Goal: Transaction & Acquisition: Purchase product/service

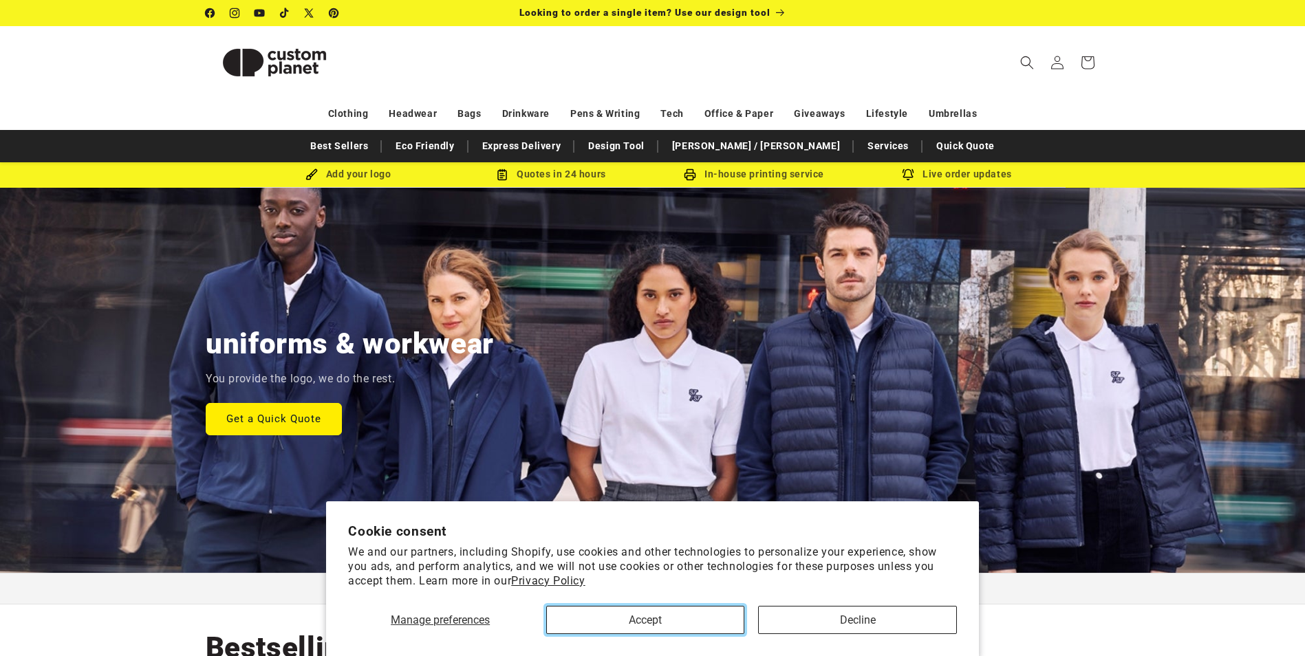
click at [641, 618] on button "Accept" at bounding box center [645, 620] width 198 height 28
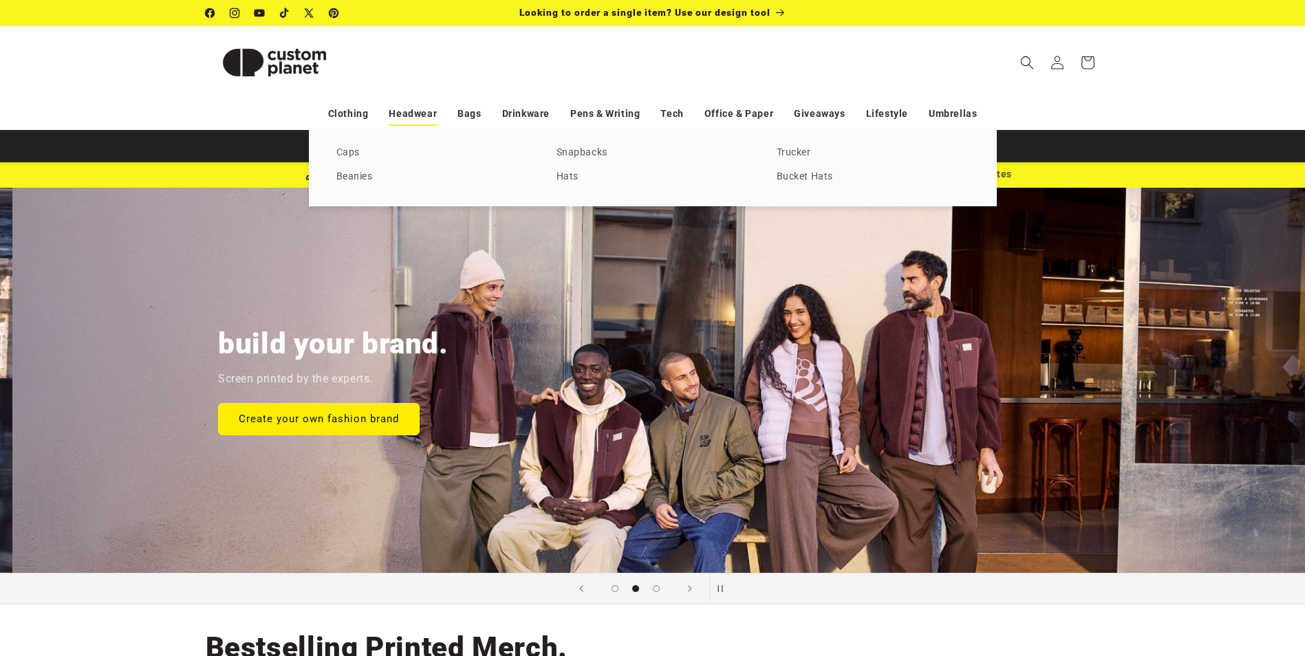
scroll to position [0, 1305]
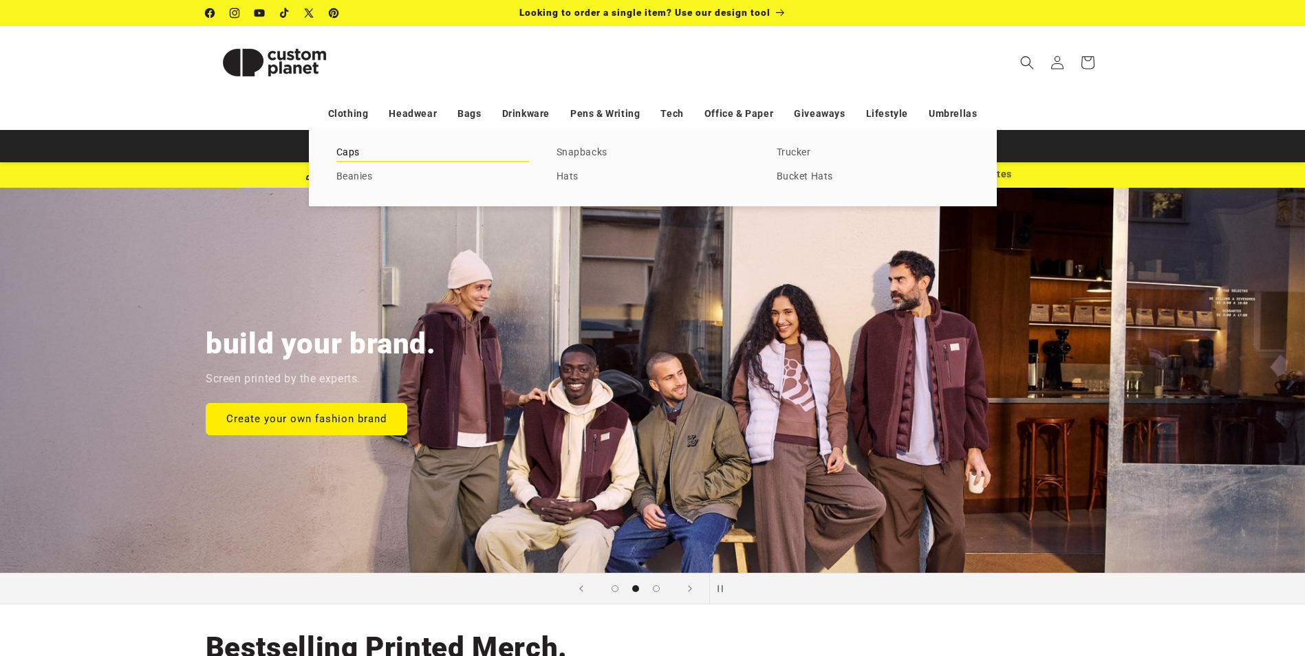
click at [344, 153] on link "Caps" at bounding box center [432, 153] width 193 height 19
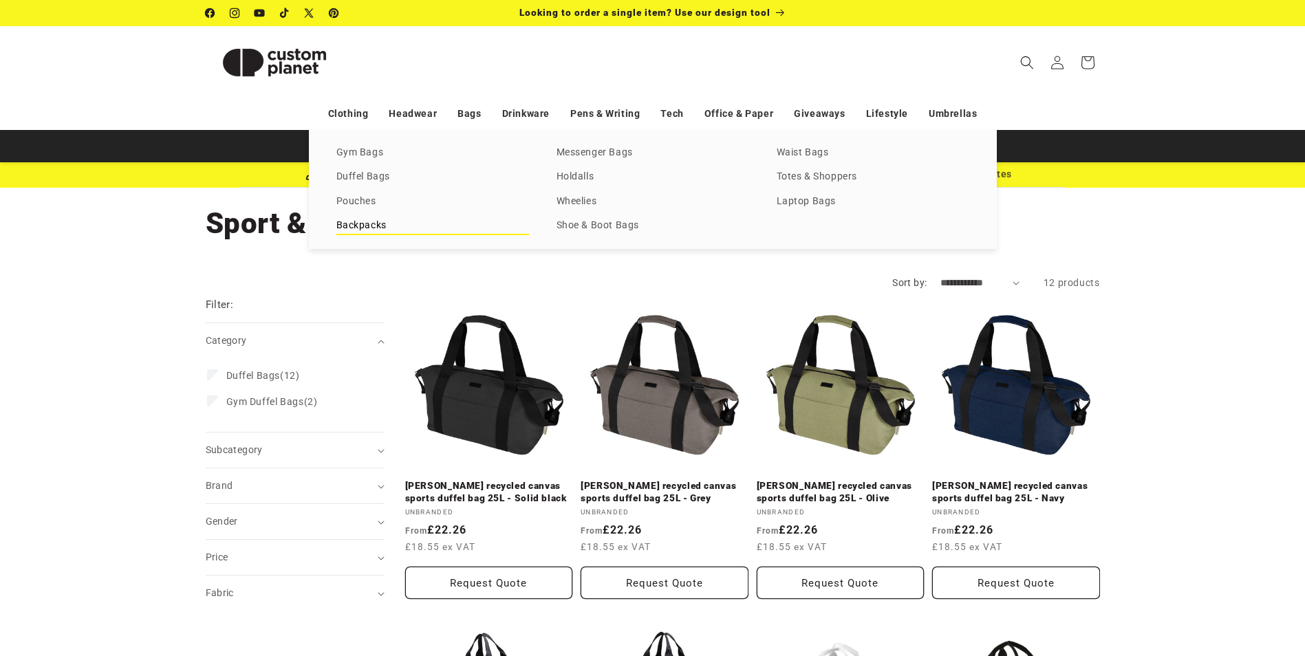
click at [362, 226] on link "Backpacks" at bounding box center [432, 226] width 193 height 19
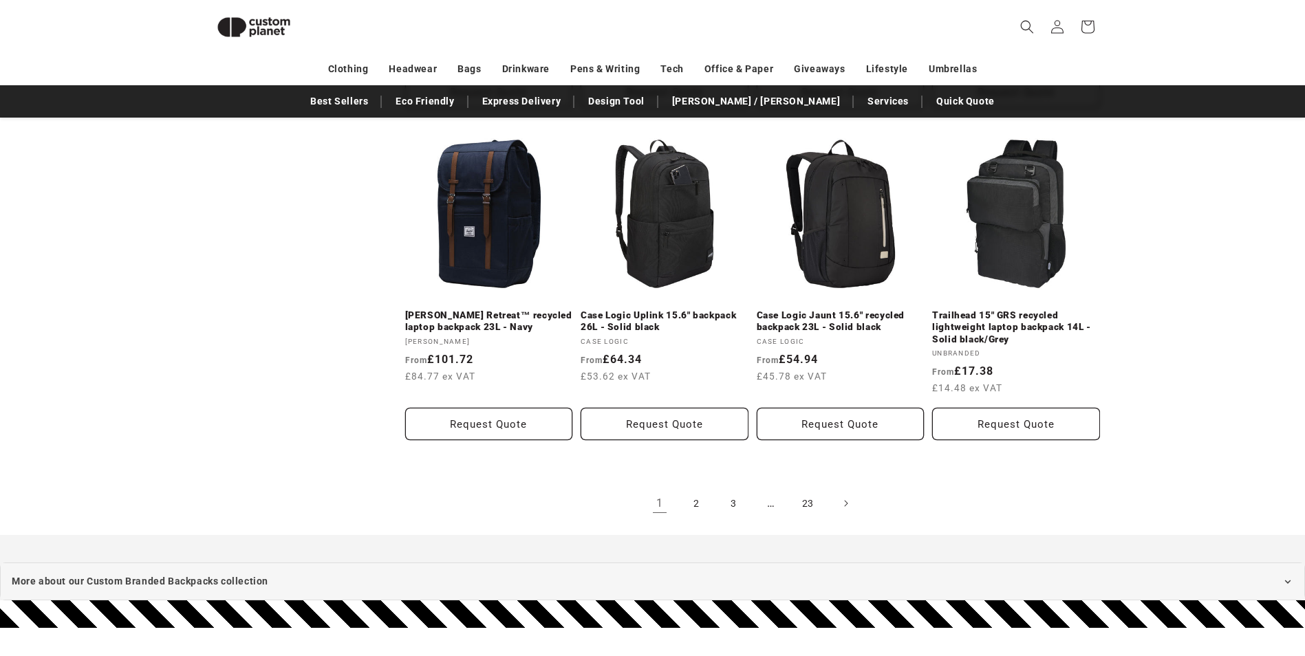
scroll to position [1495, 0]
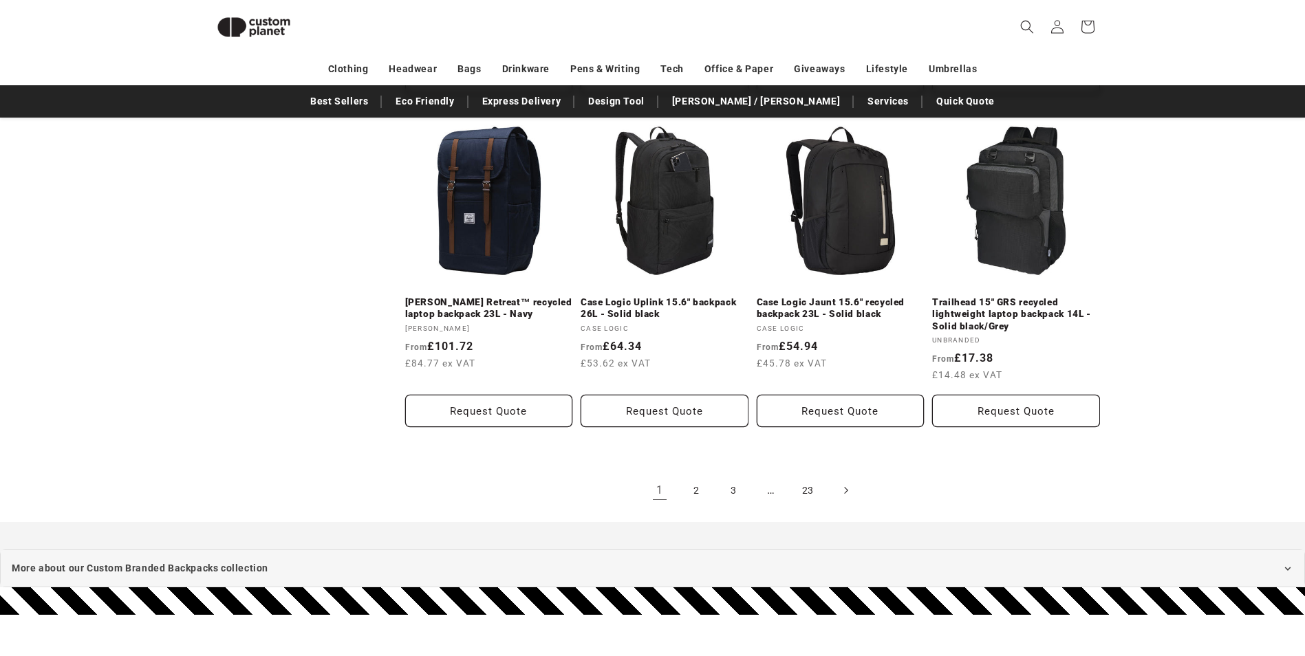
click at [843, 484] on icon "Next page" at bounding box center [845, 491] width 4 height 14
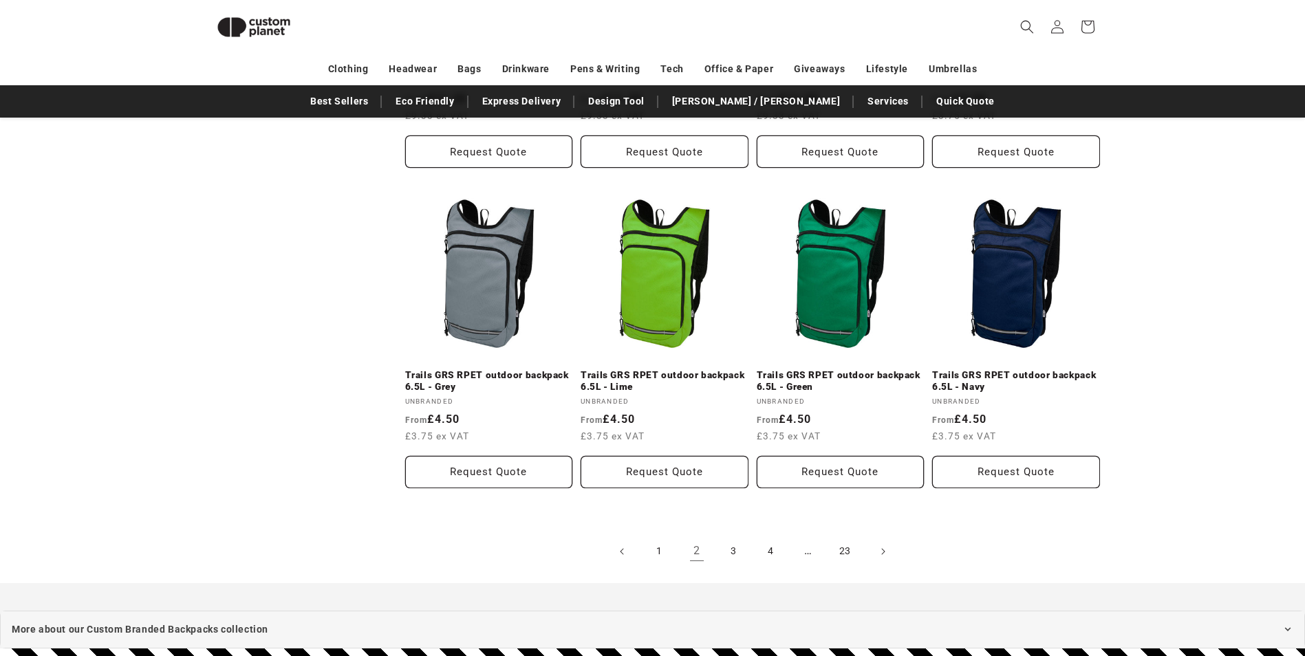
scroll to position [1426, 0]
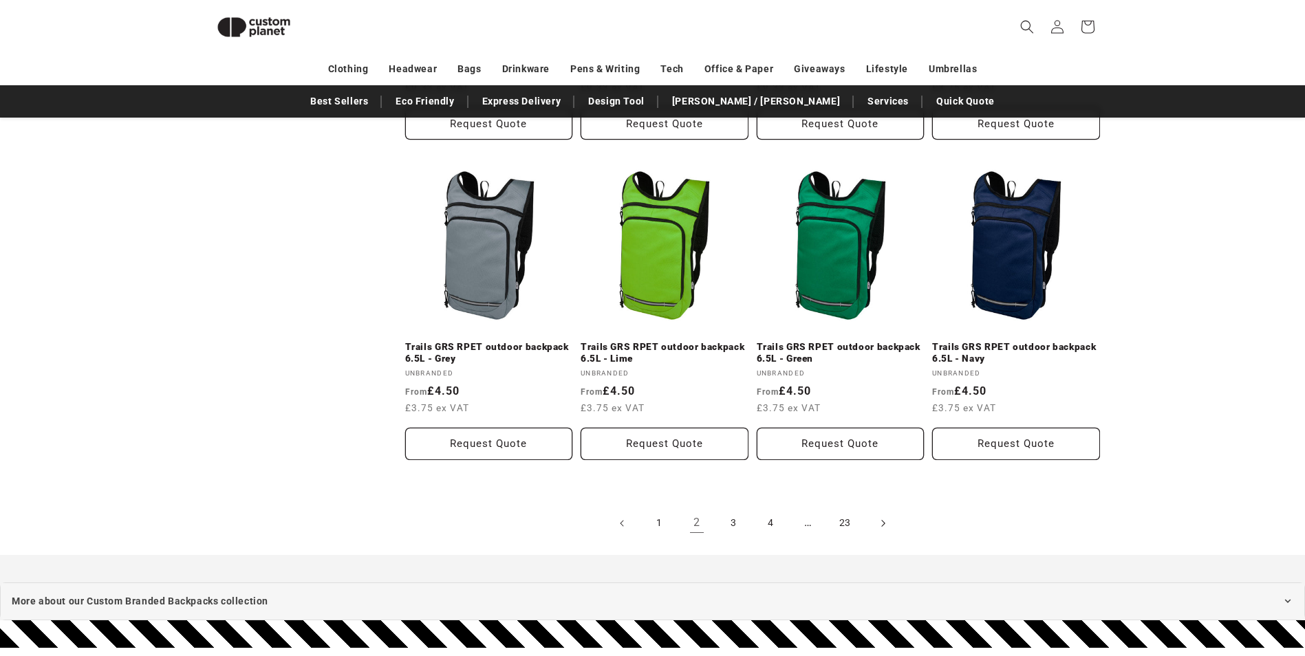
click at [885, 520] on icon "Next page" at bounding box center [882, 523] width 4 height 14
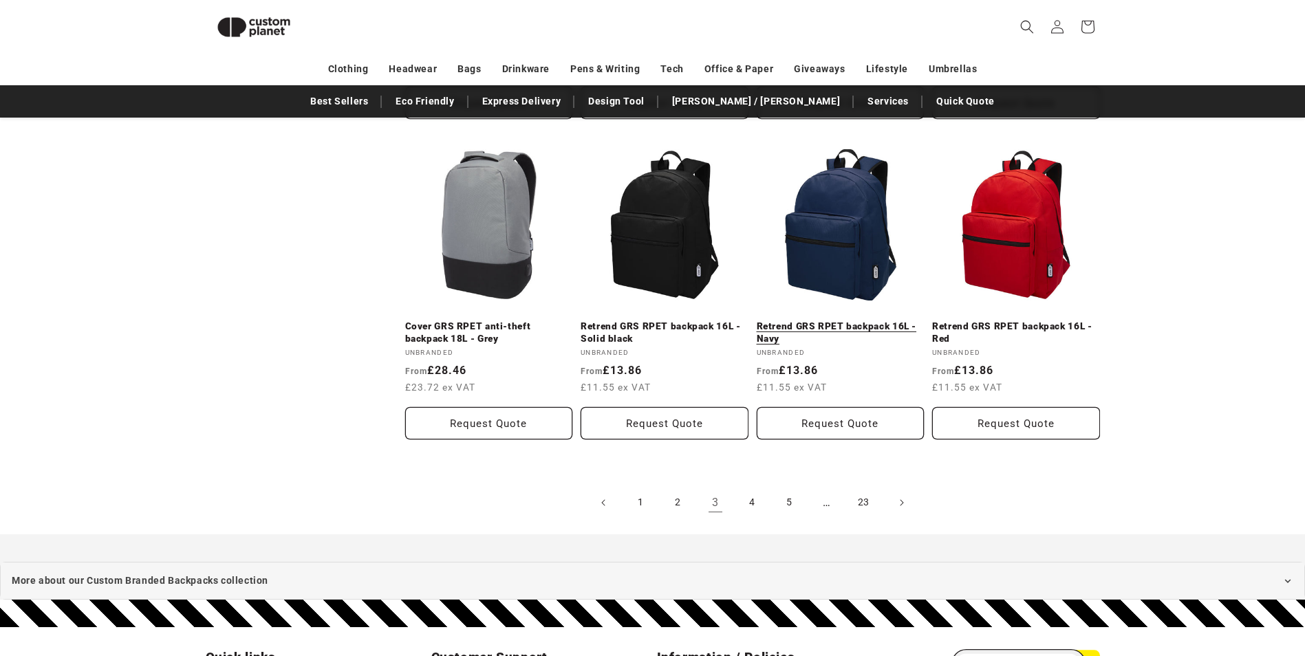
scroll to position [1495, 0]
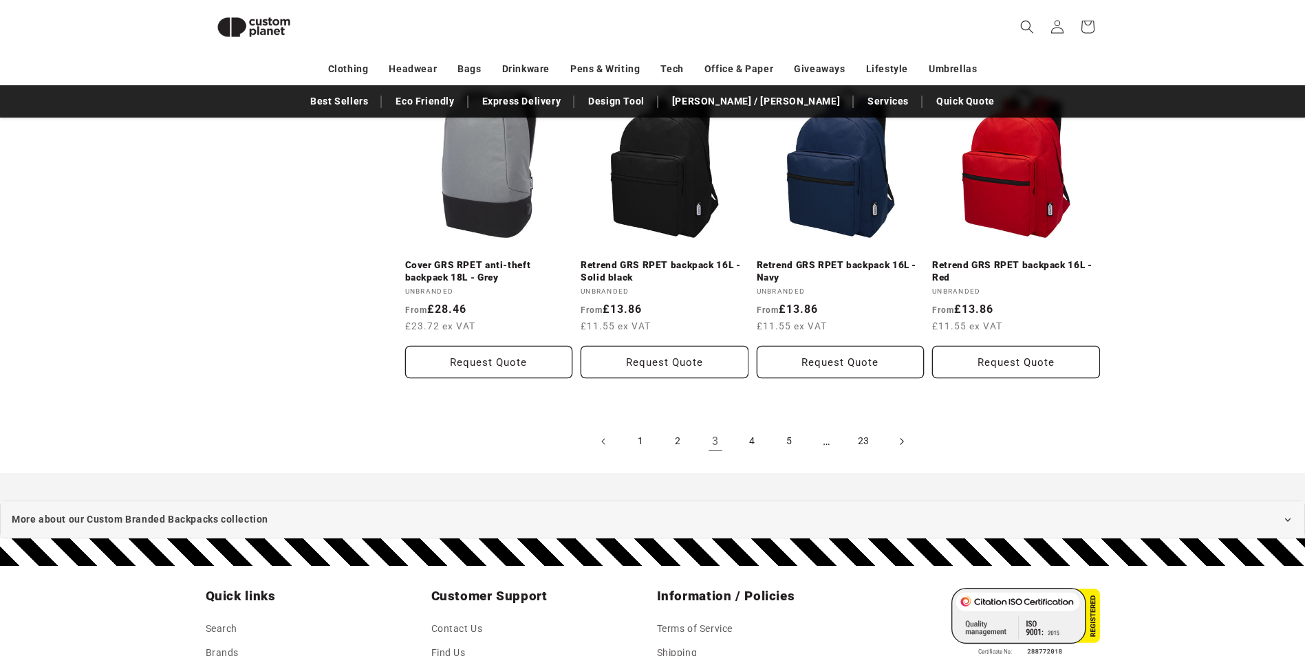
click at [901, 440] on icon "Next page" at bounding box center [901, 441] width 3 height 7
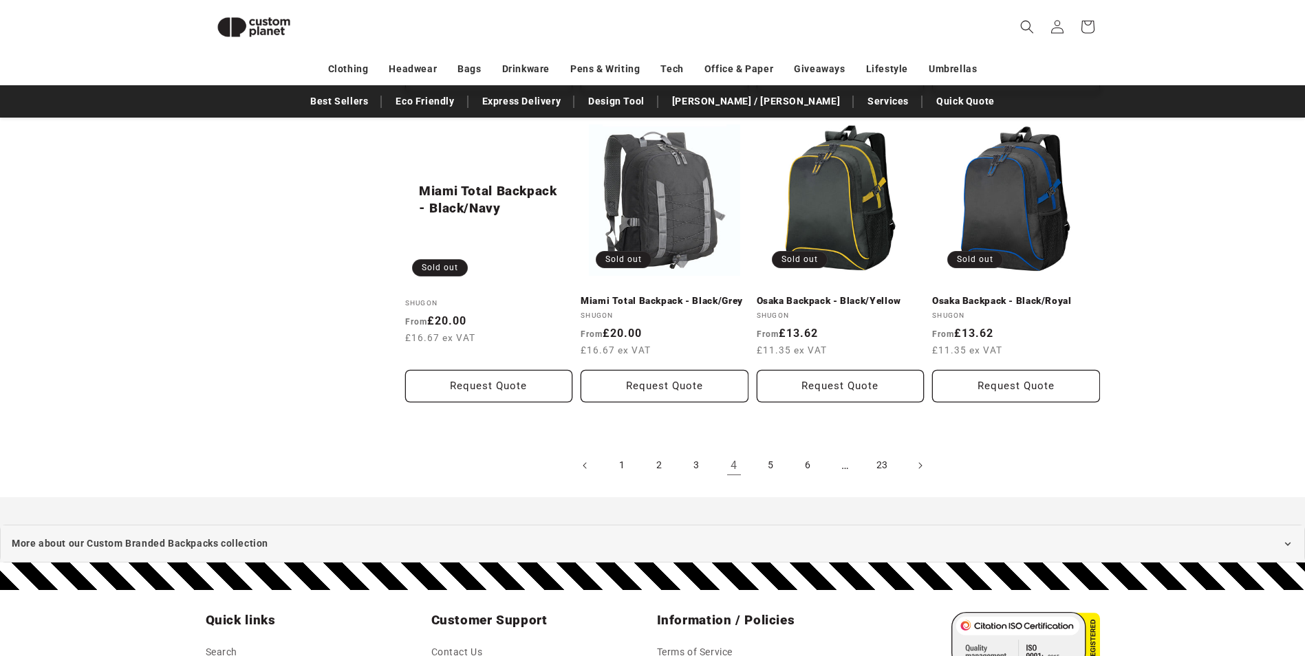
scroll to position [1494, 0]
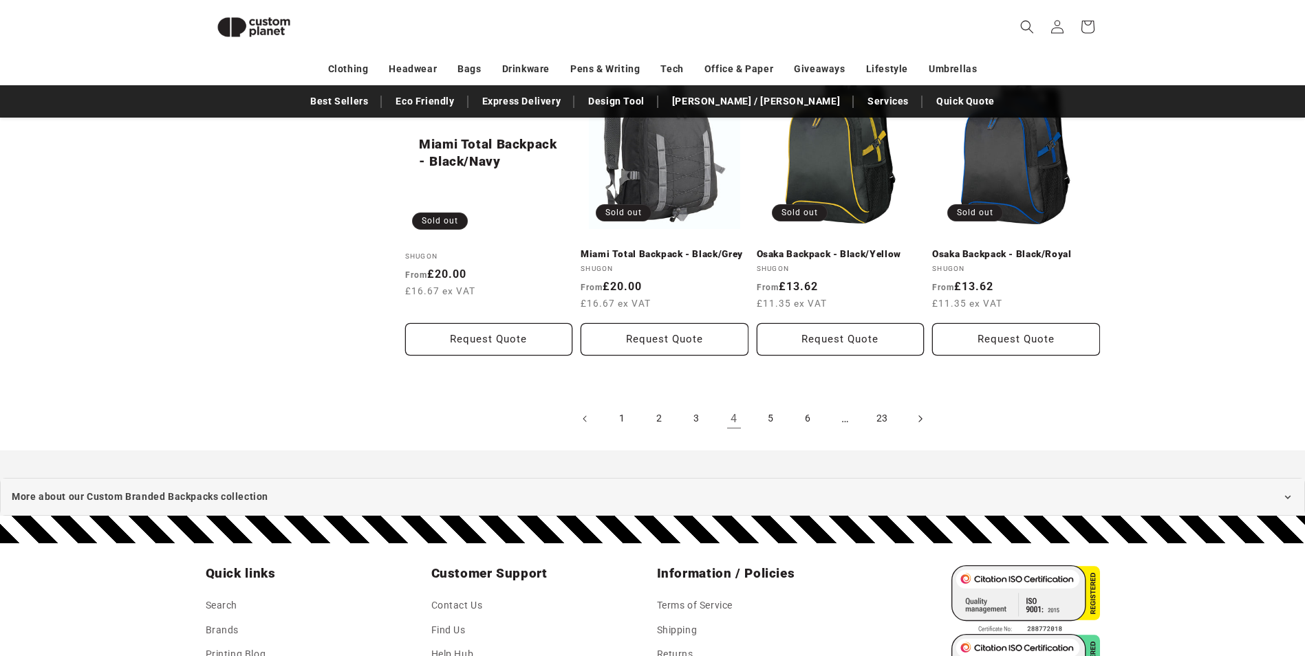
click at [916, 418] on span "Next page" at bounding box center [920, 419] width 14 height 14
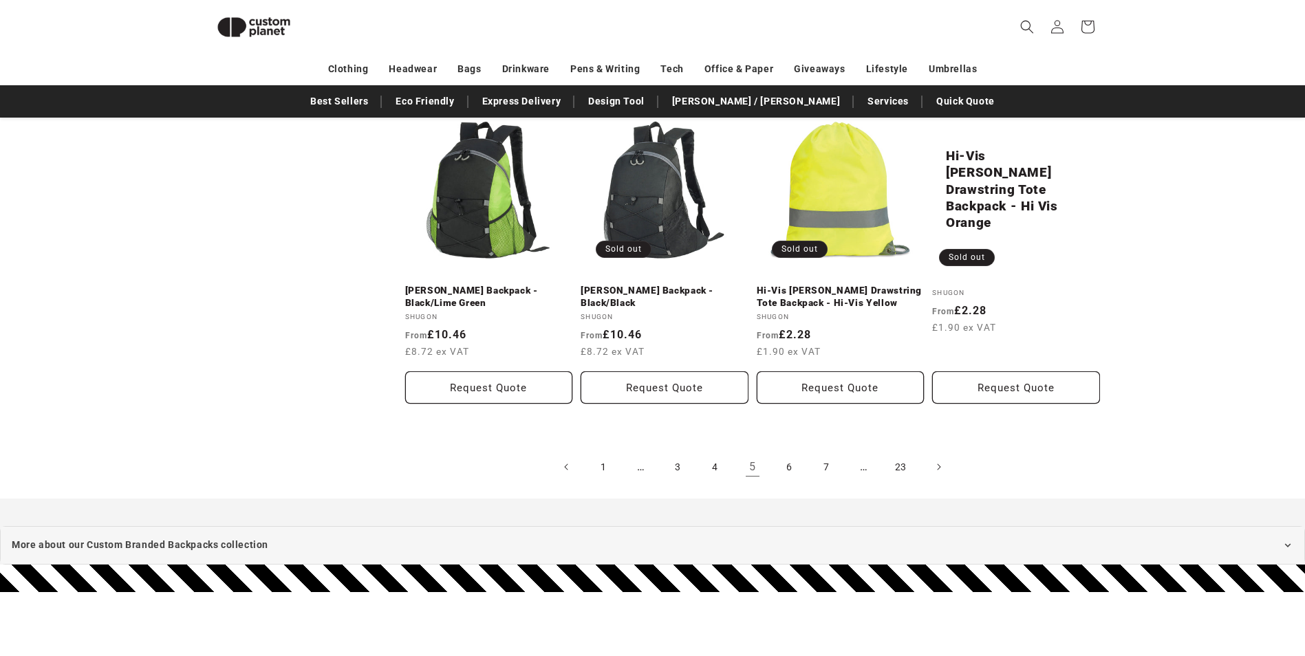
scroll to position [1494, 0]
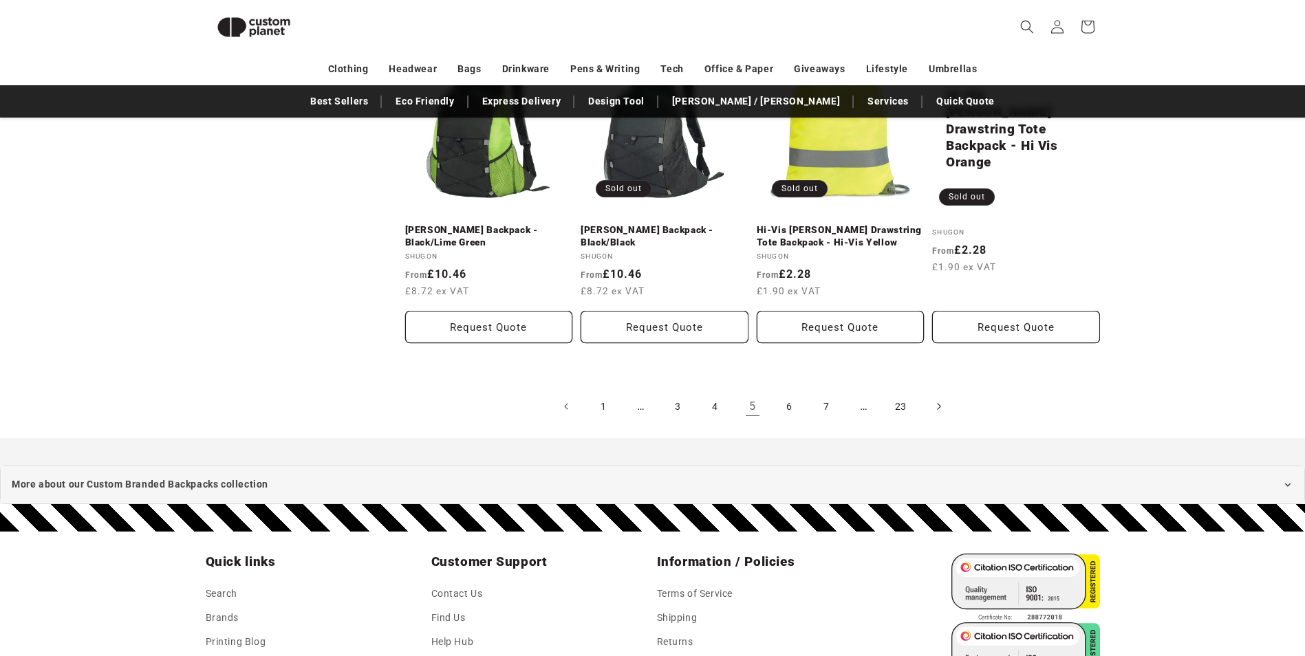
click at [940, 411] on icon "Next page" at bounding box center [938, 407] width 3 height 7
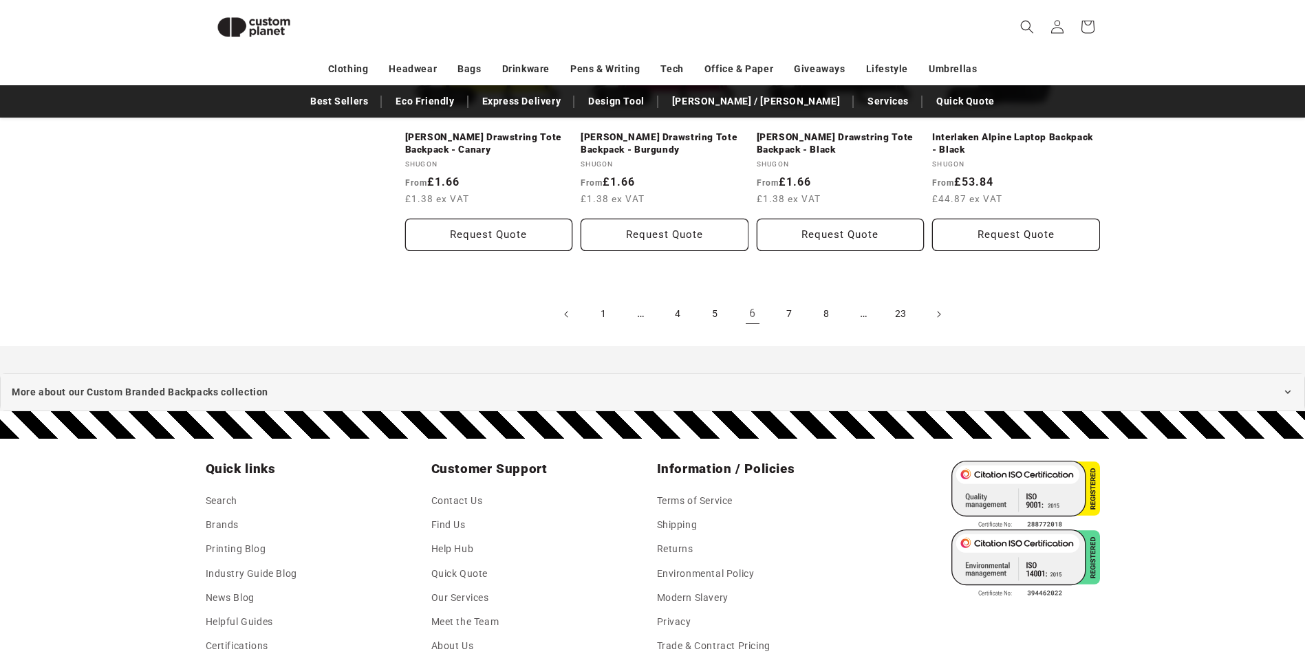
scroll to position [1632, 0]
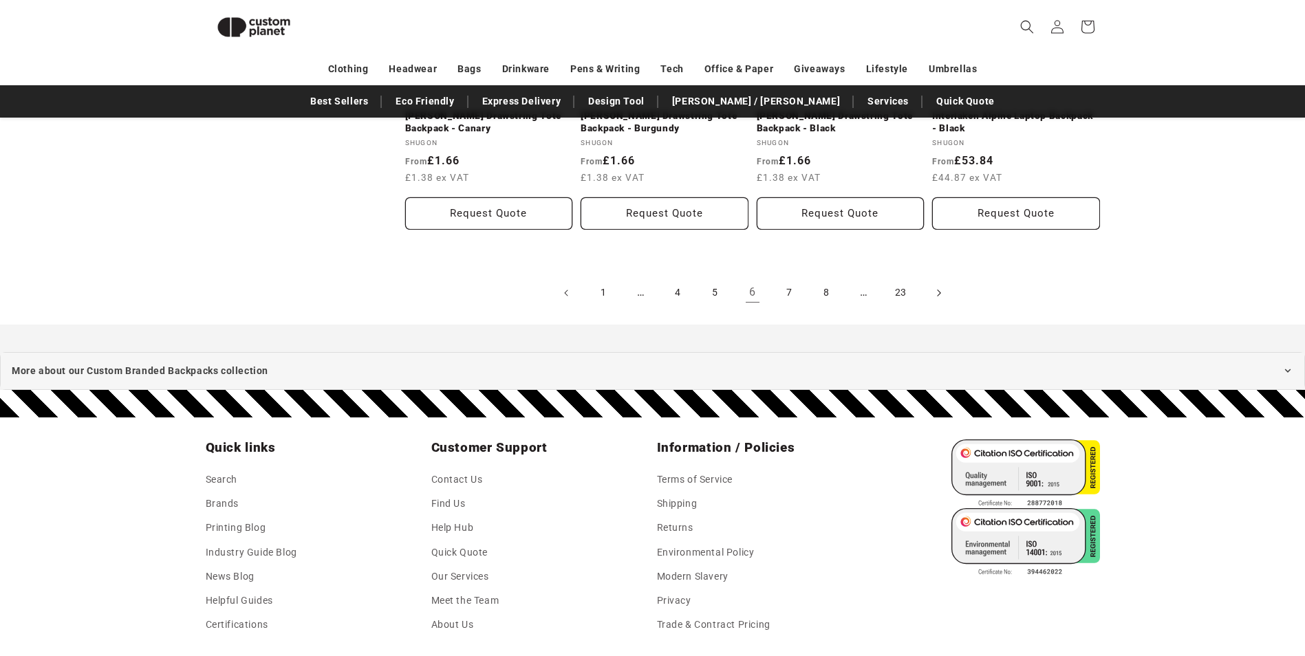
click at [938, 296] on icon "Next page" at bounding box center [938, 293] width 3 height 7
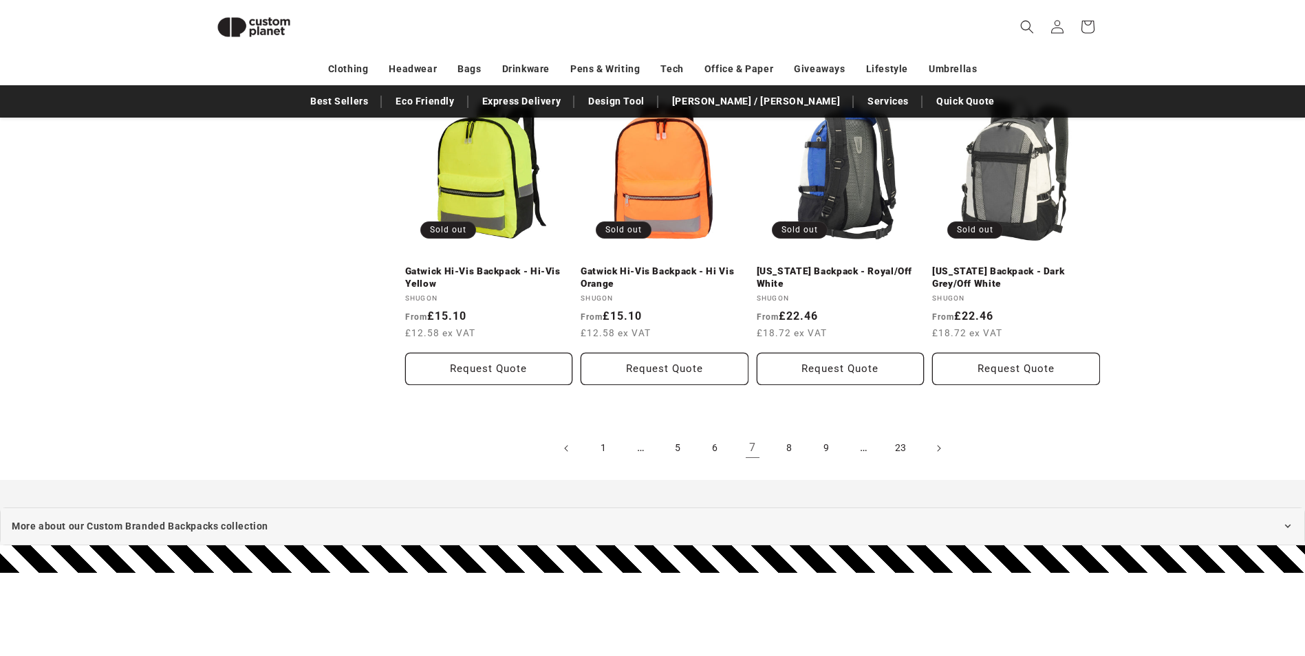
scroll to position [1549, 0]
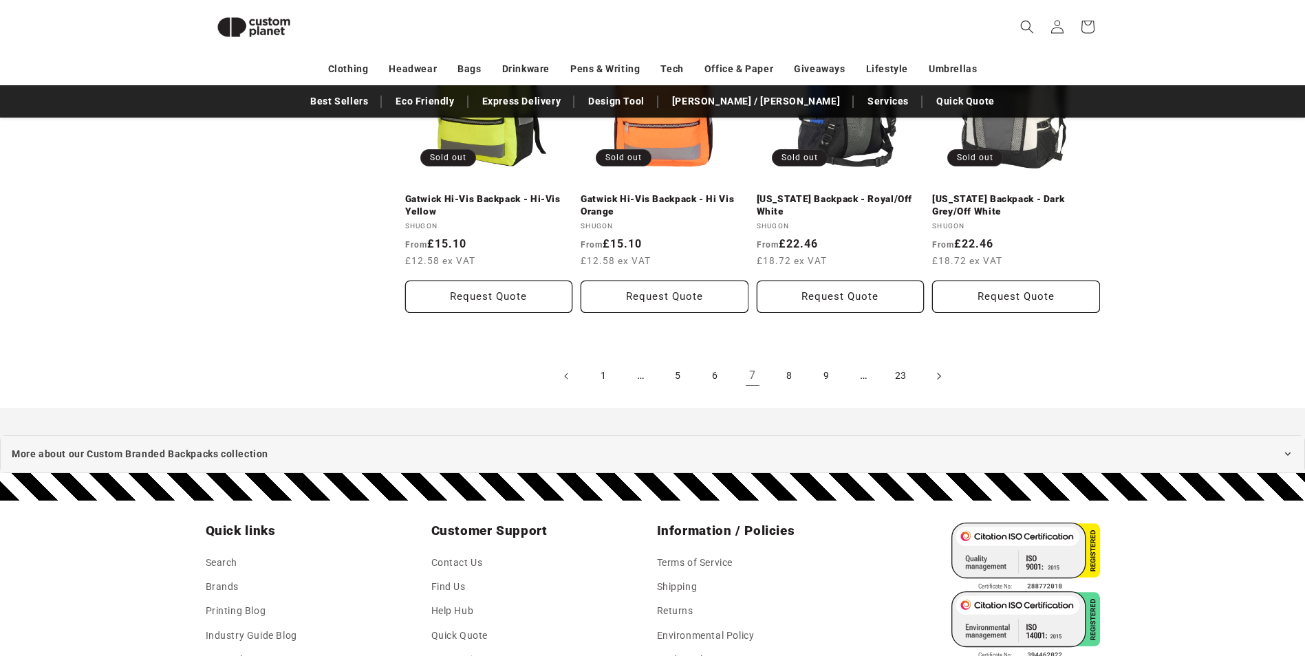
click at [938, 376] on icon "Next page" at bounding box center [938, 376] width 4 height 14
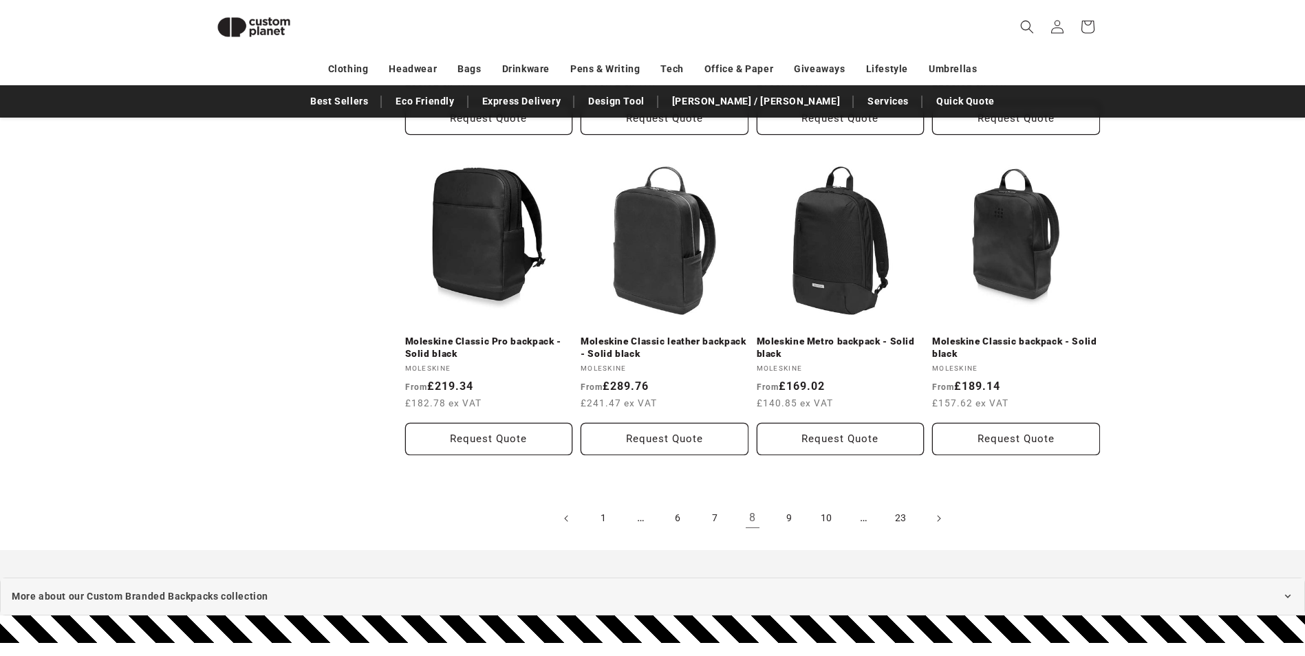
scroll to position [1426, 0]
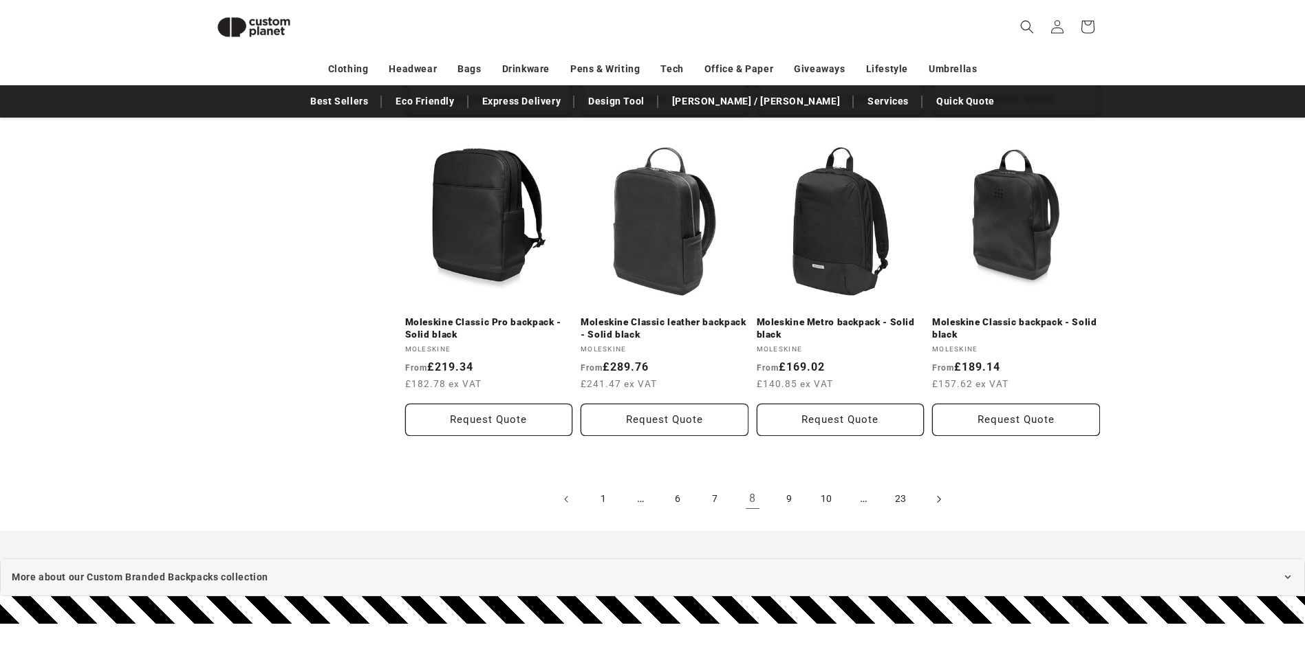
click at [942, 495] on span "Next page" at bounding box center [938, 500] width 14 height 14
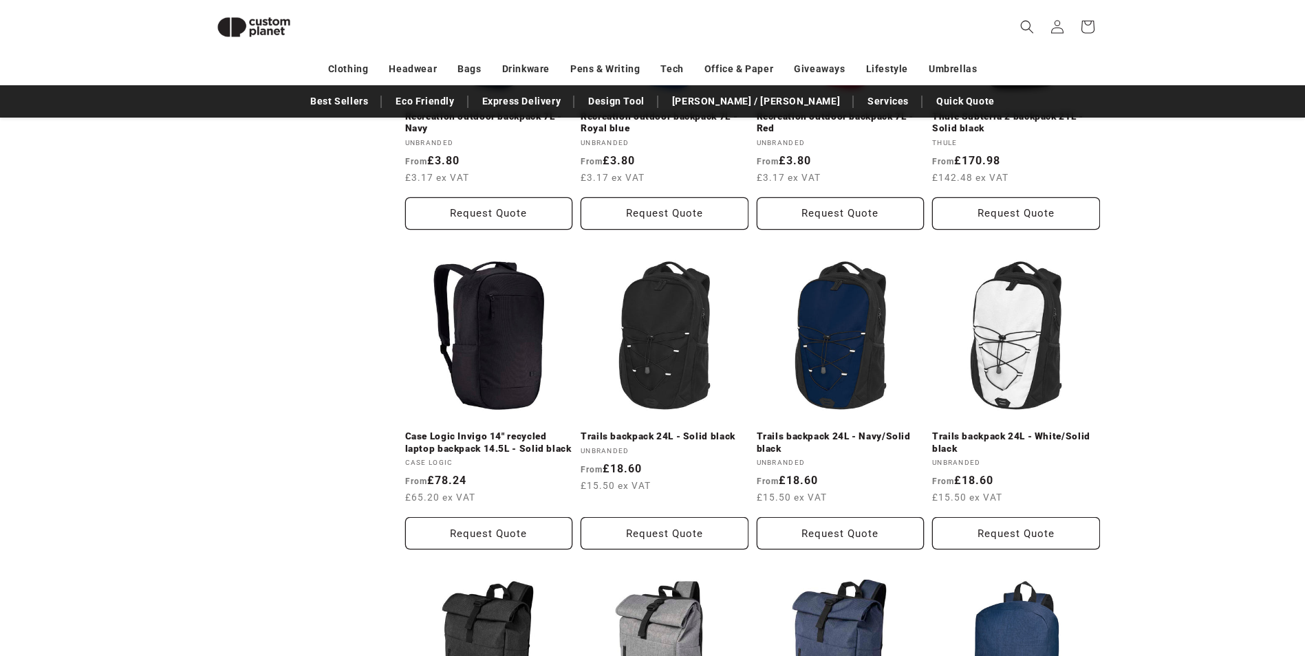
scroll to position [669, 0]
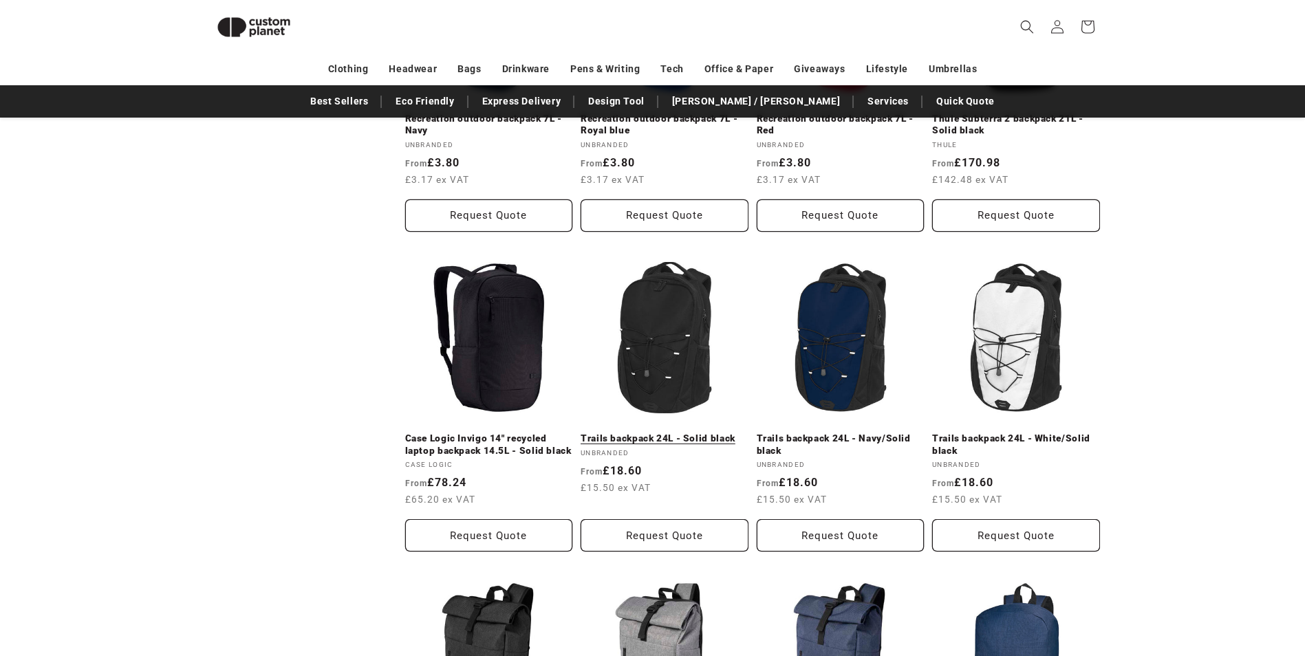
click at [653, 433] on link "Trails backpack 24L - Solid black" at bounding box center [665, 439] width 168 height 12
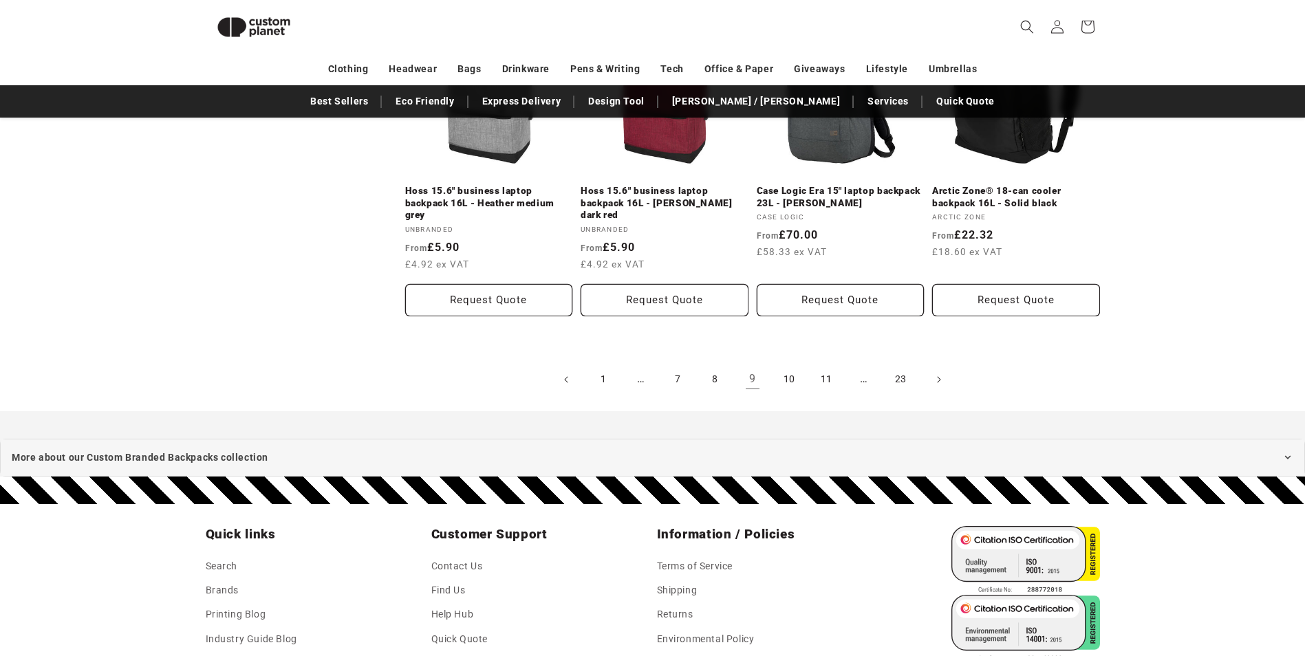
scroll to position [1632, 0]
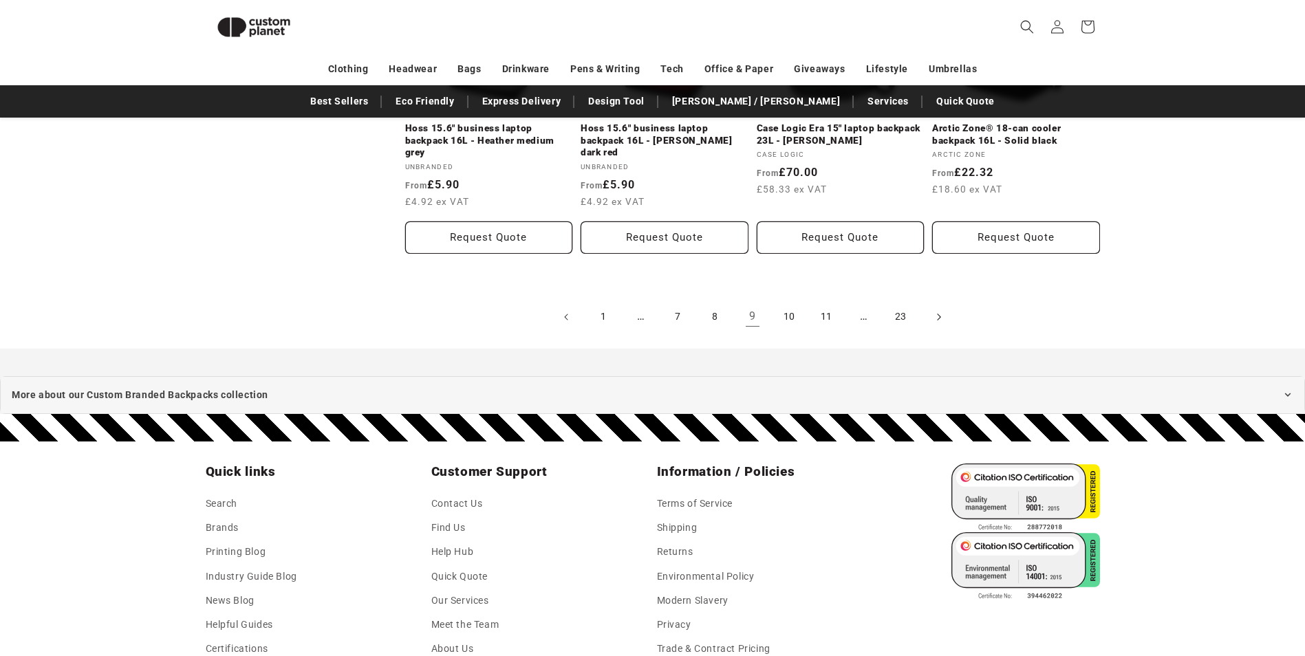
click at [936, 317] on span "Next page" at bounding box center [938, 317] width 14 height 14
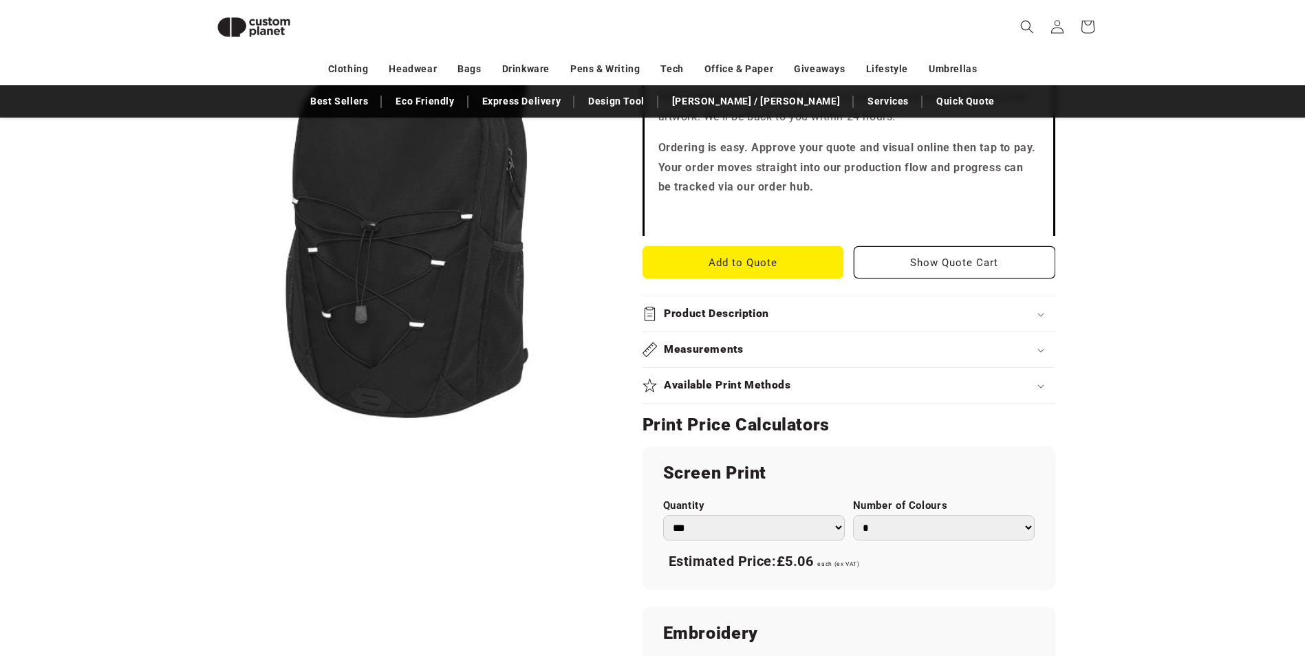
scroll to position [463, 0]
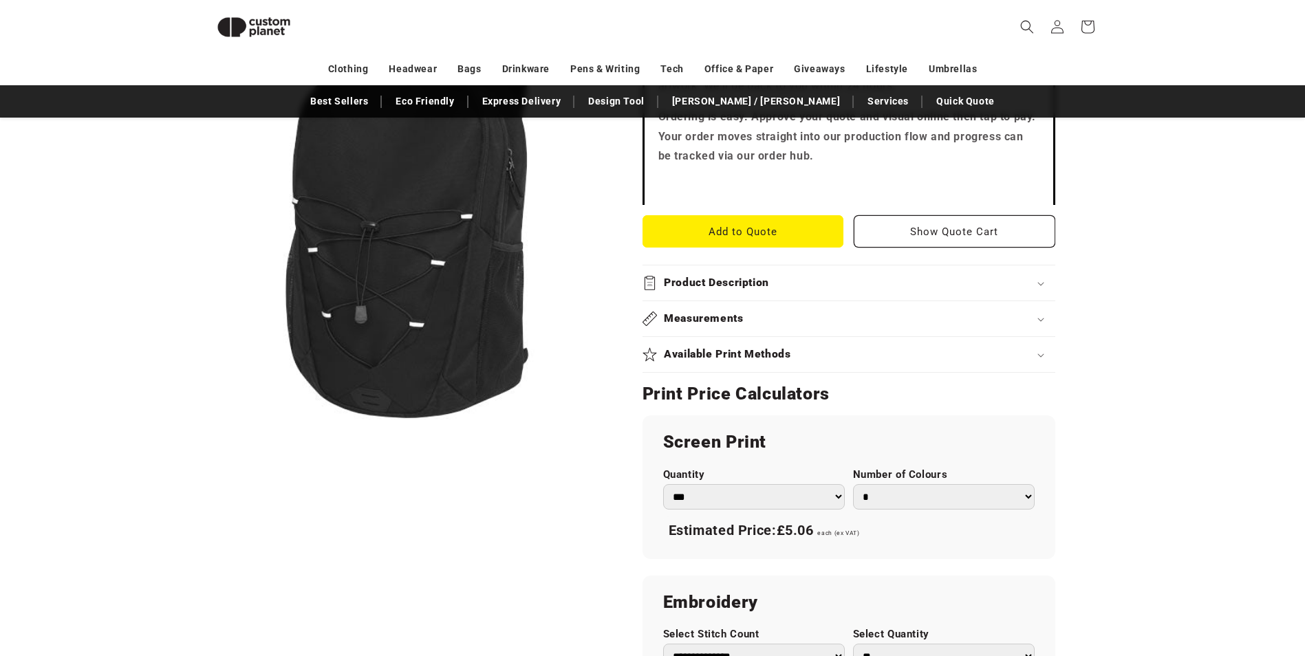
click at [838, 495] on select "*** *** *** **** **** **** ***** *****" at bounding box center [754, 496] width 182 height 25
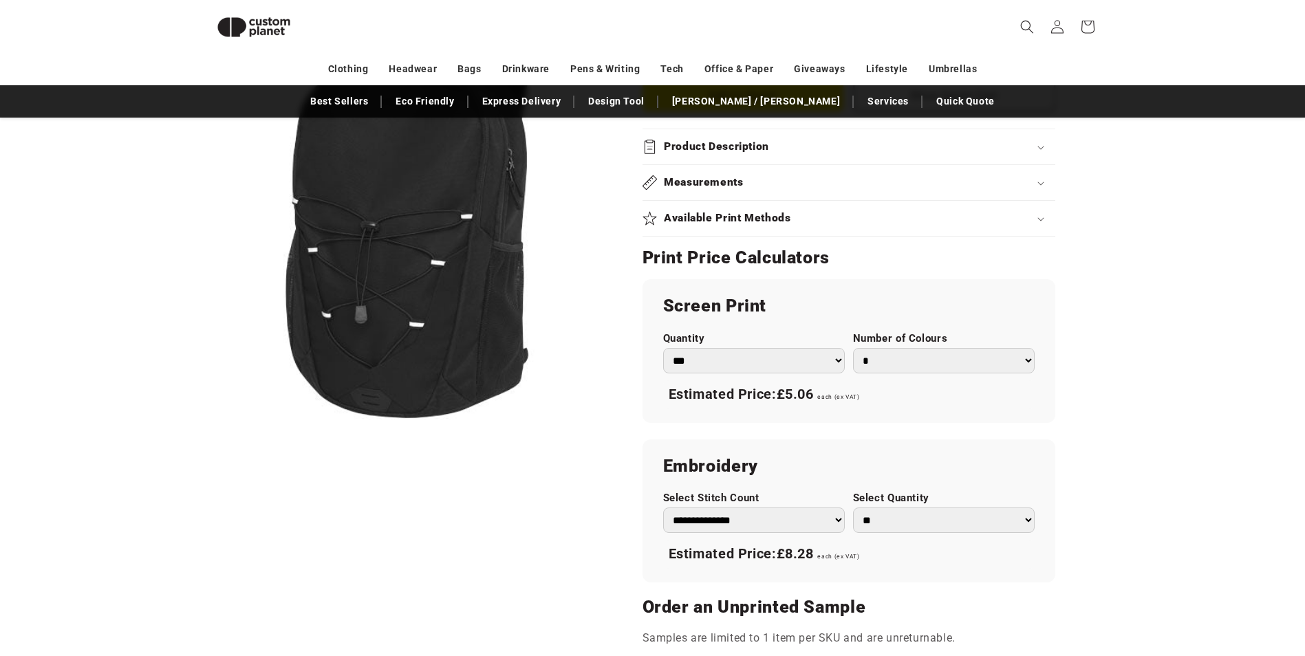
scroll to position [601, 0]
click at [754, 348] on select "*** *** *** **** **** **** ***** *****" at bounding box center [754, 359] width 182 height 25
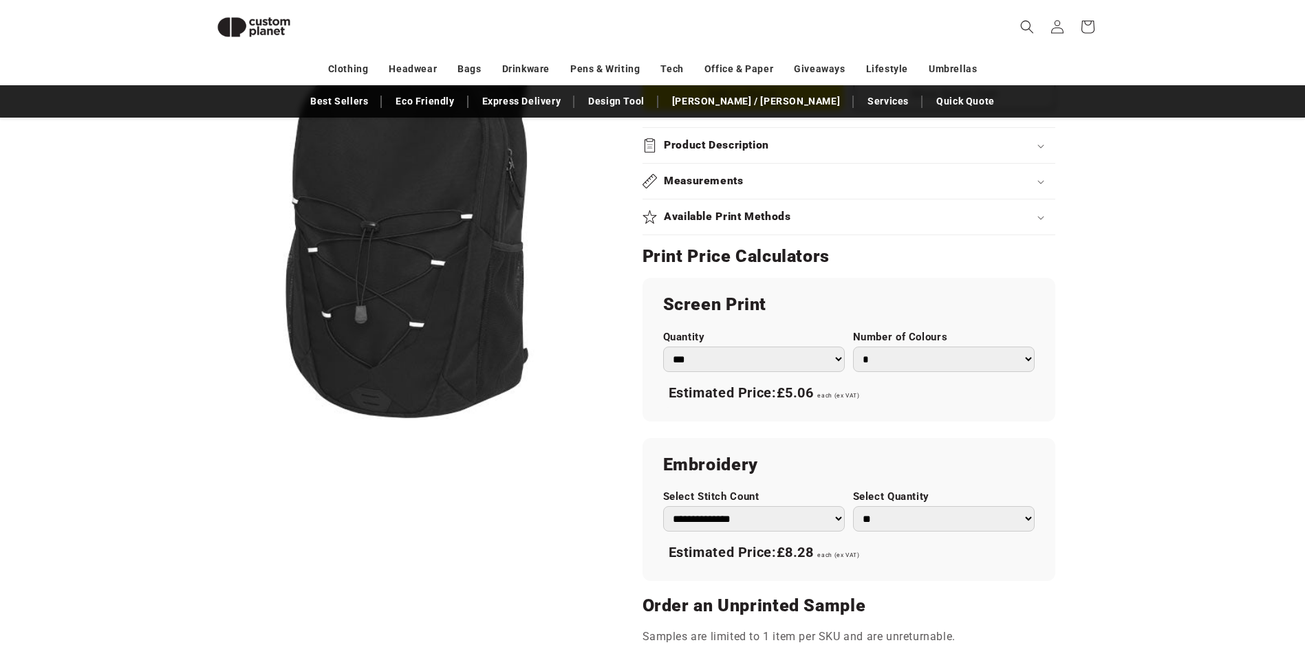
click at [834, 358] on select "*** *** *** **** **** **** ***** *****" at bounding box center [754, 359] width 182 height 25
click at [663, 347] on select "*** *** *** **** **** **** ***** *****" at bounding box center [754, 359] width 182 height 25
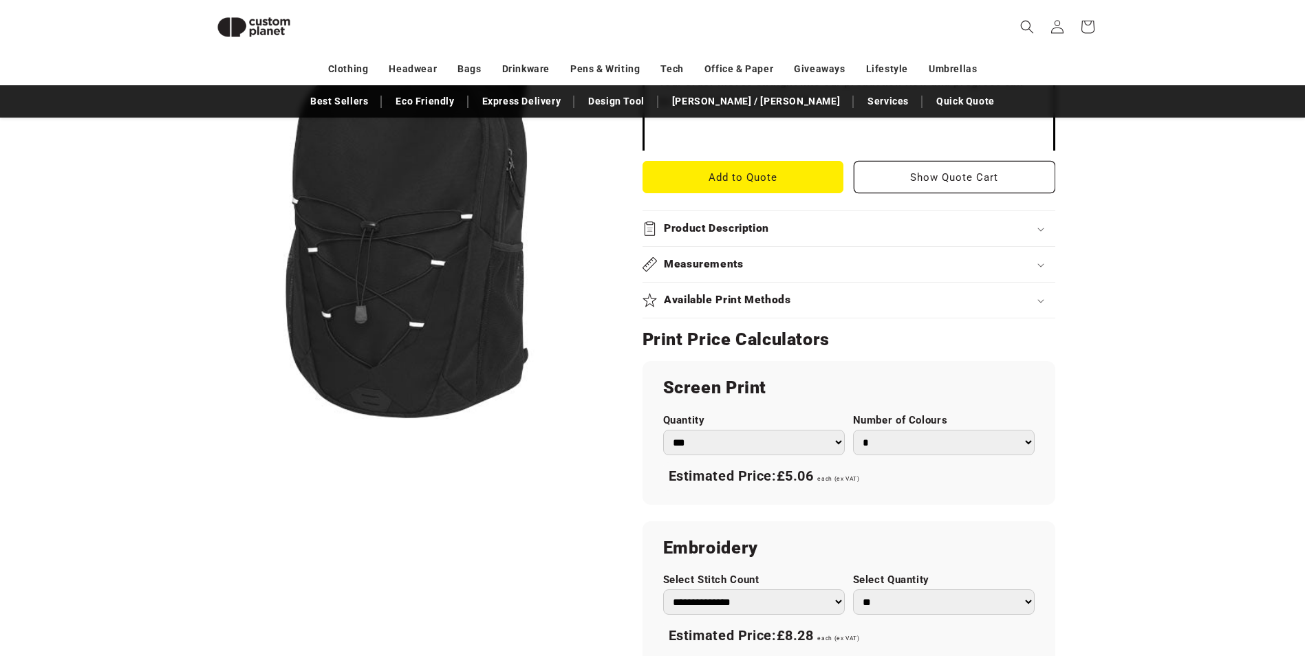
scroll to position [394, 0]
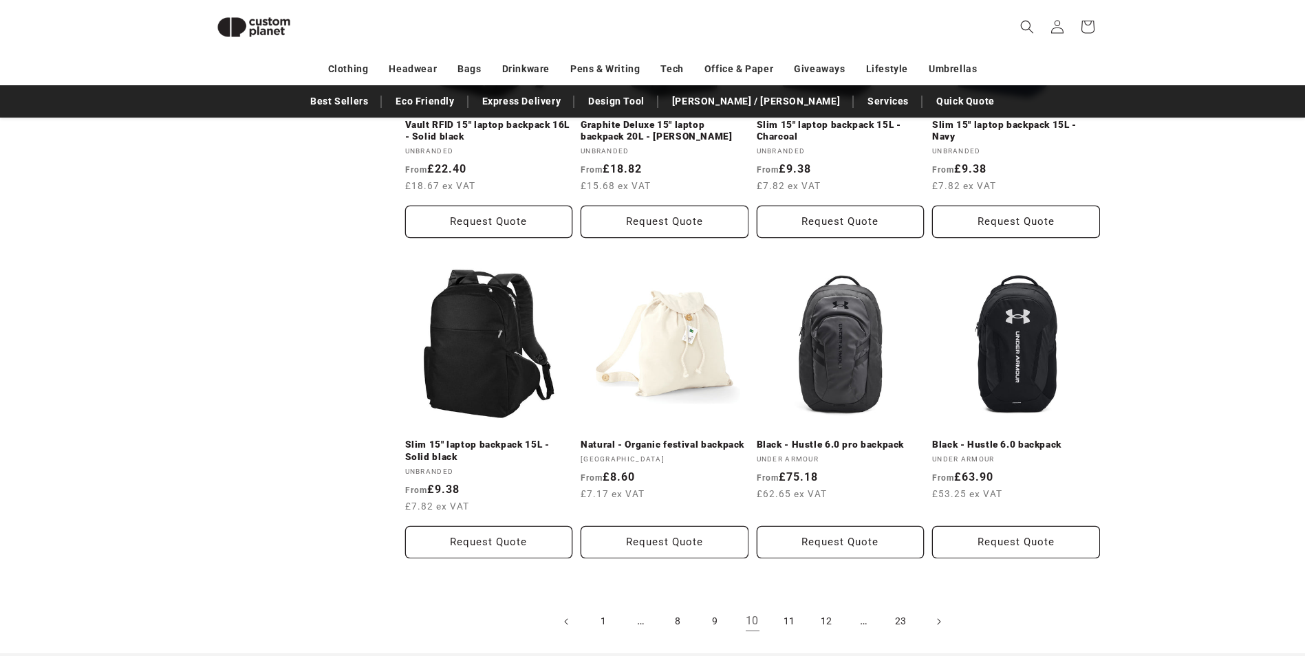
scroll to position [1358, 0]
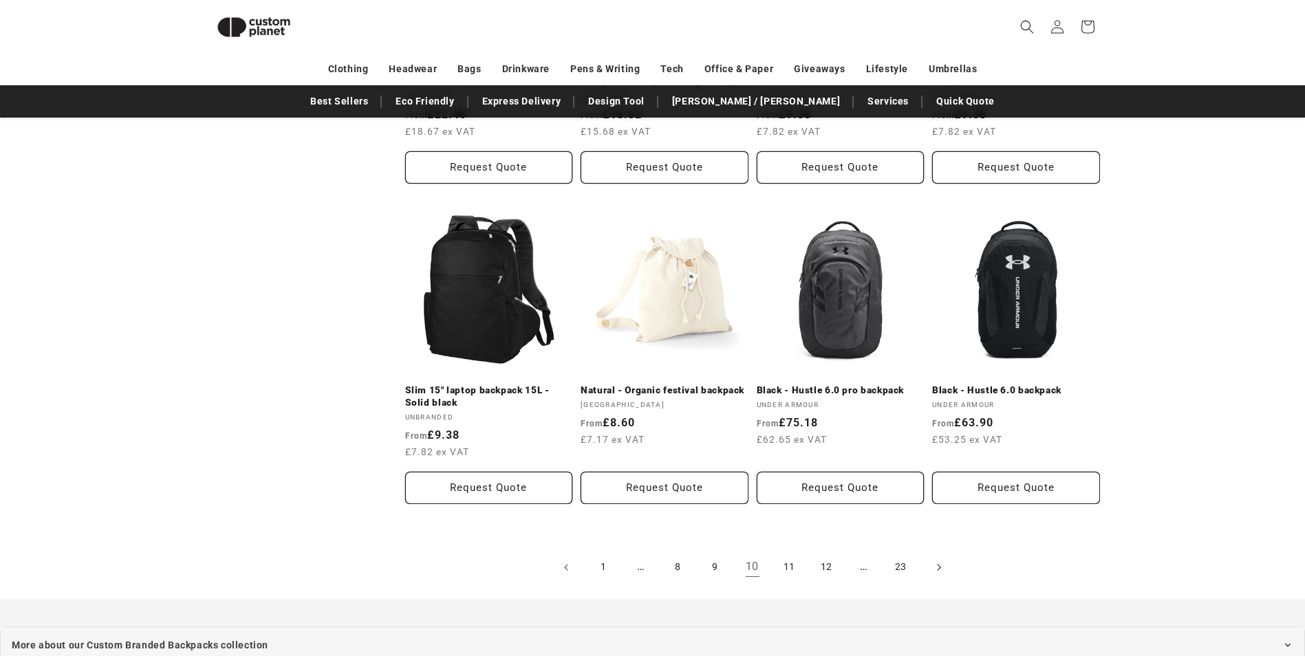
click at [936, 565] on span "Next page" at bounding box center [938, 568] width 14 height 14
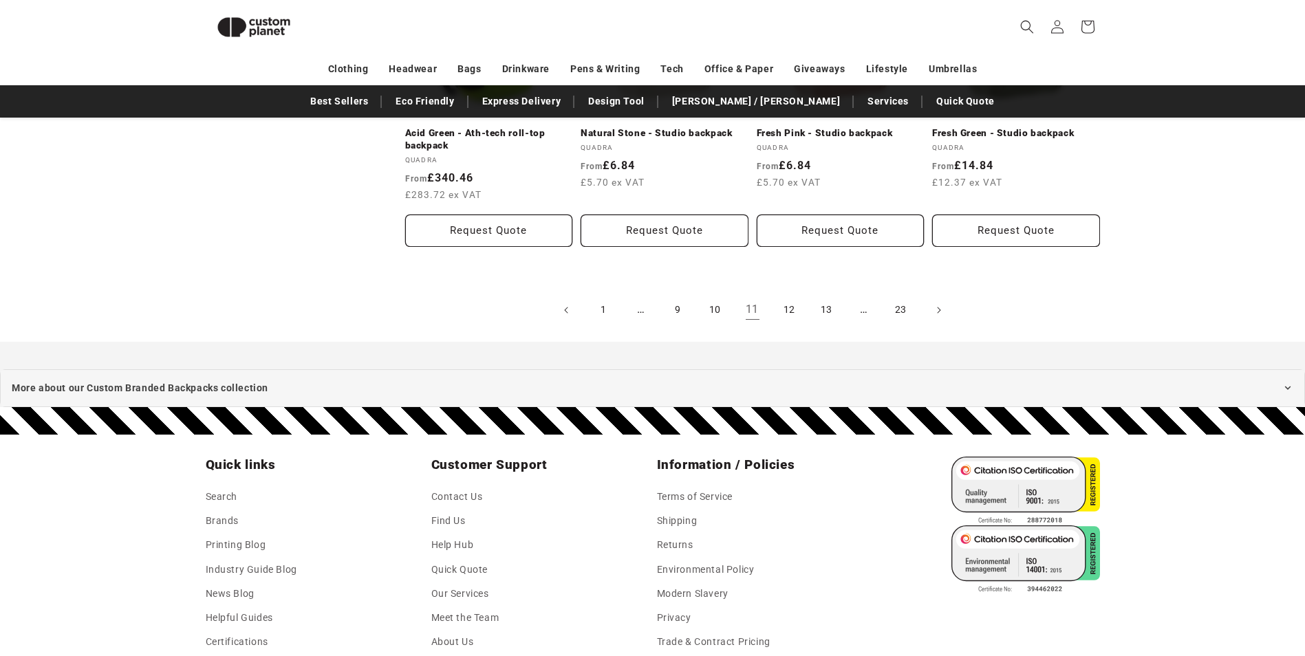
scroll to position [1632, 0]
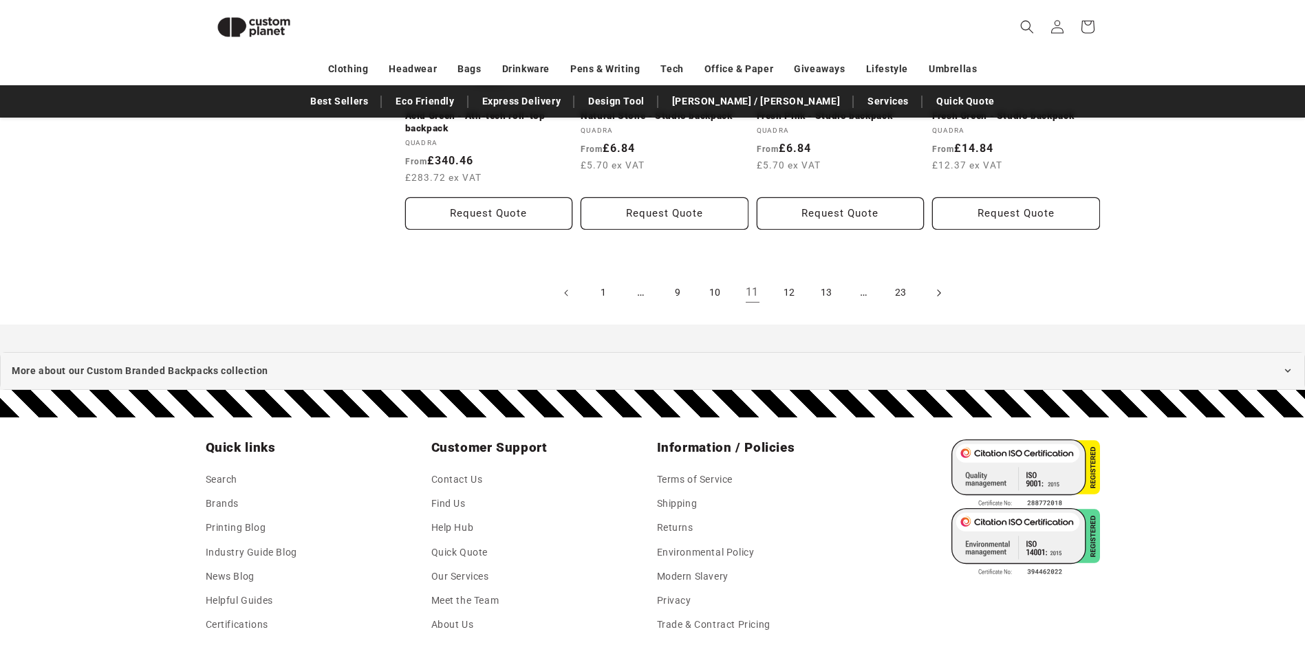
click at [938, 293] on icon "Next page" at bounding box center [938, 292] width 4 height 14
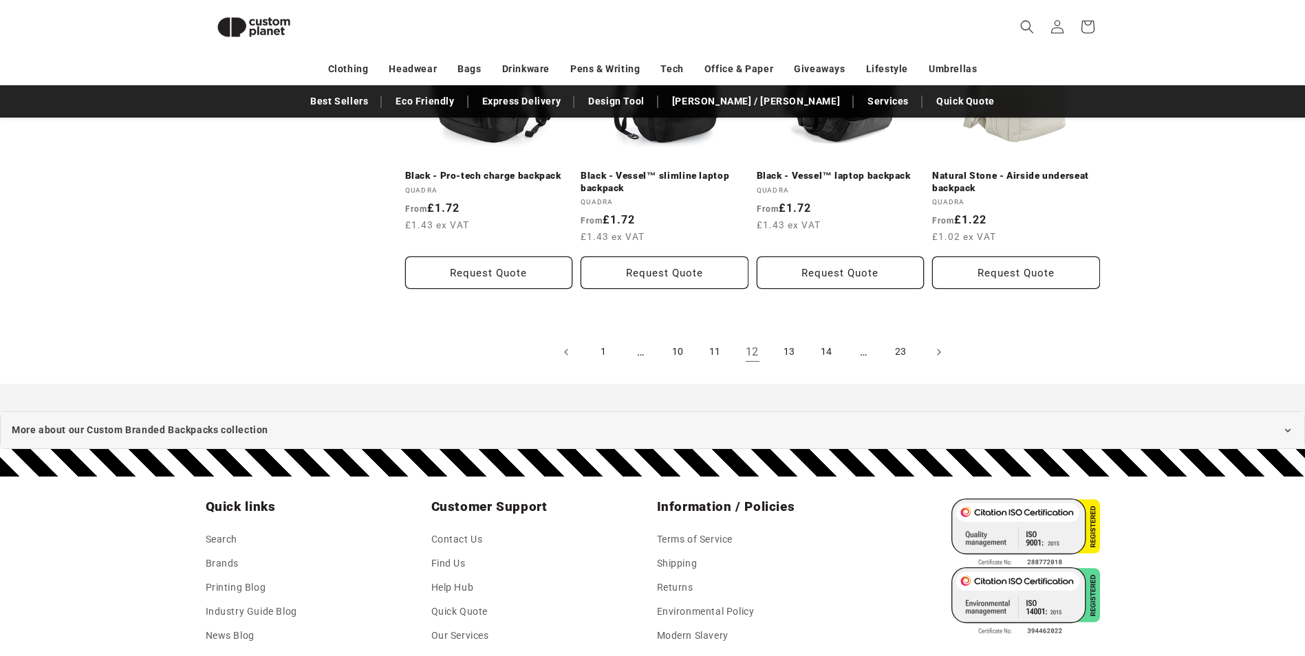
scroll to position [1633, 0]
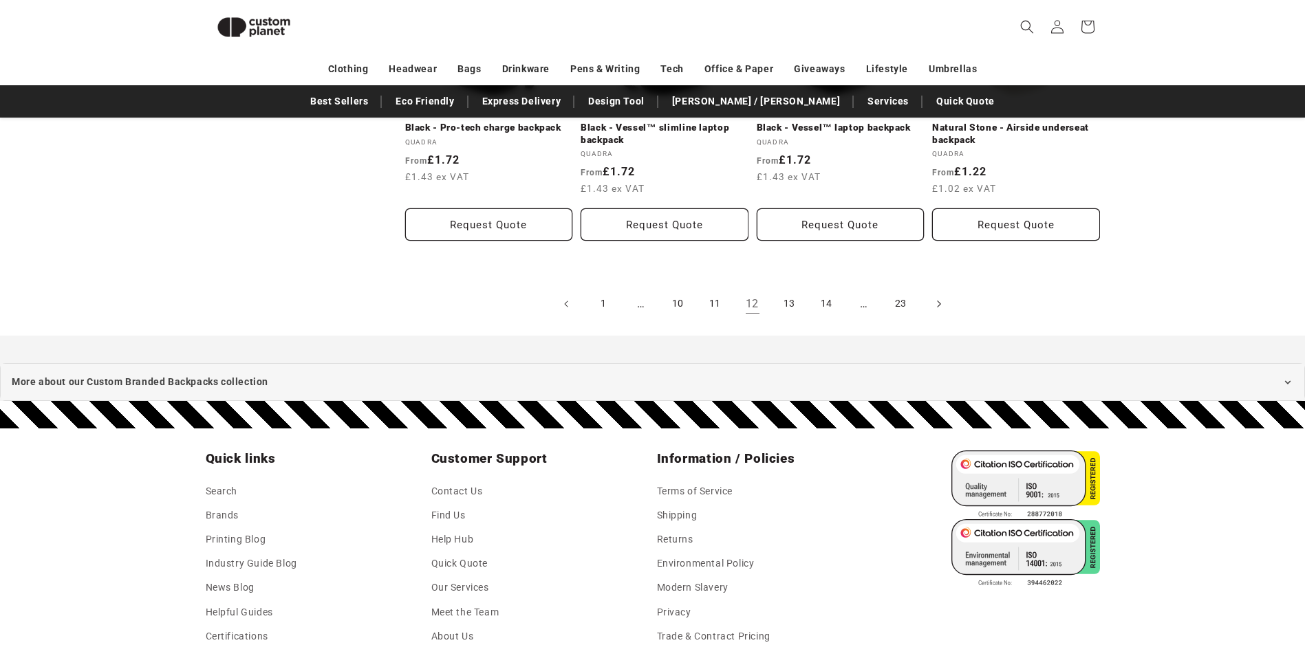
click at [940, 296] on icon "Next page" at bounding box center [938, 303] width 4 height 14
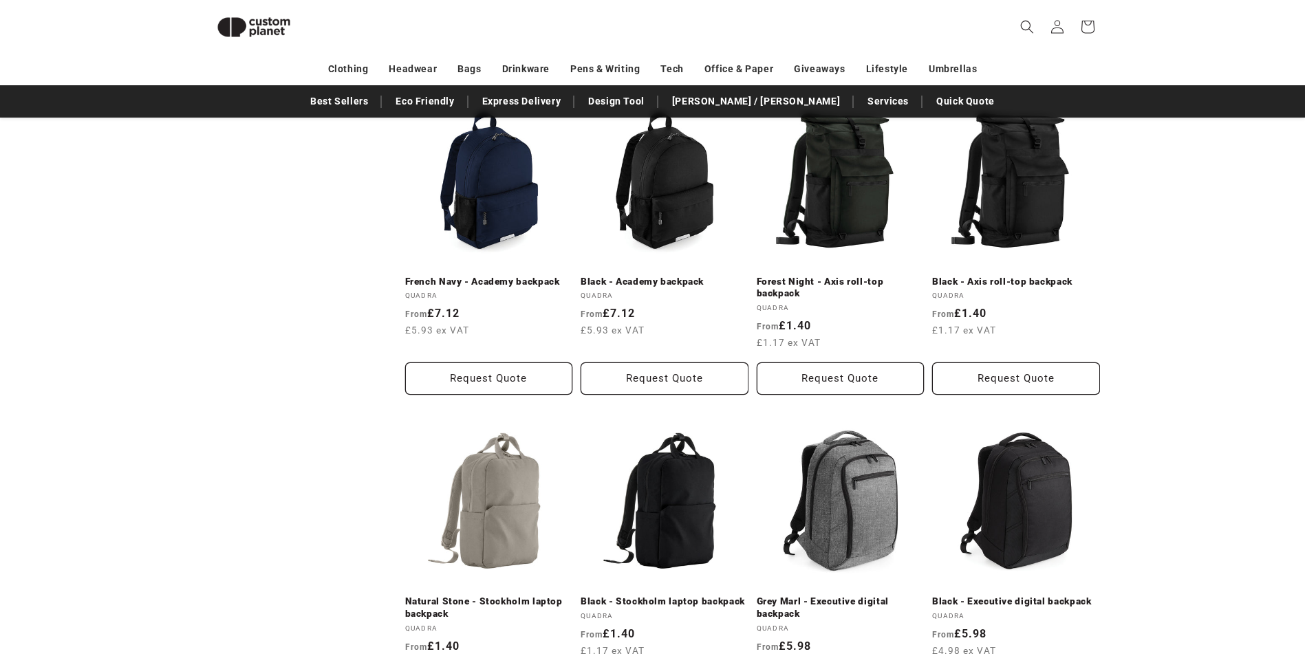
scroll to position [1495, 0]
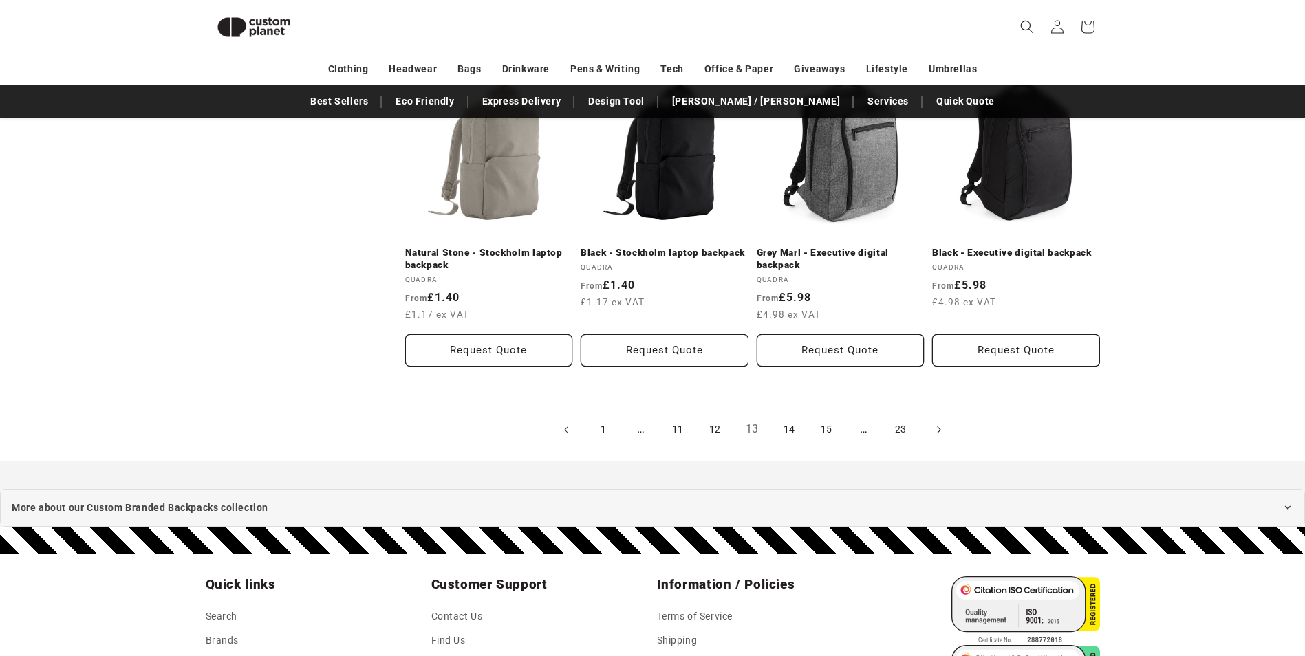
click at [938, 431] on icon "Next page" at bounding box center [938, 429] width 4 height 14
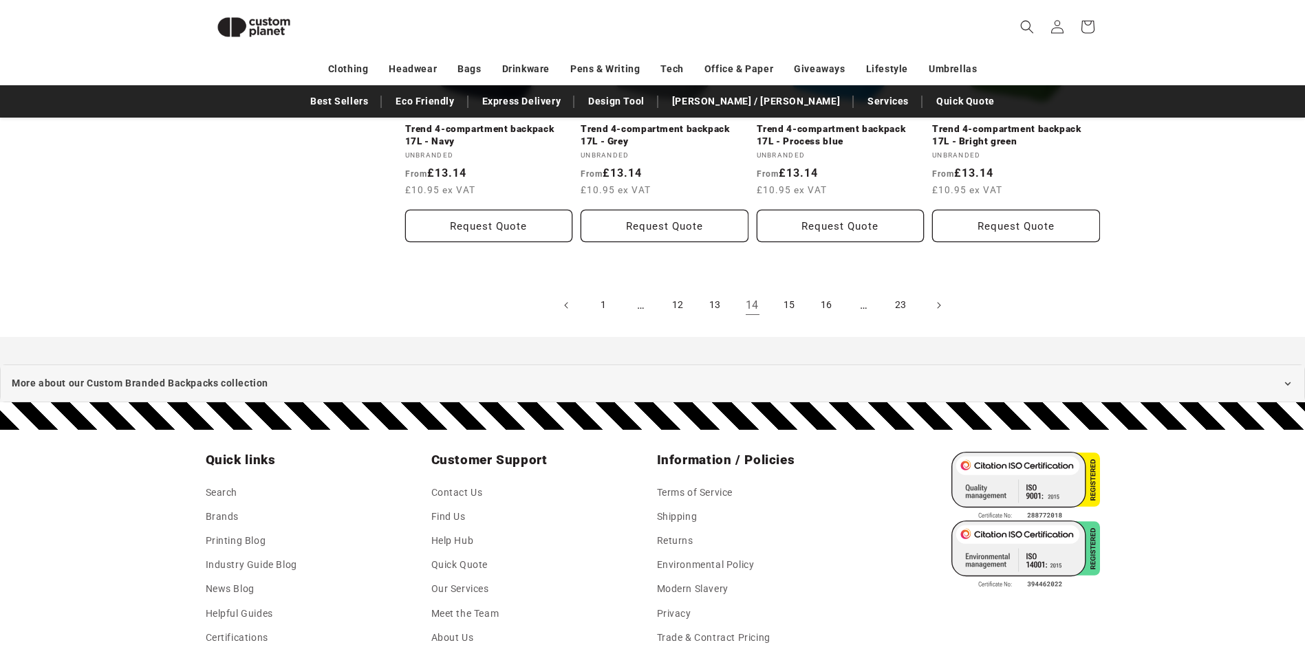
scroll to position [1632, 0]
click at [939, 299] on icon "Next page" at bounding box center [938, 304] width 4 height 14
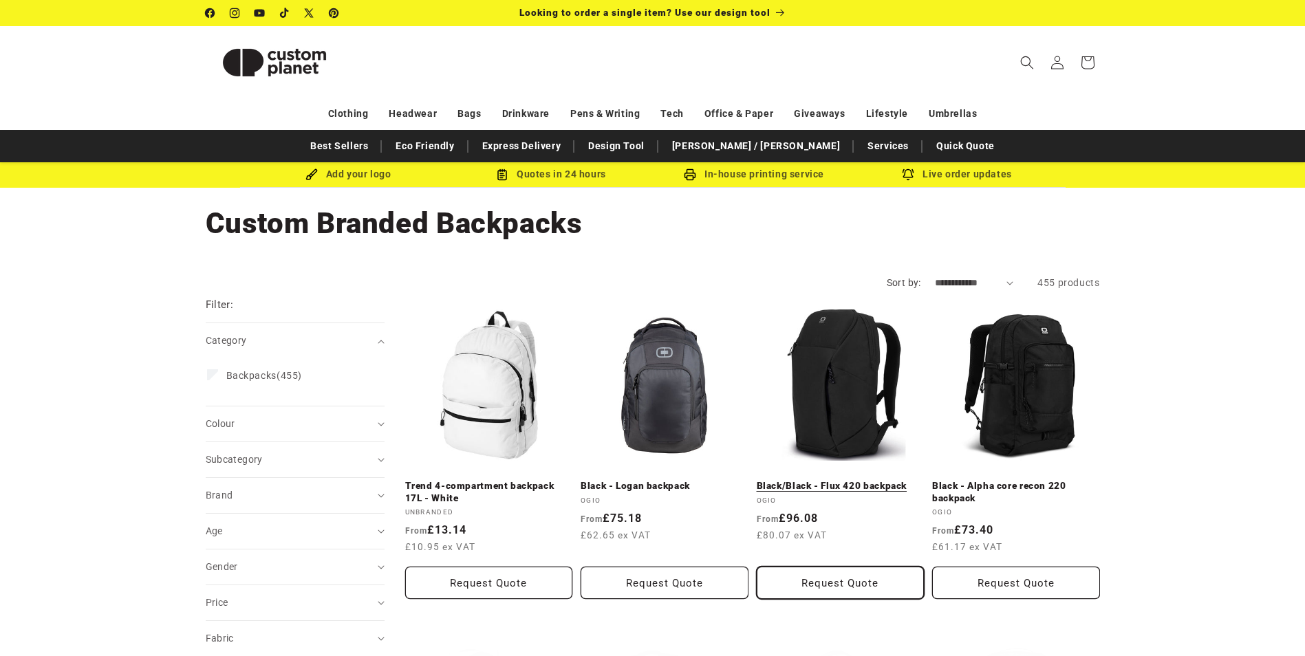
click at [830, 583] on button "Request Quote" at bounding box center [841, 583] width 168 height 32
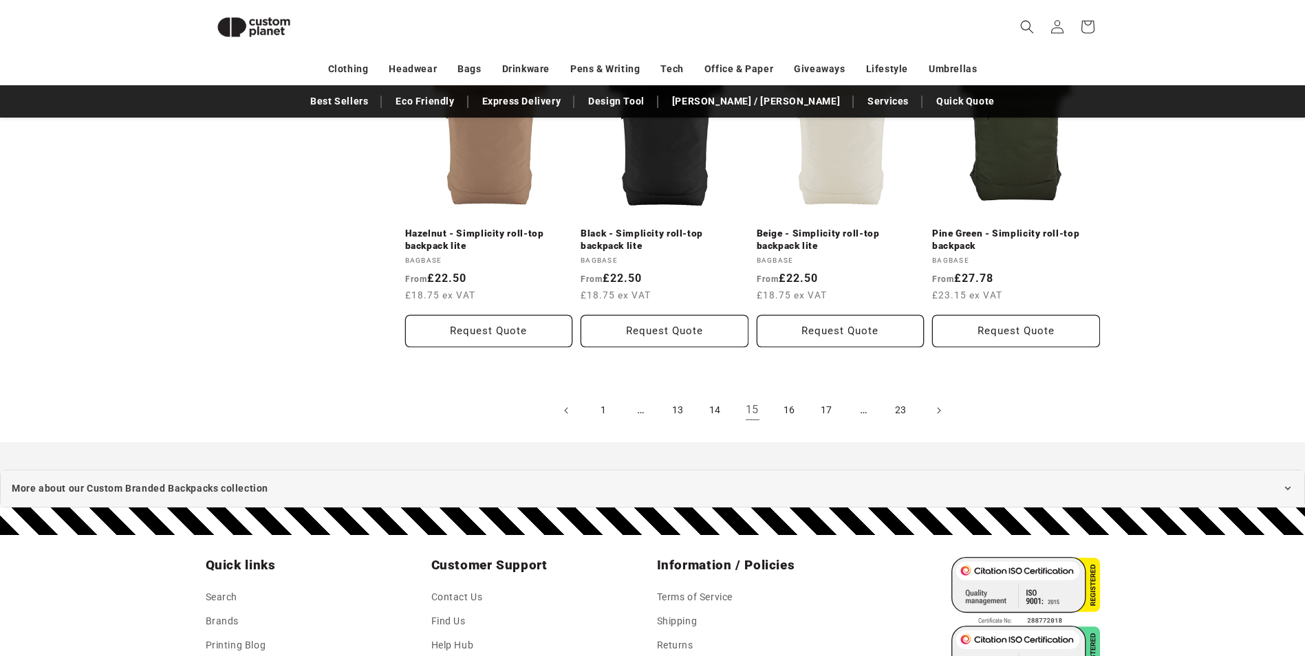
scroll to position [1633, 0]
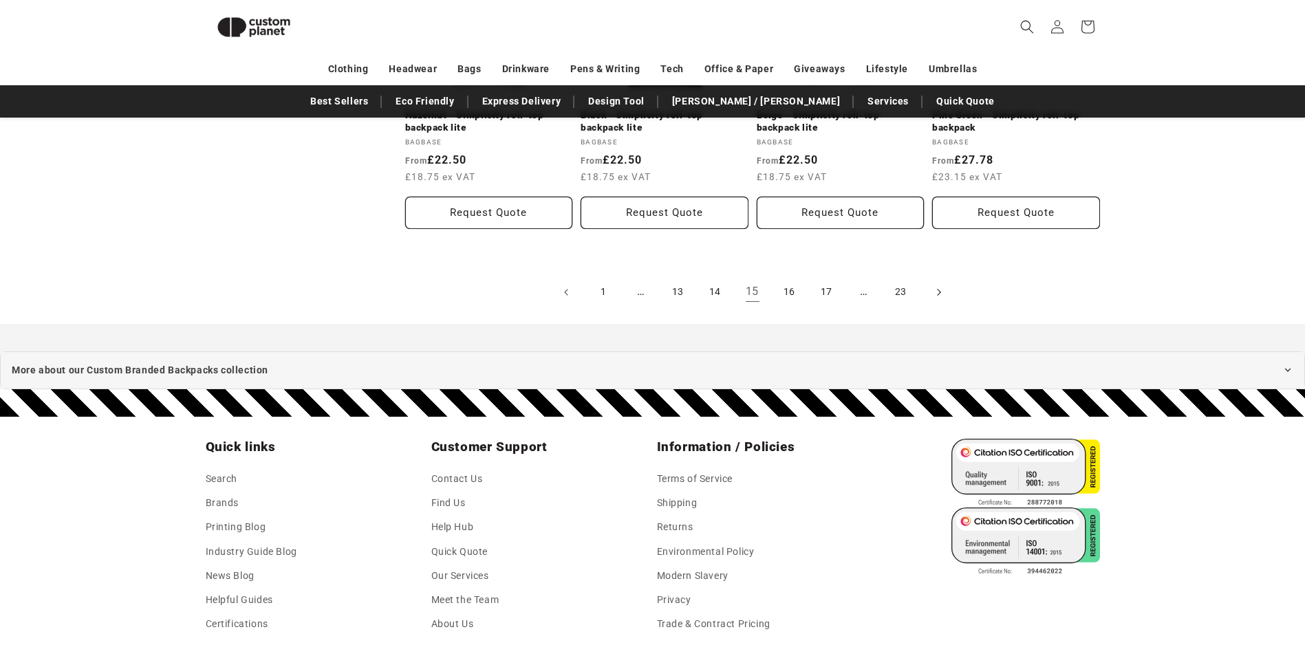
click at [937, 294] on icon "Next page" at bounding box center [938, 292] width 4 height 14
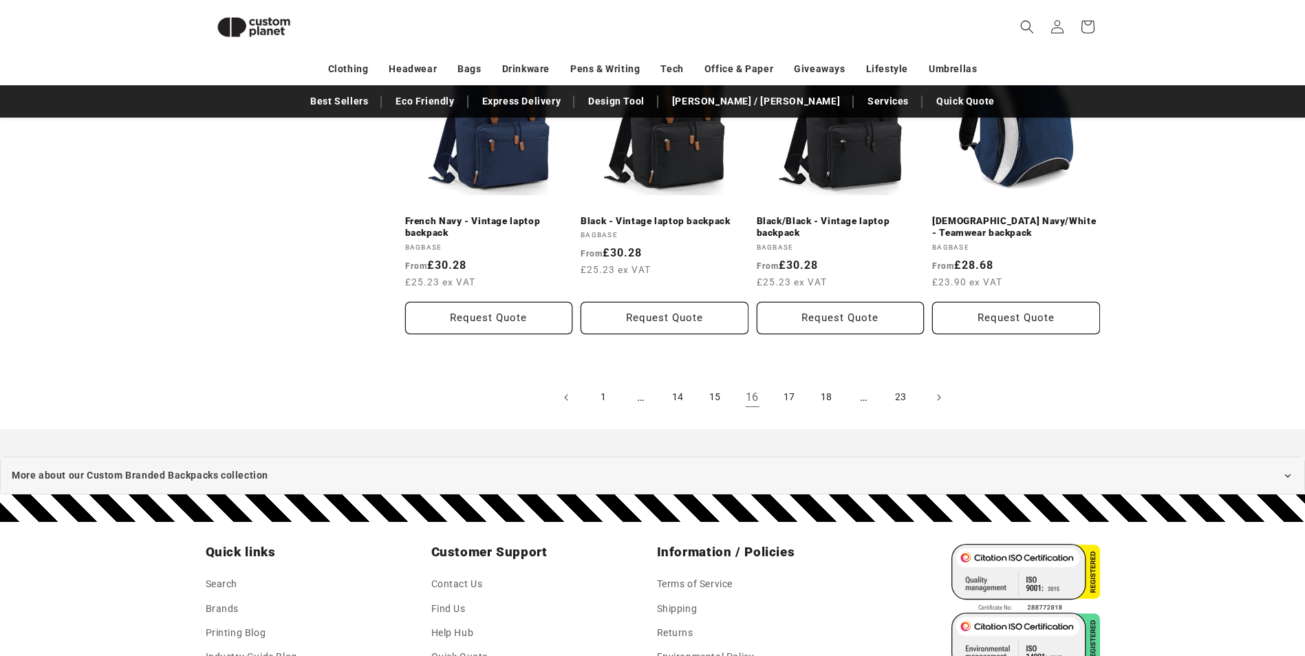
scroll to position [1564, 0]
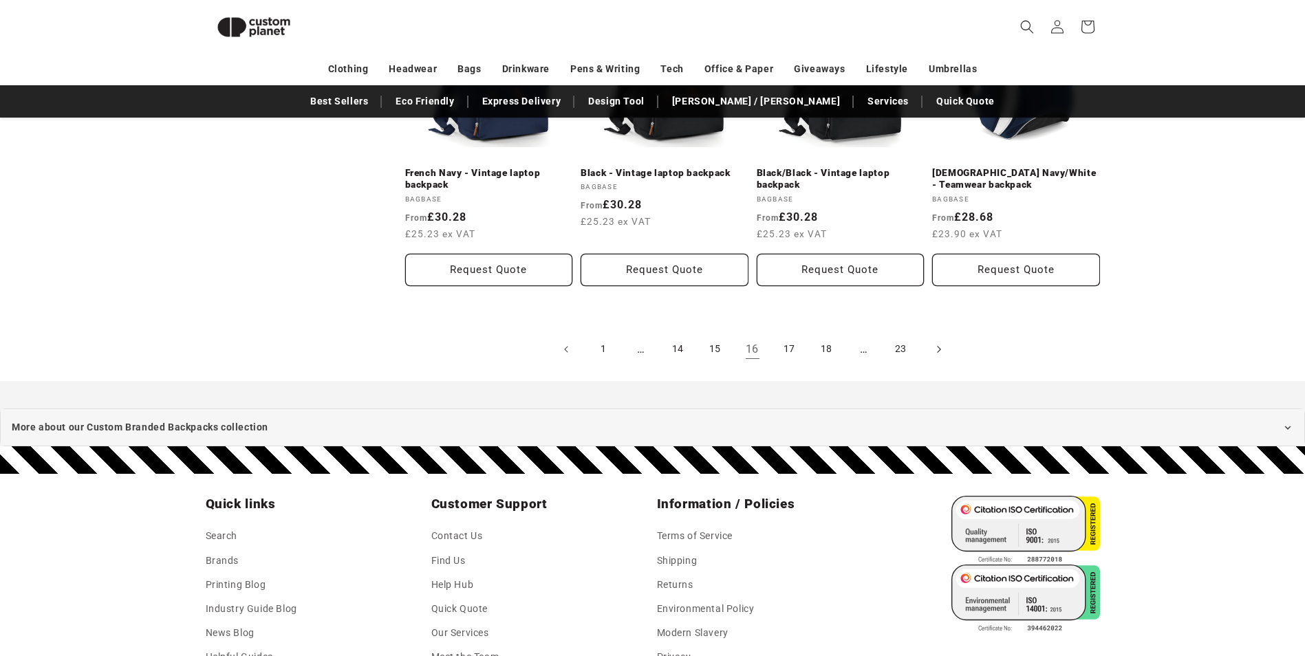
click at [940, 352] on icon "Next page" at bounding box center [938, 349] width 4 height 14
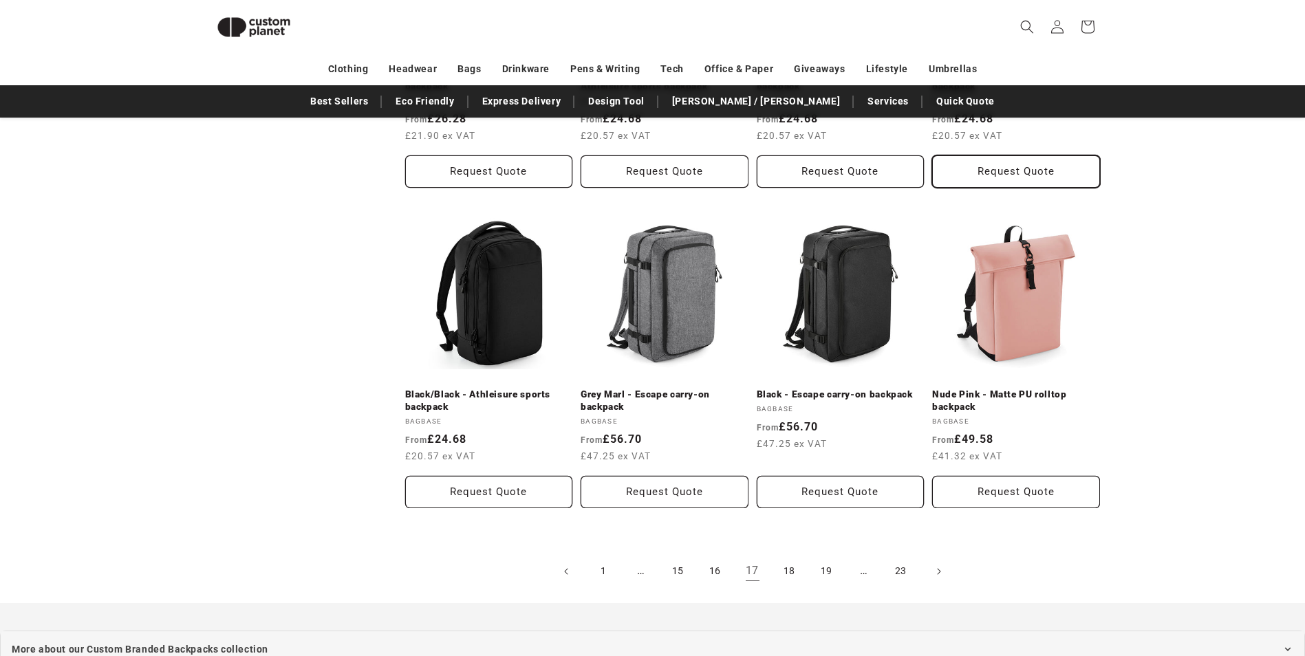
scroll to position [1357, 0]
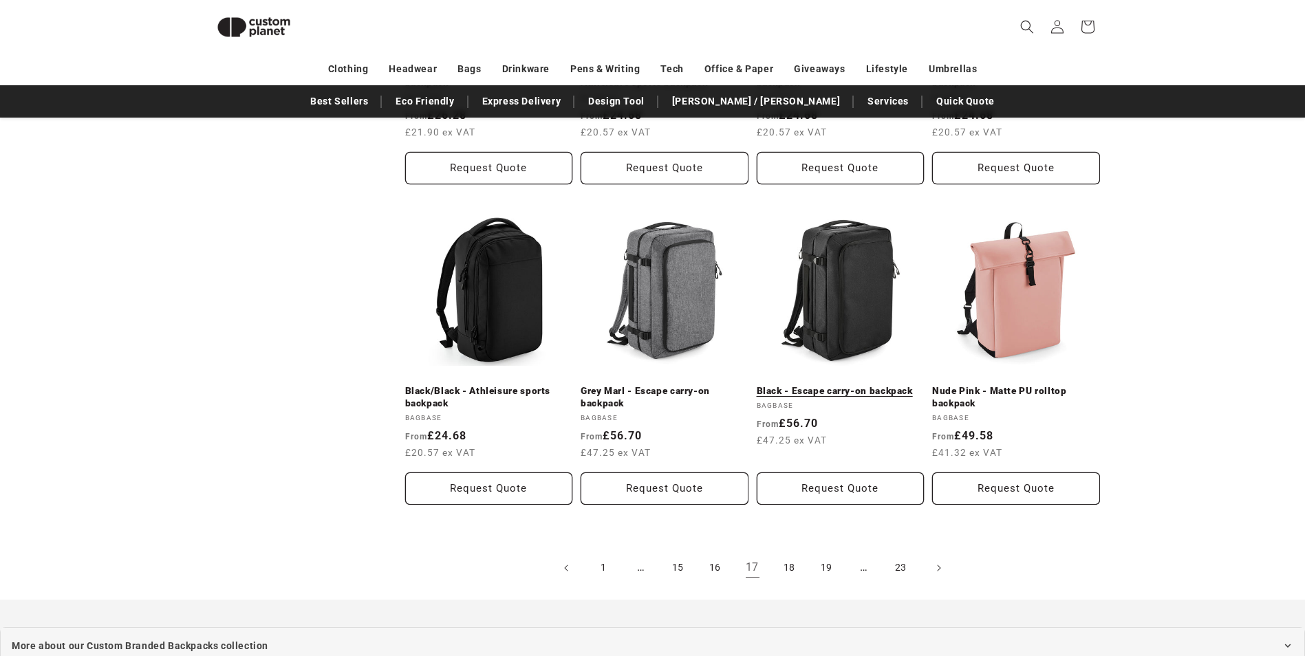
click at [823, 385] on link "Black - Escape carry-on backpack" at bounding box center [841, 391] width 168 height 12
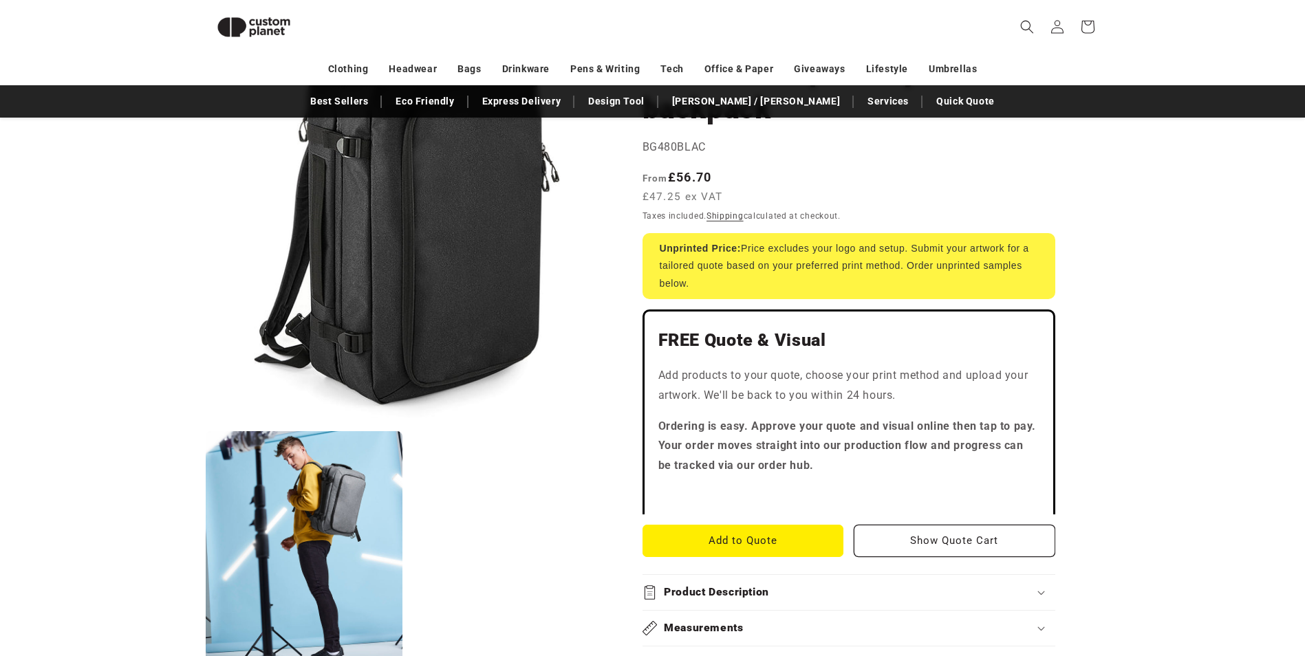
scroll to position [188, 0]
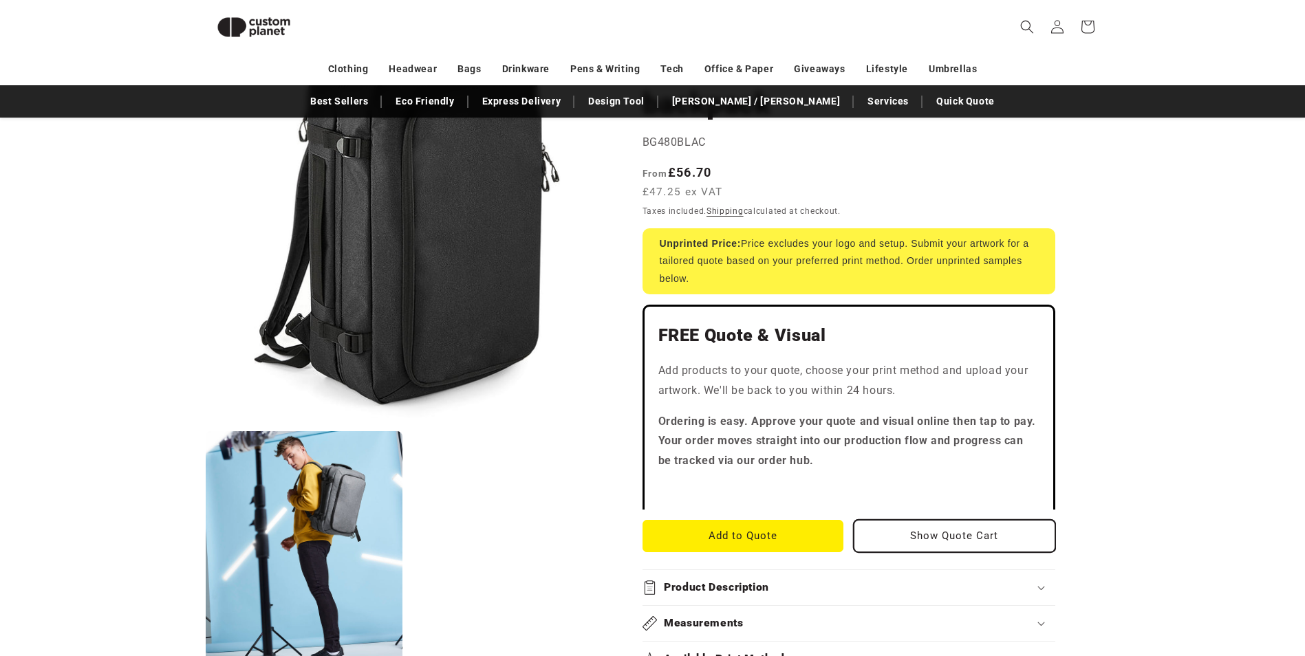
click at [898, 530] on button "Show Quote Cart" at bounding box center [955, 536] width 202 height 32
click at [771, 526] on button "Add to Quote" at bounding box center [743, 536] width 202 height 32
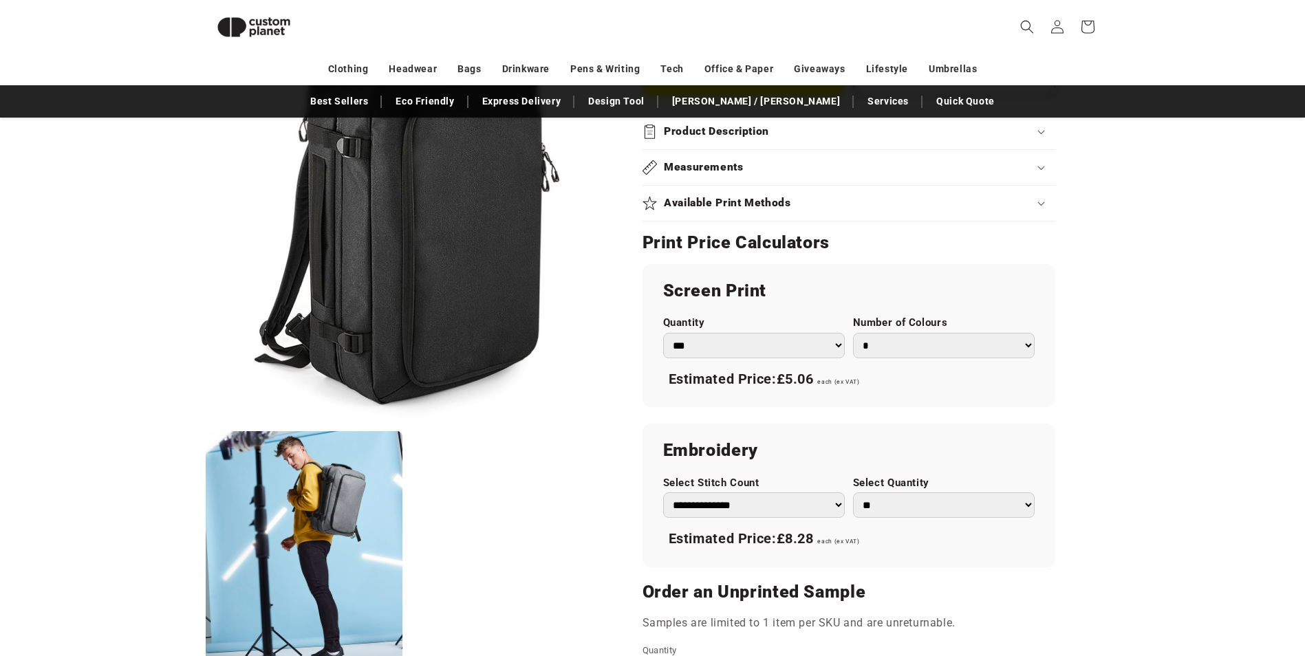
scroll to position [670, 0]
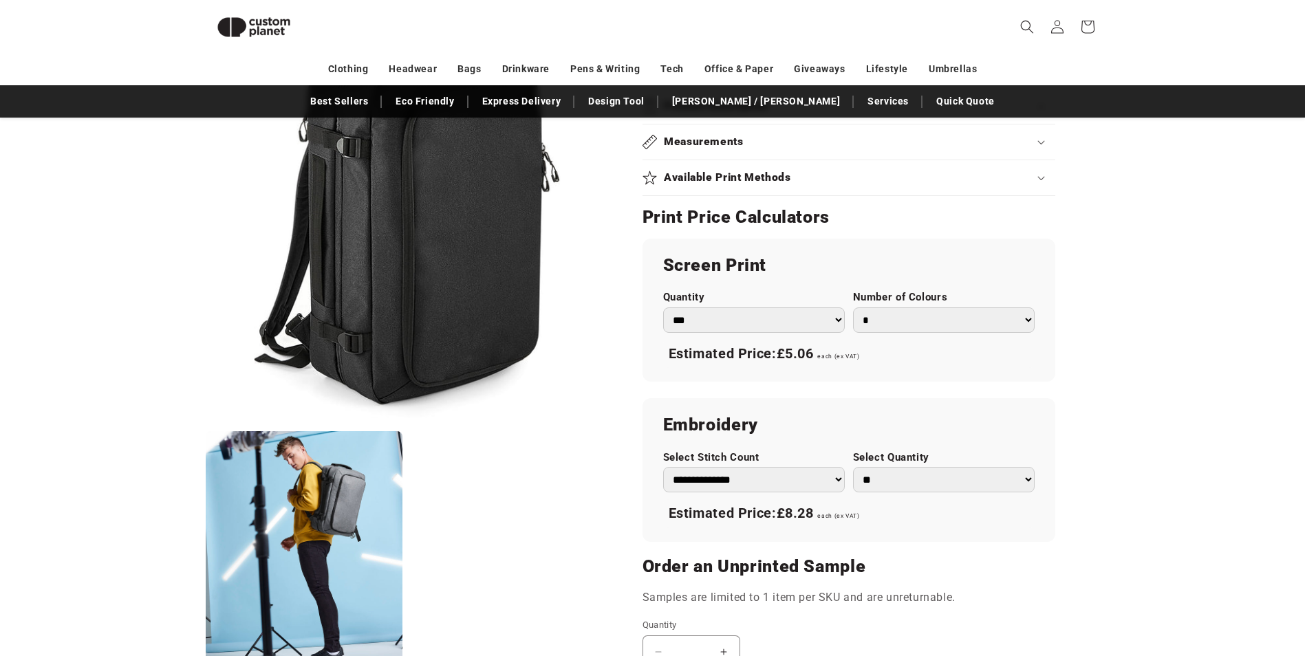
click at [840, 319] on select "*** *** *** **** **** **** ***** *****" at bounding box center [754, 319] width 182 height 25
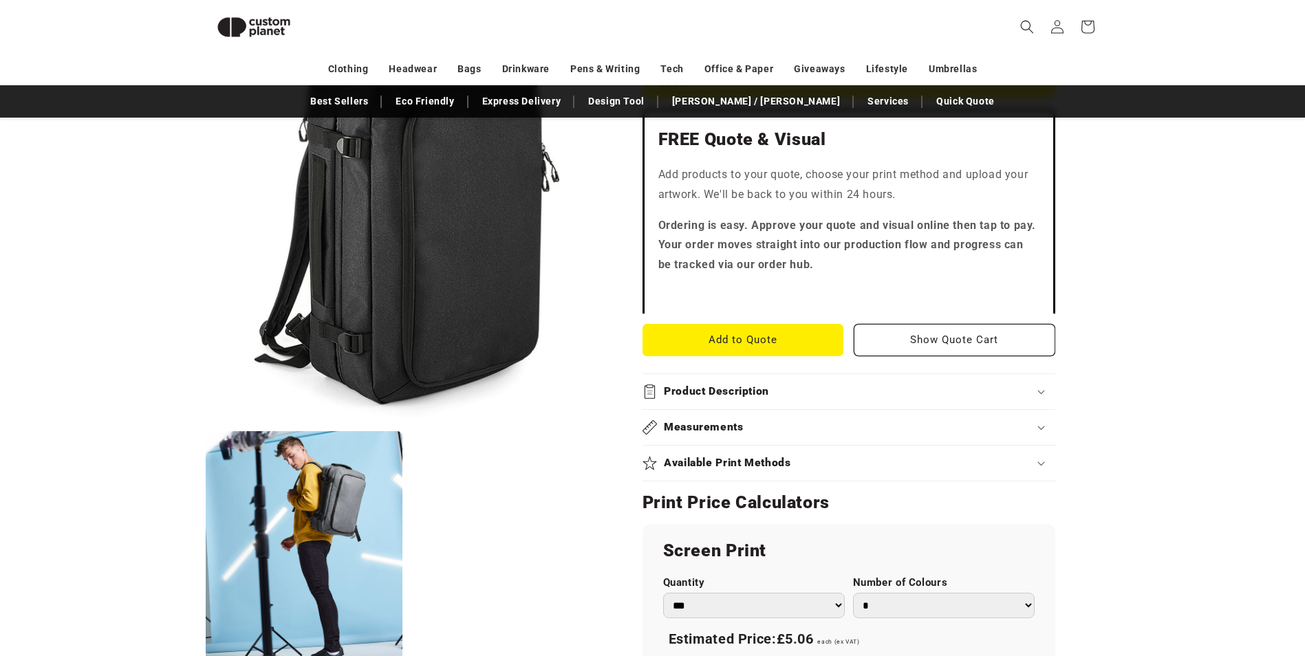
scroll to position [257, 0]
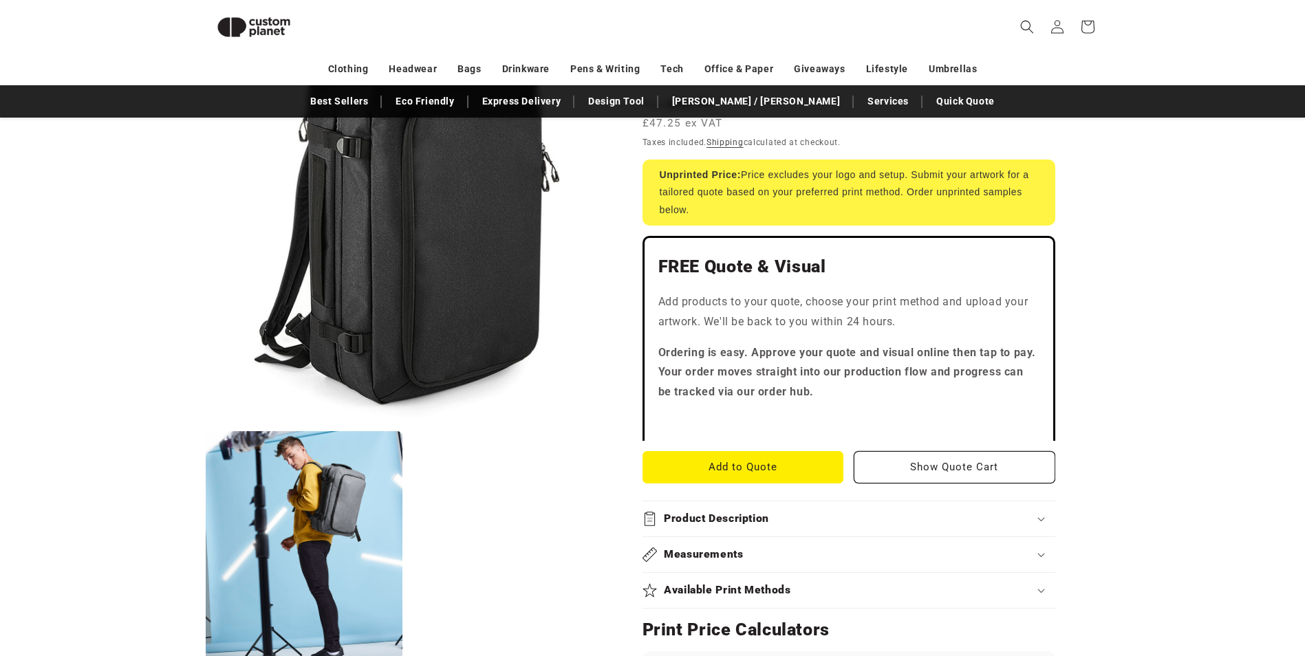
click at [206, 423] on button "Open media 1 in modal" at bounding box center [206, 423] width 0 height 0
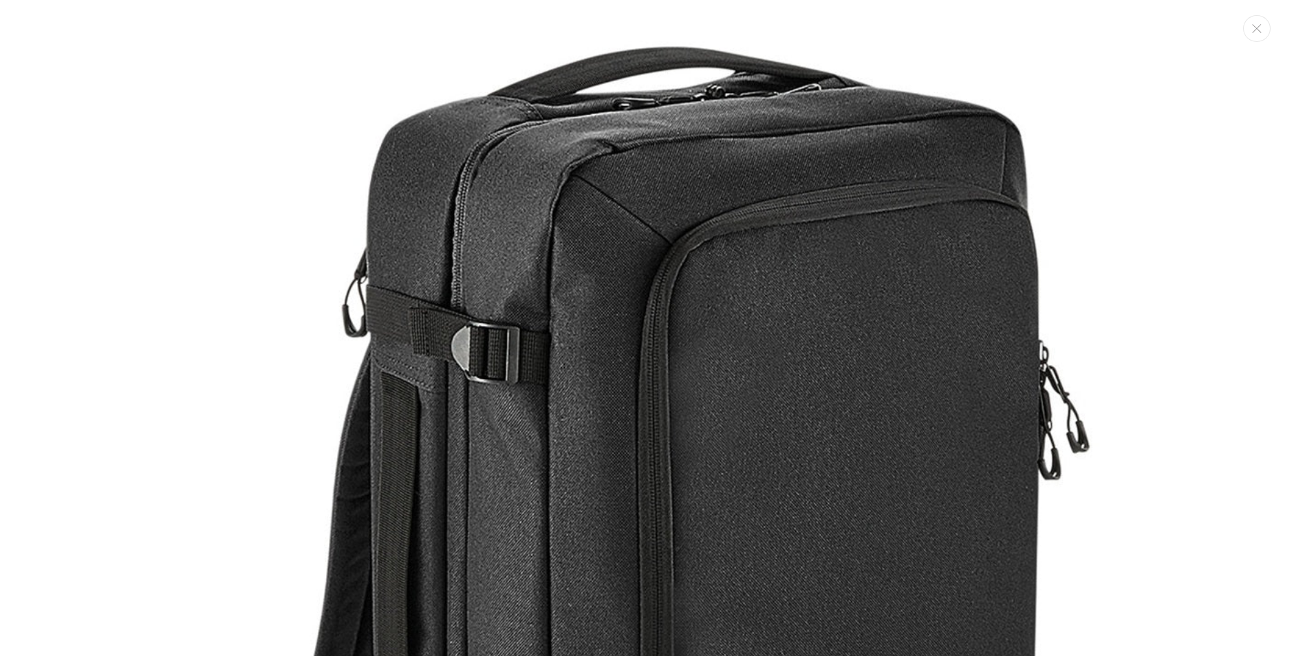
scroll to position [0, 0]
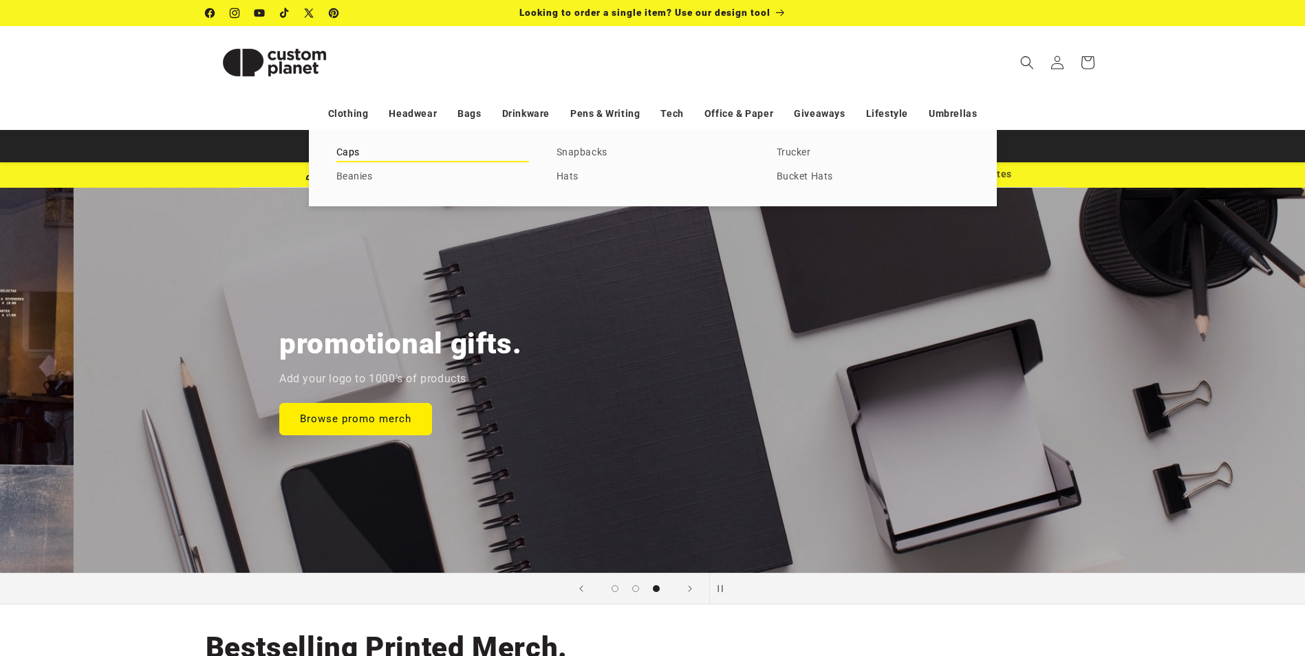
scroll to position [0, 2610]
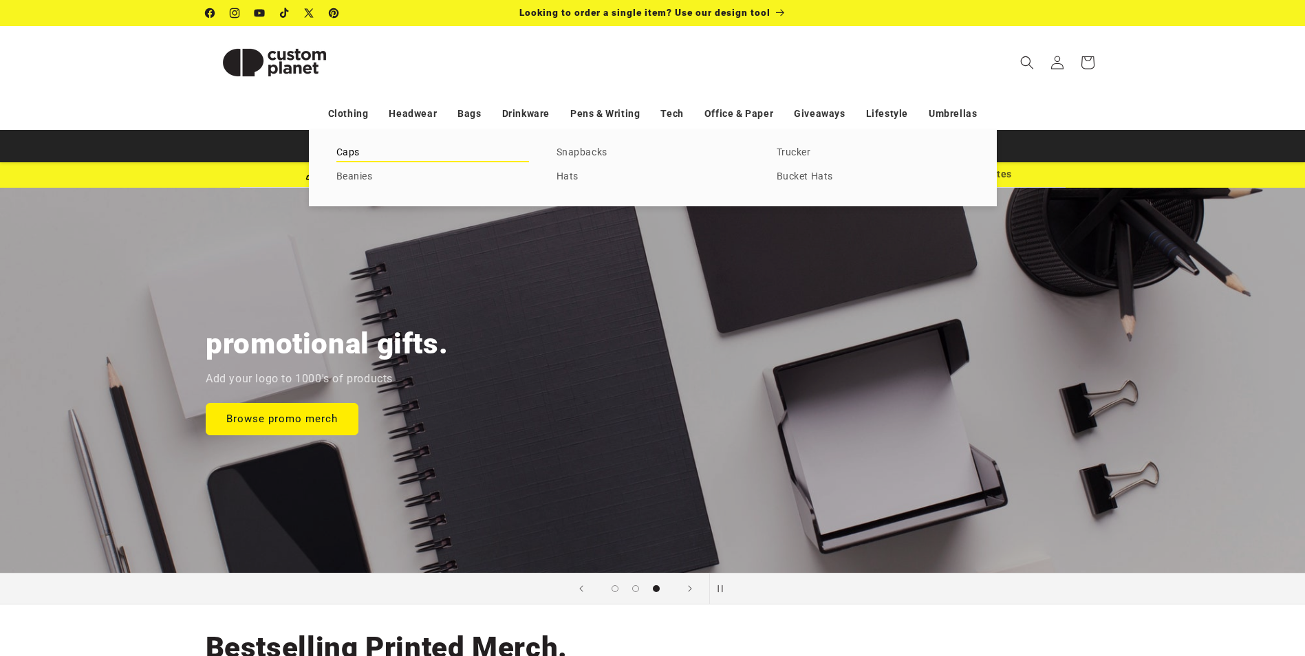
click at [350, 155] on link "Caps" at bounding box center [432, 153] width 193 height 19
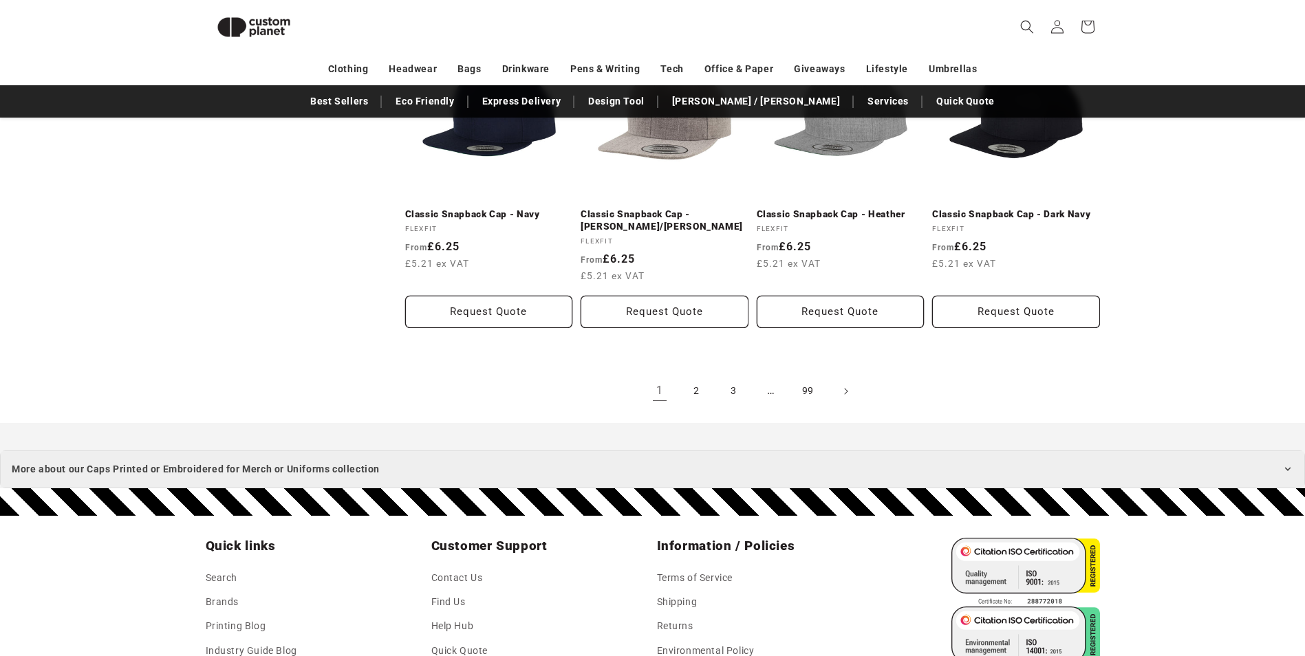
scroll to position [1564, 0]
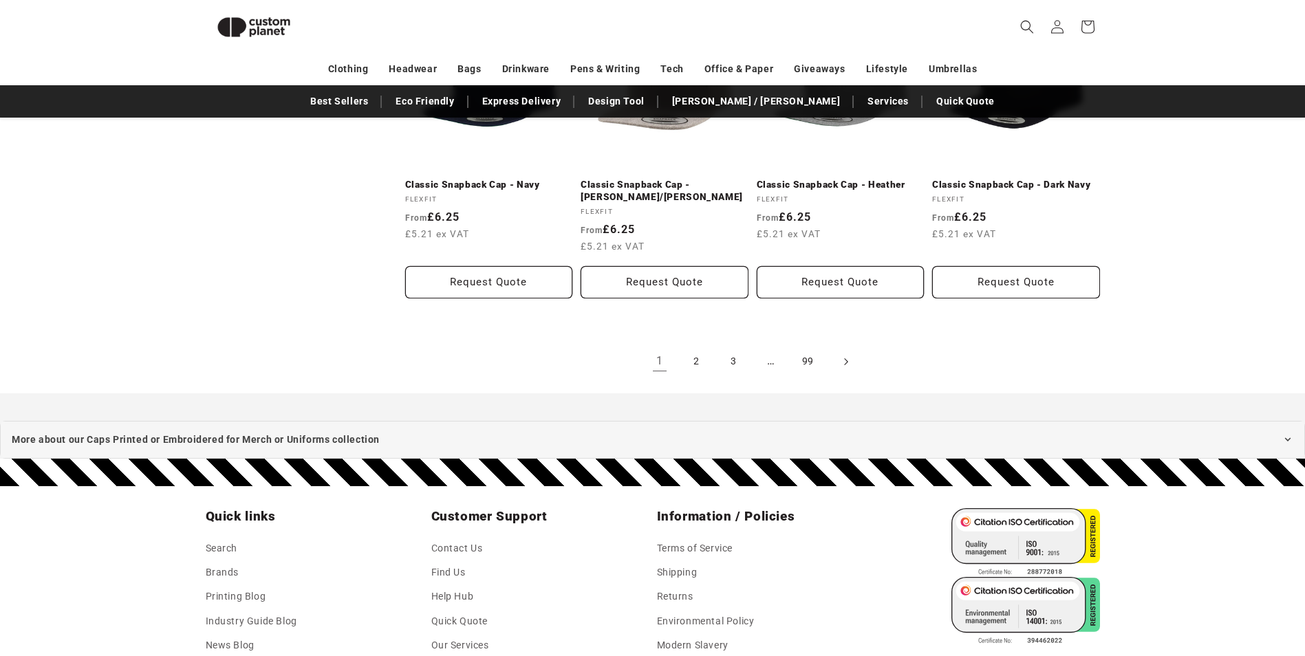
click at [849, 360] on span "Next page" at bounding box center [846, 362] width 14 height 14
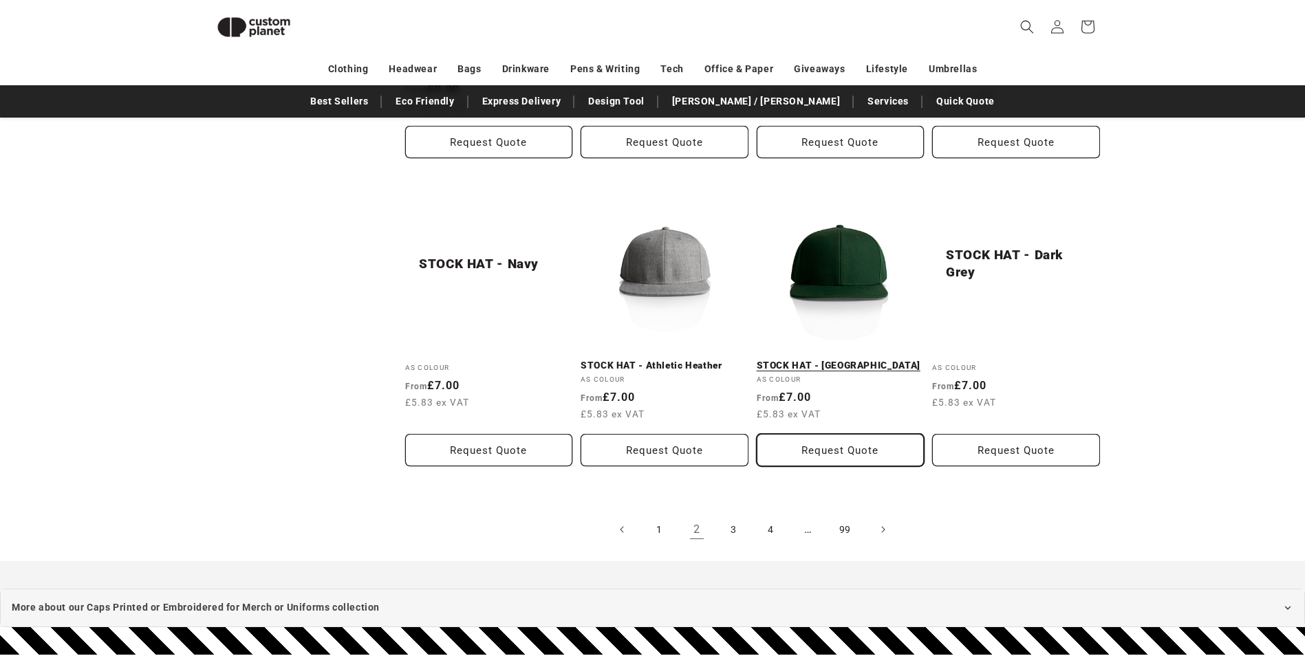
scroll to position [1425, 0]
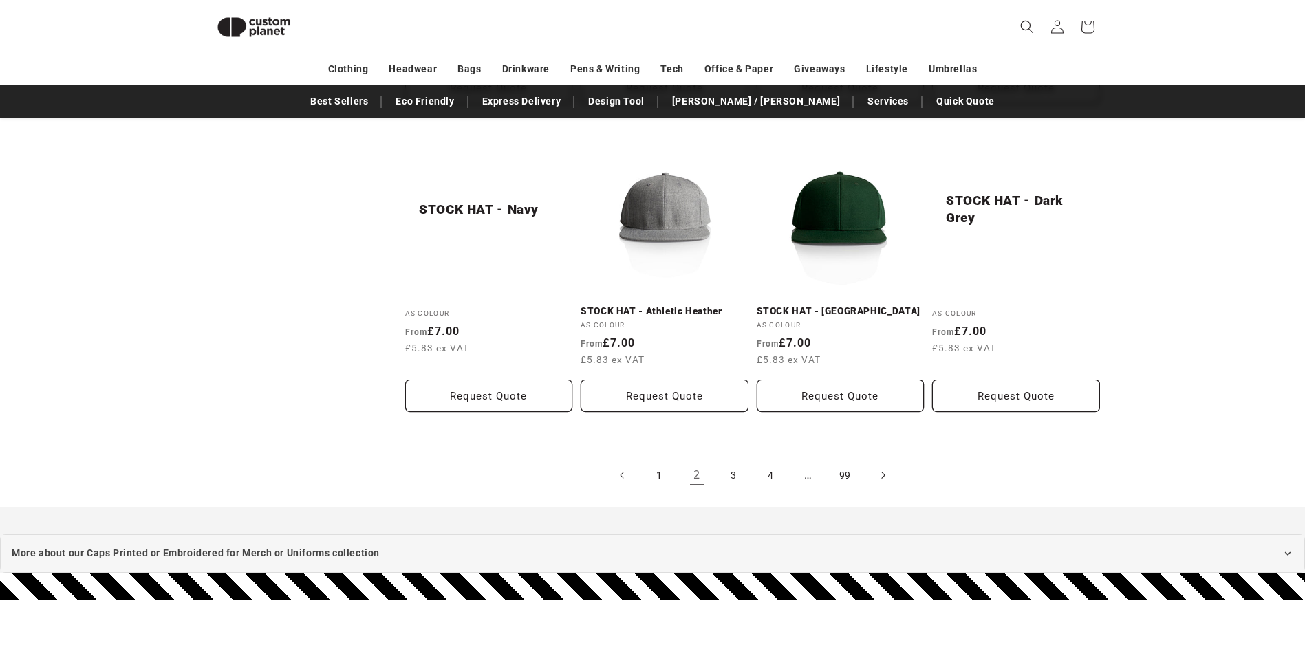
click at [881, 475] on icon "Next page" at bounding box center [882, 475] width 4 height 14
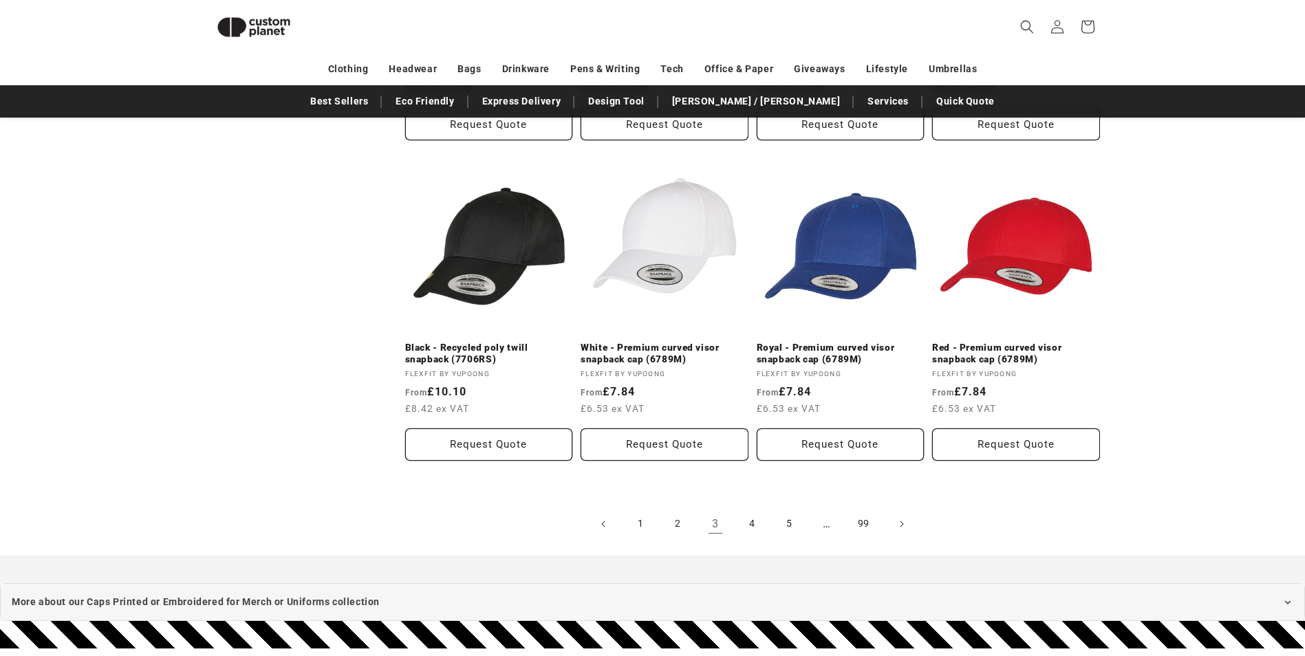
scroll to position [1432, 0]
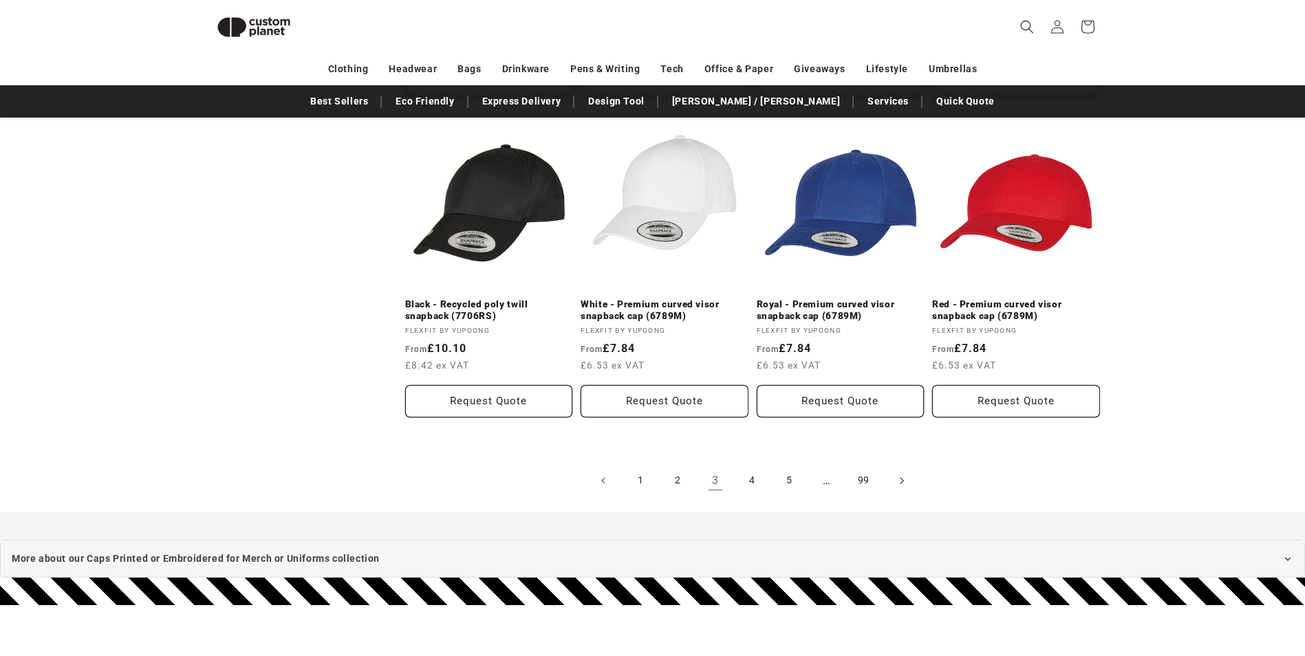
click at [901, 481] on icon "Next page" at bounding box center [901, 480] width 4 height 14
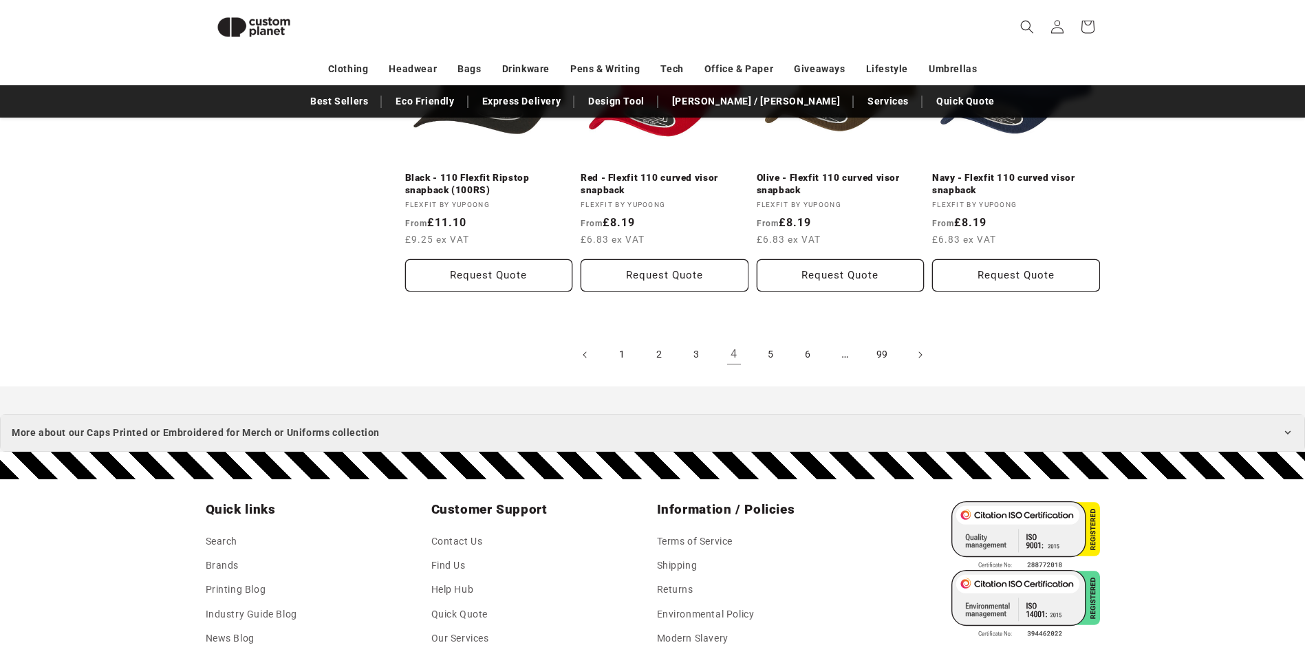
scroll to position [1575, 0]
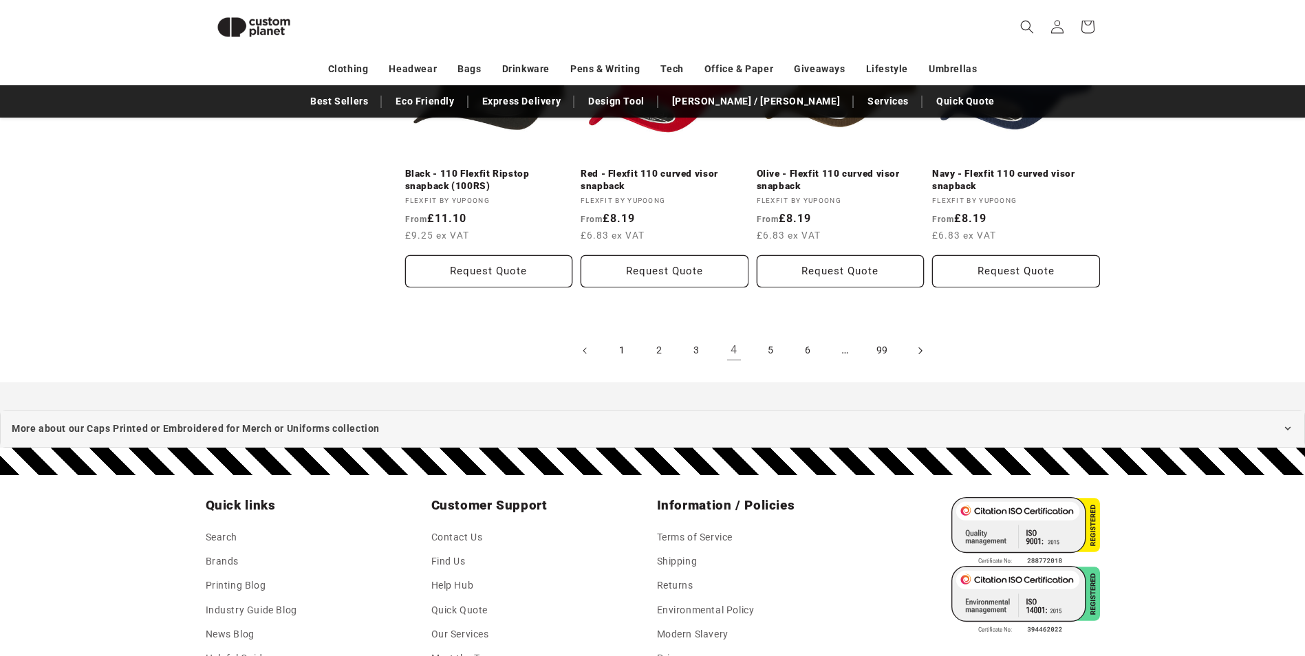
click at [913, 349] on span "Next page" at bounding box center [920, 351] width 14 height 14
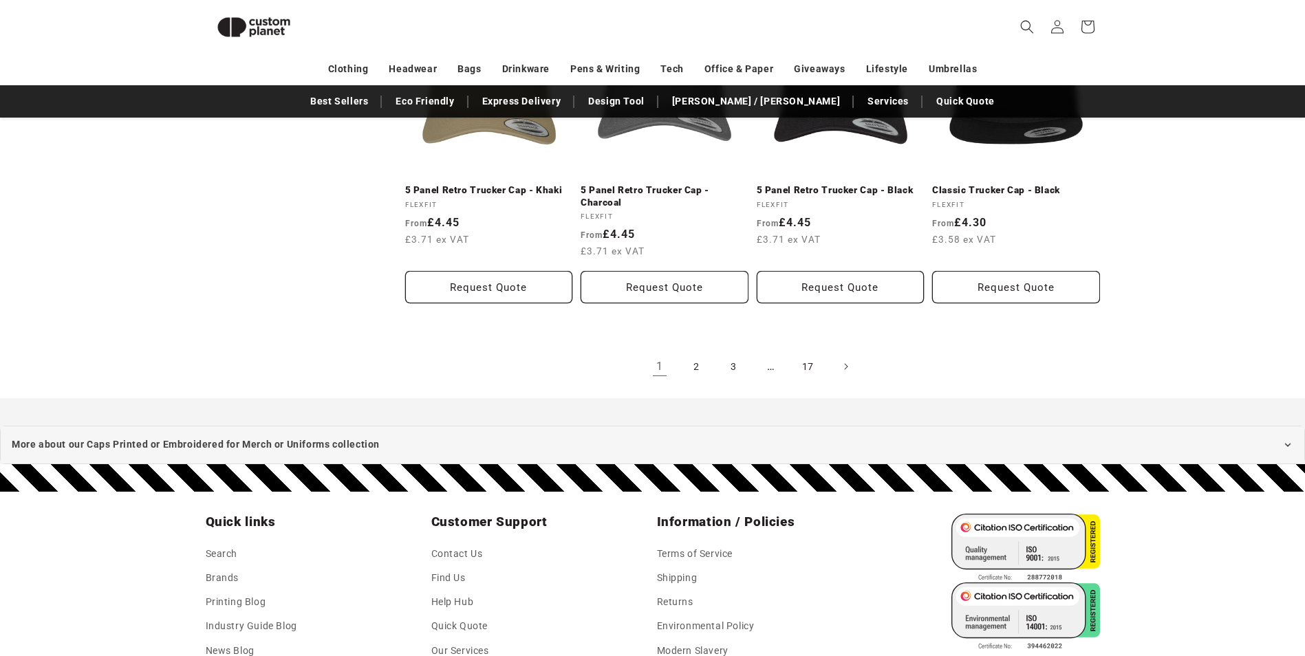
scroll to position [1517, 0]
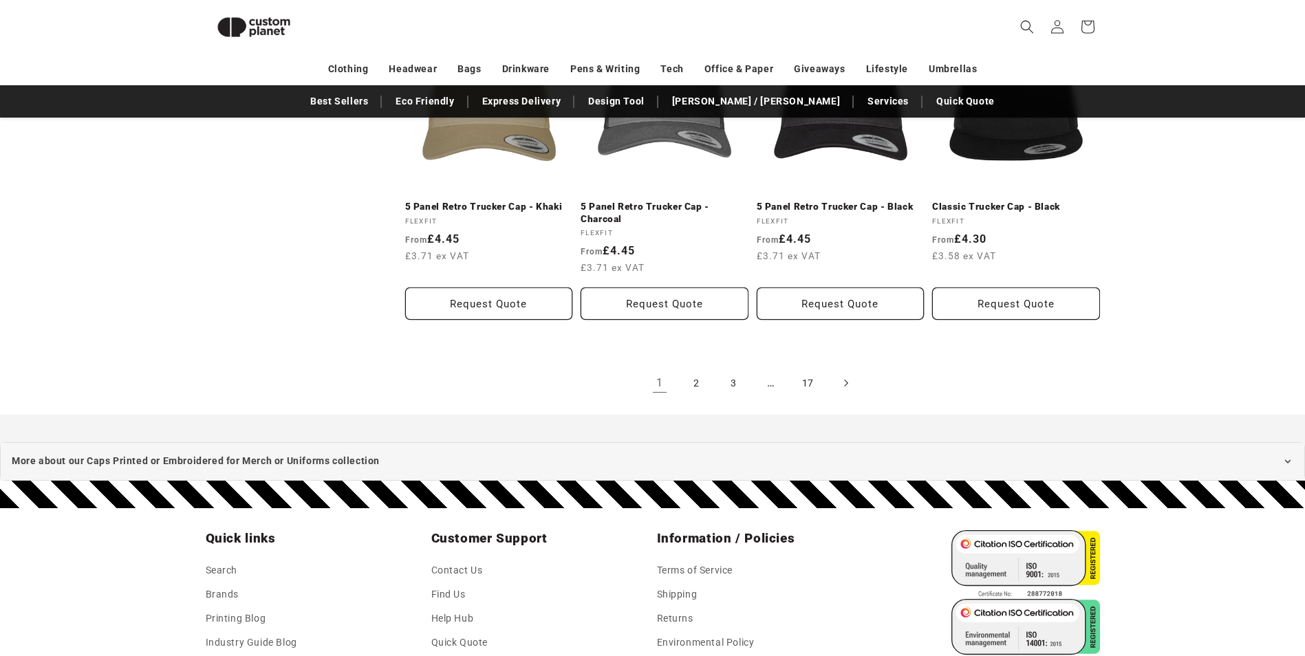
click at [844, 383] on icon "Next page" at bounding box center [845, 383] width 4 height 14
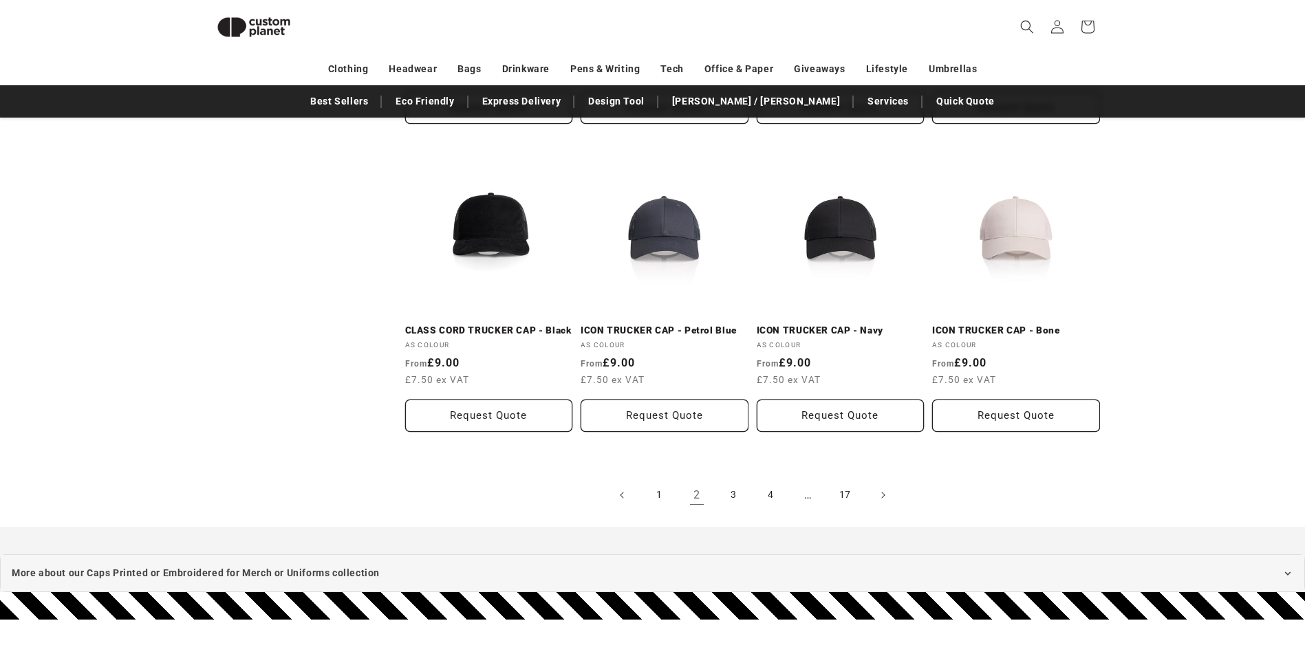
scroll to position [1450, 0]
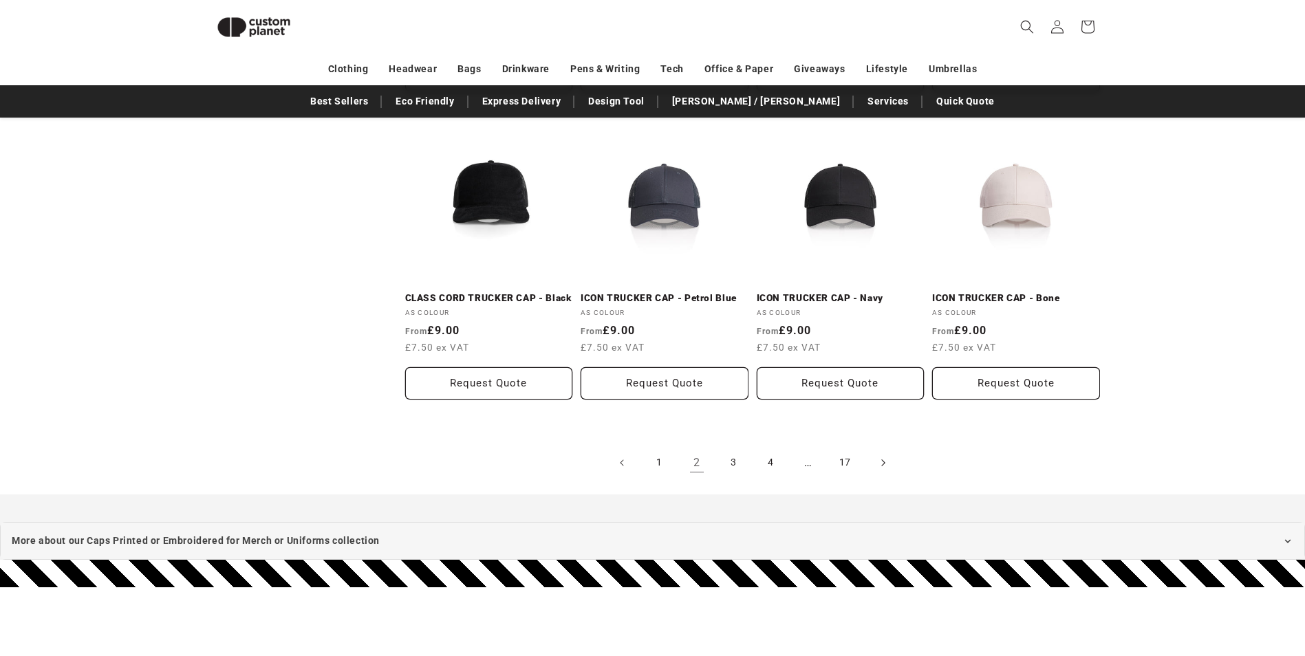
click at [882, 463] on icon "Next page" at bounding box center [882, 462] width 4 height 14
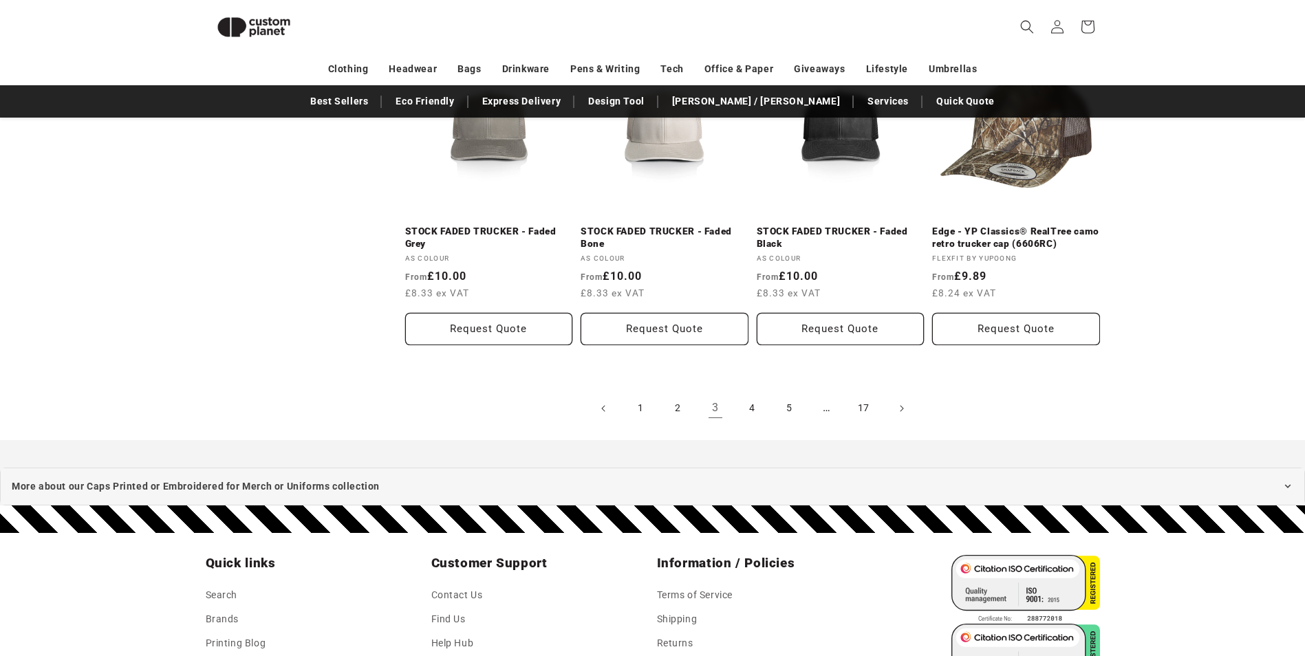
scroll to position [1538, 0]
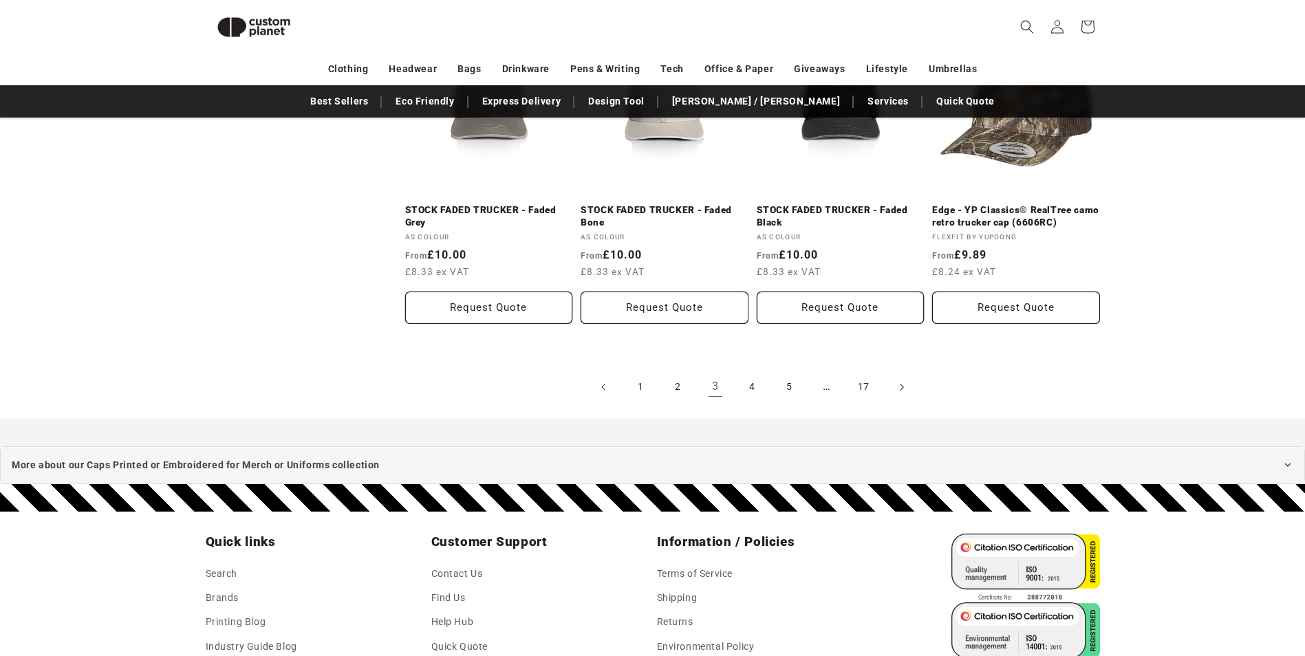
click at [903, 387] on icon "Next page" at bounding box center [901, 387] width 3 height 7
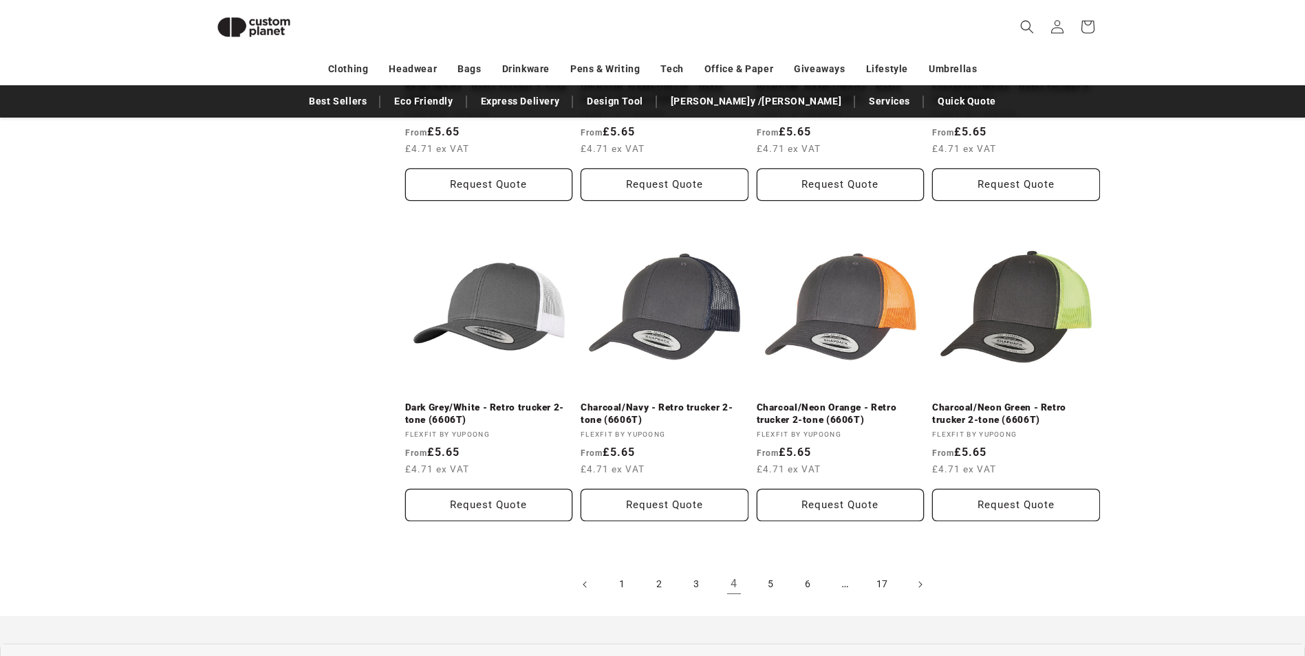
scroll to position [1359, 0]
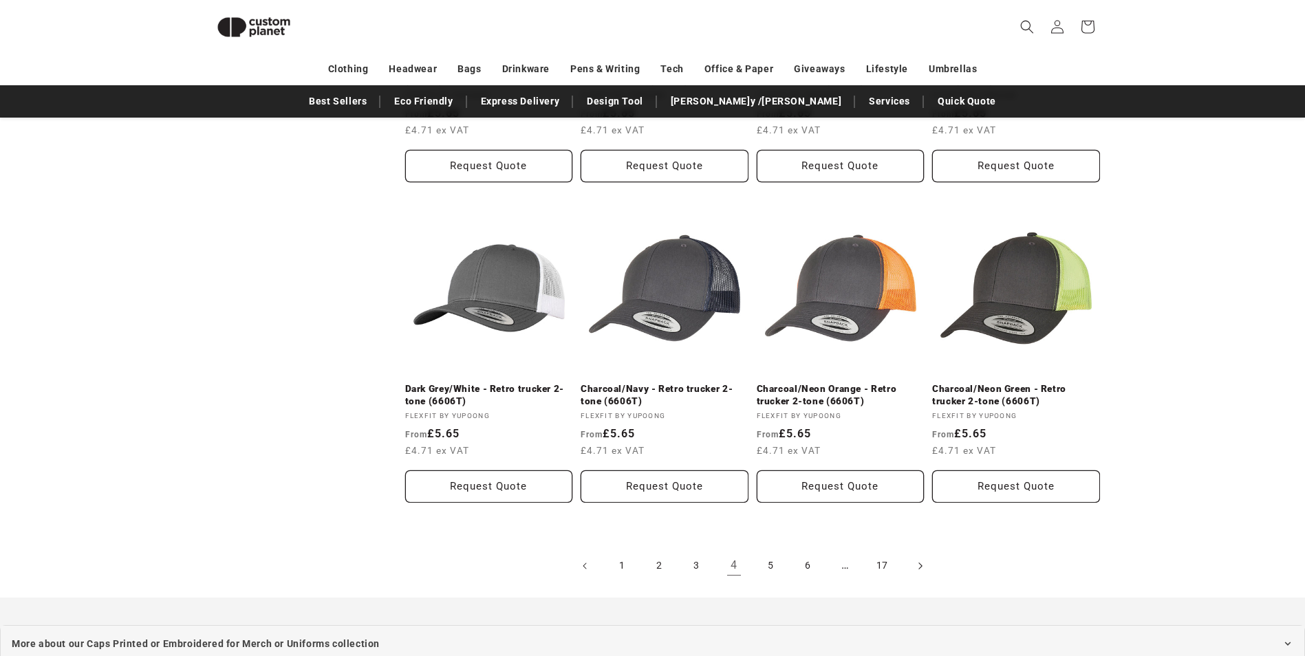
click at [920, 566] on icon "Next page" at bounding box center [920, 566] width 4 height 14
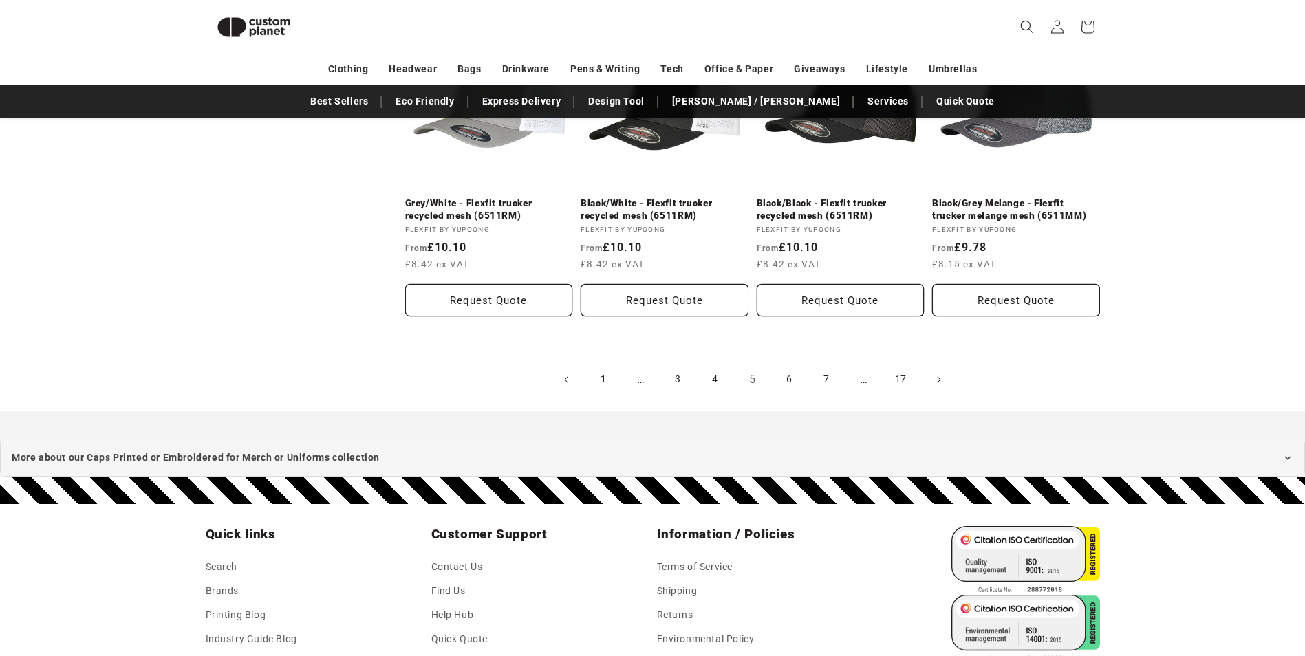
scroll to position [1563, 0]
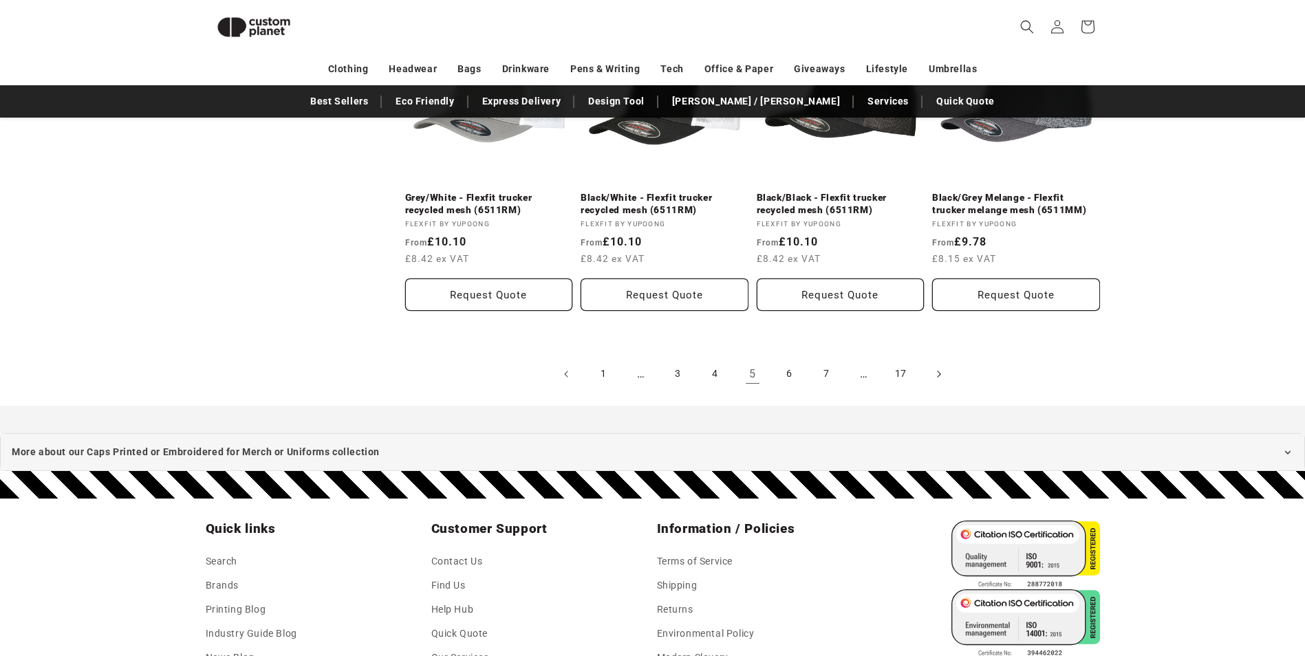
click at [933, 372] on span "Next page" at bounding box center [938, 374] width 14 height 14
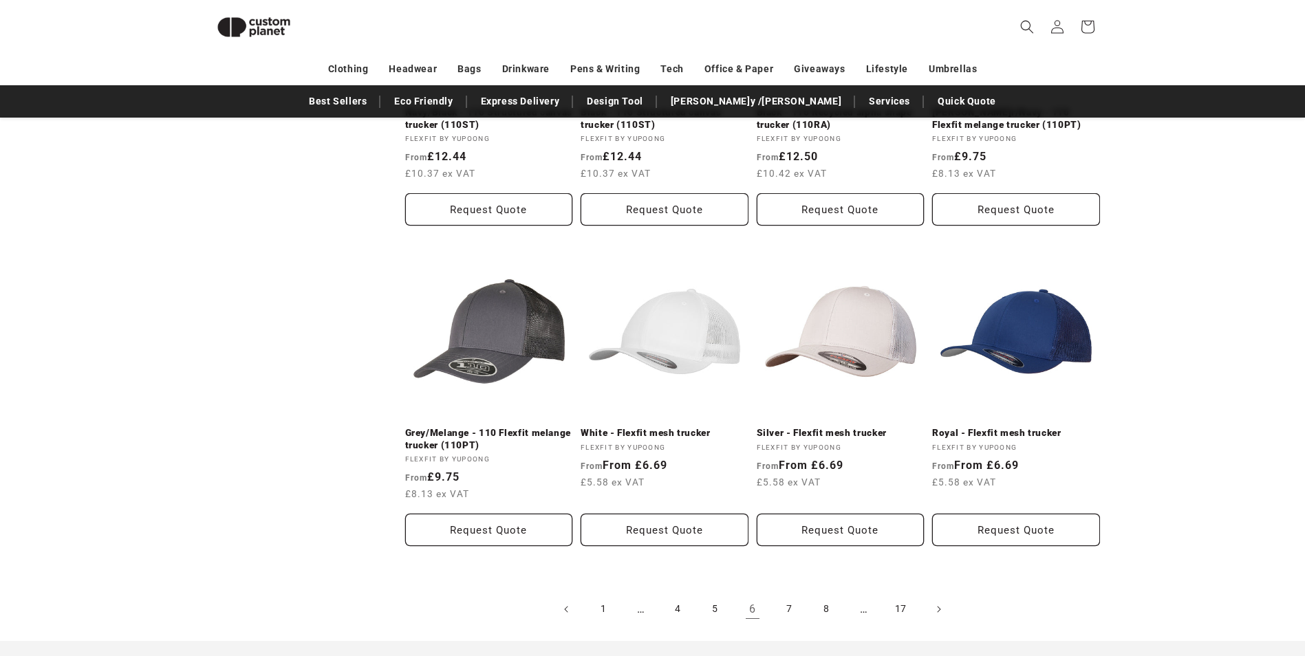
scroll to position [1478, 0]
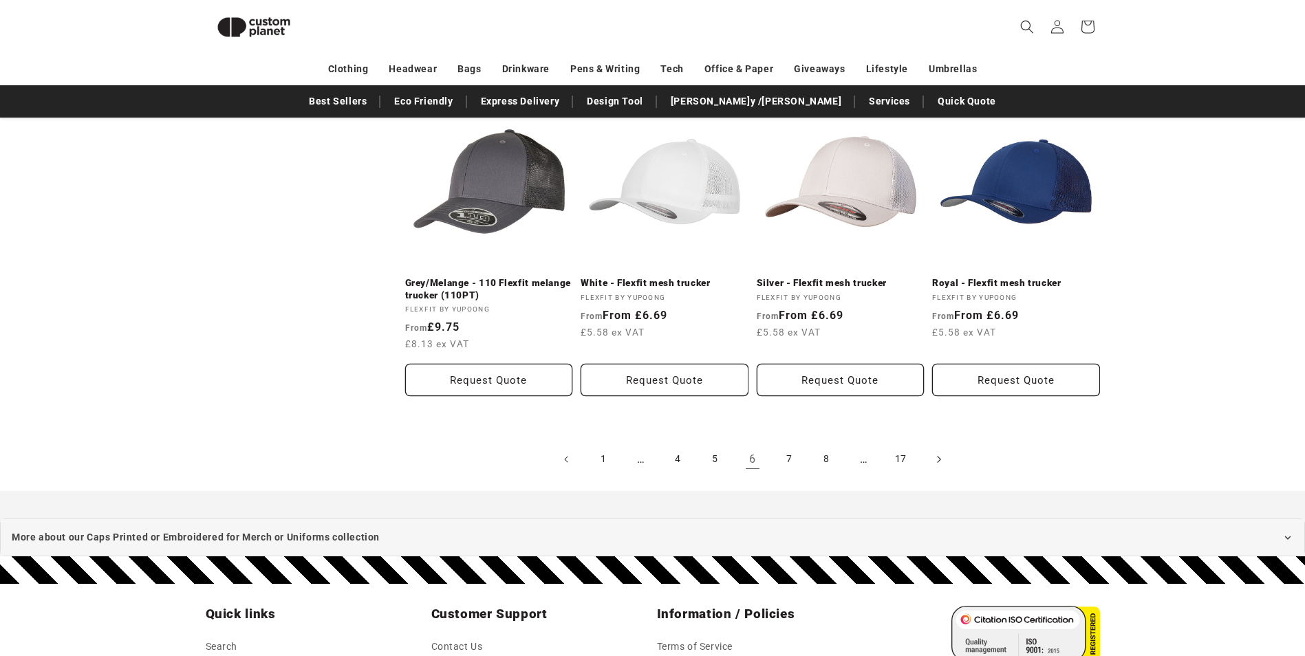
click at [936, 463] on icon "Next page" at bounding box center [938, 459] width 4 height 14
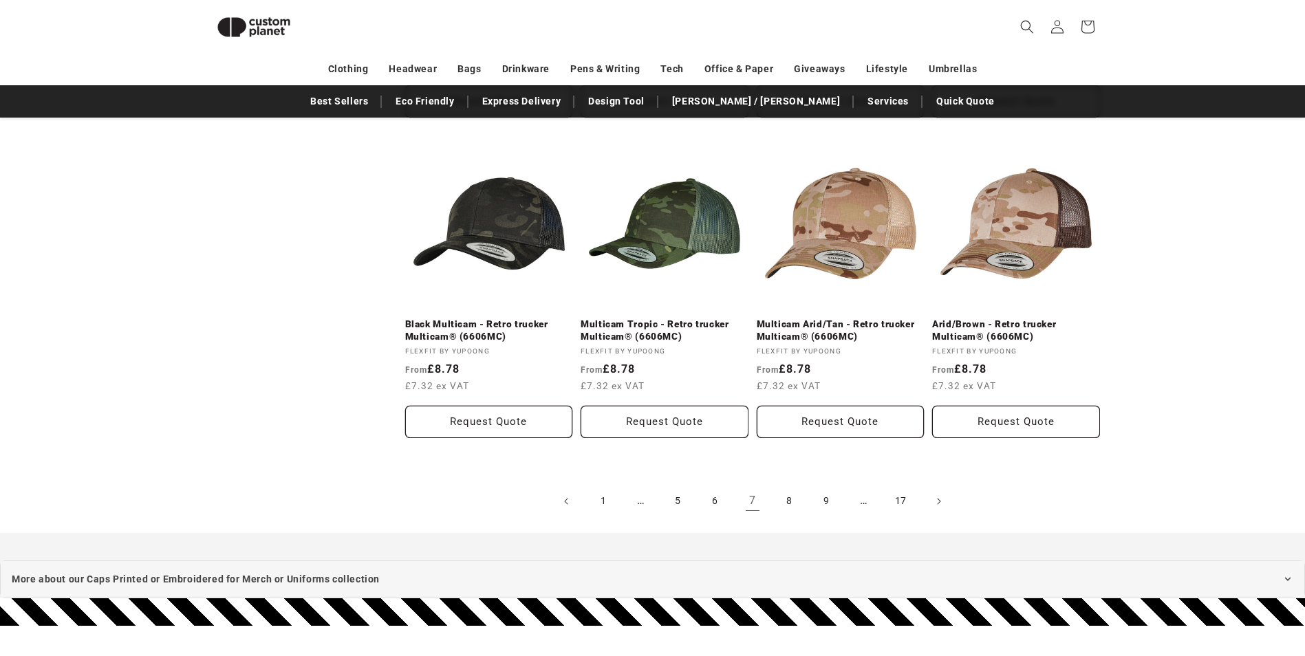
scroll to position [1445, 0]
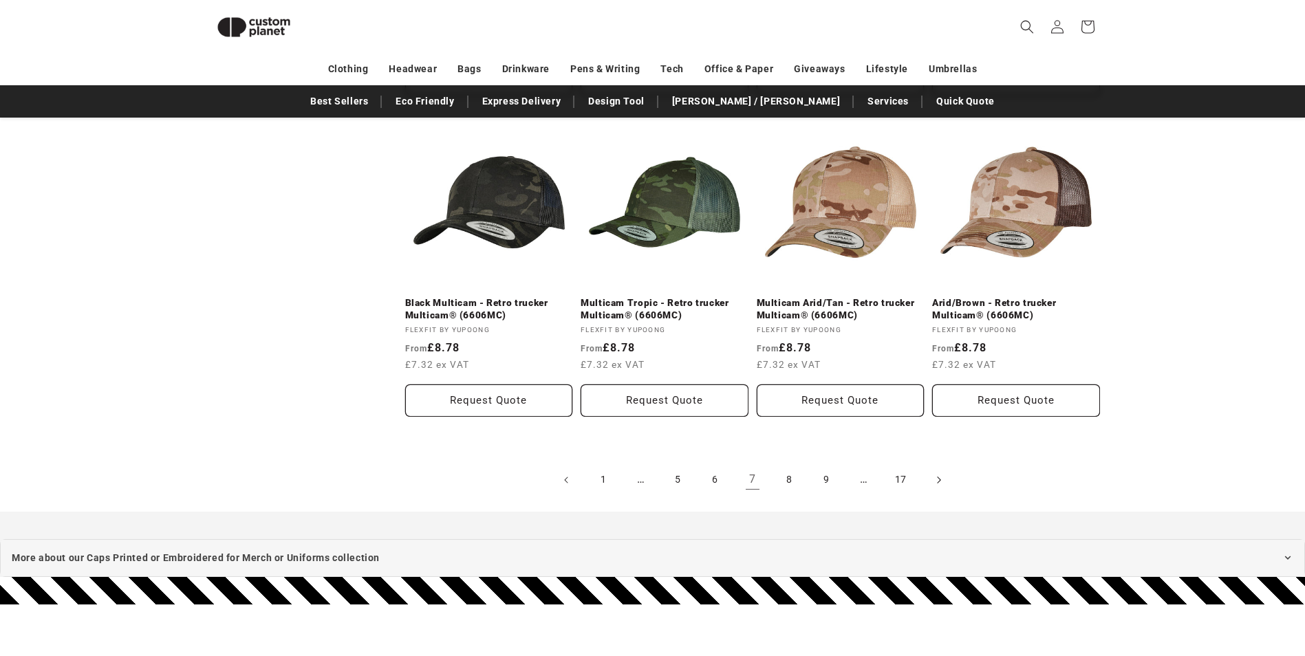
click at [938, 473] on icon "Next page" at bounding box center [938, 480] width 4 height 14
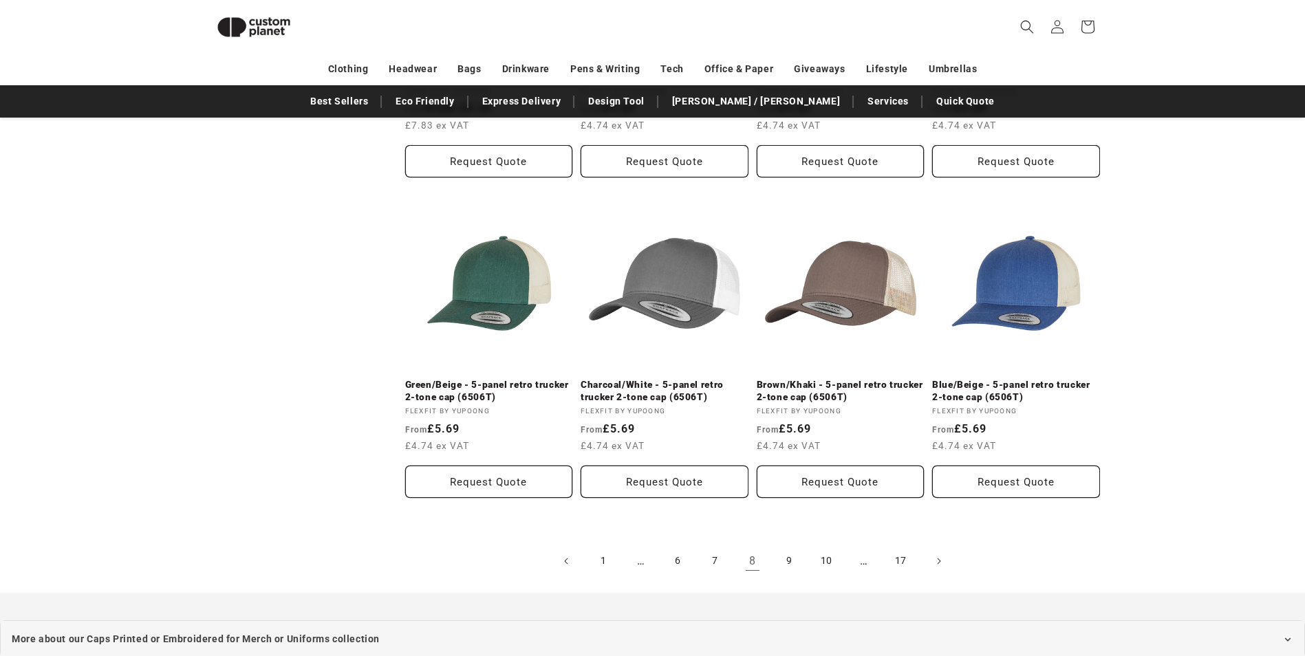
scroll to position [1557, 0]
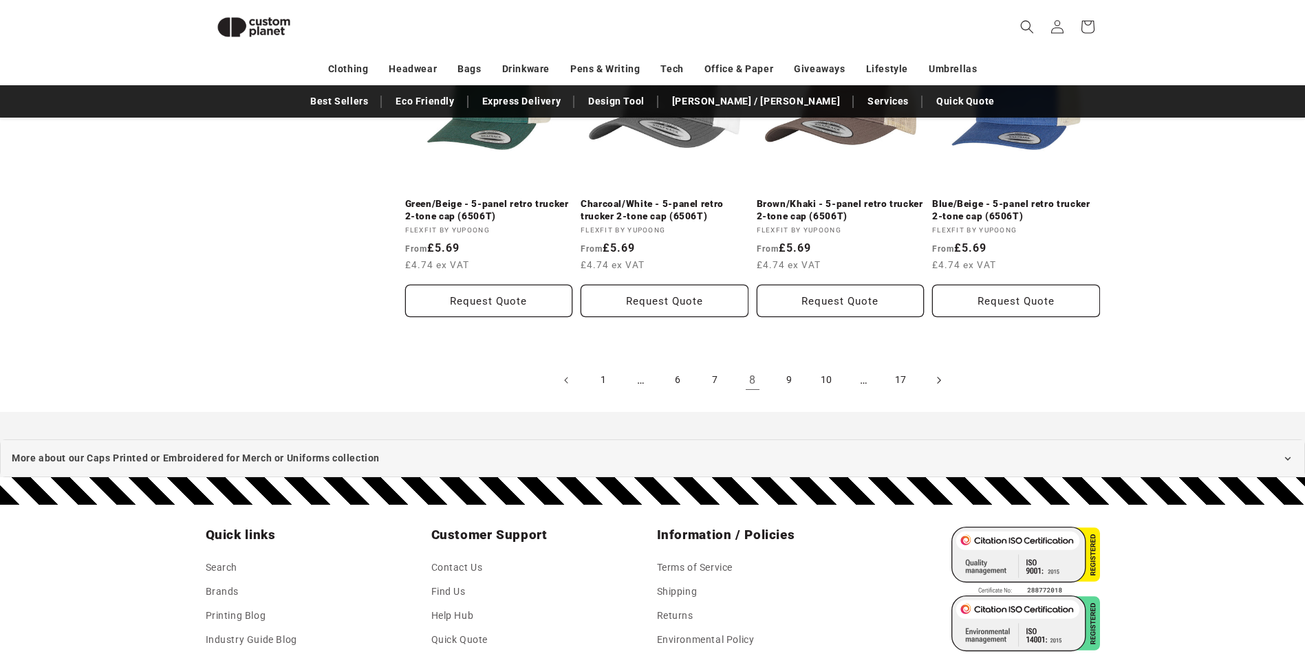
click at [937, 373] on icon "Next page" at bounding box center [938, 380] width 4 height 14
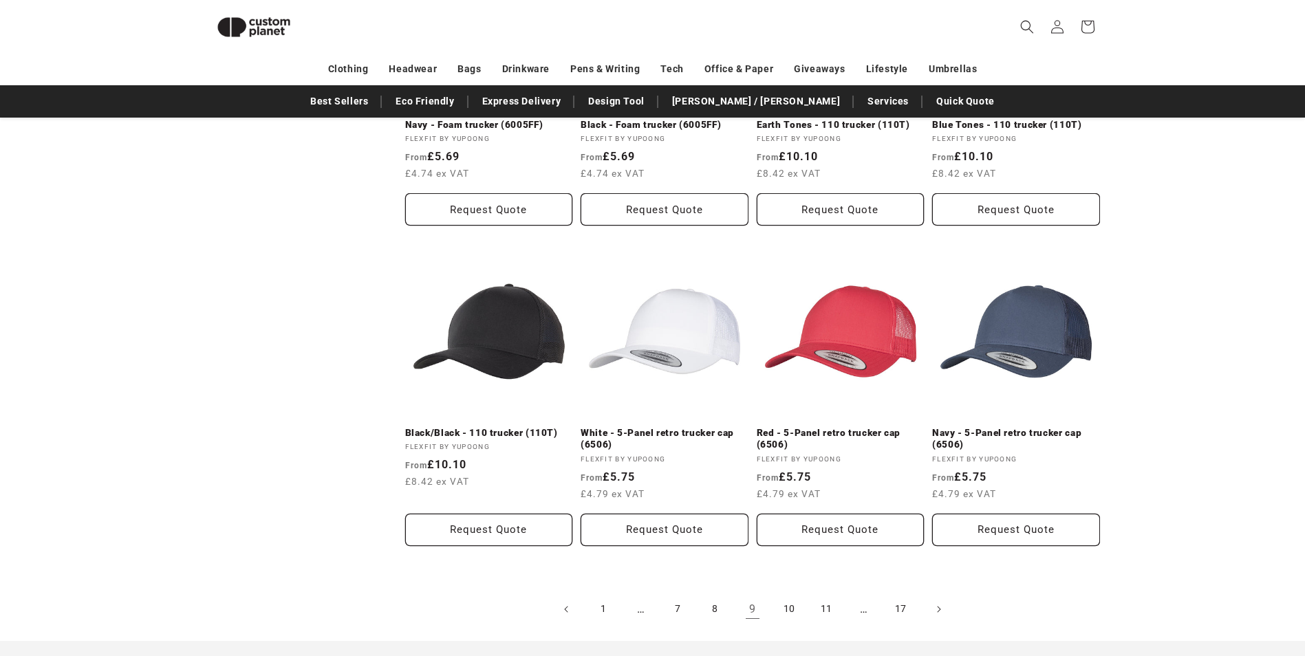
scroll to position [1379, 0]
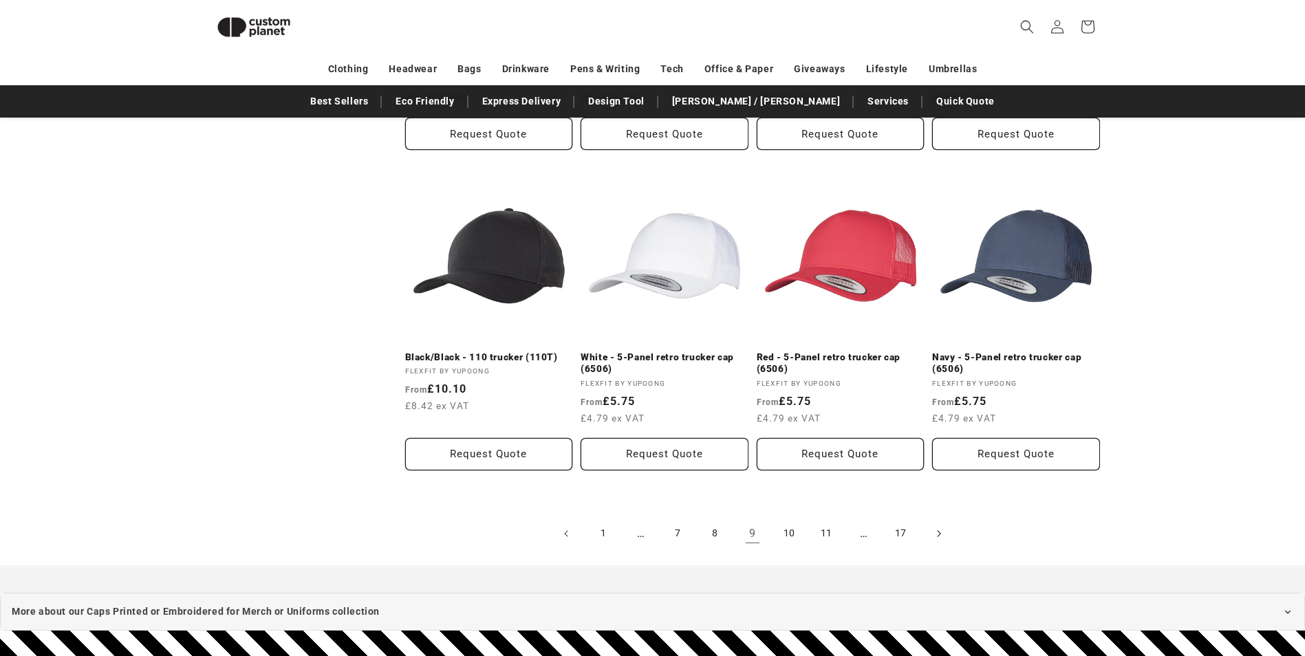
click at [940, 536] on icon "Next page" at bounding box center [938, 533] width 4 height 14
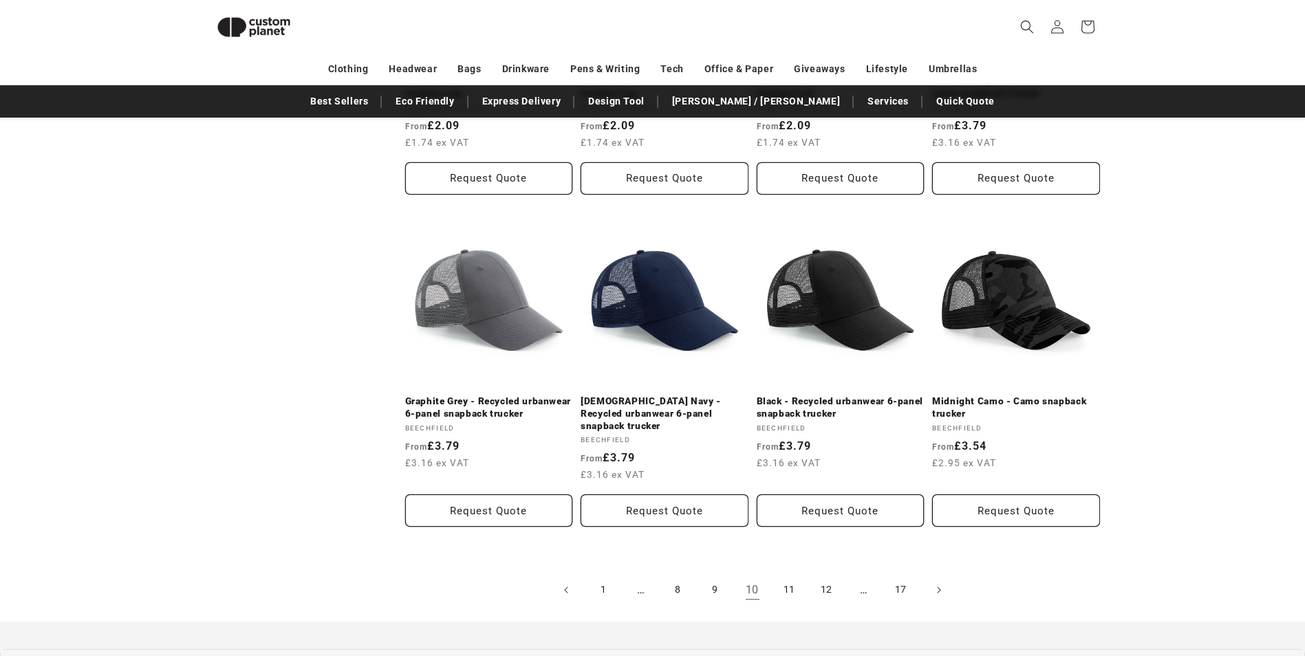
scroll to position [1393, 0]
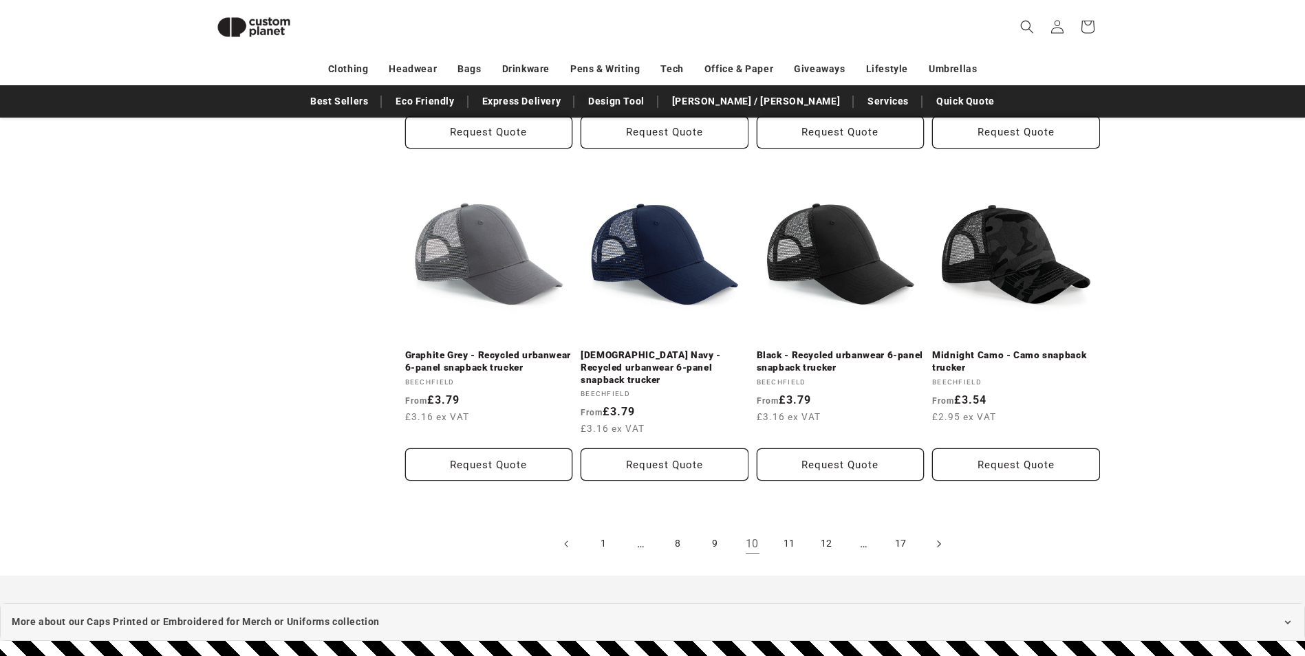
click at [940, 541] on icon "Next page" at bounding box center [938, 544] width 4 height 14
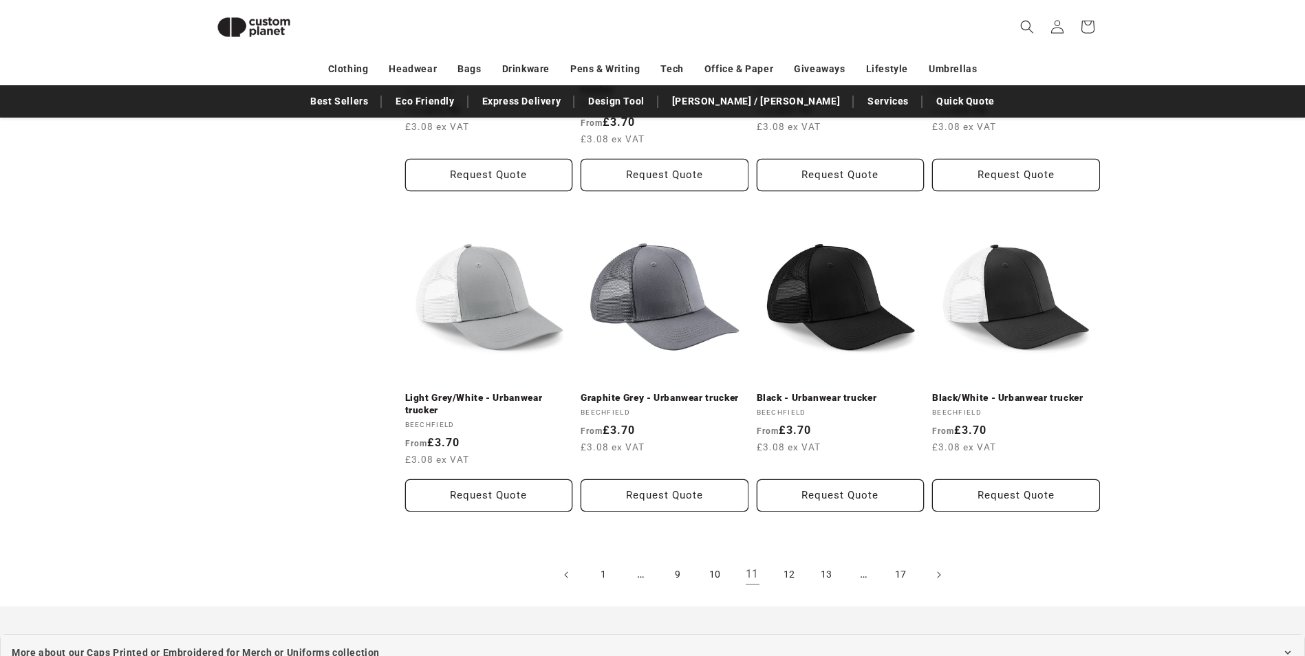
scroll to position [1407, 0]
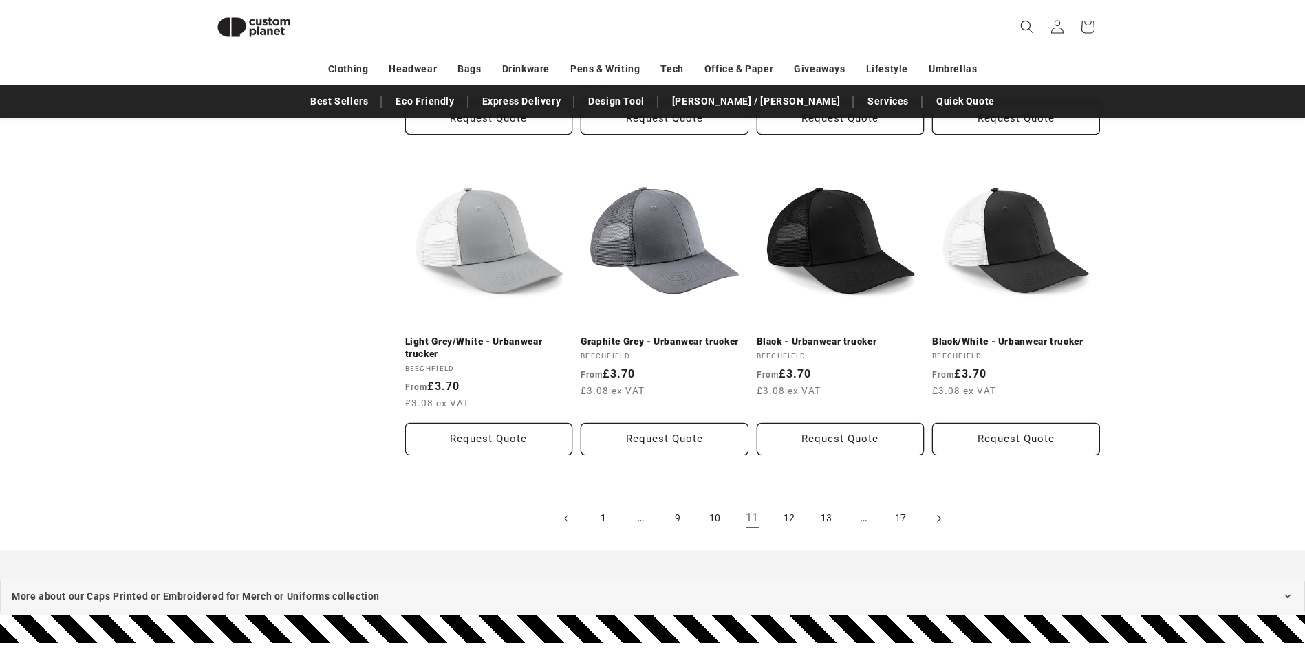
click at [939, 511] on icon "Next page" at bounding box center [938, 518] width 4 height 14
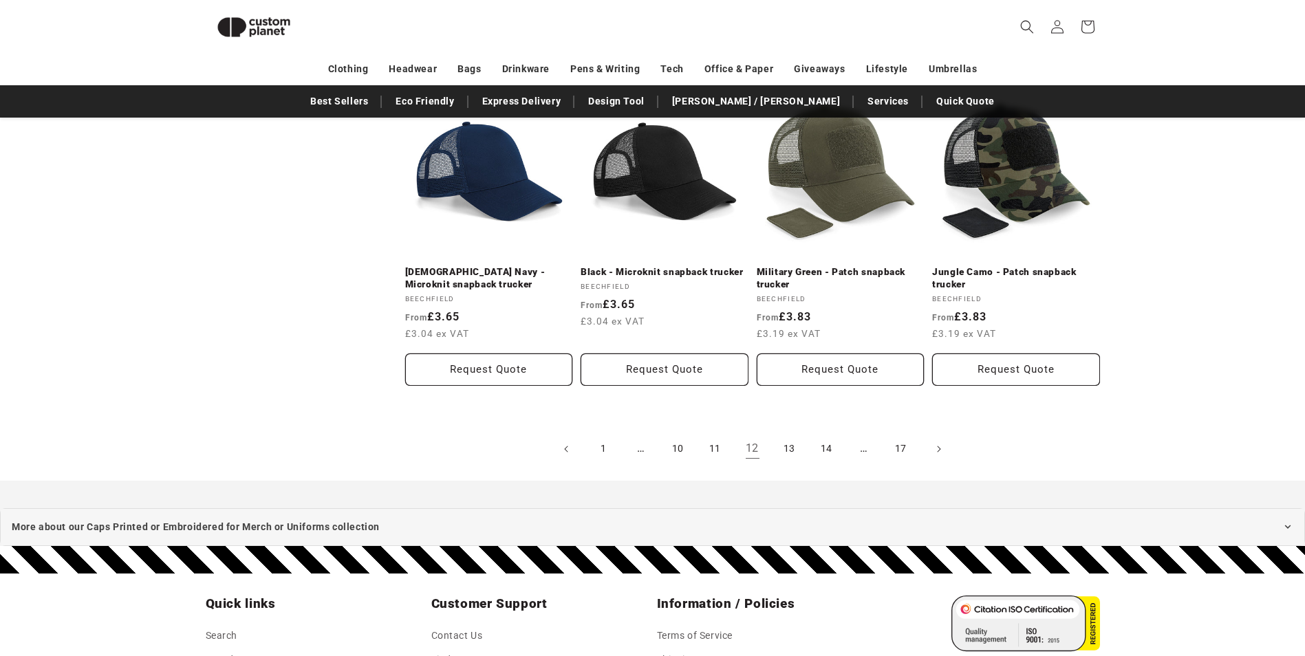
scroll to position [1492, 0]
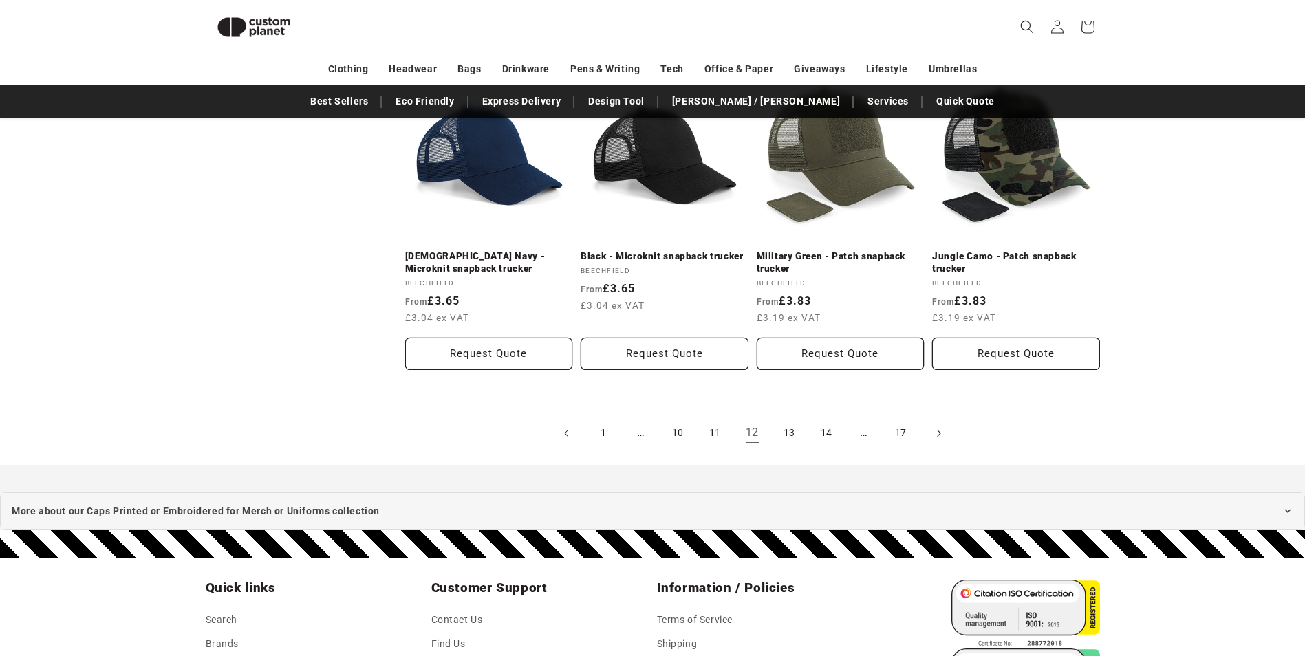
click at [938, 431] on icon "Next page" at bounding box center [938, 433] width 4 height 14
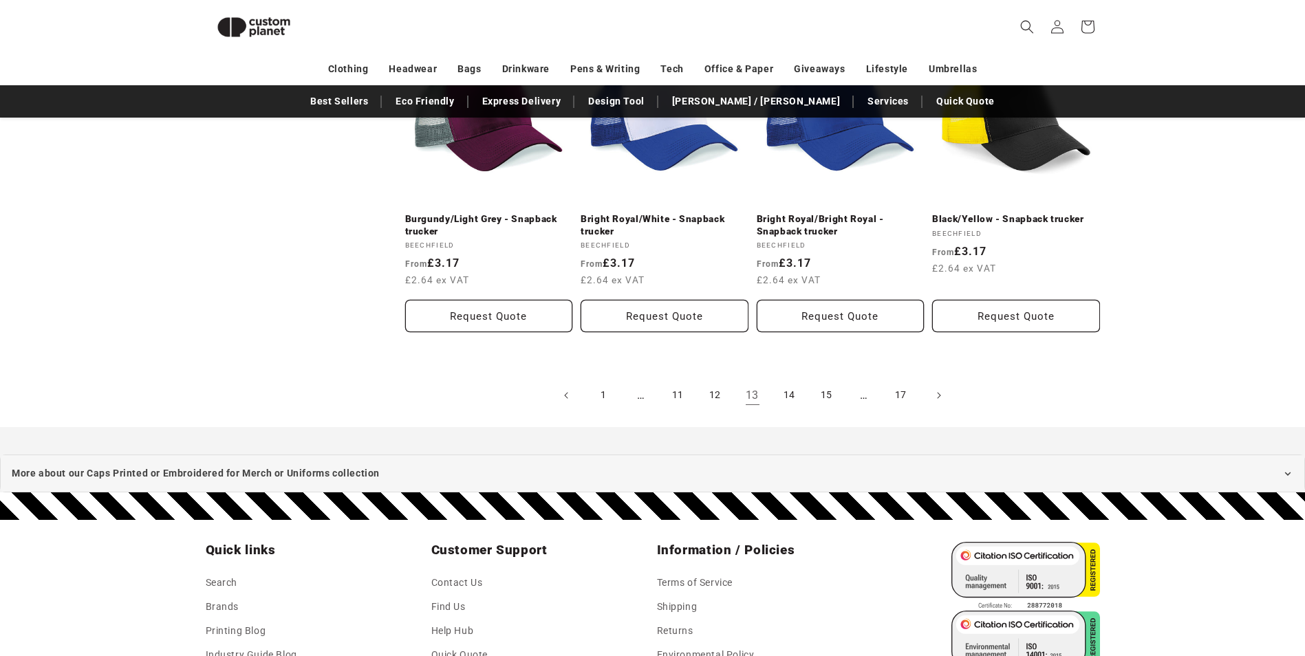
scroll to position [1547, 0]
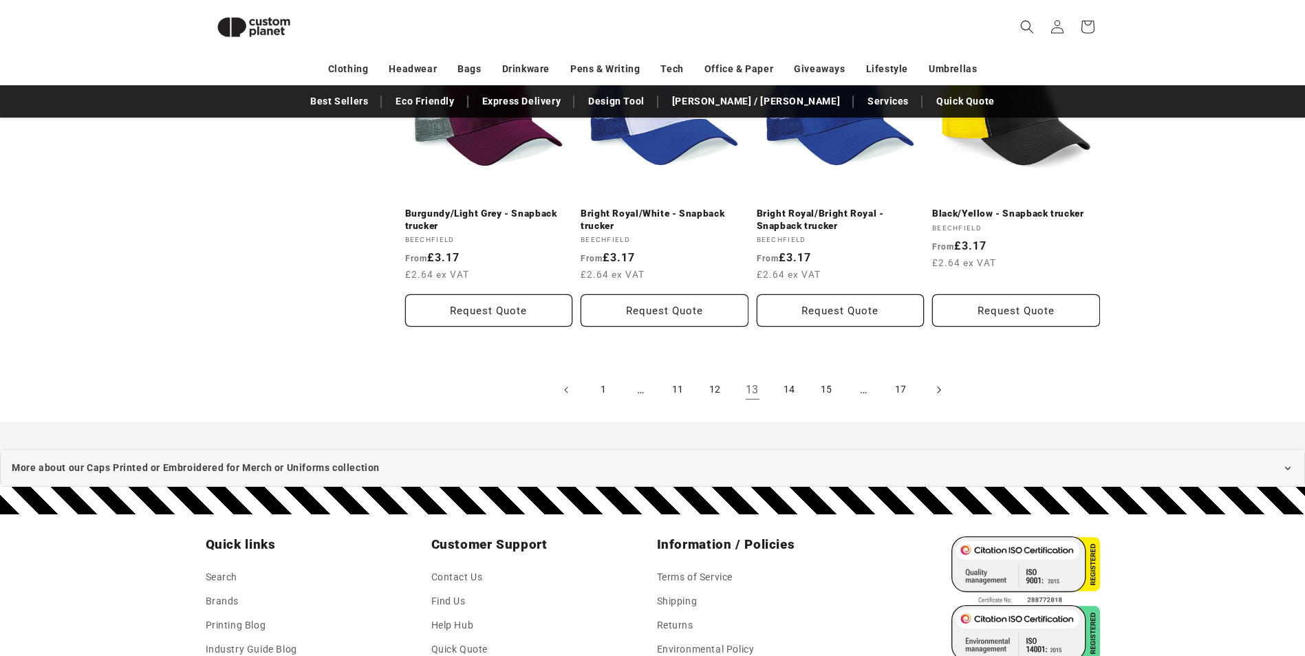
click at [942, 383] on span "Next page" at bounding box center [938, 390] width 14 height 14
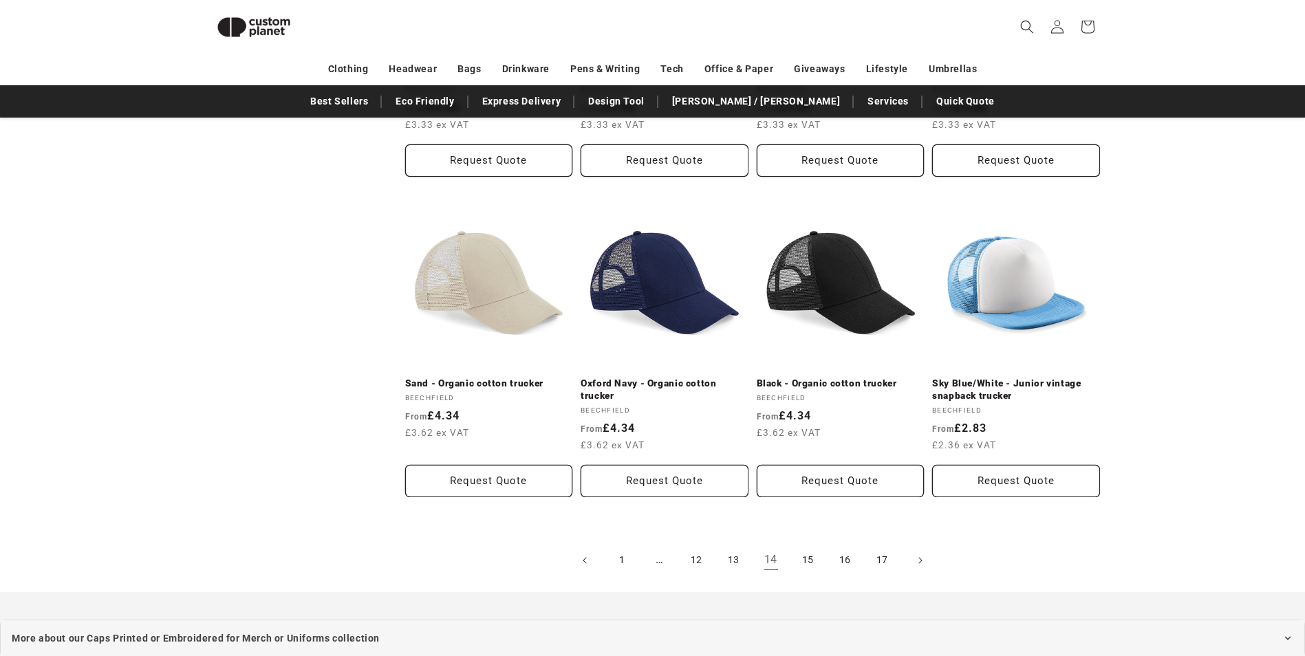
scroll to position [1435, 0]
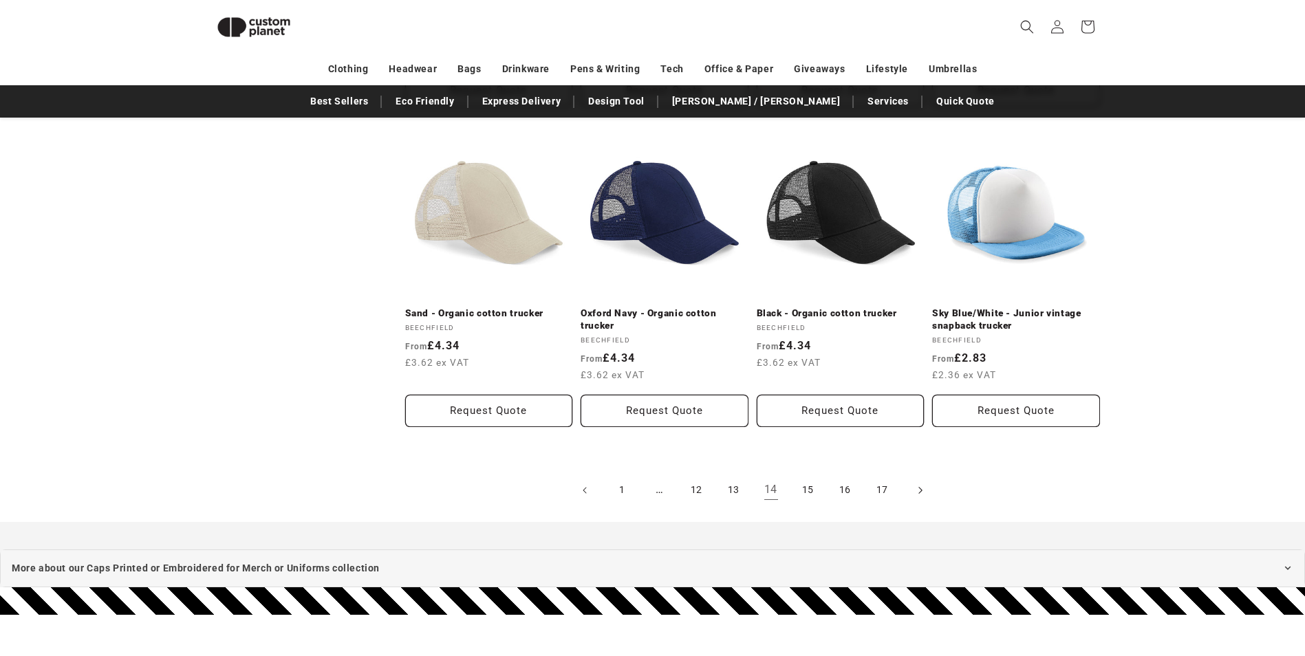
click at [920, 490] on icon "Next page" at bounding box center [920, 490] width 4 height 14
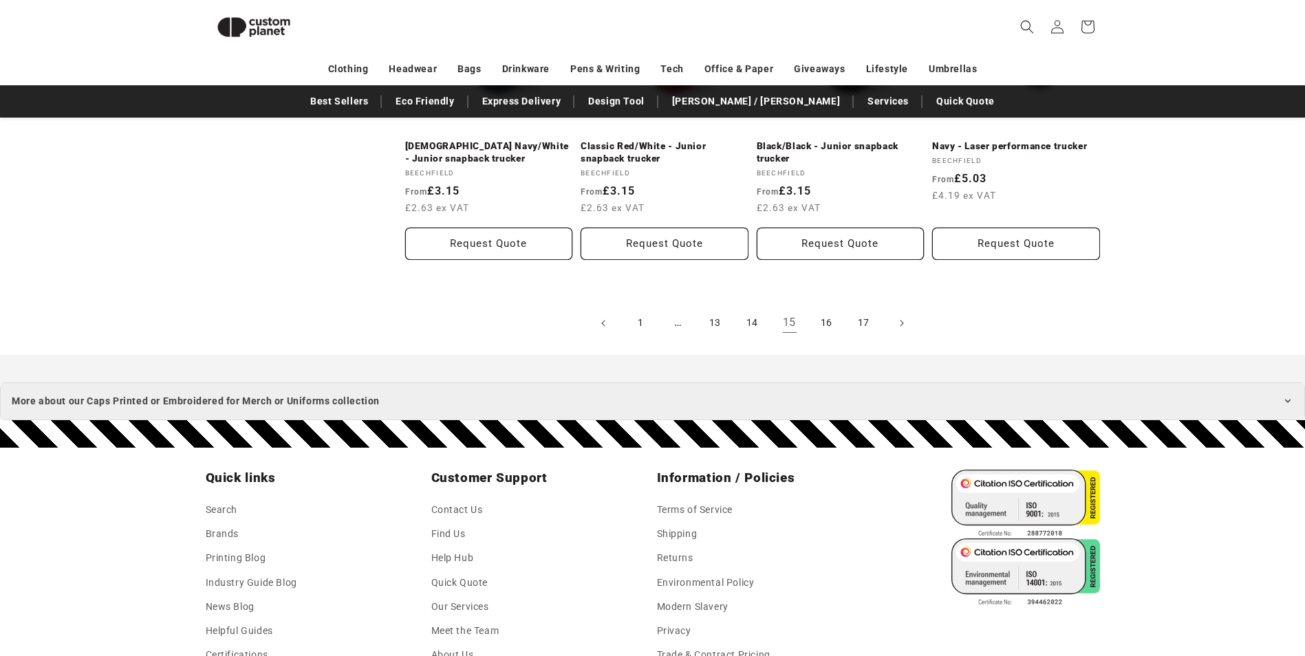
scroll to position [1586, 0]
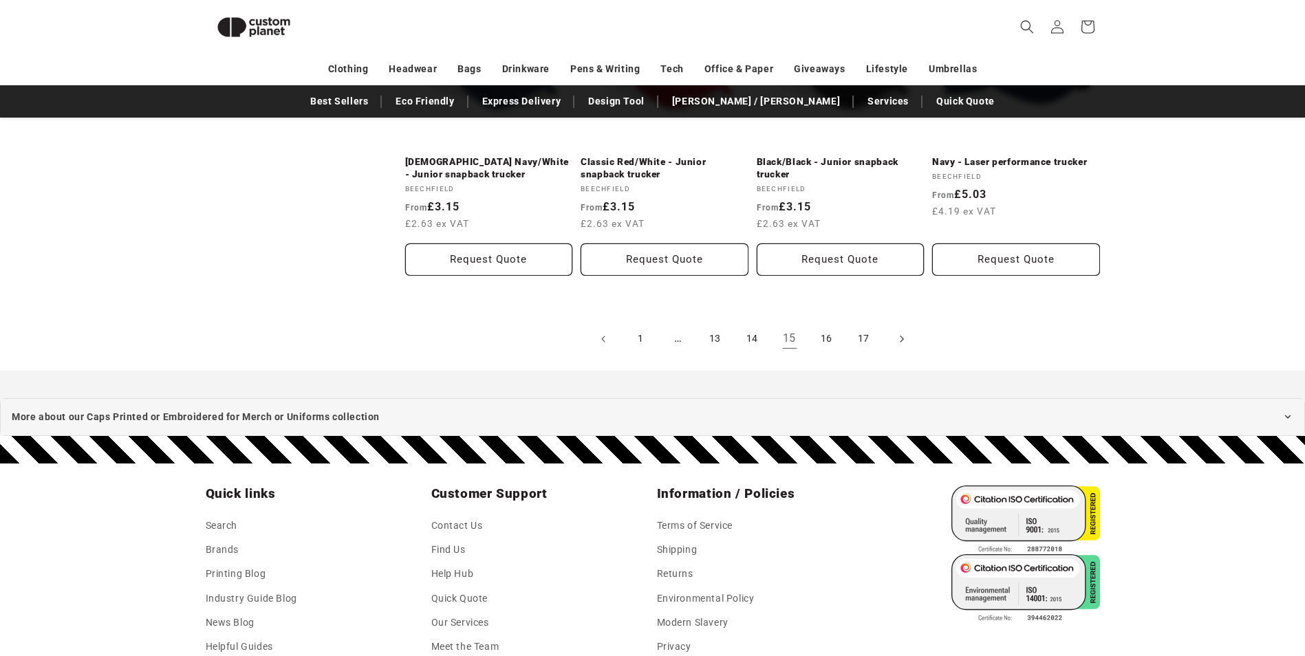
click at [903, 336] on icon "Next page" at bounding box center [901, 339] width 4 height 14
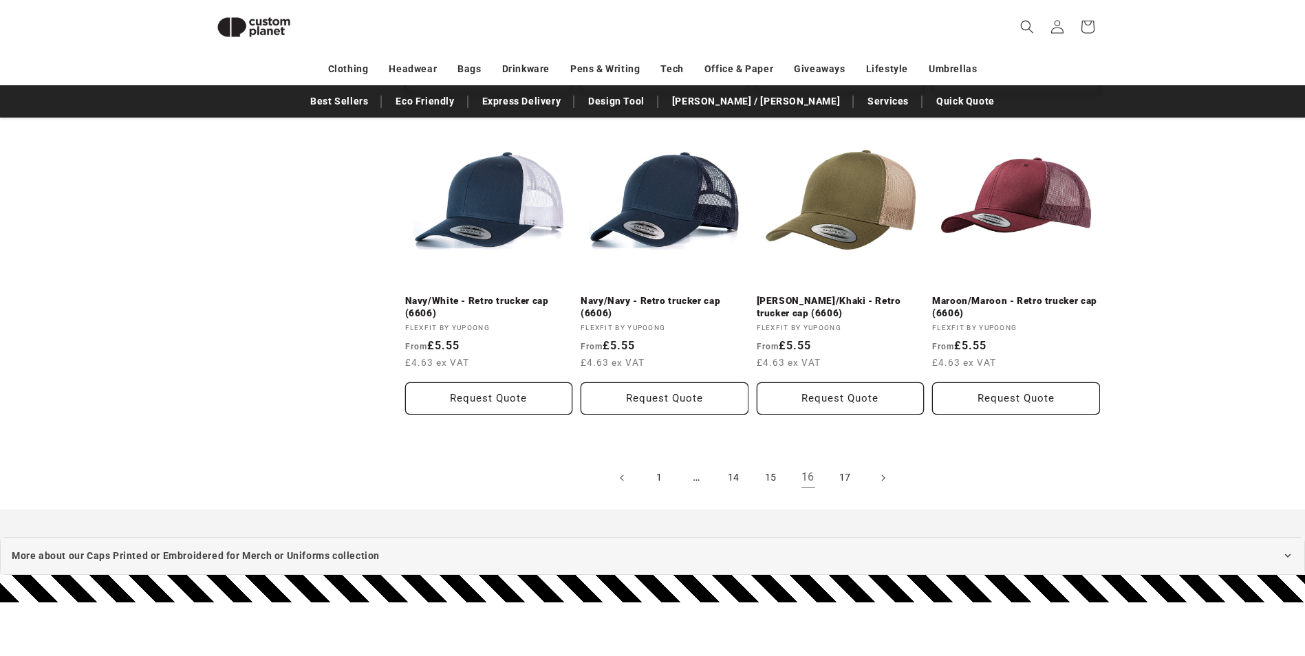
scroll to position [1456, 0]
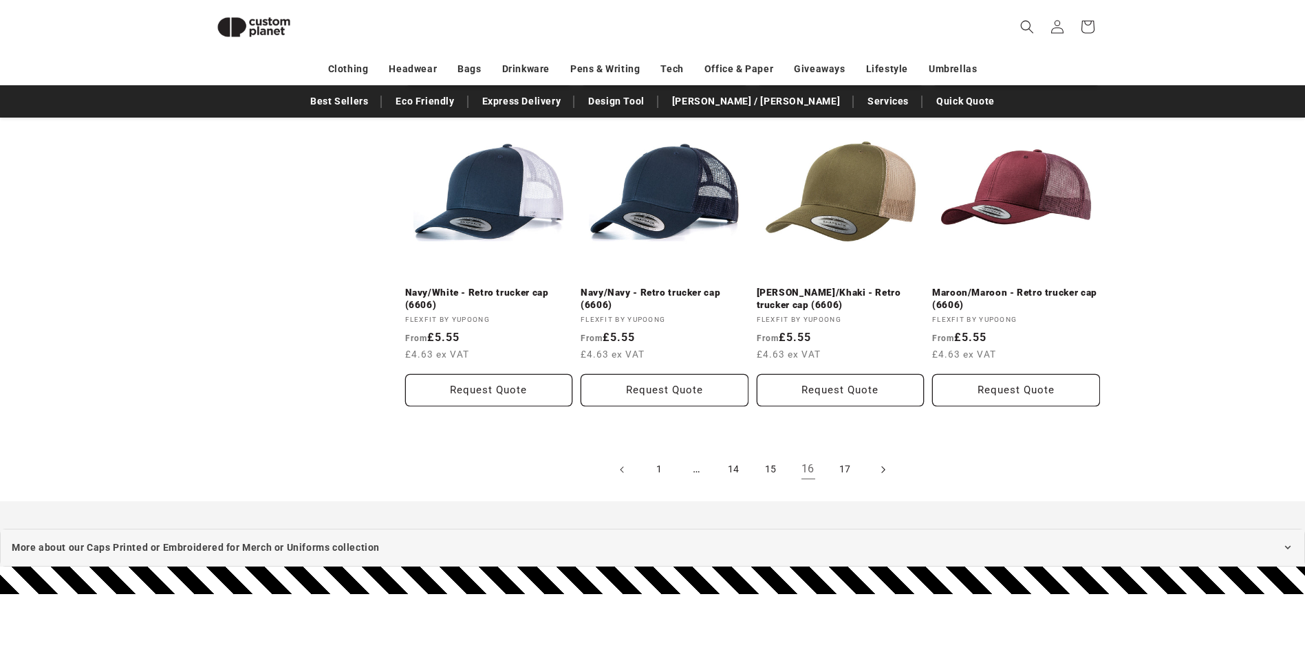
click at [883, 469] on icon "Next page" at bounding box center [882, 469] width 4 height 14
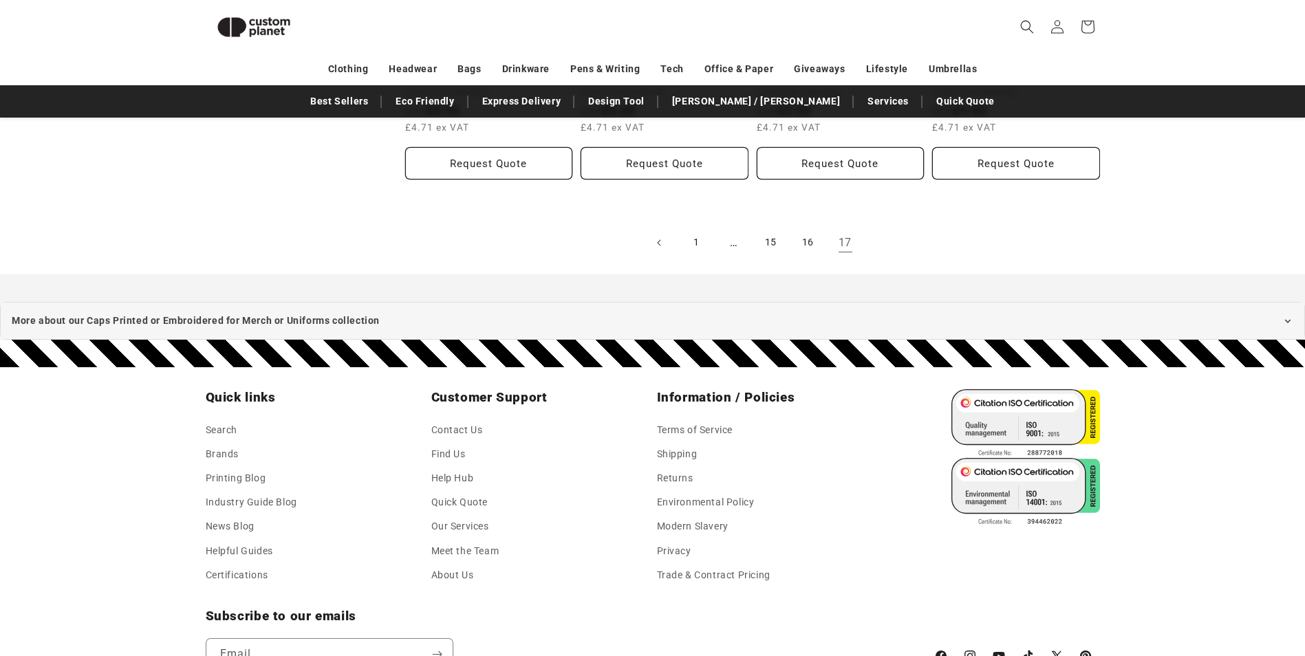
scroll to position [1770, 0]
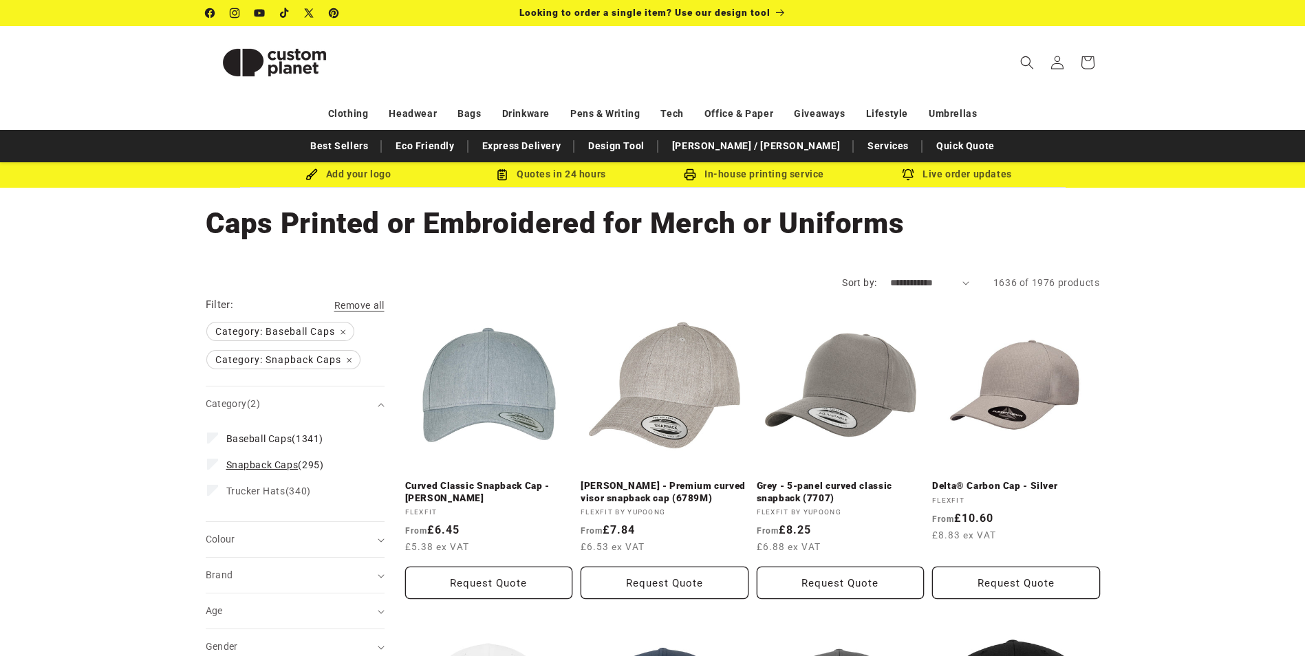
click at [215, 464] on icon at bounding box center [213, 464] width 8 height 5
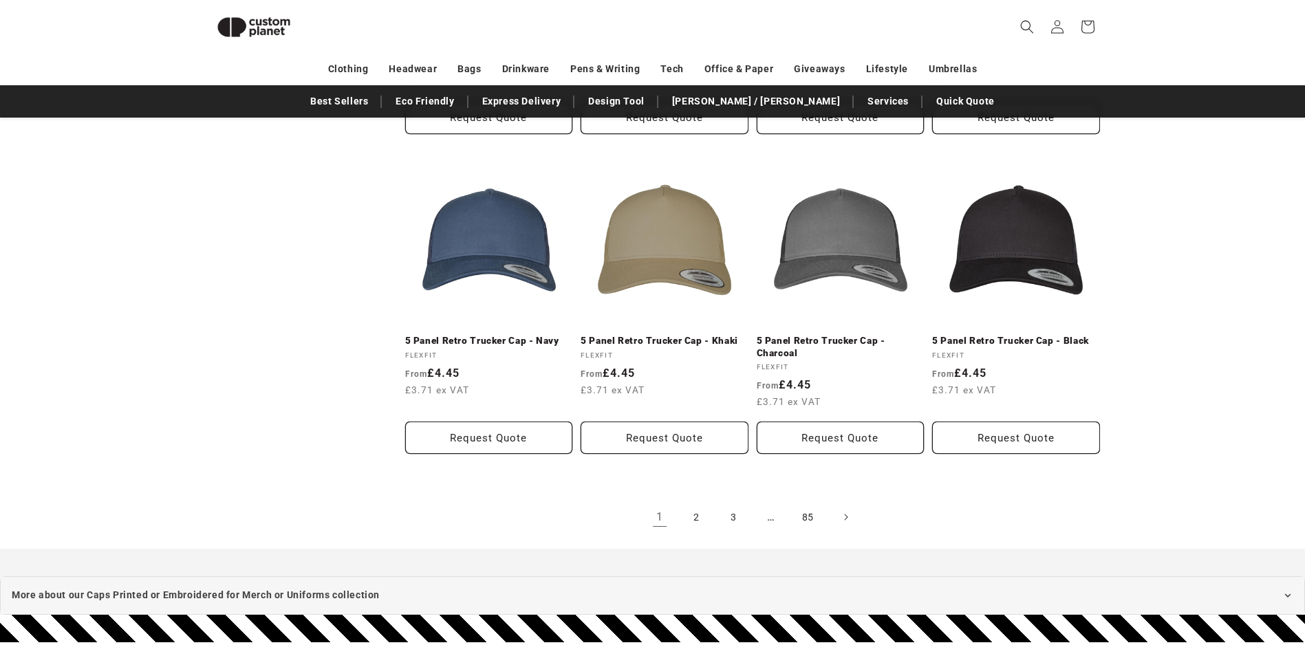
scroll to position [1437, 0]
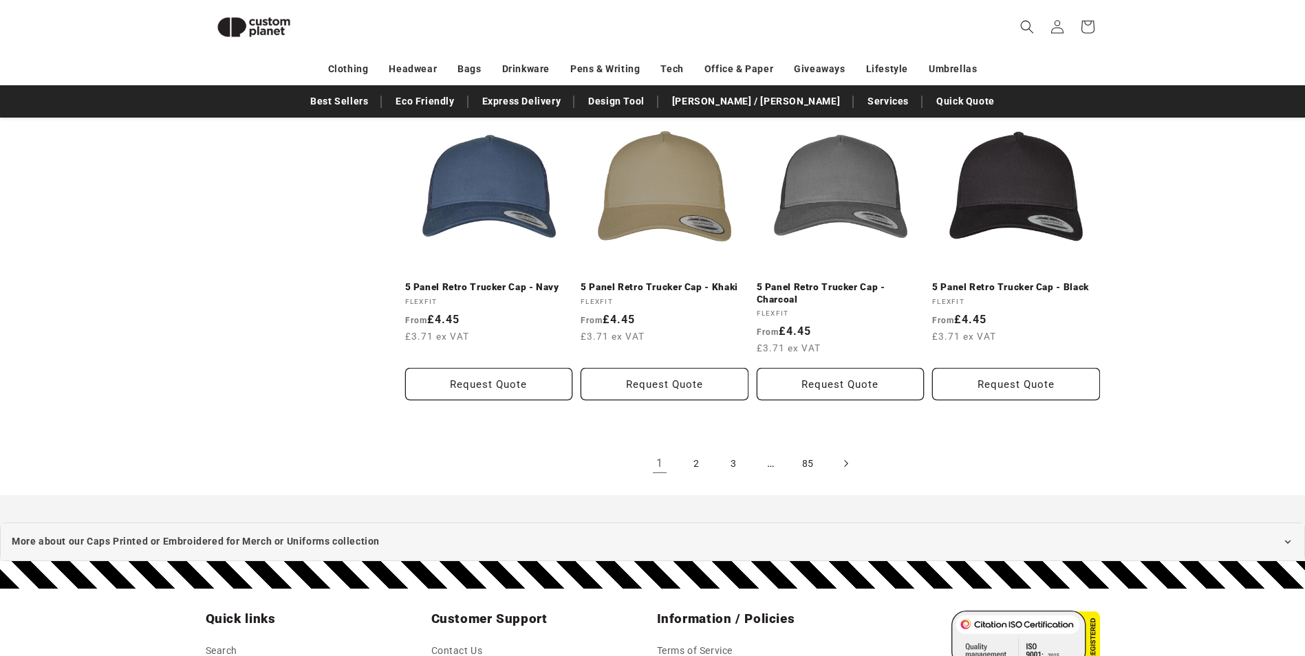
click at [846, 469] on icon "Next page" at bounding box center [845, 464] width 4 height 14
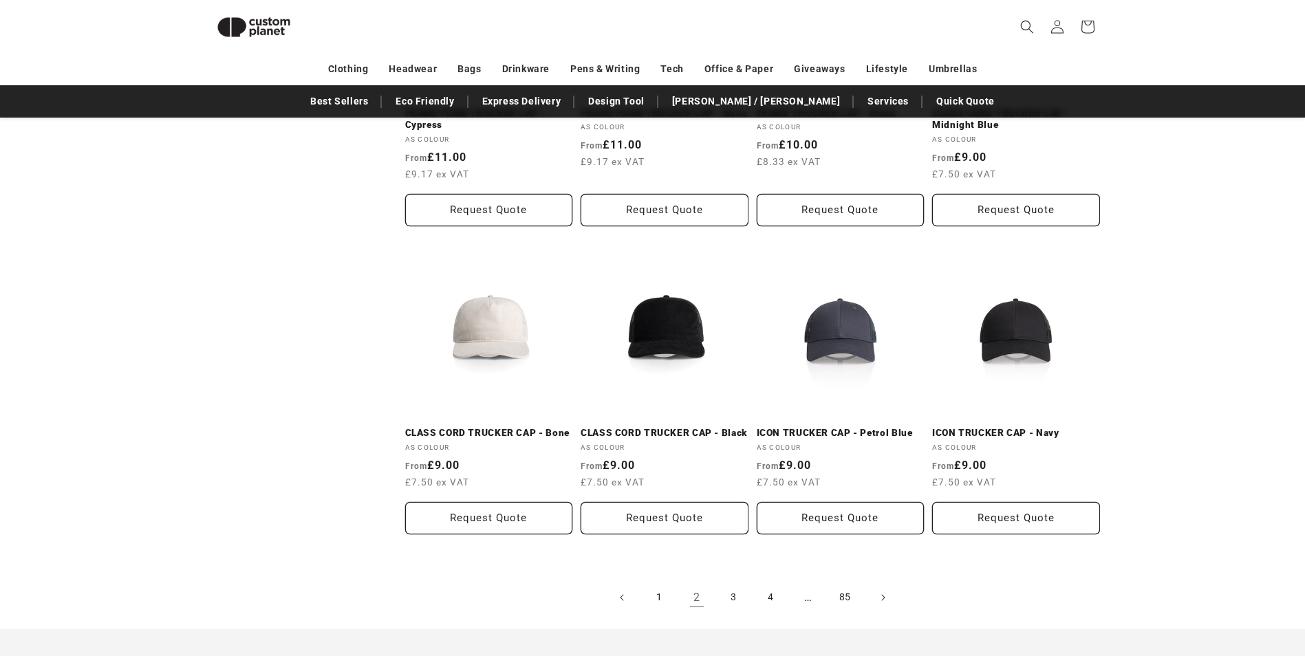
scroll to position [1464, 0]
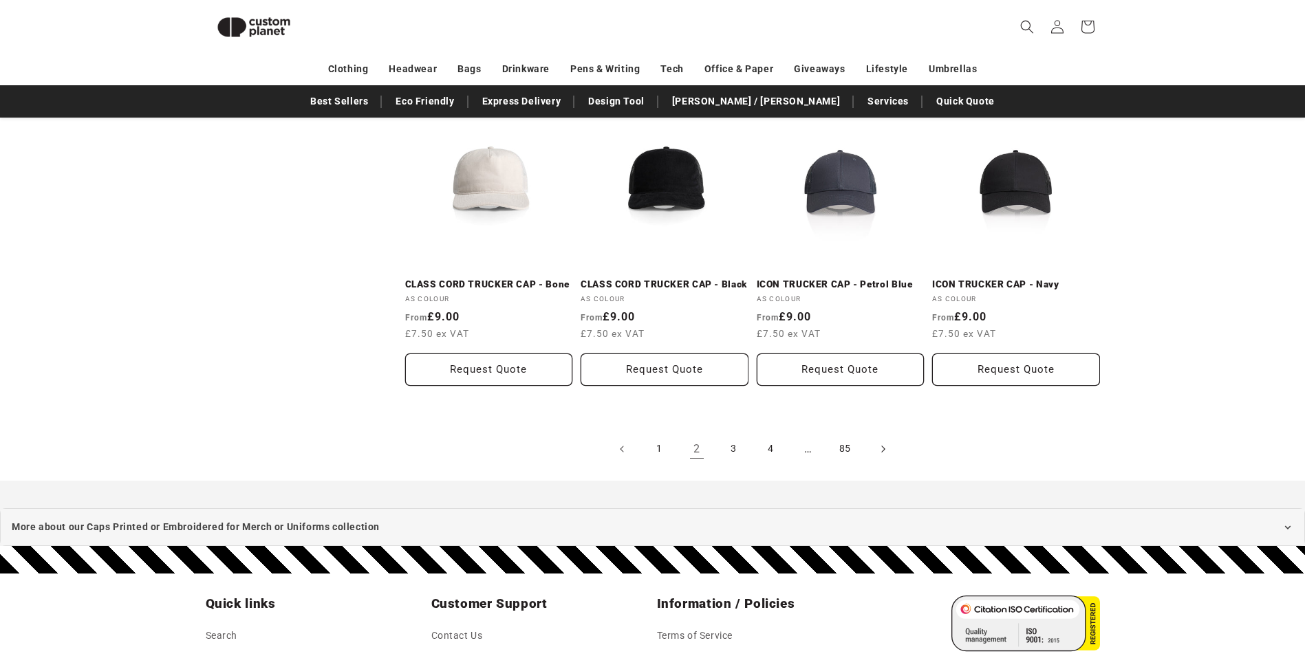
click at [883, 453] on icon "Next page" at bounding box center [882, 449] width 4 height 14
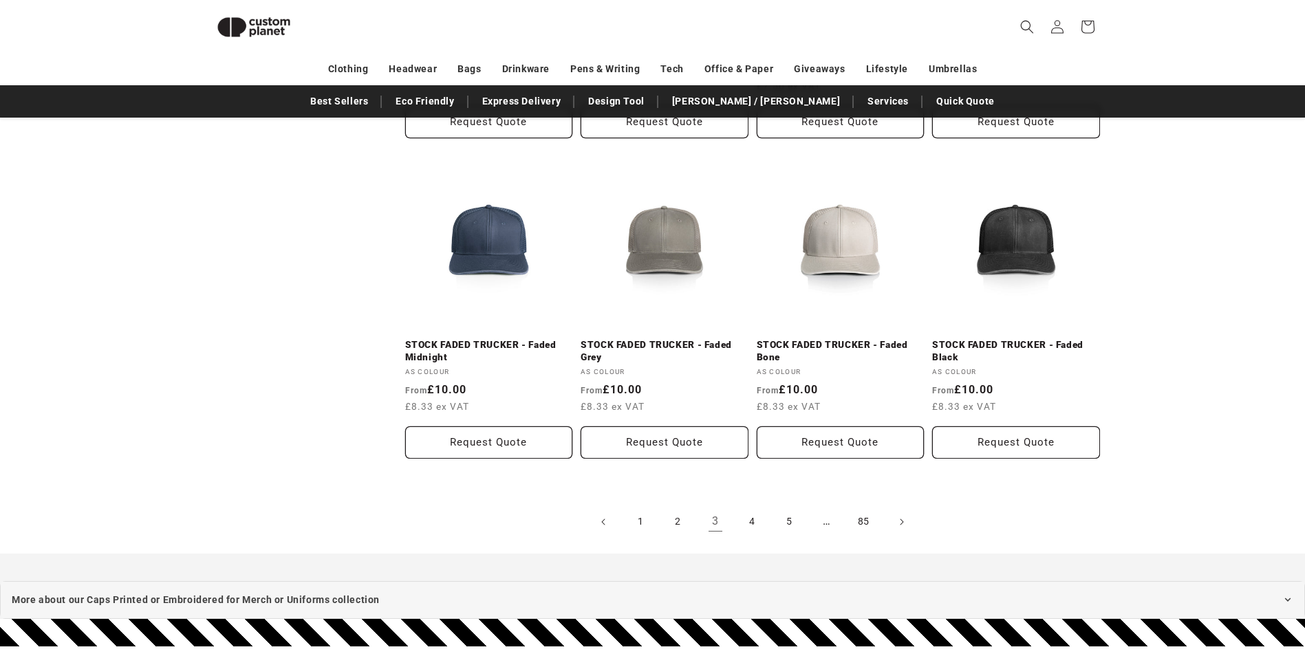
scroll to position [1511, 0]
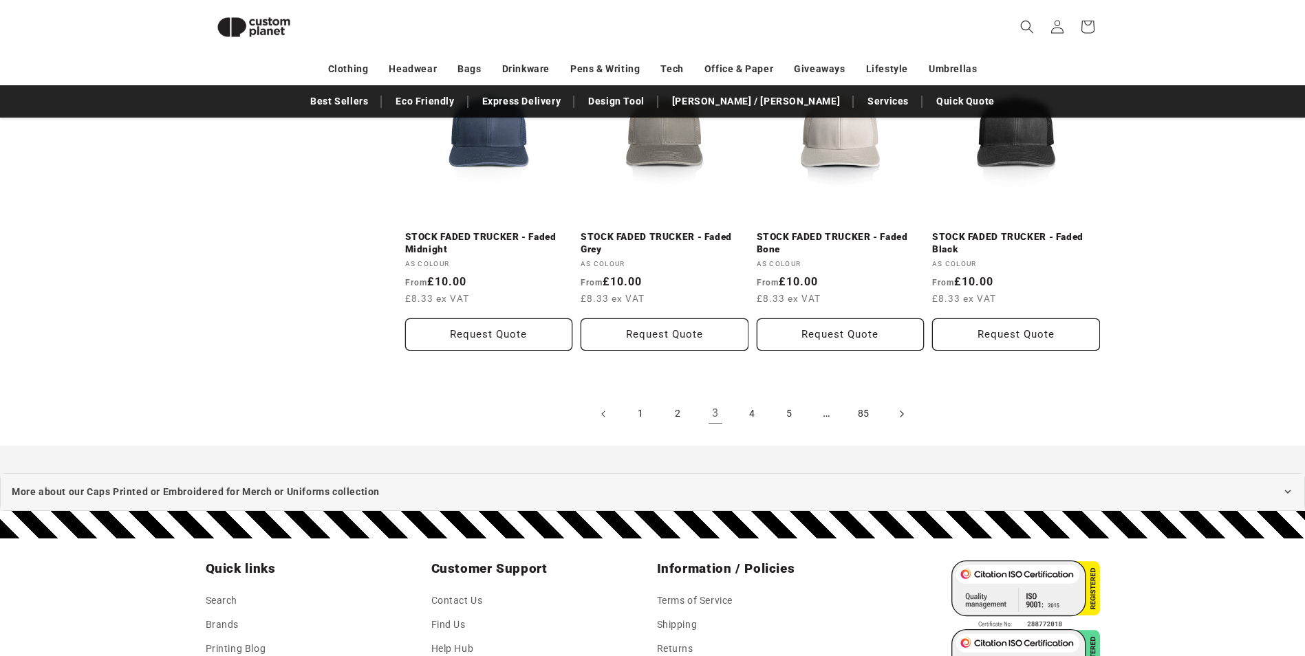
click at [899, 417] on icon "Next page" at bounding box center [901, 414] width 4 height 14
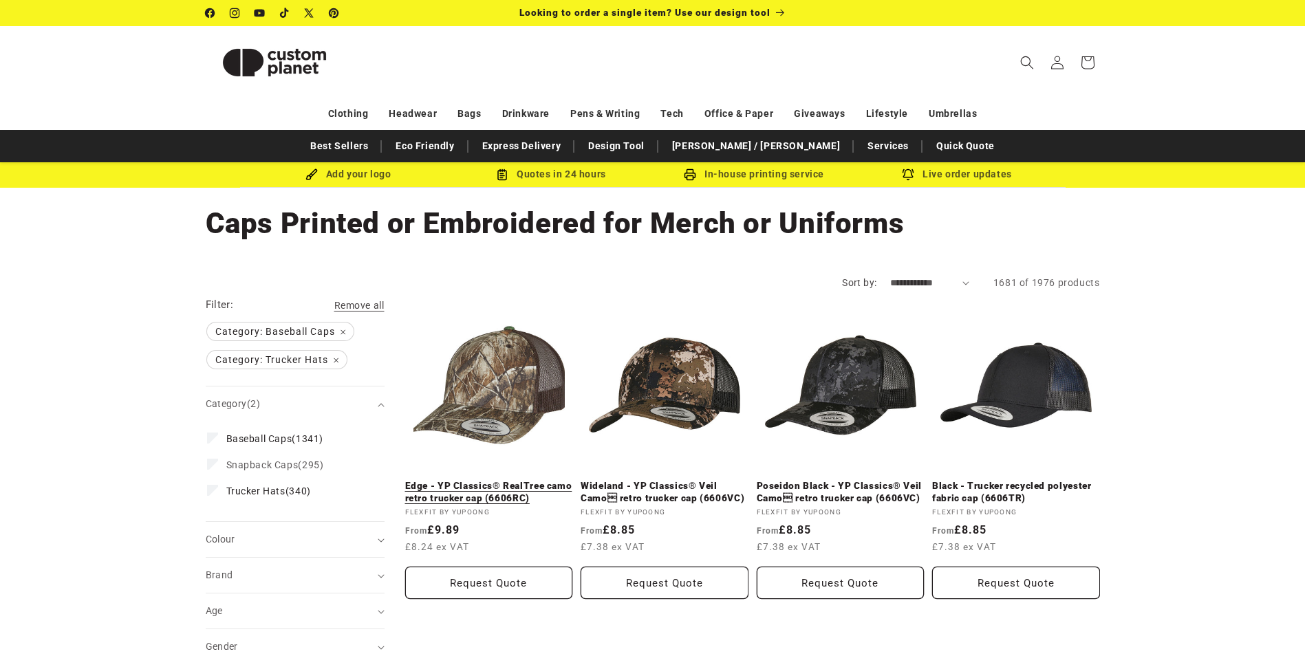
click at [467, 480] on link "Edge - YP Classics® RealTree camo retro trucker cap (6606RC)" at bounding box center [489, 492] width 168 height 24
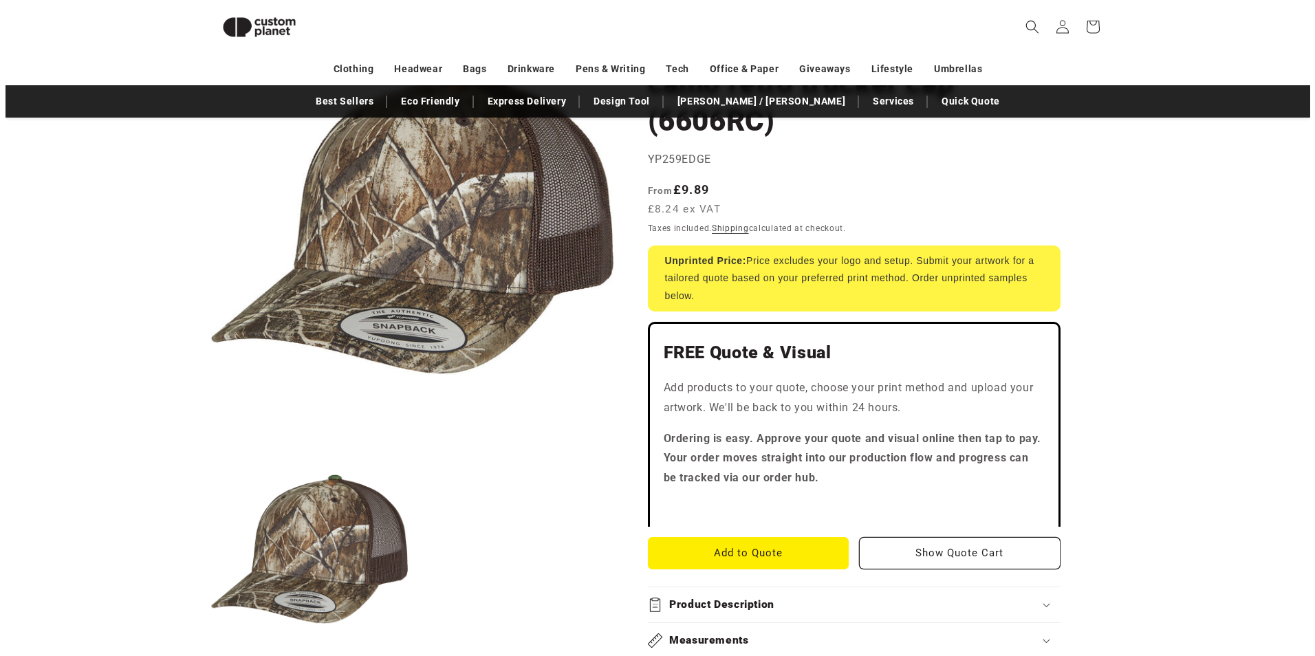
scroll to position [188, 0]
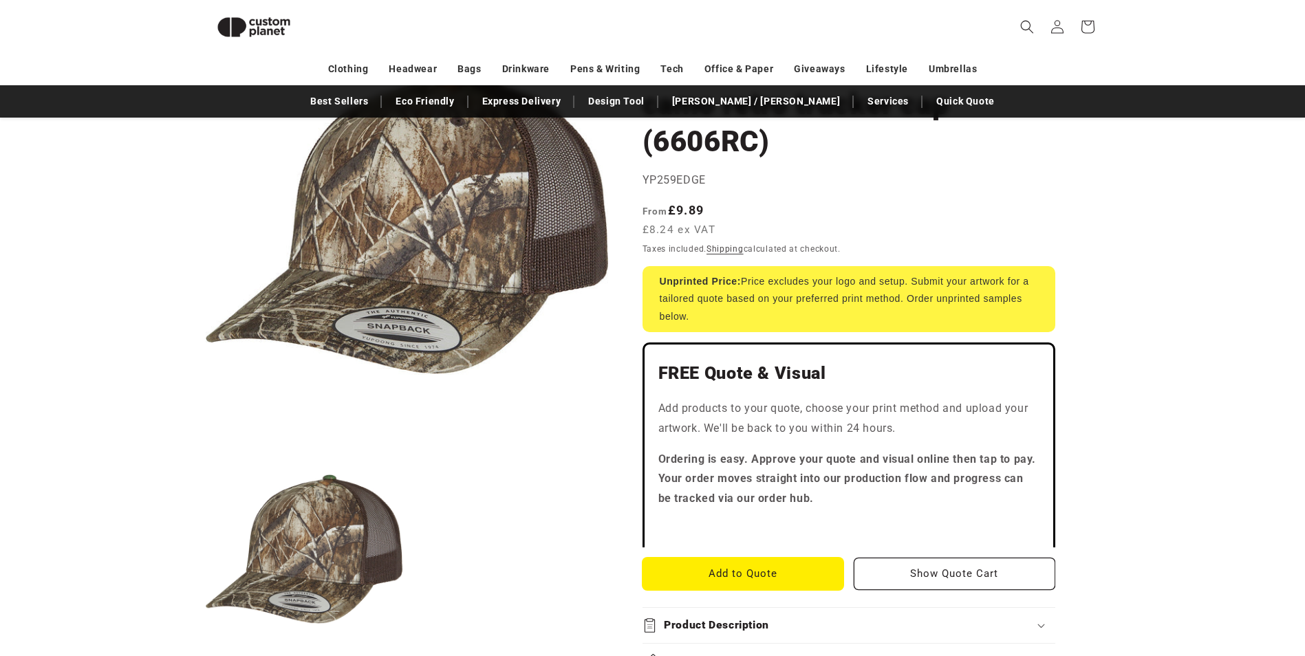
click at [736, 574] on button "Add to Quote" at bounding box center [743, 574] width 202 height 32
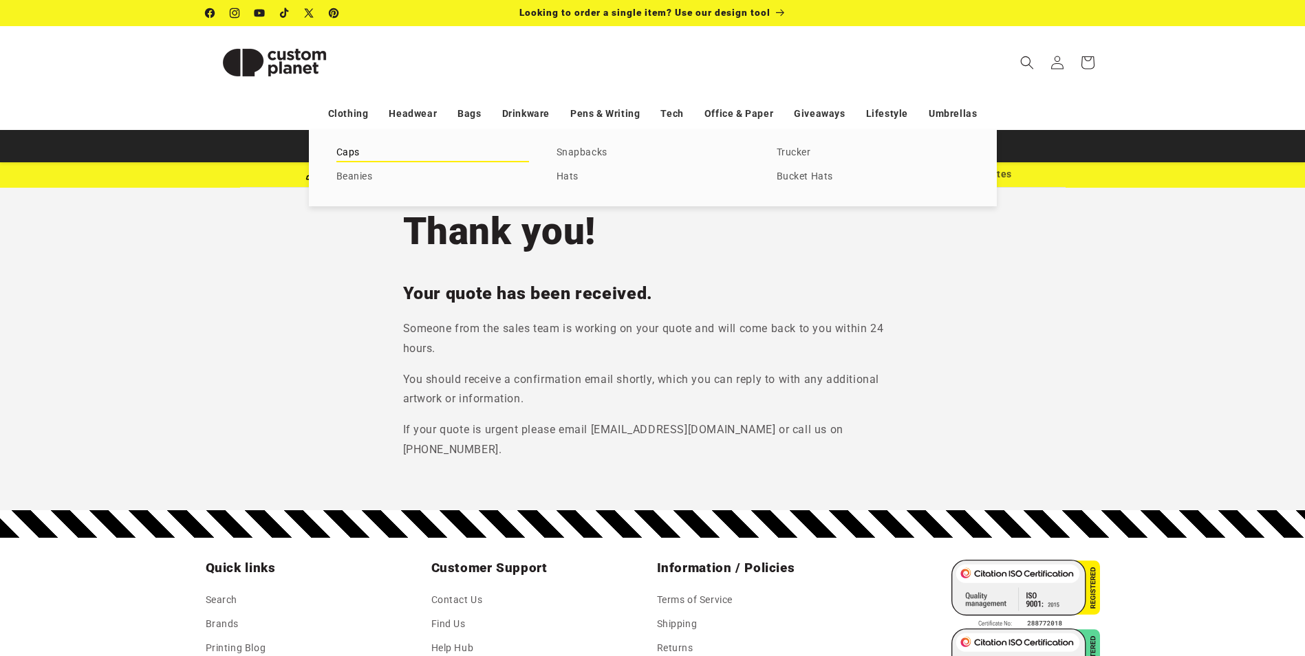
click at [346, 153] on link "Caps" at bounding box center [432, 153] width 193 height 19
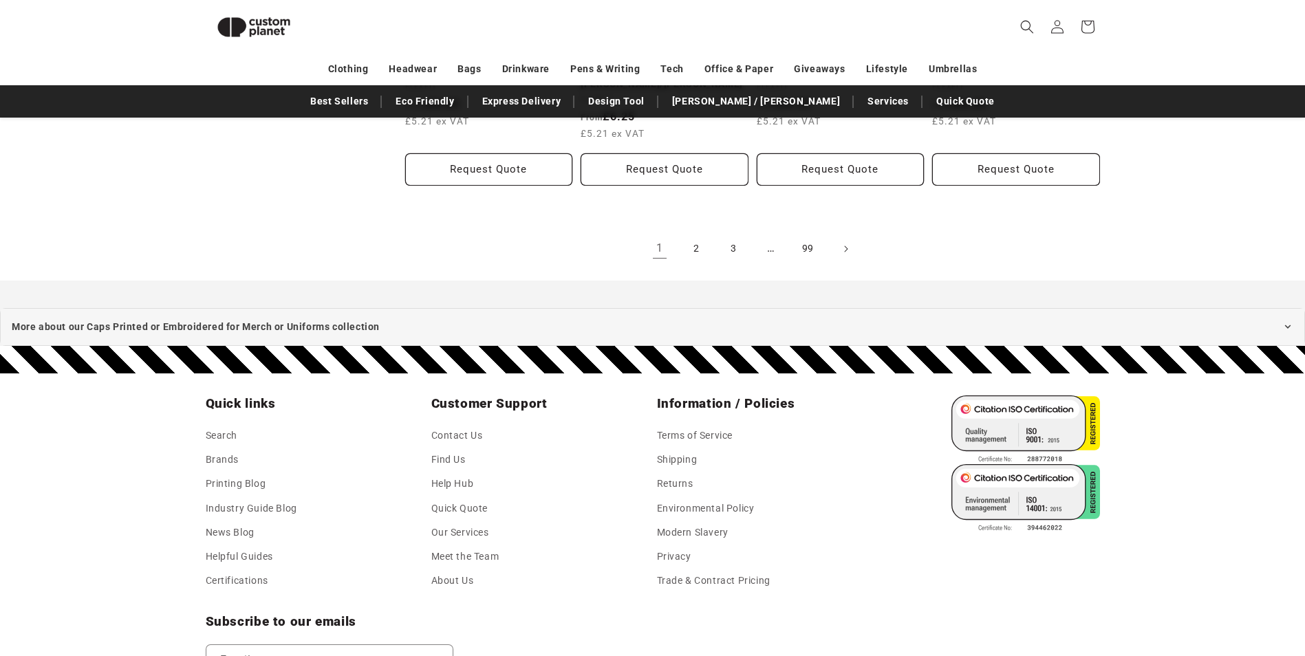
scroll to position [1526, 0]
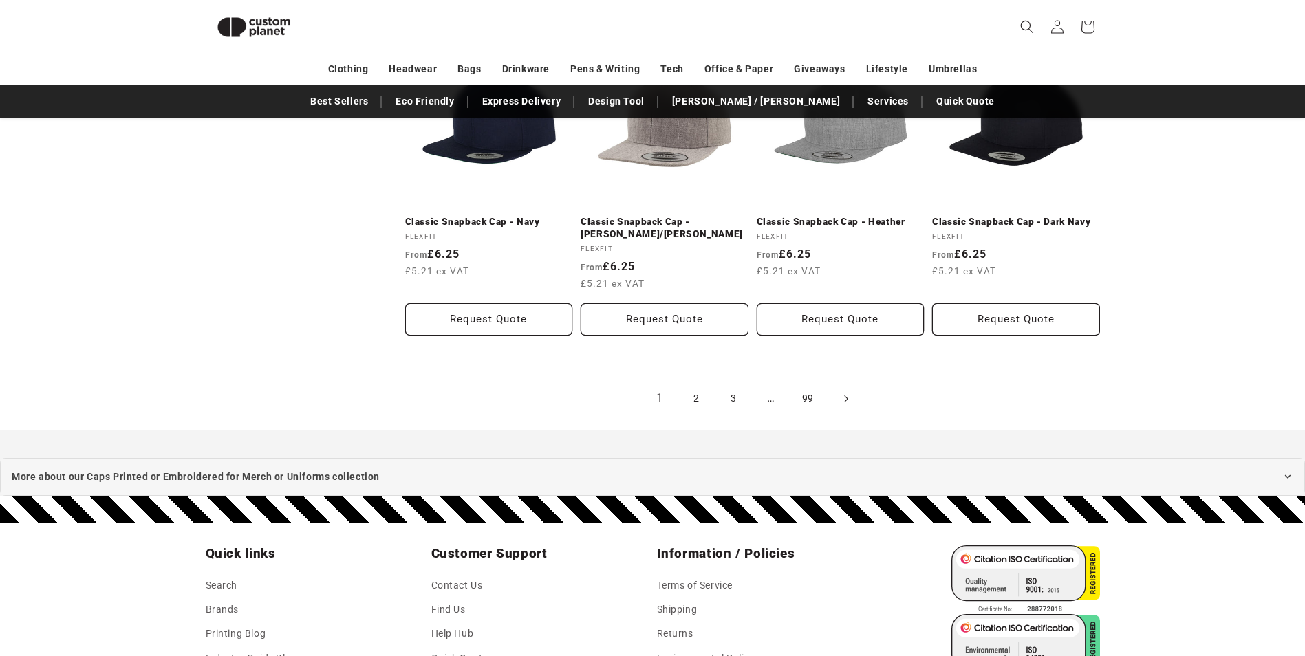
click at [844, 399] on icon "Next page" at bounding box center [845, 398] width 4 height 14
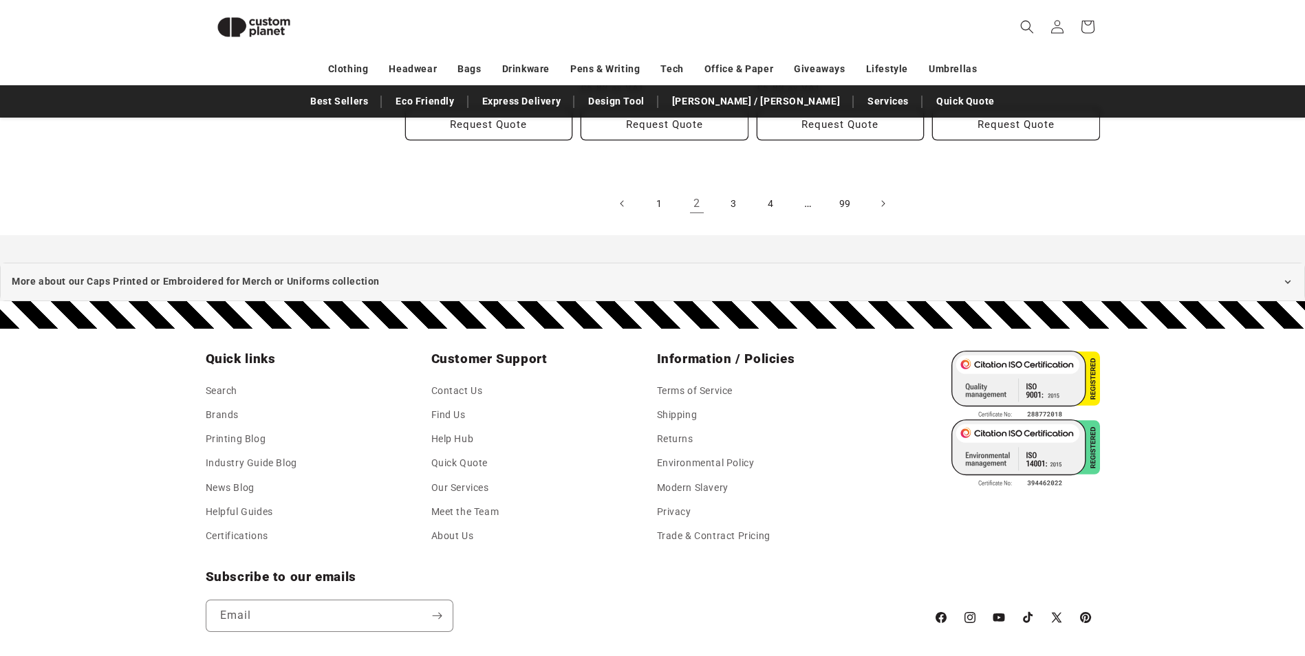
scroll to position [1700, 0]
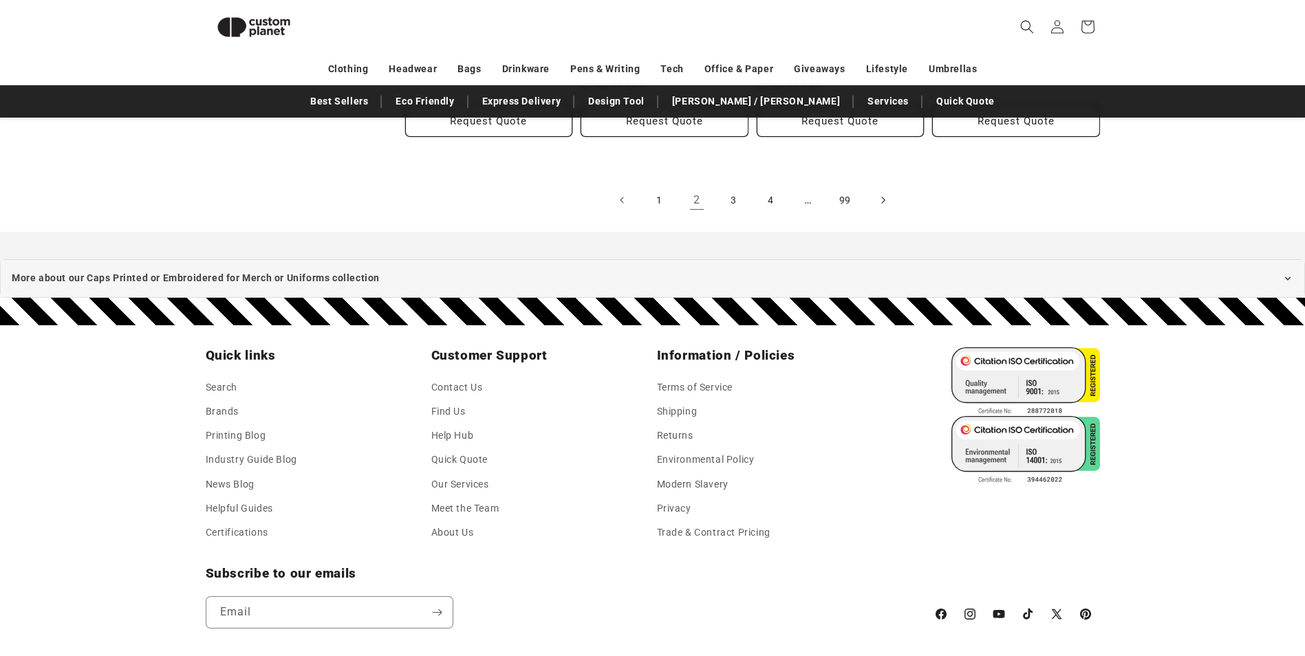
click at [883, 199] on icon "Next page" at bounding box center [882, 200] width 3 height 7
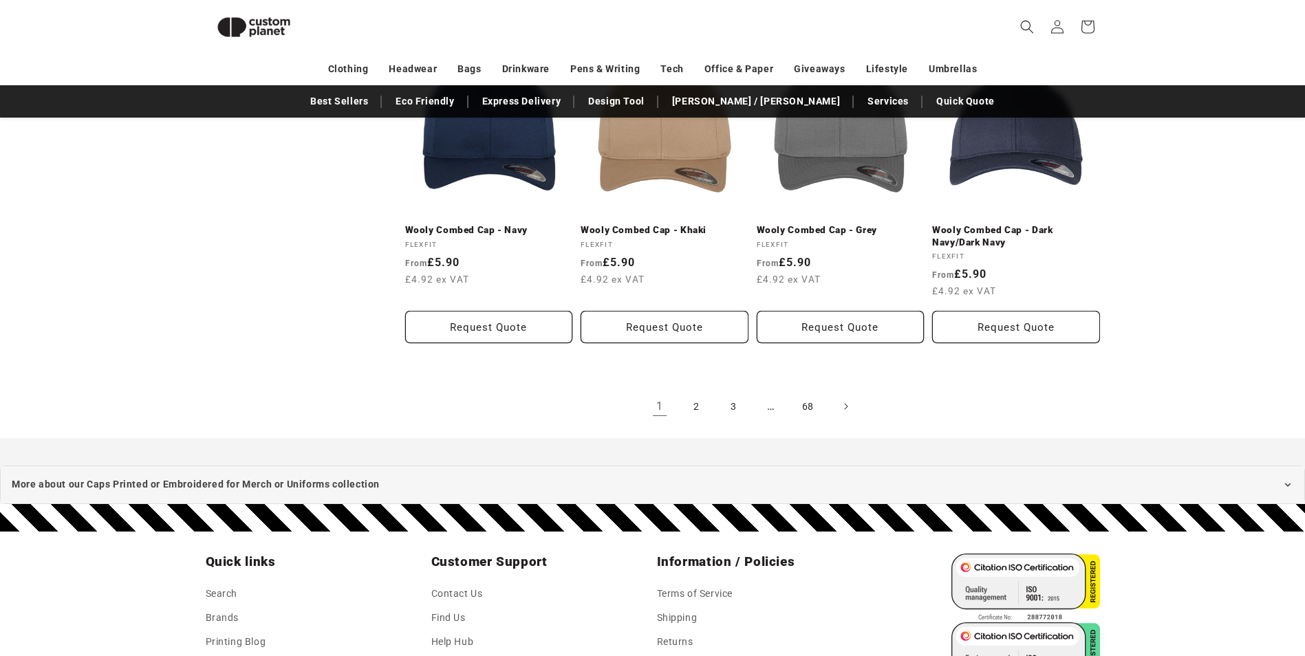
scroll to position [1495, 0]
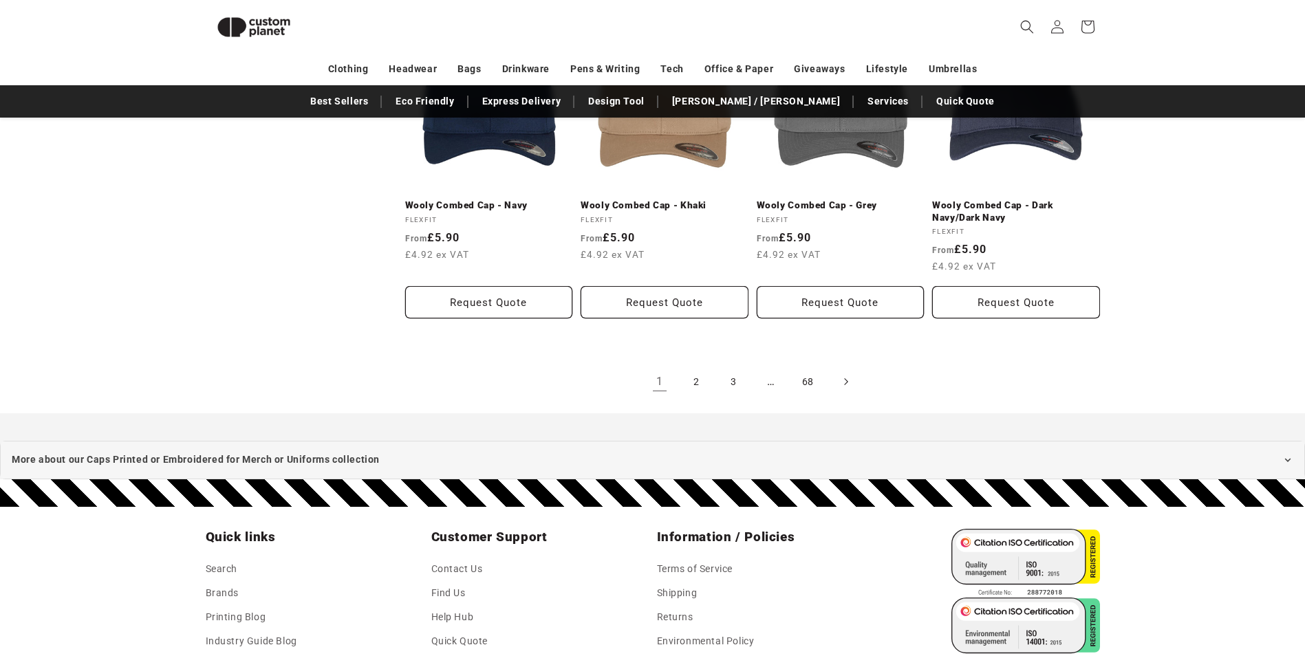
click at [844, 383] on icon "Next page" at bounding box center [845, 382] width 4 height 14
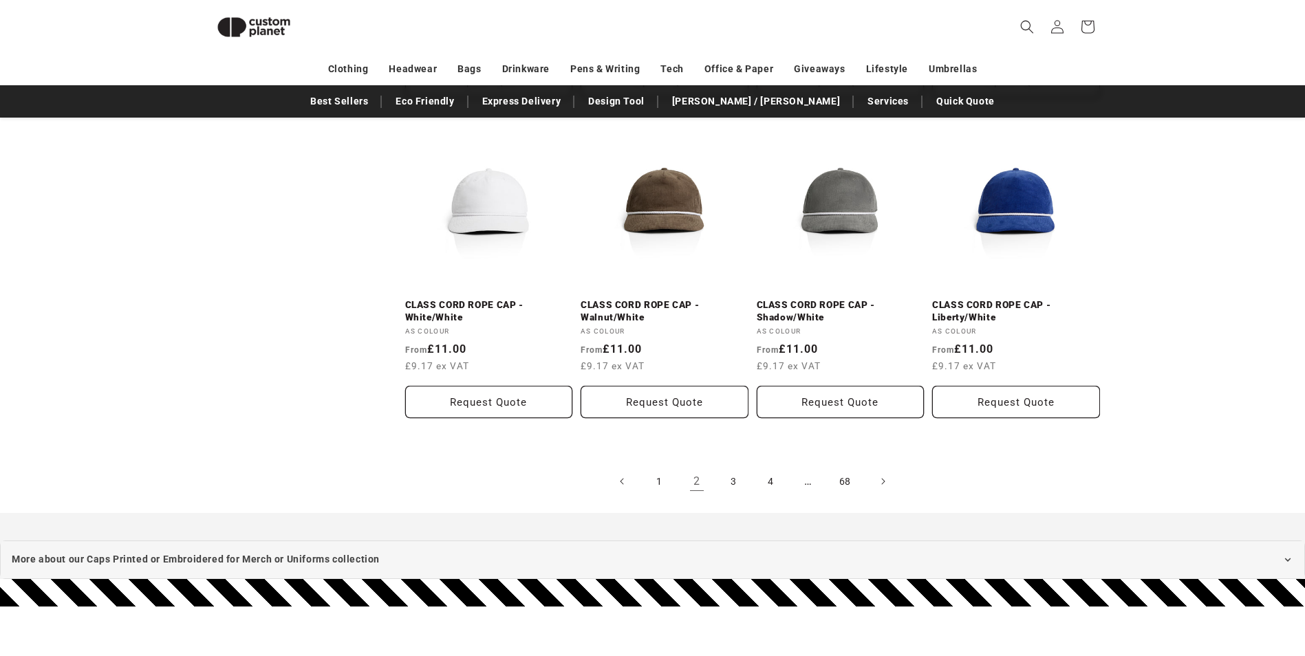
scroll to position [1426, 0]
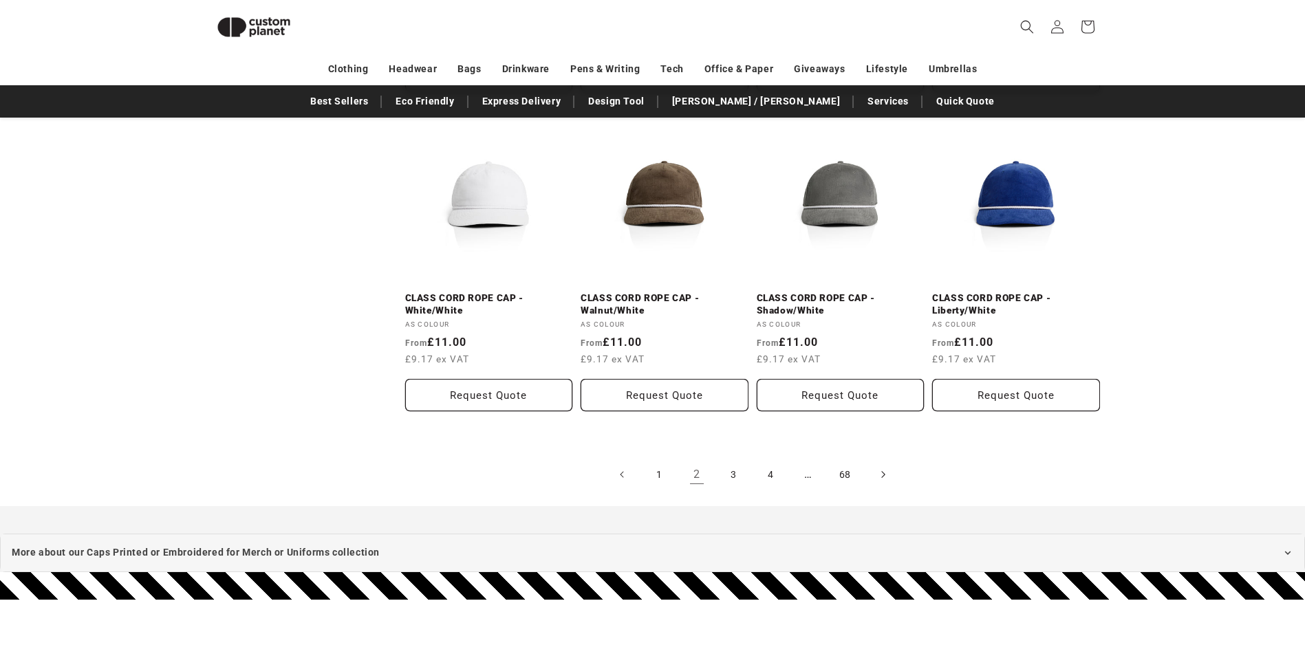
click at [885, 473] on icon "Next page" at bounding box center [882, 475] width 4 height 14
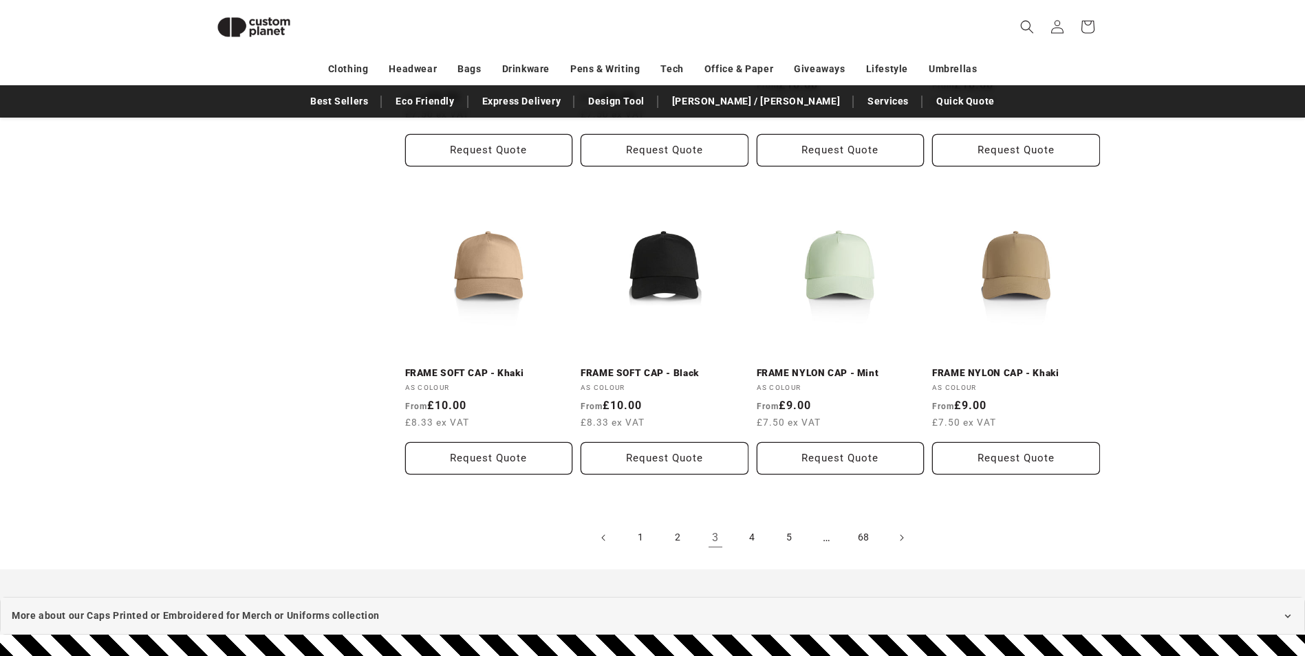
scroll to position [1357, 0]
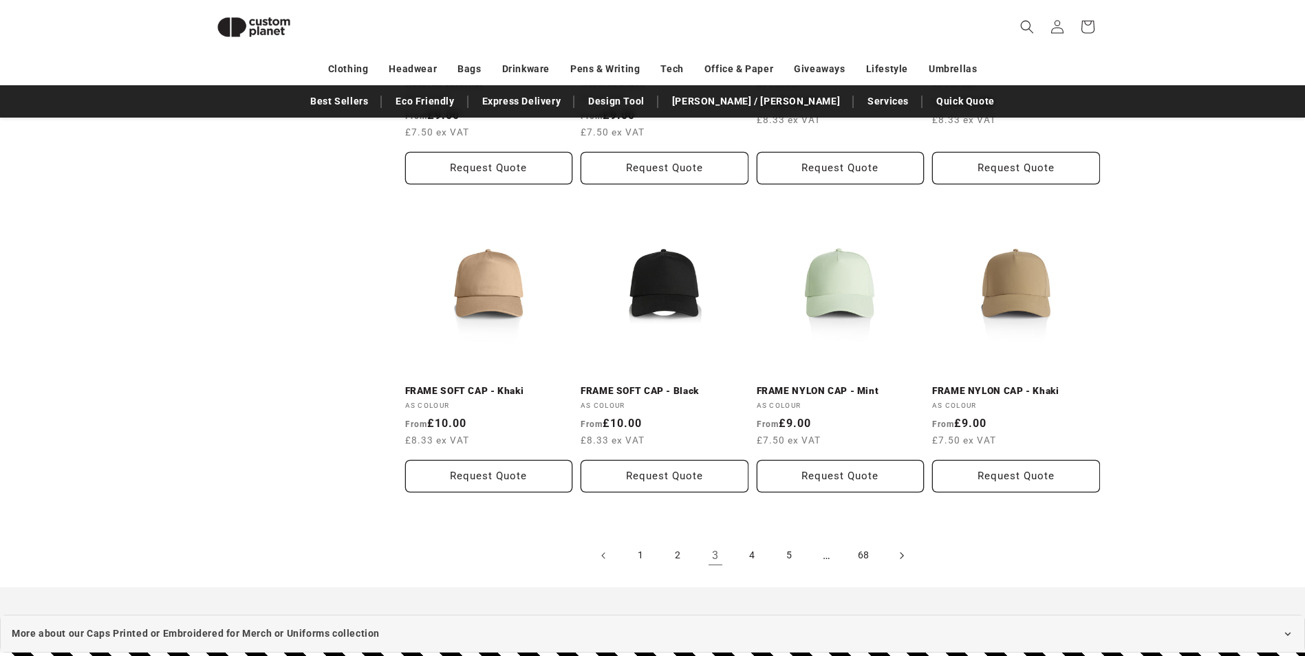
click at [900, 554] on icon "Next page" at bounding box center [901, 555] width 4 height 14
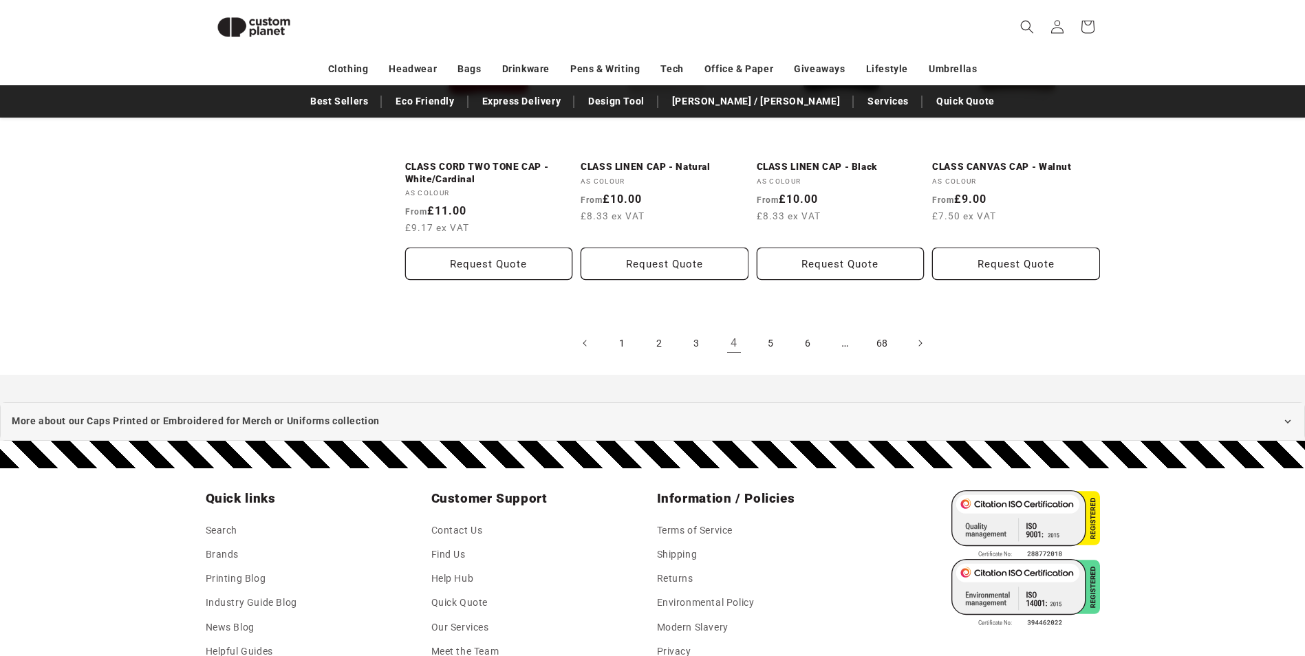
scroll to position [1562, 0]
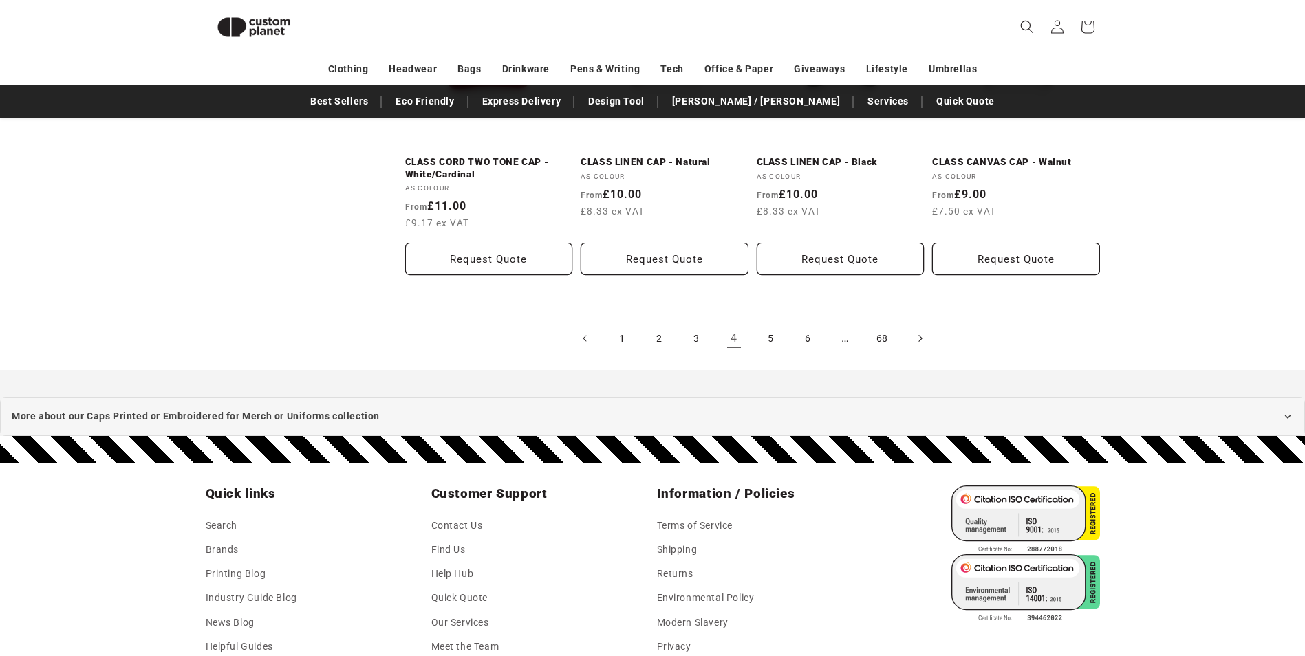
click at [919, 339] on icon "Next page" at bounding box center [920, 339] width 4 height 14
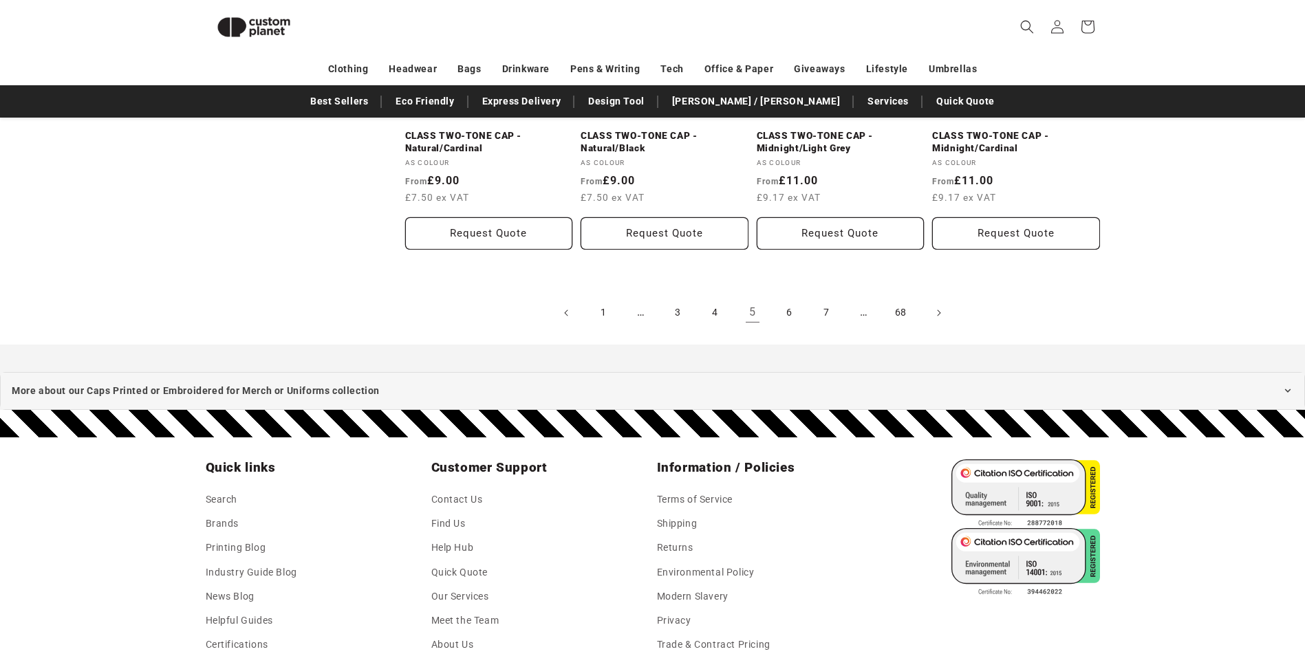
scroll to position [1564, 0]
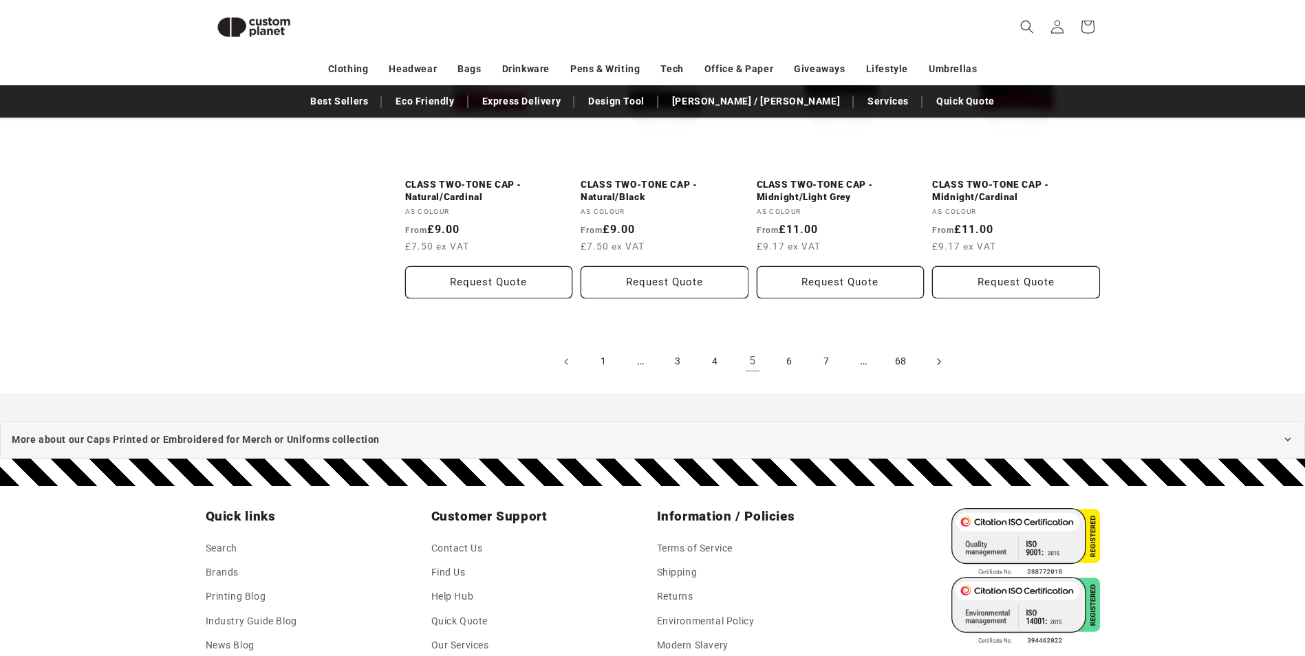
click at [939, 360] on icon "Next page" at bounding box center [938, 361] width 4 height 14
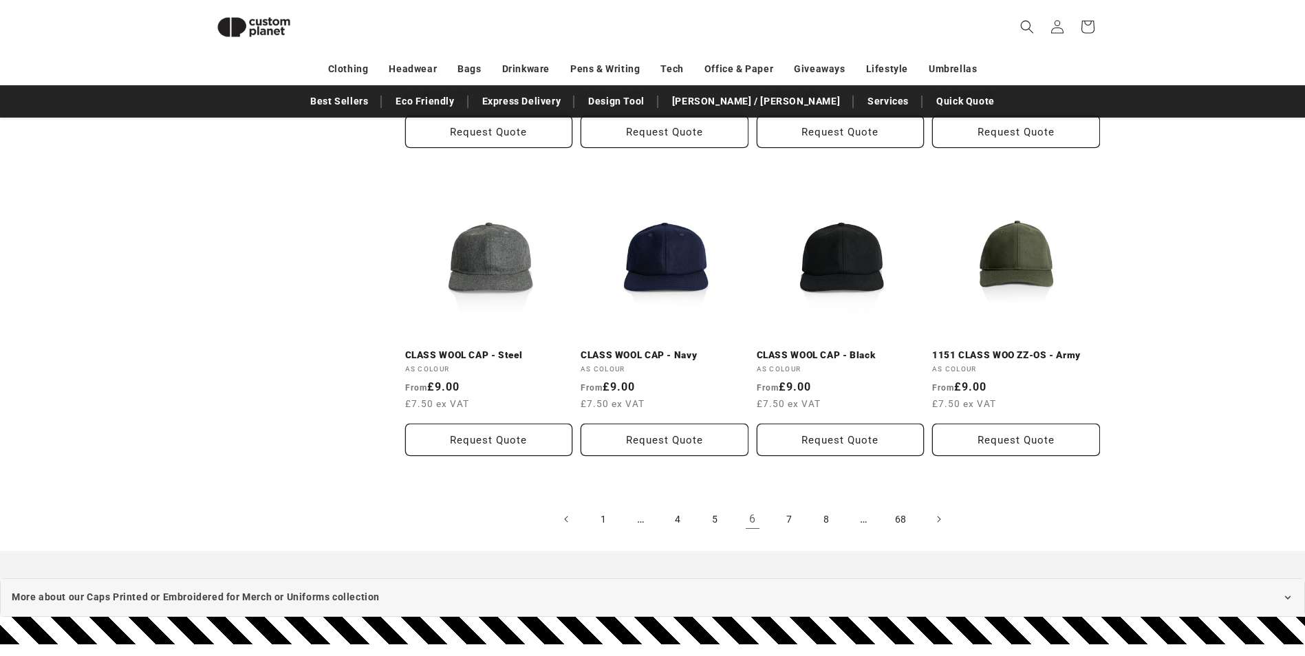
scroll to position [1495, 0]
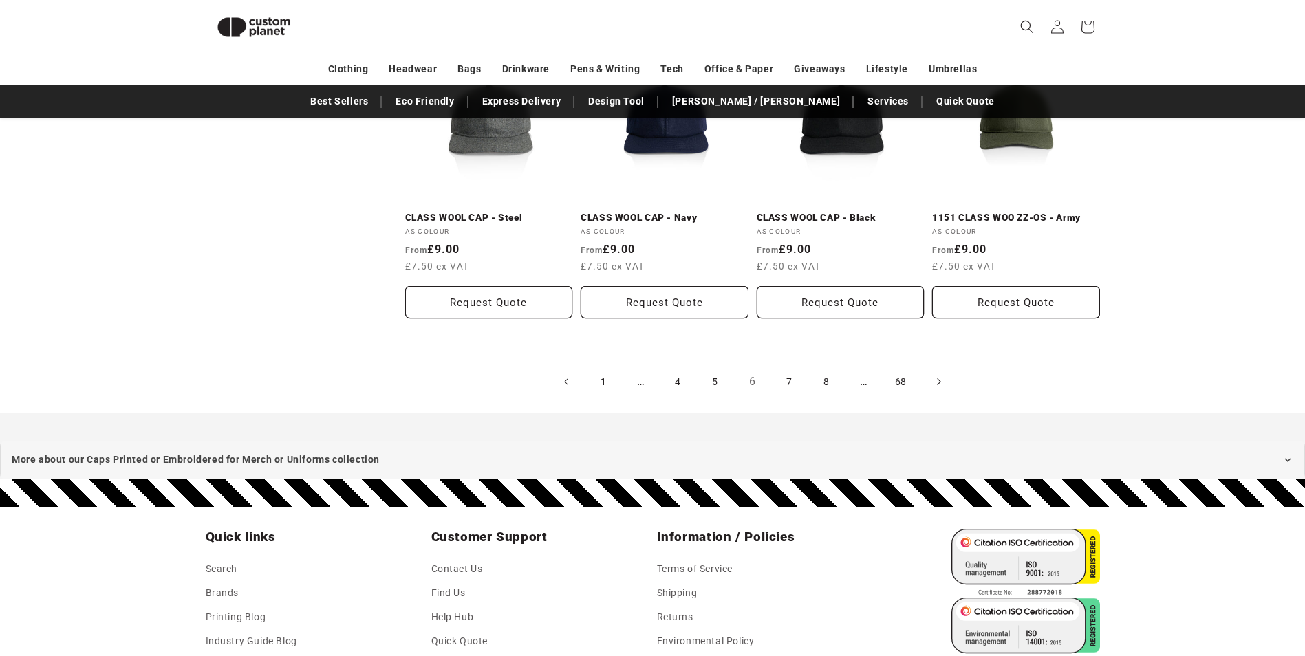
click at [939, 381] on icon "Next page" at bounding box center [938, 382] width 4 height 14
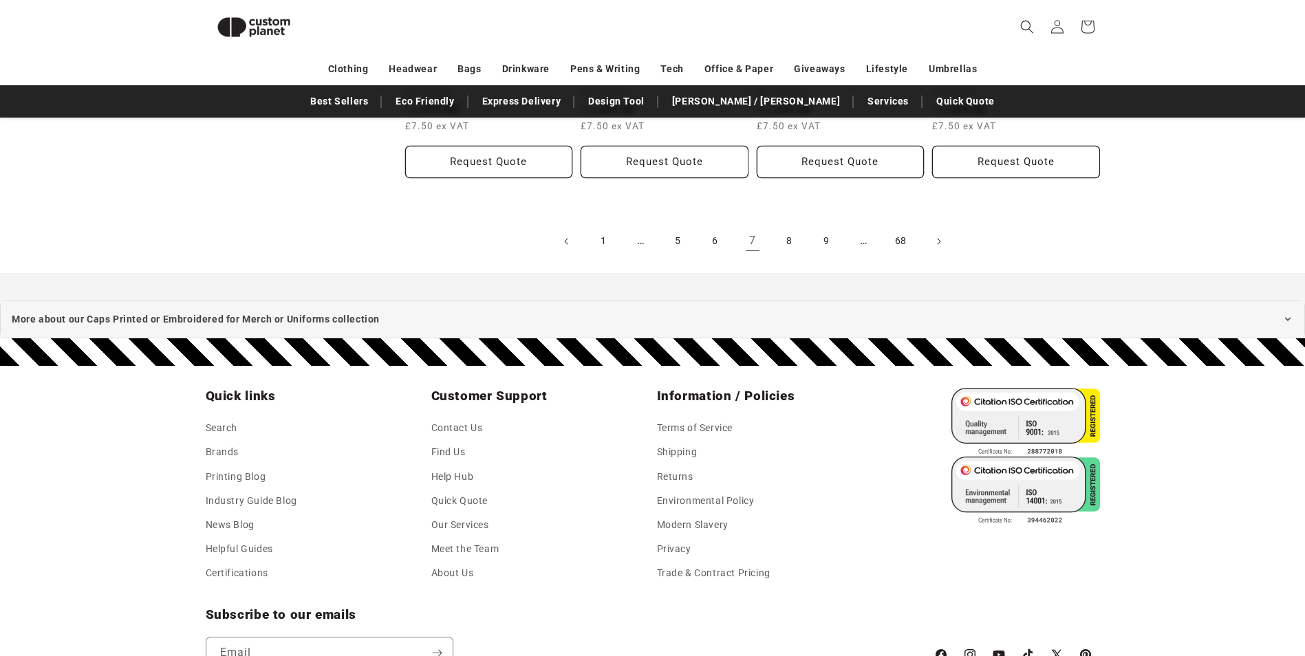
scroll to position [1467, 0]
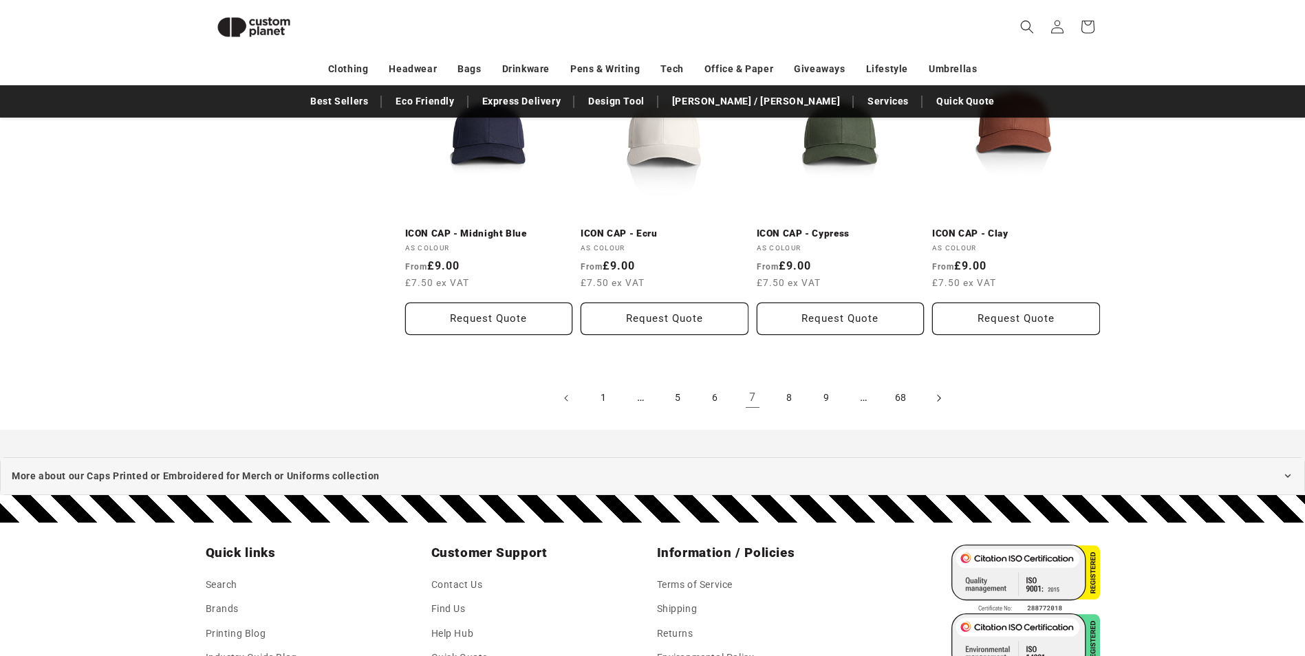
click at [938, 400] on icon "Next page" at bounding box center [938, 398] width 4 height 14
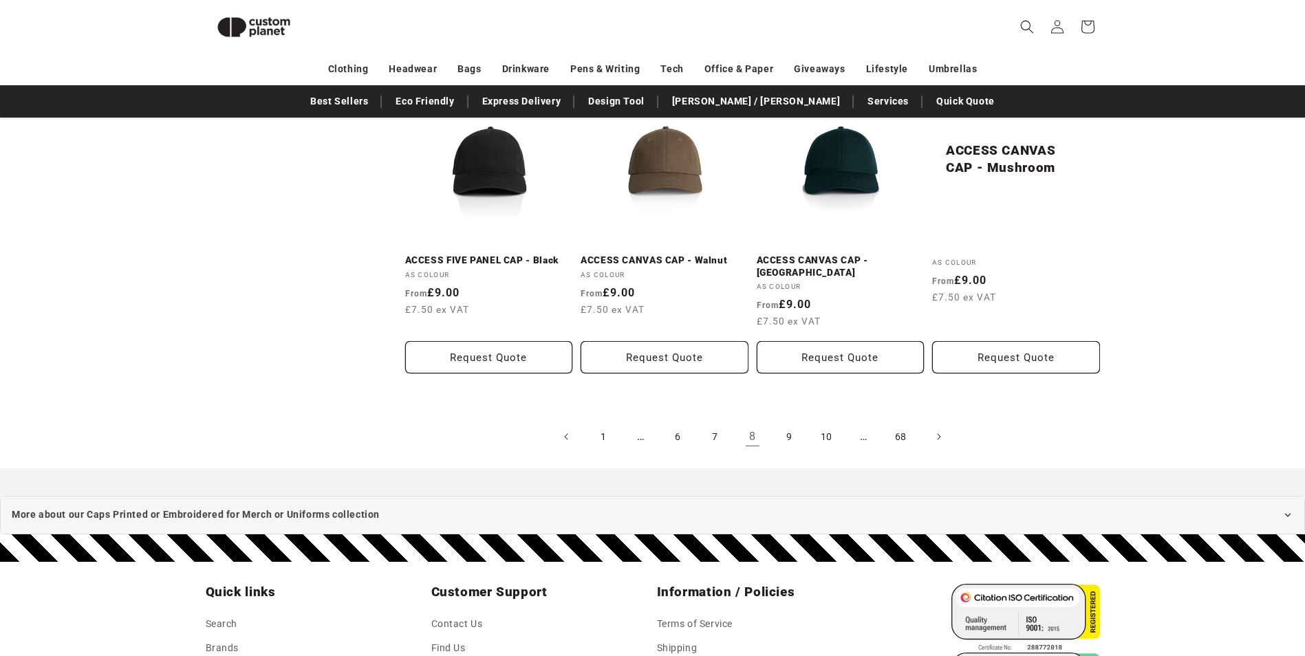
scroll to position [1493, 0]
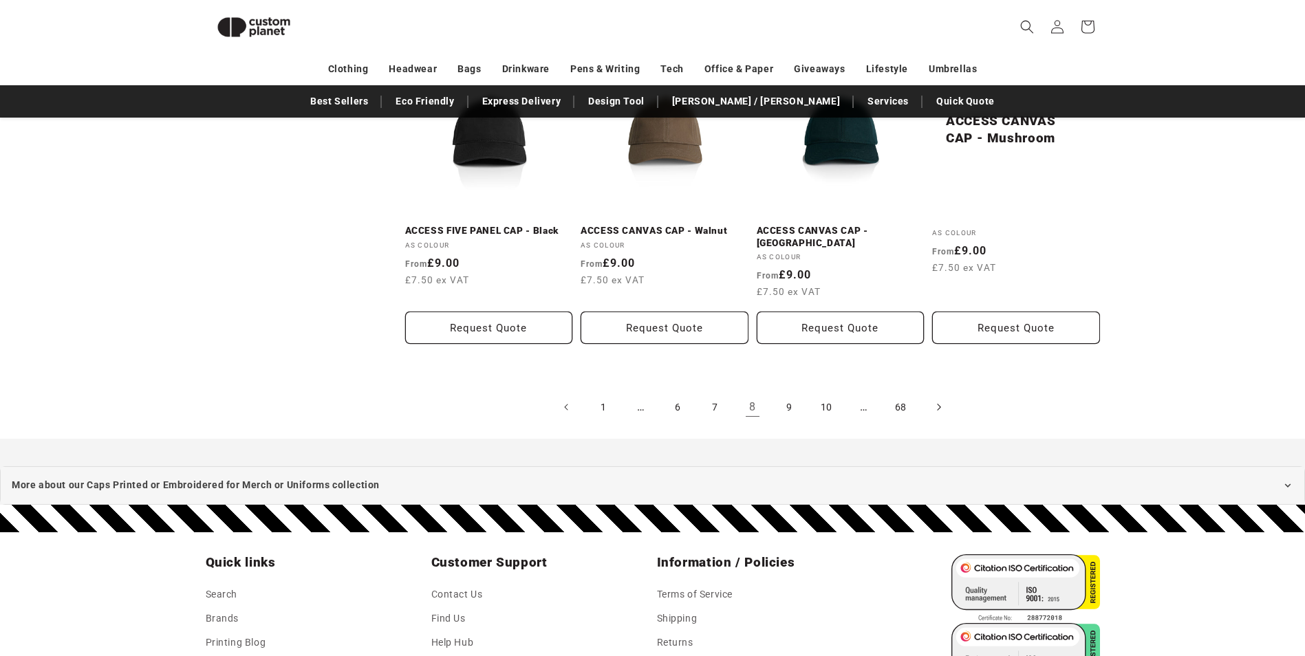
click at [933, 400] on span "Next page" at bounding box center [938, 407] width 14 height 14
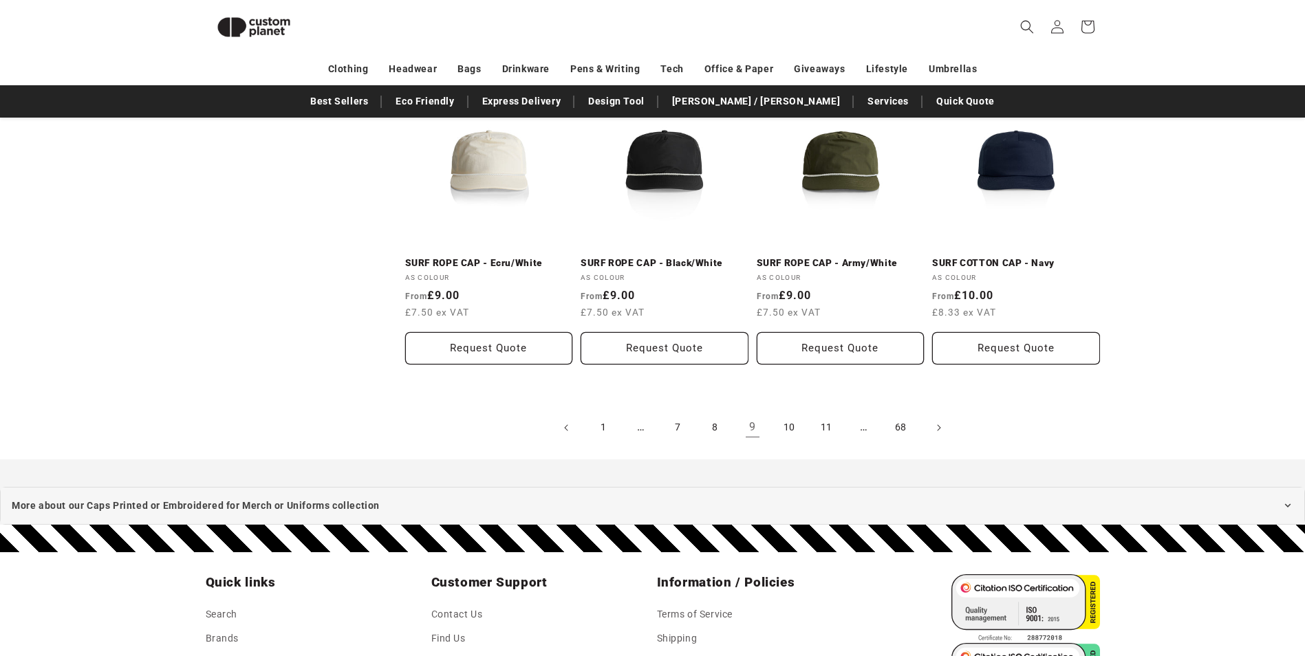
scroll to position [1632, 0]
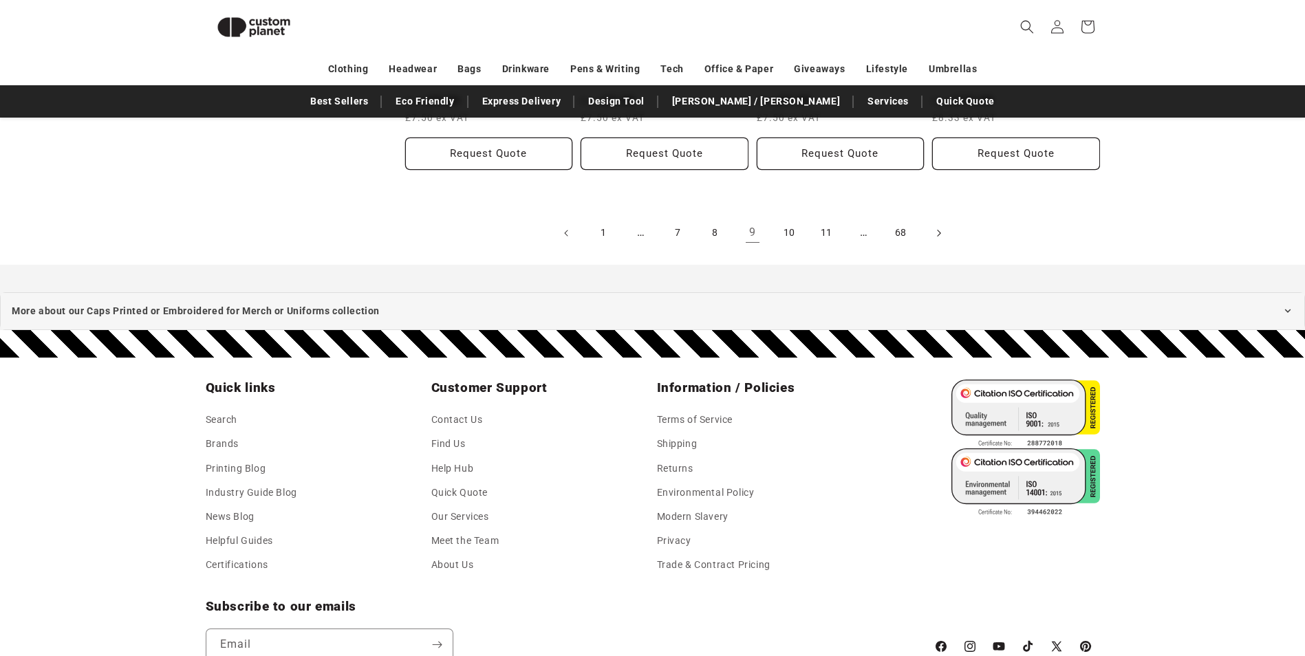
click at [936, 230] on span "Next page" at bounding box center [938, 233] width 14 height 14
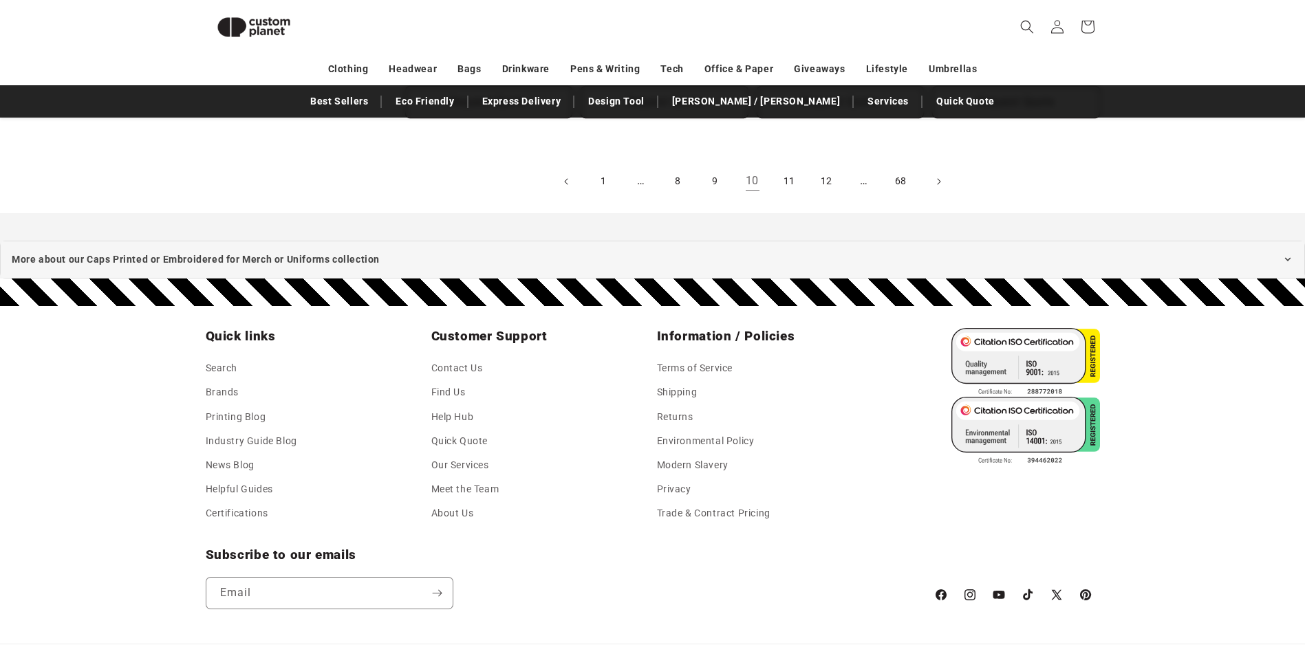
scroll to position [1604, 0]
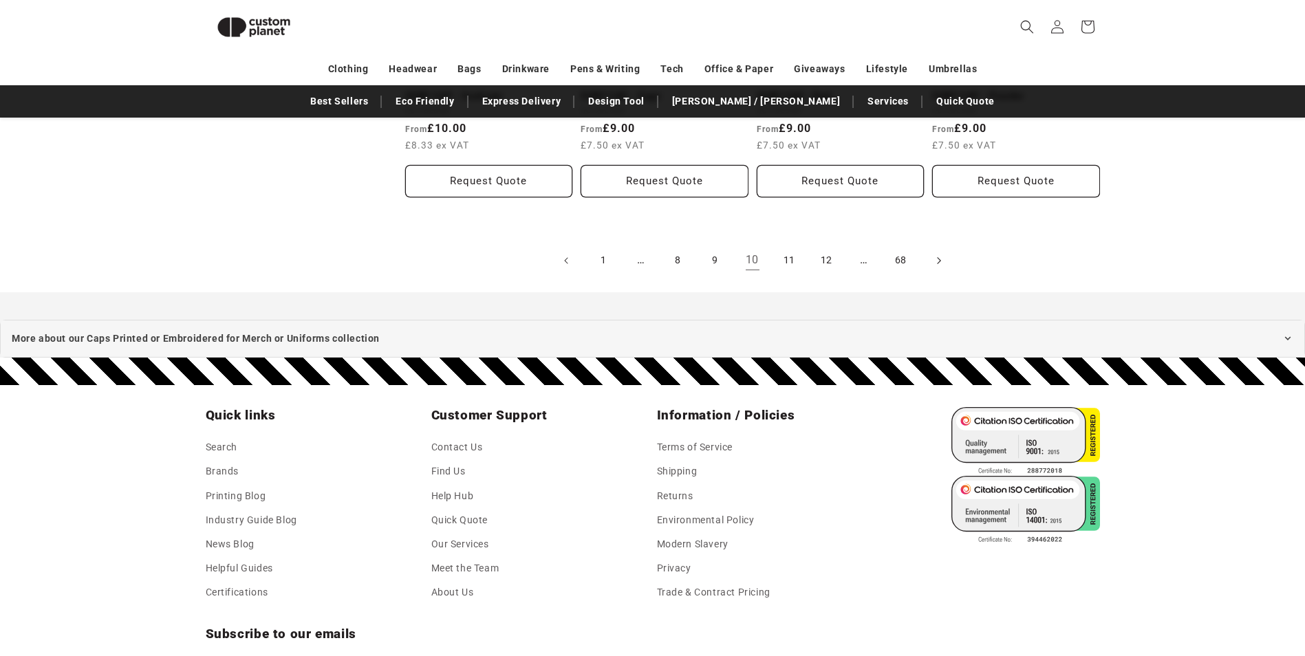
click at [936, 258] on span "Next page" at bounding box center [938, 261] width 14 height 14
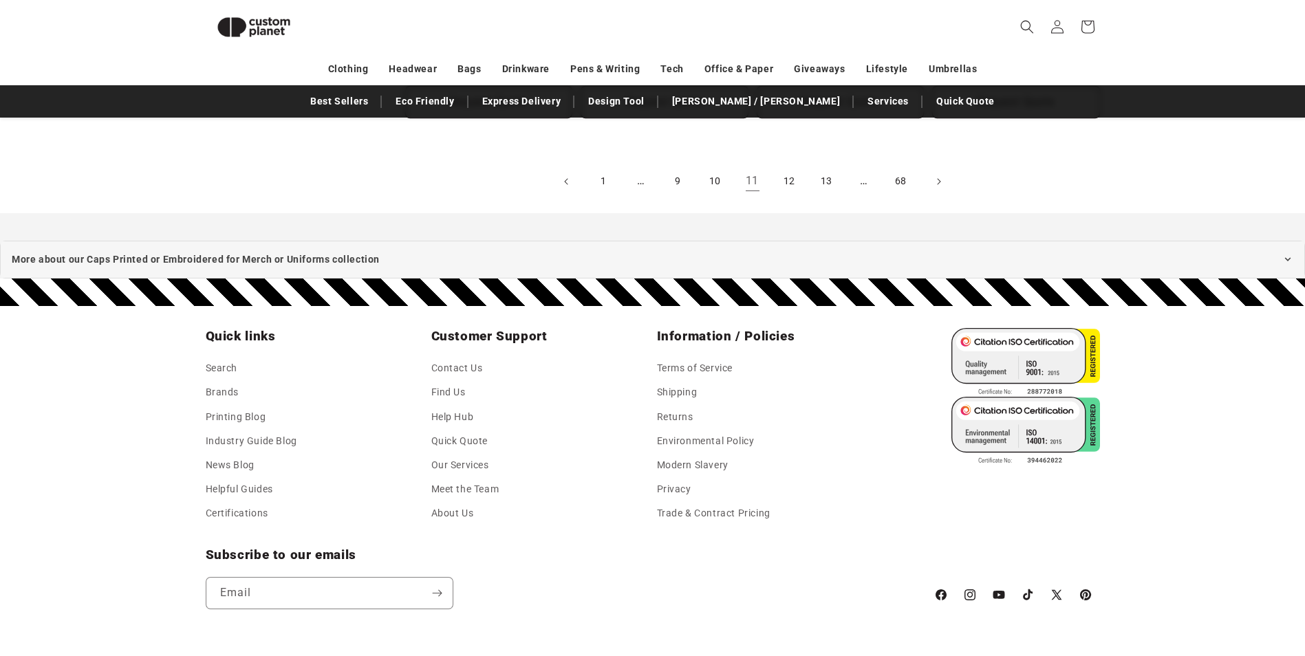
scroll to position [1700, 0]
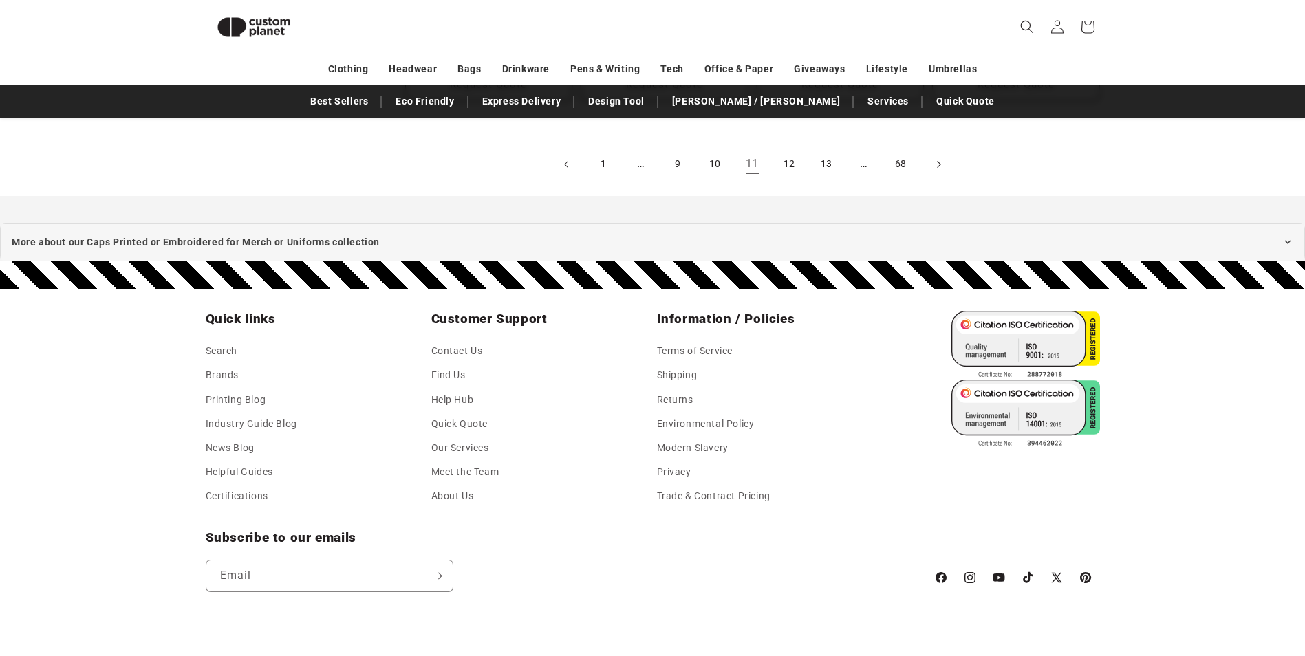
click at [938, 166] on icon "Next page" at bounding box center [938, 164] width 4 height 14
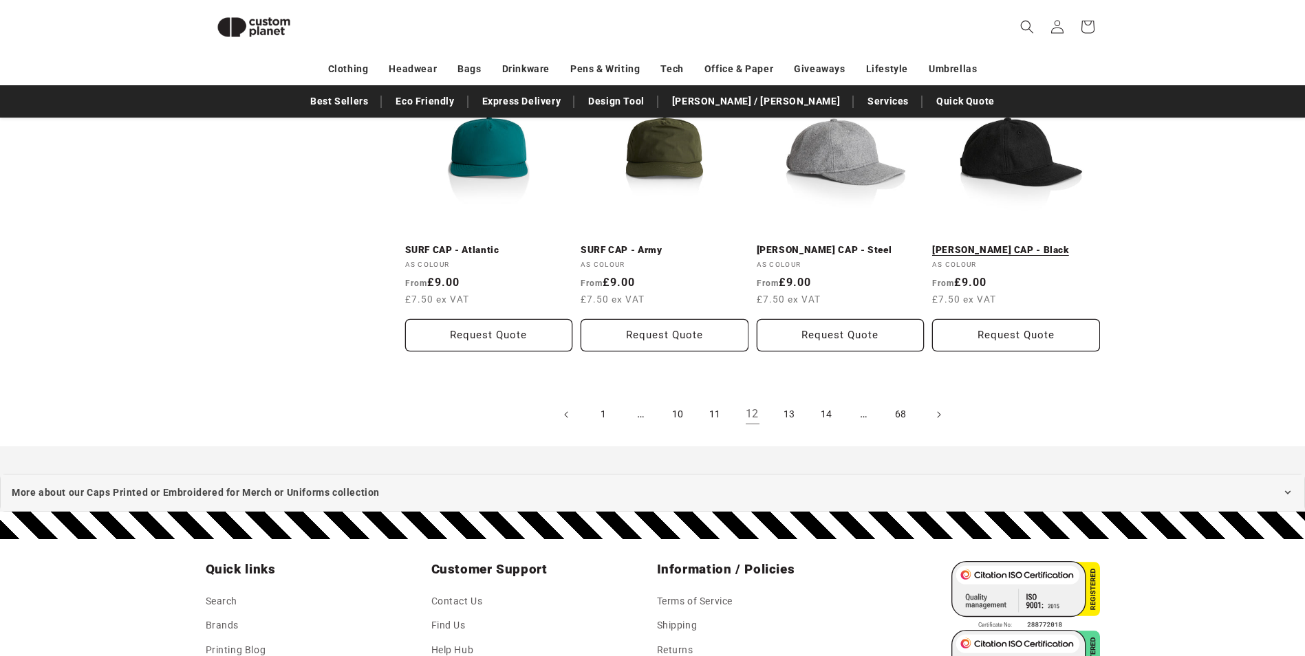
scroll to position [1494, 0]
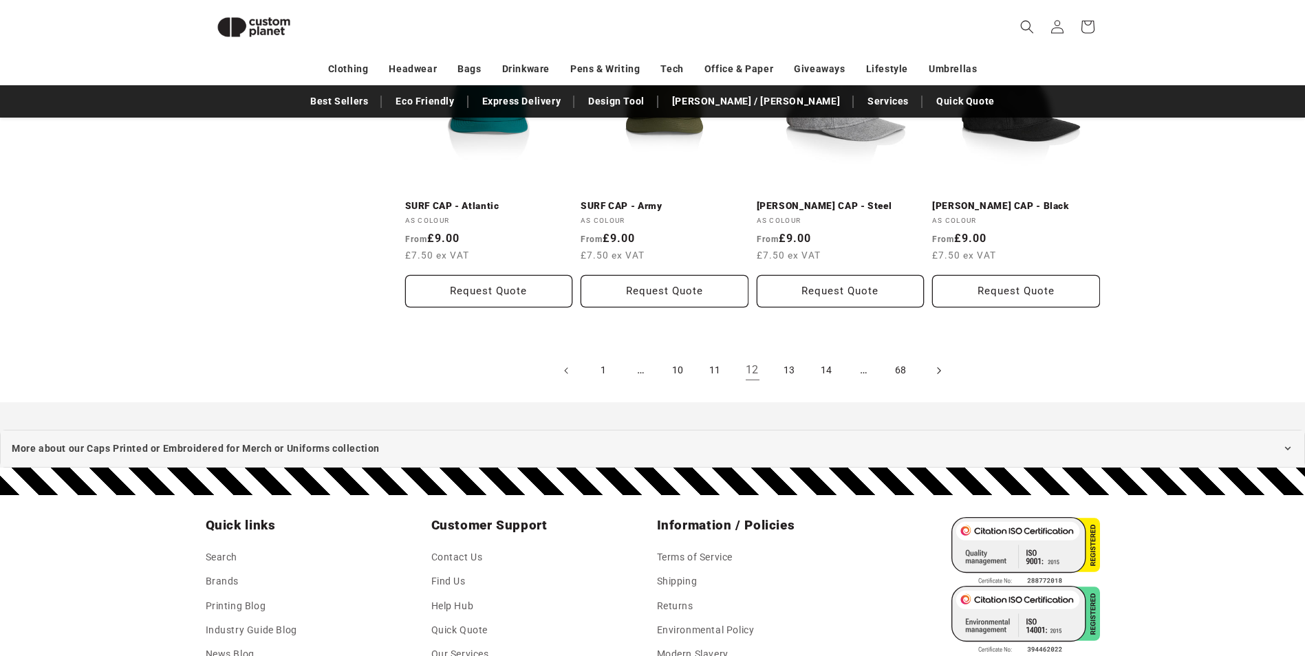
click at [940, 372] on icon "Next page" at bounding box center [938, 370] width 4 height 14
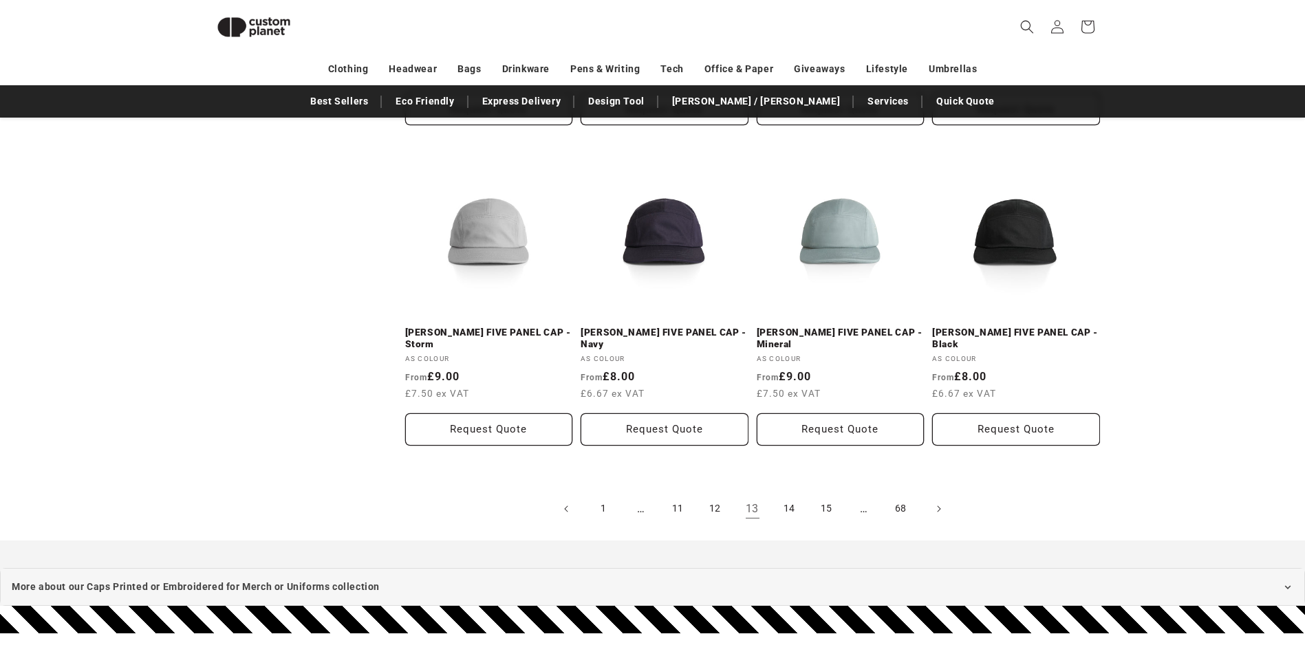
scroll to position [1426, 0]
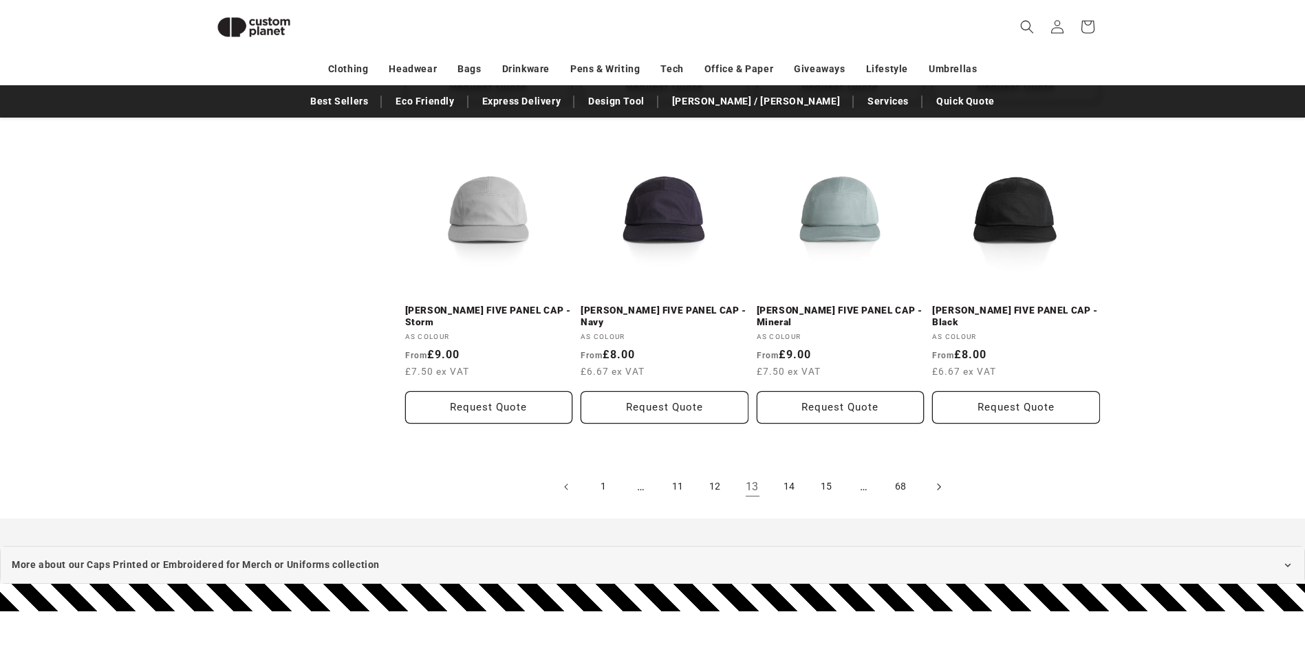
click at [933, 480] on span "Next page" at bounding box center [938, 487] width 14 height 14
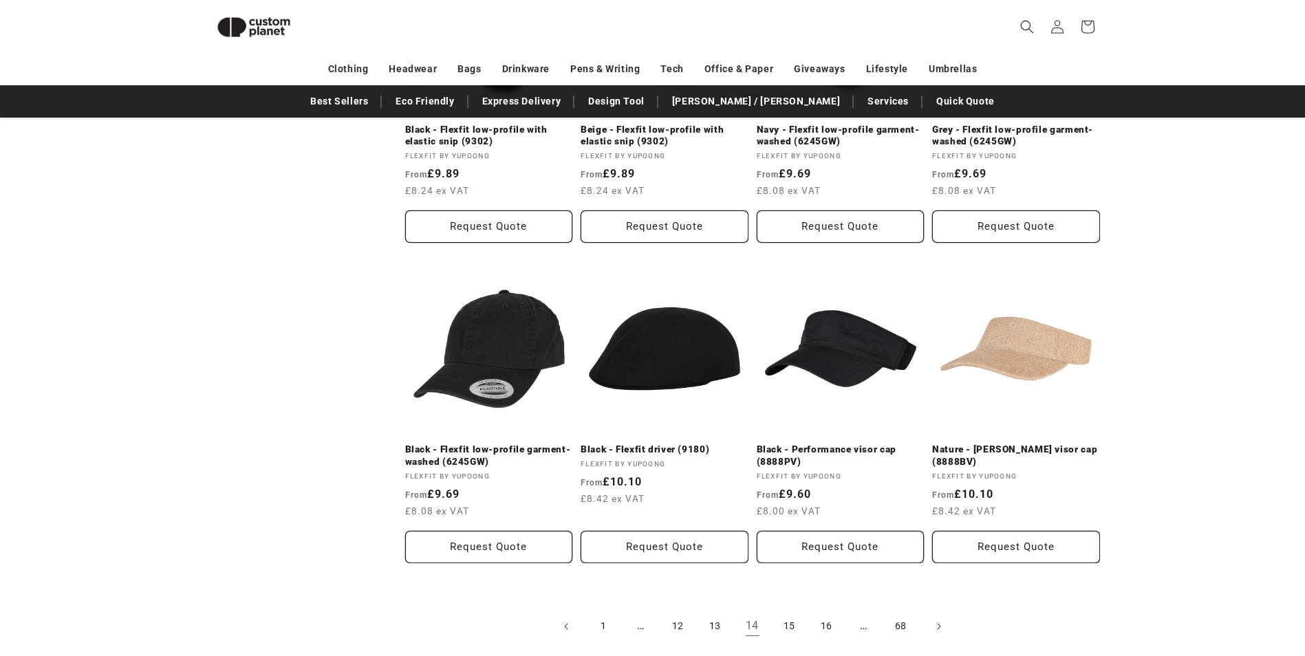
scroll to position [1358, 0]
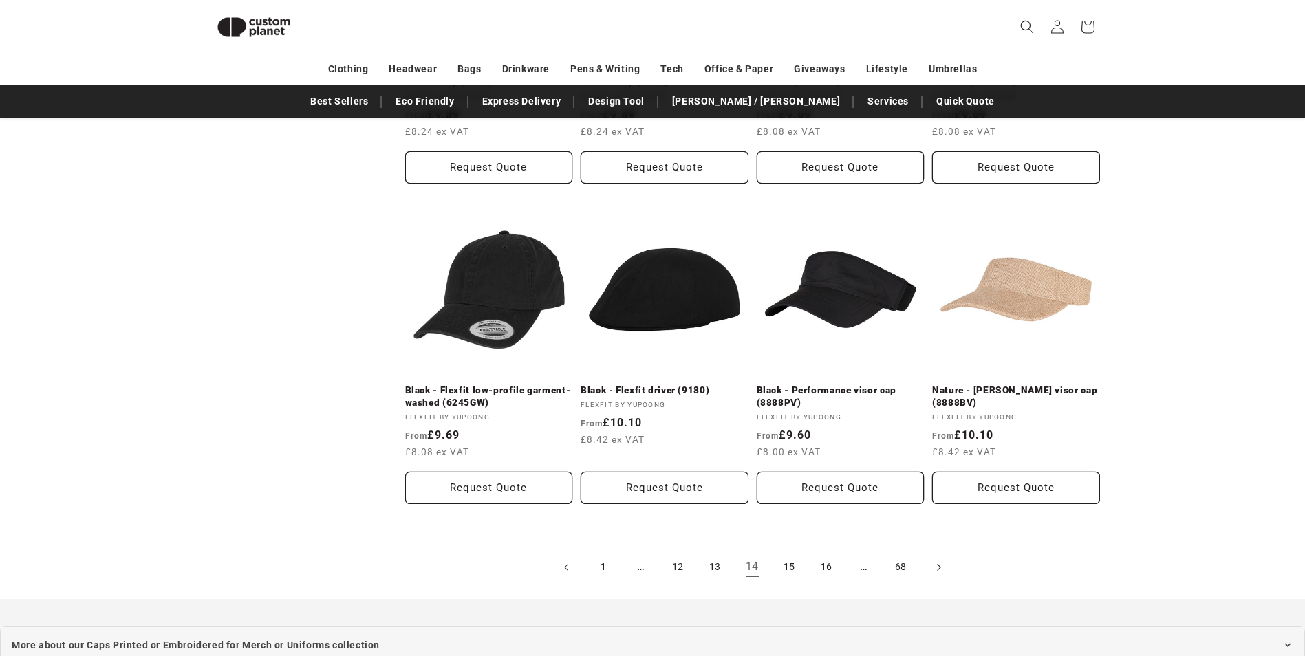
click at [940, 568] on icon "Next page" at bounding box center [938, 567] width 4 height 14
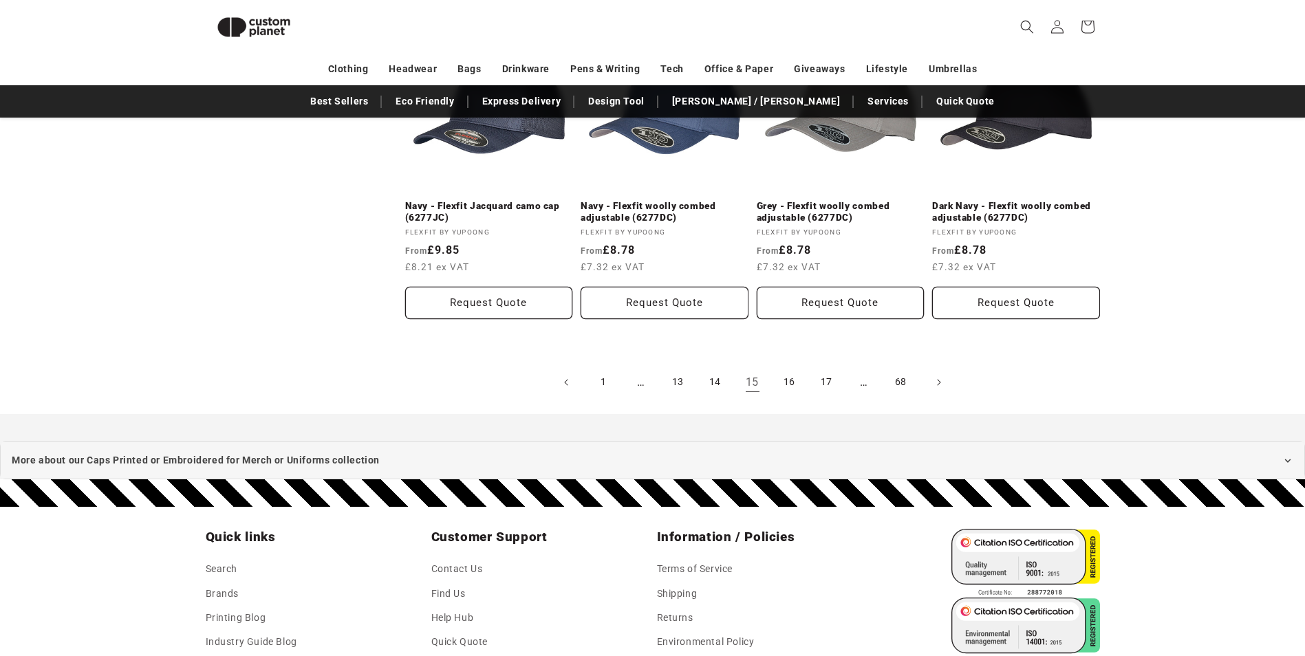
scroll to position [1564, 0]
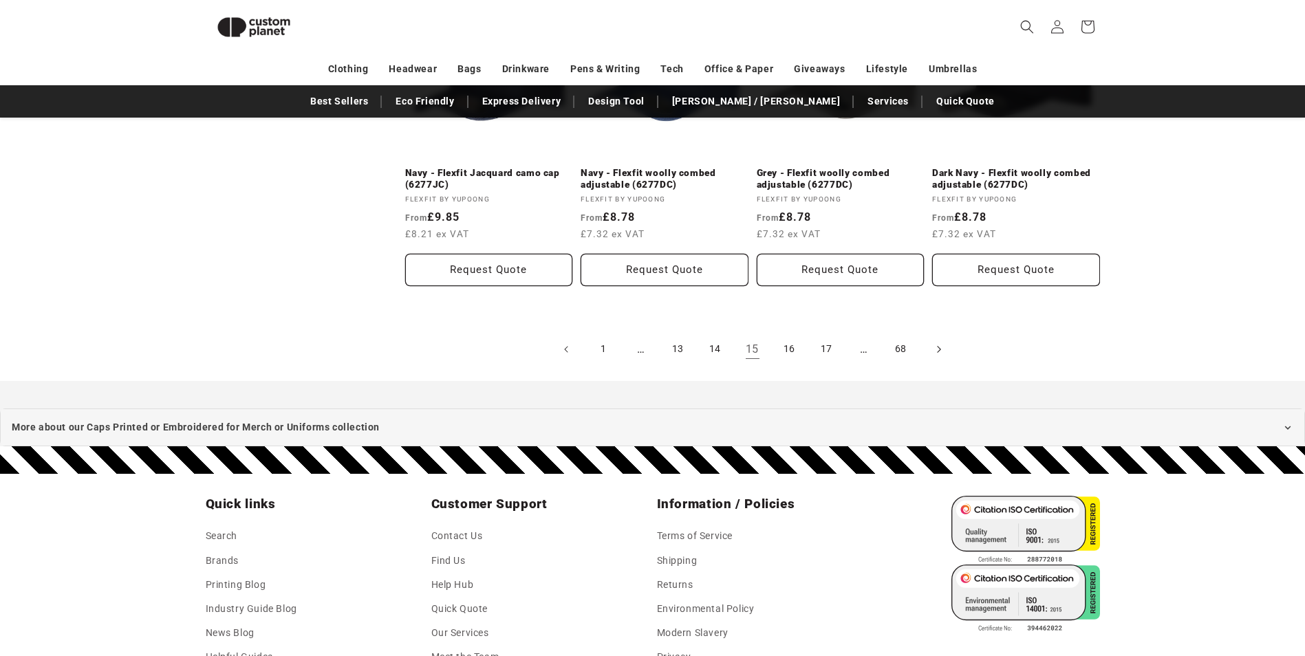
click at [936, 352] on icon "Next page" at bounding box center [938, 349] width 4 height 14
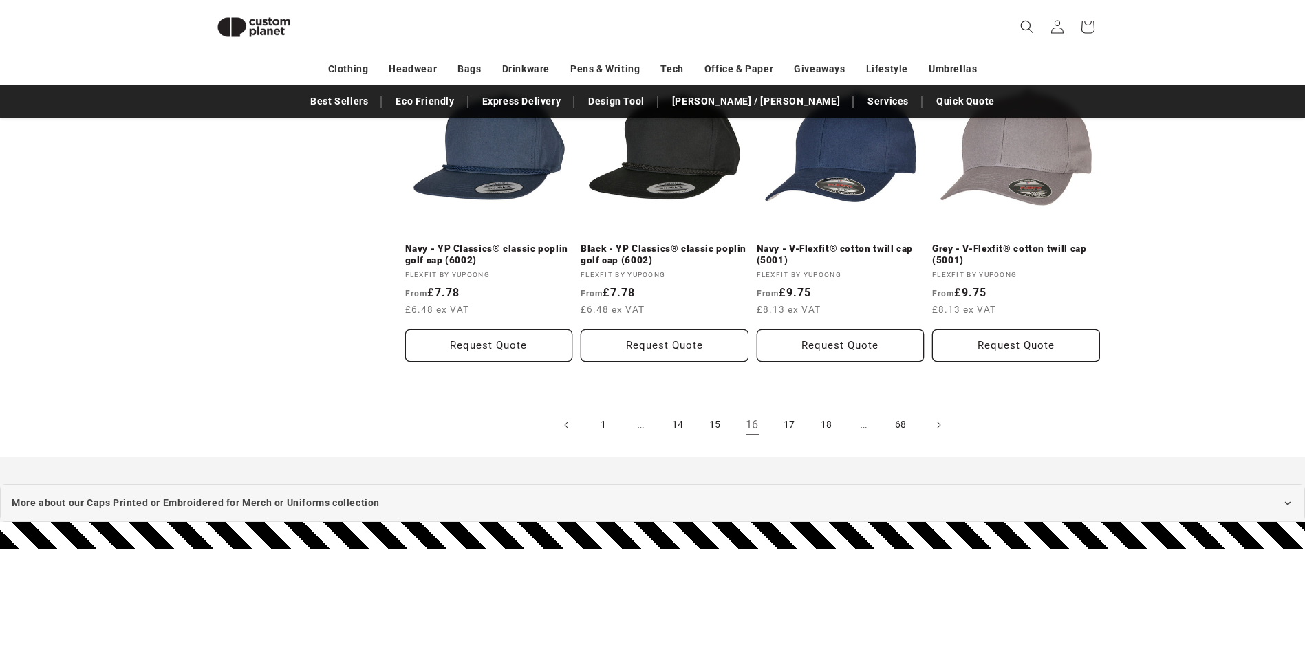
scroll to position [1494, 0]
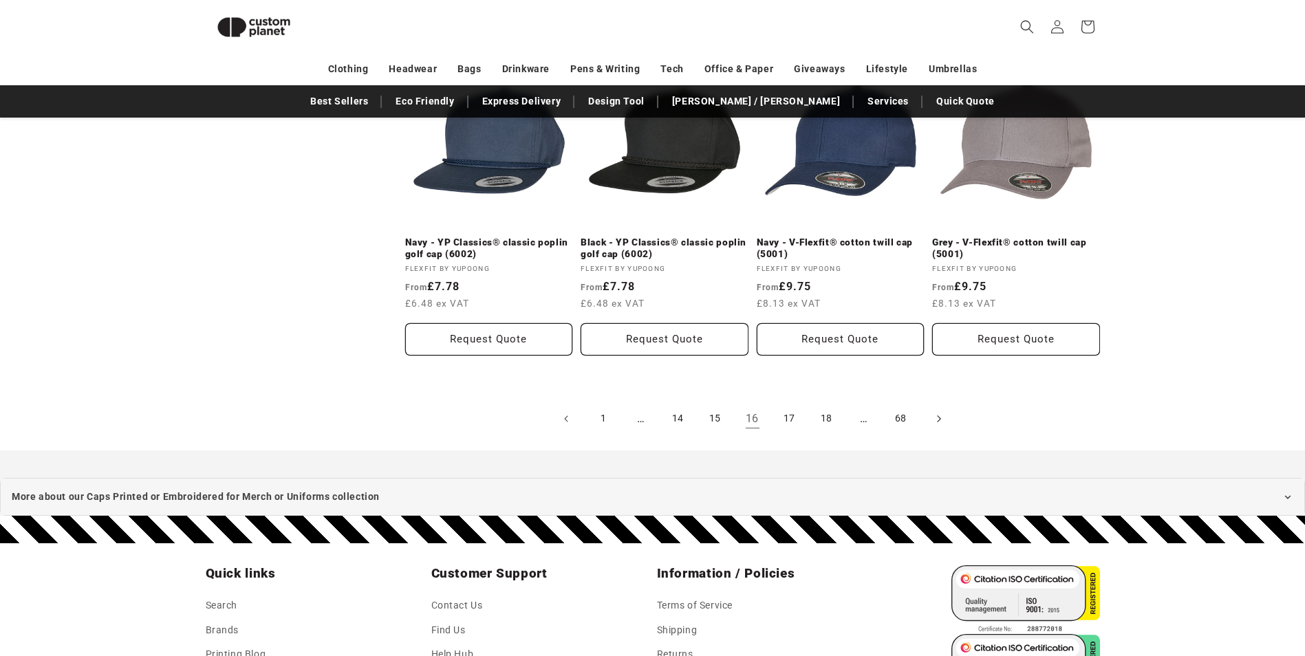
click at [937, 415] on icon "Next page" at bounding box center [938, 418] width 4 height 14
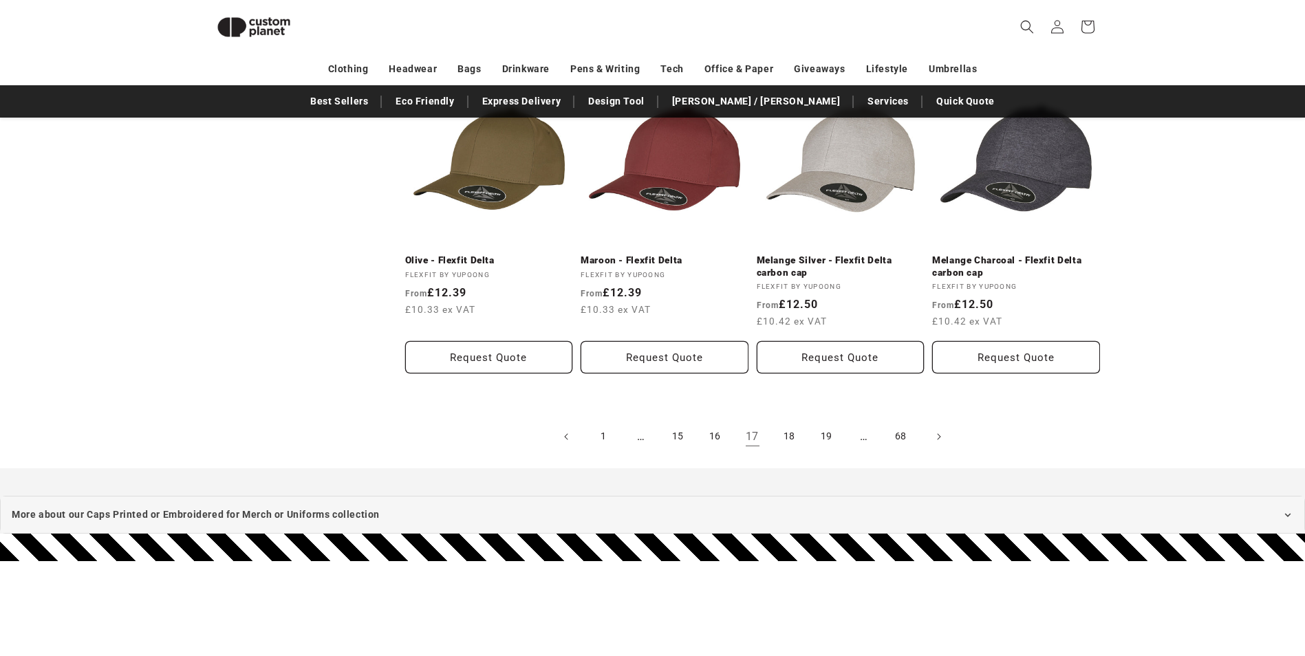
scroll to position [1564, 0]
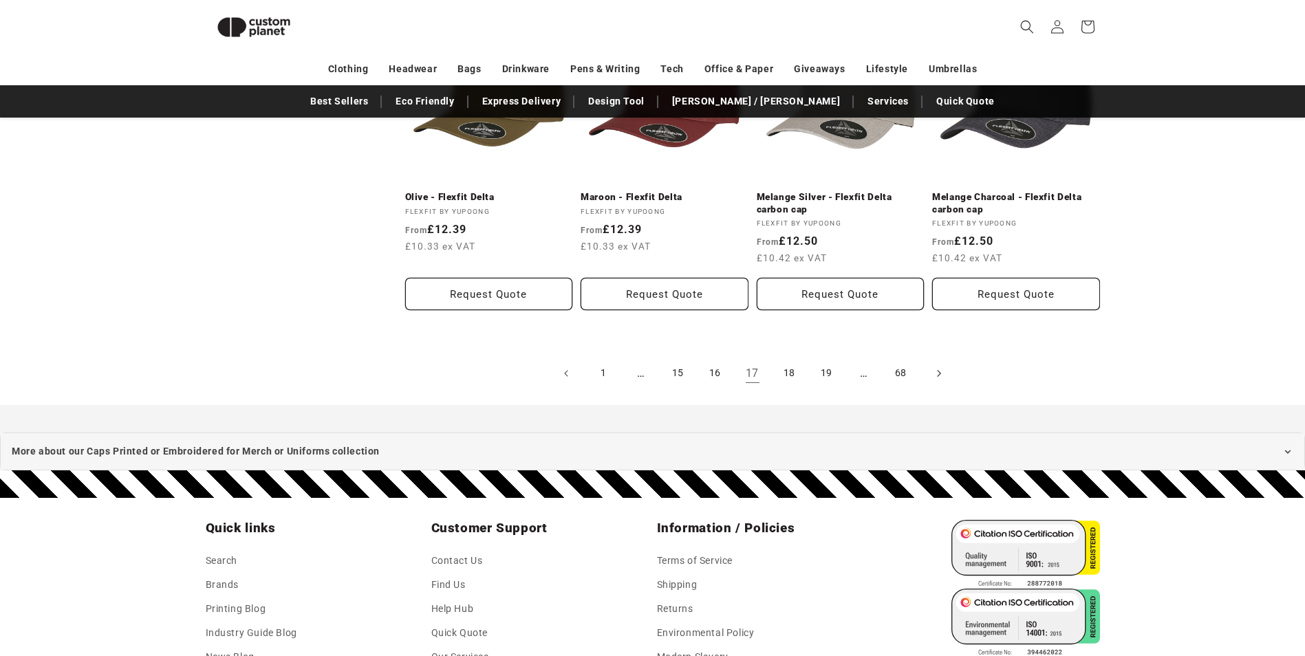
click at [940, 376] on icon "Next page" at bounding box center [938, 373] width 4 height 14
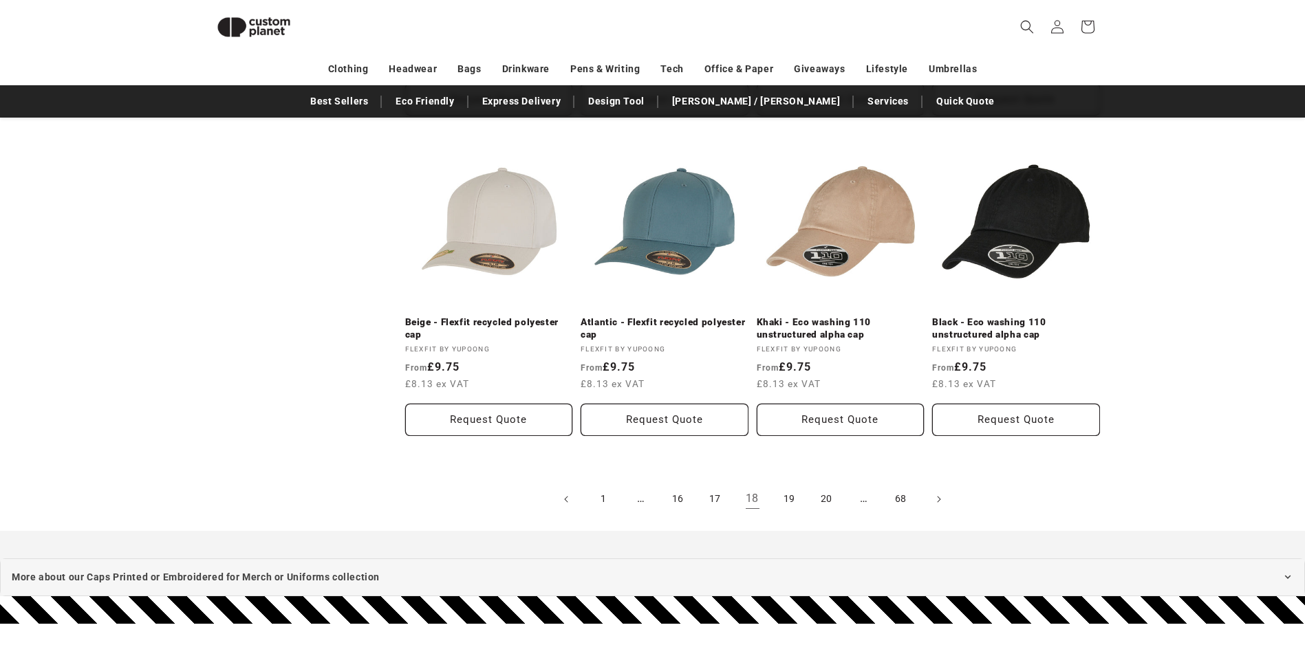
scroll to position [1564, 0]
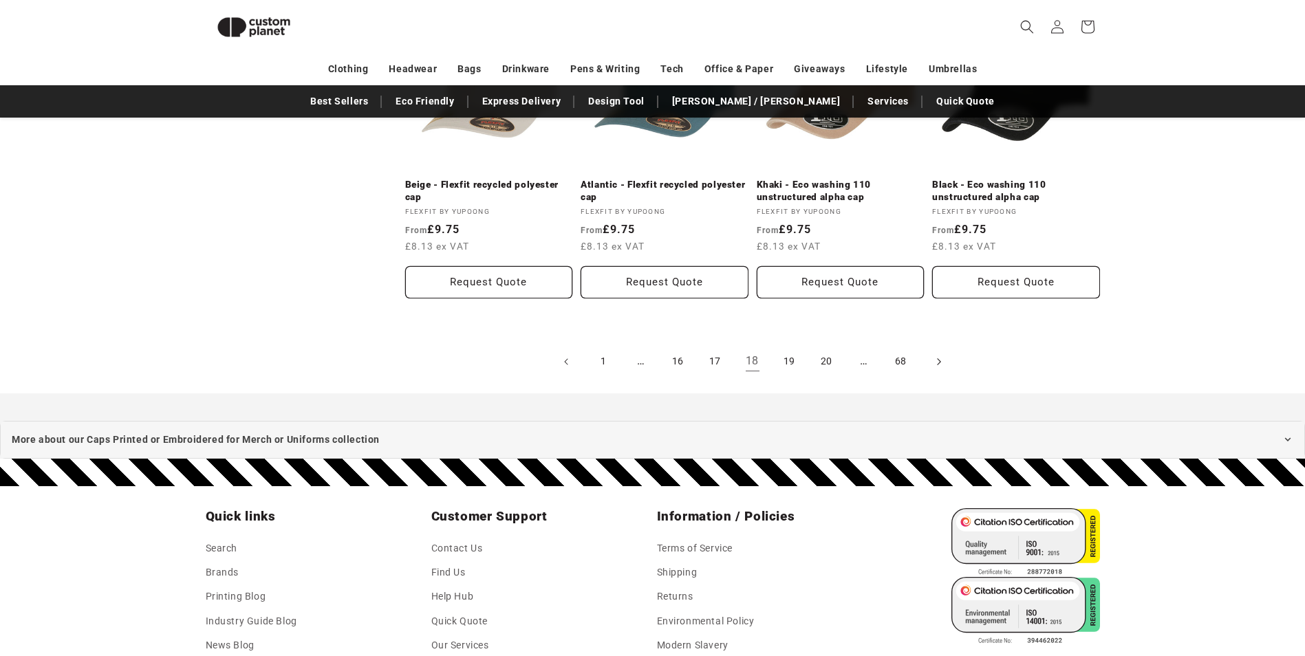
click at [934, 361] on span "Next page" at bounding box center [938, 362] width 14 height 14
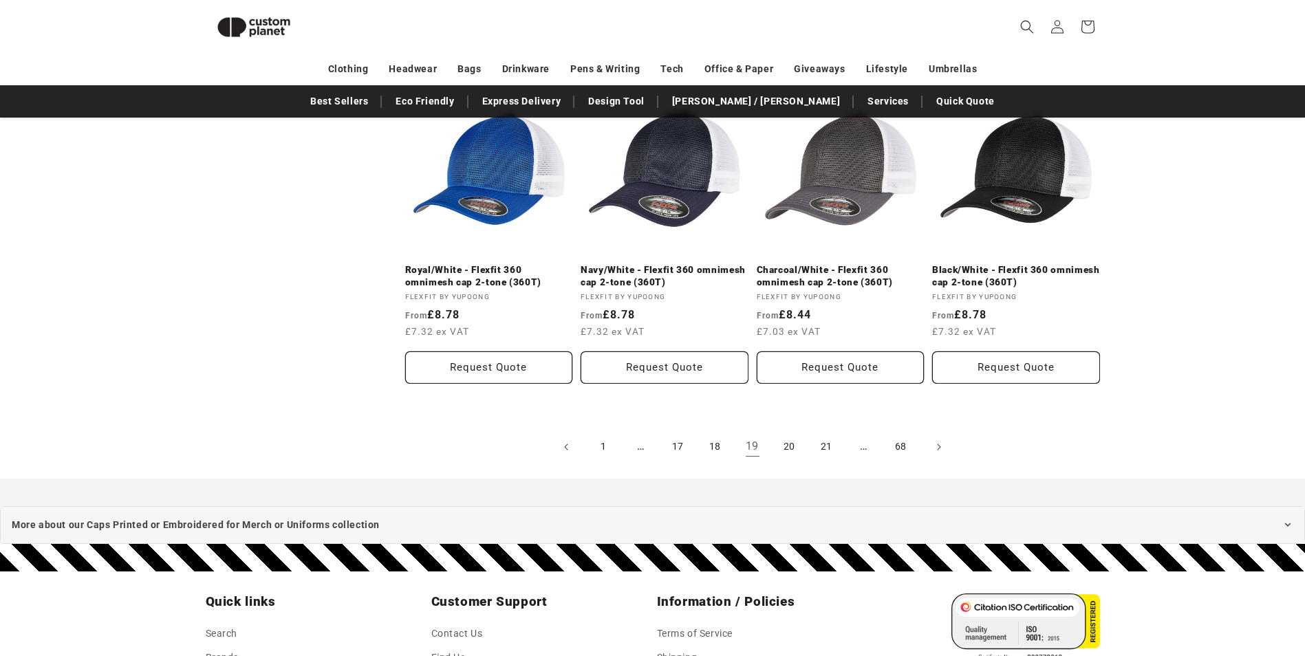
scroll to position [1633, 0]
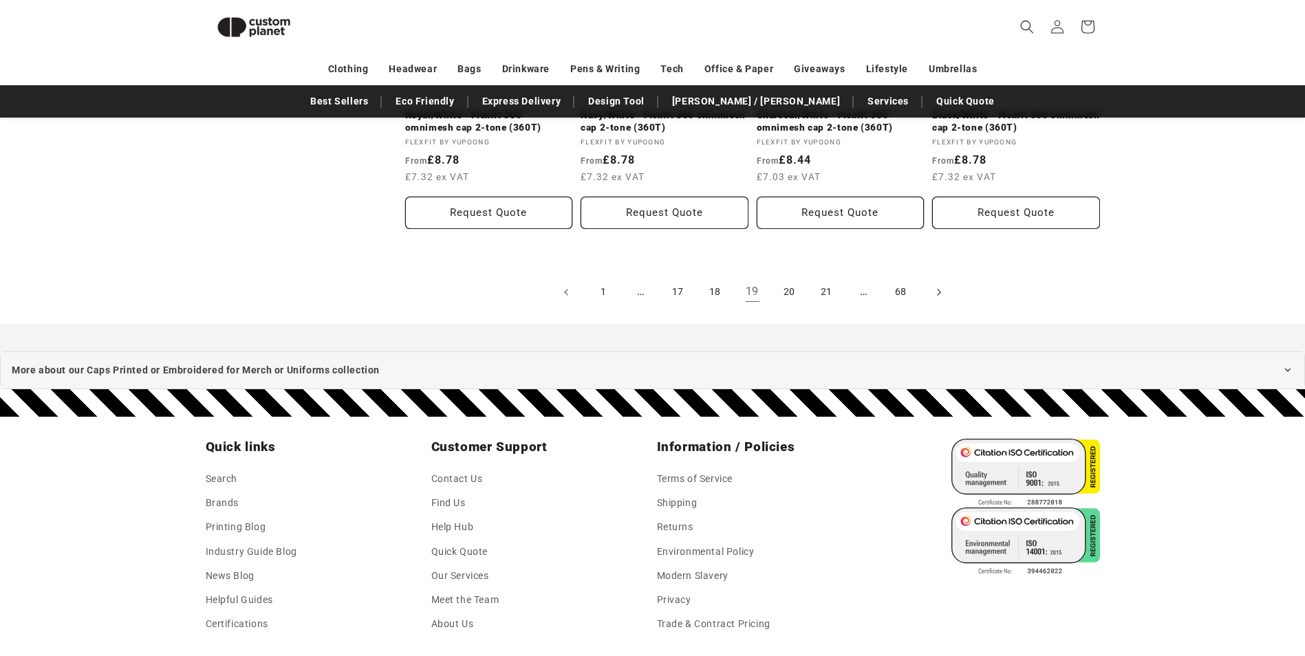
click at [936, 291] on icon "Next page" at bounding box center [938, 292] width 4 height 14
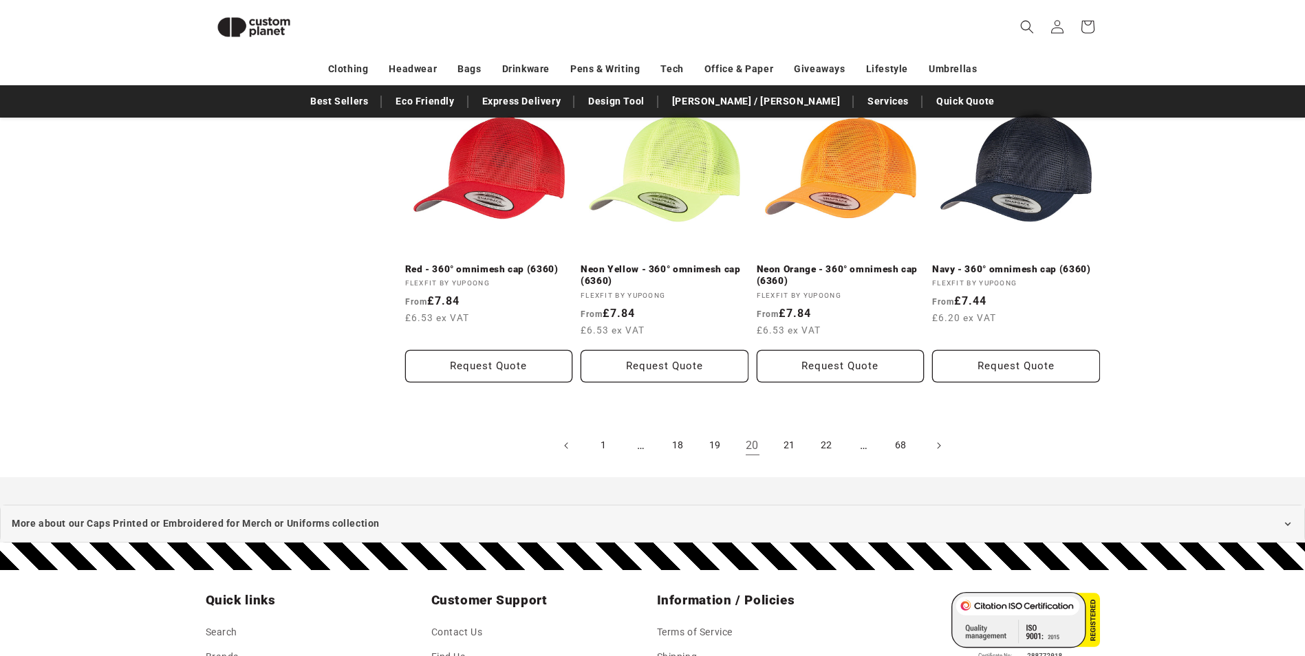
scroll to position [1495, 0]
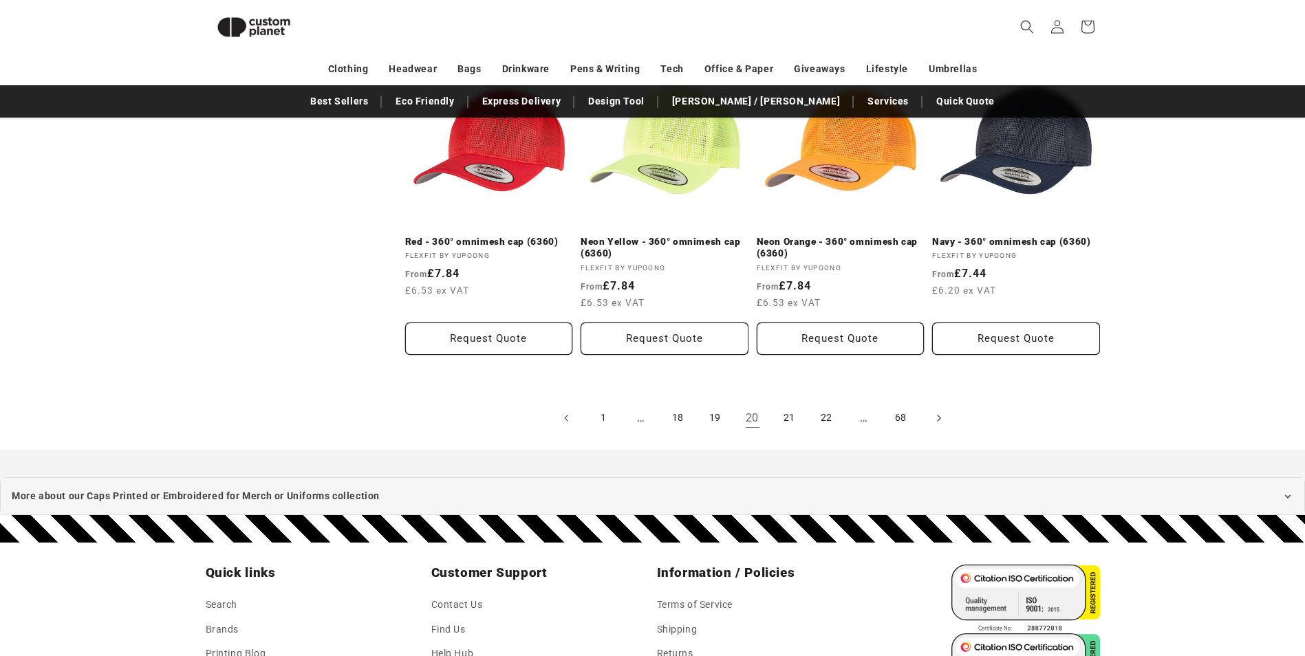
click at [938, 416] on icon "Next page" at bounding box center [938, 418] width 4 height 14
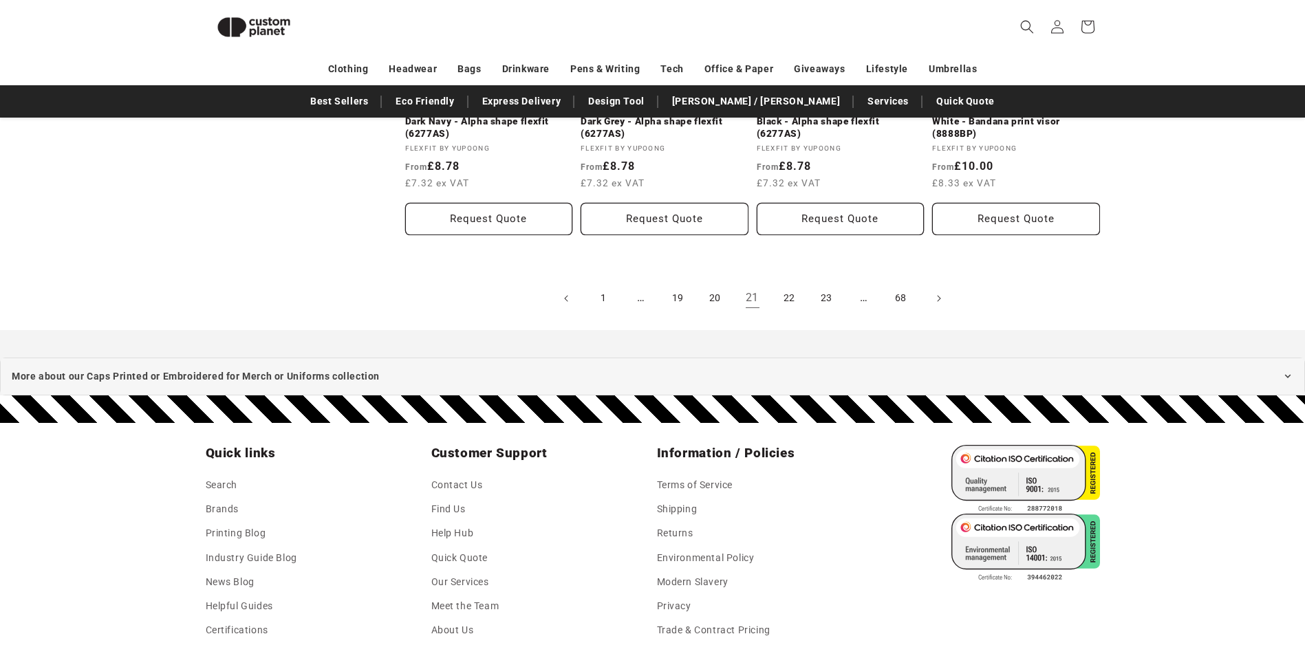
scroll to position [1632, 0]
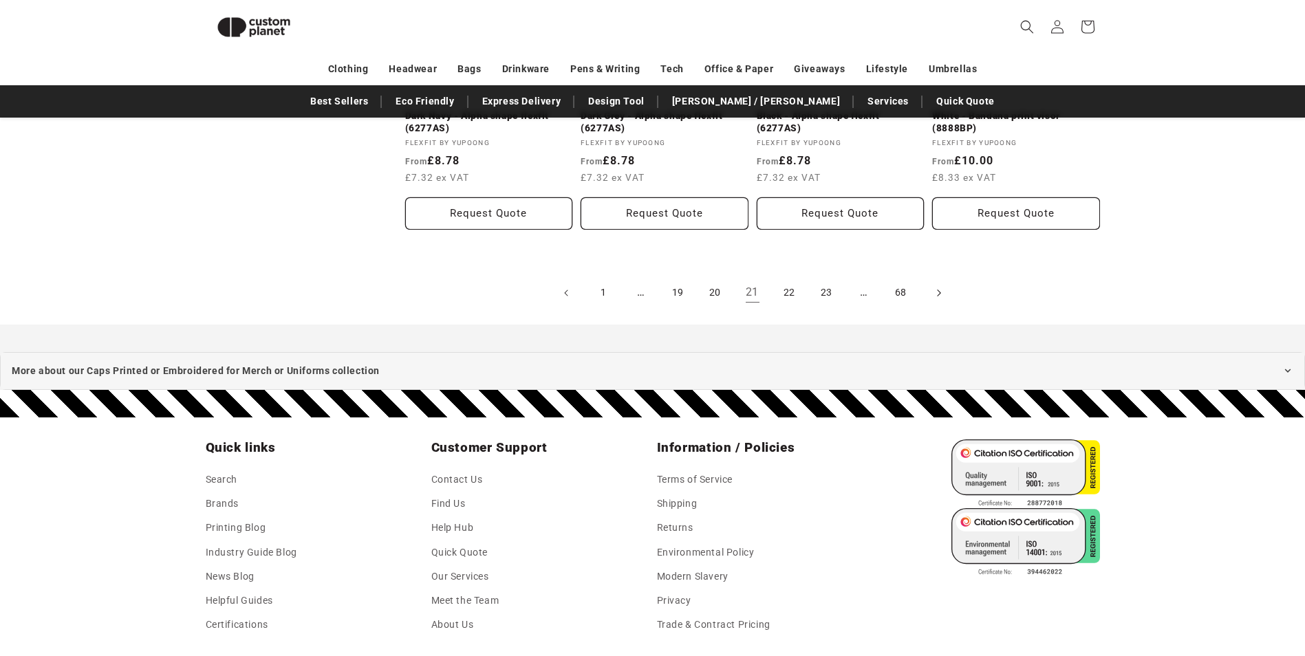
click at [937, 289] on icon "Next page" at bounding box center [938, 292] width 4 height 14
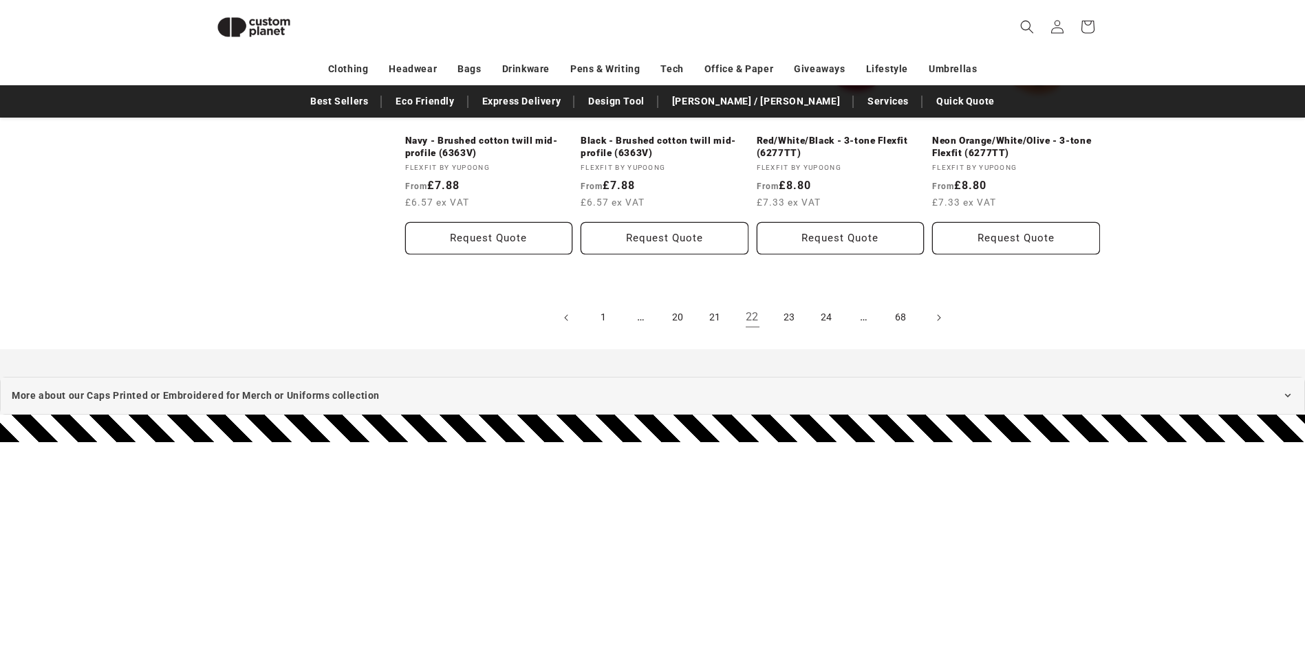
scroll to position [1632, 0]
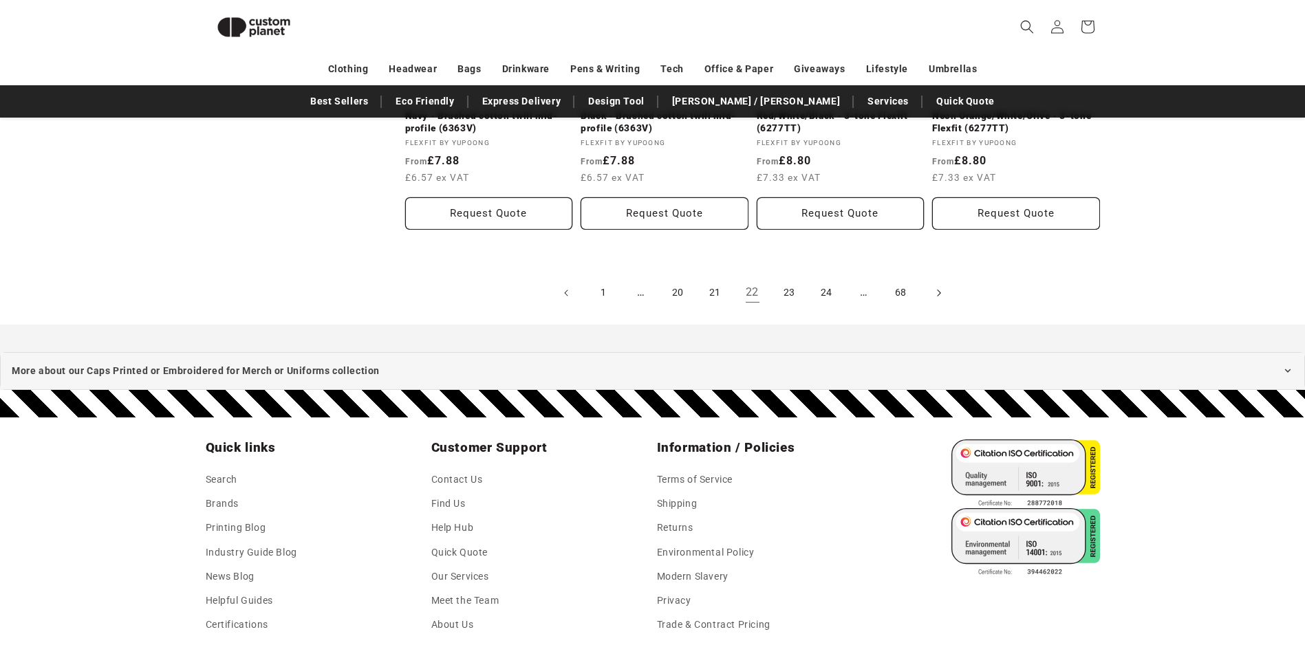
click at [940, 295] on icon "Next page" at bounding box center [938, 292] width 4 height 14
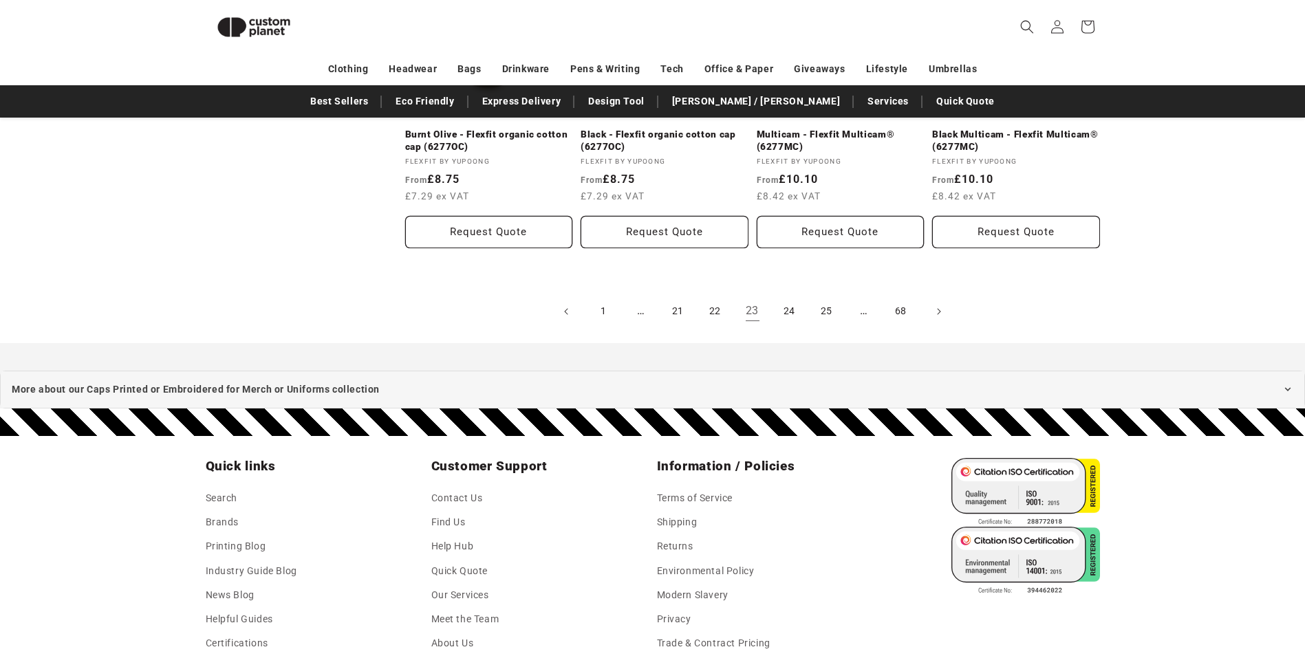
scroll to position [1632, 0]
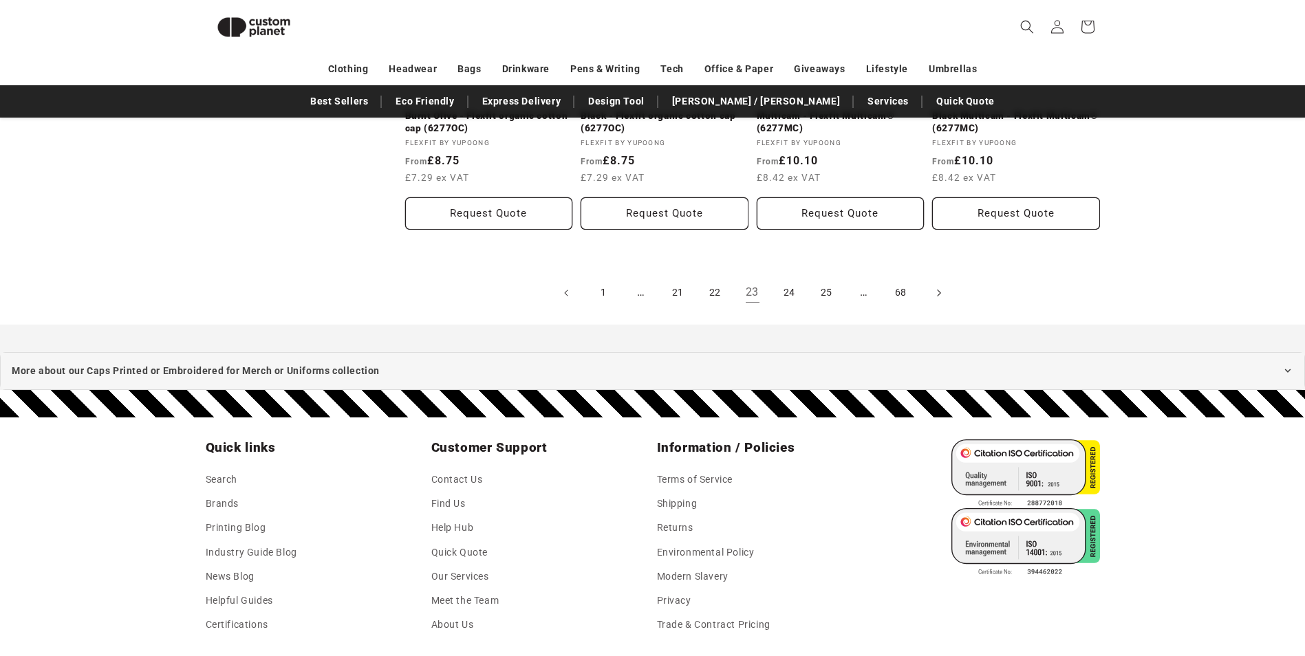
click at [936, 293] on span "Next page" at bounding box center [938, 293] width 14 height 14
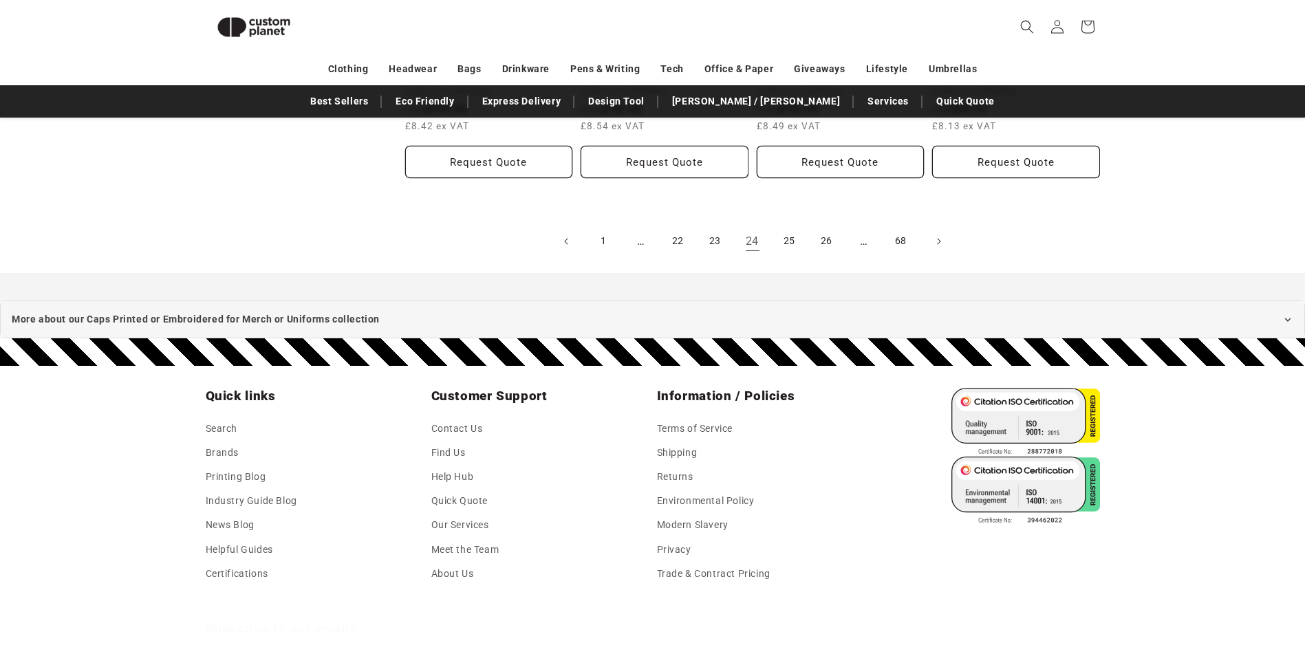
scroll to position [1700, 0]
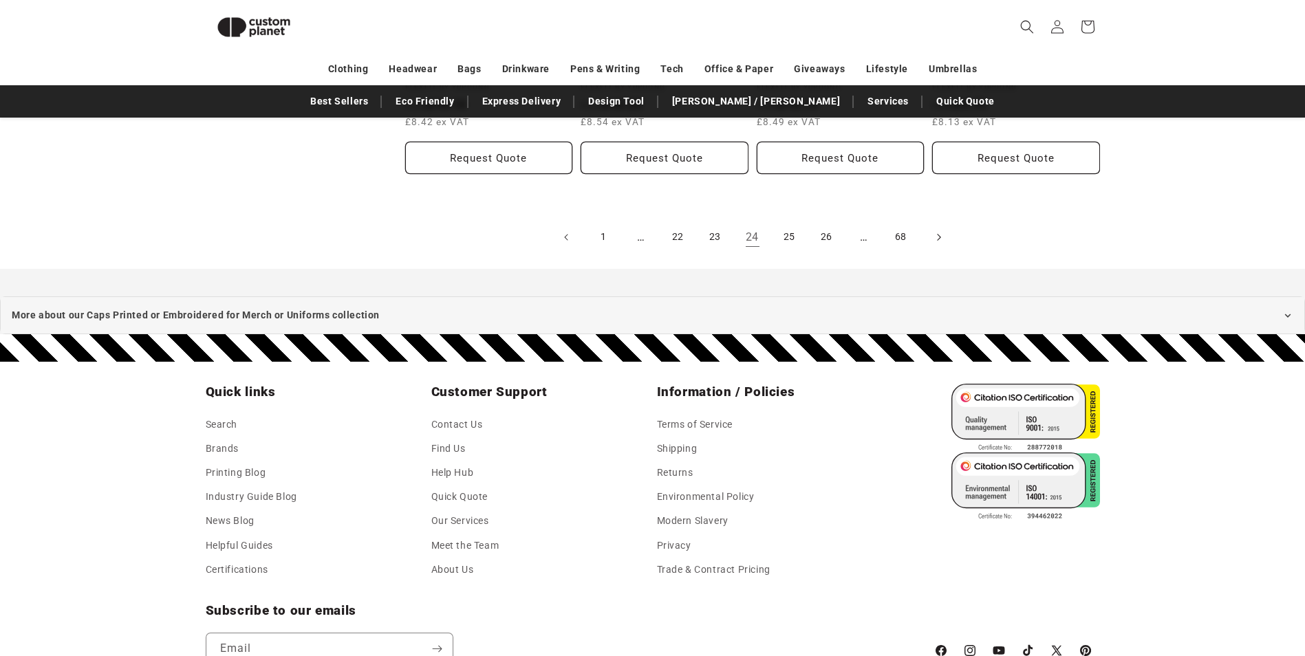
click at [940, 230] on icon "Next page" at bounding box center [938, 237] width 4 height 14
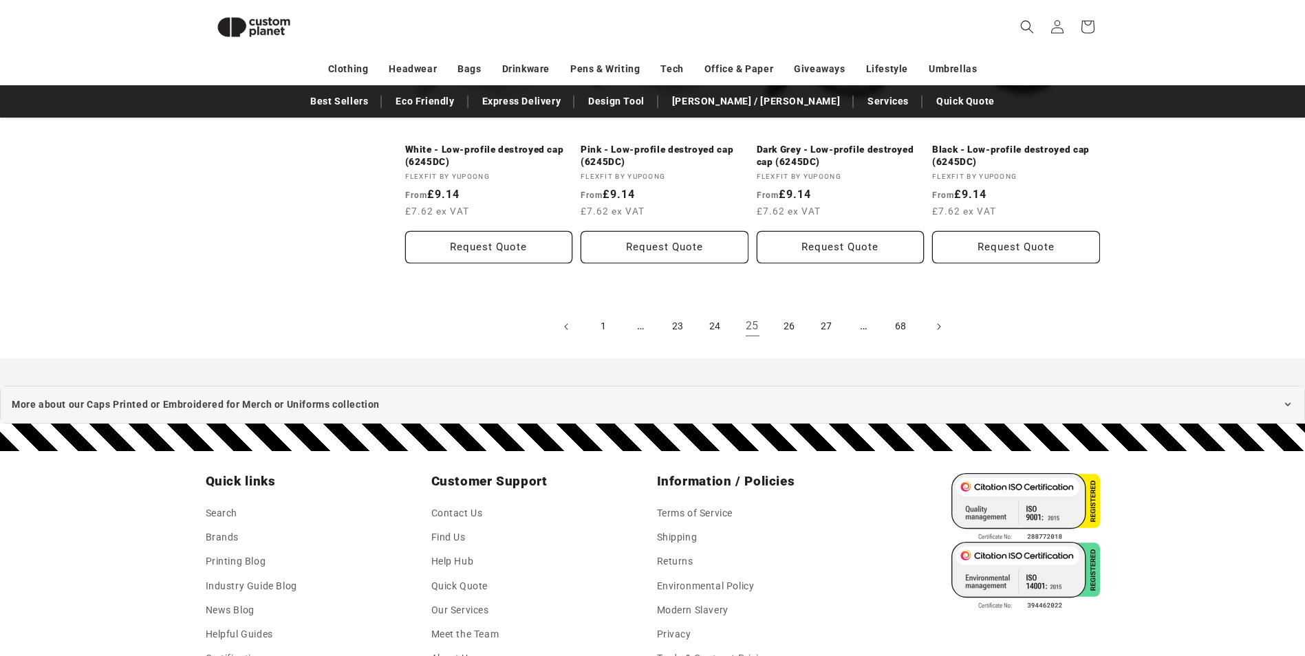
scroll to position [1701, 0]
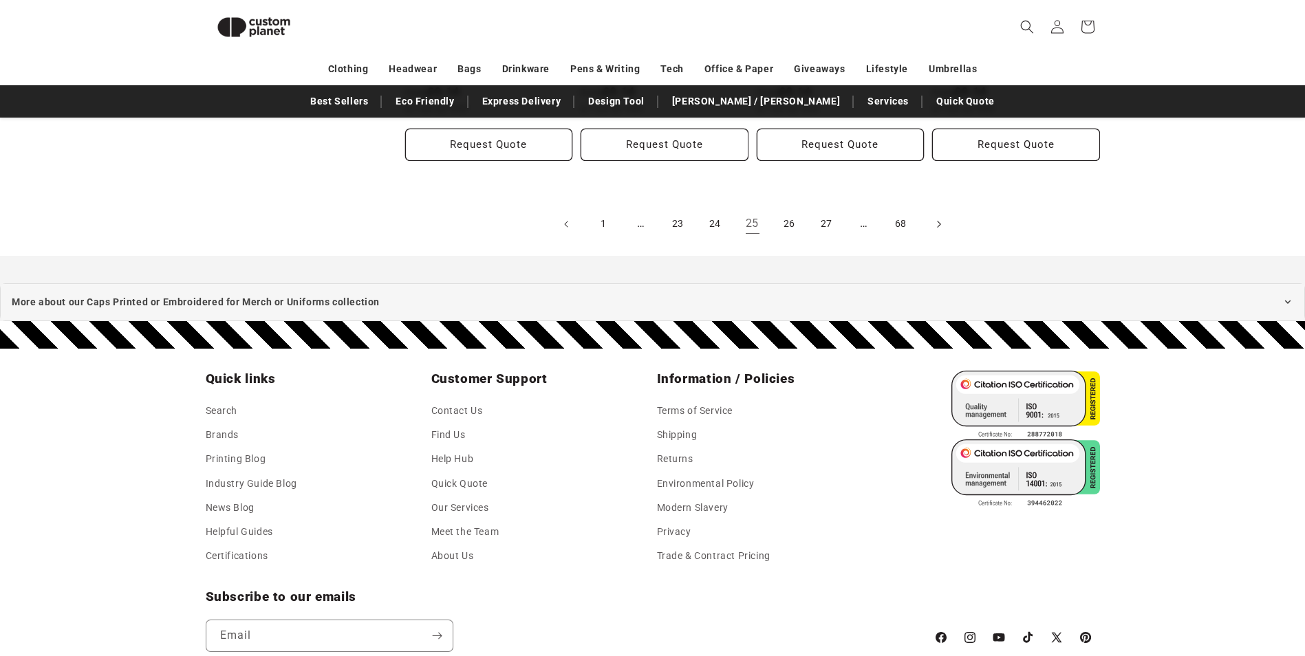
click at [939, 222] on icon "Next page" at bounding box center [938, 224] width 4 height 14
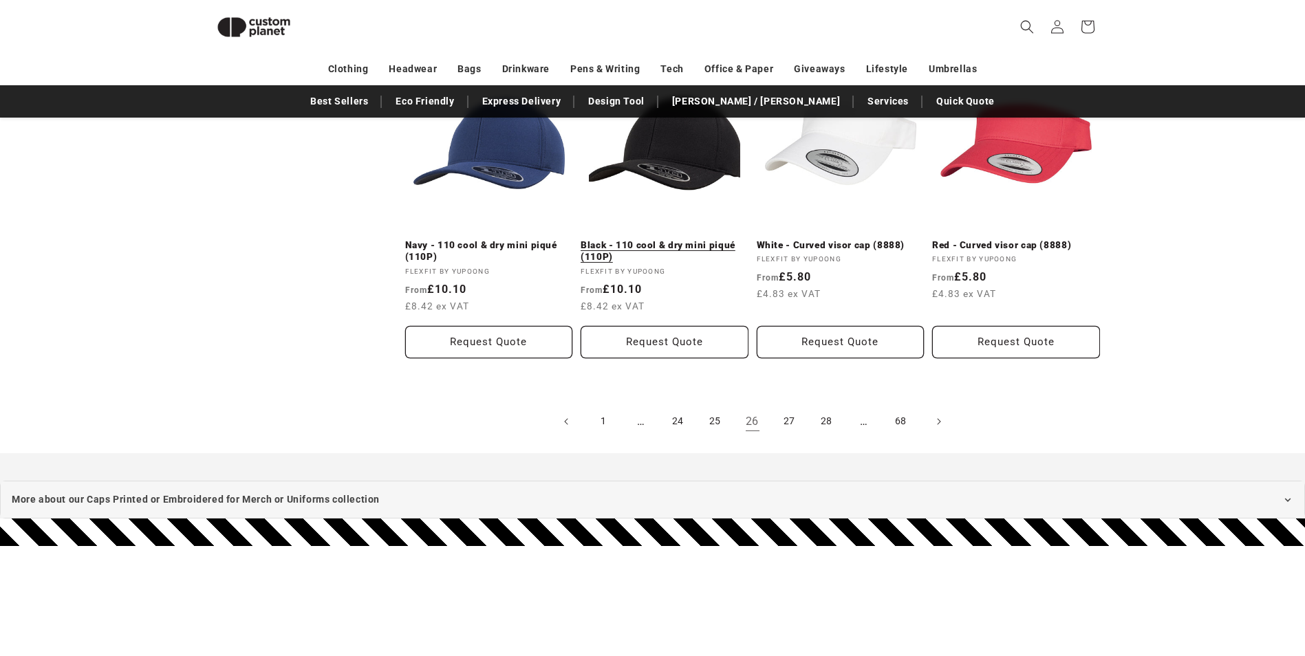
scroll to position [1563, 0]
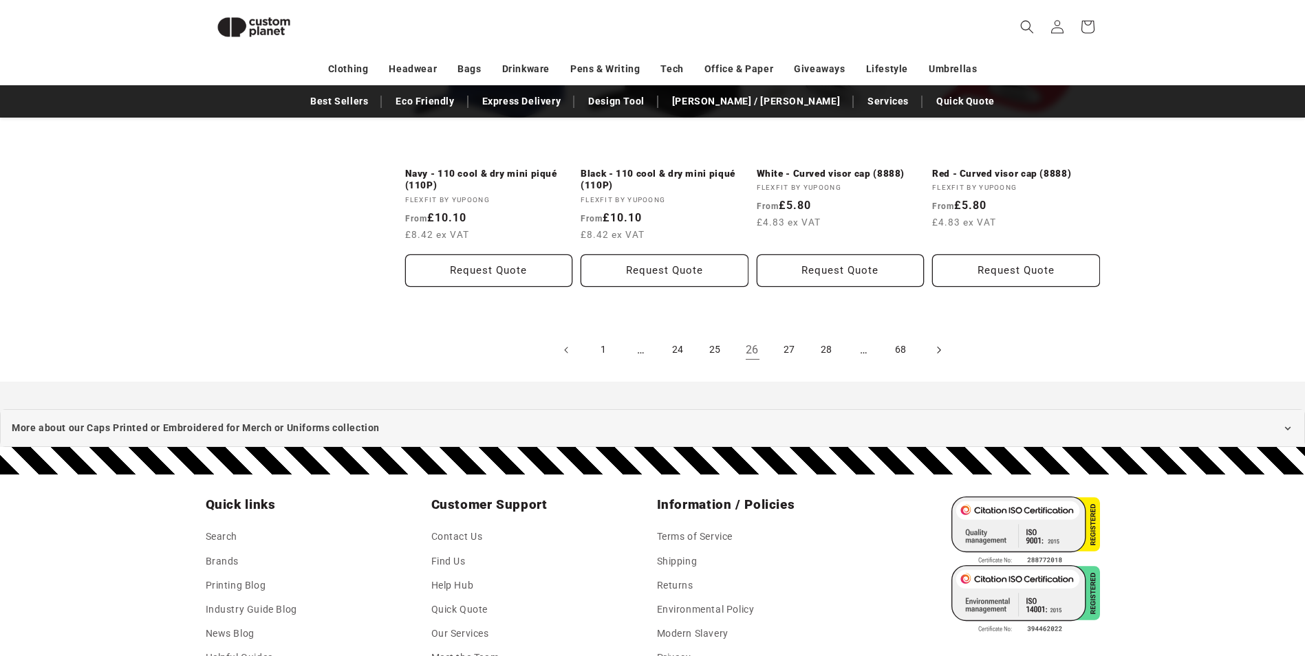
click at [940, 352] on icon "Next page" at bounding box center [938, 350] width 4 height 14
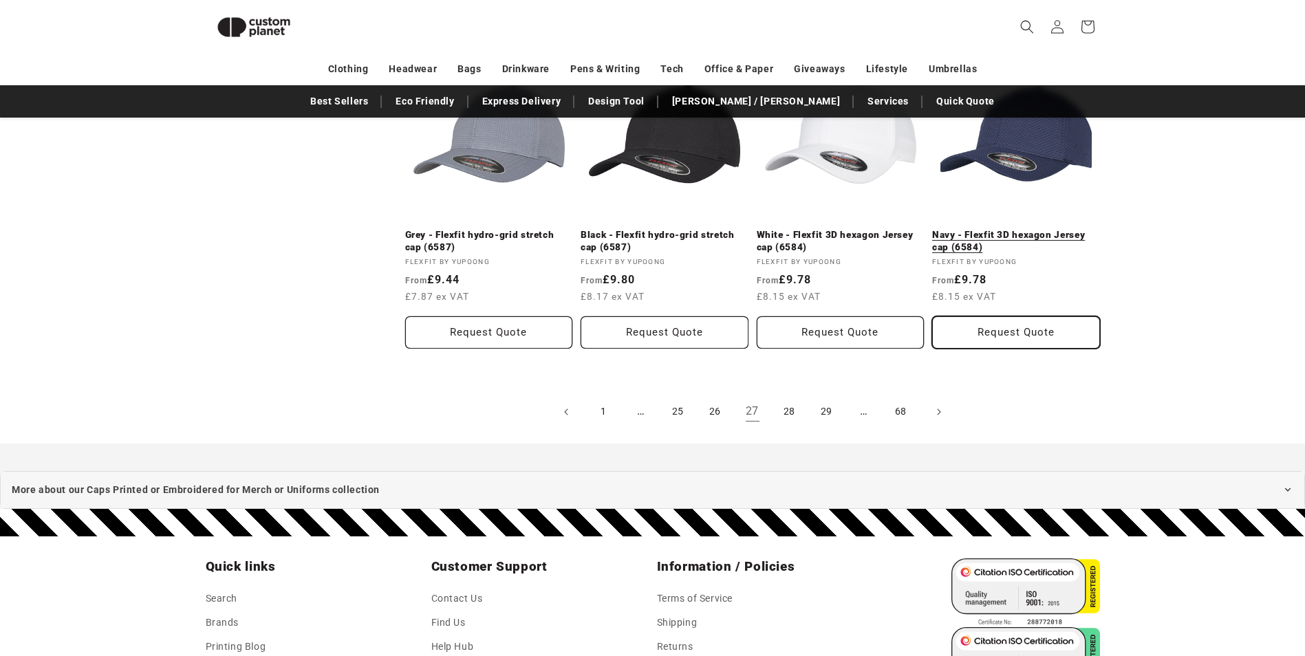
scroll to position [1495, 0]
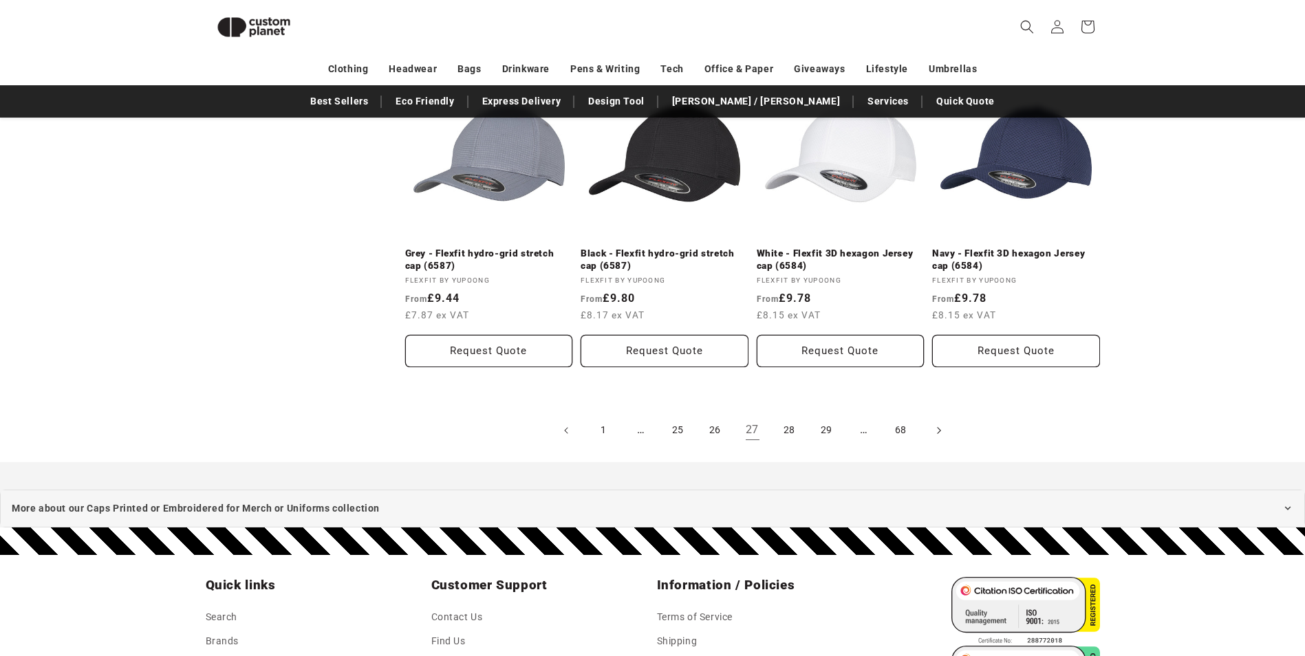
click at [939, 433] on icon "Next page" at bounding box center [938, 430] width 4 height 14
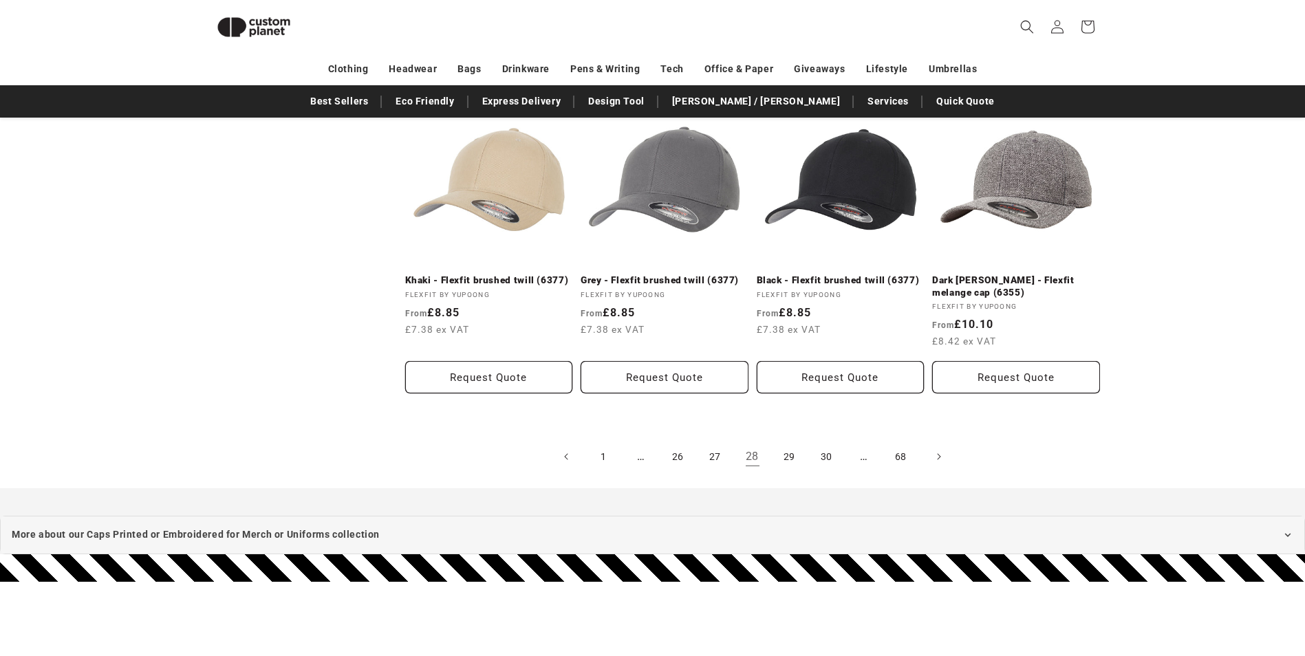
scroll to position [1495, 0]
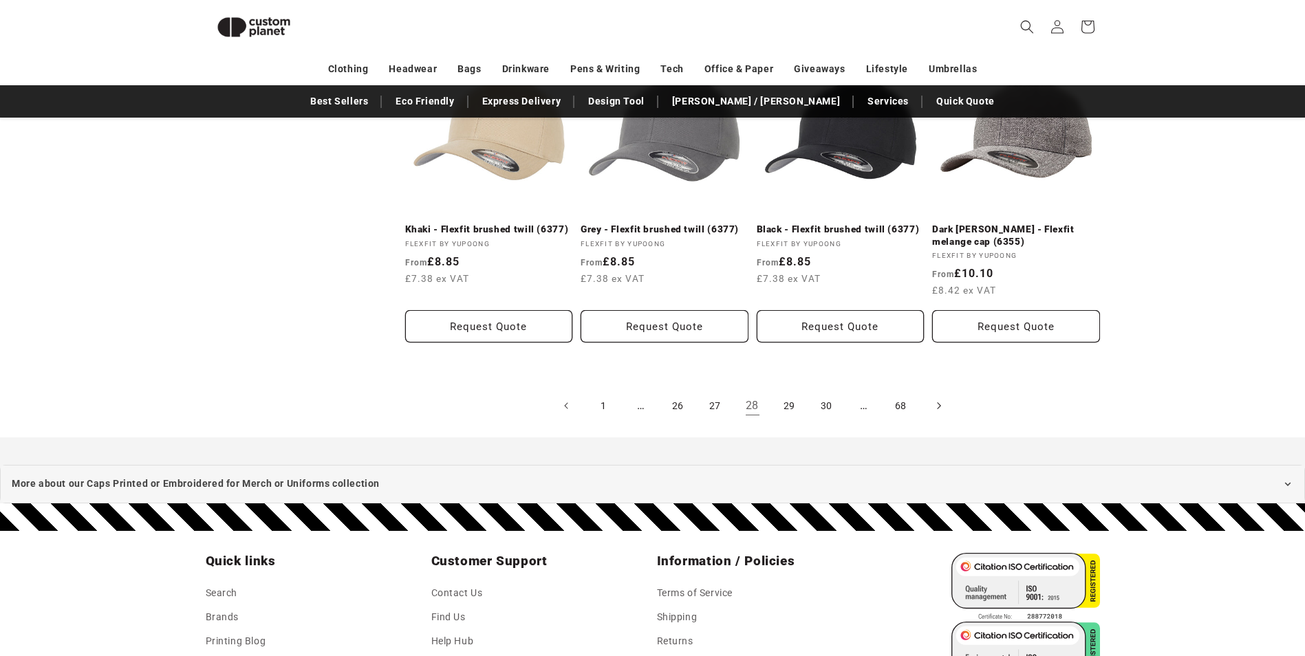
click at [938, 406] on icon "Next page" at bounding box center [938, 406] width 4 height 14
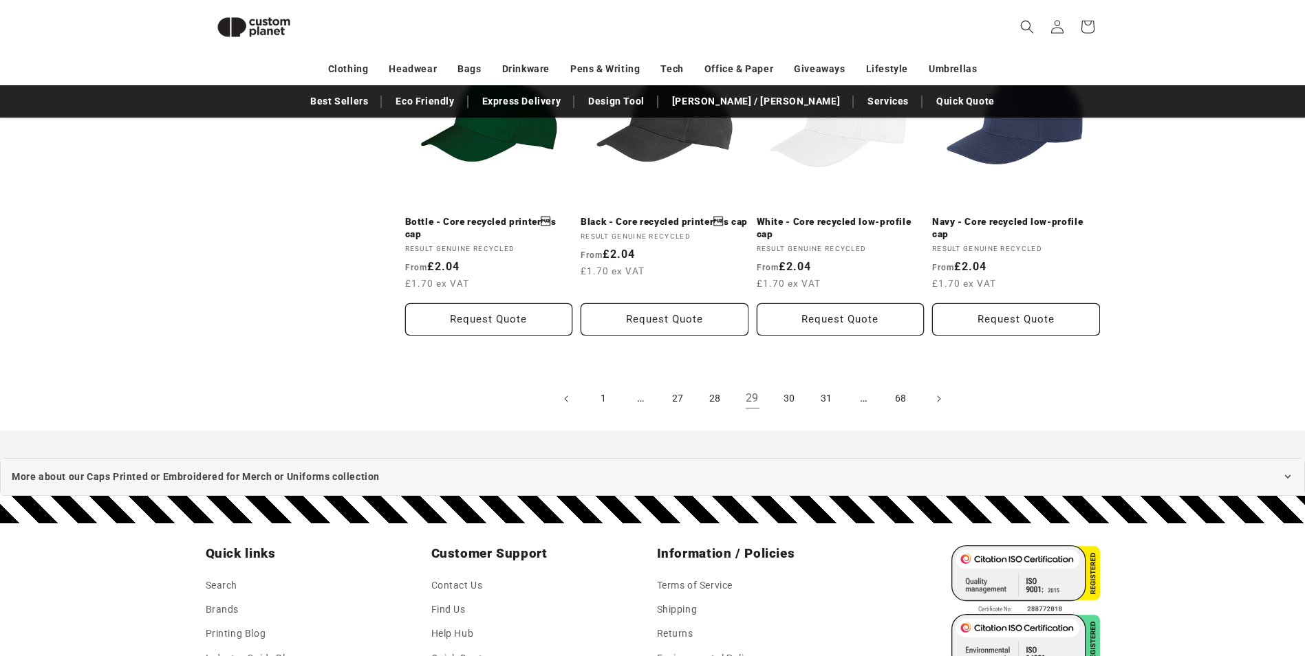
scroll to position [1564, 0]
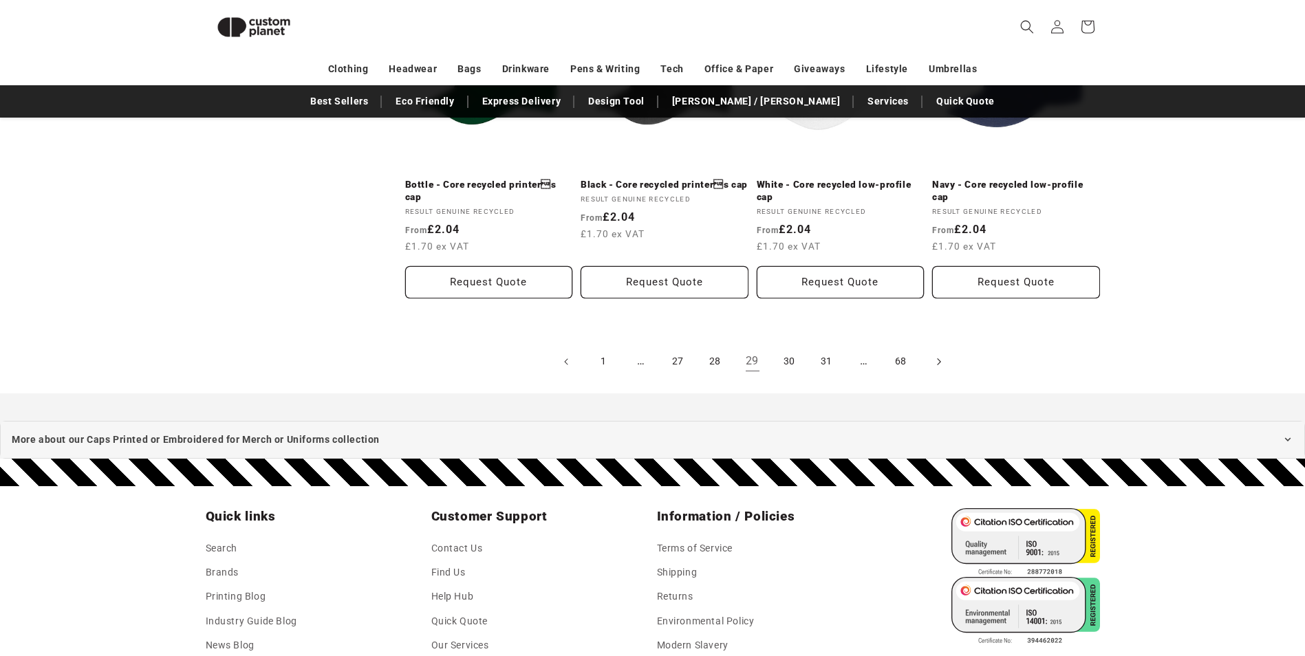
click at [940, 358] on icon "Next page" at bounding box center [938, 361] width 3 height 7
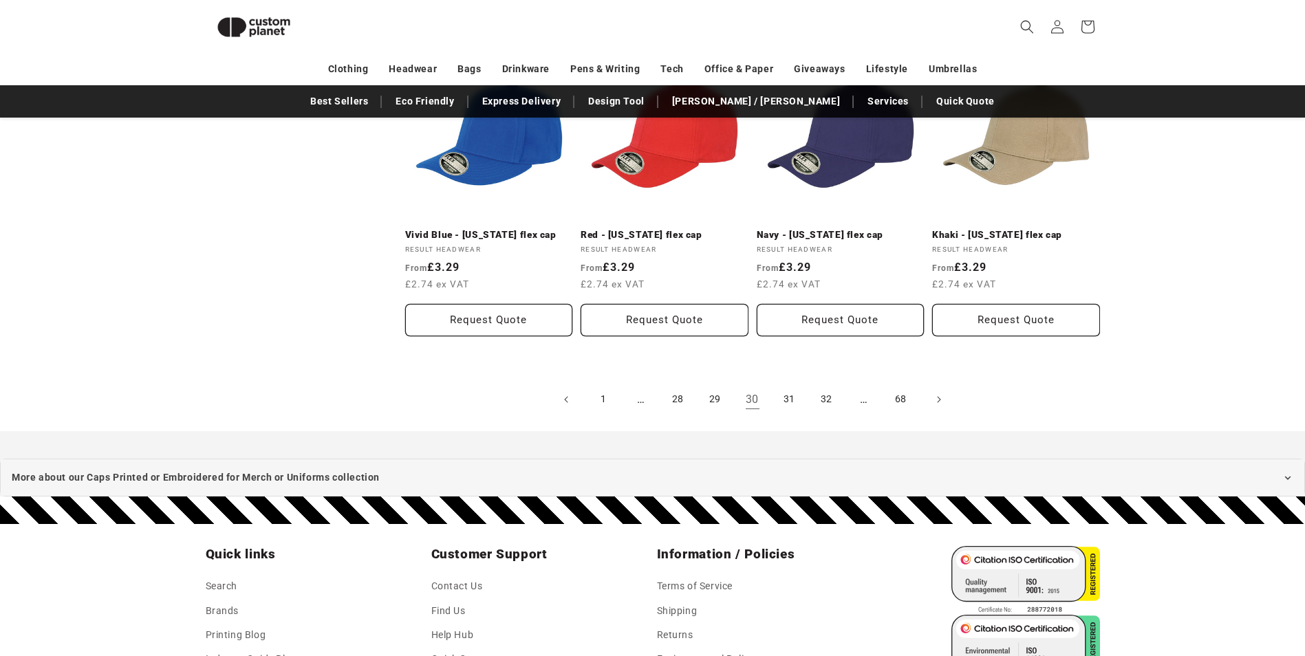
scroll to position [1563, 0]
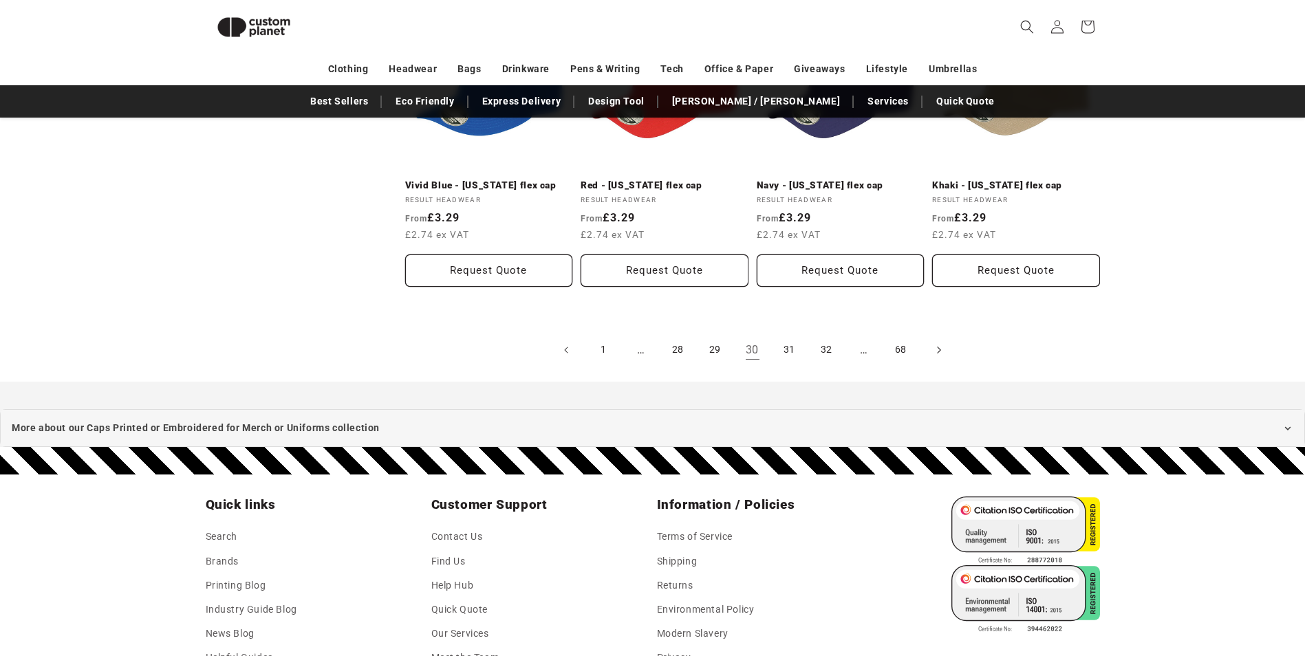
click at [940, 349] on icon "Next page" at bounding box center [938, 350] width 4 height 14
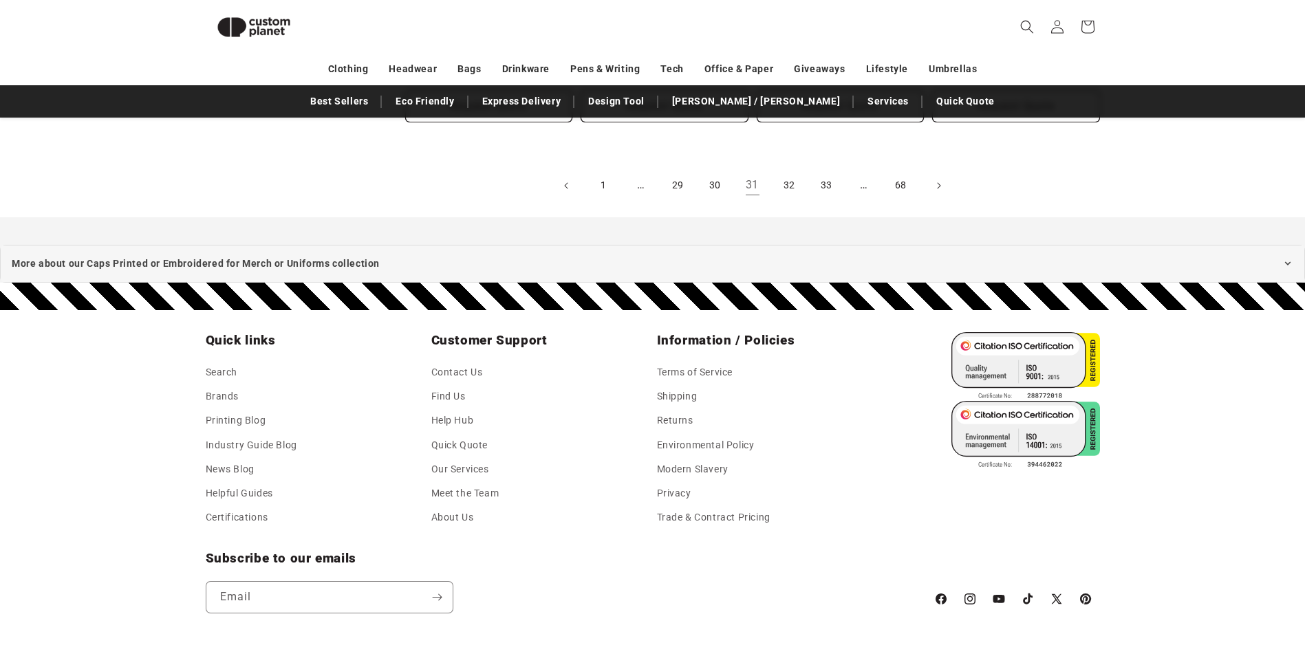
scroll to position [1770, 0]
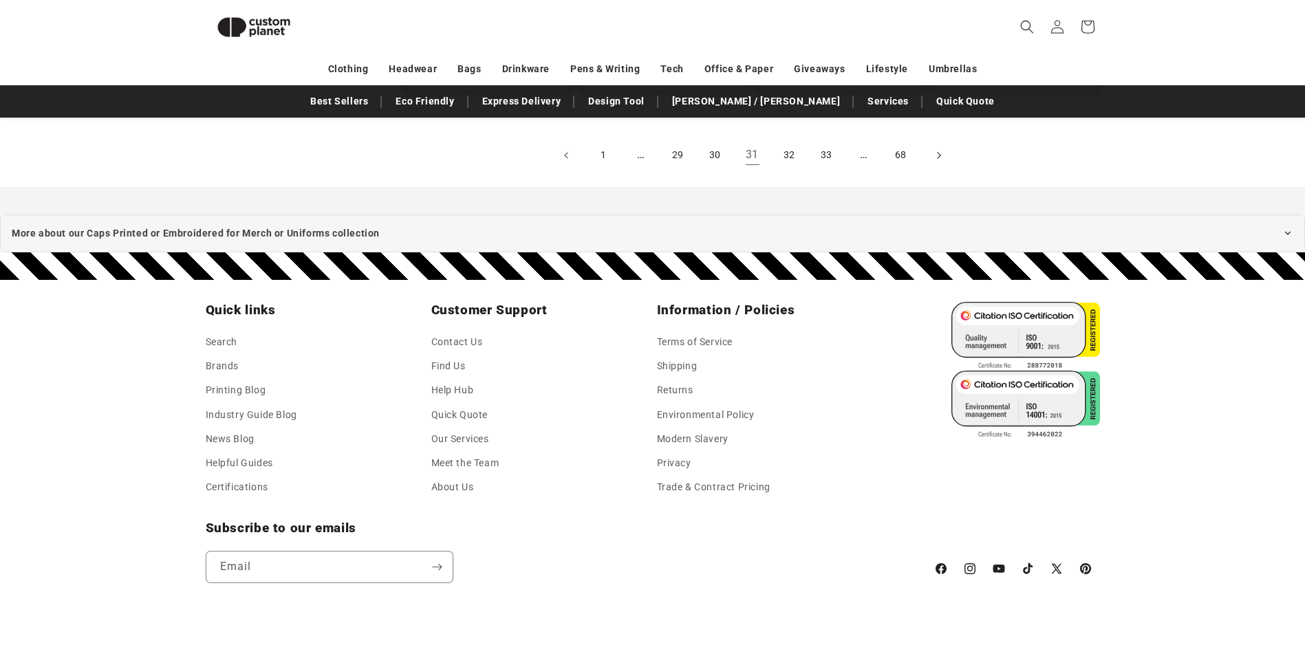
click at [938, 157] on icon "Next page" at bounding box center [938, 155] width 4 height 14
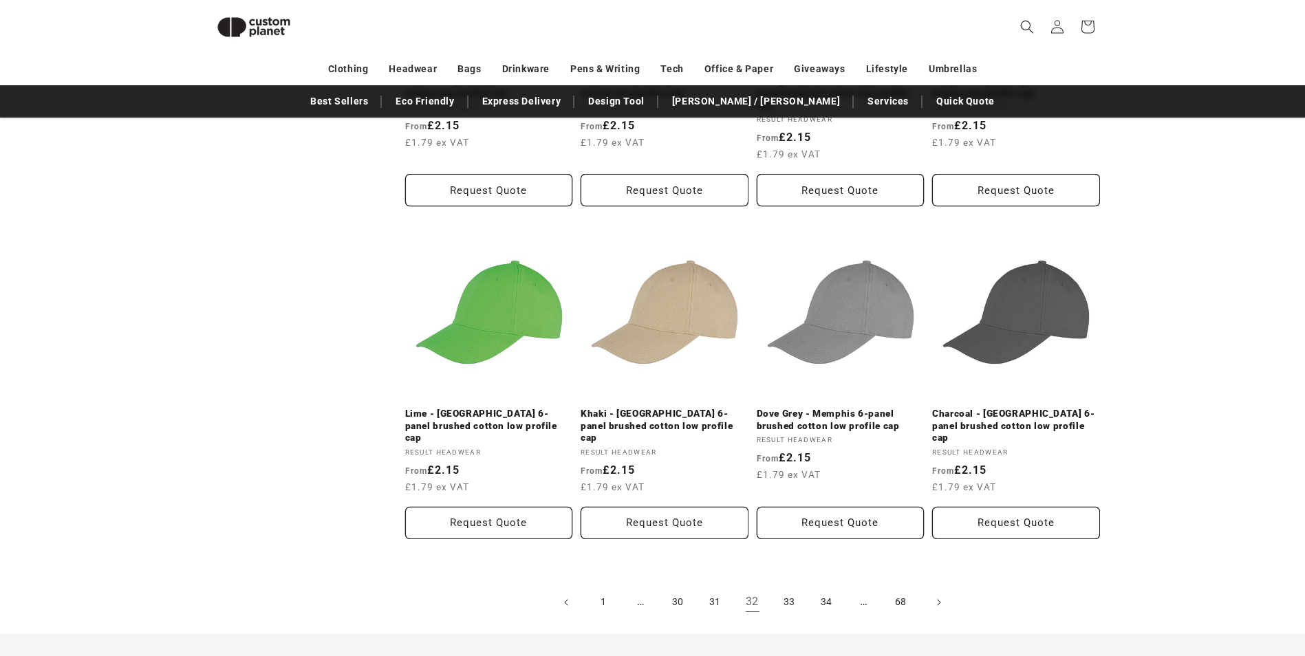
scroll to position [1425, 0]
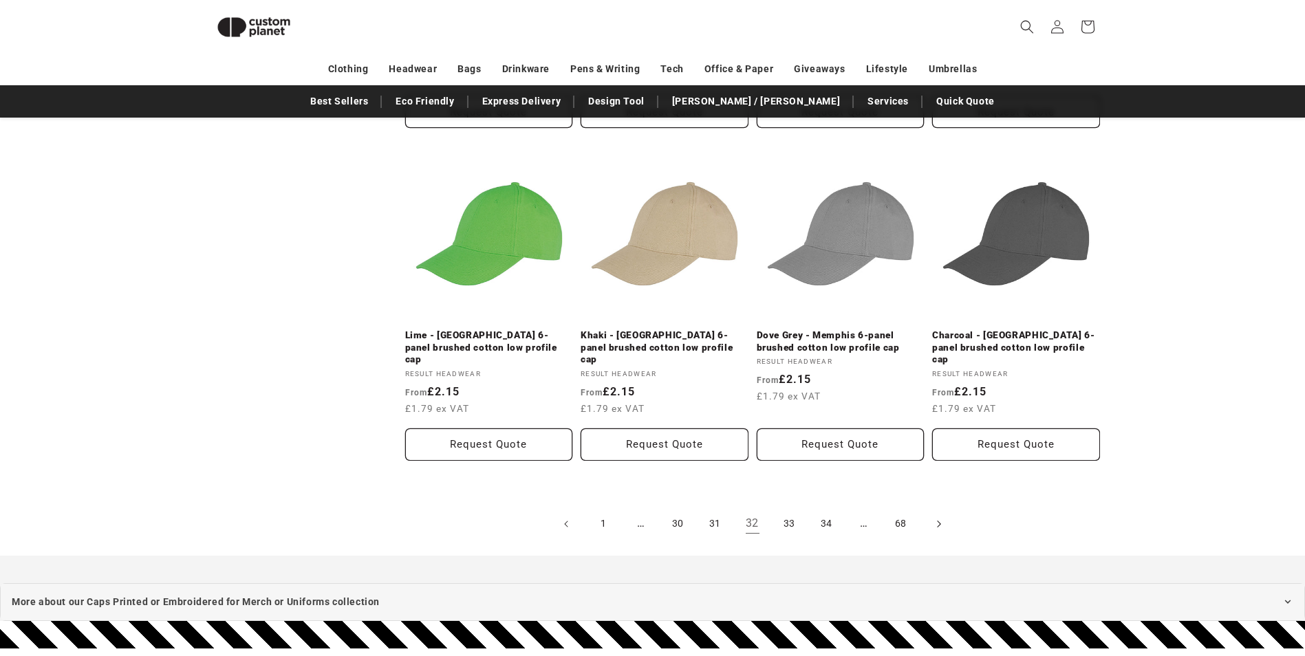
click at [940, 517] on icon "Next page" at bounding box center [938, 524] width 4 height 14
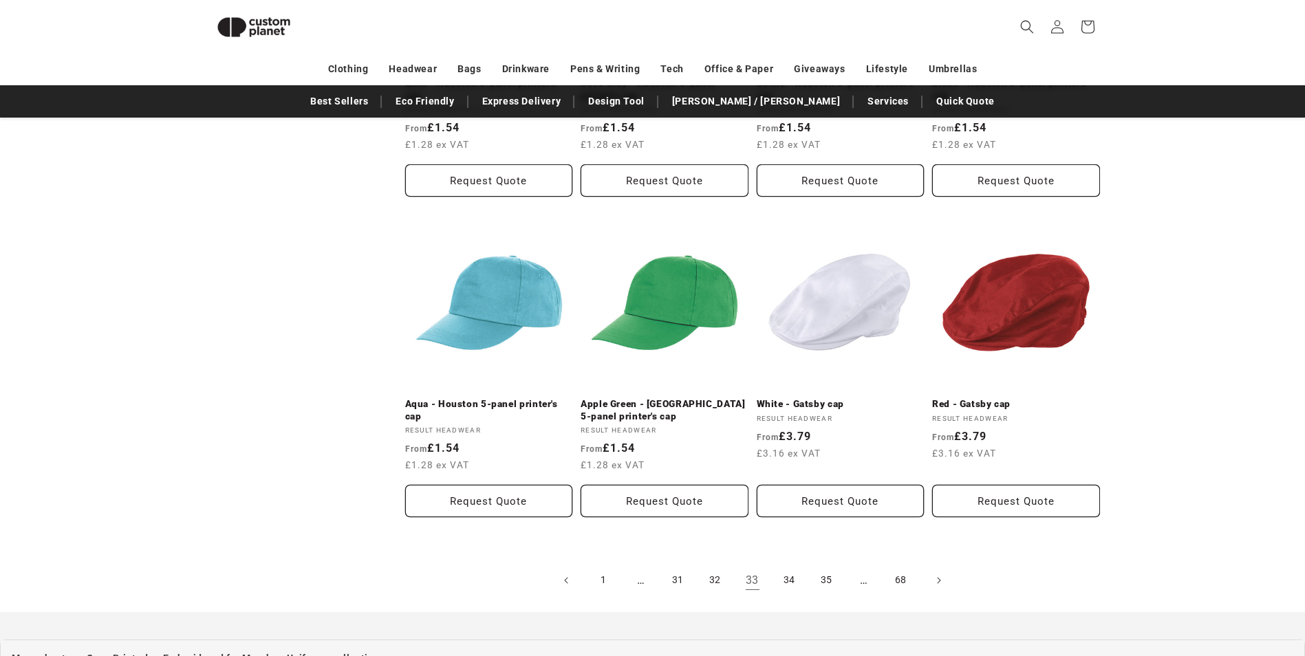
scroll to position [1425, 0]
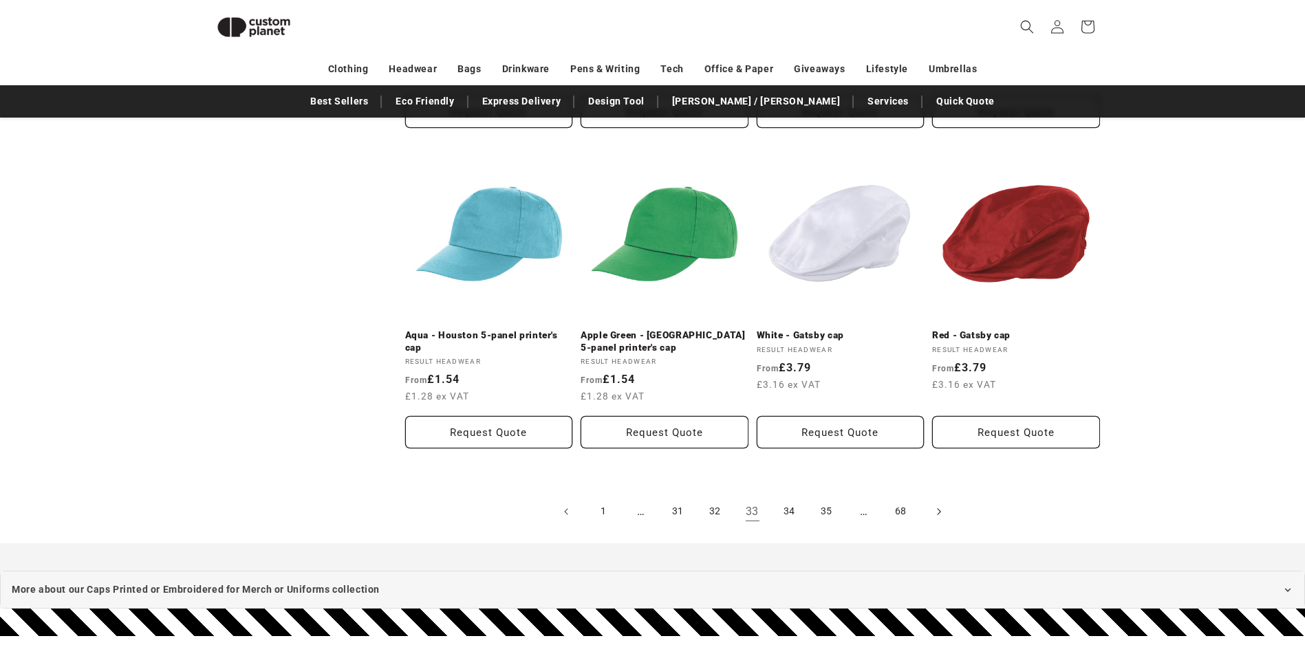
click at [935, 505] on span "Next page" at bounding box center [938, 512] width 14 height 14
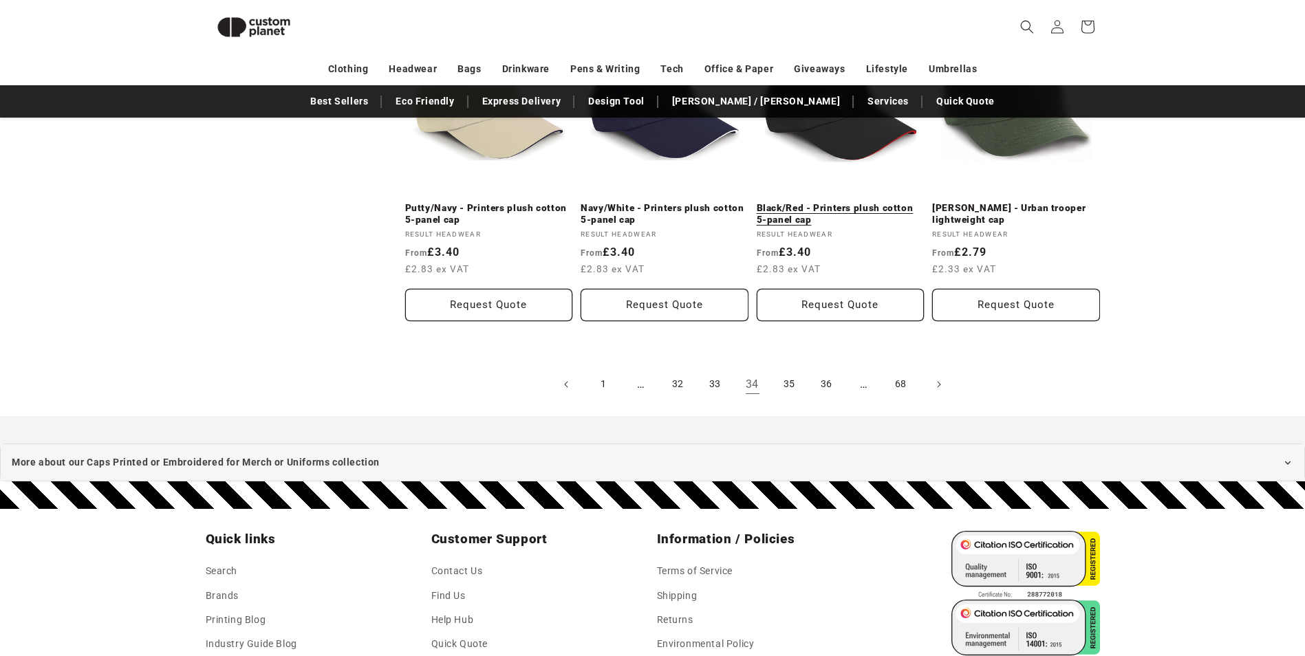
scroll to position [1564, 0]
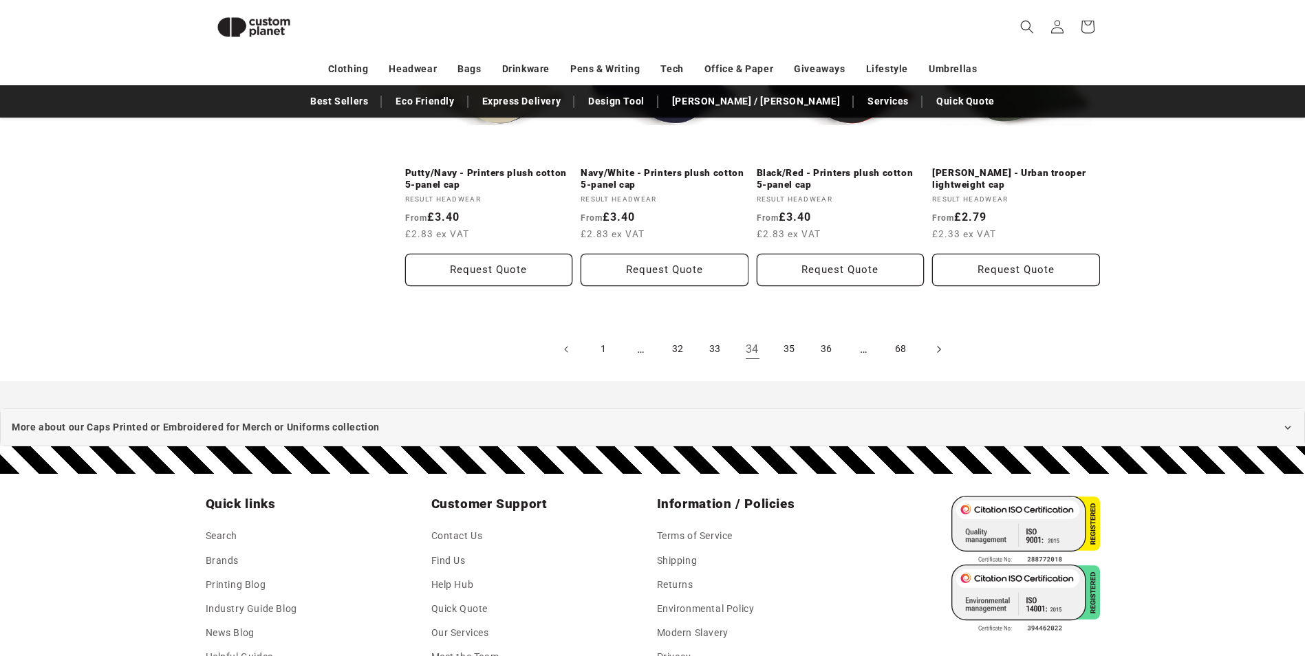
click at [929, 353] on link "Next page" at bounding box center [938, 349] width 30 height 30
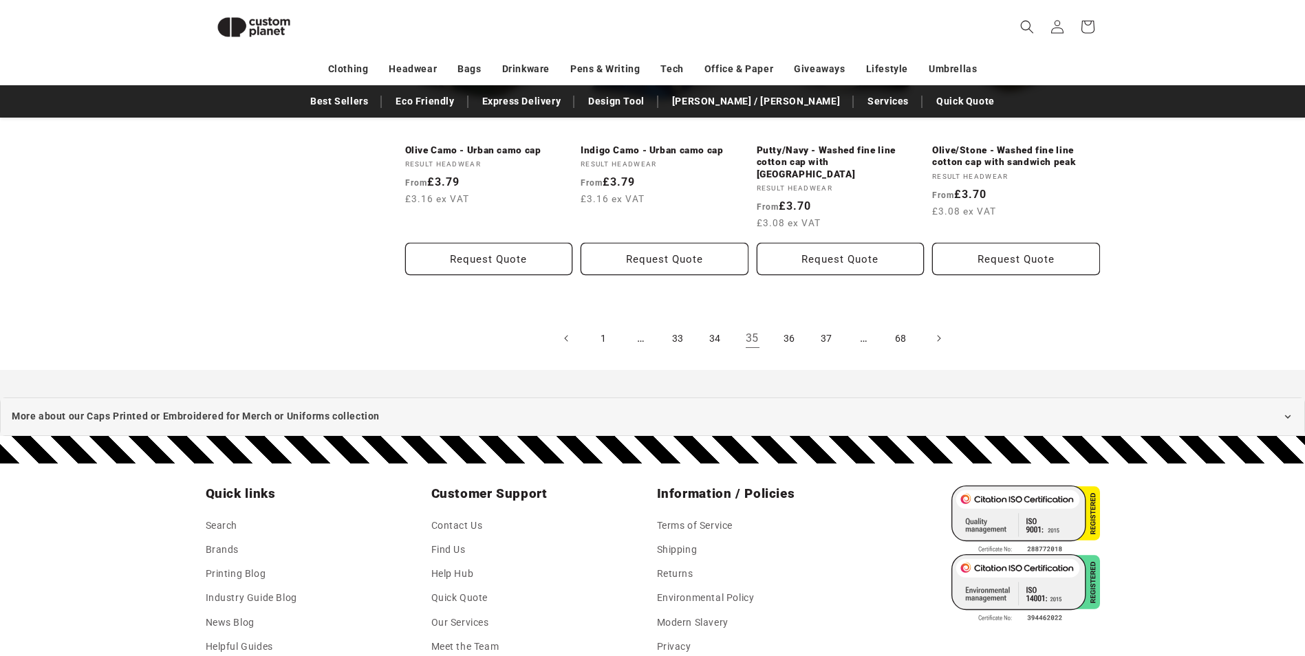
scroll to position [1563, 0]
click at [940, 331] on icon "Next page" at bounding box center [938, 338] width 4 height 14
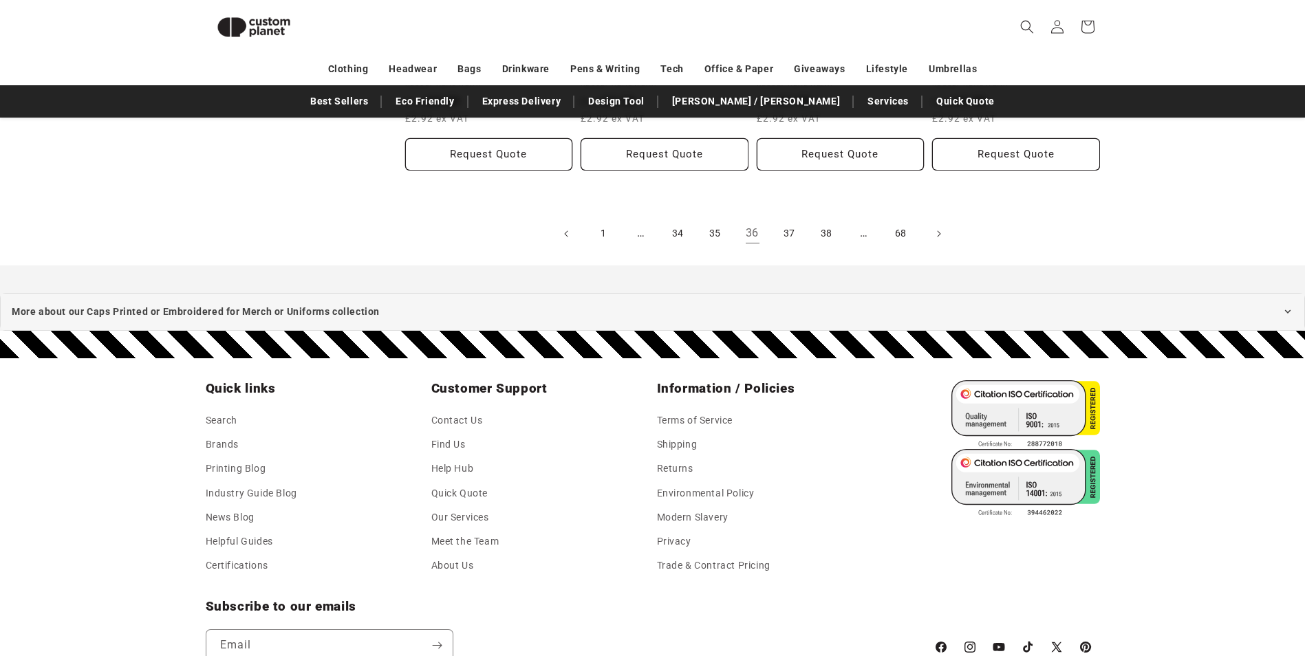
scroll to position [1701, 0]
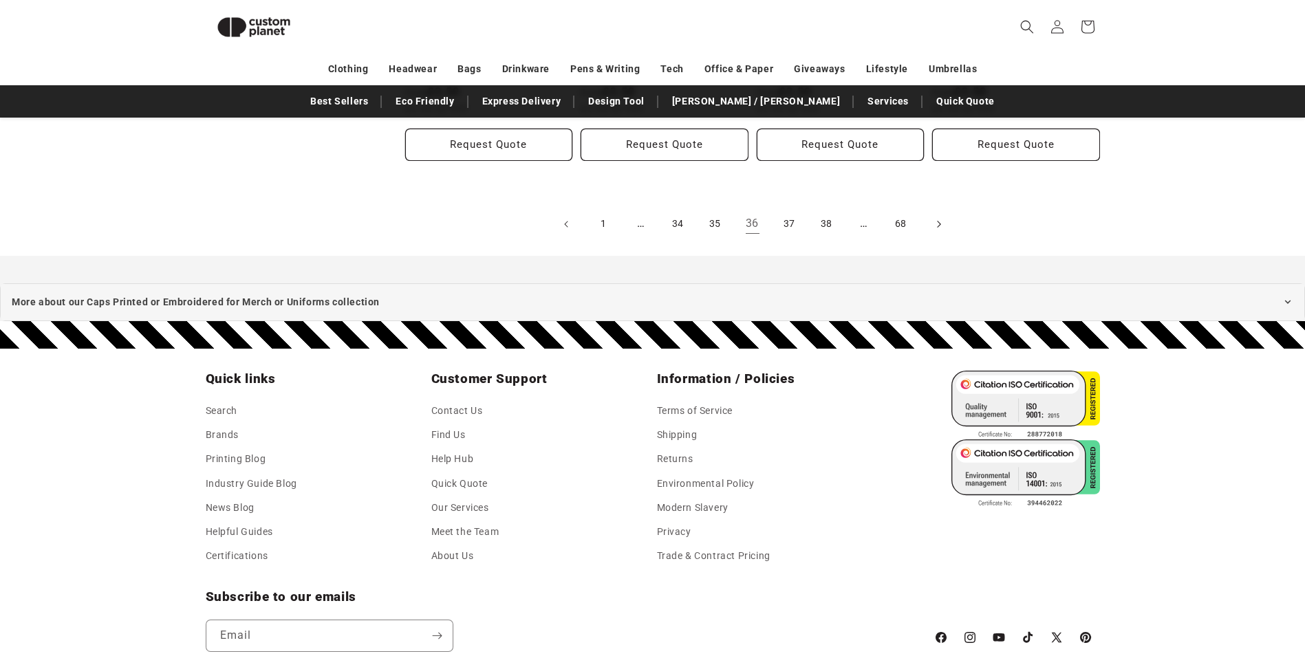
click at [937, 225] on icon "Next page" at bounding box center [938, 224] width 4 height 14
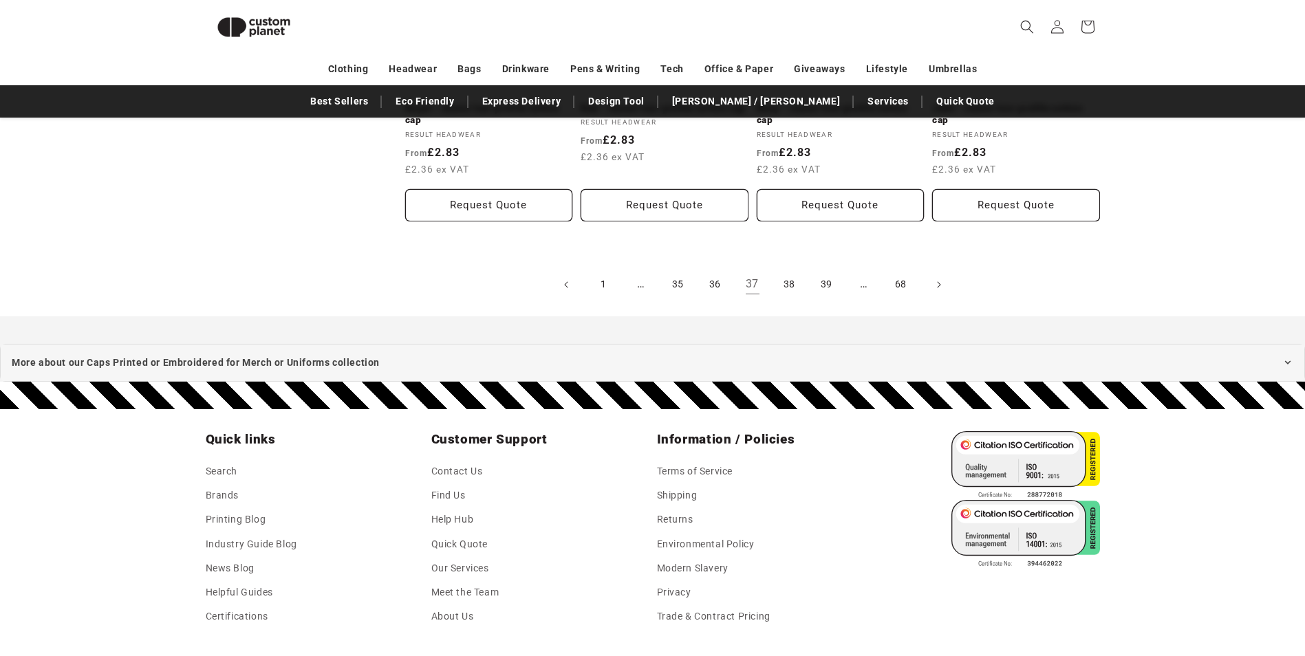
scroll to position [1702, 0]
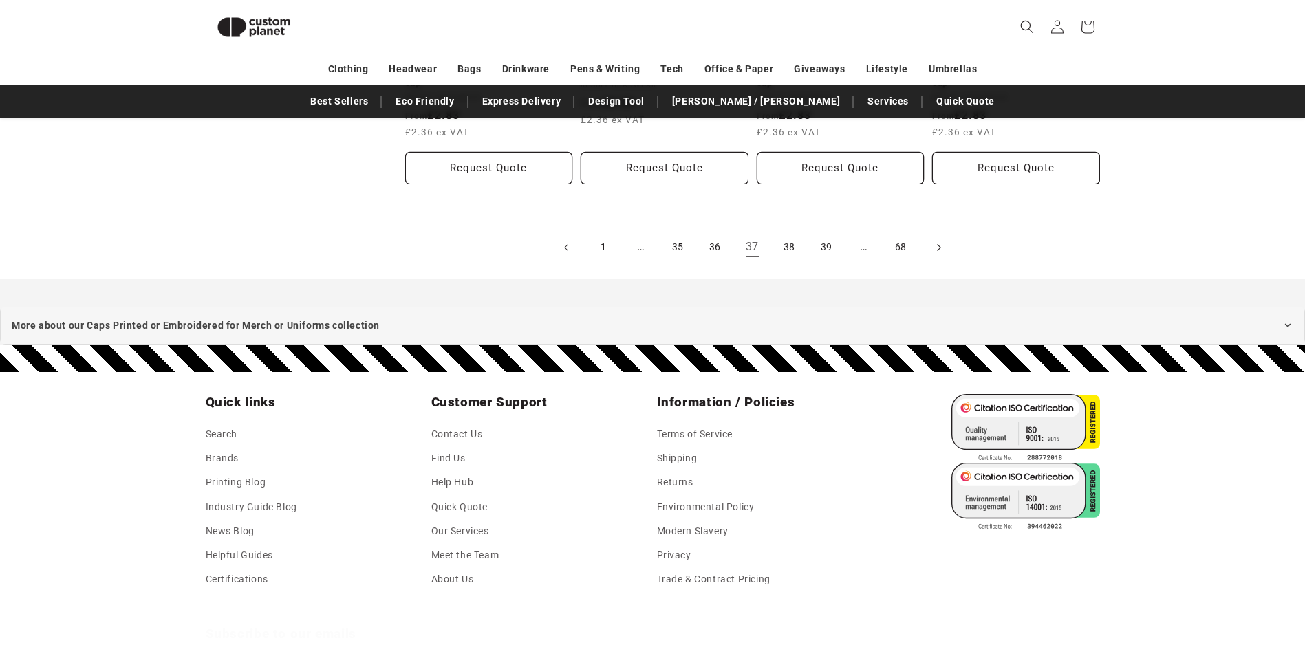
click at [937, 248] on icon "Next page" at bounding box center [938, 247] width 4 height 14
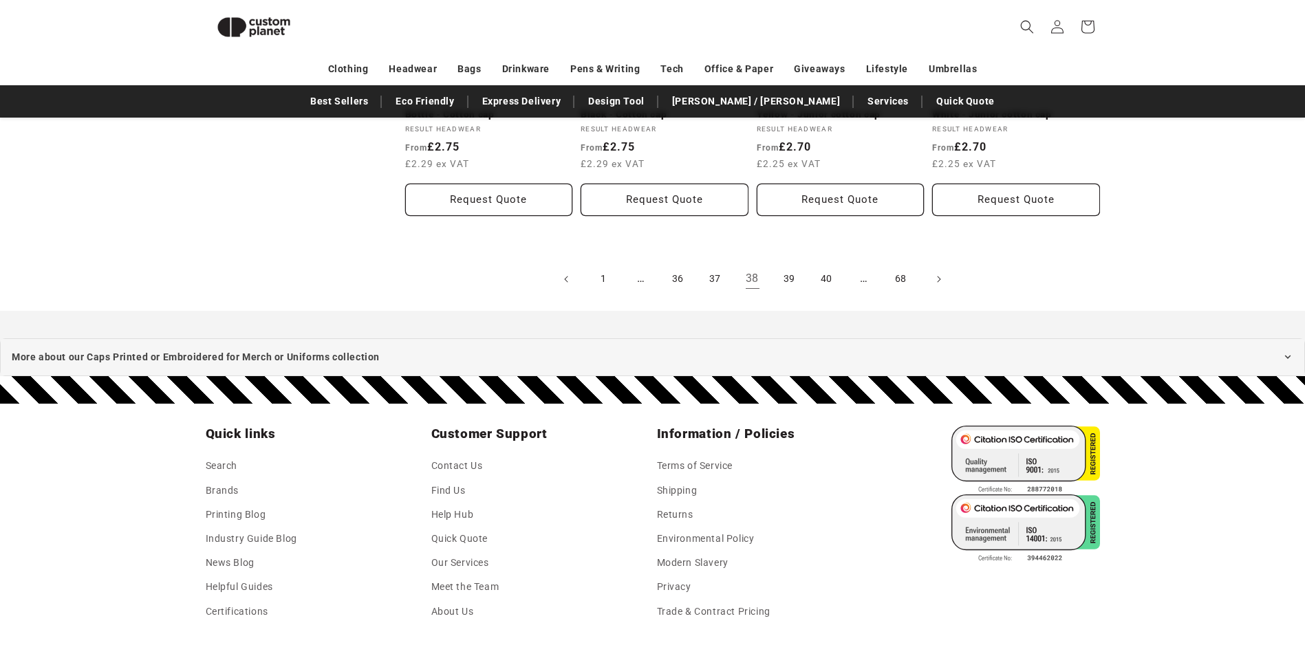
scroll to position [1632, 0]
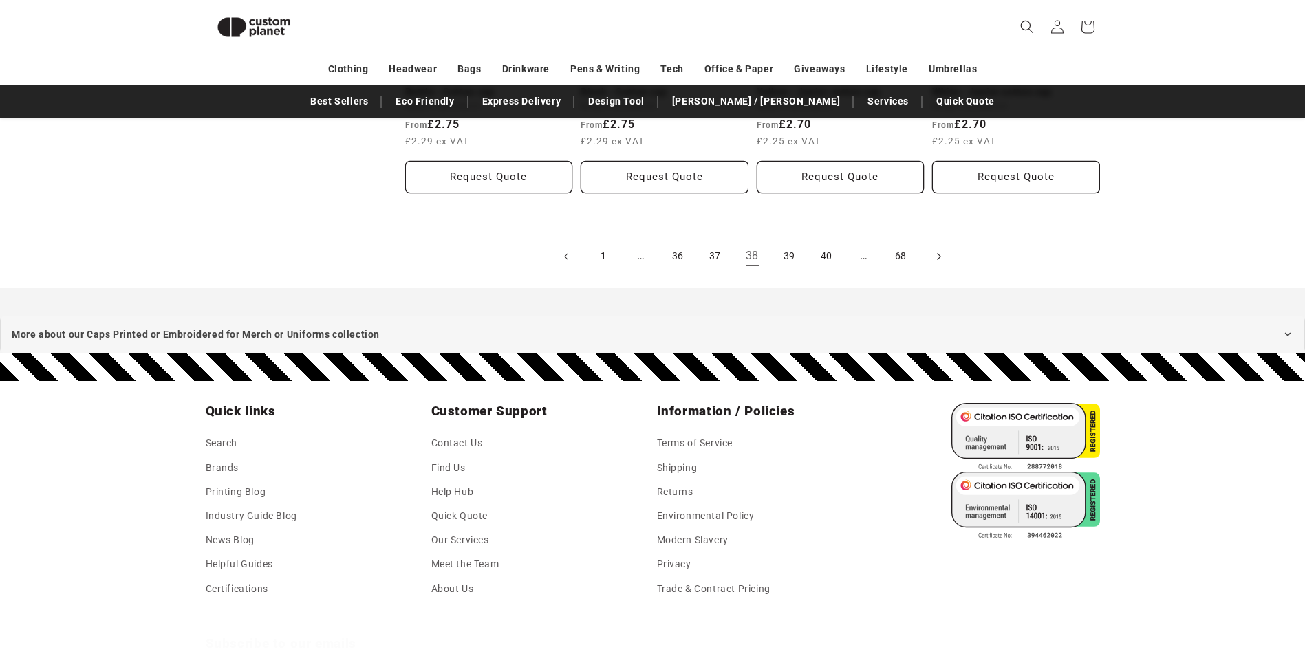
click at [936, 257] on icon "Next page" at bounding box center [938, 256] width 4 height 14
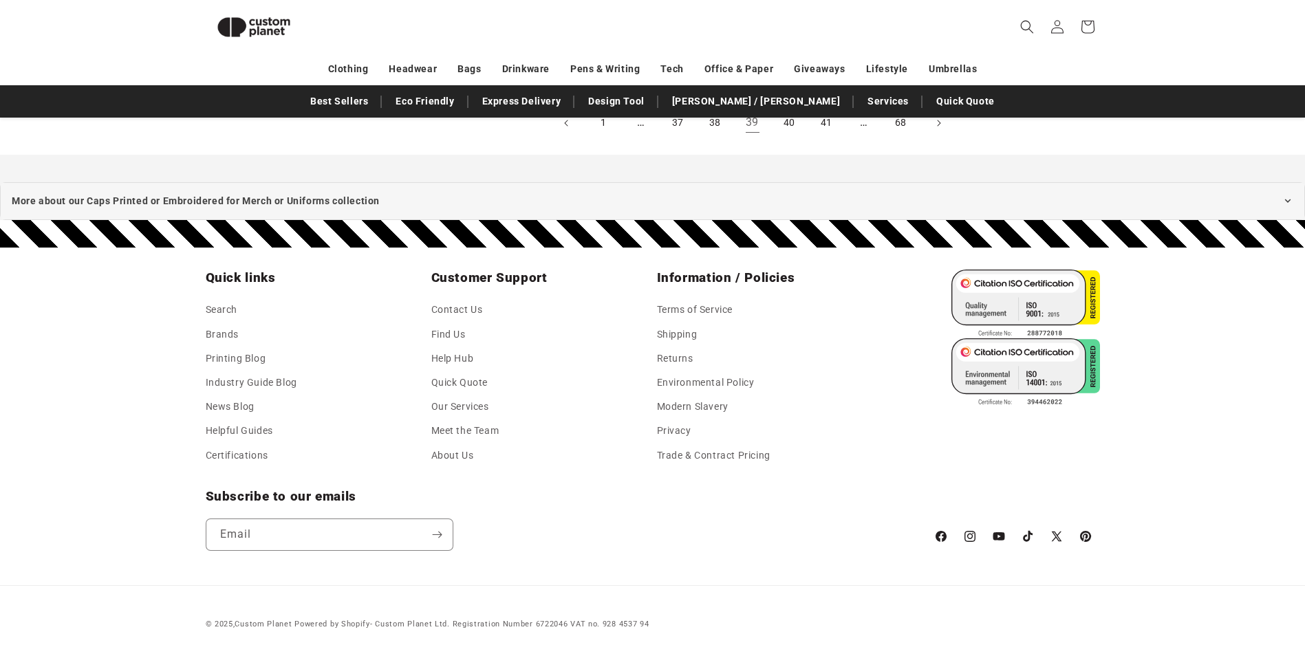
scroll to position [1559, 0]
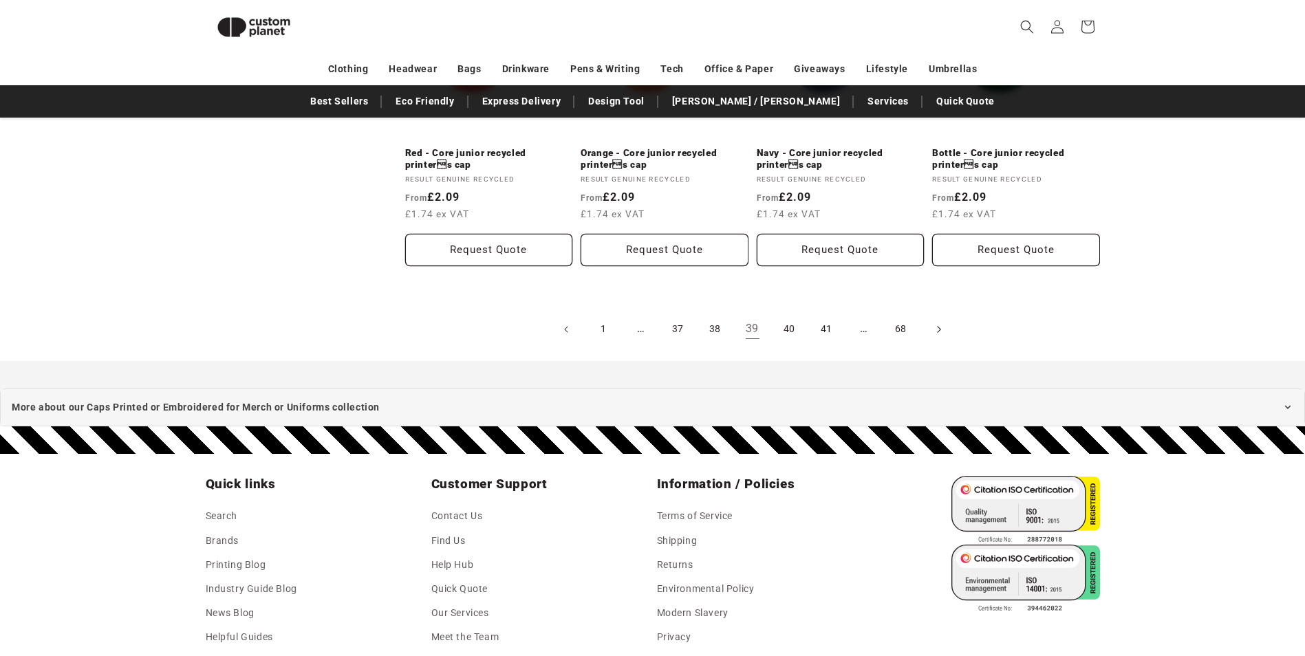
click at [938, 333] on icon "Next page" at bounding box center [938, 329] width 4 height 14
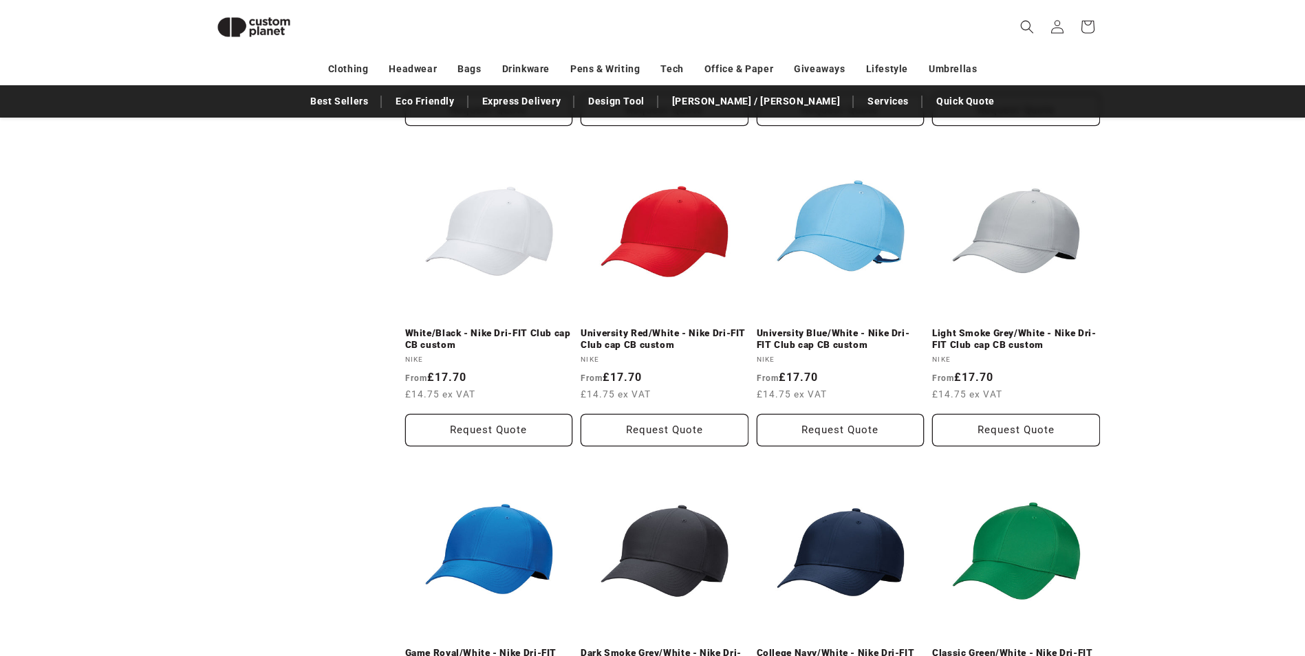
scroll to position [1014, 0]
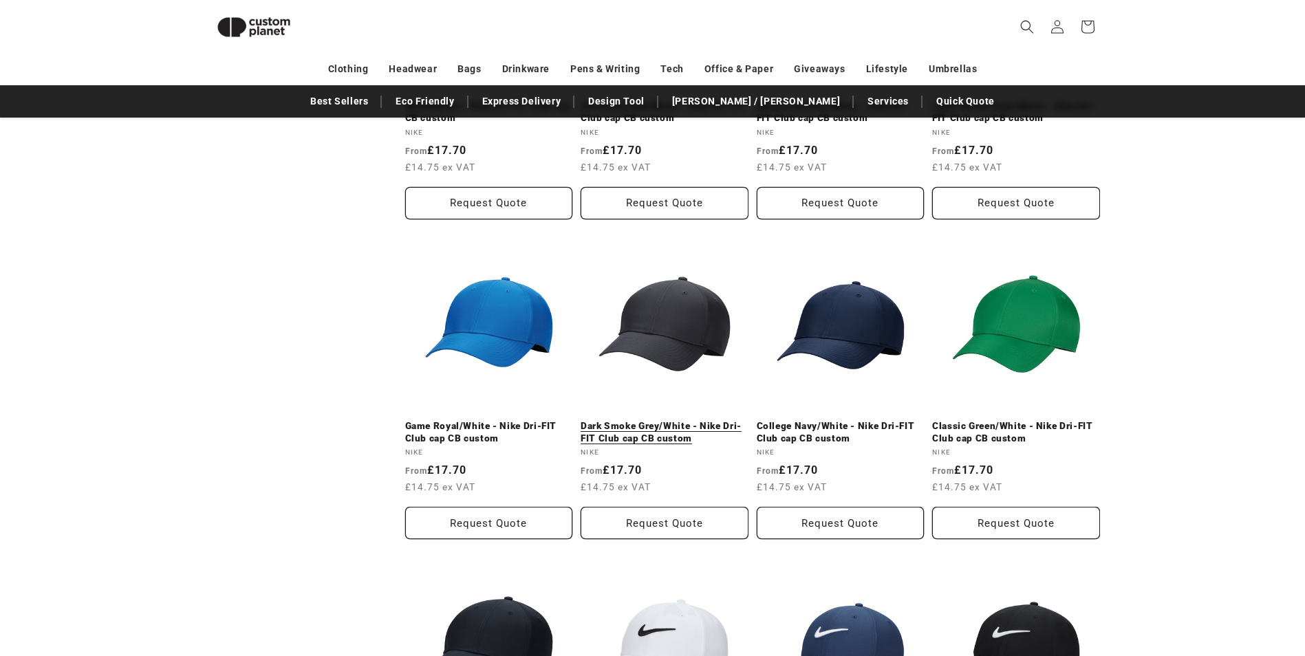
click at [668, 420] on link "Dark Smoke Grey/White - Nike Dri-FIT Club cap CB custom" at bounding box center [665, 432] width 168 height 24
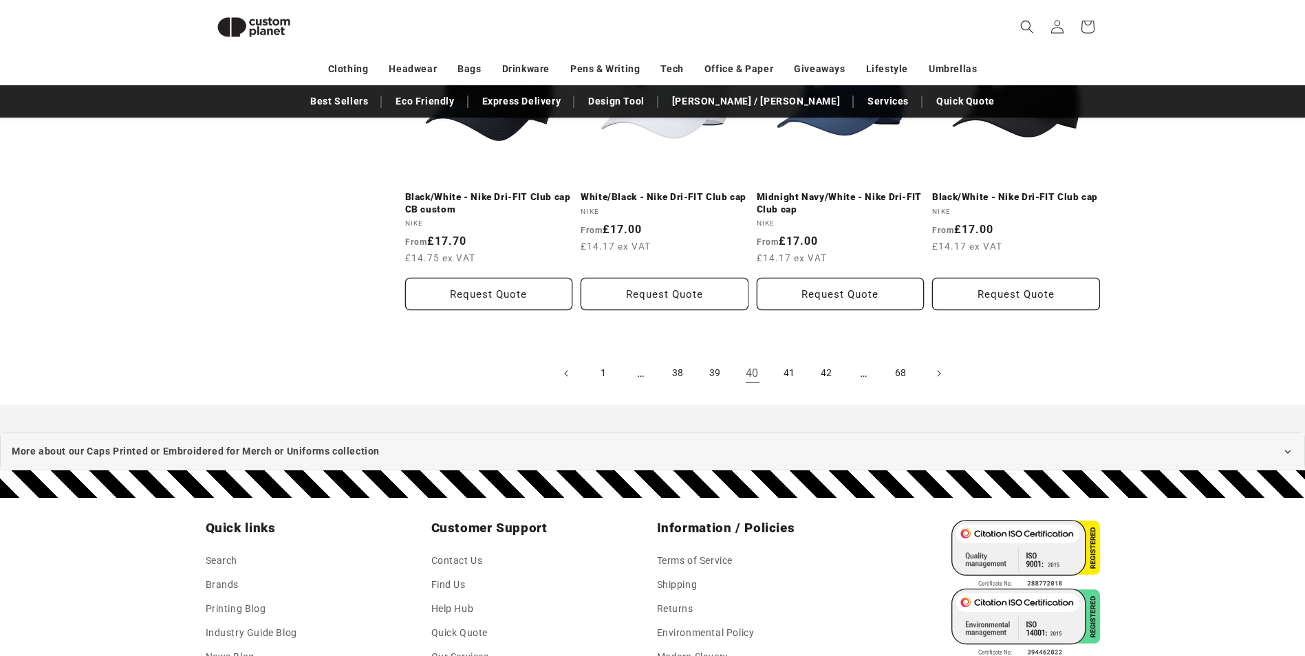
scroll to position [1564, 0]
click at [938, 370] on icon "Next page" at bounding box center [938, 372] width 3 height 7
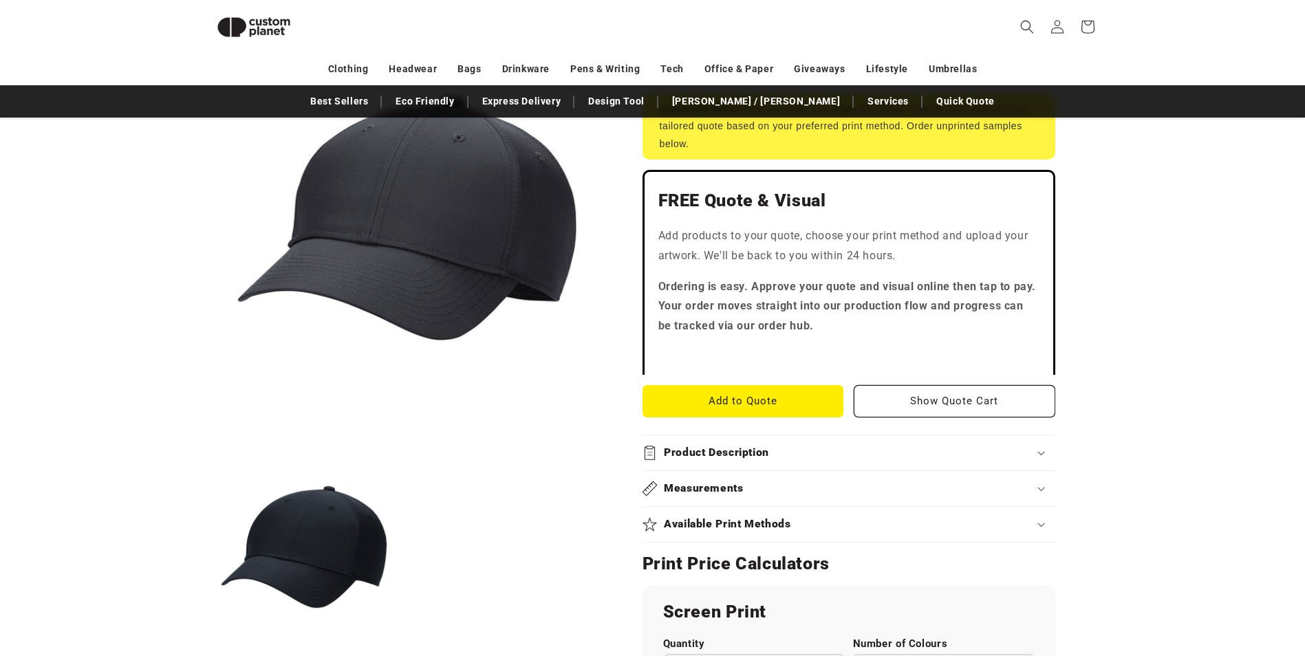
scroll to position [325, 0]
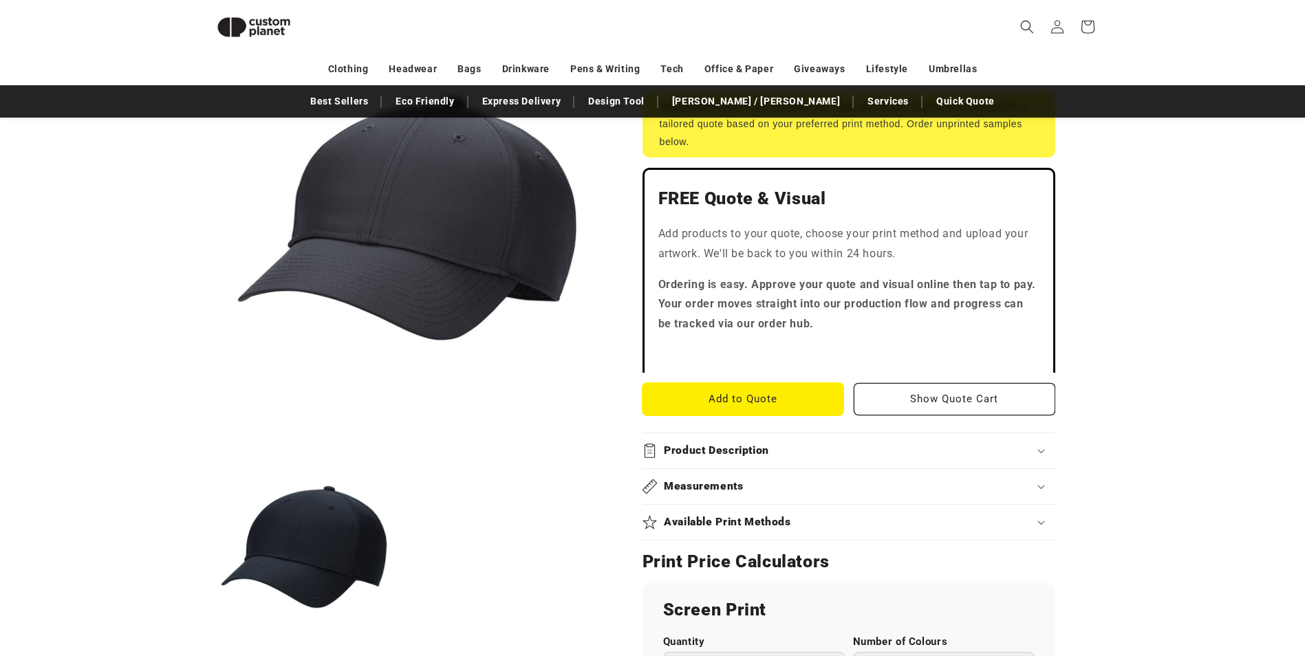
click at [757, 403] on button "Add to Quote" at bounding box center [743, 399] width 202 height 32
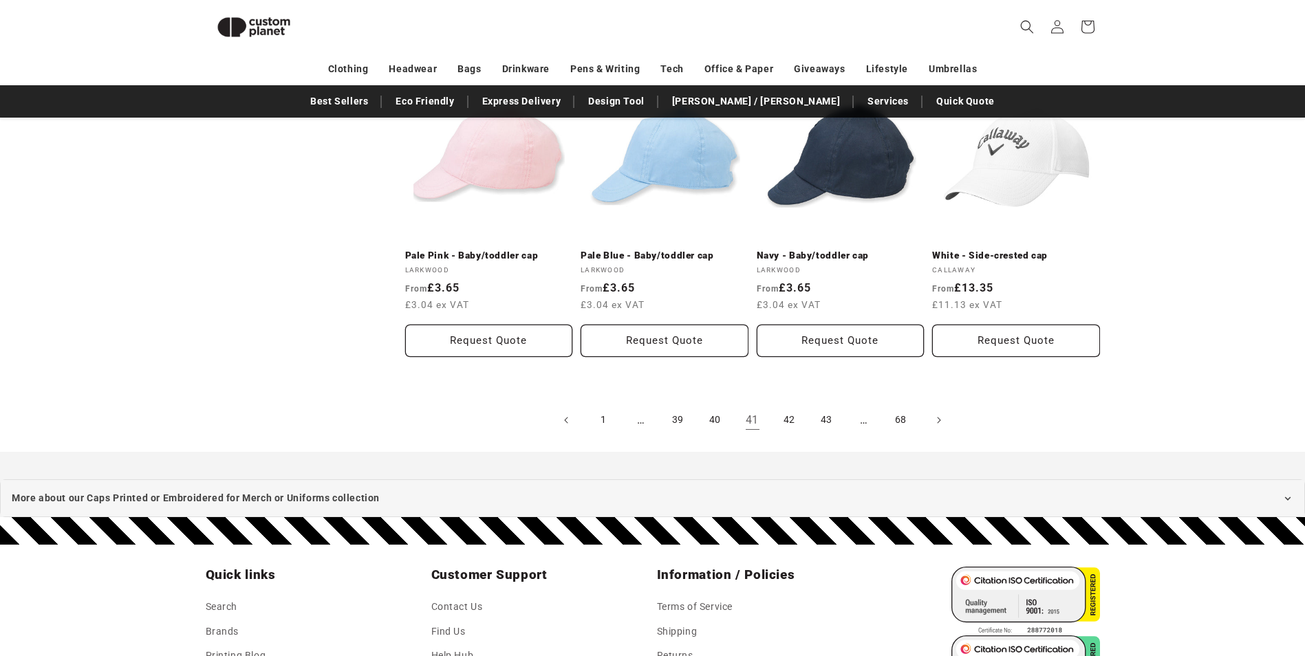
scroll to position [1494, 0]
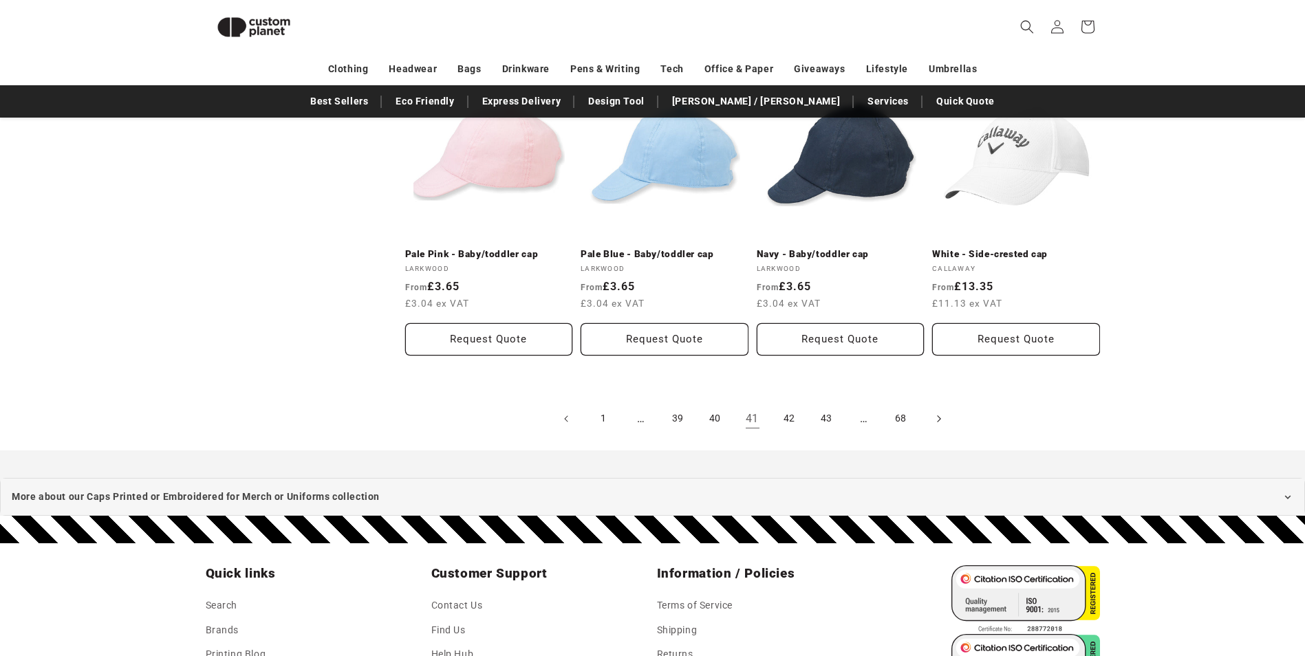
click at [938, 417] on icon "Next page" at bounding box center [938, 418] width 4 height 14
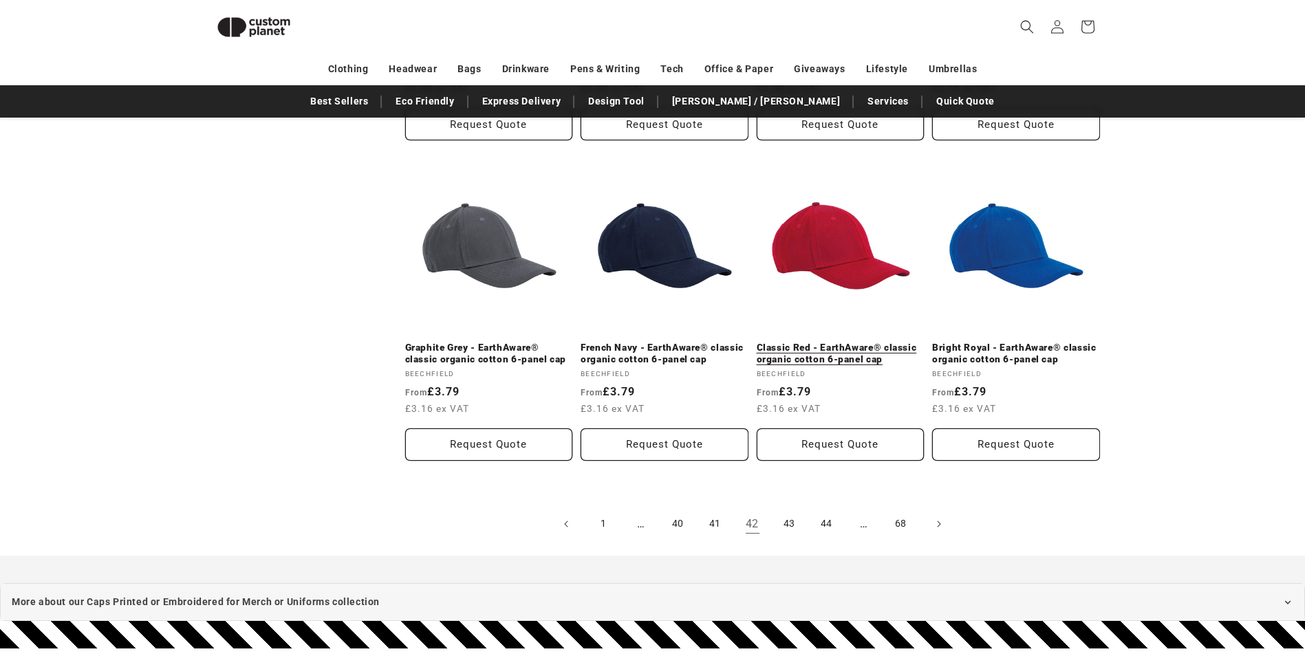
scroll to position [1357, 0]
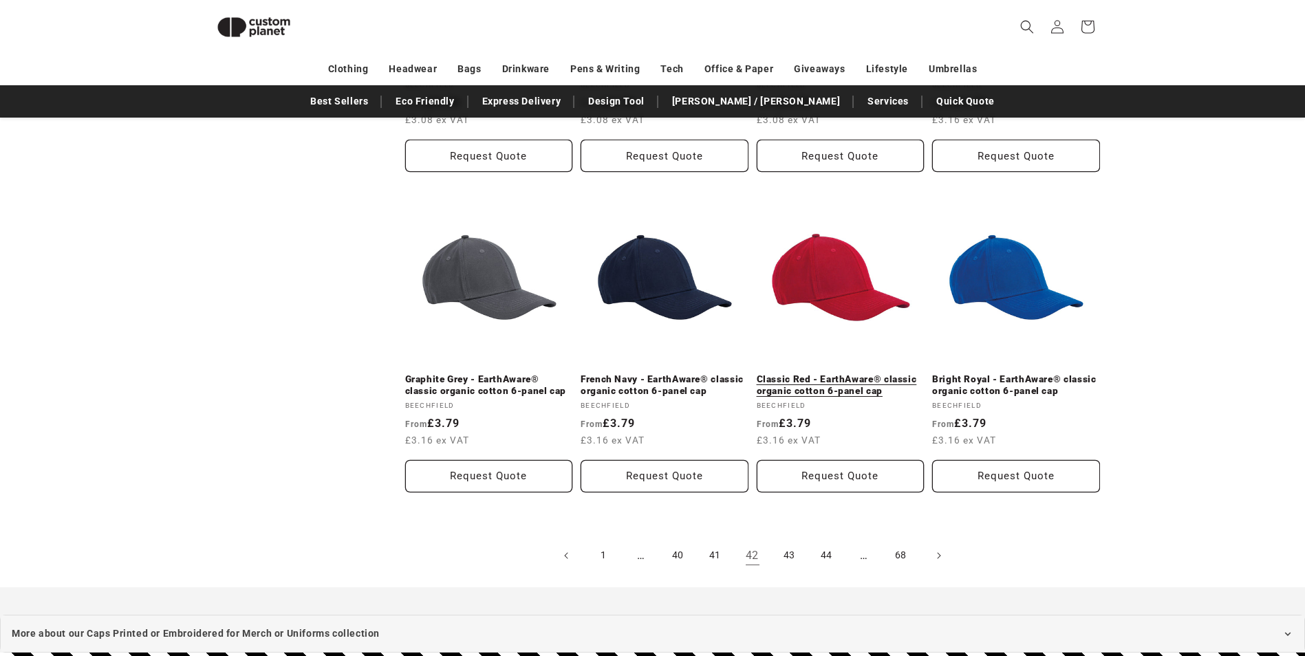
click at [811, 379] on link "Classic Red - EarthAware® classic organic cotton 6-panel cap" at bounding box center [841, 386] width 168 height 24
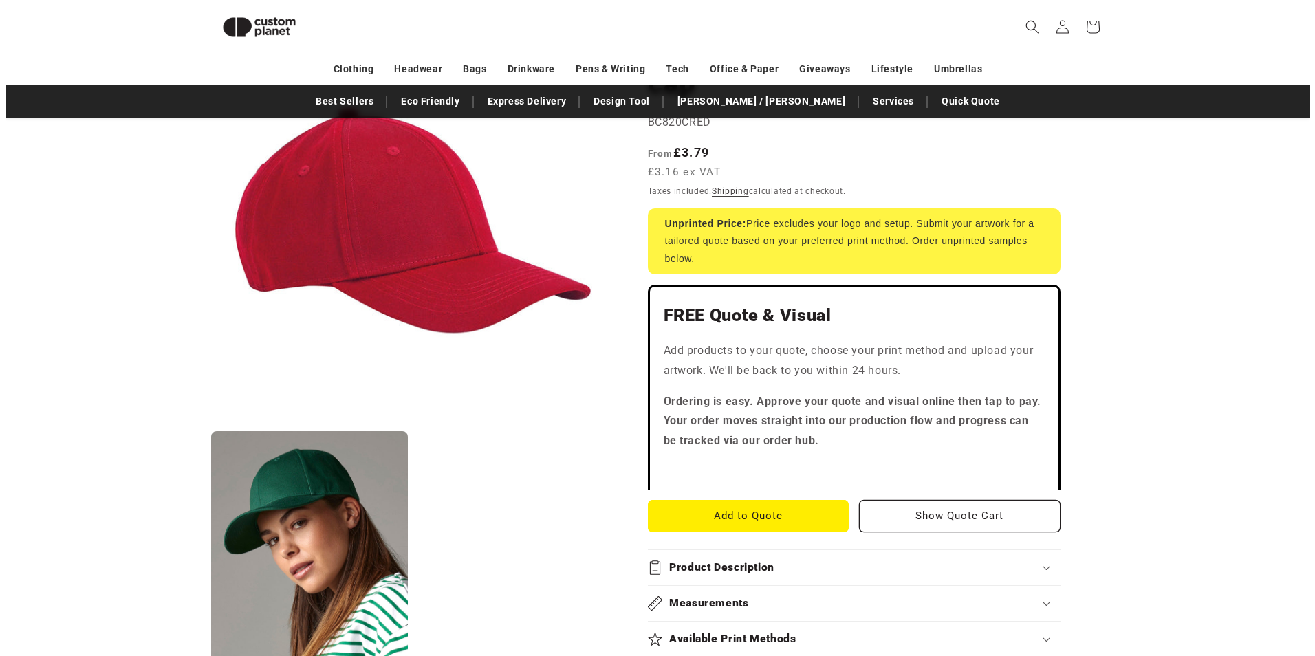
scroll to position [257, 0]
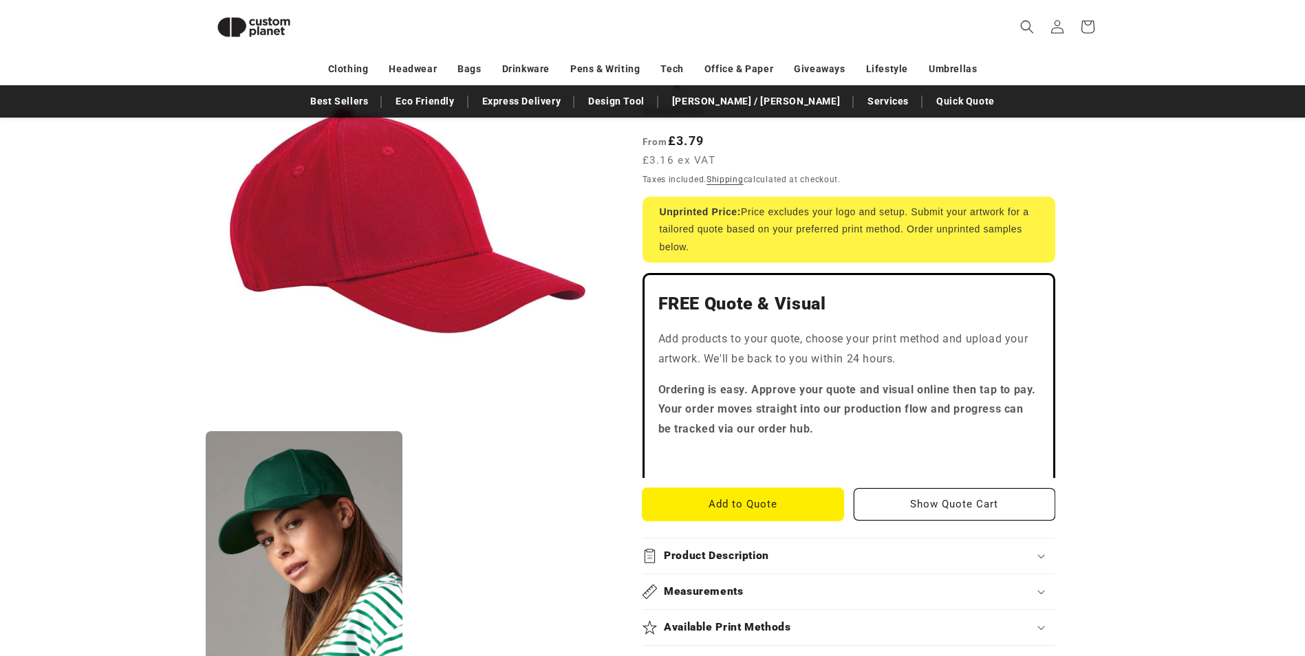
click at [737, 507] on button "Add to Quote" at bounding box center [743, 504] width 202 height 32
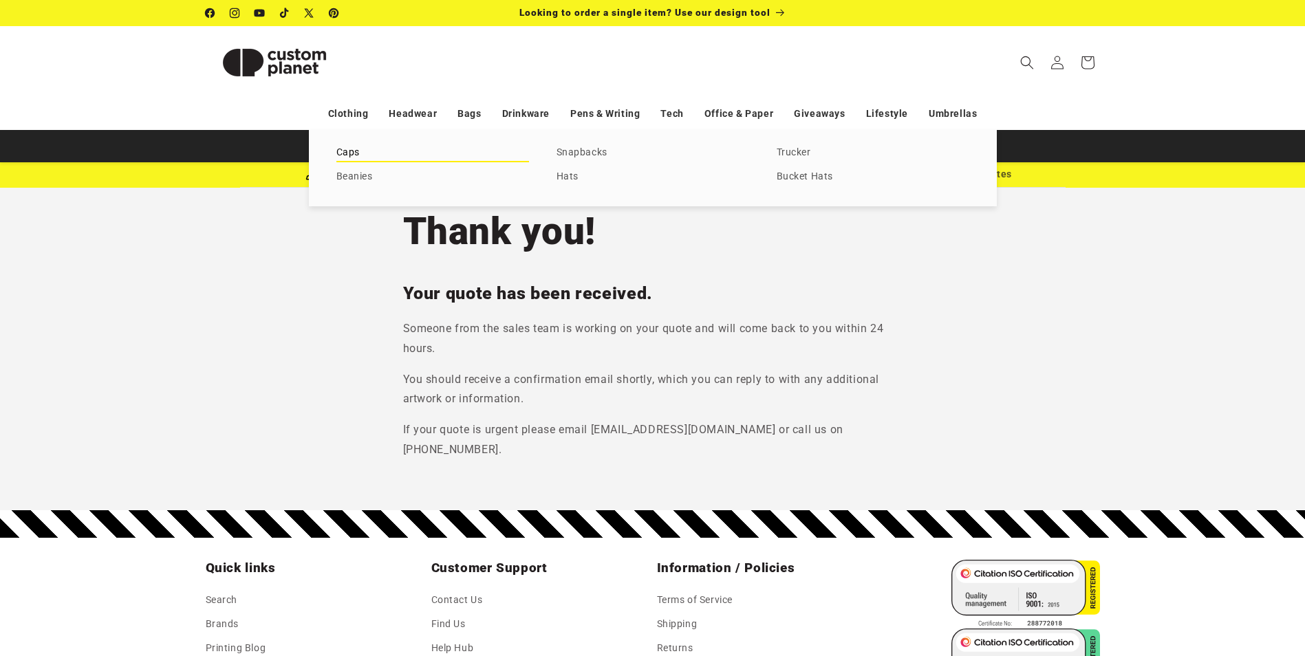
click at [346, 151] on link "Caps" at bounding box center [432, 153] width 193 height 19
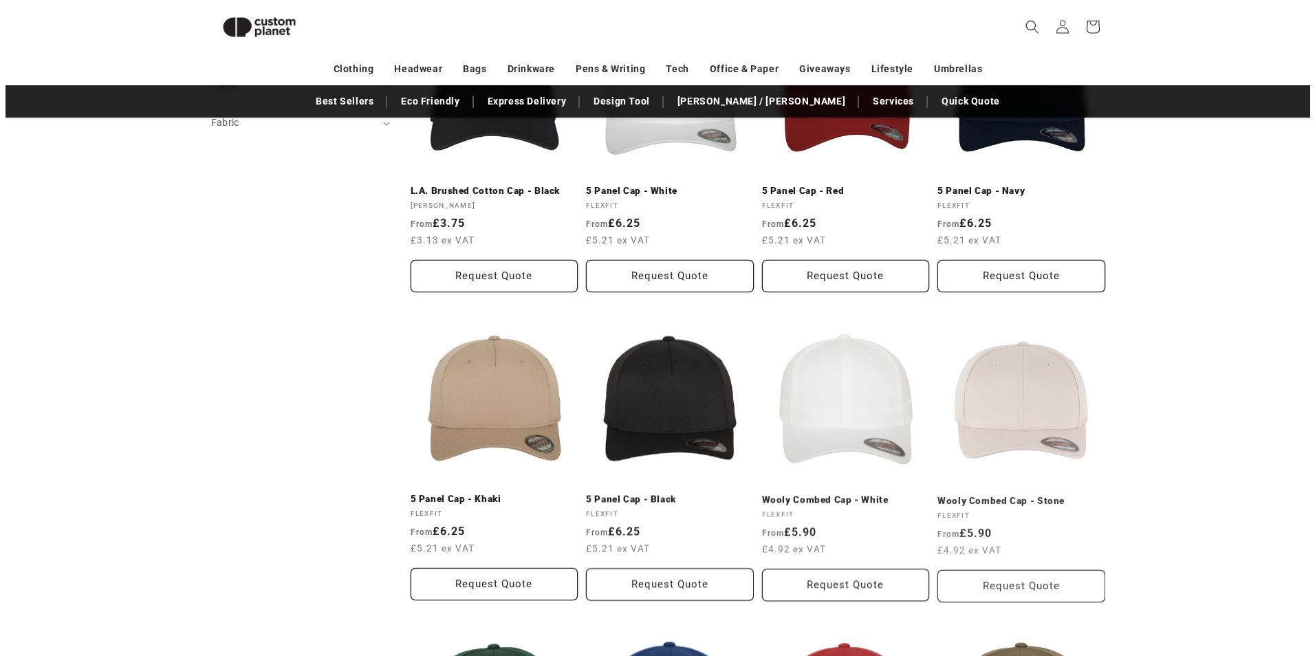
scroll to position [393, 0]
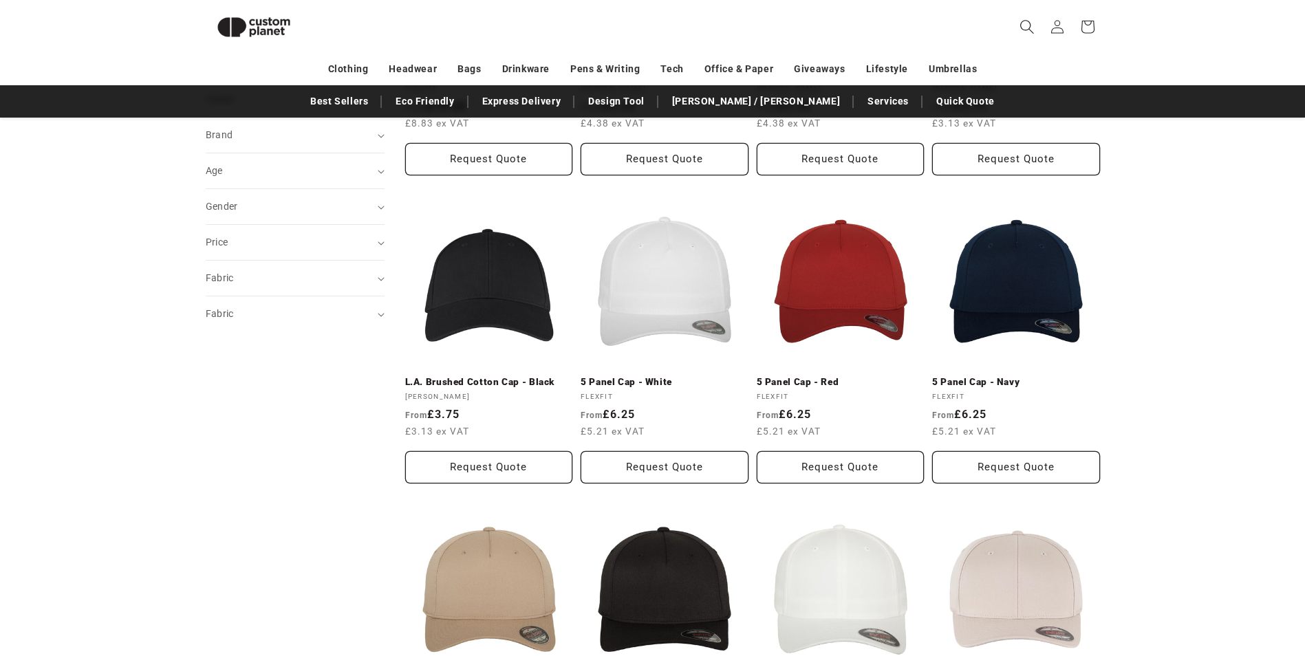
click at [1026, 24] on icon "Search" at bounding box center [1026, 26] width 14 height 14
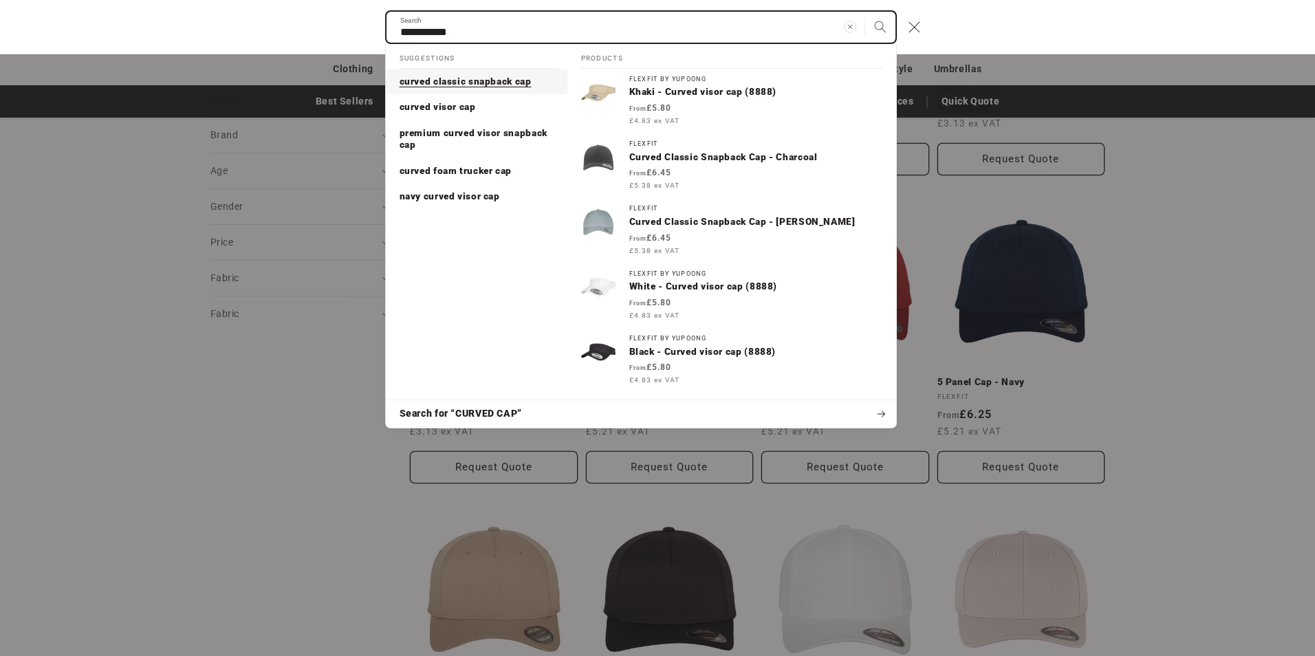
type input "**********"
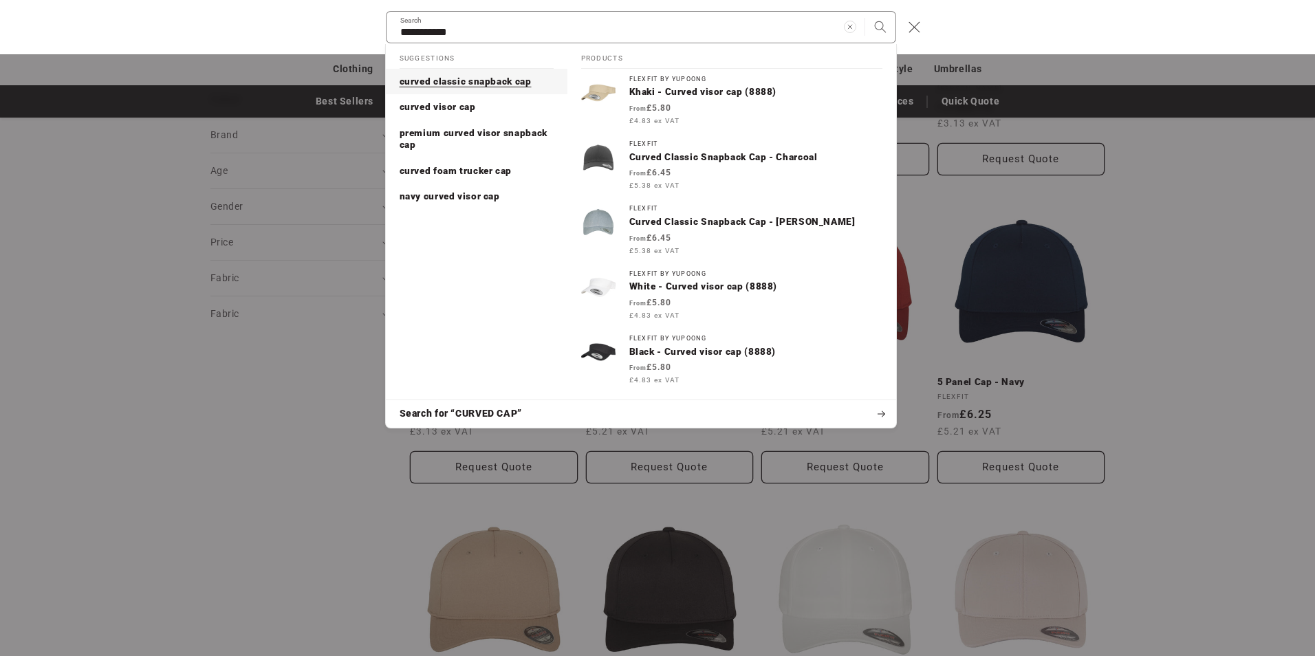
click at [427, 80] on span "curved classic snapback cap" at bounding box center [466, 81] width 132 height 11
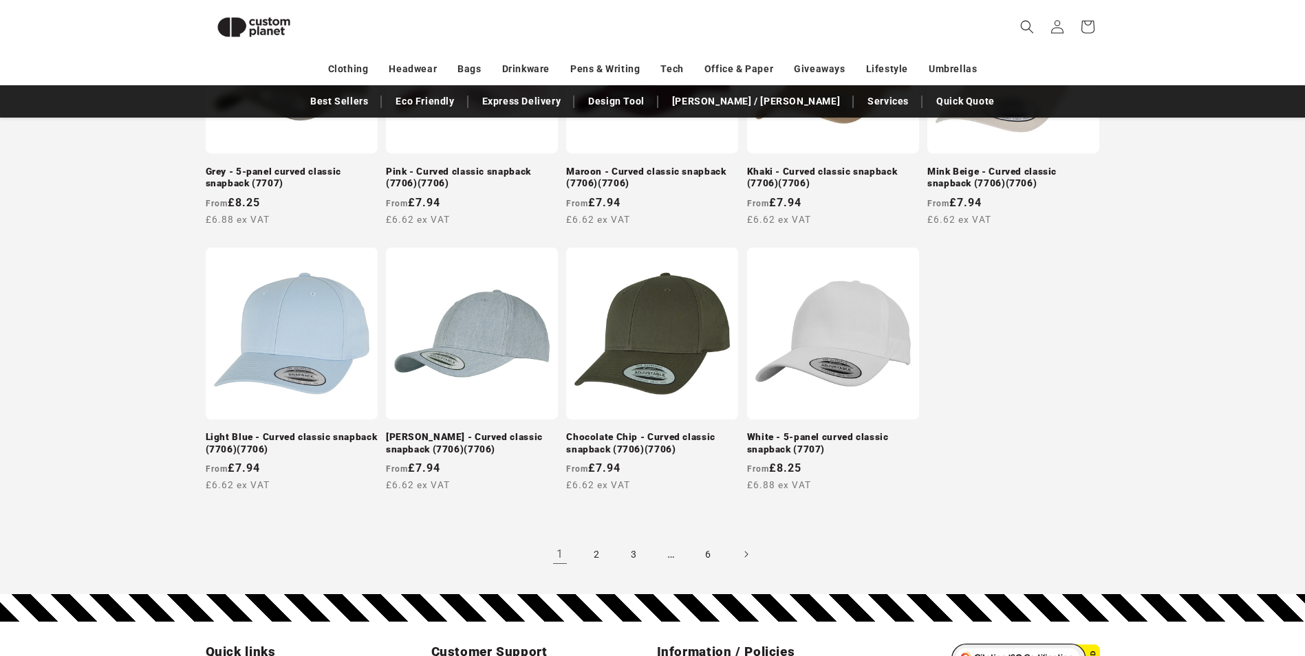
scroll to position [1302, 0]
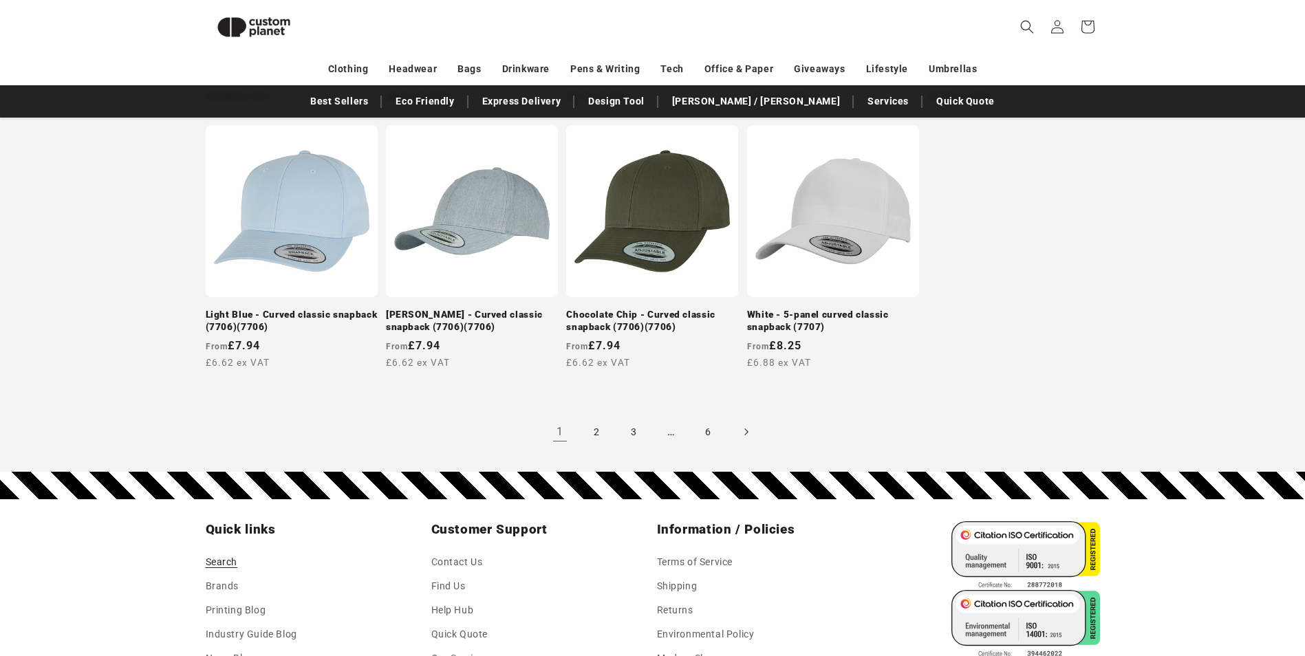
click at [746, 429] on icon "Next page" at bounding box center [745, 432] width 3 height 7
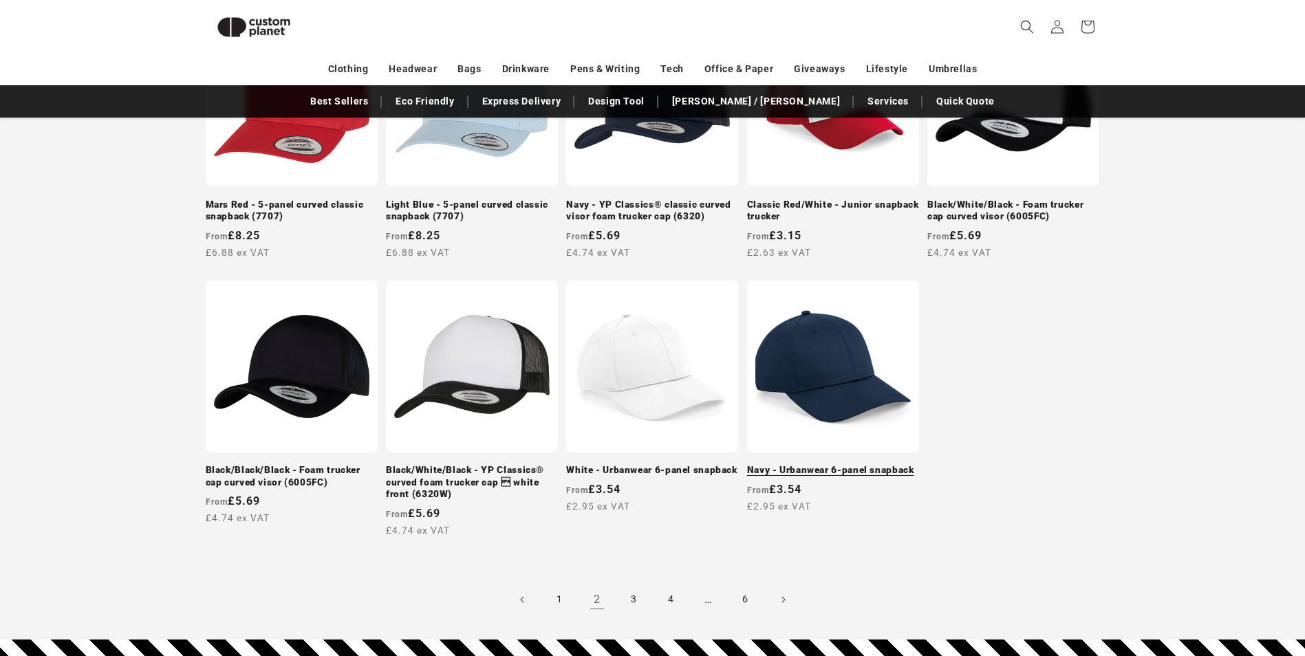
scroll to position [1235, 0]
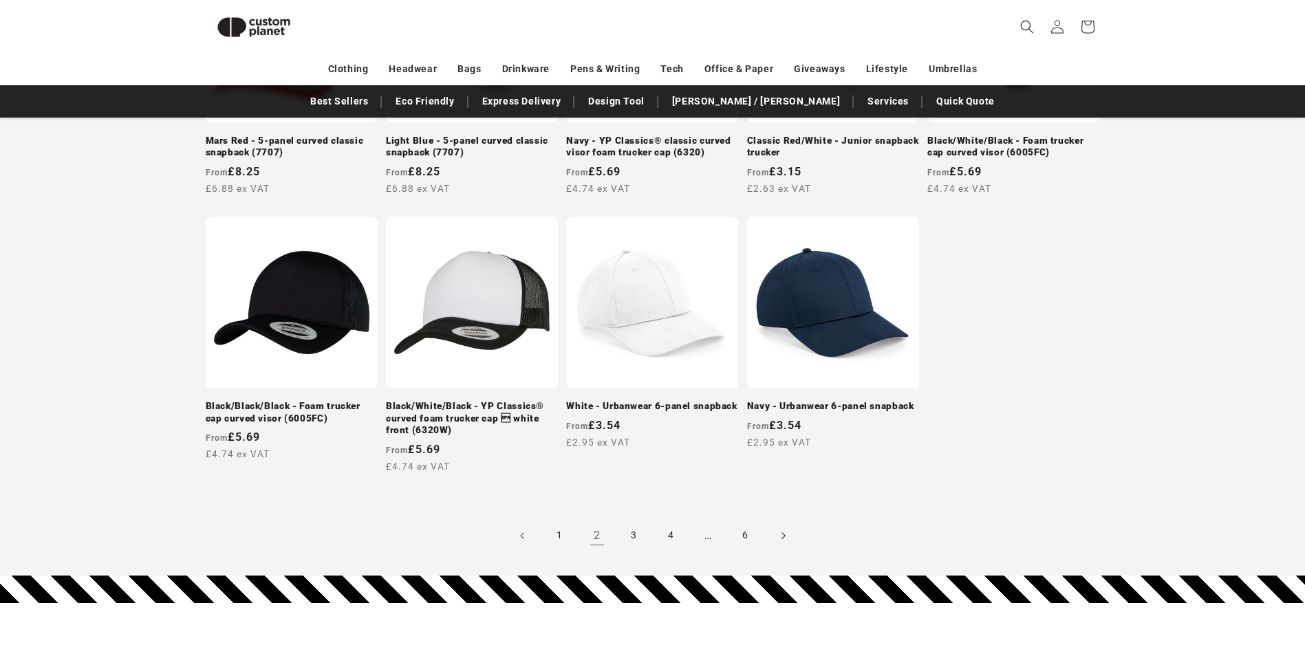
click at [788, 532] on span "Next page" at bounding box center [783, 536] width 14 height 14
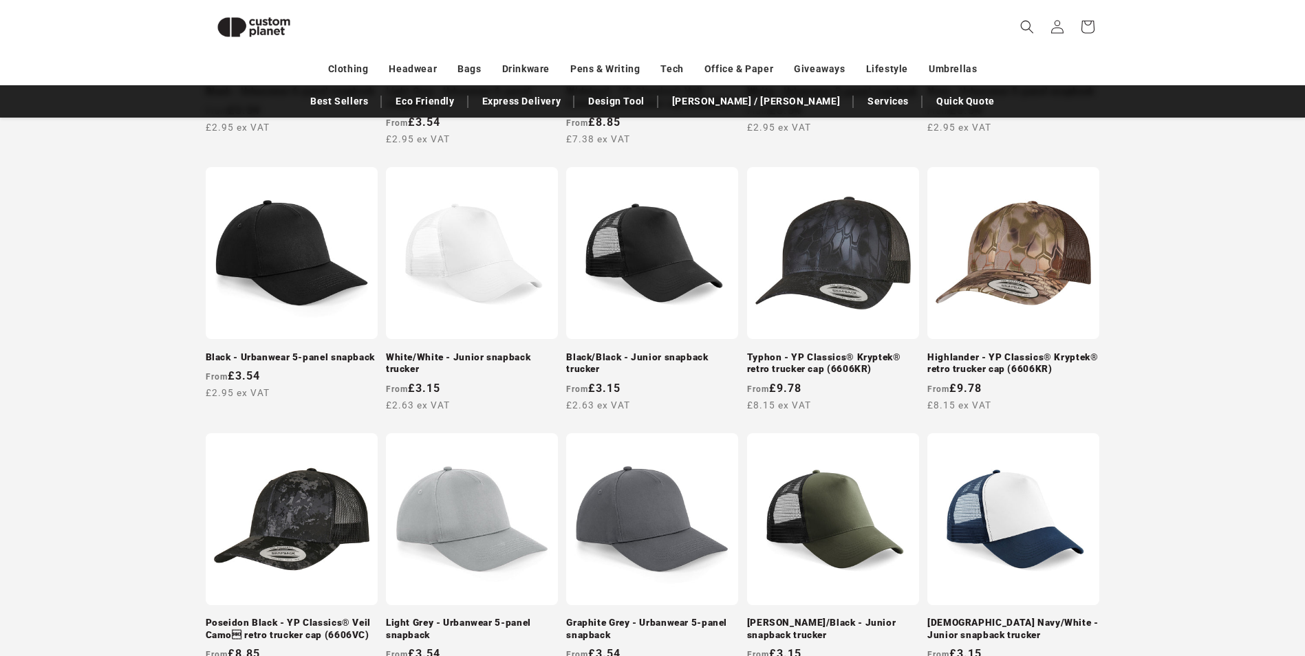
scroll to position [464, 0]
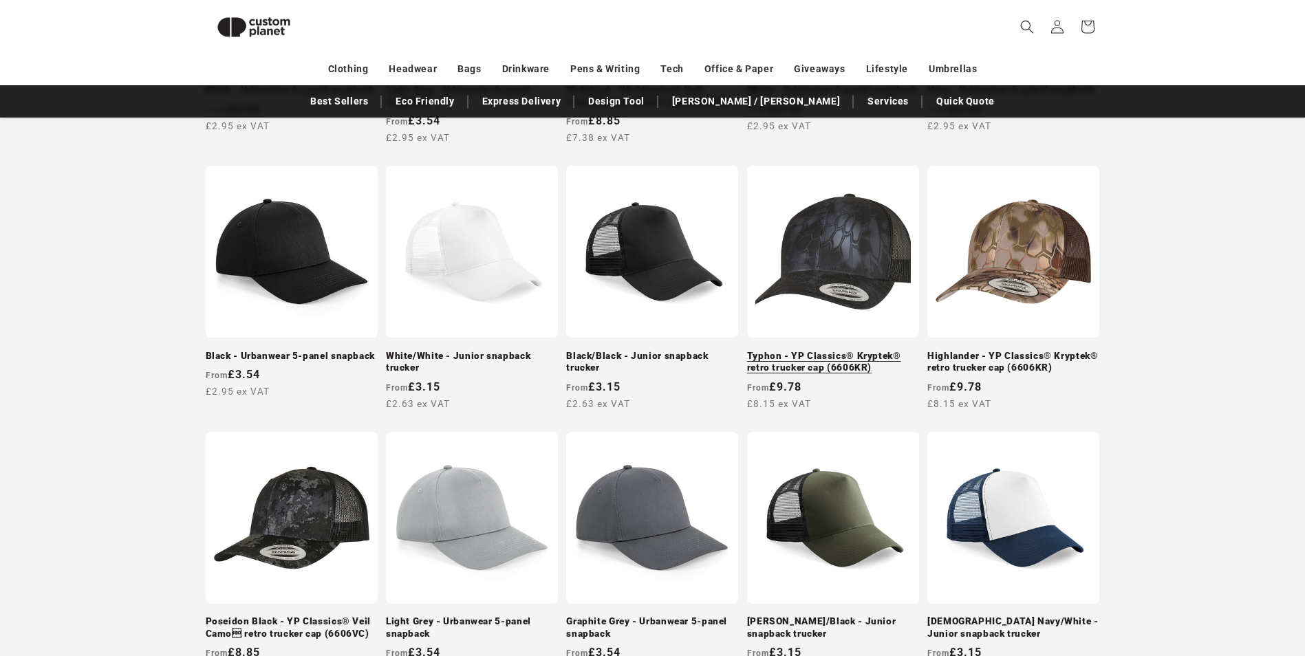
click at [821, 350] on link "Typhon - YP Classics® Kryptek® retro trucker cap (6606KR)" at bounding box center [833, 362] width 172 height 24
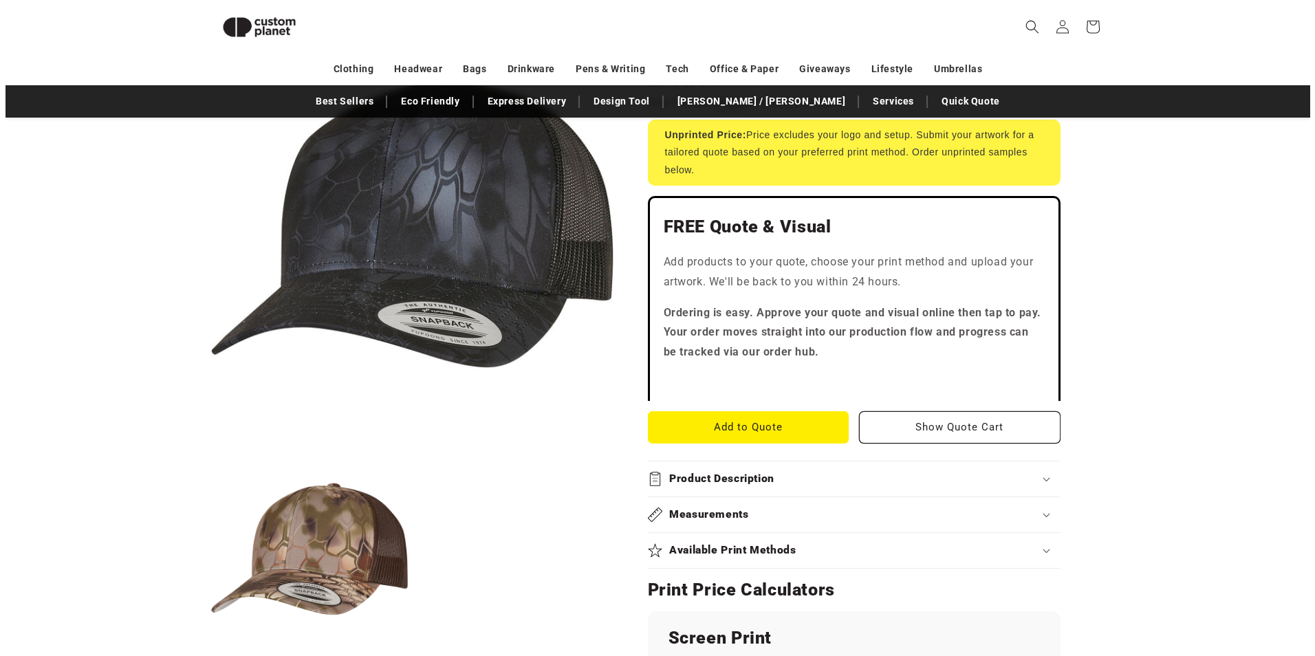
scroll to position [326, 0]
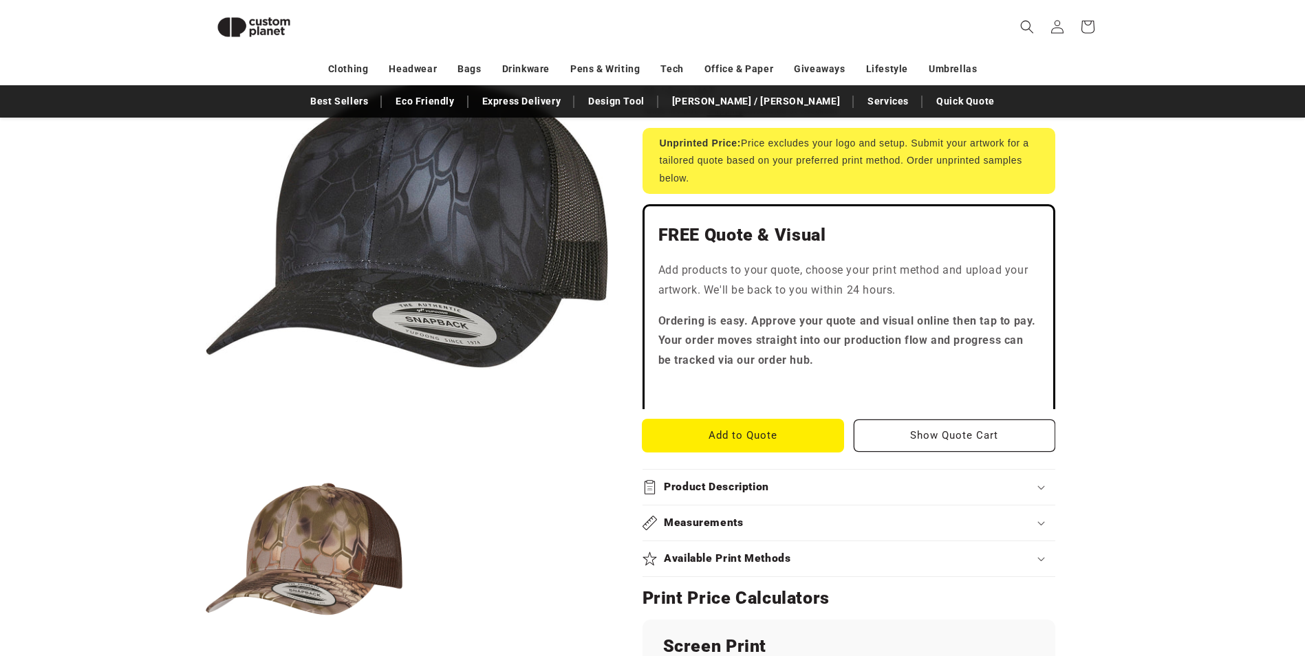
click at [739, 425] on button "Add to Quote" at bounding box center [743, 436] width 202 height 32
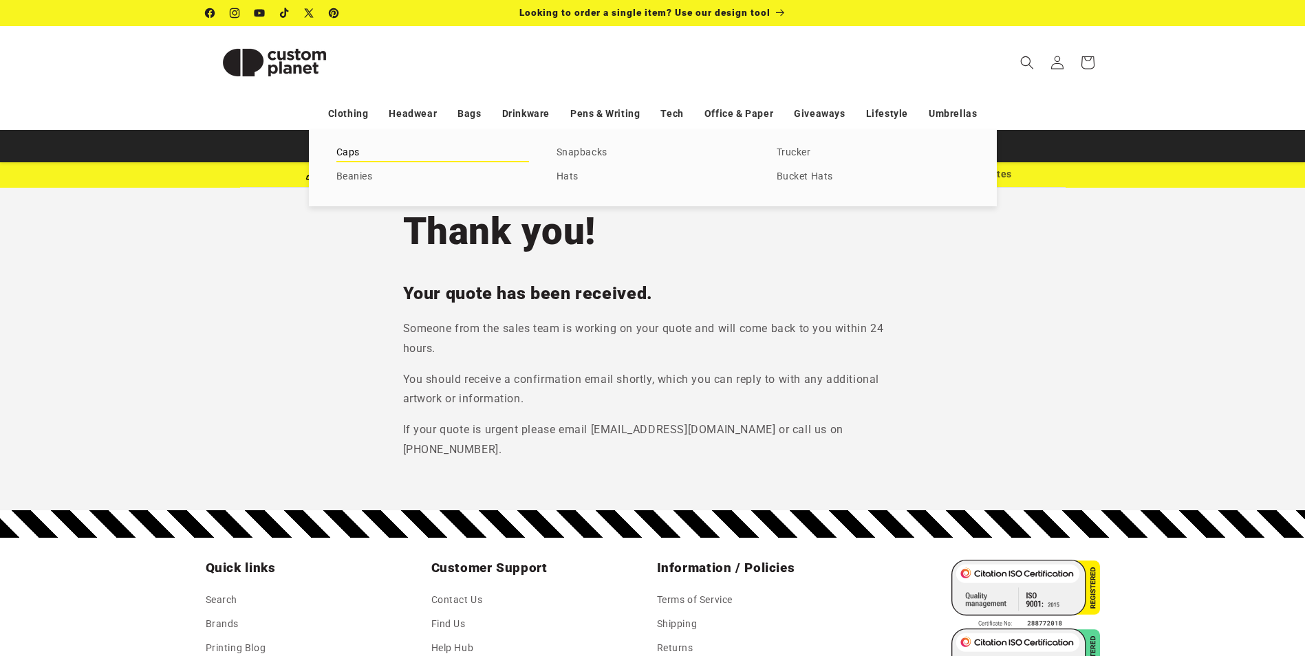
click at [340, 154] on link "Caps" at bounding box center [432, 153] width 193 height 19
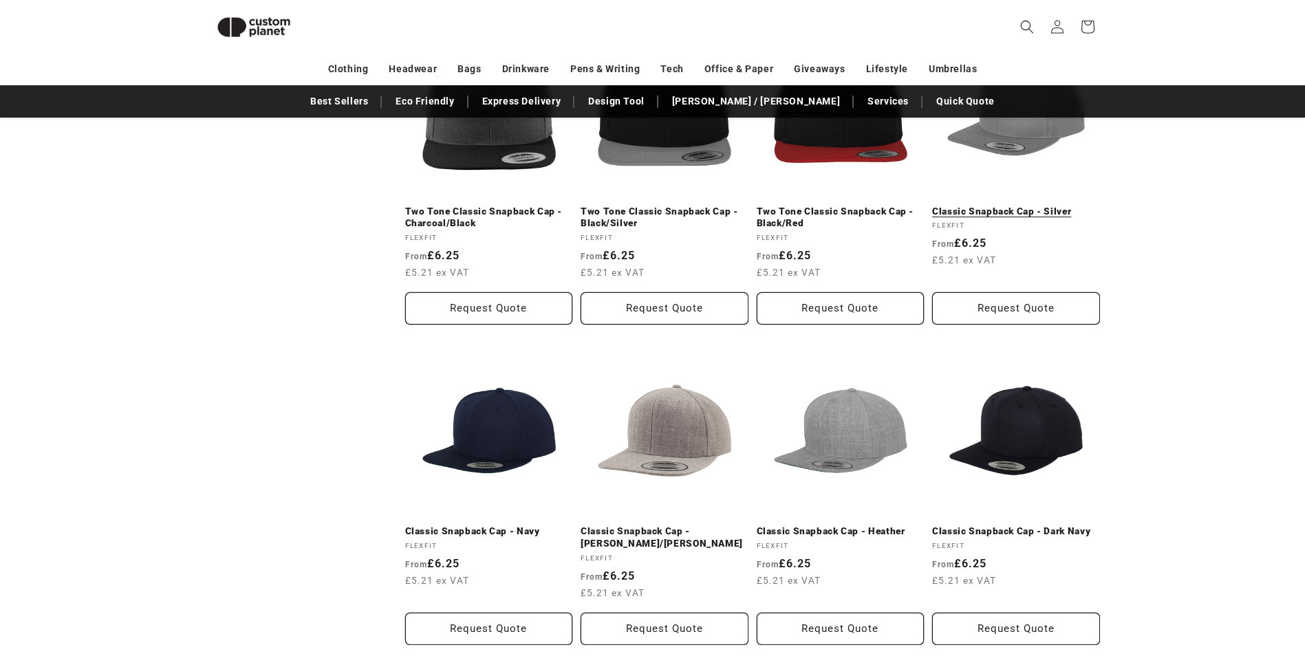
scroll to position [1694, 0]
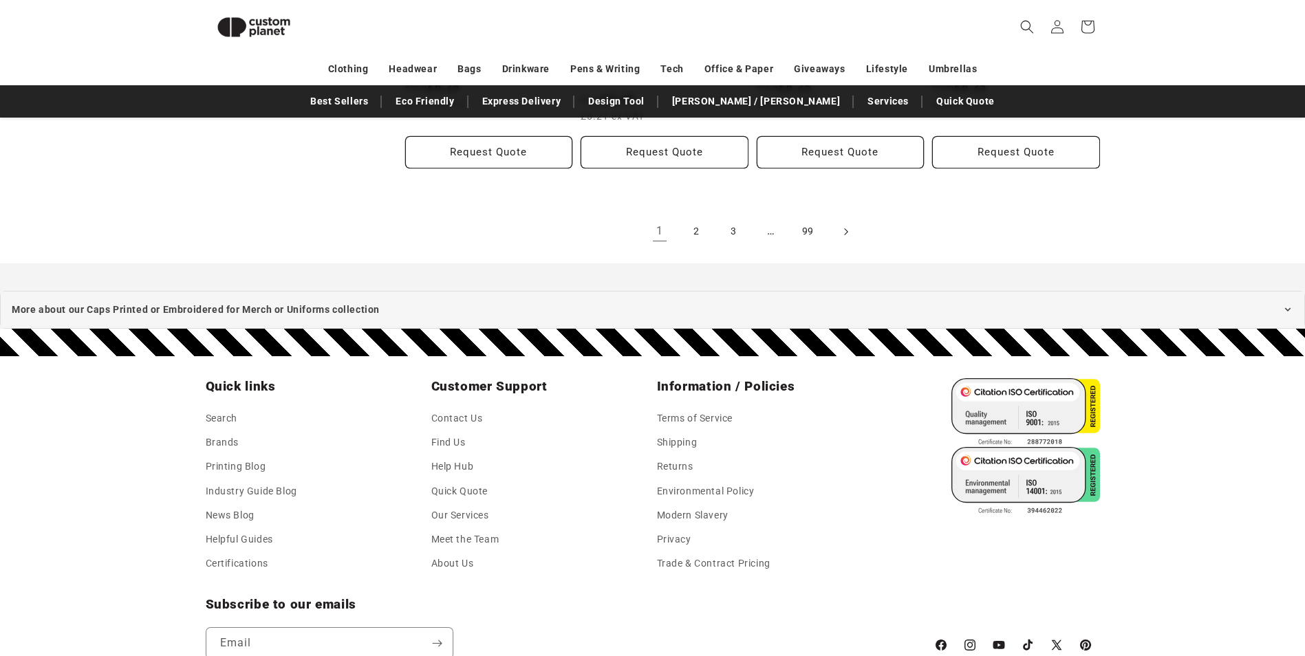
click at [847, 229] on icon "Next page" at bounding box center [845, 231] width 4 height 14
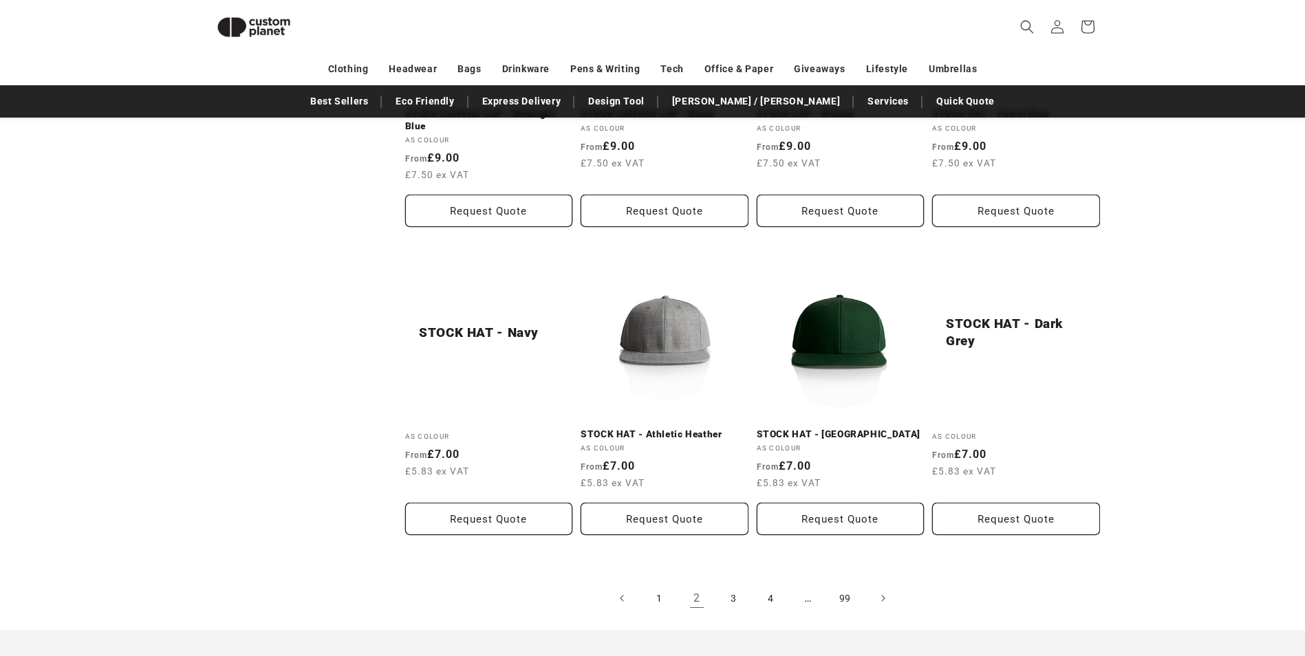
scroll to position [1494, 0]
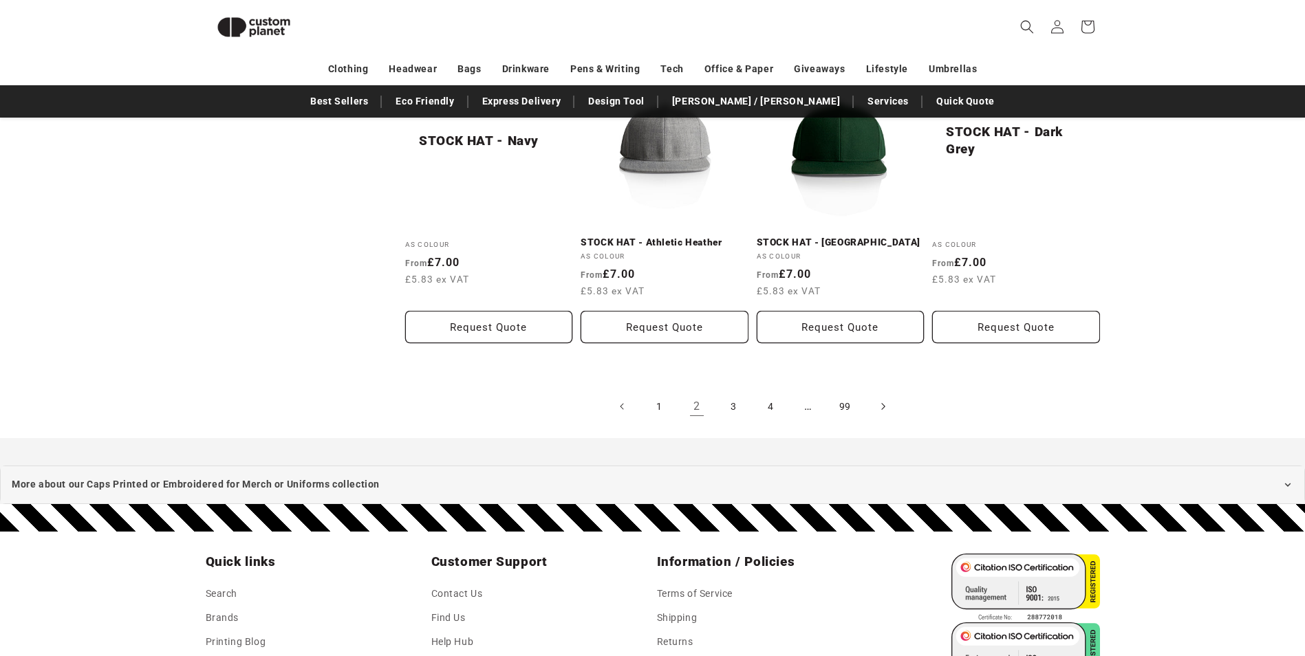
click at [879, 401] on span "Next page" at bounding box center [883, 407] width 14 height 14
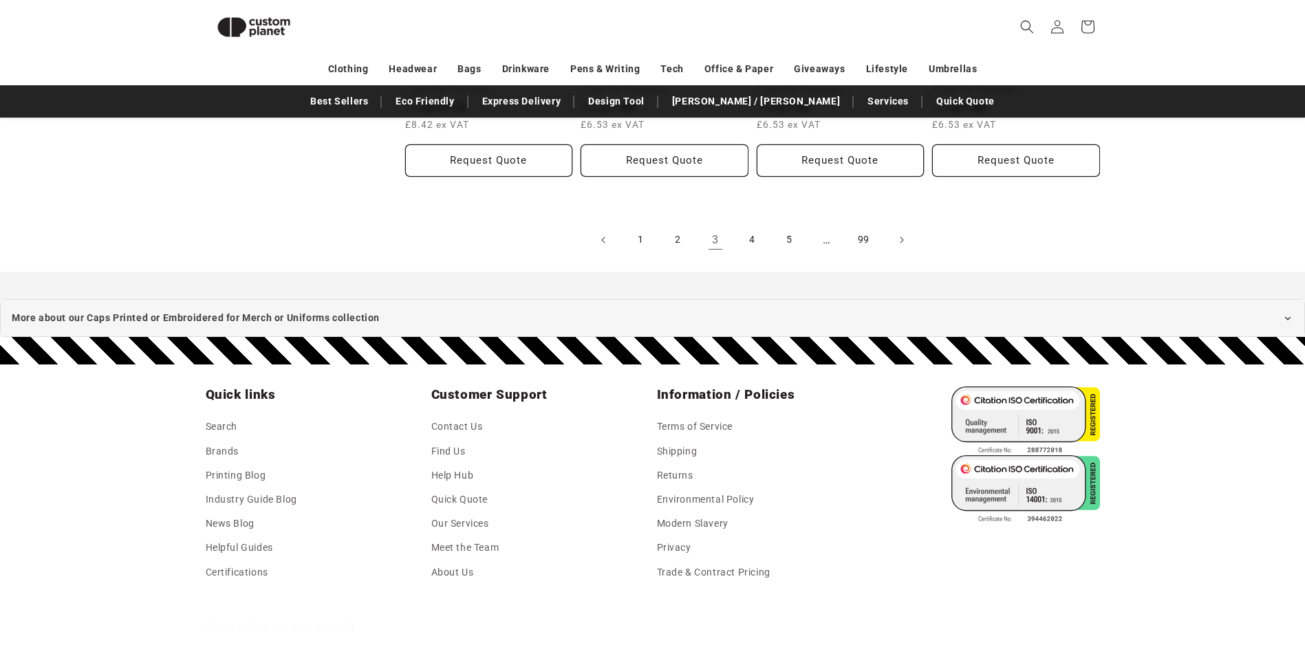
scroll to position [1700, 0]
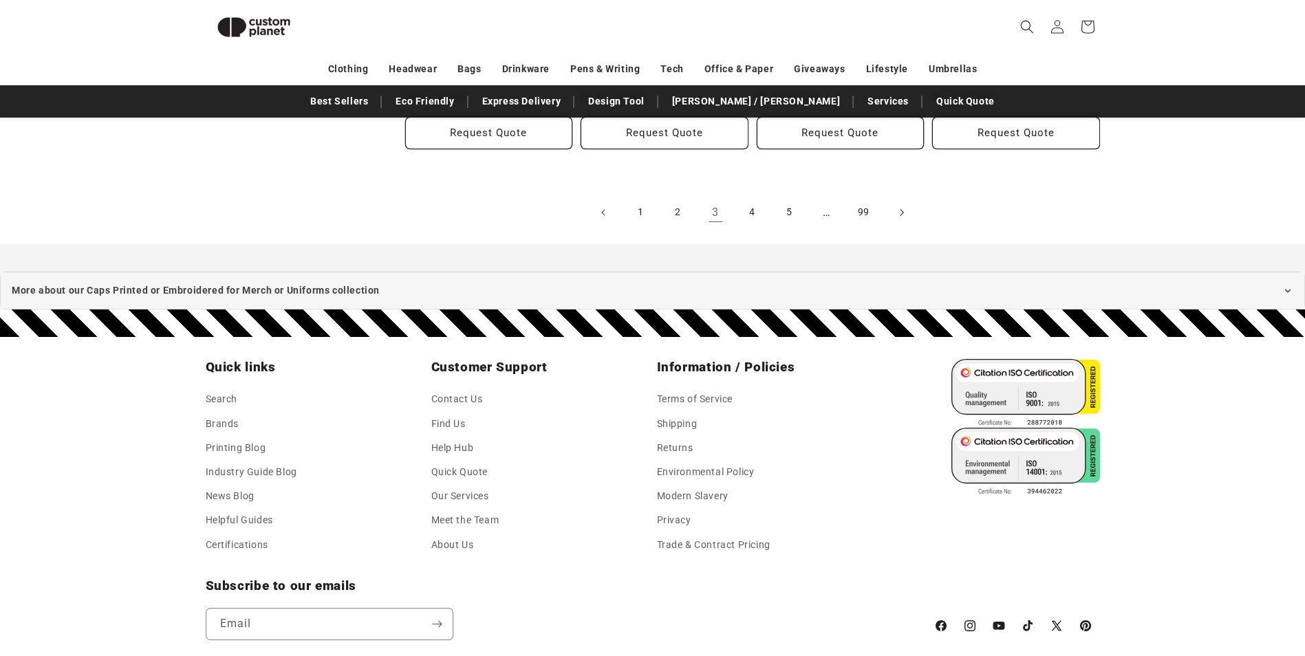
click at [899, 210] on icon "Next page" at bounding box center [901, 212] width 4 height 14
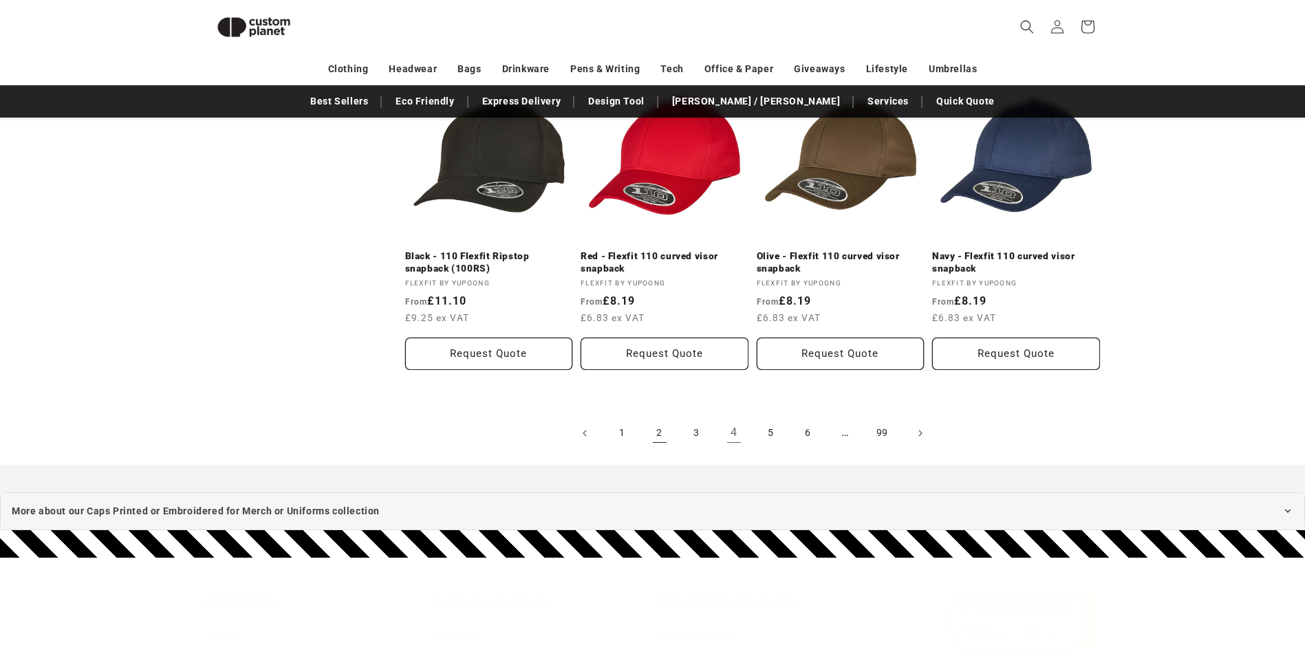
scroll to position [1495, 0]
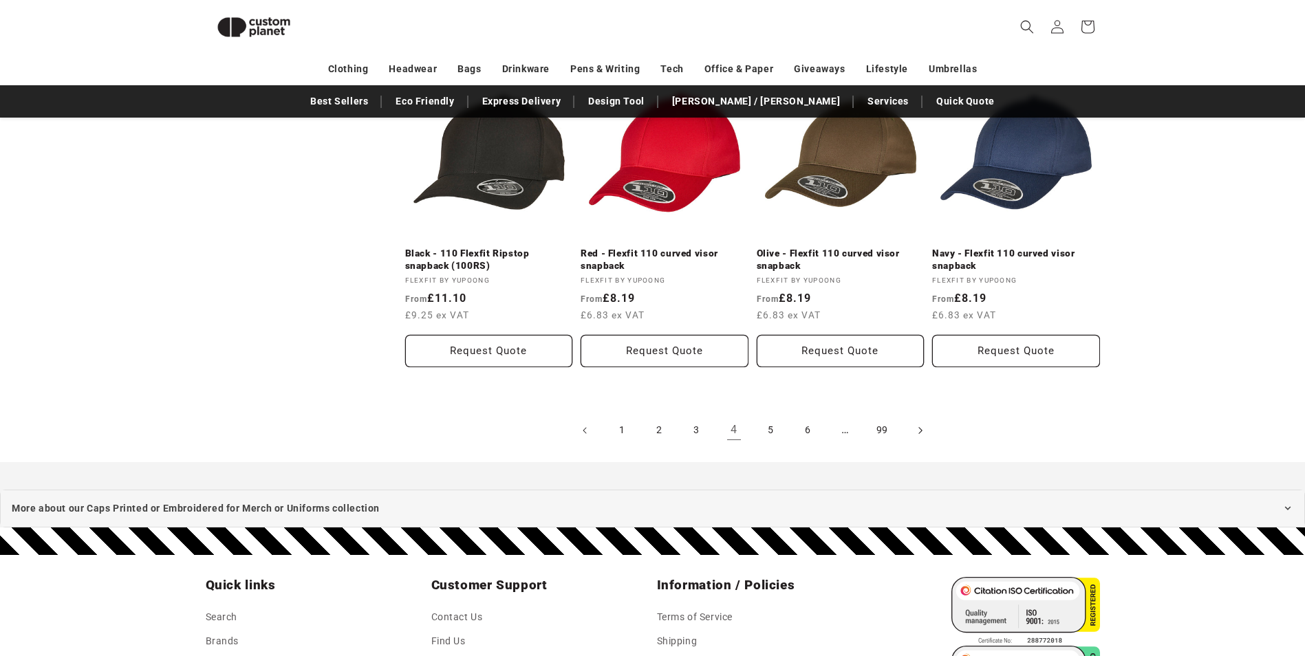
click at [918, 433] on icon "Next page" at bounding box center [920, 430] width 4 height 14
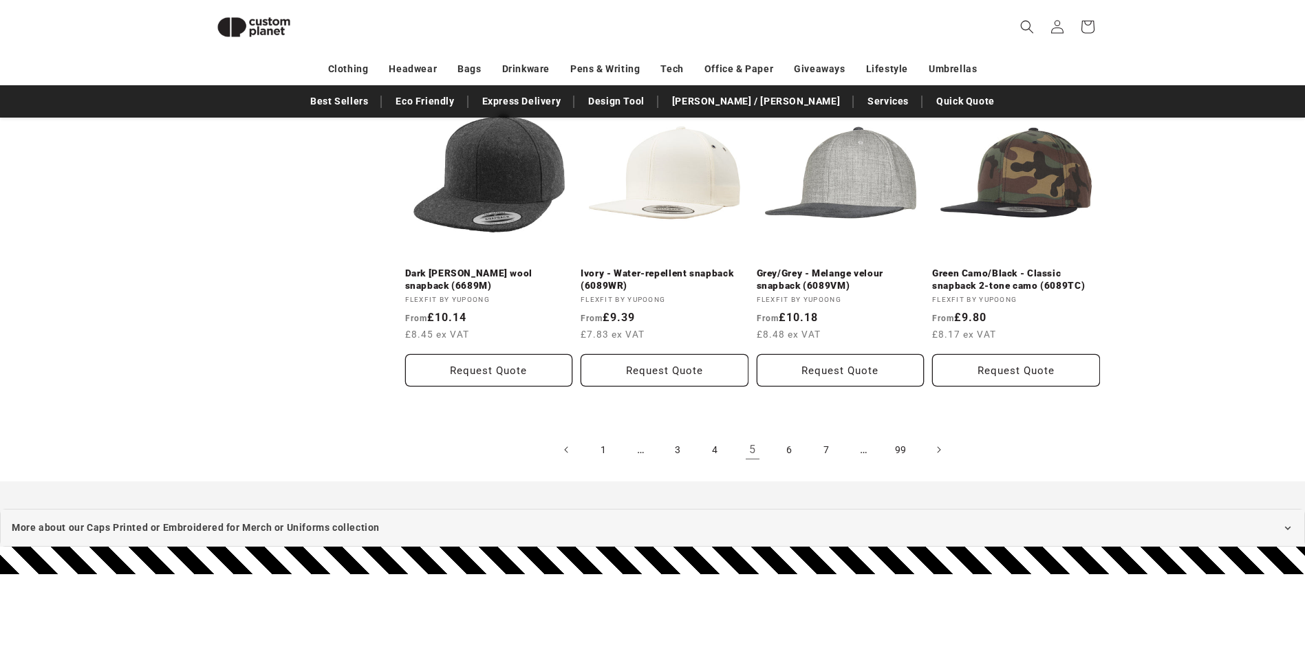
scroll to position [1563, 0]
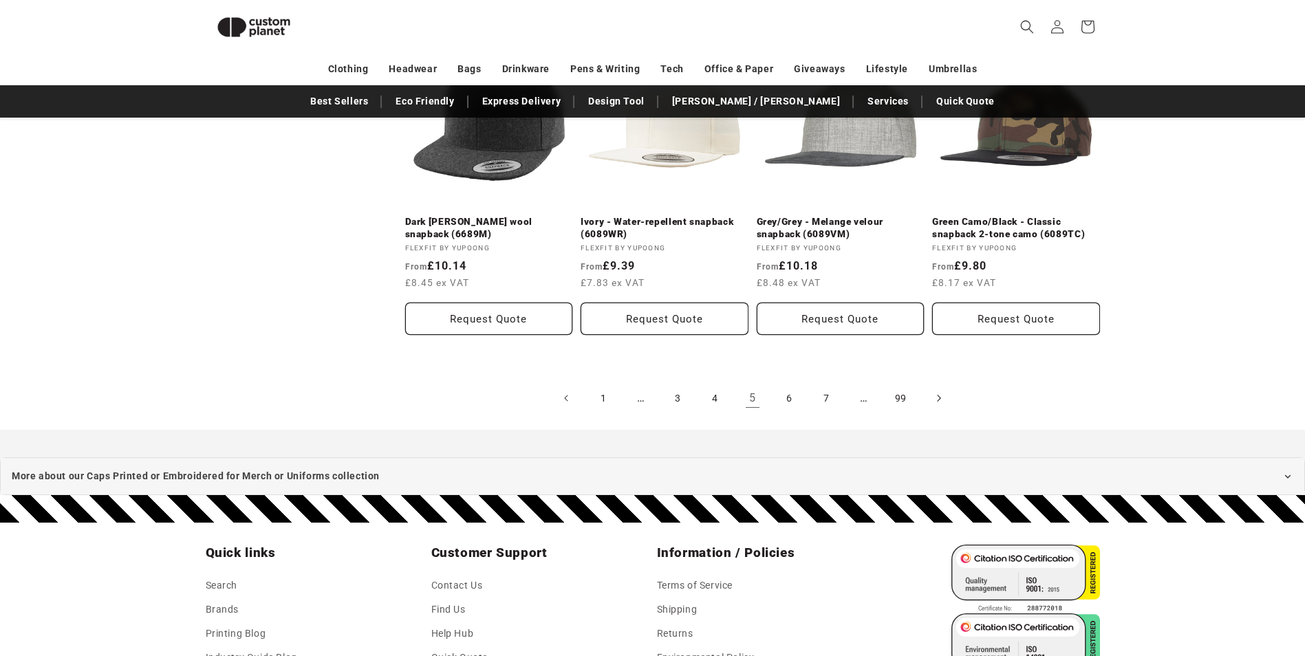
click at [938, 398] on icon "Next page" at bounding box center [938, 398] width 4 height 14
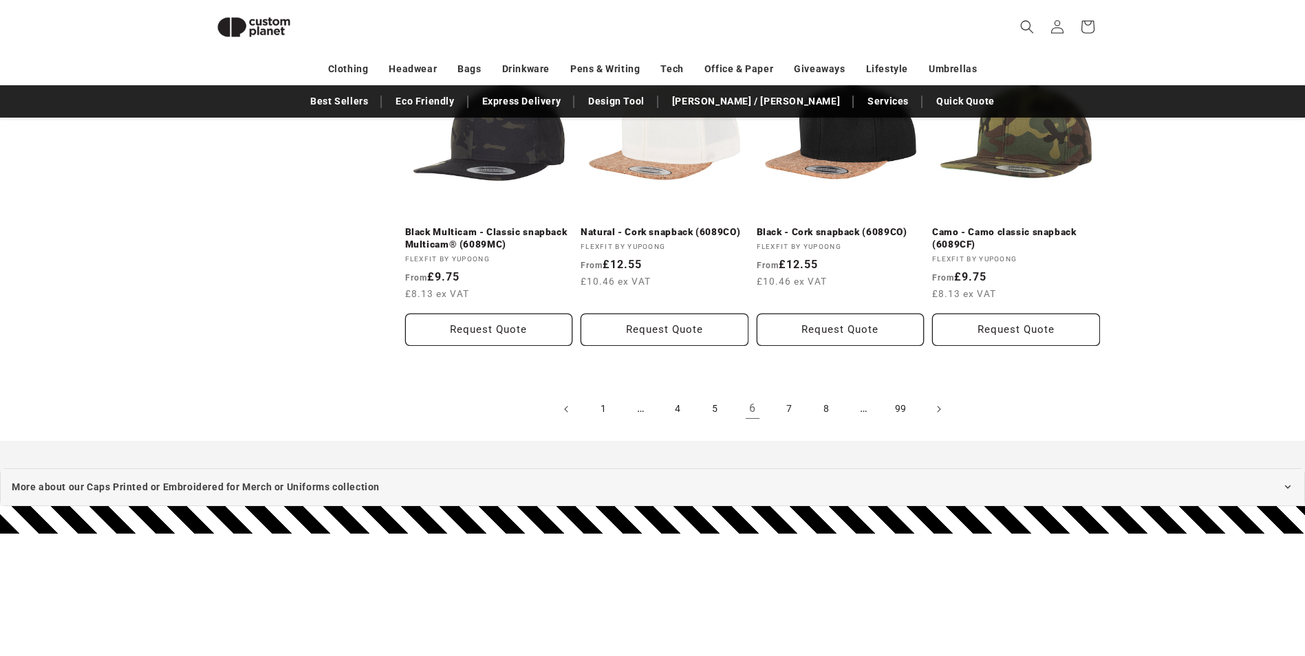
scroll to position [1564, 0]
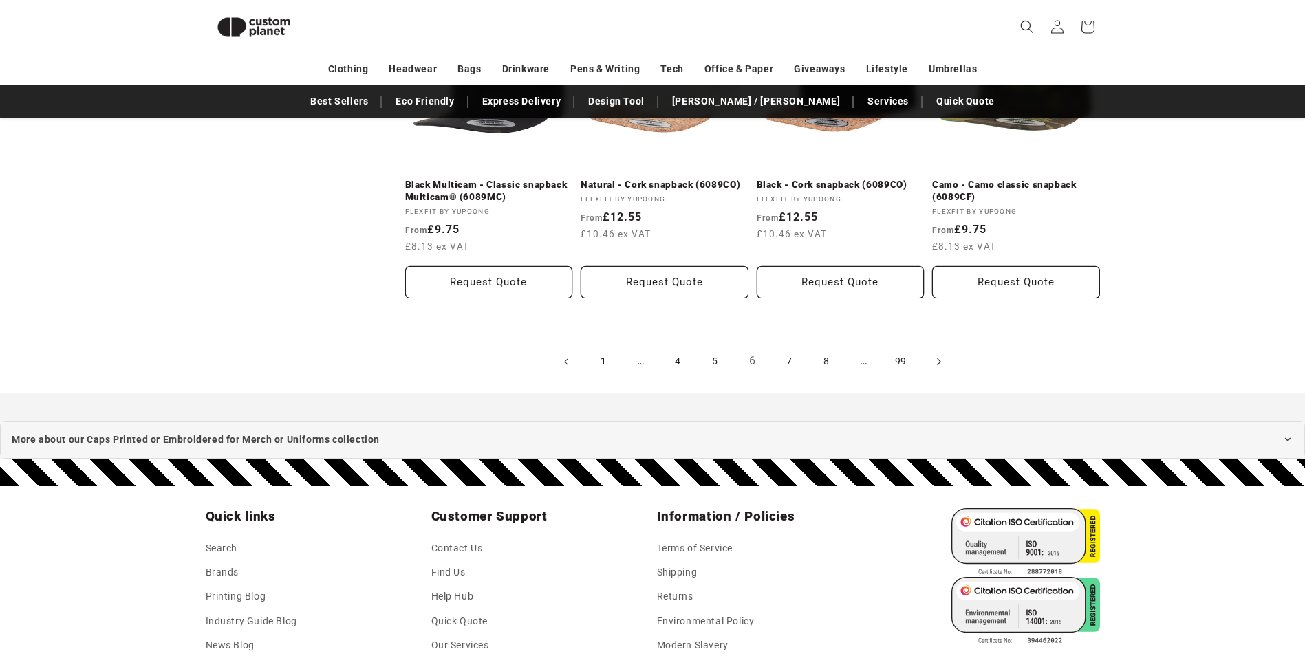
click at [940, 363] on icon "Next page" at bounding box center [938, 361] width 3 height 7
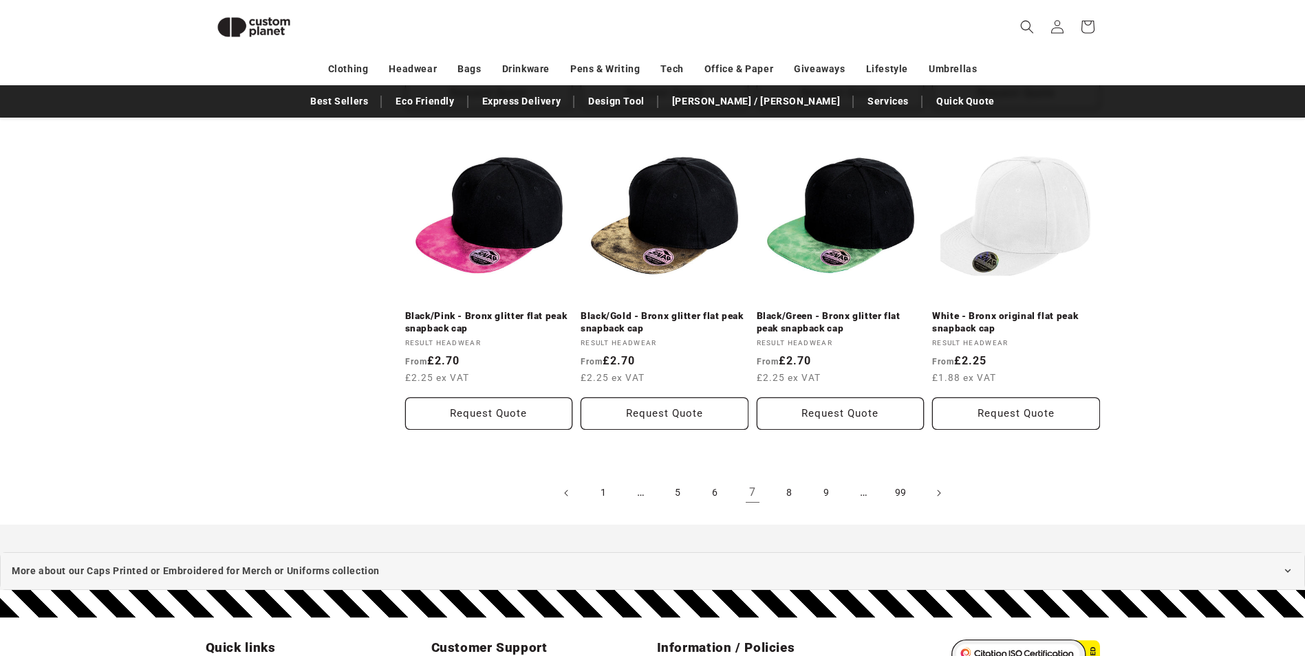
scroll to position [1495, 0]
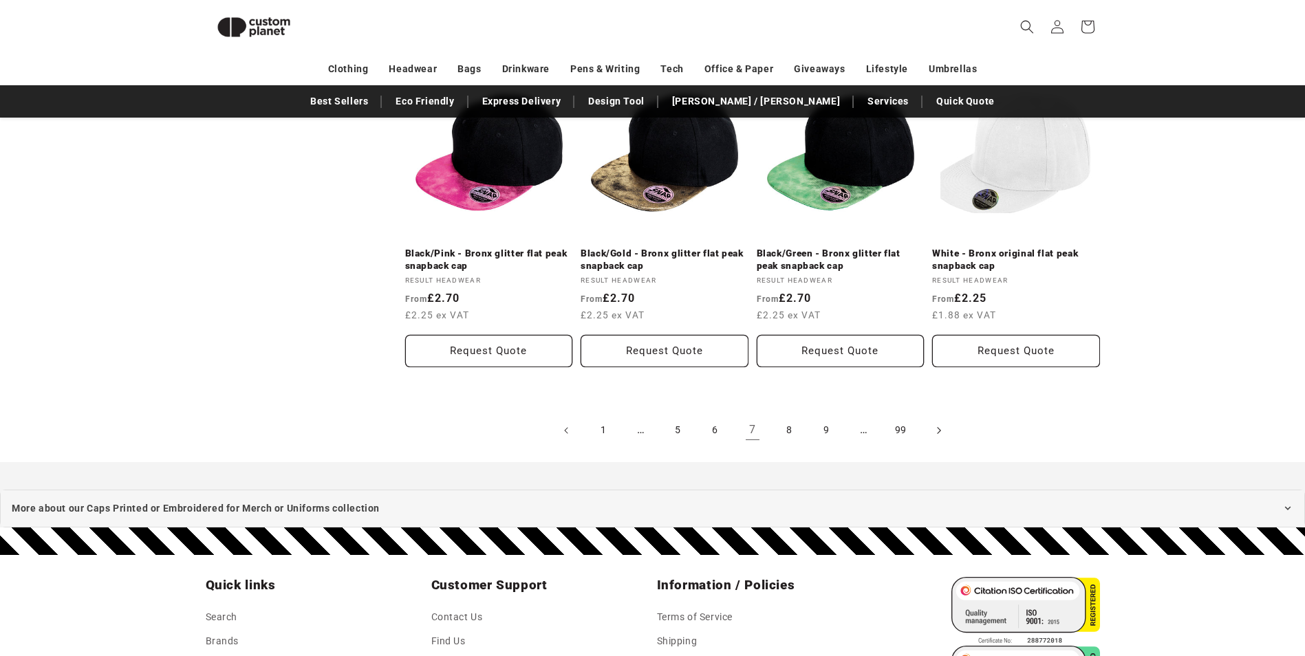
click at [938, 429] on icon "Next page" at bounding box center [938, 430] width 4 height 14
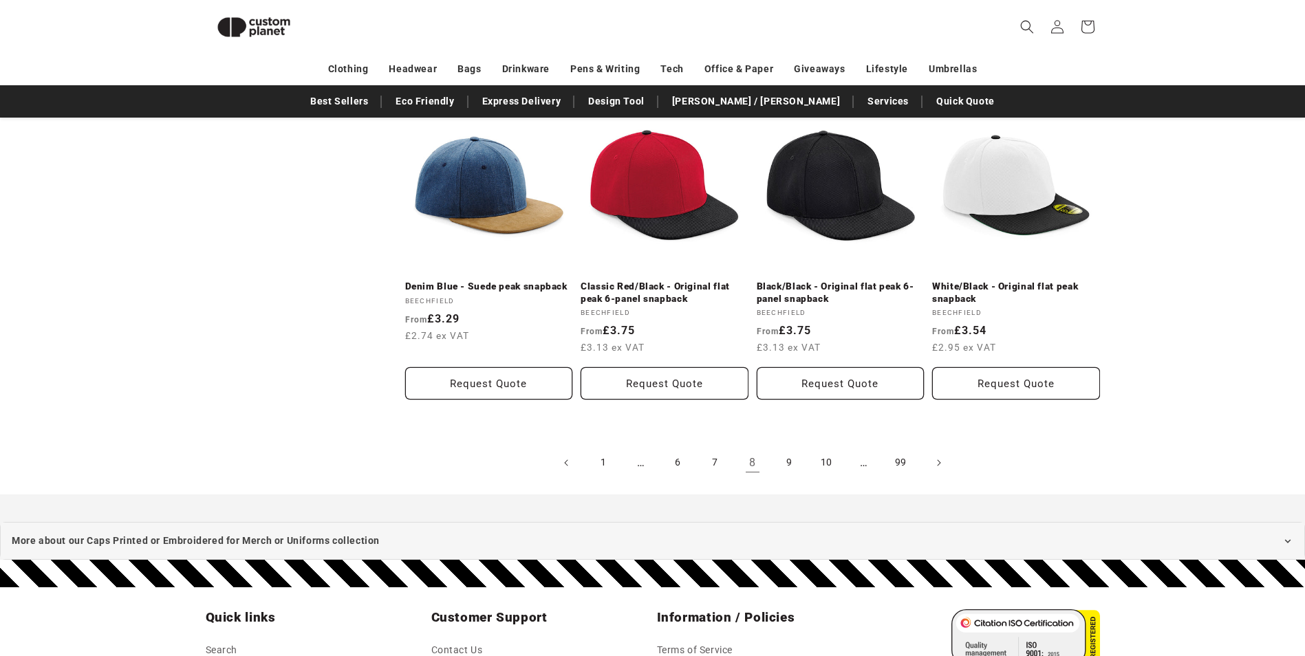
scroll to position [1481, 0]
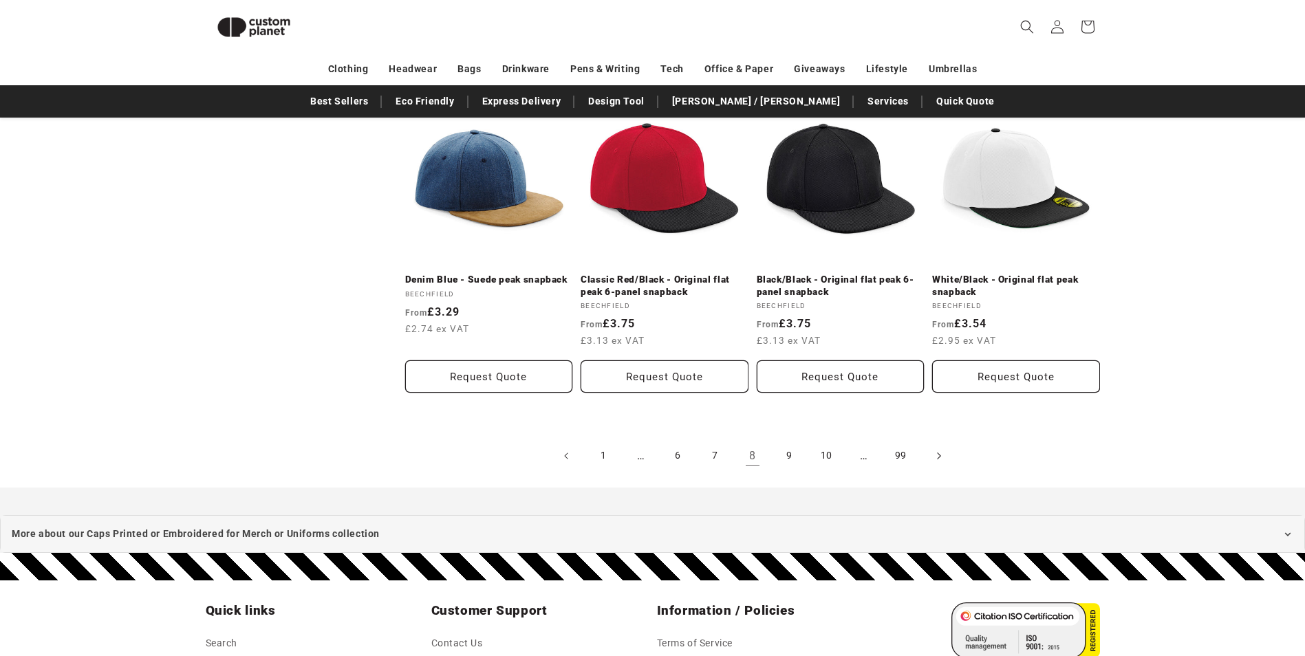
click at [938, 453] on icon "Next page" at bounding box center [938, 456] width 3 height 7
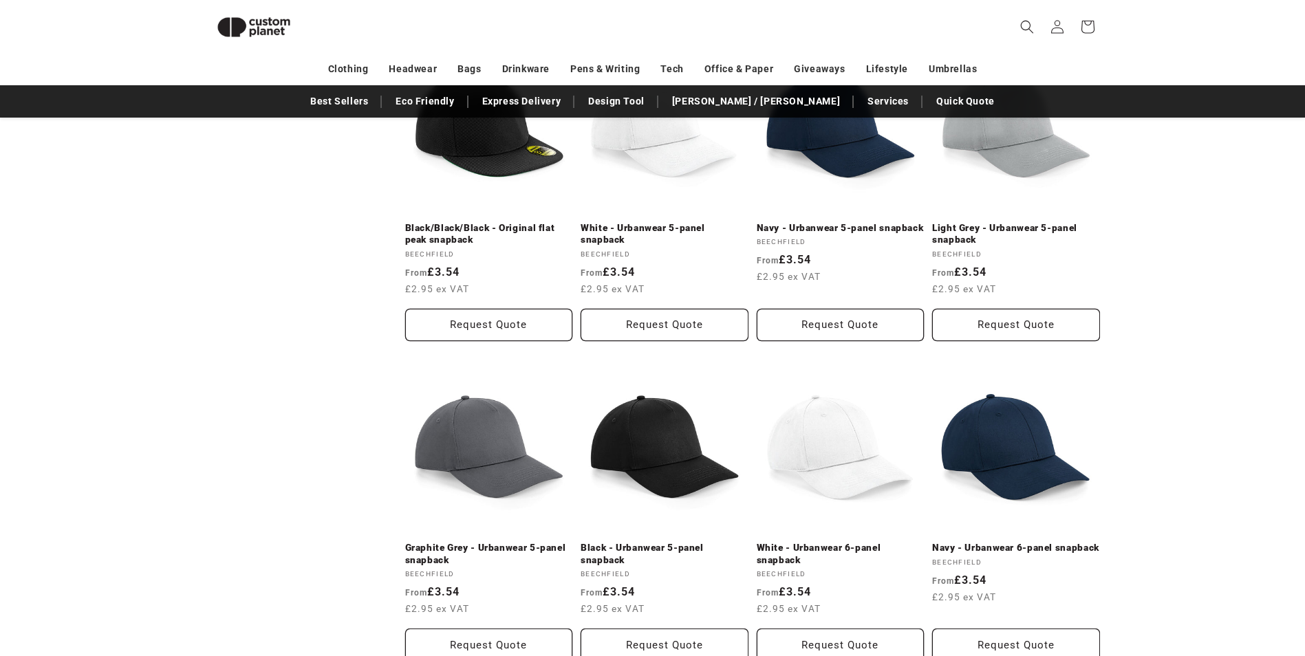
scroll to position [875, 0]
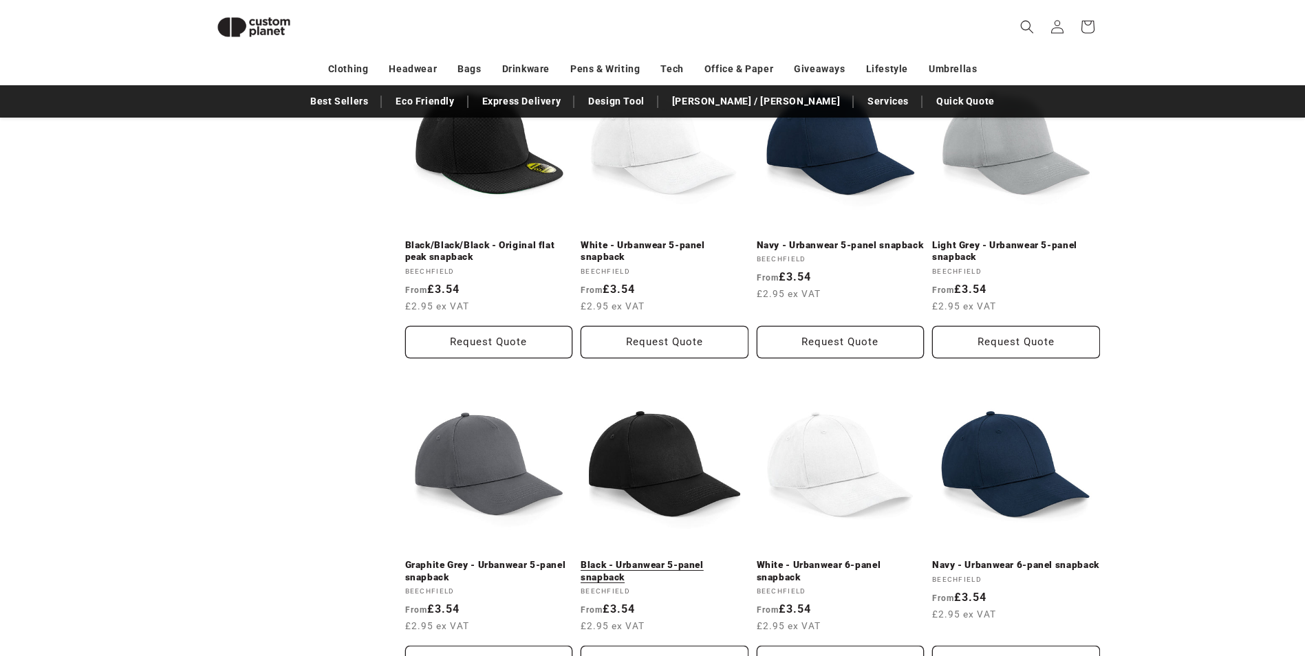
click at [664, 559] on link "Black - Urbanwear 5-panel snapback" at bounding box center [665, 571] width 168 height 24
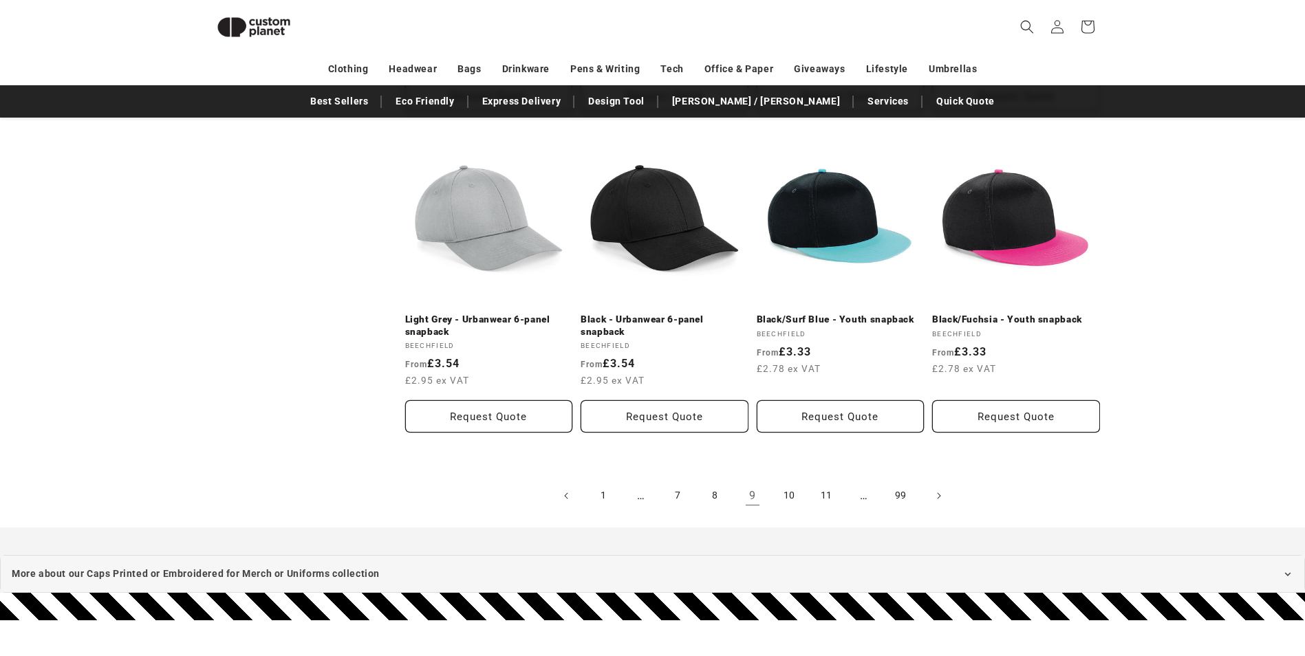
scroll to position [1563, 0]
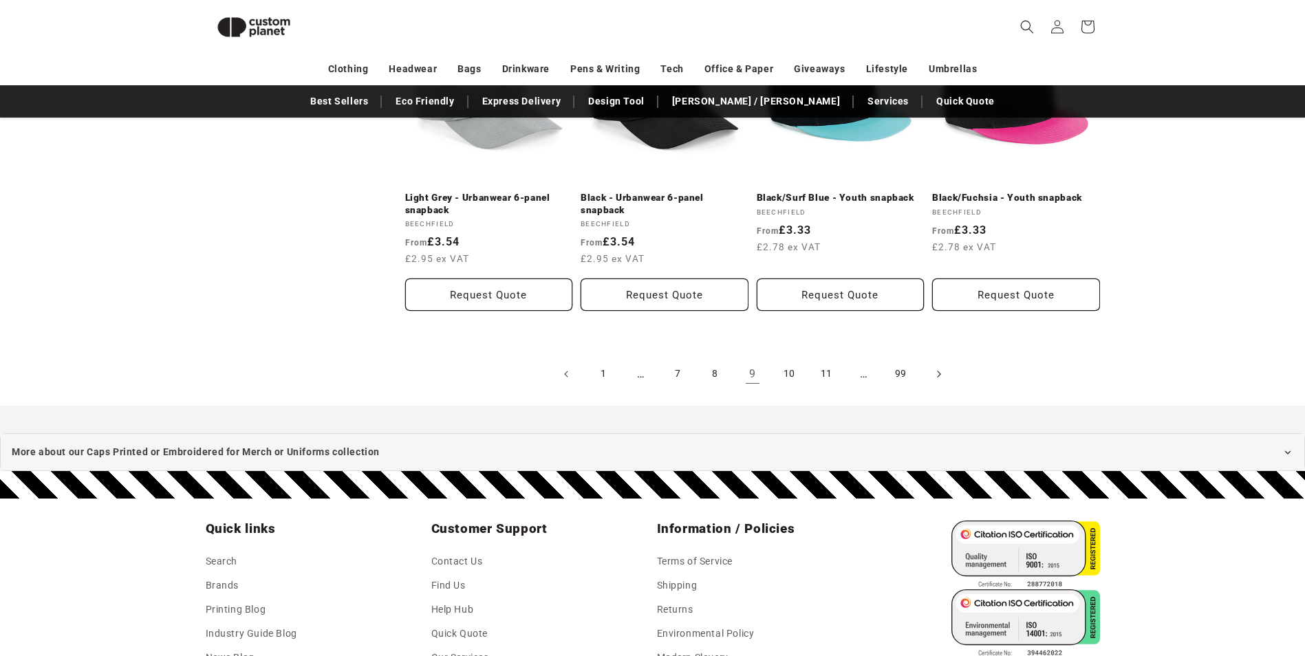
click at [938, 367] on icon "Next page" at bounding box center [938, 374] width 4 height 14
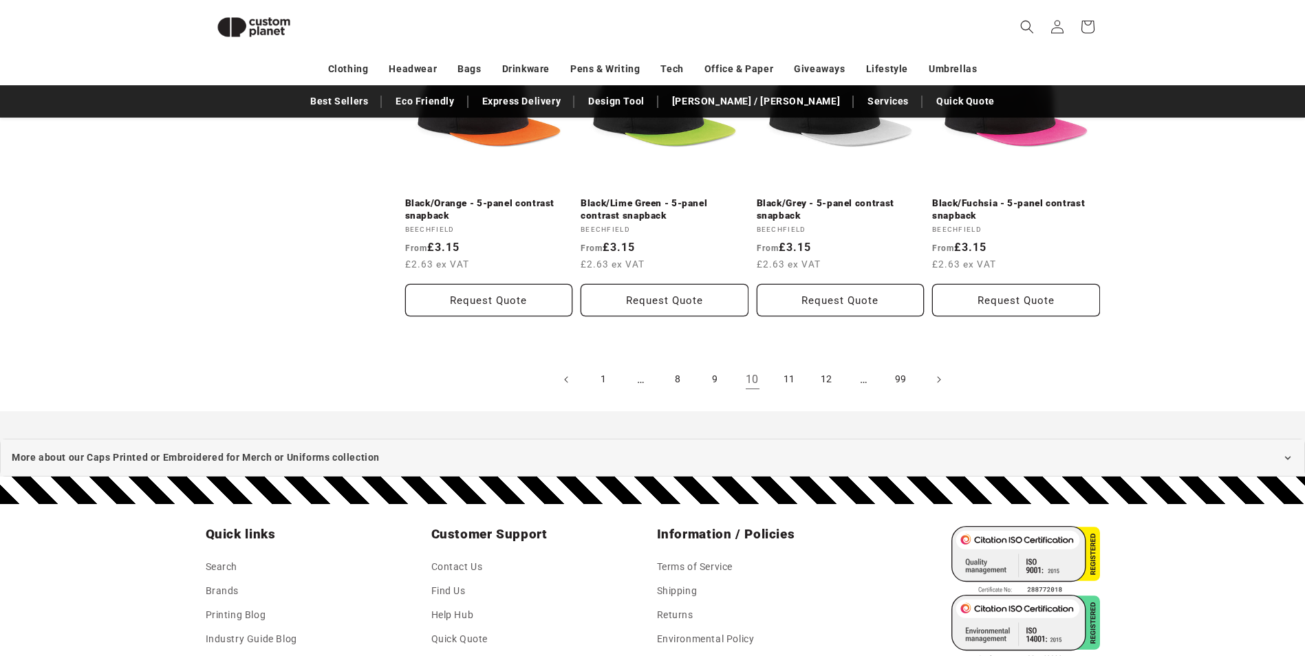
scroll to position [1564, 0]
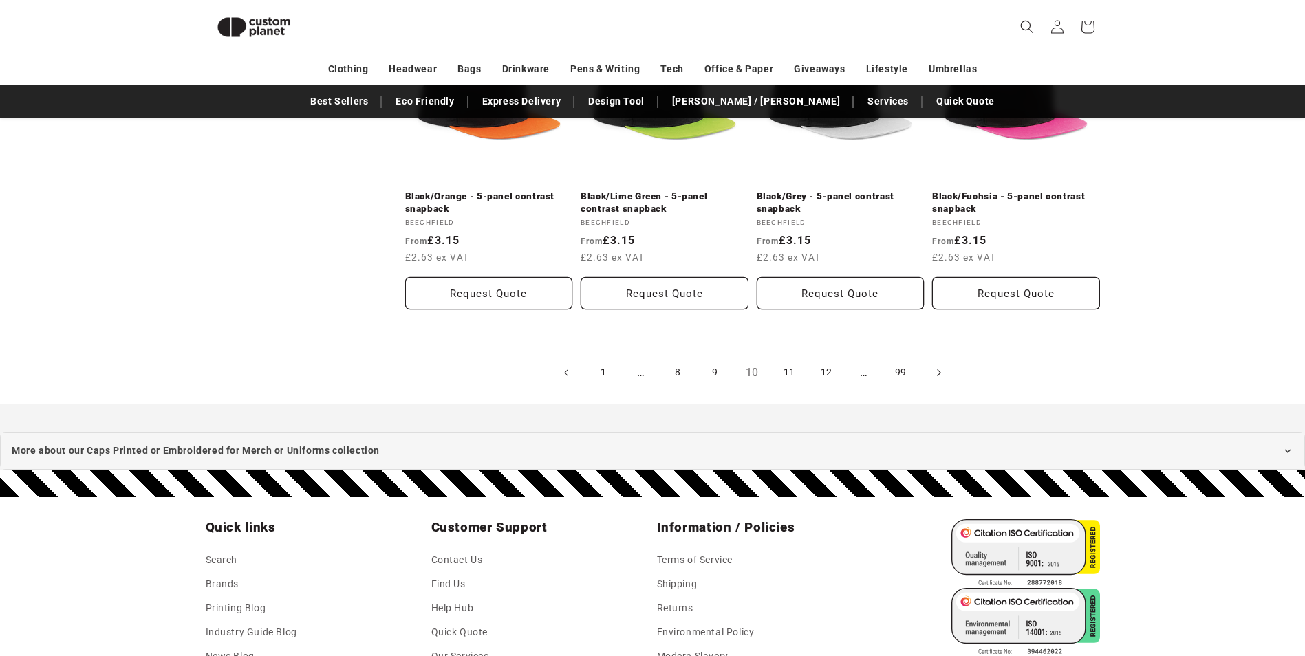
click at [935, 366] on span "Next page" at bounding box center [938, 373] width 14 height 14
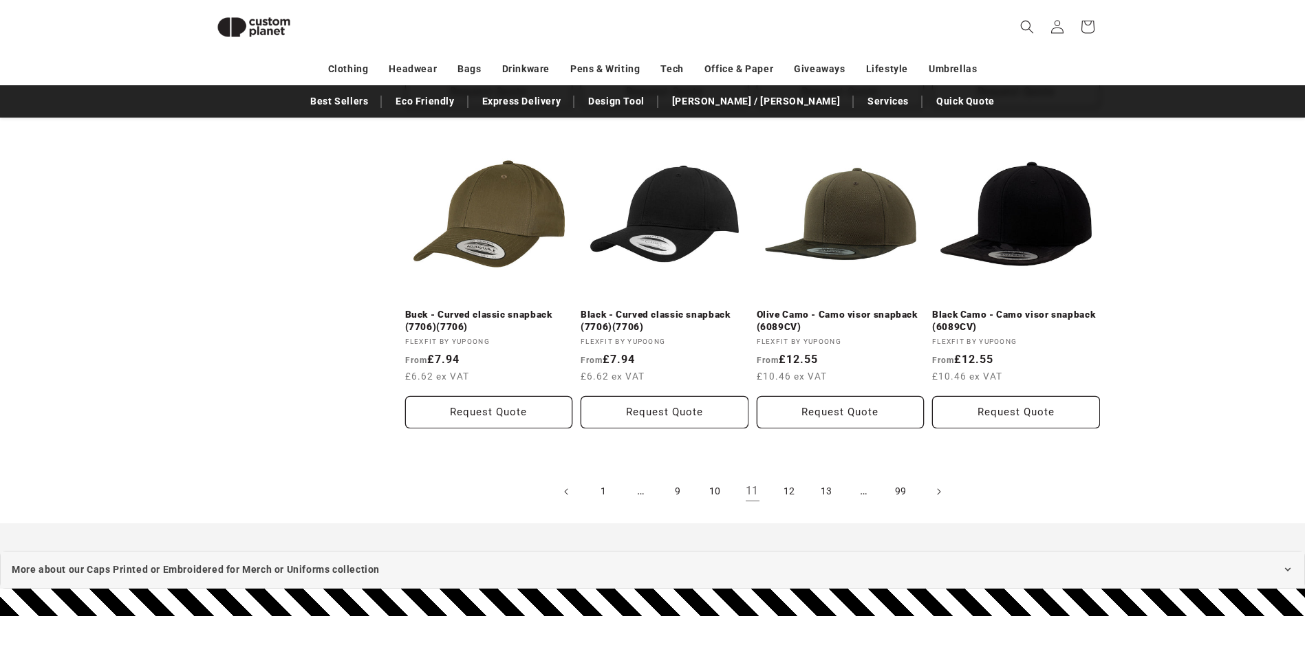
scroll to position [1495, 0]
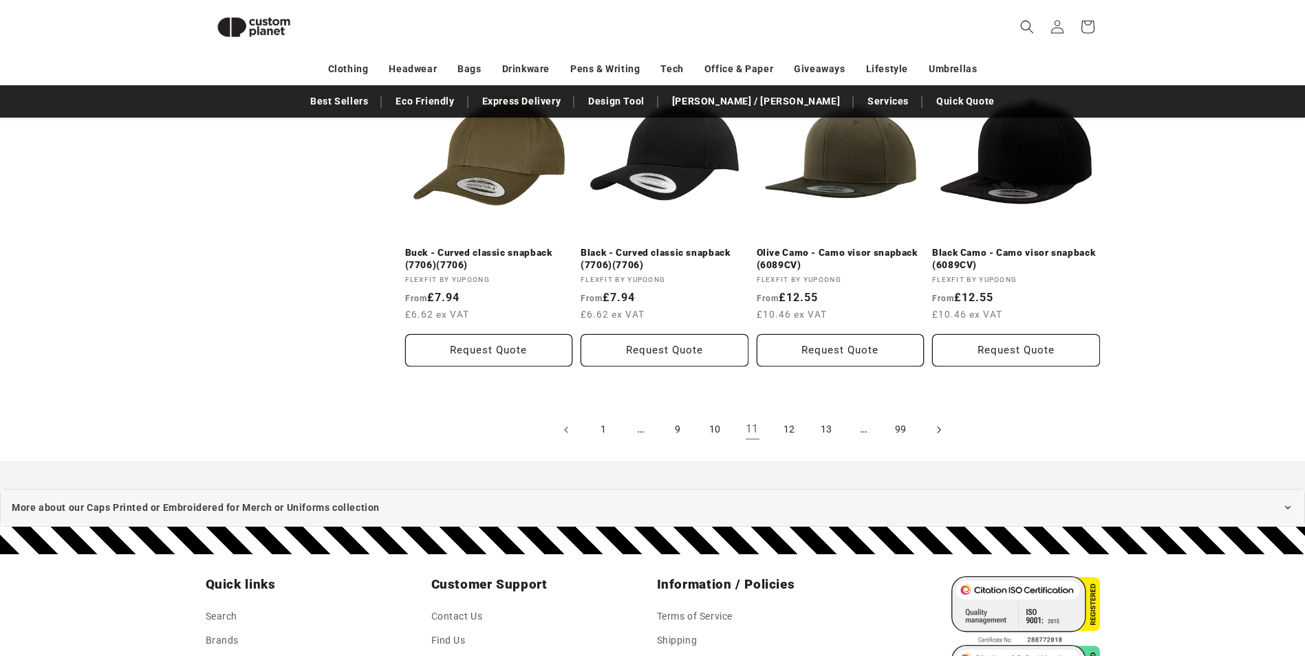
click at [943, 429] on span "Next page" at bounding box center [938, 430] width 14 height 14
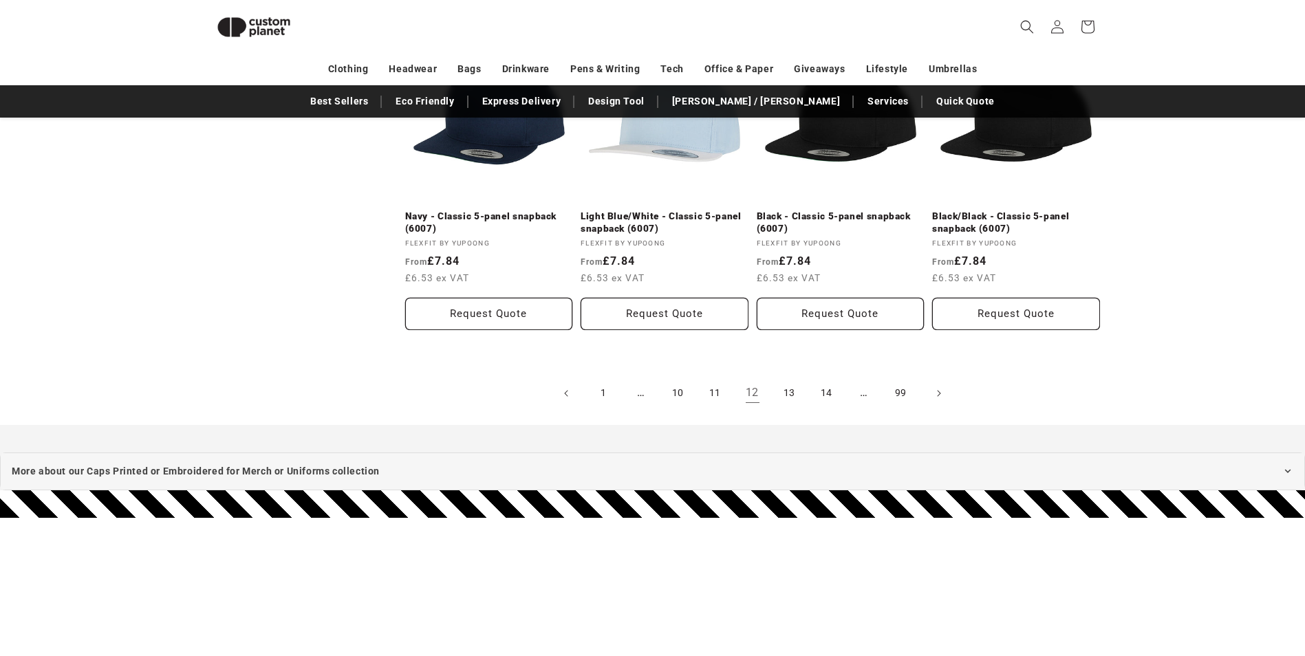
scroll to position [1563, 0]
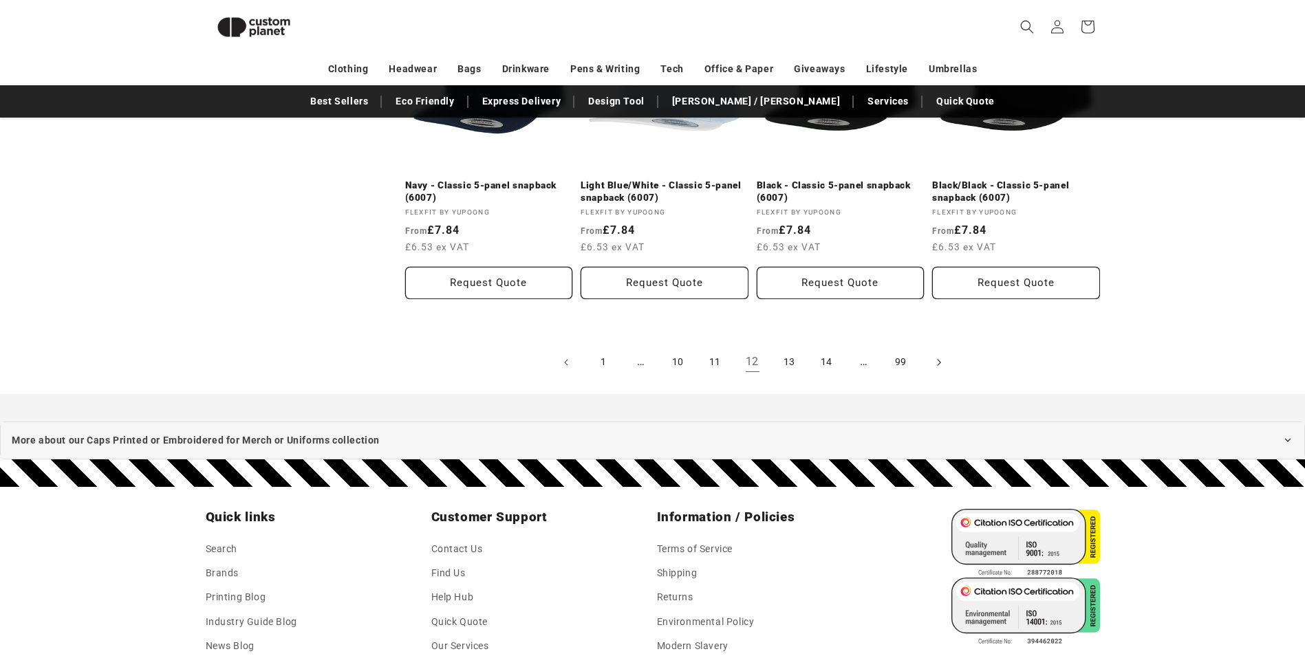
click at [937, 365] on icon "Next page" at bounding box center [938, 362] width 4 height 14
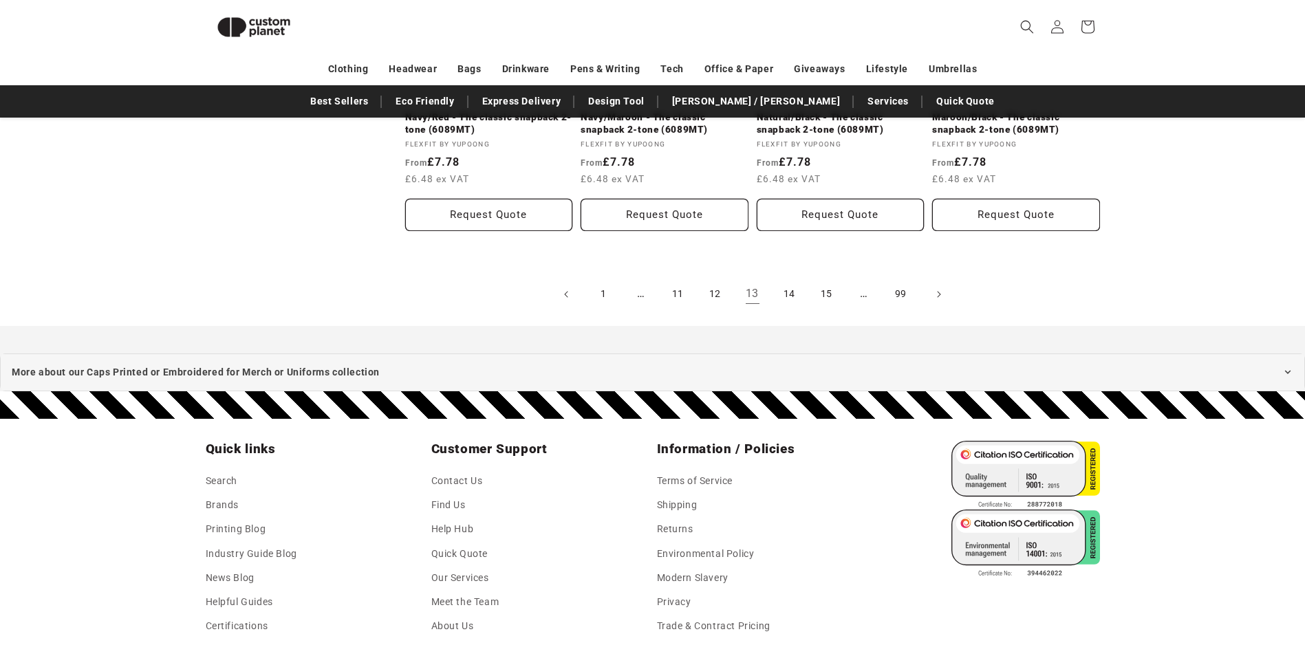
scroll to position [1632, 0]
click at [942, 296] on span "Next page" at bounding box center [938, 294] width 14 height 14
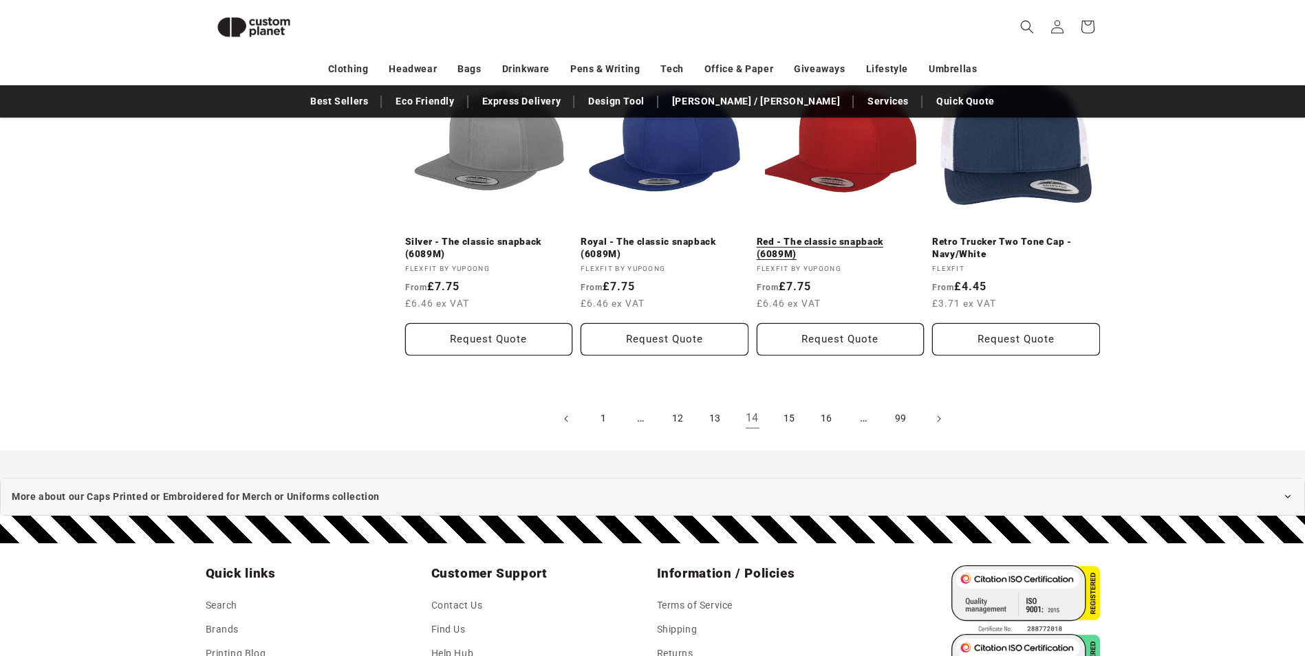
scroll to position [1700, 0]
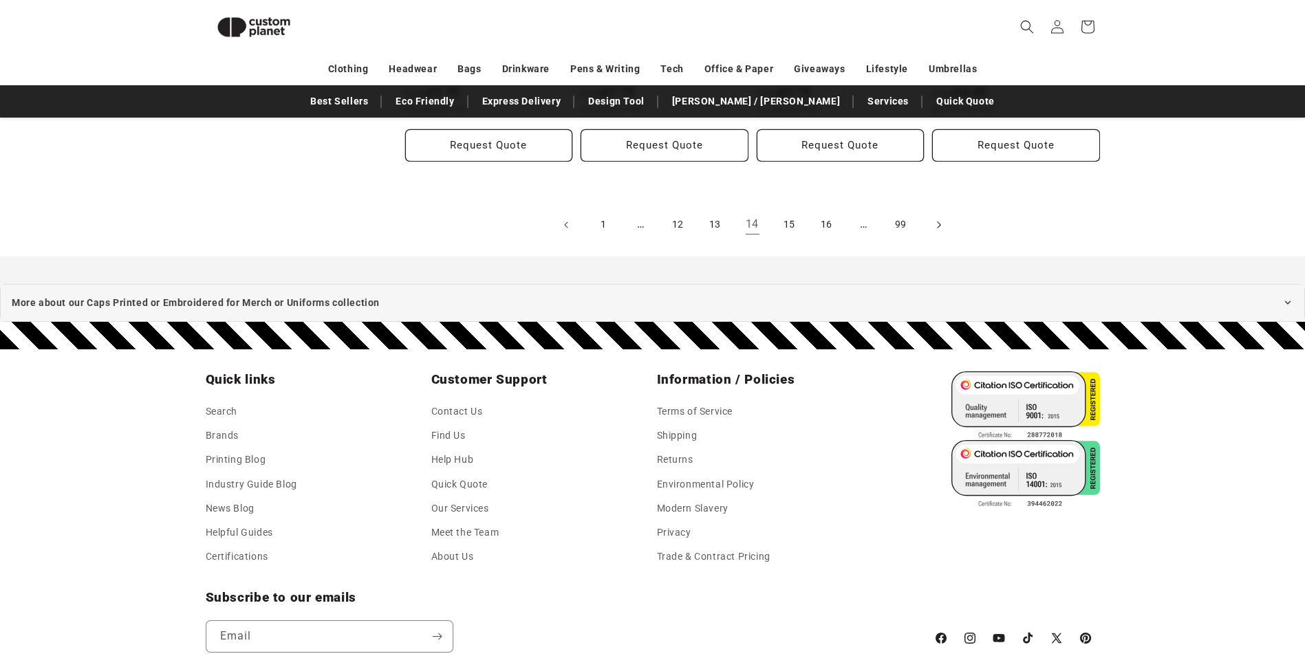
click at [939, 225] on icon "Next page" at bounding box center [938, 224] width 4 height 14
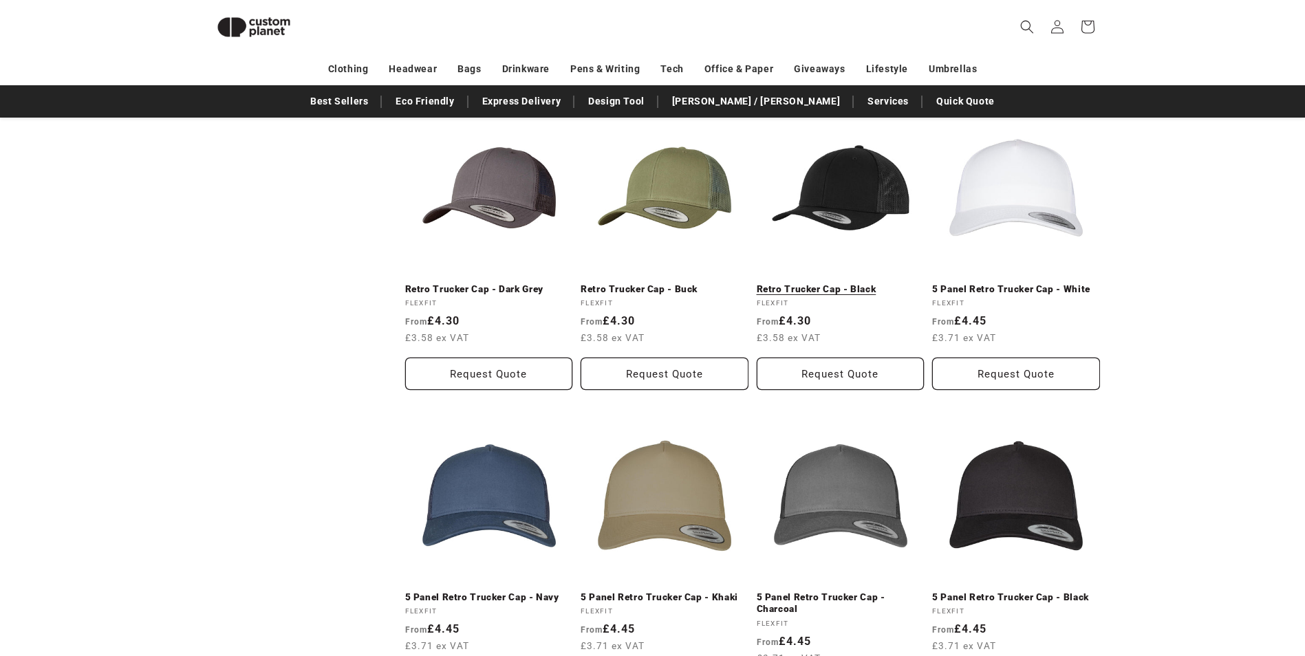
scroll to position [808, 0]
click at [828, 283] on link "Retro Trucker Cap - Black" at bounding box center [841, 289] width 168 height 12
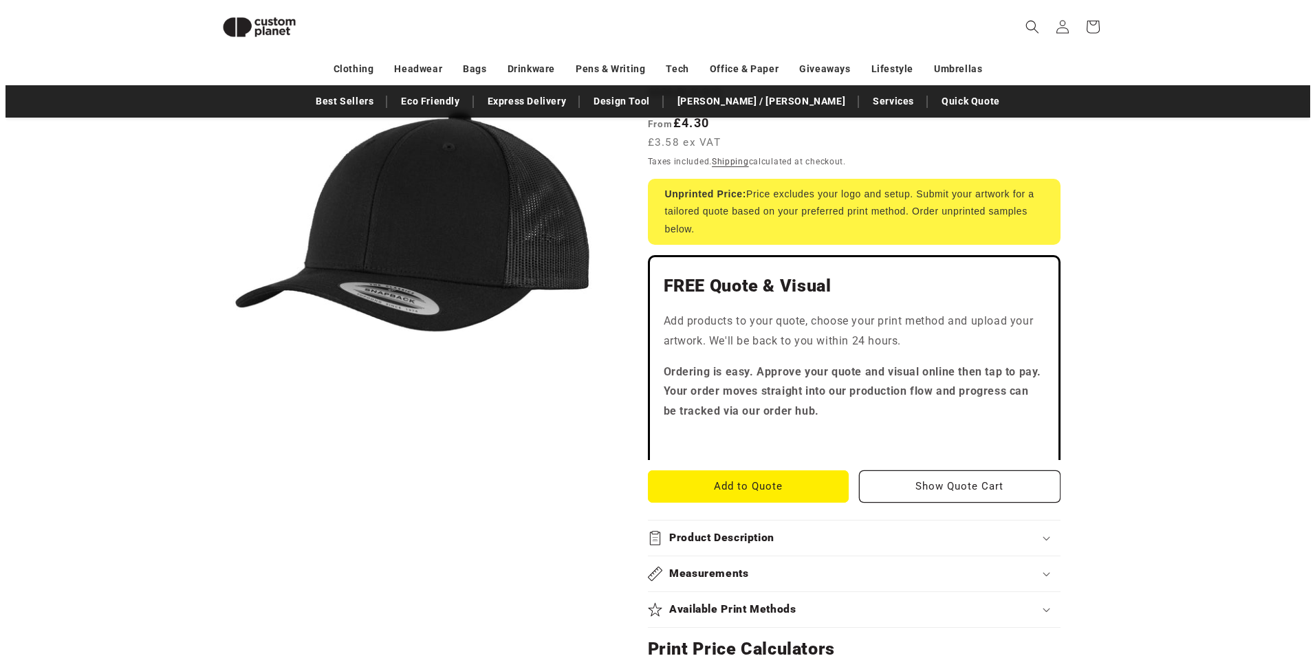
scroll to position [188, 0]
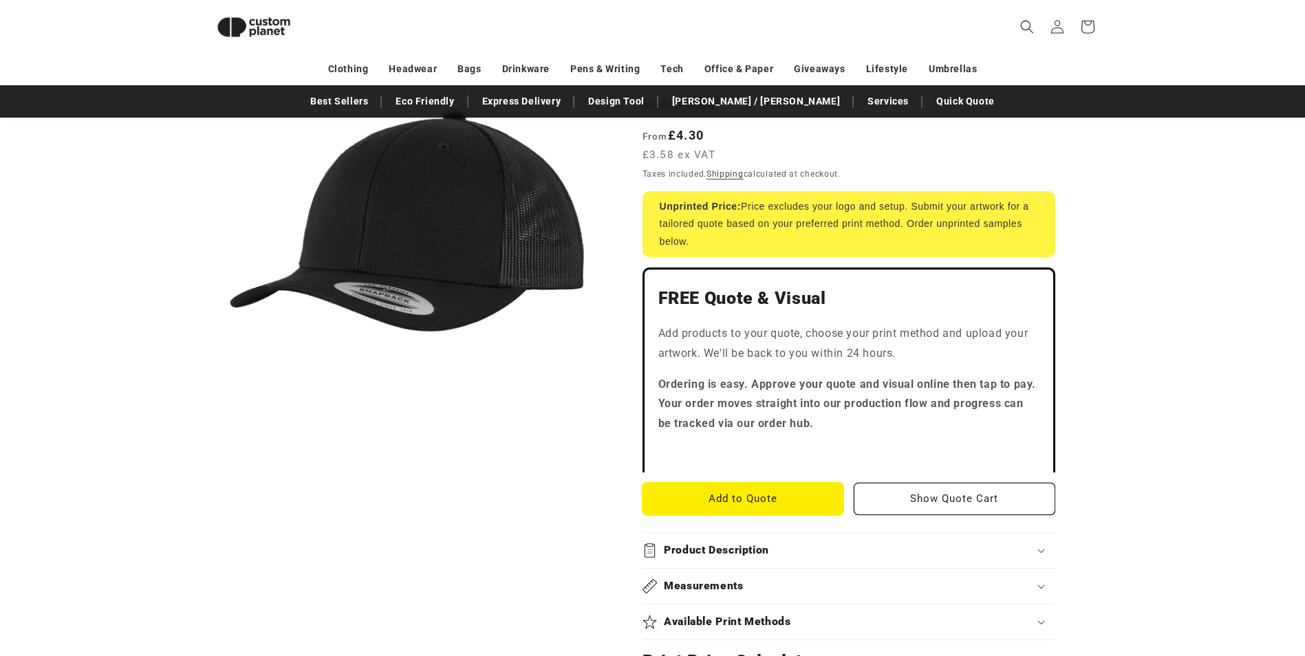
click at [726, 494] on button "Add to Quote" at bounding box center [743, 499] width 202 height 32
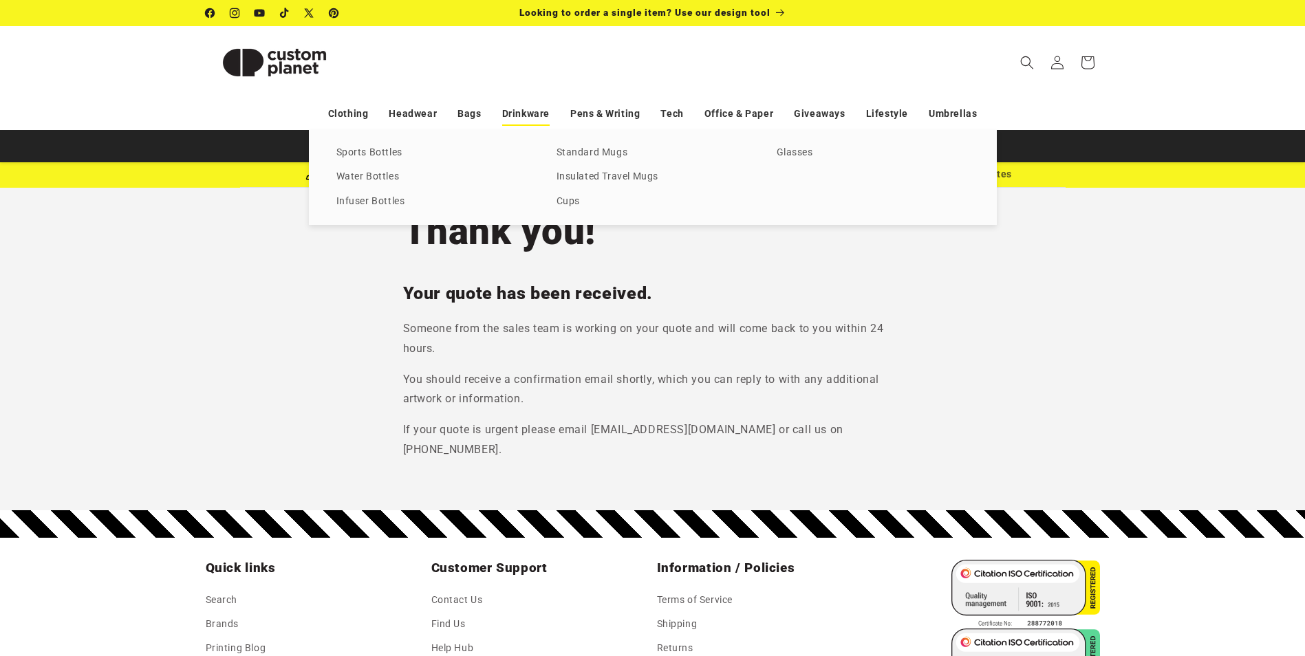
click at [512, 111] on link "Drinkware" at bounding box center [525, 114] width 47 height 24
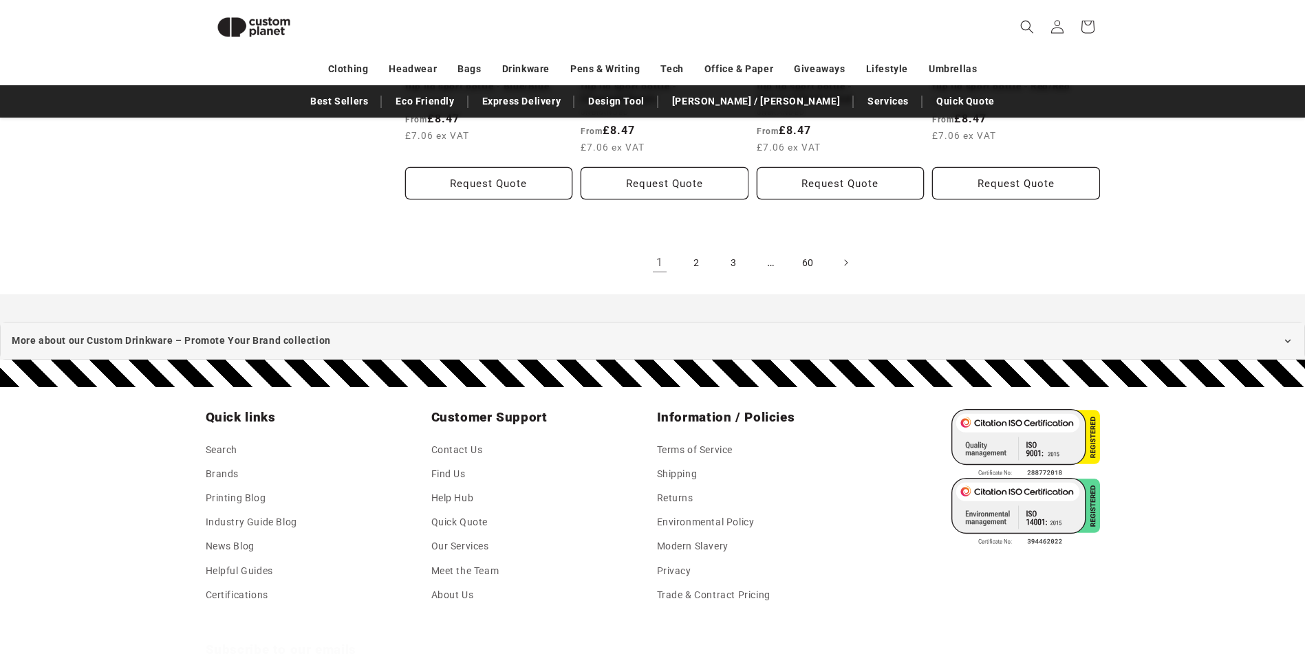
scroll to position [3077, 0]
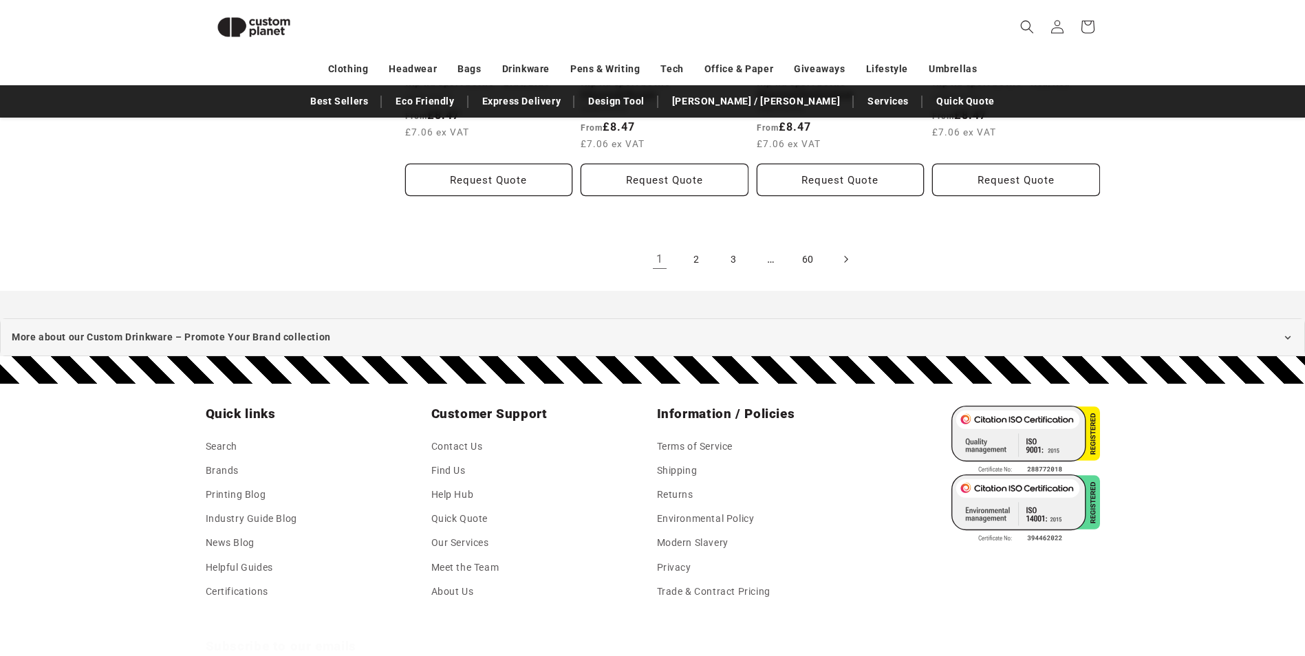
click at [847, 255] on icon "Next page" at bounding box center [845, 259] width 4 height 14
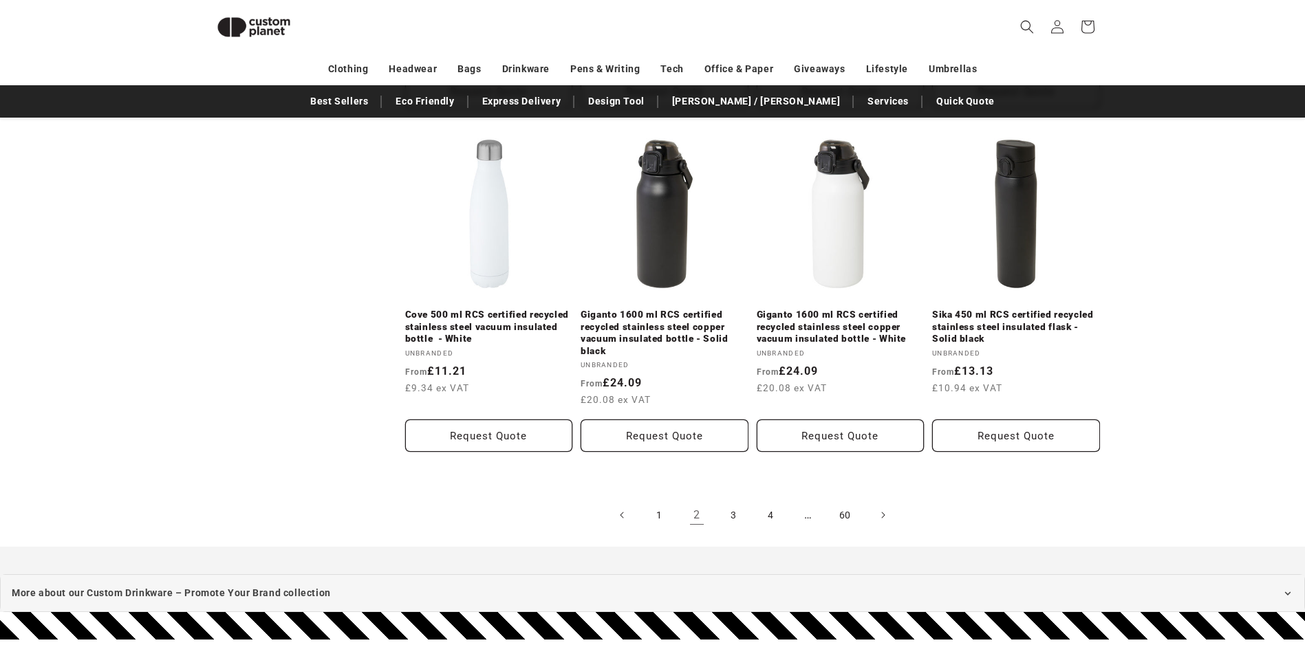
scroll to position [2872, 0]
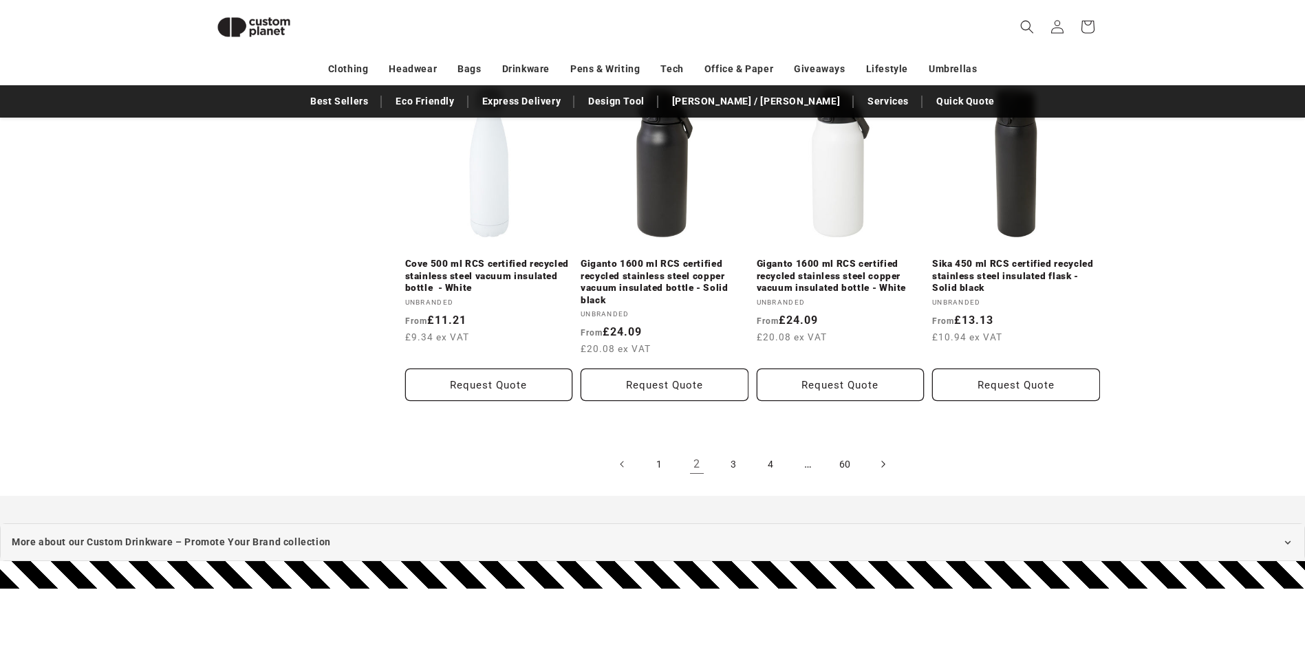
click at [885, 464] on icon "Next page" at bounding box center [882, 464] width 4 height 14
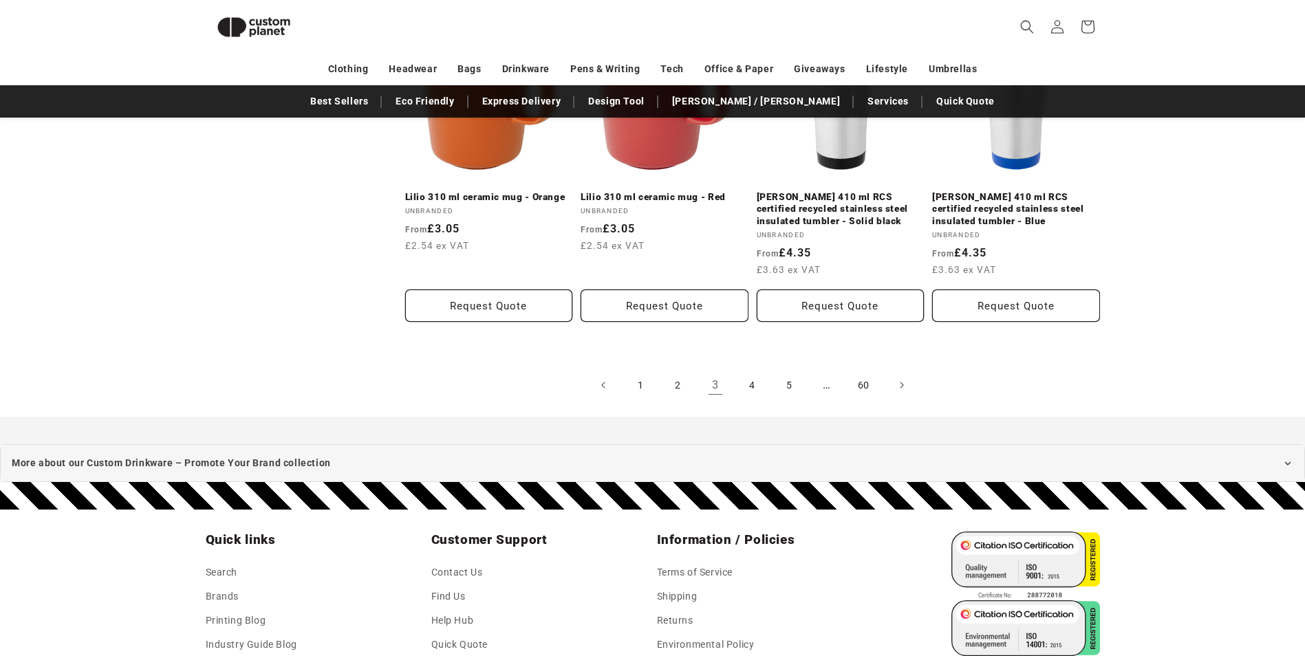
scroll to position [2908, 0]
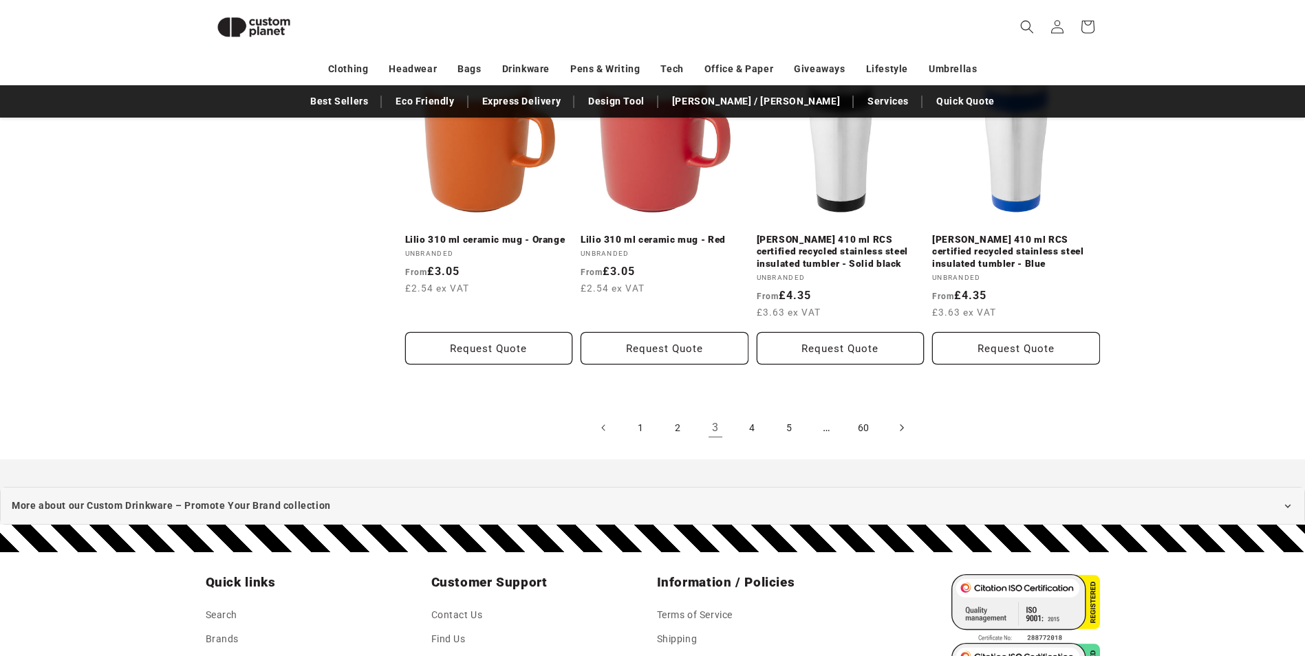
click at [898, 424] on span "Next page" at bounding box center [901, 428] width 14 height 14
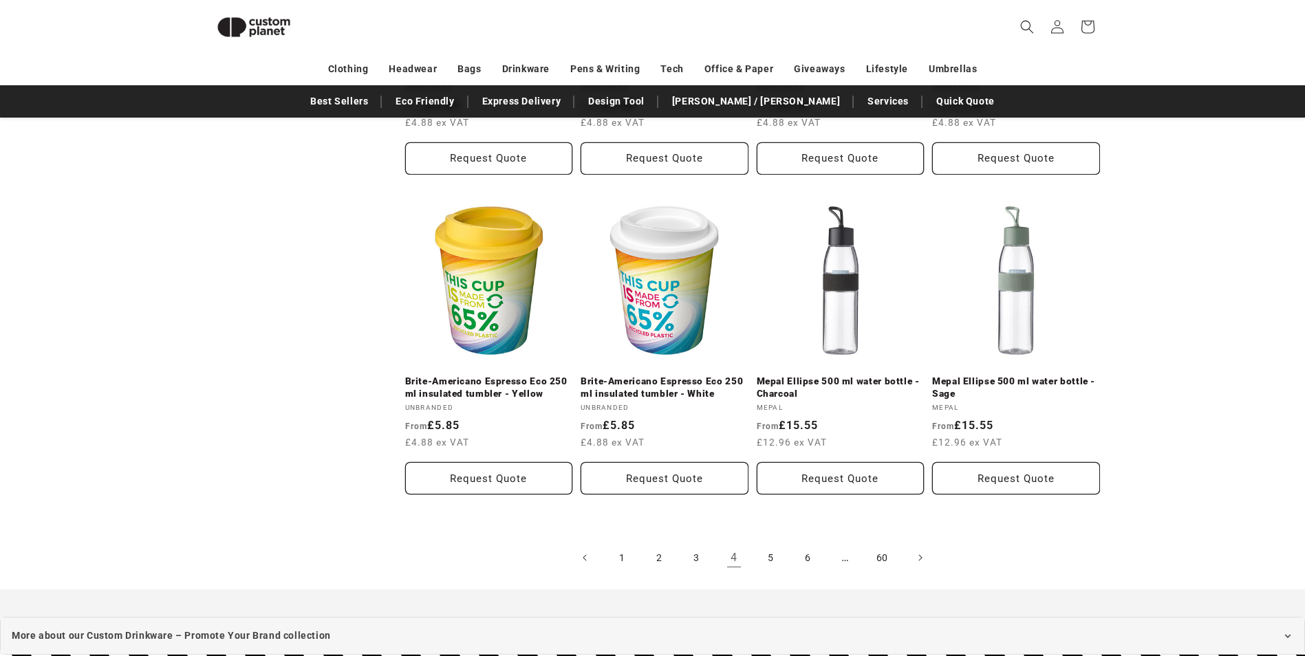
scroll to position [2787, 0]
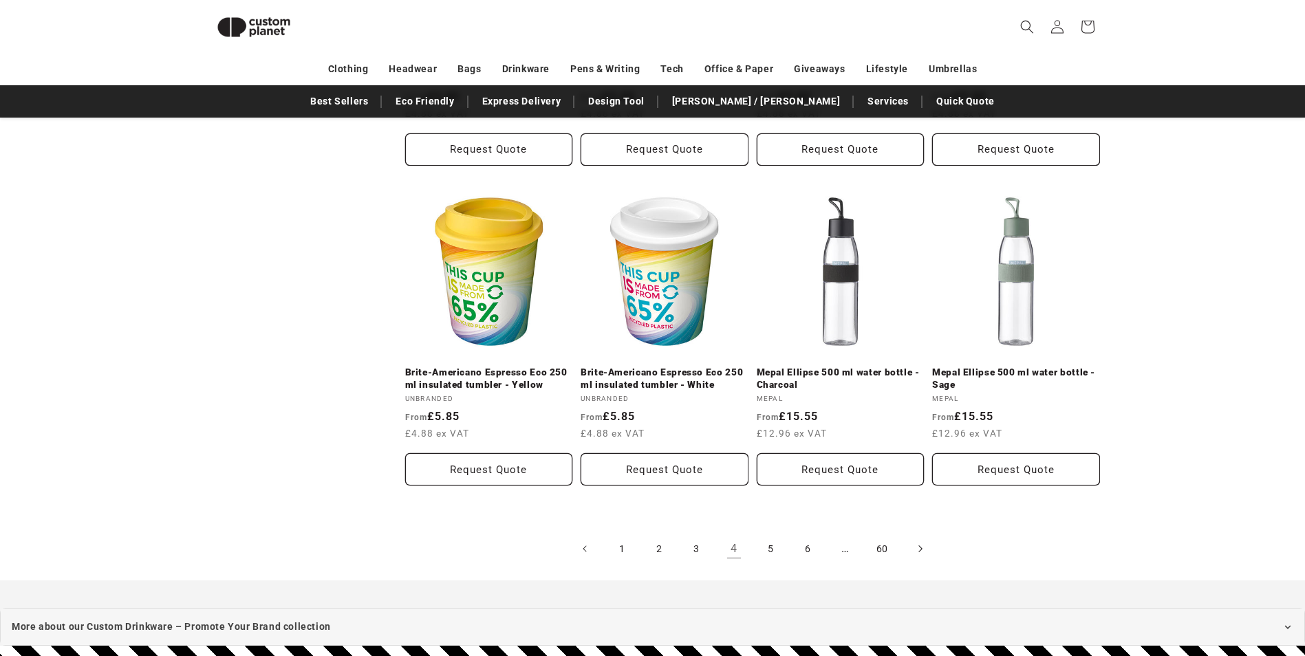
click at [922, 548] on icon "Next page" at bounding box center [920, 548] width 4 height 14
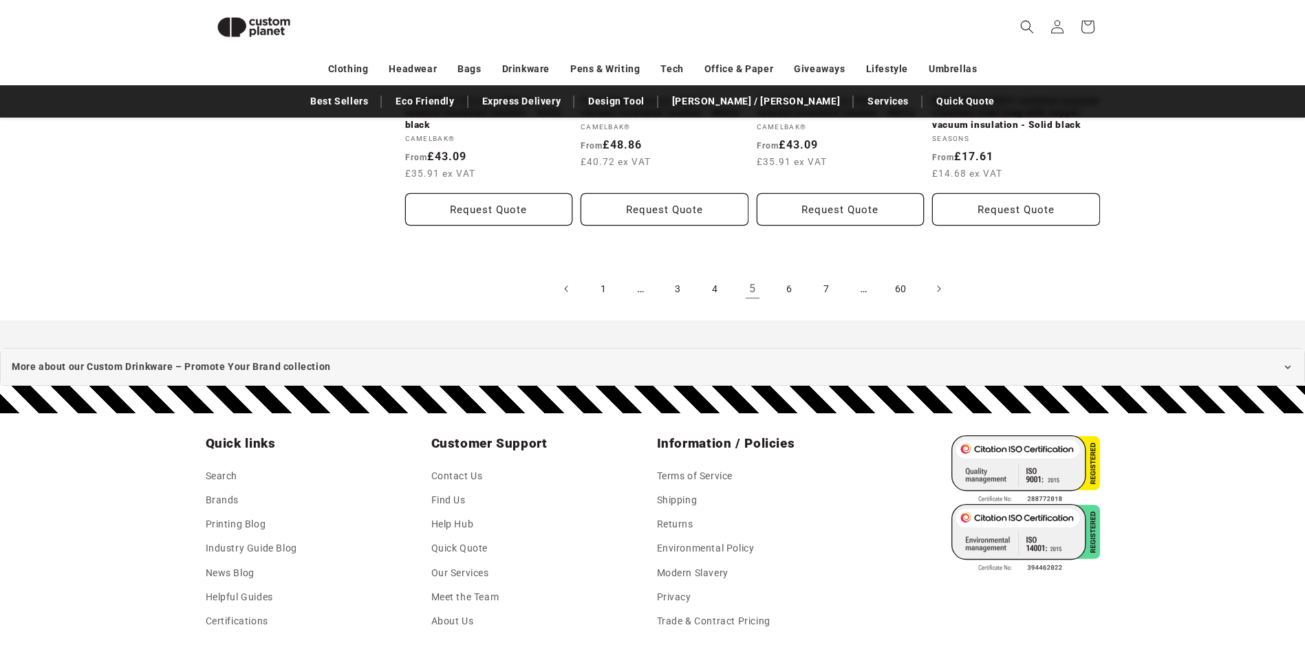
scroll to position [3089, 0]
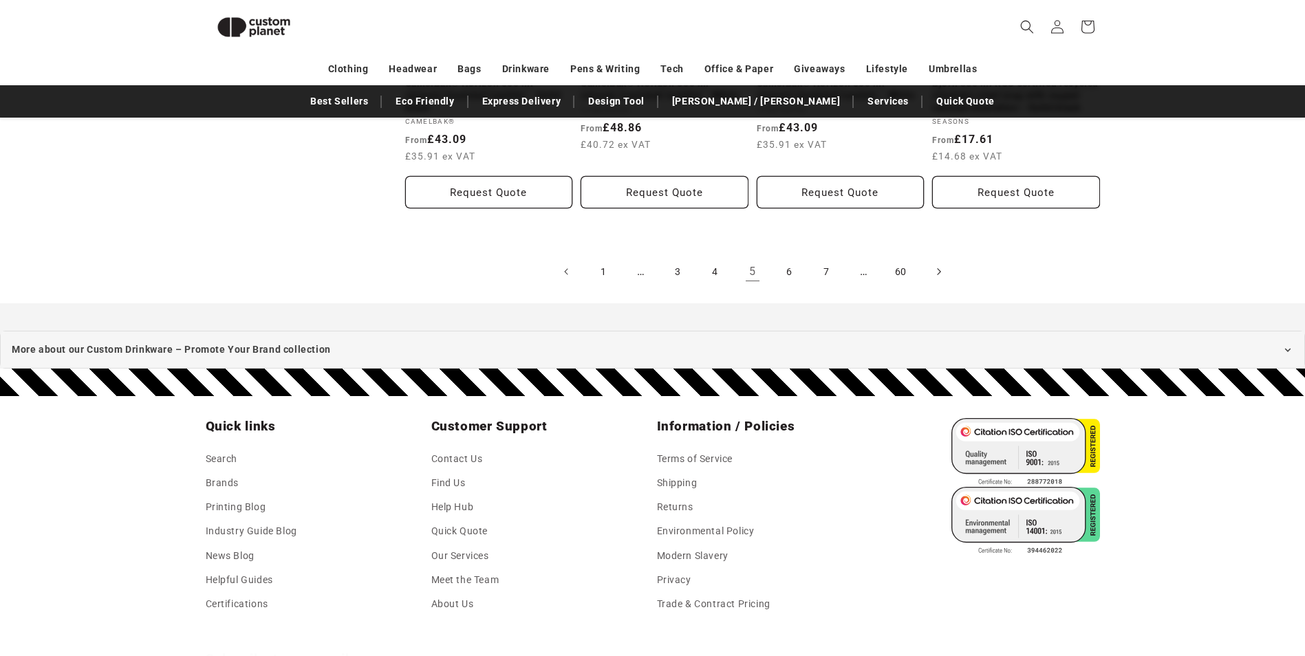
click at [939, 268] on icon "Next page" at bounding box center [938, 272] width 4 height 14
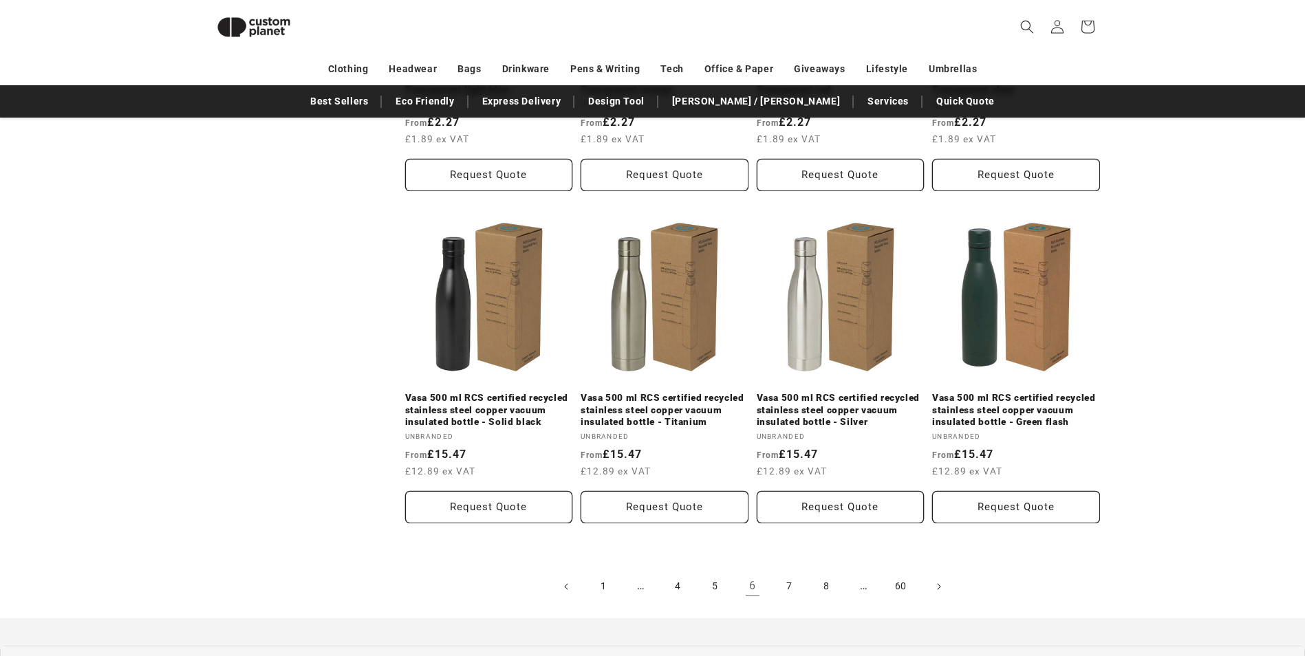
scroll to position [2763, 0]
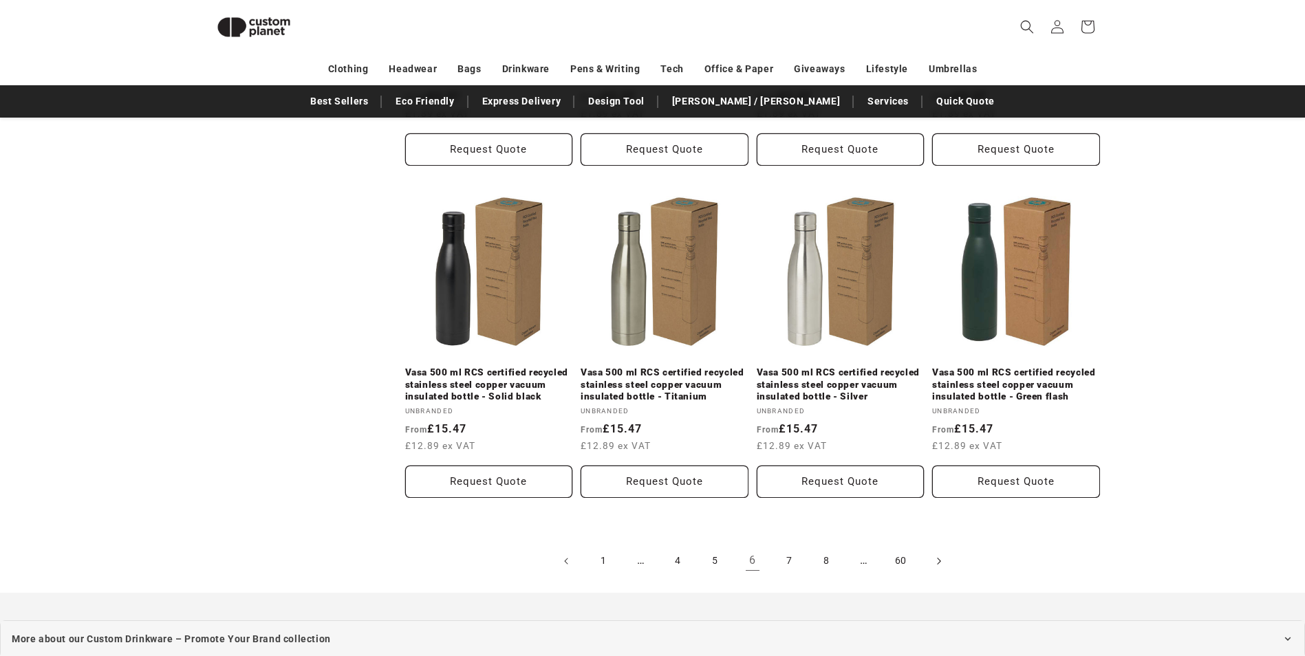
click at [937, 554] on icon "Next page" at bounding box center [938, 561] width 4 height 14
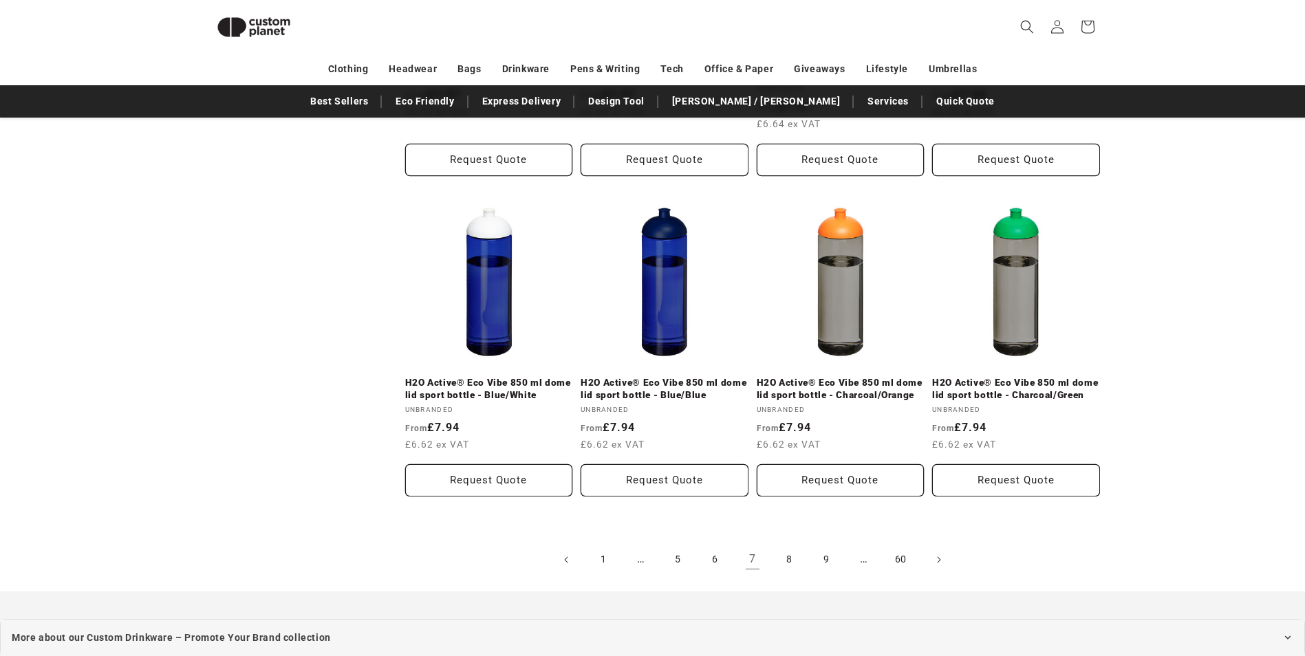
scroll to position [2880, 0]
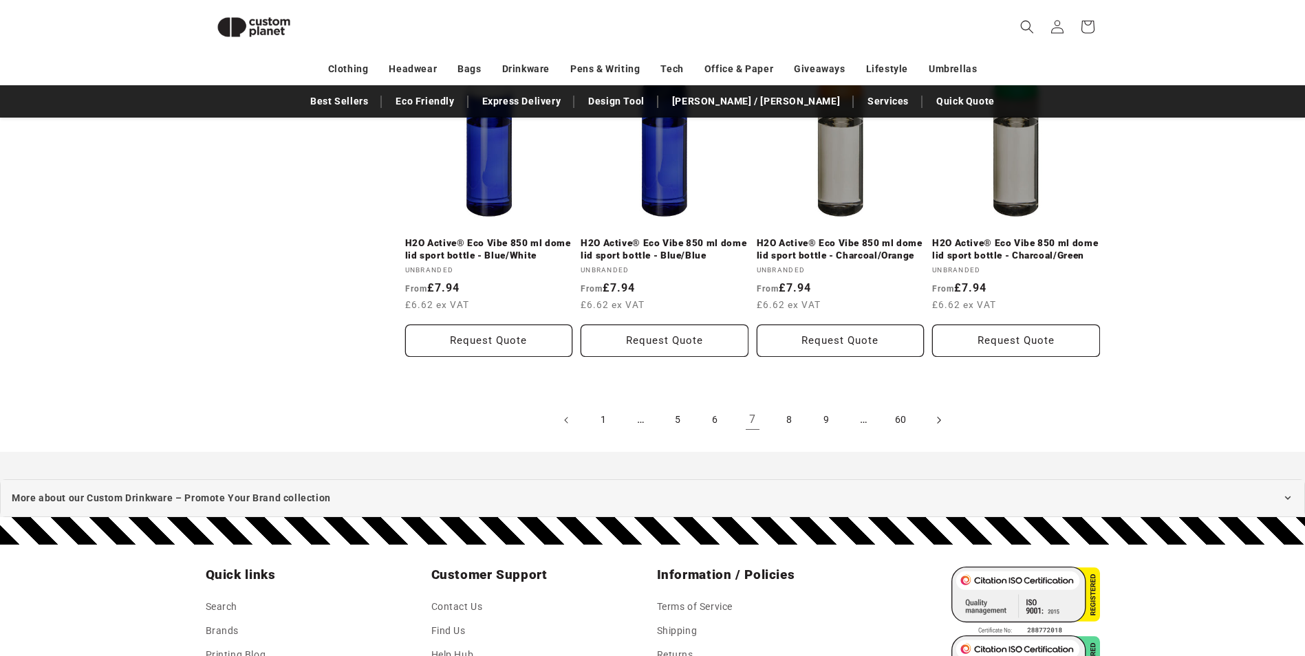
click at [936, 427] on icon "Next page" at bounding box center [938, 420] width 4 height 14
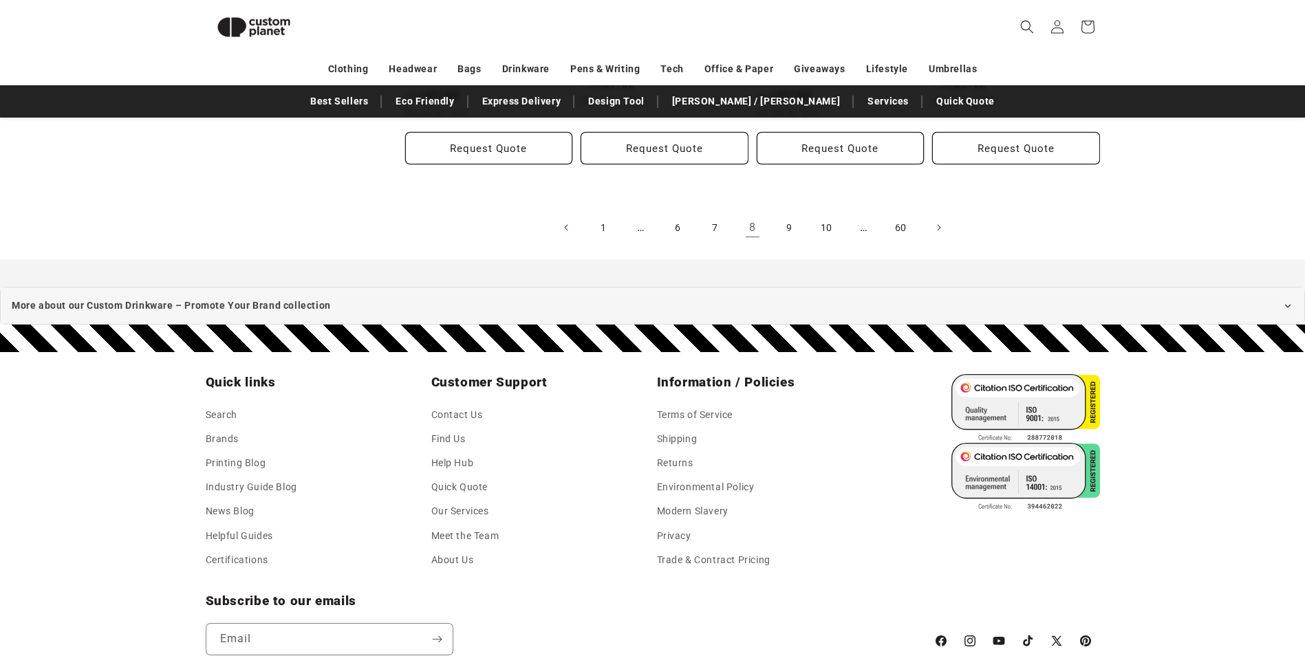
scroll to position [2938, 0]
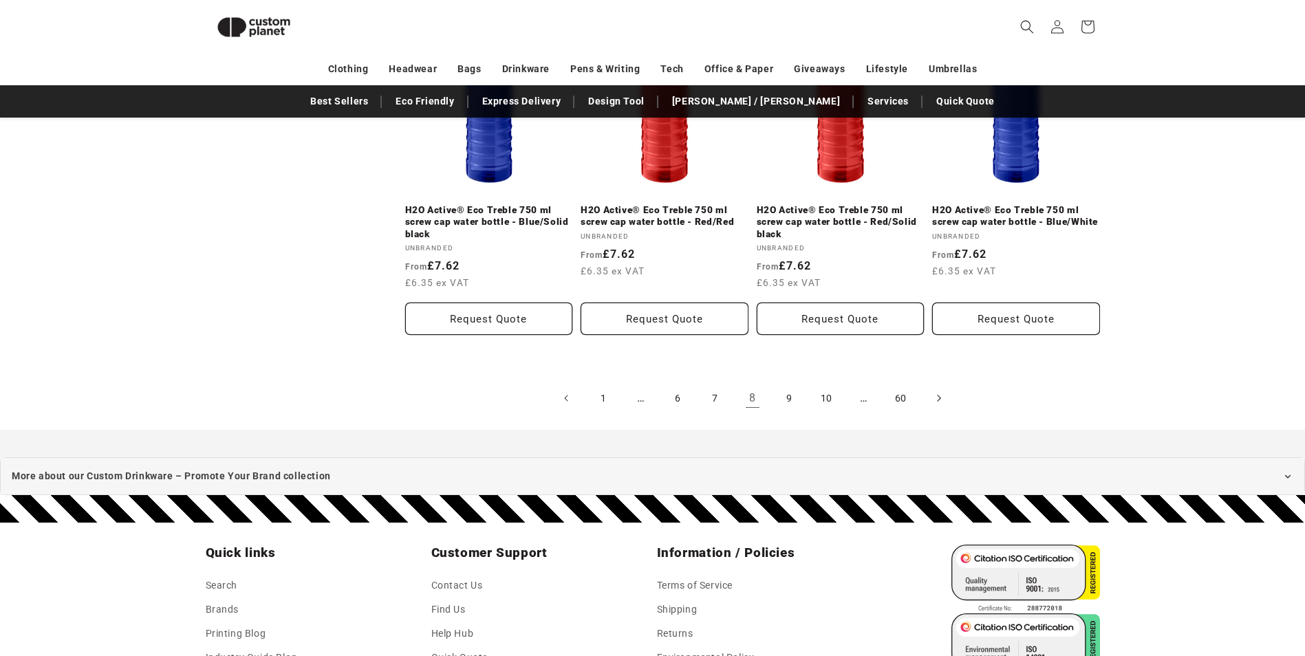
click at [940, 398] on icon "Next page" at bounding box center [938, 398] width 4 height 14
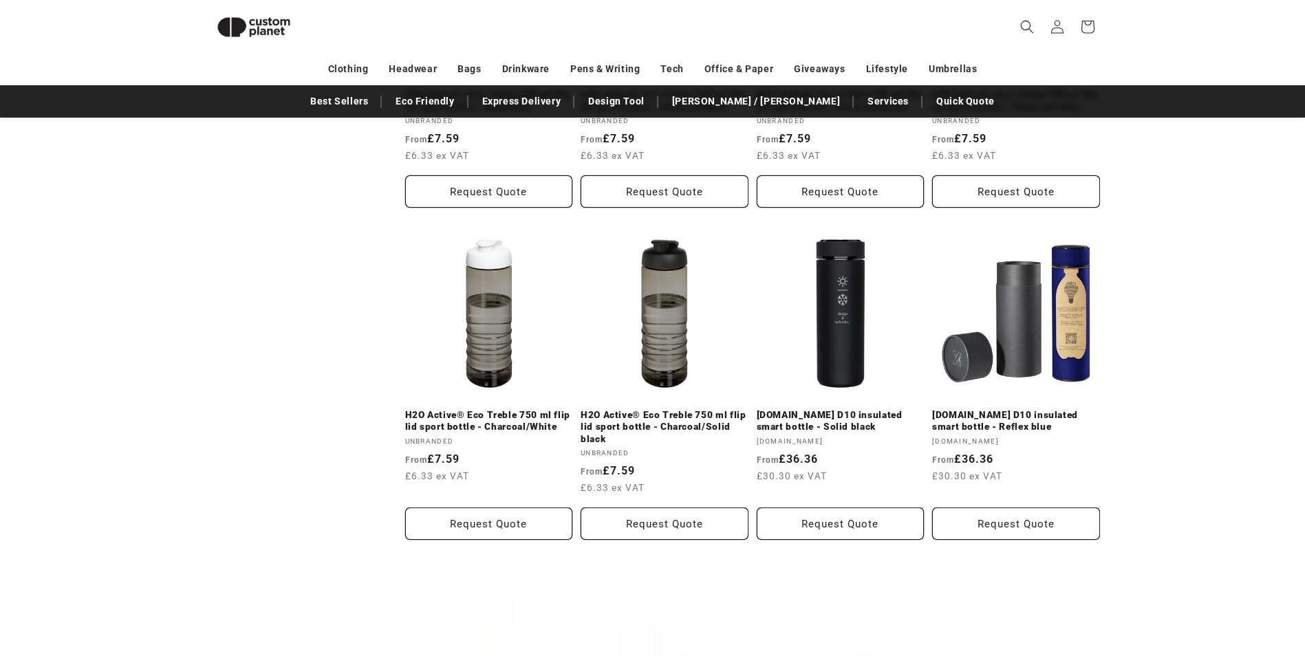
scroll to position [1771, 0]
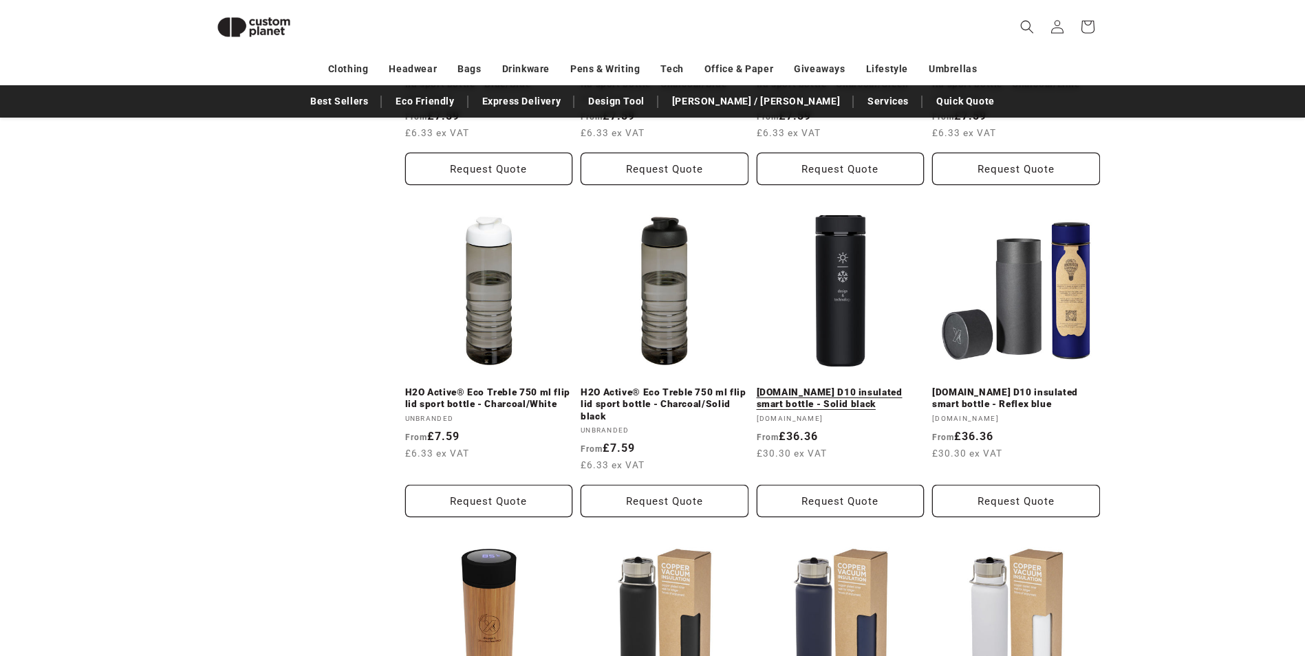
click at [834, 387] on link "SCX.design D10 insulated smart bottle - Solid black" at bounding box center [841, 399] width 168 height 24
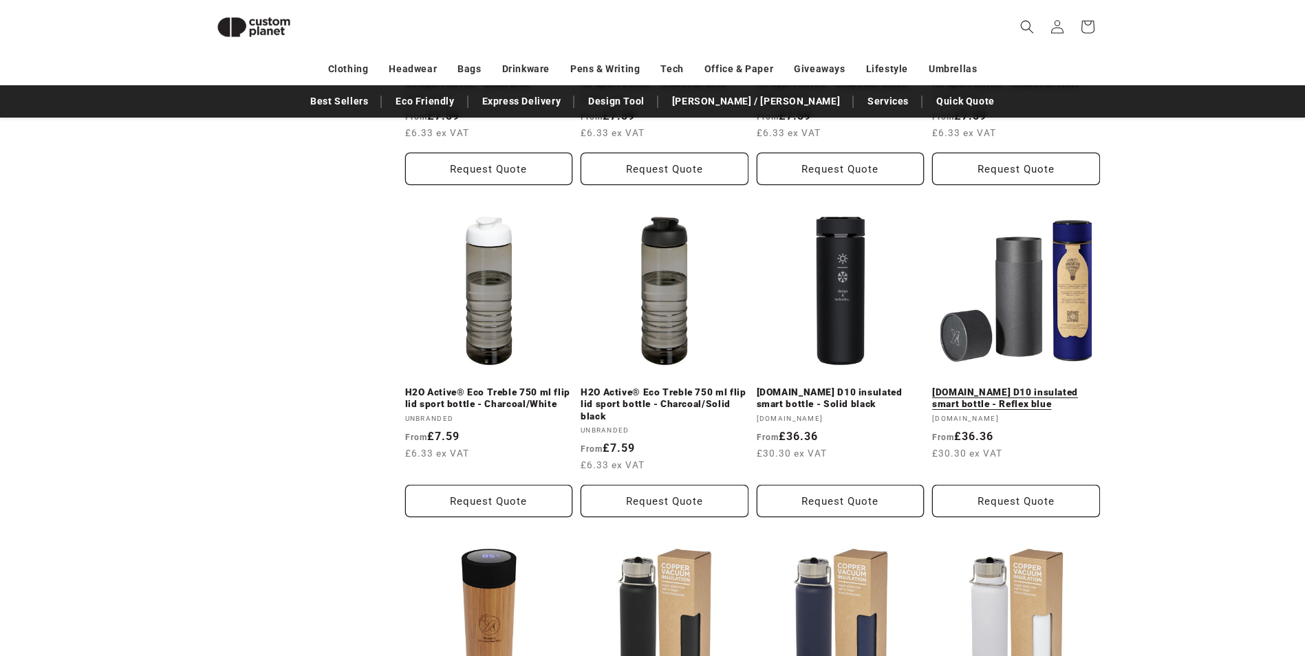
click at [1018, 387] on link "SCX.design D10 insulated smart bottle - Reflex blue" at bounding box center [1016, 399] width 168 height 24
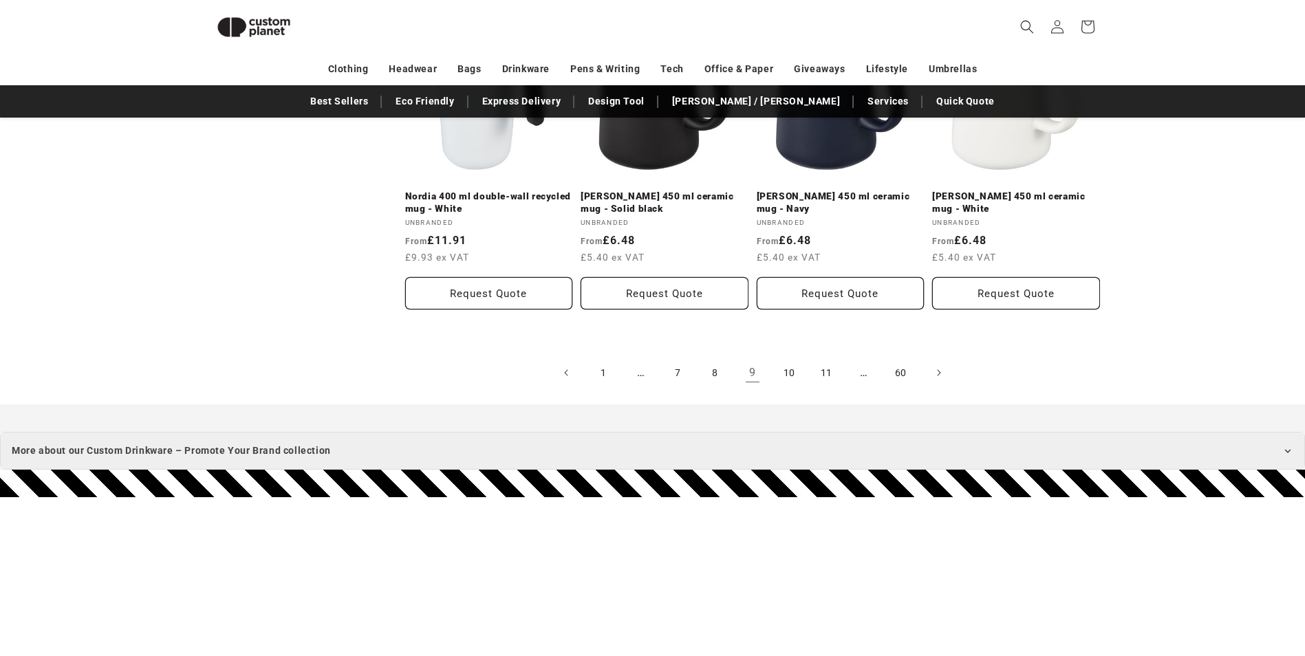
scroll to position [2940, 0]
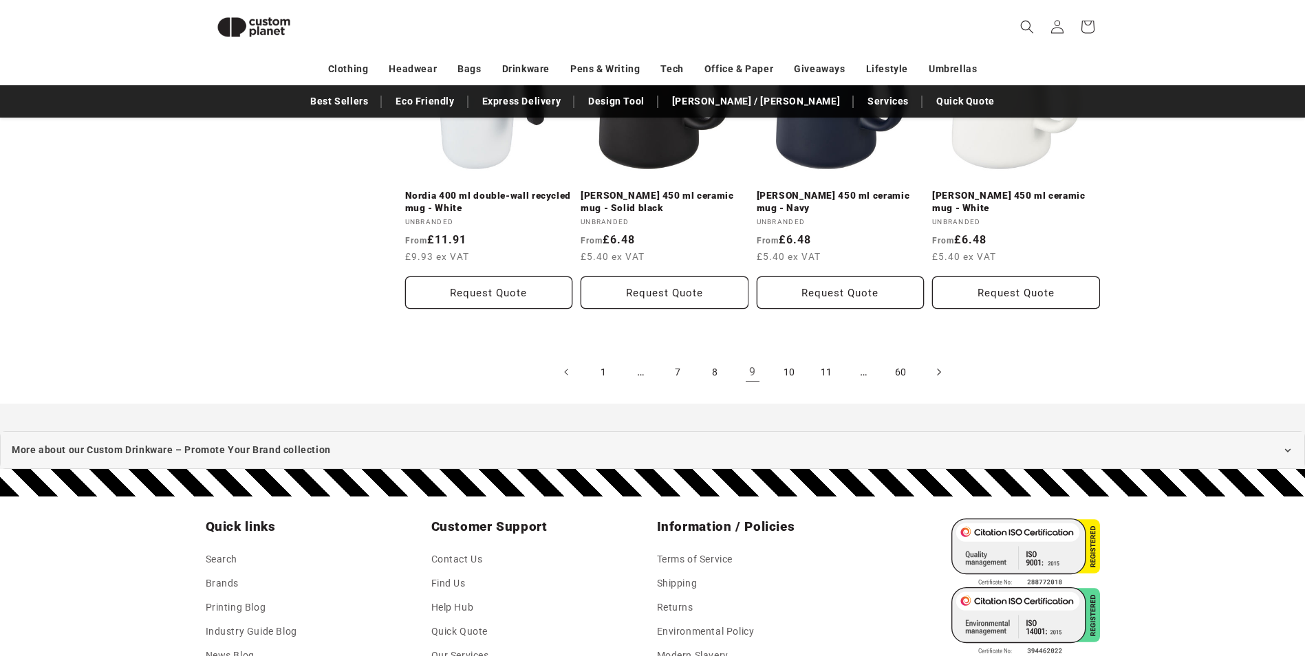
click at [942, 374] on span "Next page" at bounding box center [938, 372] width 14 height 14
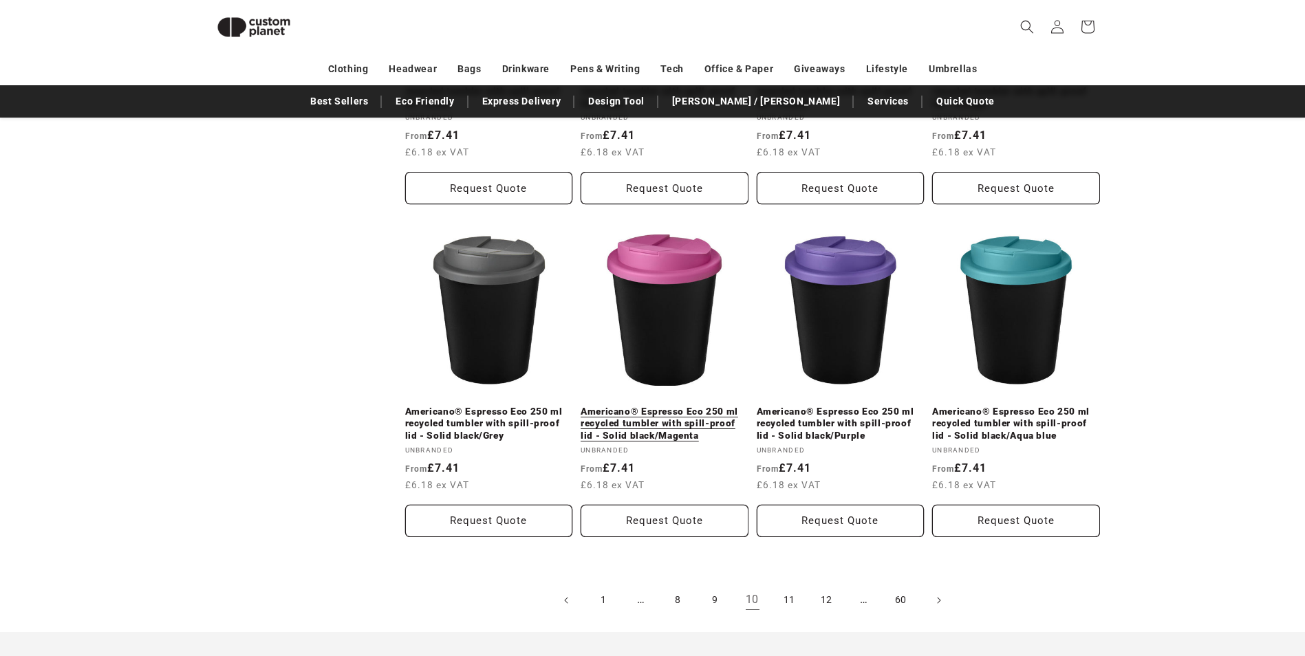
scroll to position [3146, 0]
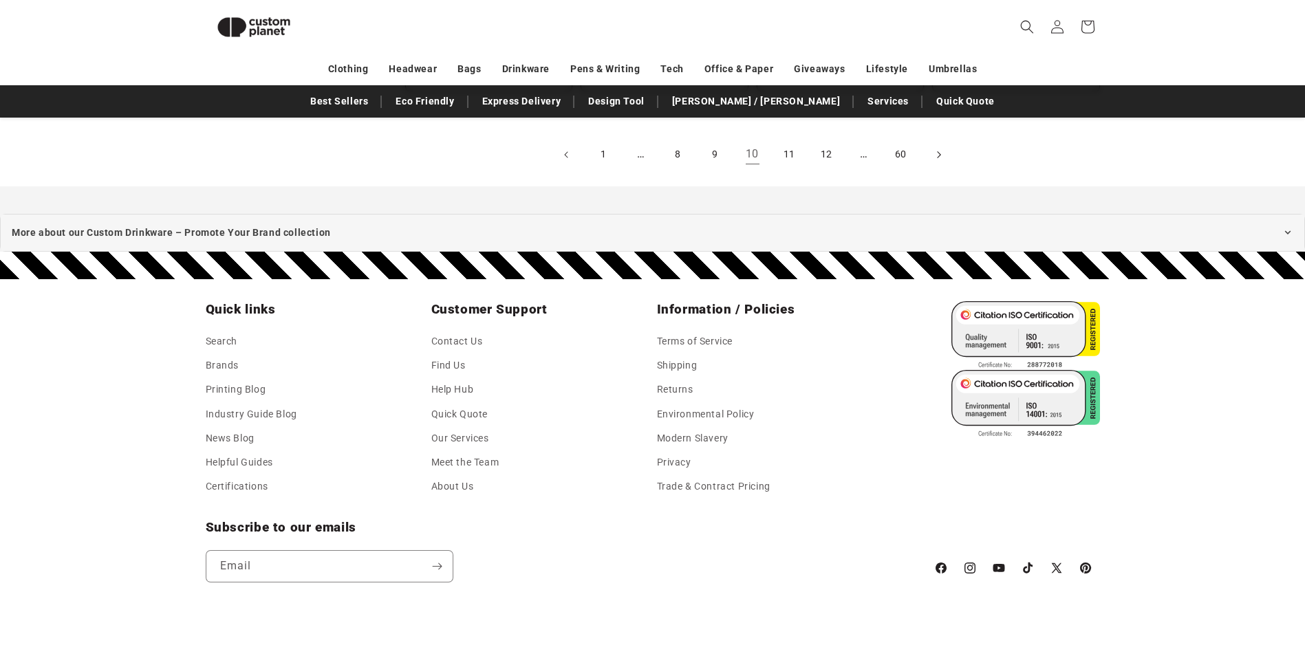
click at [935, 153] on span "Next page" at bounding box center [938, 155] width 14 height 14
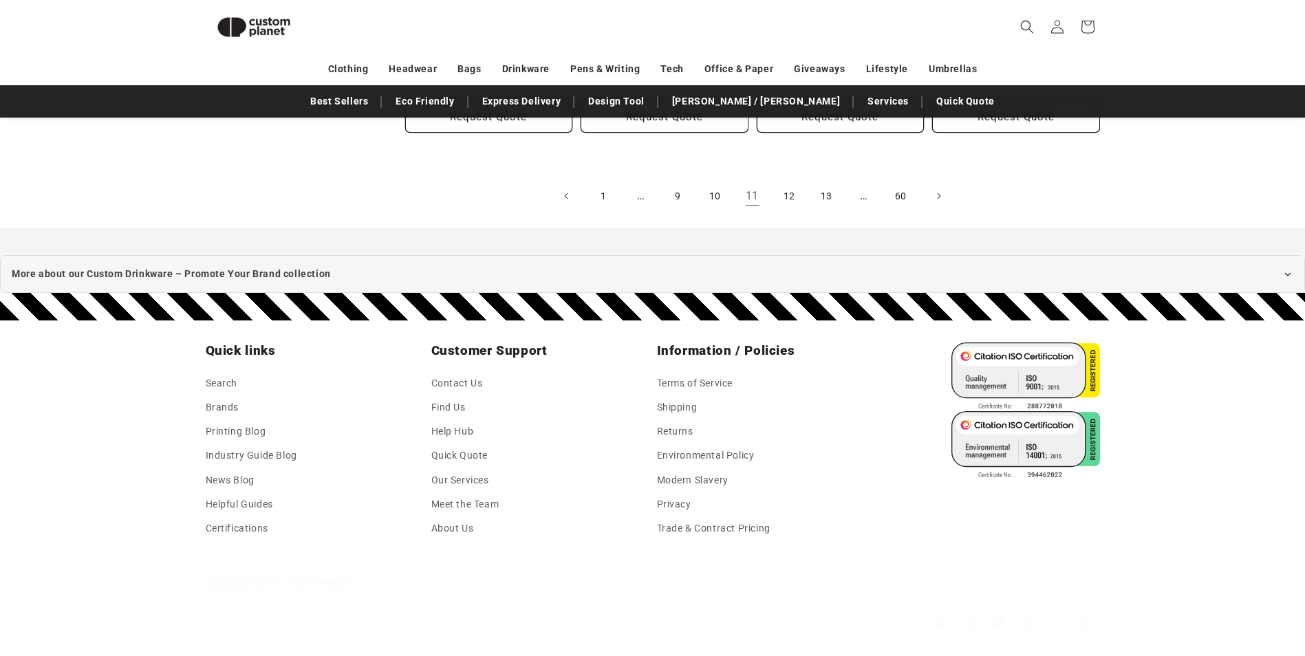
scroll to position [3214, 0]
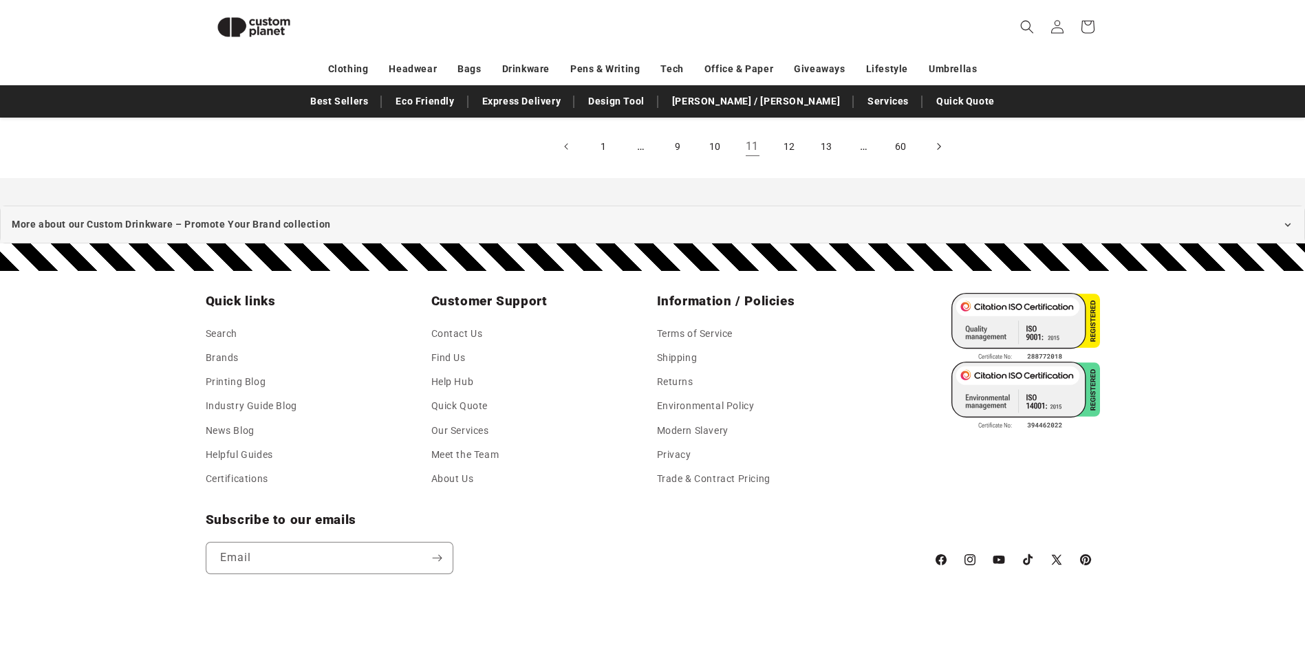
click at [940, 151] on icon "Next page" at bounding box center [938, 147] width 4 height 14
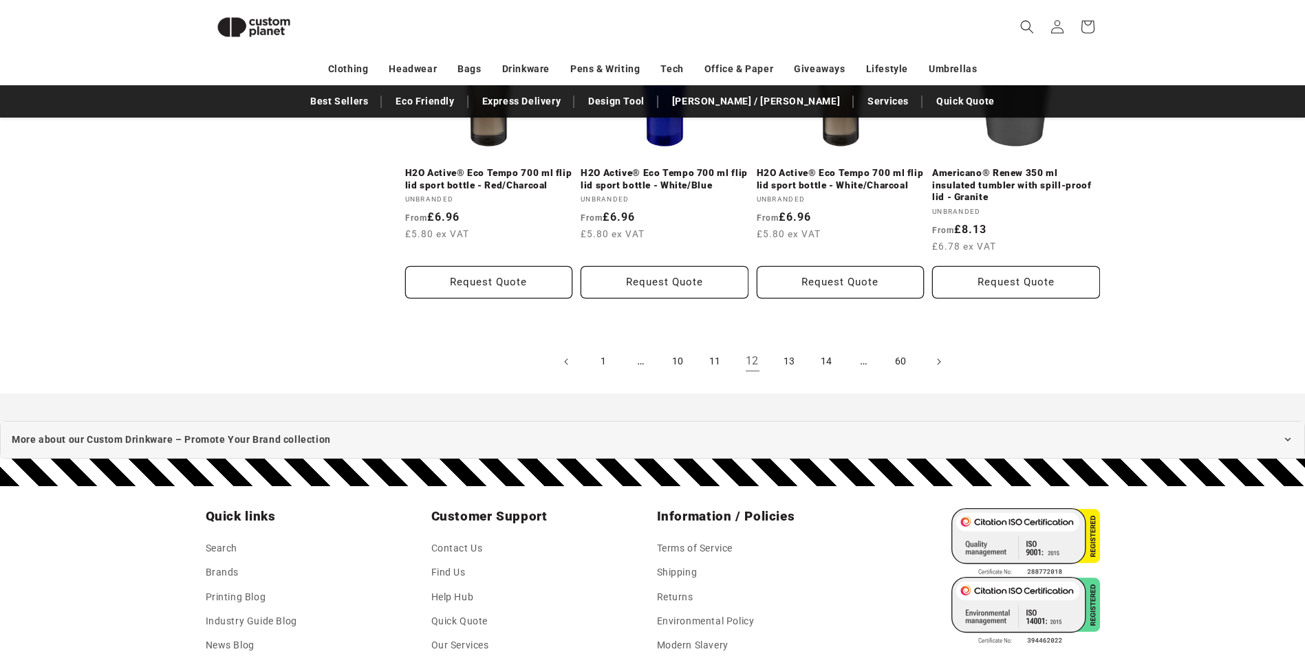
scroll to position [2952, 0]
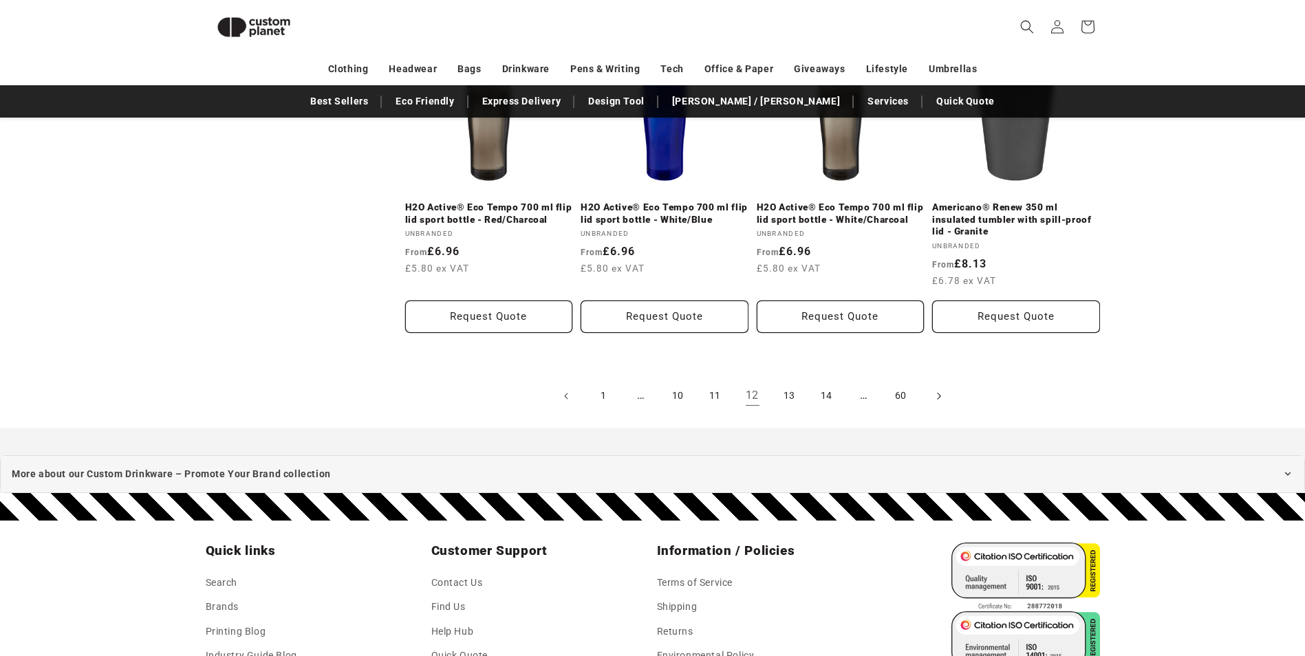
click at [940, 394] on icon "Next page" at bounding box center [938, 396] width 4 height 14
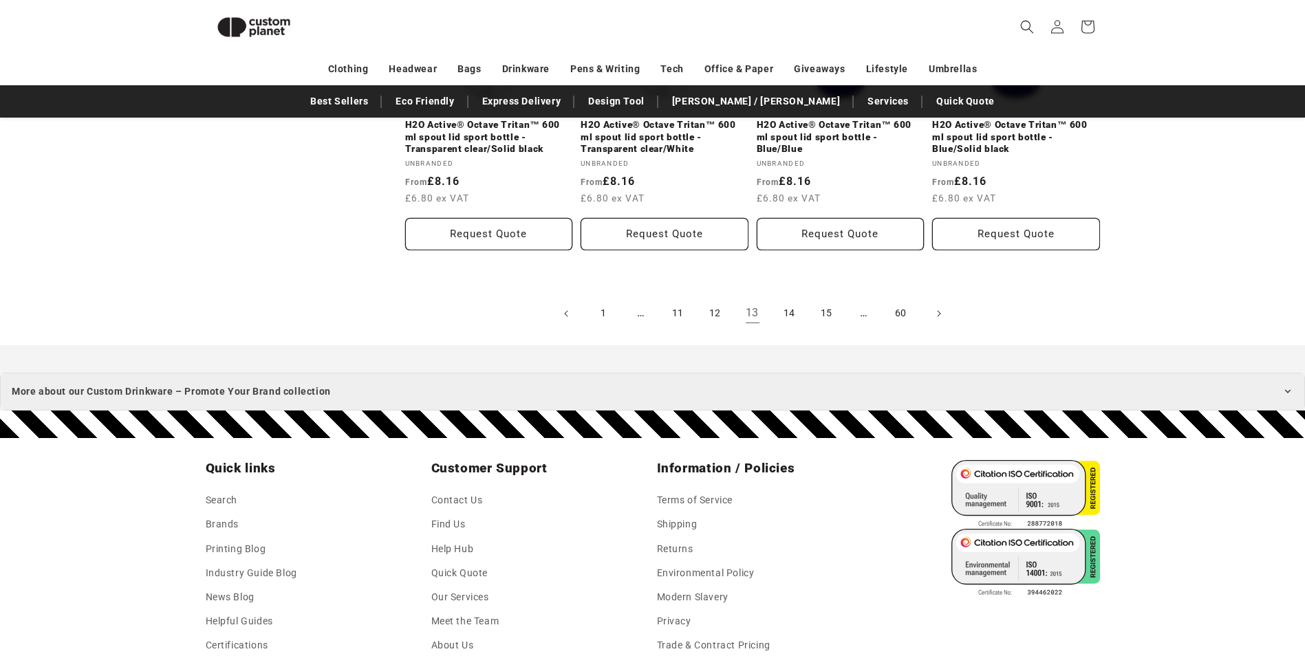
scroll to position [3007, 0]
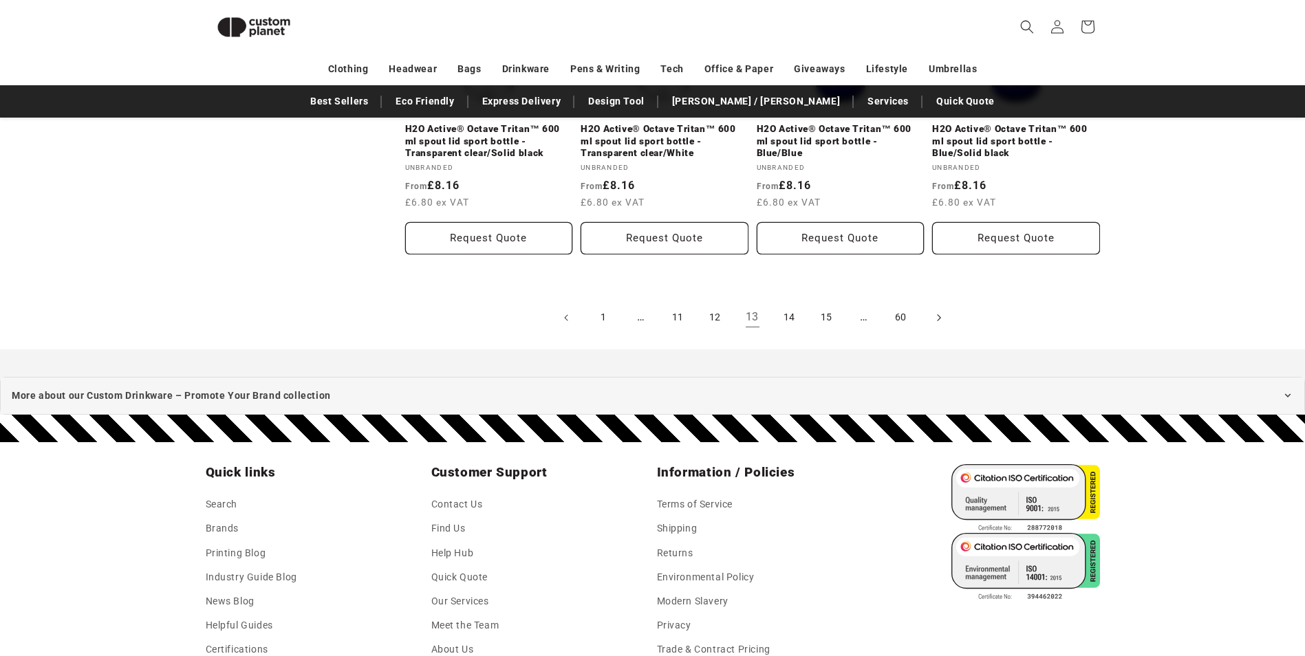
click at [934, 319] on span "Next page" at bounding box center [938, 318] width 14 height 14
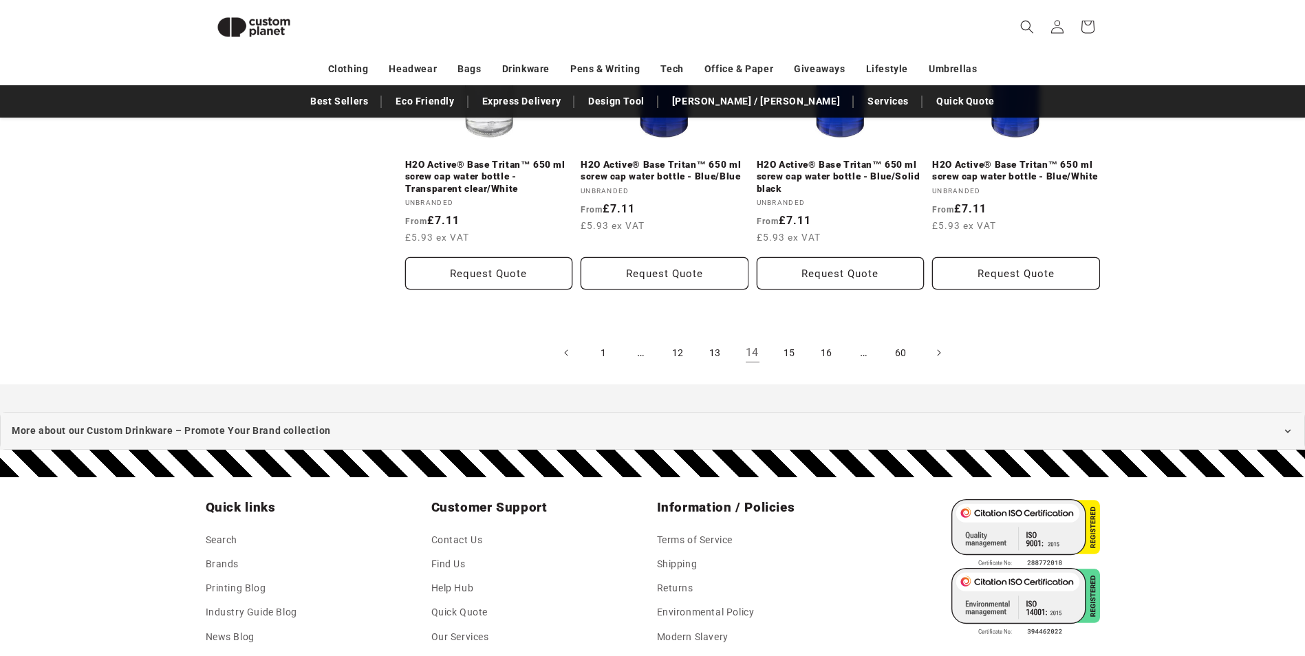
scroll to position [3007, 0]
click at [940, 352] on icon "Next page" at bounding box center [938, 354] width 4 height 14
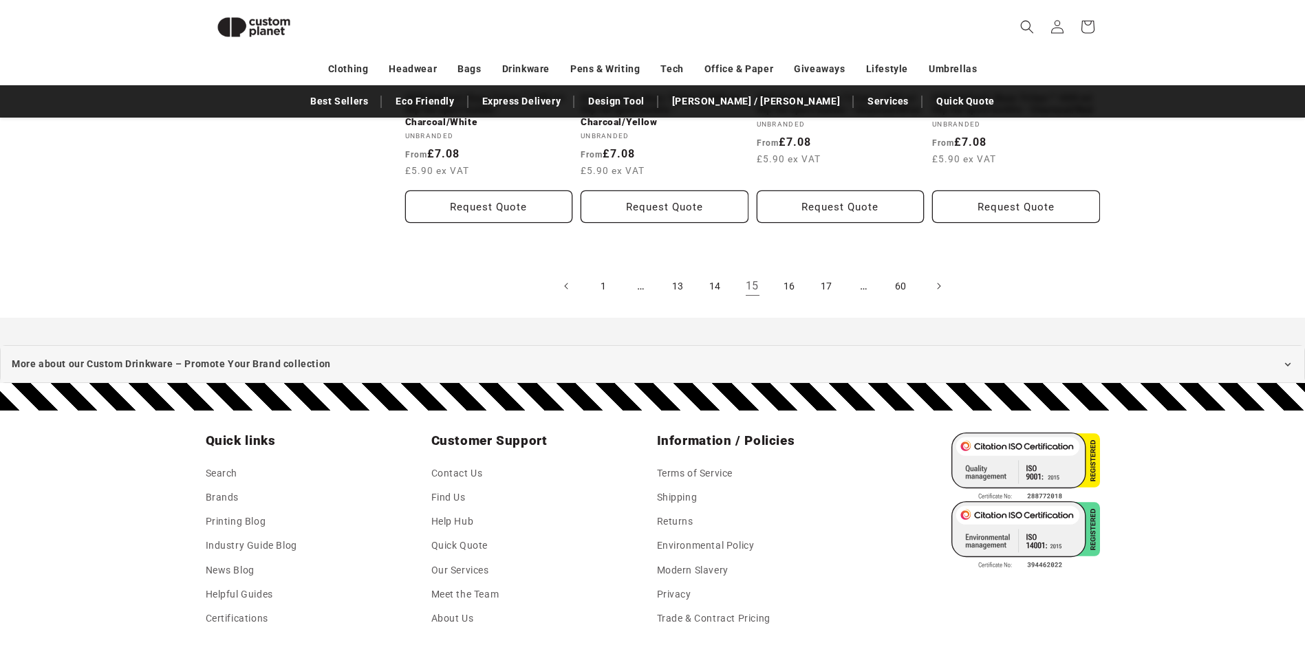
scroll to position [3075, 0]
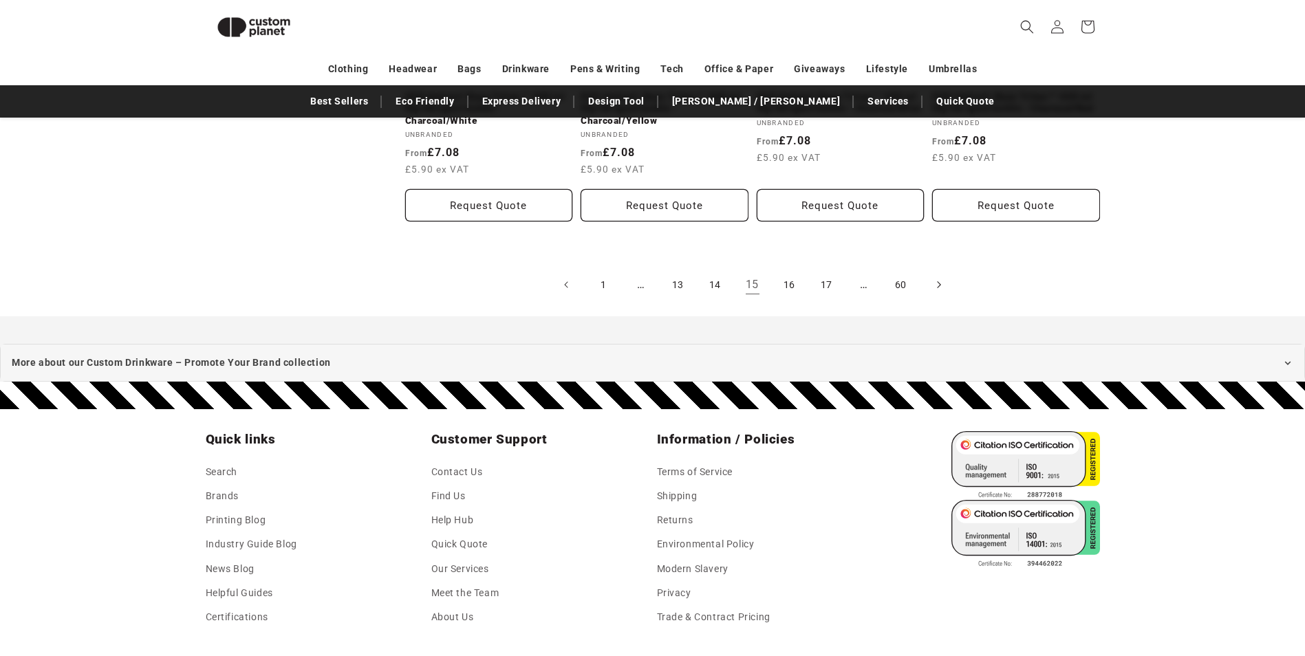
click at [939, 286] on icon "Next page" at bounding box center [938, 284] width 3 height 7
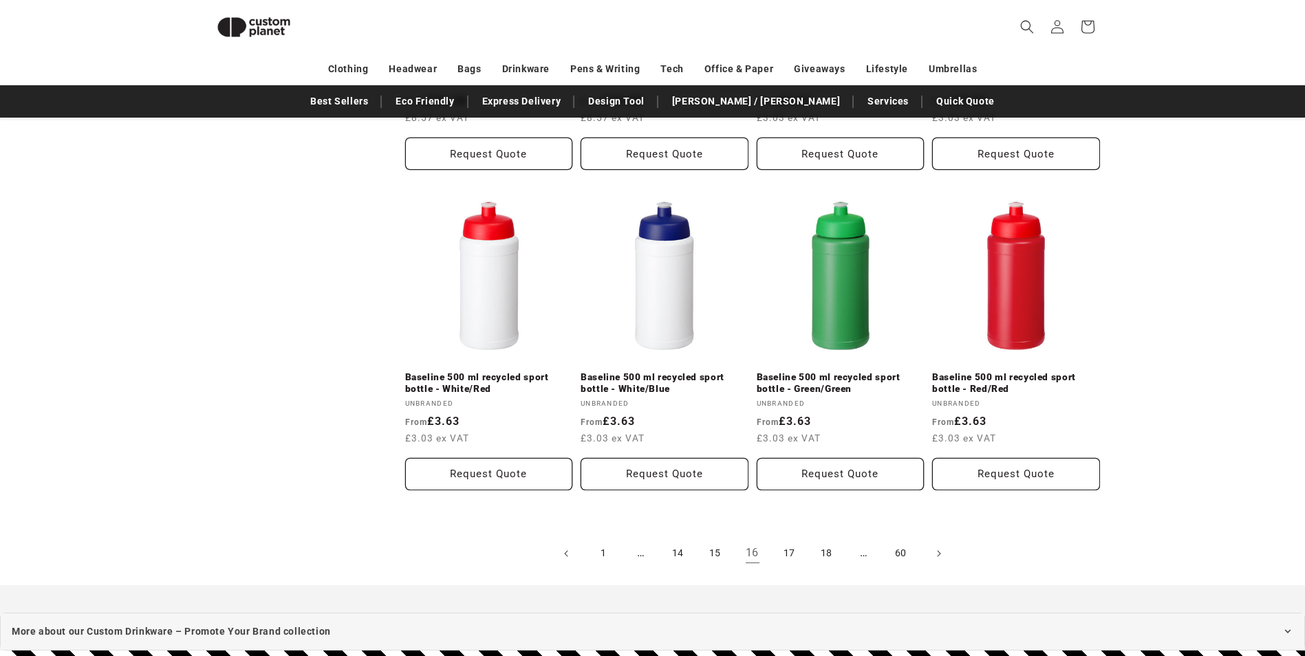
scroll to position [2881, 0]
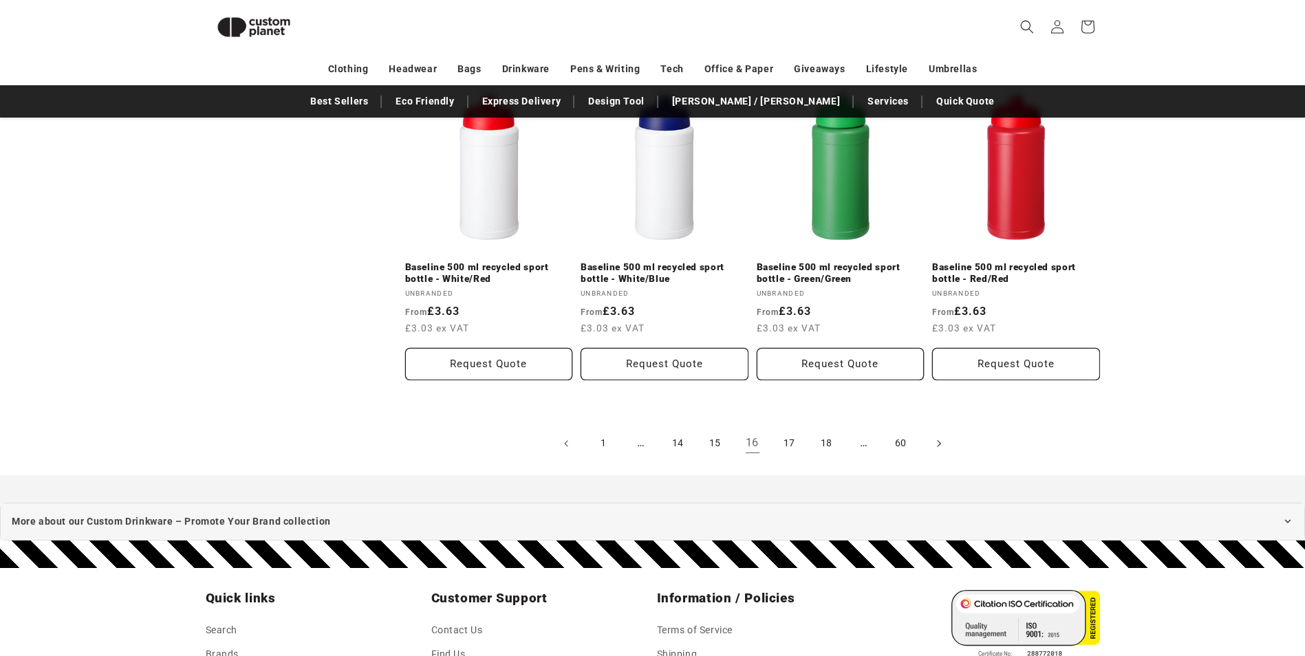
click at [940, 436] on icon "Next page" at bounding box center [938, 443] width 4 height 14
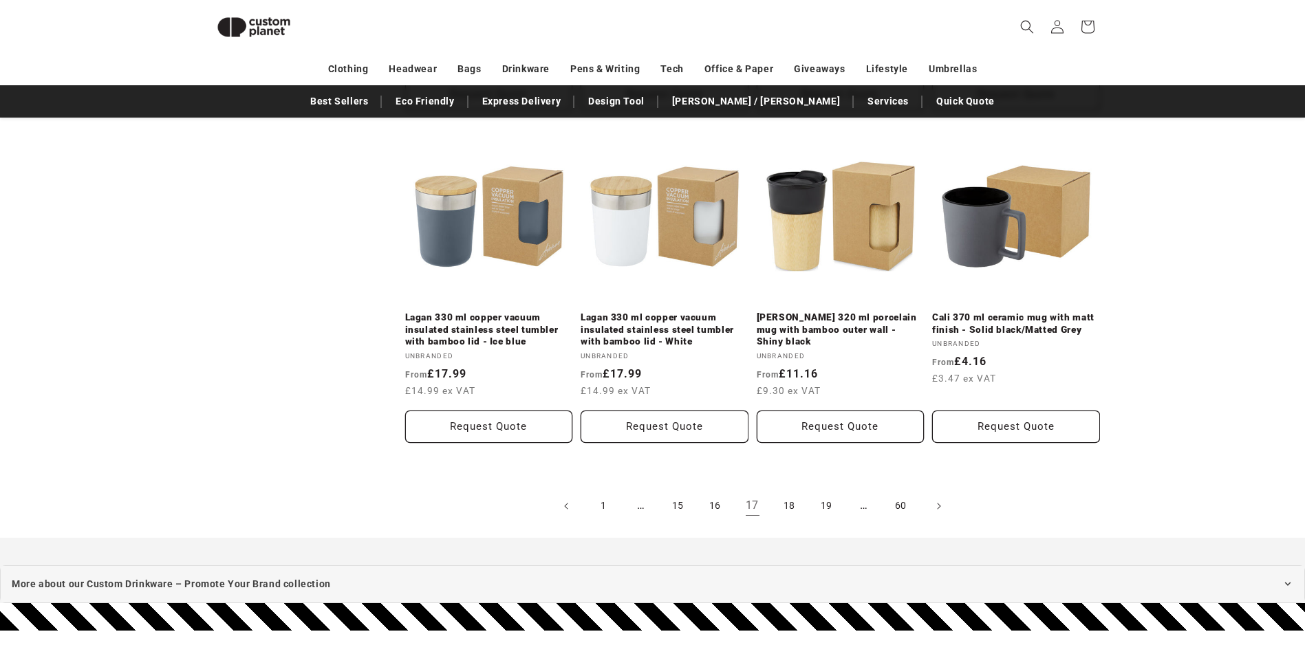
scroll to position [2896, 0]
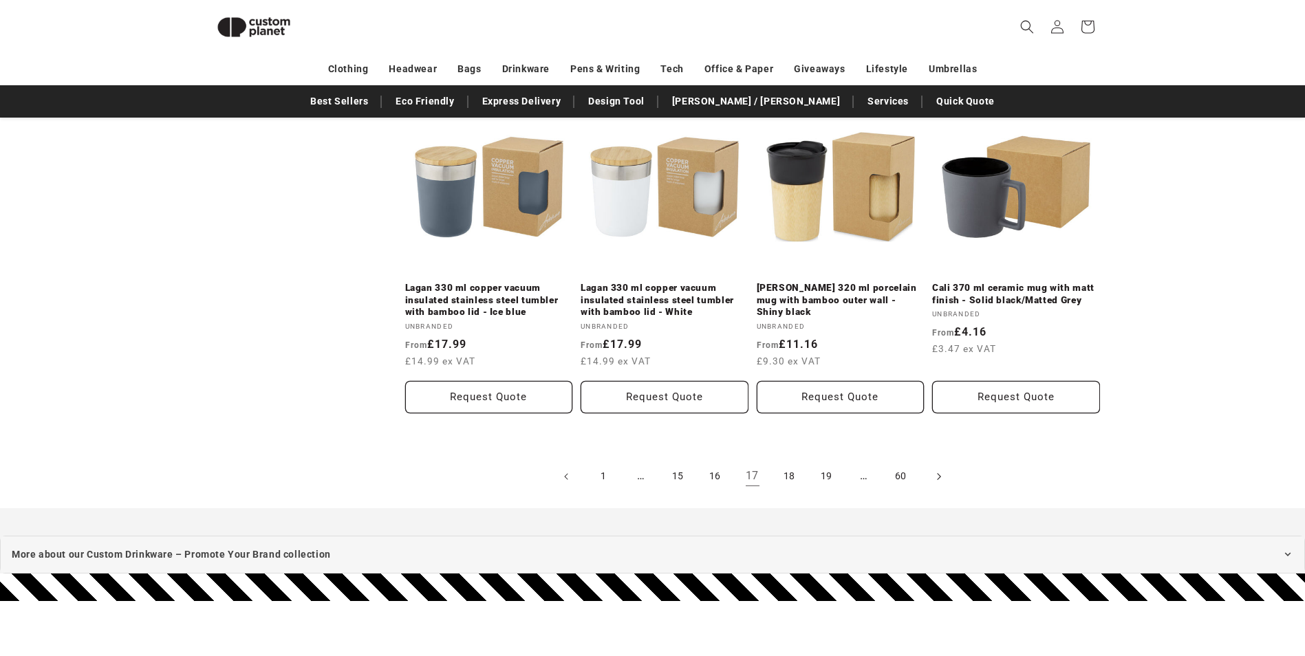
click at [939, 469] on icon "Next page" at bounding box center [938, 476] width 4 height 14
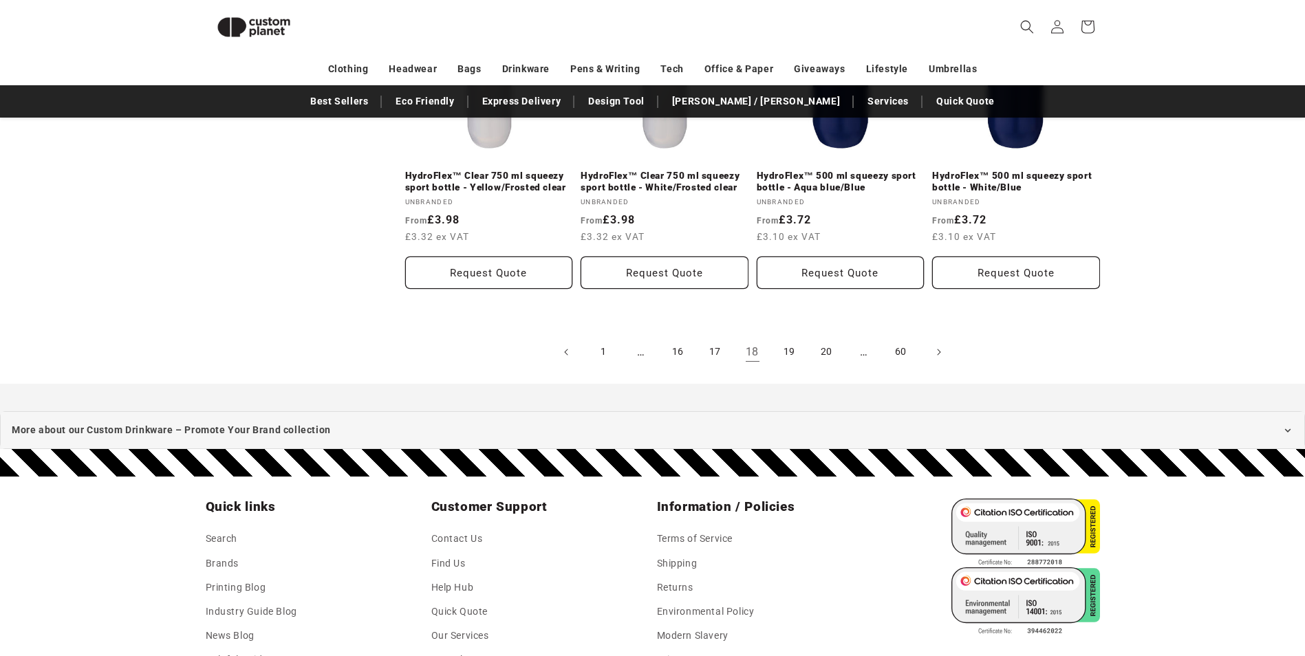
scroll to position [2911, 0]
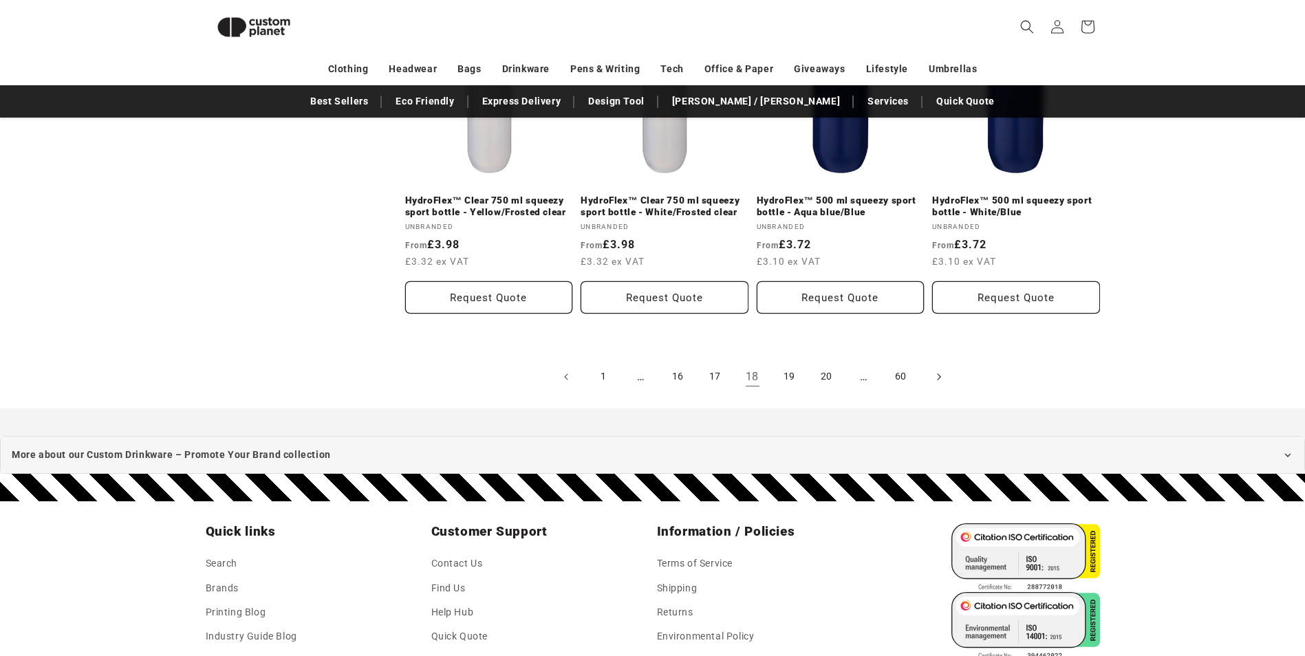
click at [936, 374] on icon "Next page" at bounding box center [938, 376] width 4 height 14
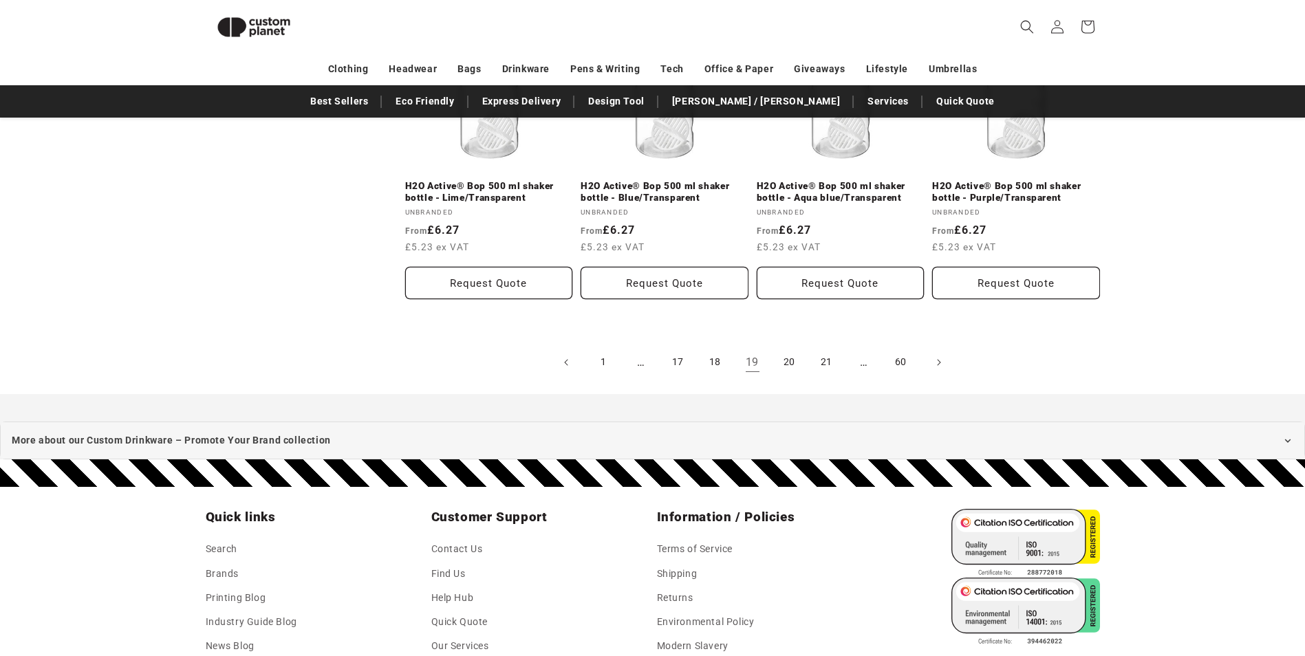
scroll to position [2901, 0]
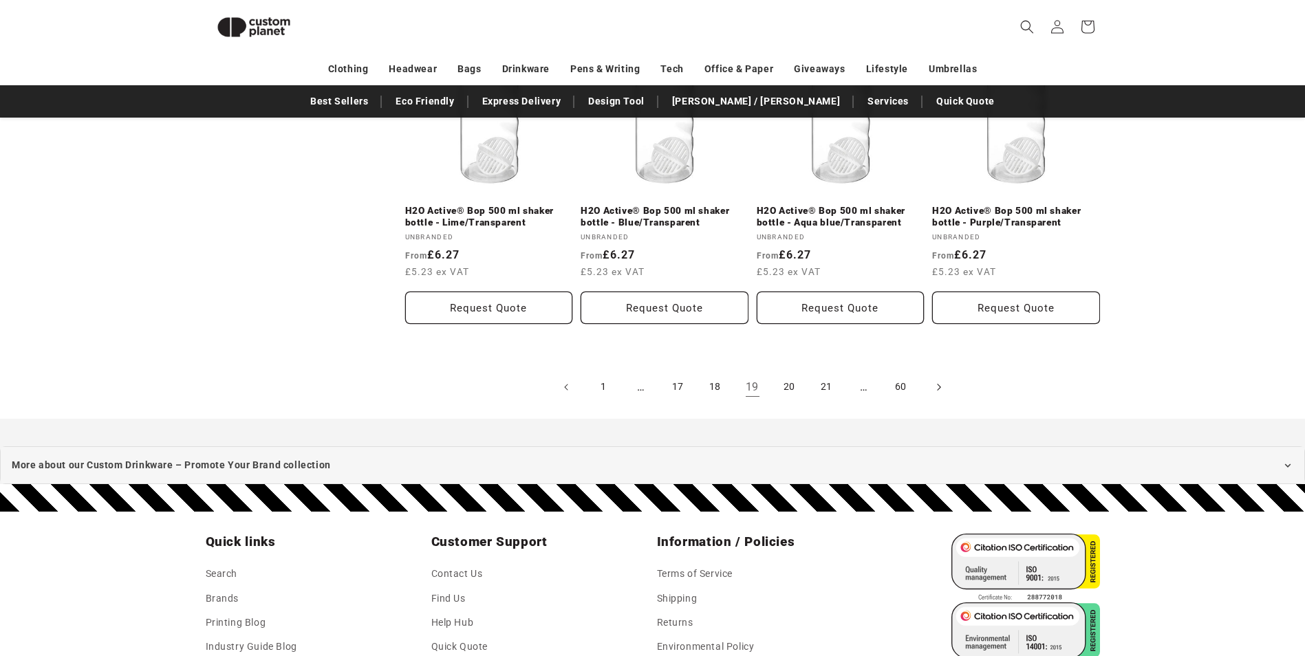
click at [933, 389] on span "Next page" at bounding box center [938, 387] width 14 height 14
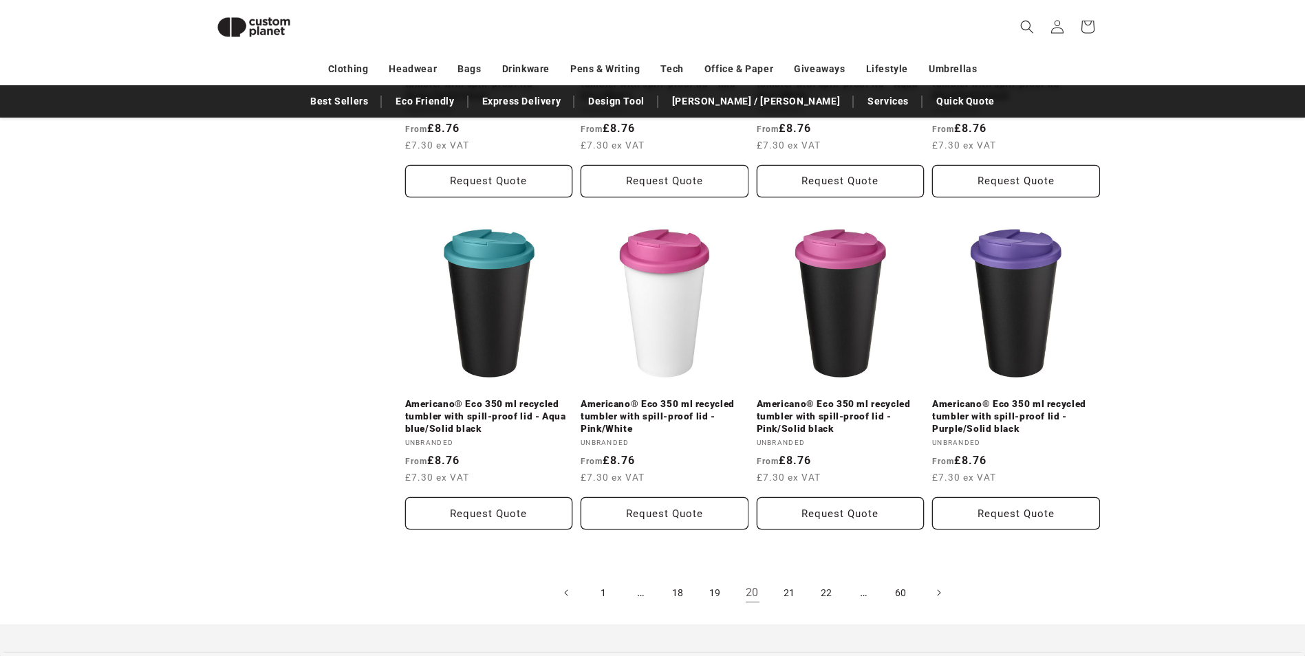
scroll to position [2821, 0]
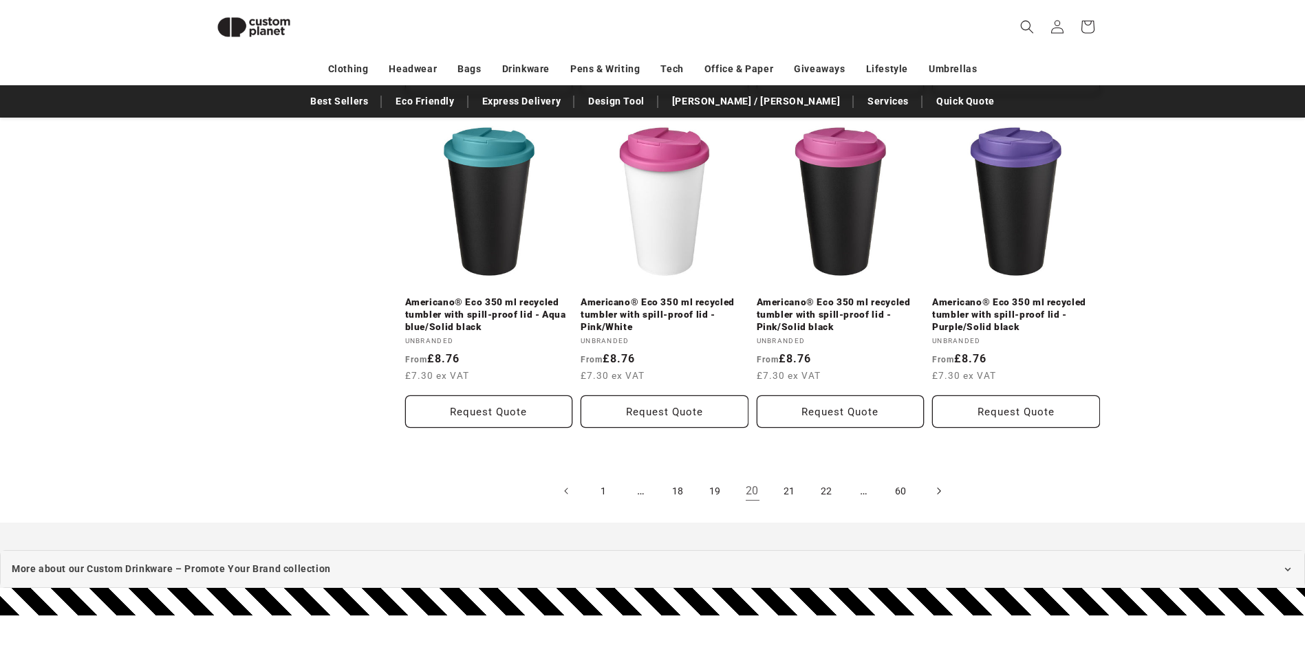
click at [936, 490] on span "Next page" at bounding box center [938, 491] width 14 height 14
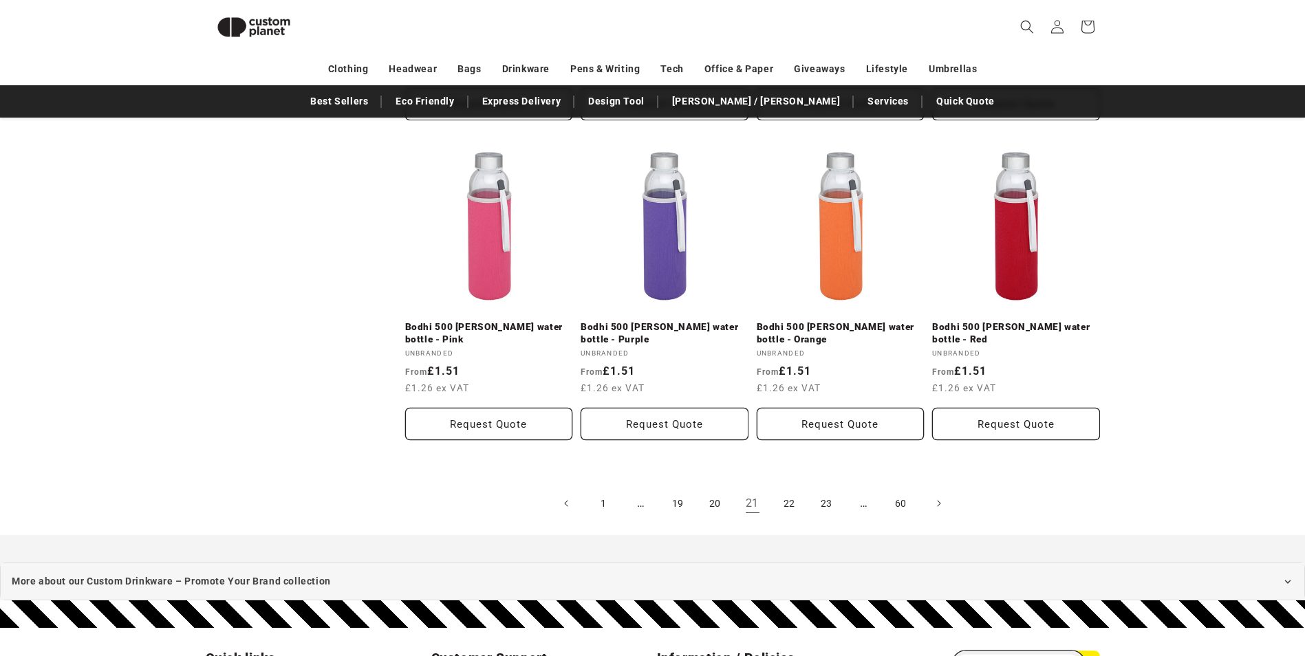
scroll to position [2881, 0]
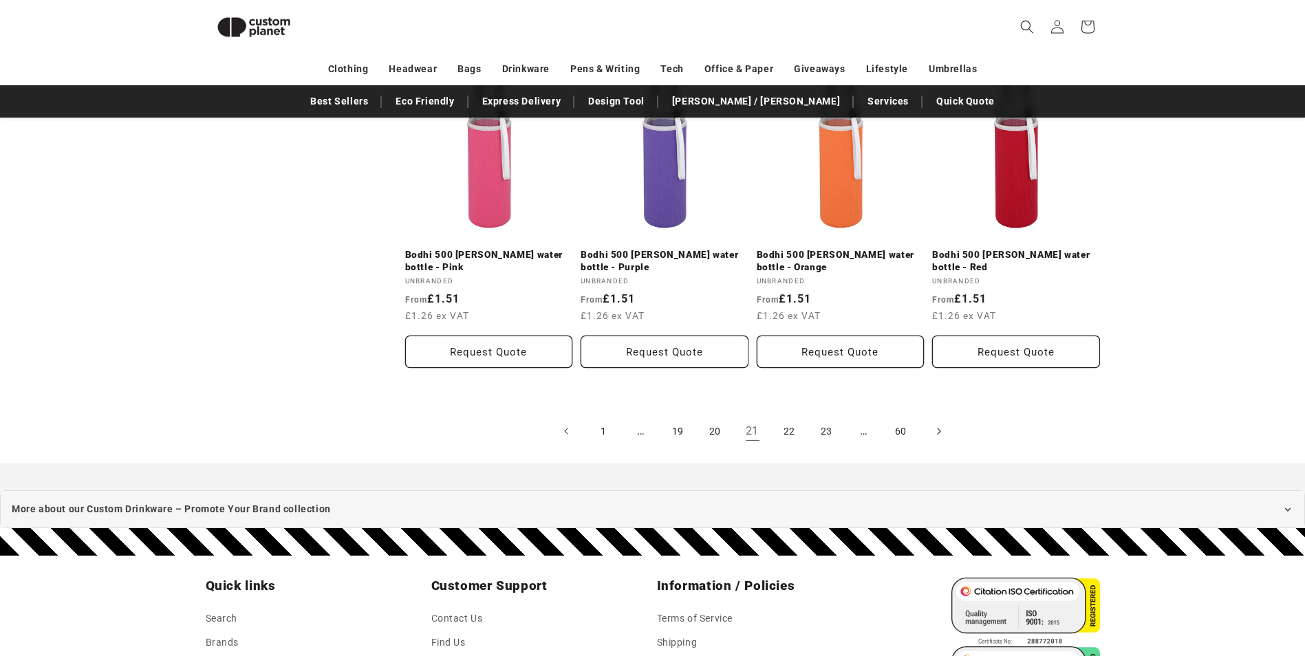
click at [938, 433] on icon "Next page" at bounding box center [938, 431] width 4 height 14
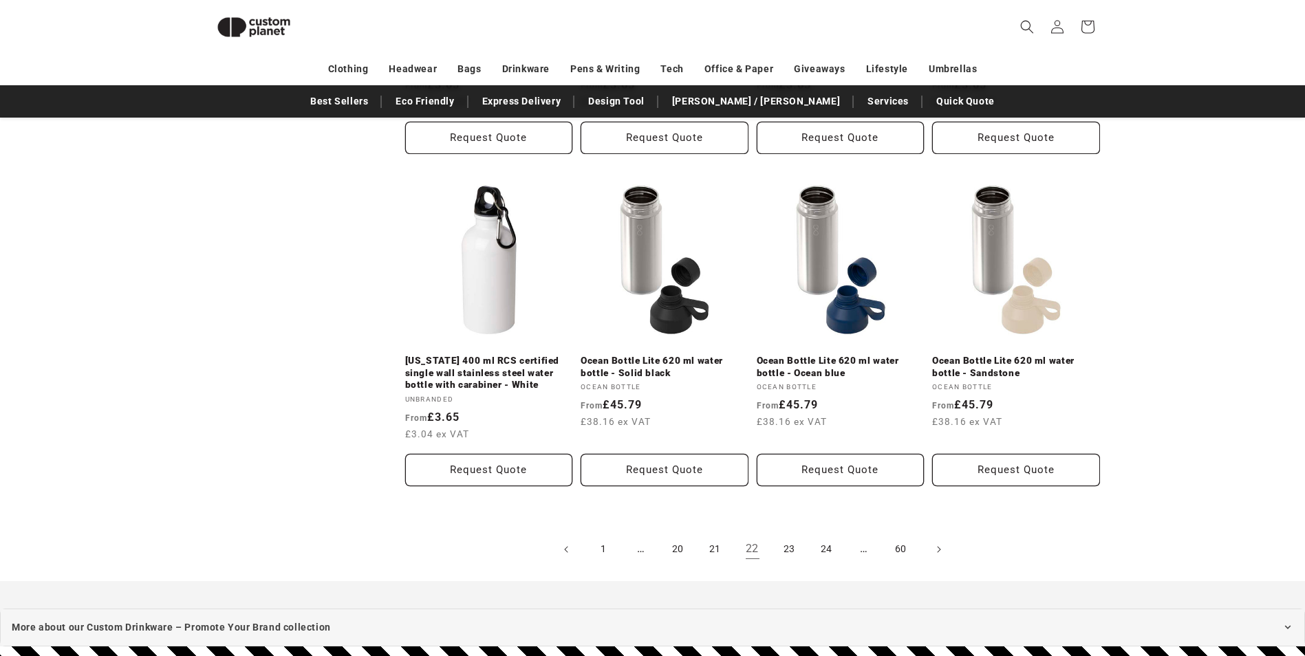
scroll to position [2866, 0]
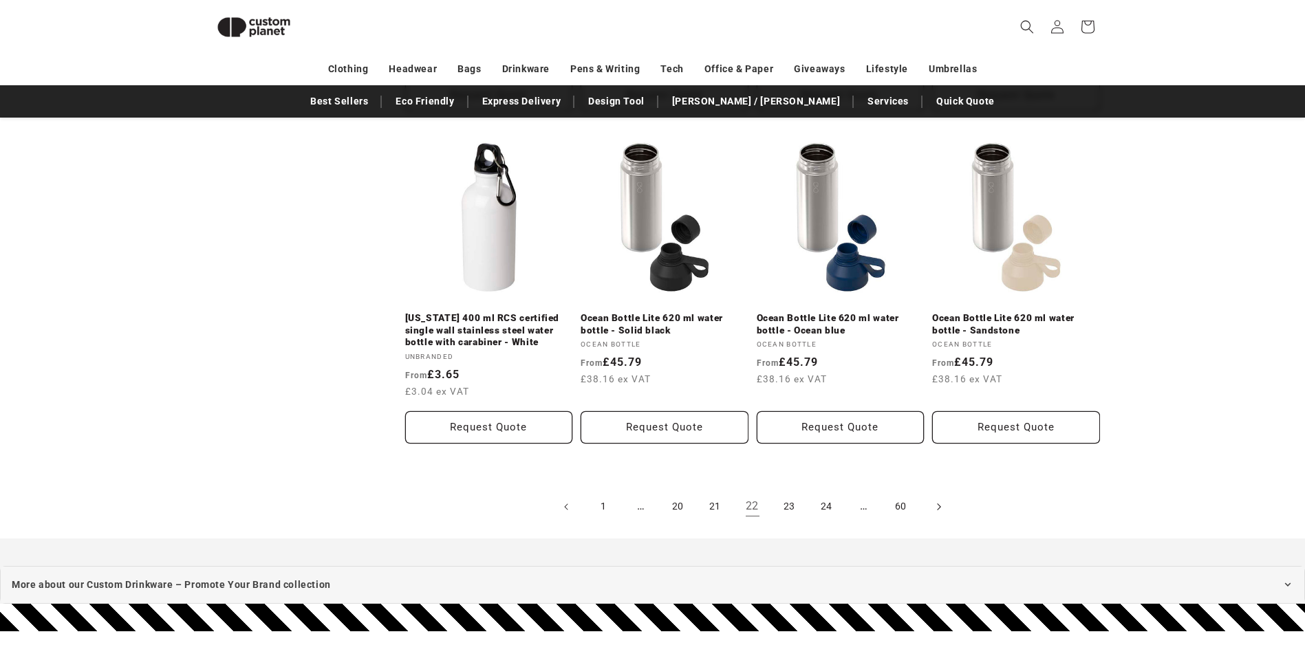
click at [938, 499] on icon "Next page" at bounding box center [938, 506] width 4 height 14
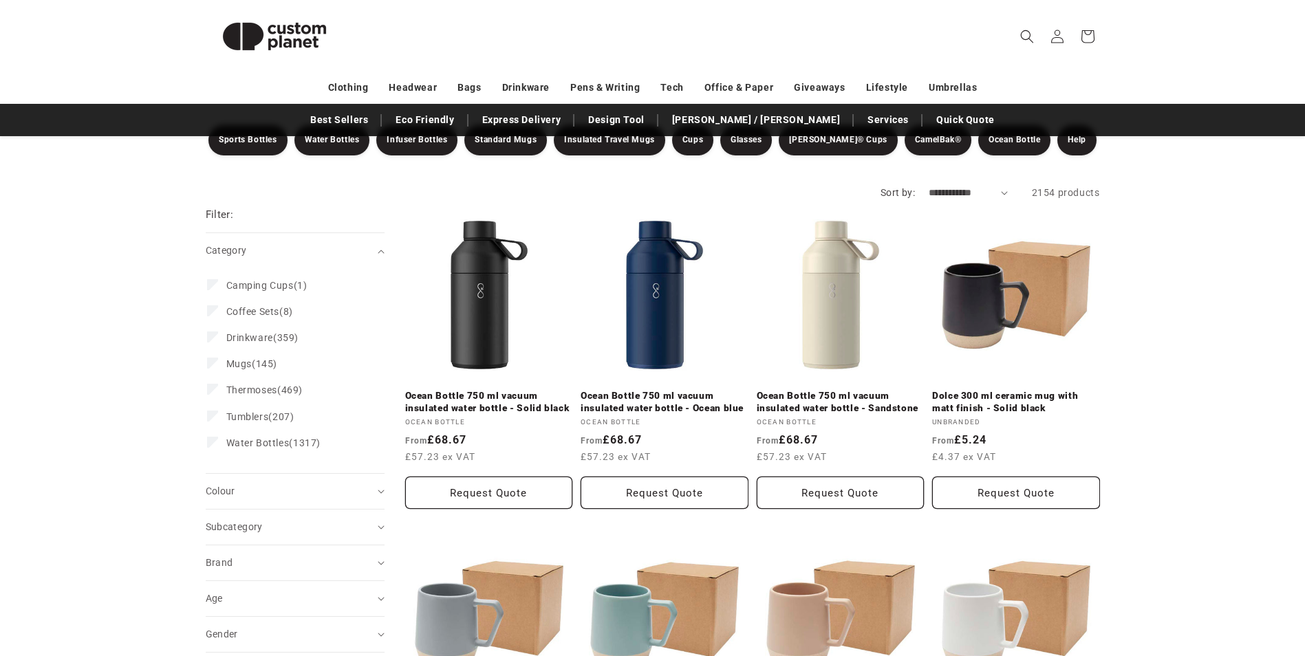
scroll to position [156, 0]
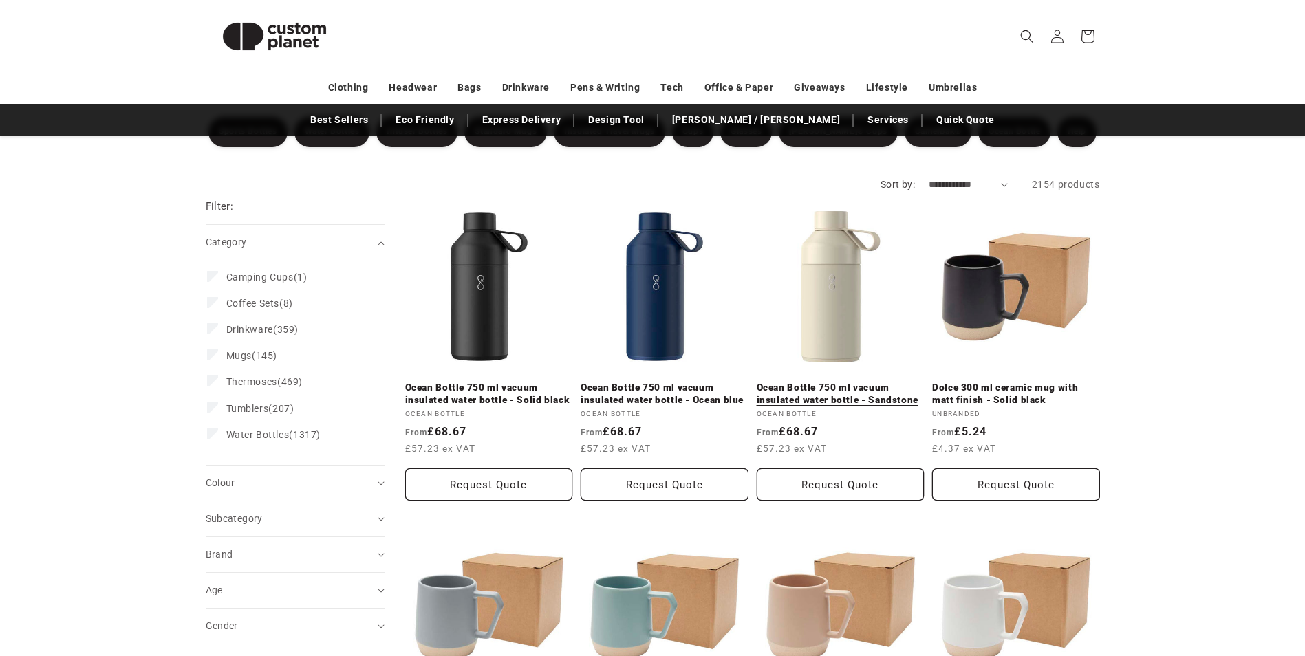
click at [823, 382] on link "Ocean Bottle 750 ml vacuum insulated water bottle - Sandstone" at bounding box center [841, 394] width 168 height 24
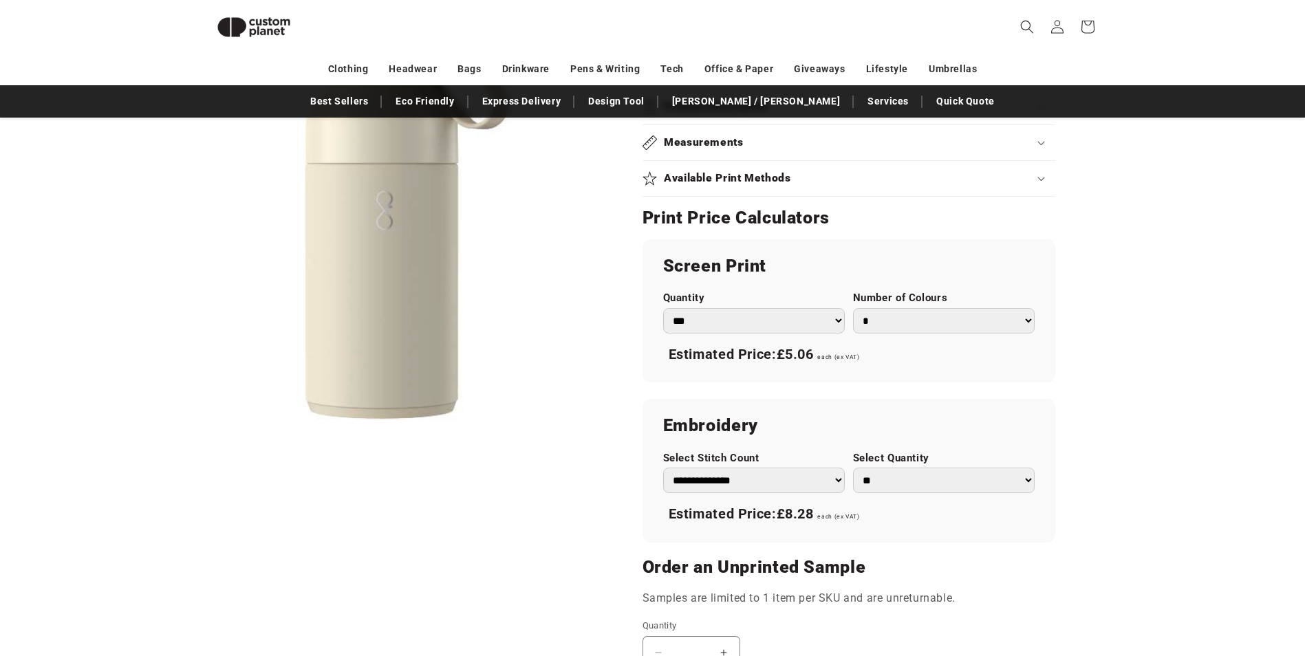
scroll to position [739, 0]
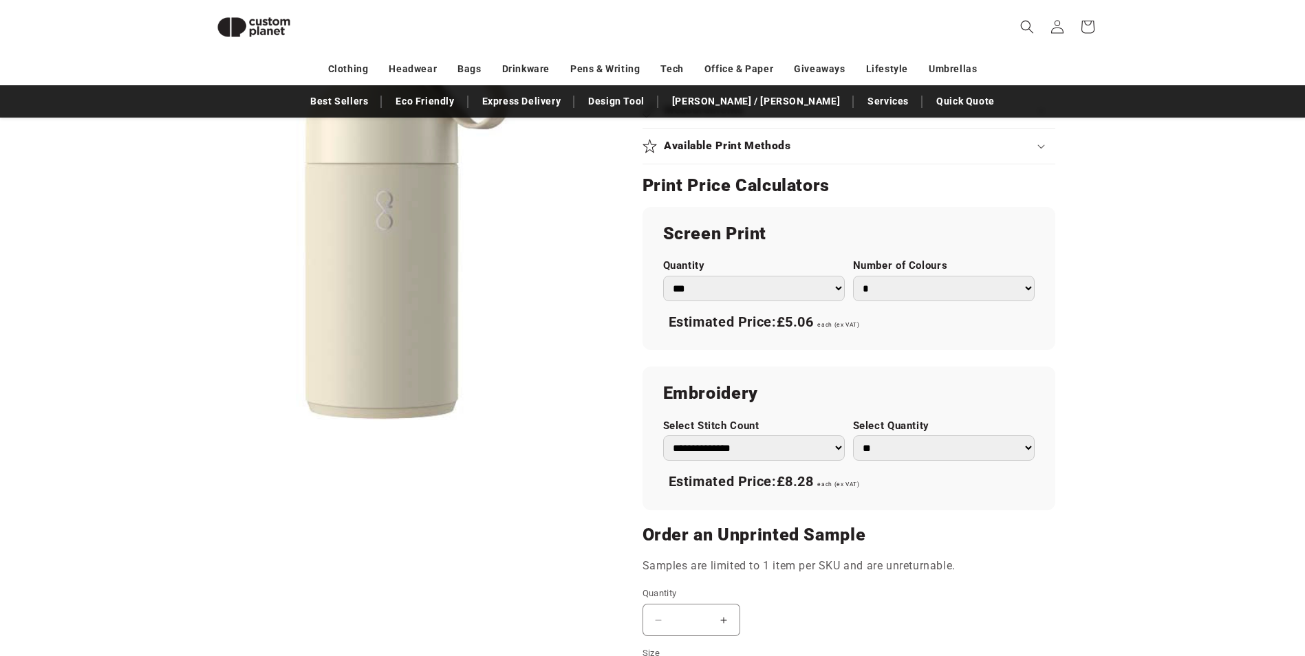
click at [837, 285] on select "*** *** *** **** **** **** ***** *****" at bounding box center [754, 288] width 182 height 25
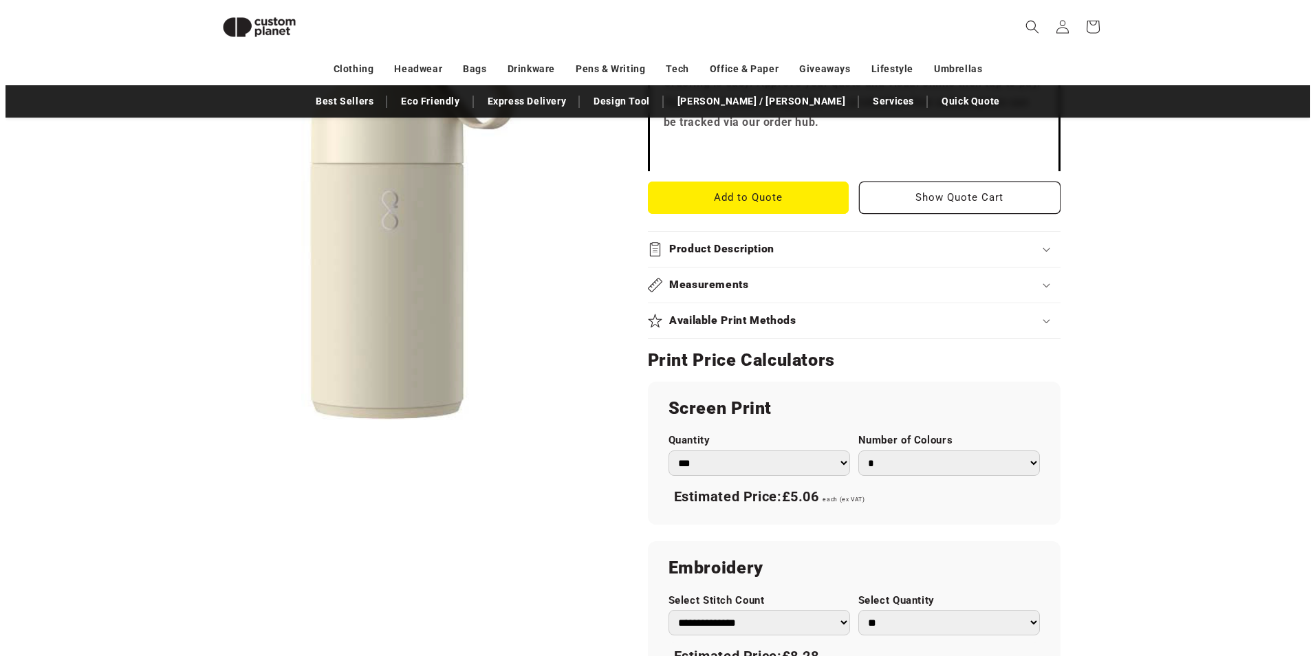
scroll to position [532, 0]
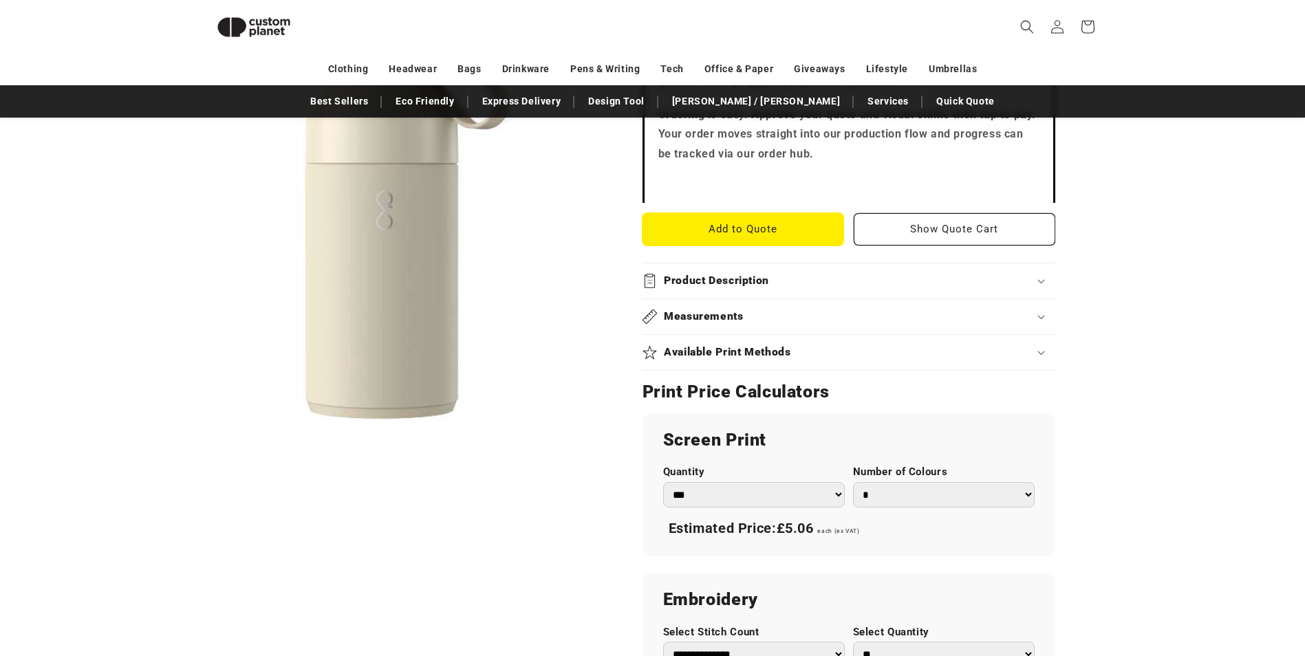
click at [733, 226] on button "Add to Quote" at bounding box center [743, 229] width 202 height 32
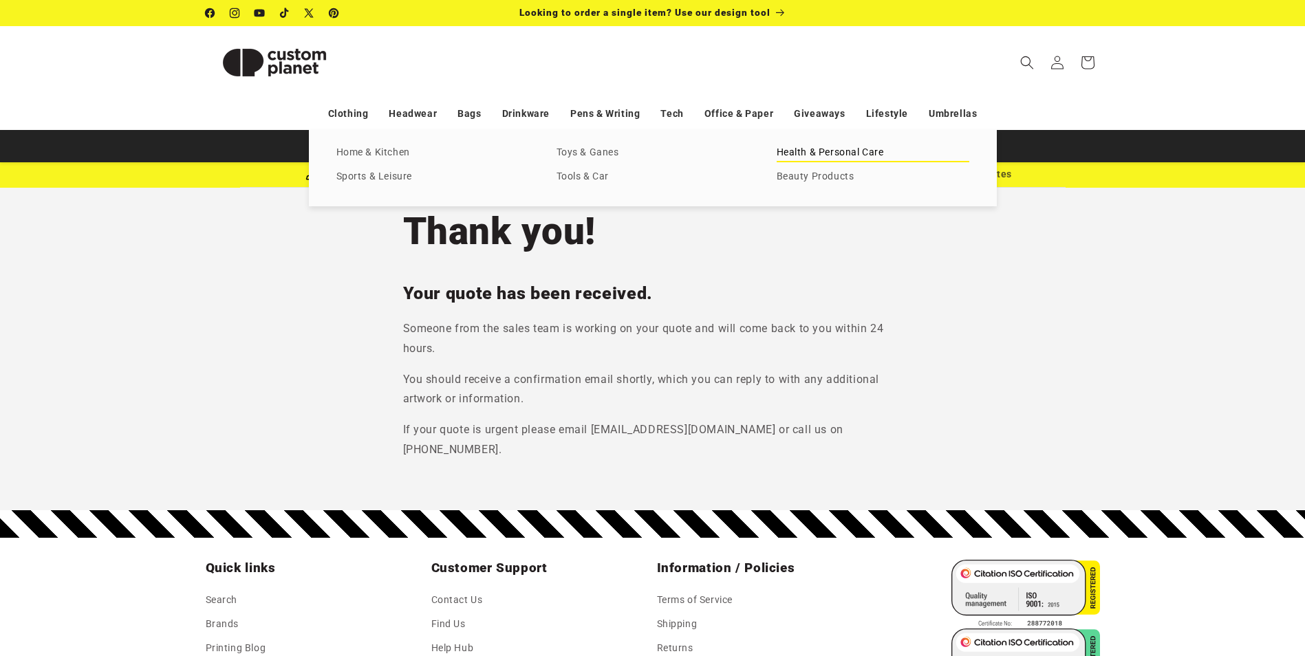
click at [833, 151] on link "Health & Personal Care" at bounding box center [873, 153] width 193 height 19
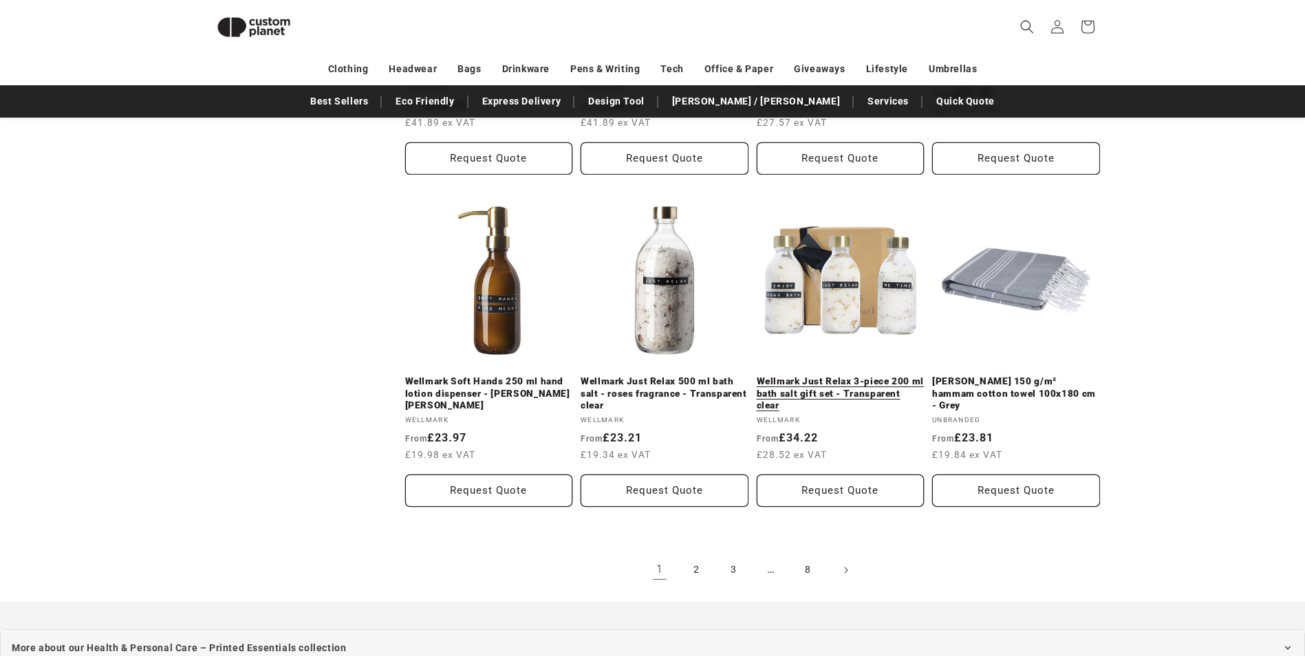
scroll to position [1426, 0]
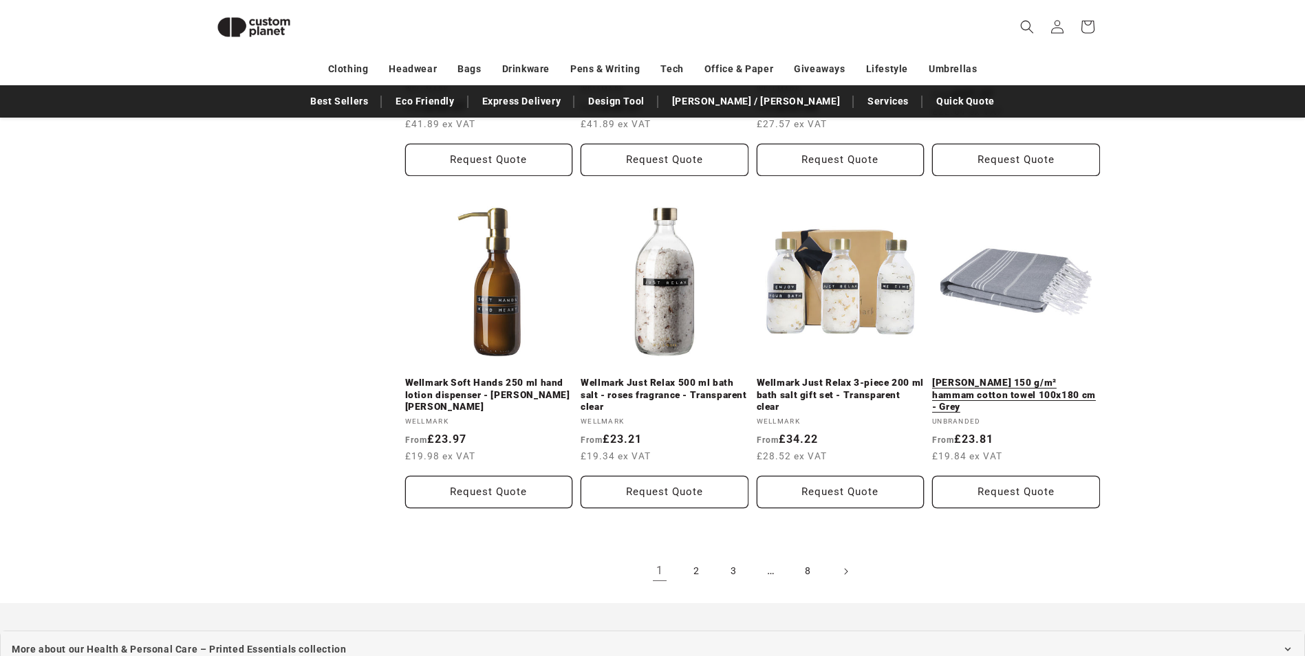
click at [1000, 377] on link "Anna 150 g/m² hammam cotton towel 100x180 cm - Grey" at bounding box center [1016, 395] width 168 height 36
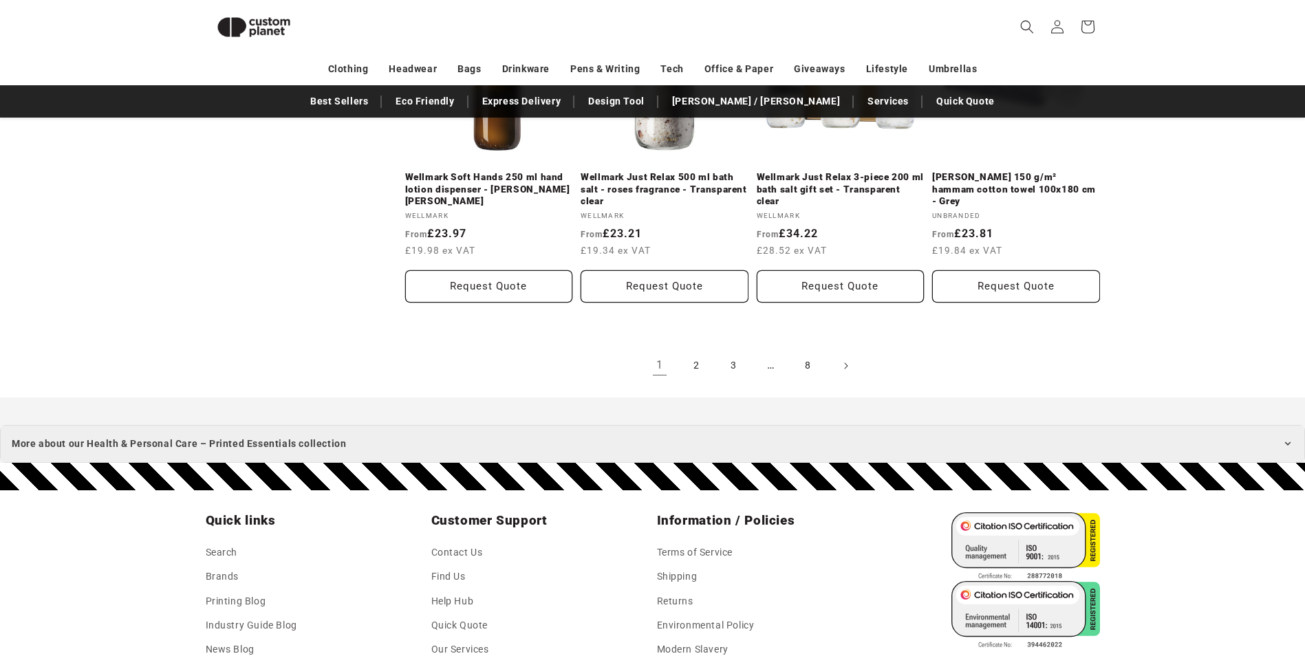
scroll to position [1632, 0]
click at [846, 366] on icon "Next page" at bounding box center [845, 365] width 4 height 14
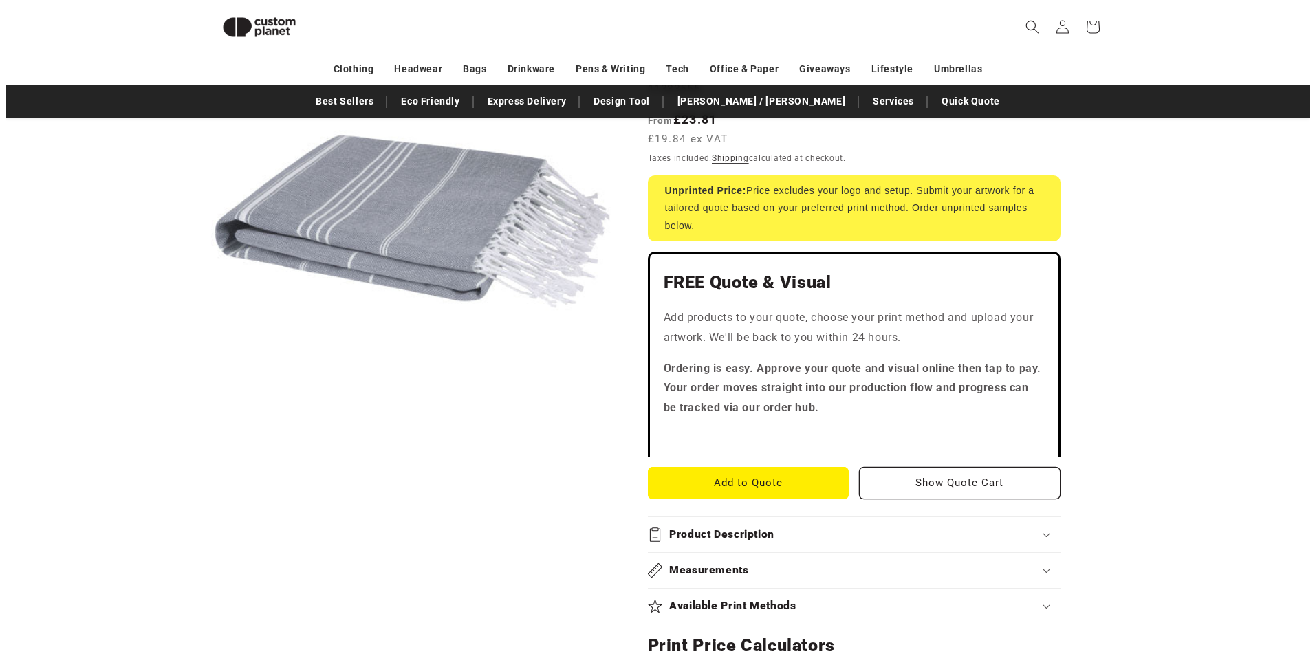
scroll to position [120, 0]
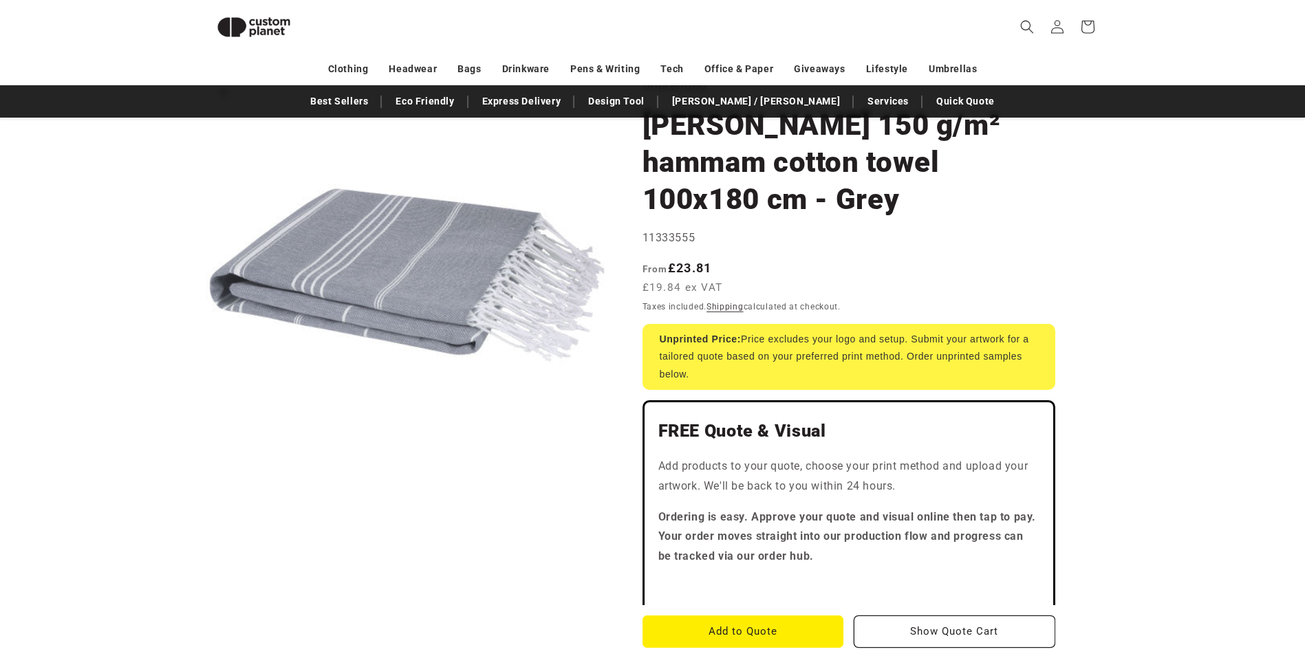
click at [206, 477] on button "Open media 1 in modal" at bounding box center [206, 477] width 0 height 0
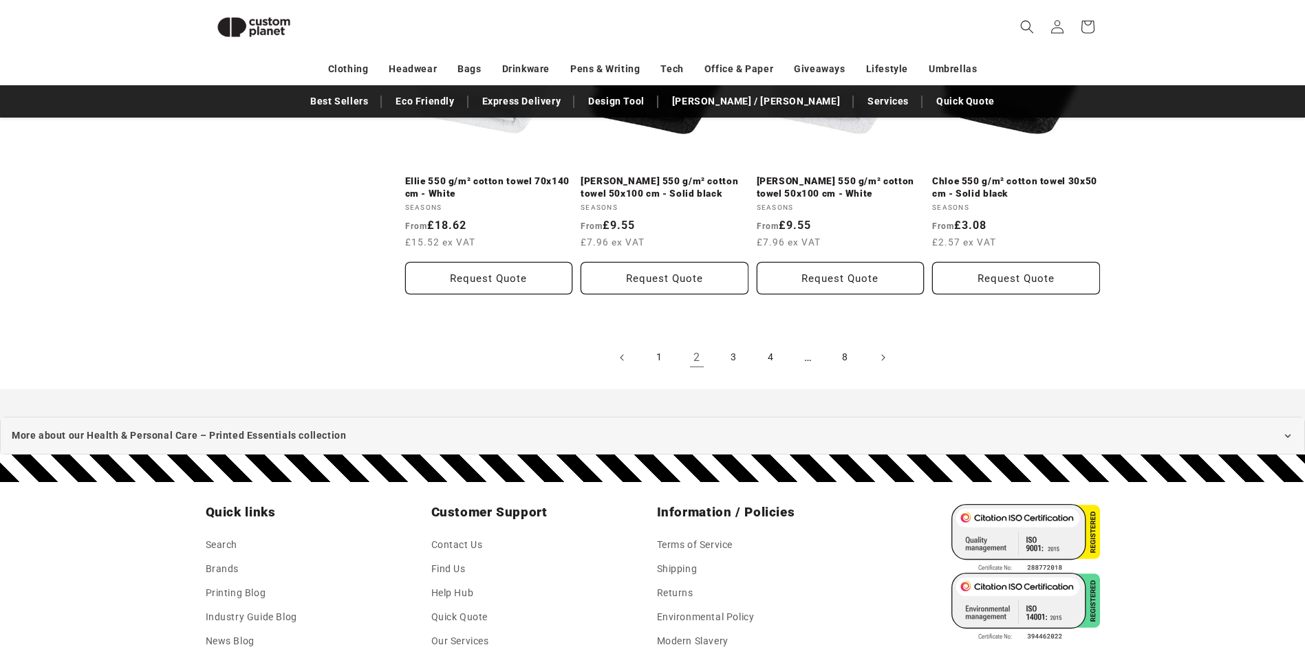
scroll to position [1564, 0]
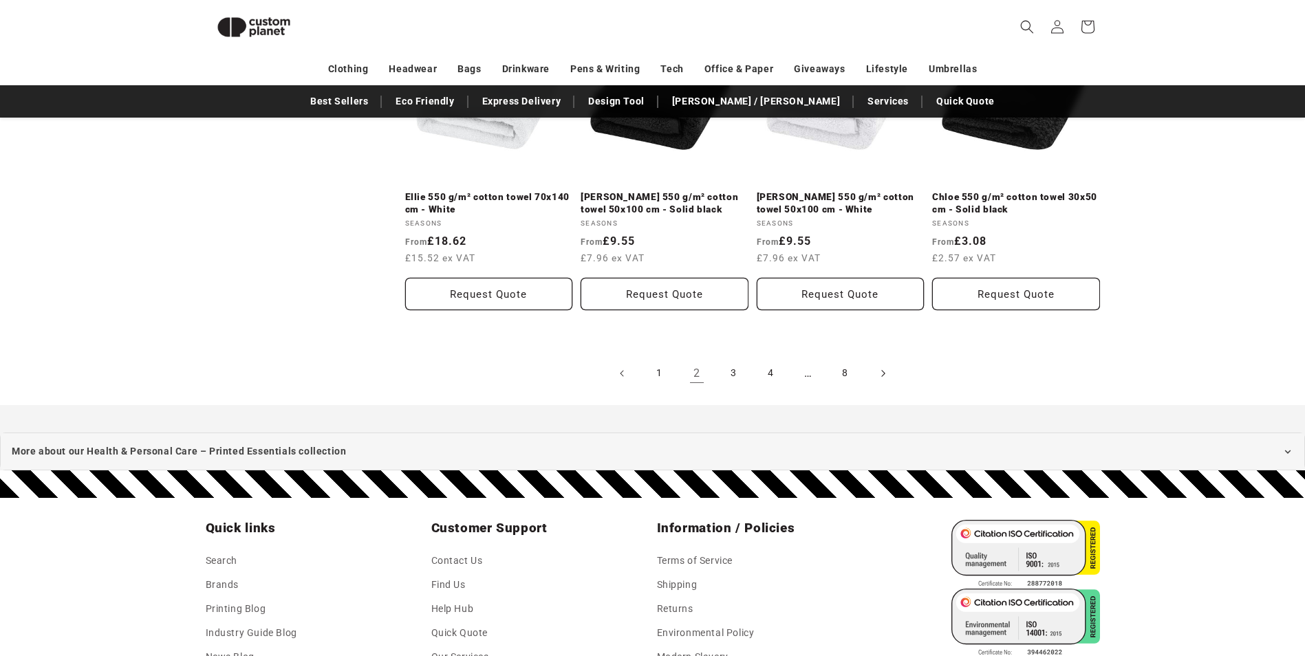
click at [883, 366] on icon "Next page" at bounding box center [882, 373] width 4 height 14
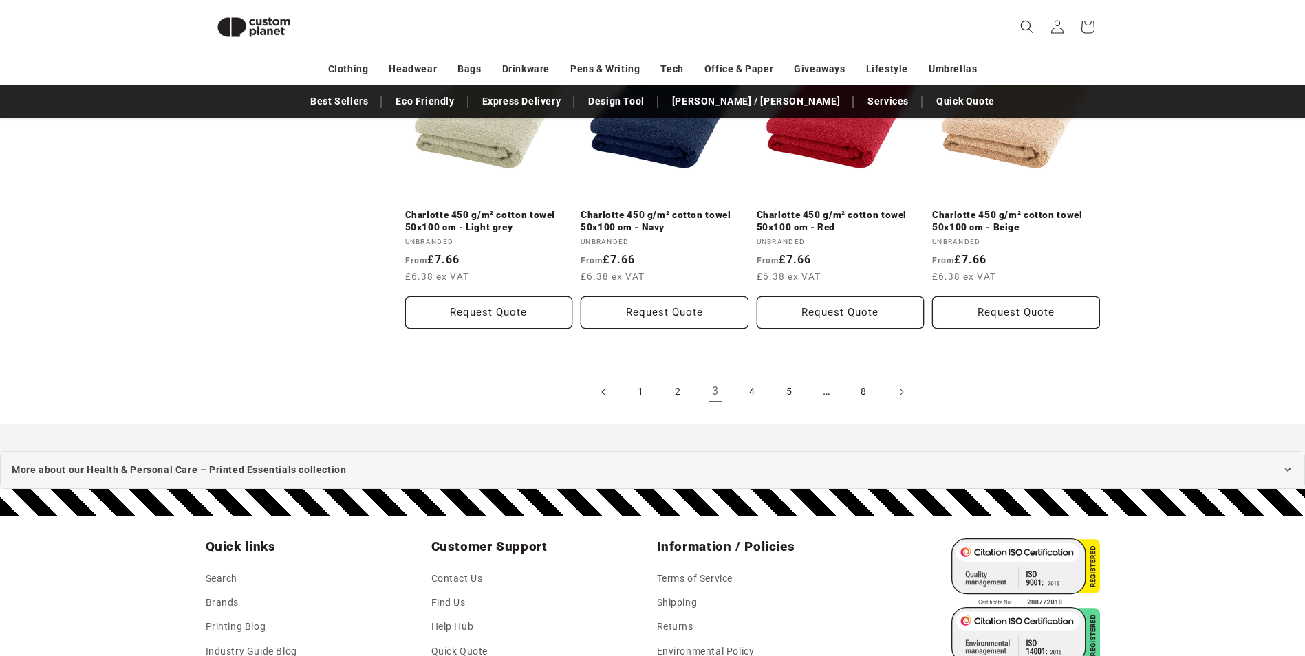
scroll to position [1564, 0]
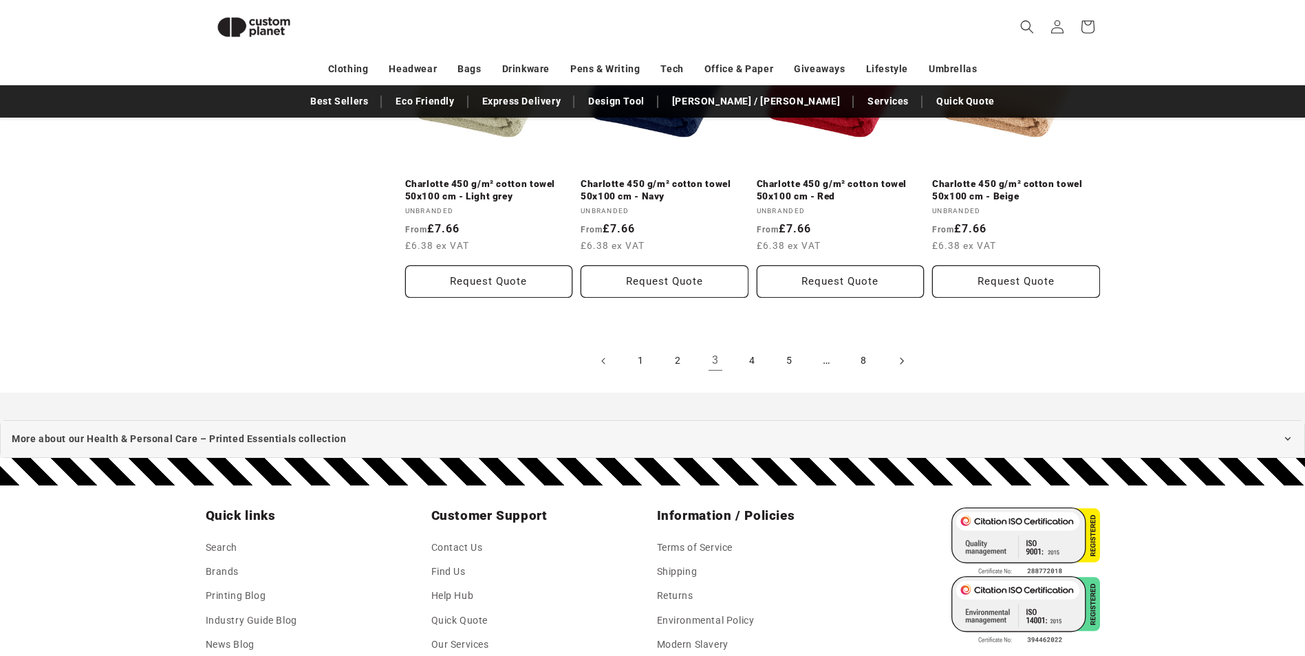
click at [899, 360] on icon "Next page" at bounding box center [901, 361] width 4 height 14
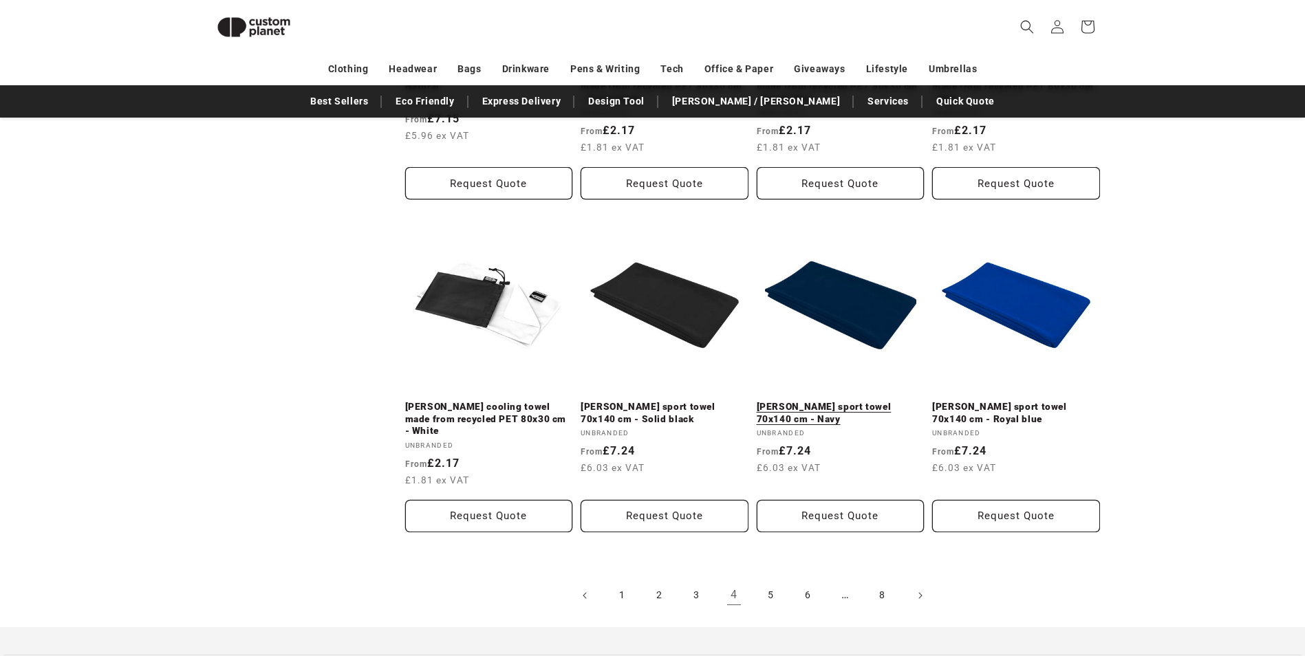
scroll to position [1426, 0]
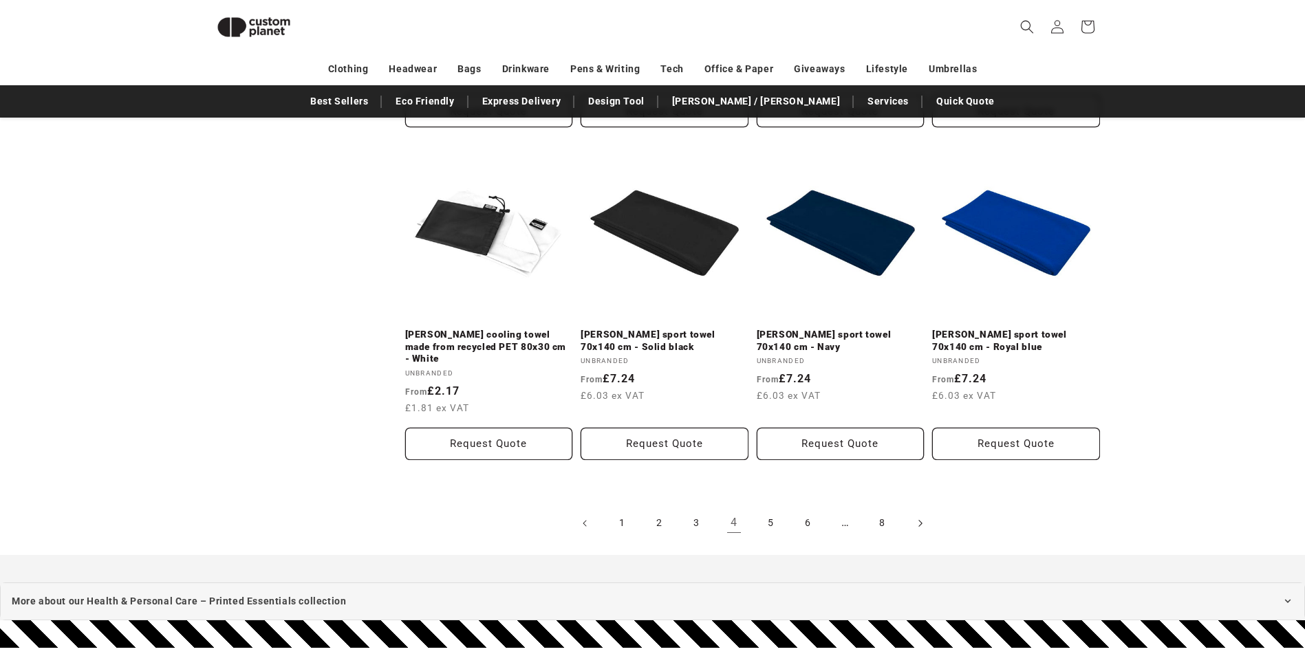
click at [916, 517] on span "Next page" at bounding box center [920, 524] width 14 height 14
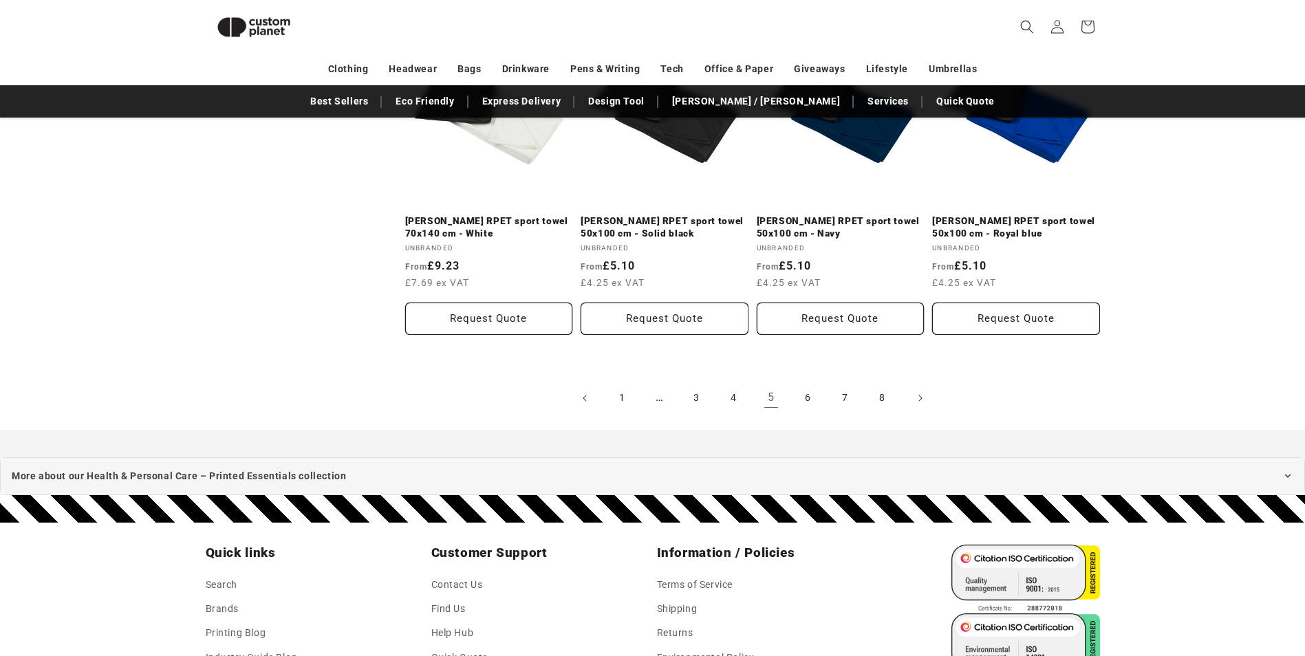
scroll to position [1563, 0]
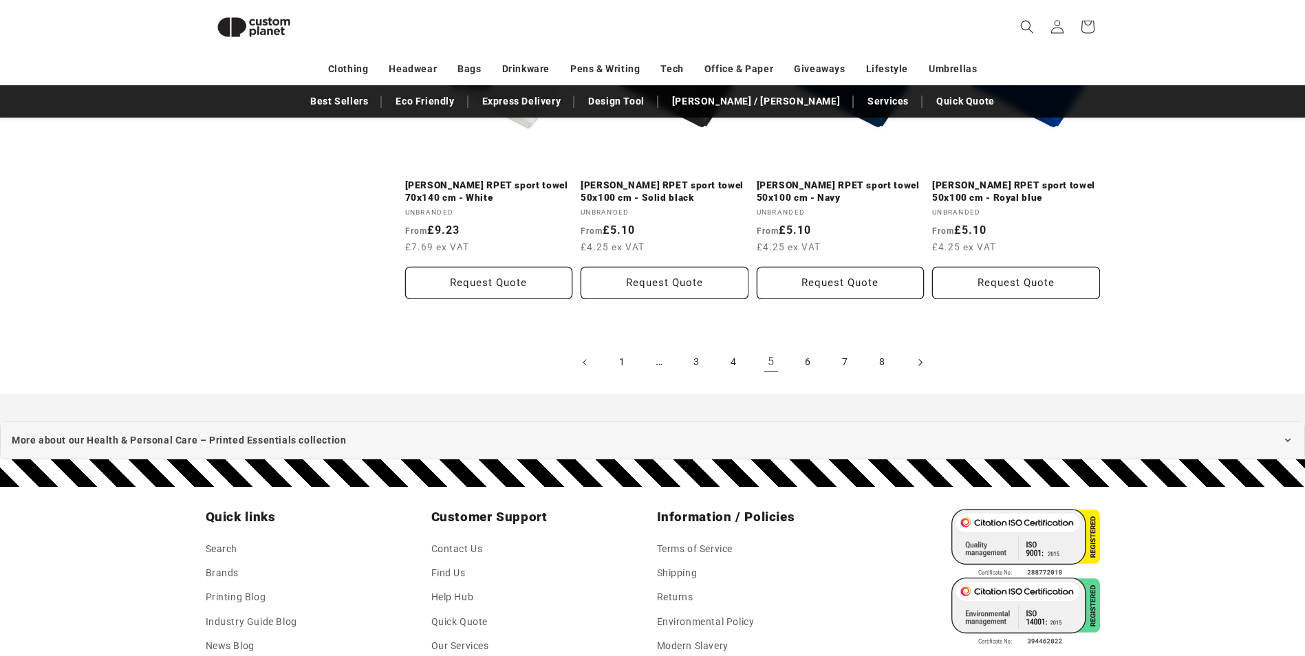
click at [918, 363] on icon "Next page" at bounding box center [920, 362] width 4 height 14
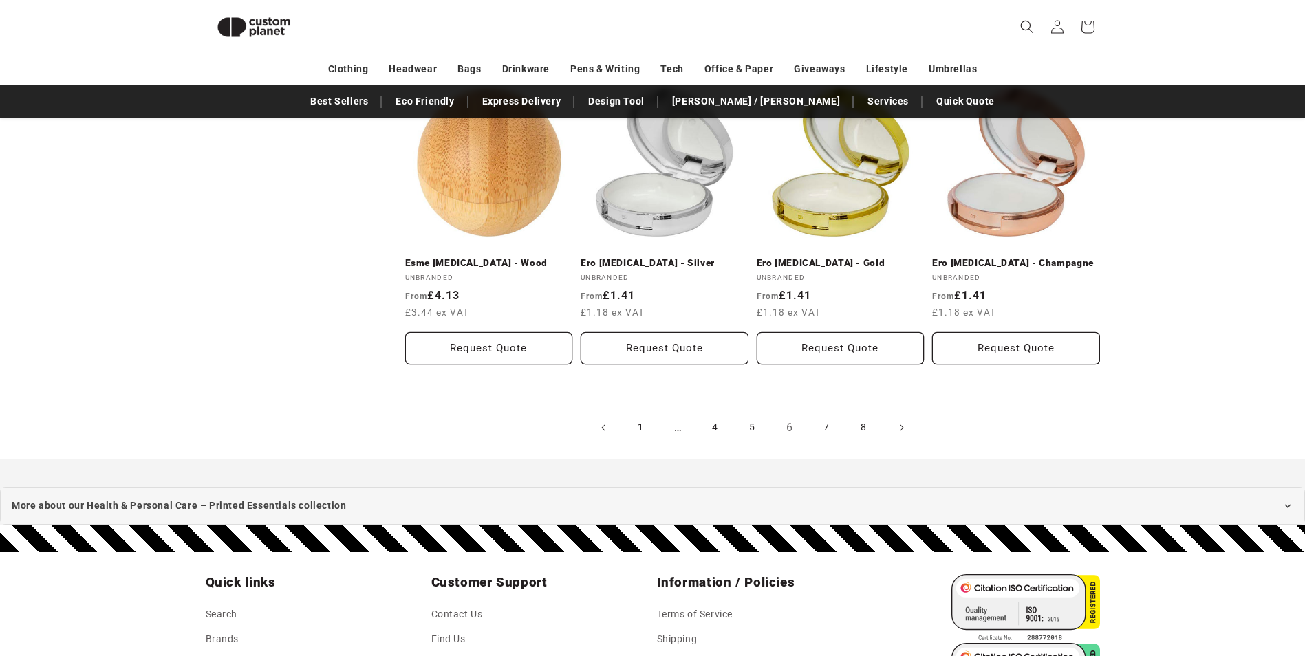
scroll to position [1495, 0]
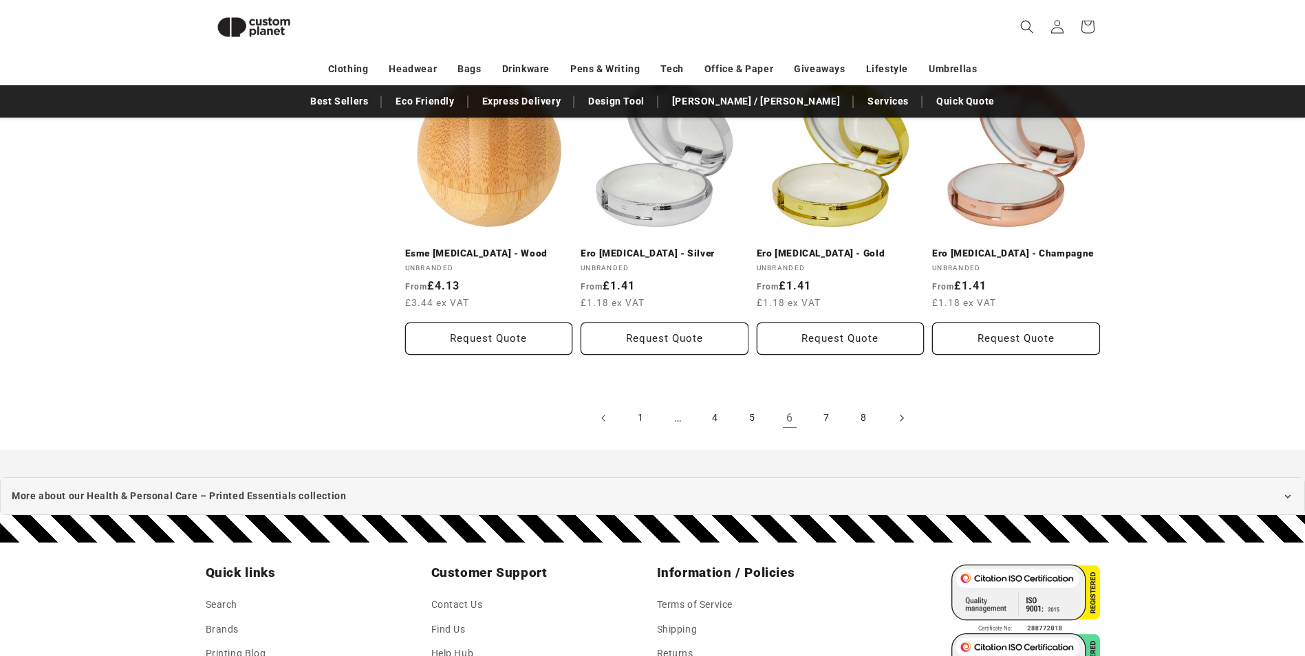
click at [902, 416] on icon "Next page" at bounding box center [901, 418] width 4 height 14
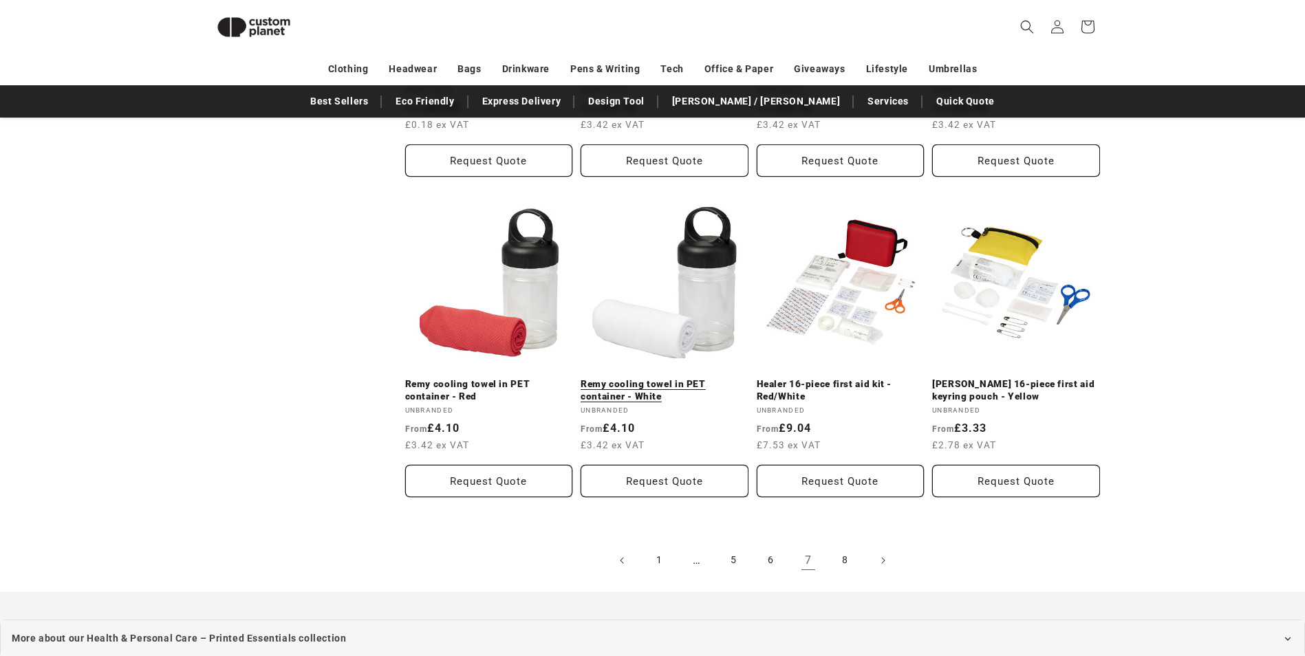
scroll to position [1632, 0]
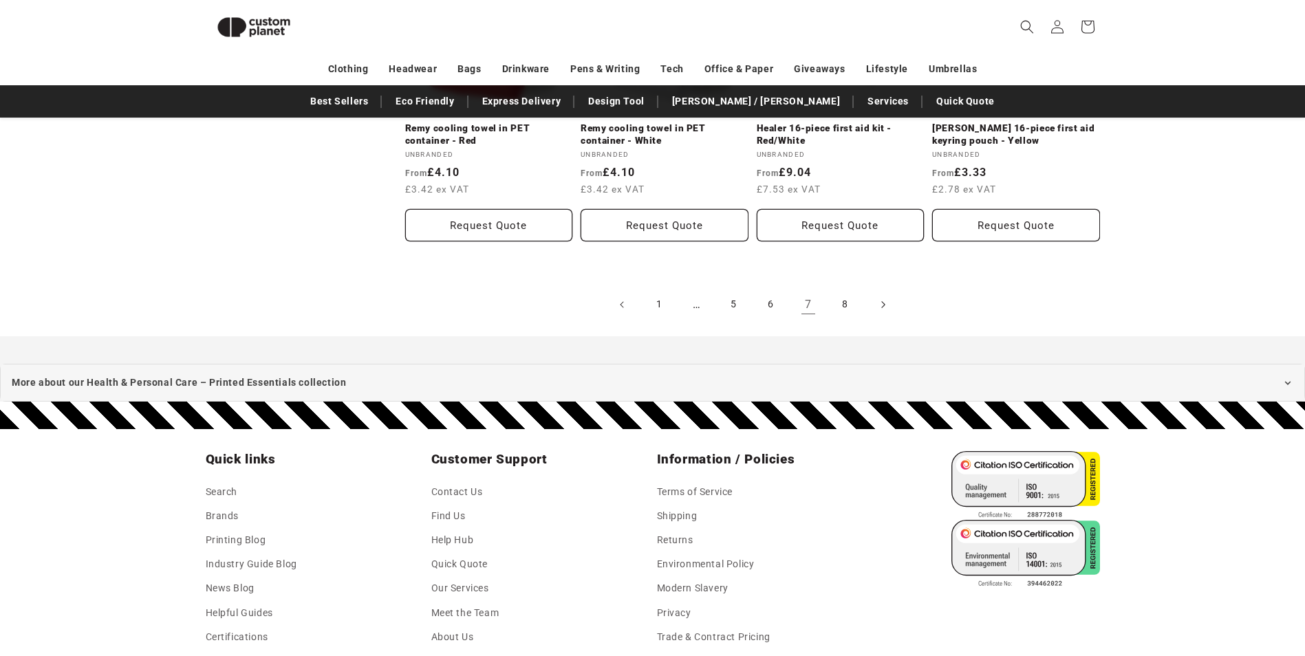
click at [883, 297] on icon "Next page" at bounding box center [882, 304] width 4 height 14
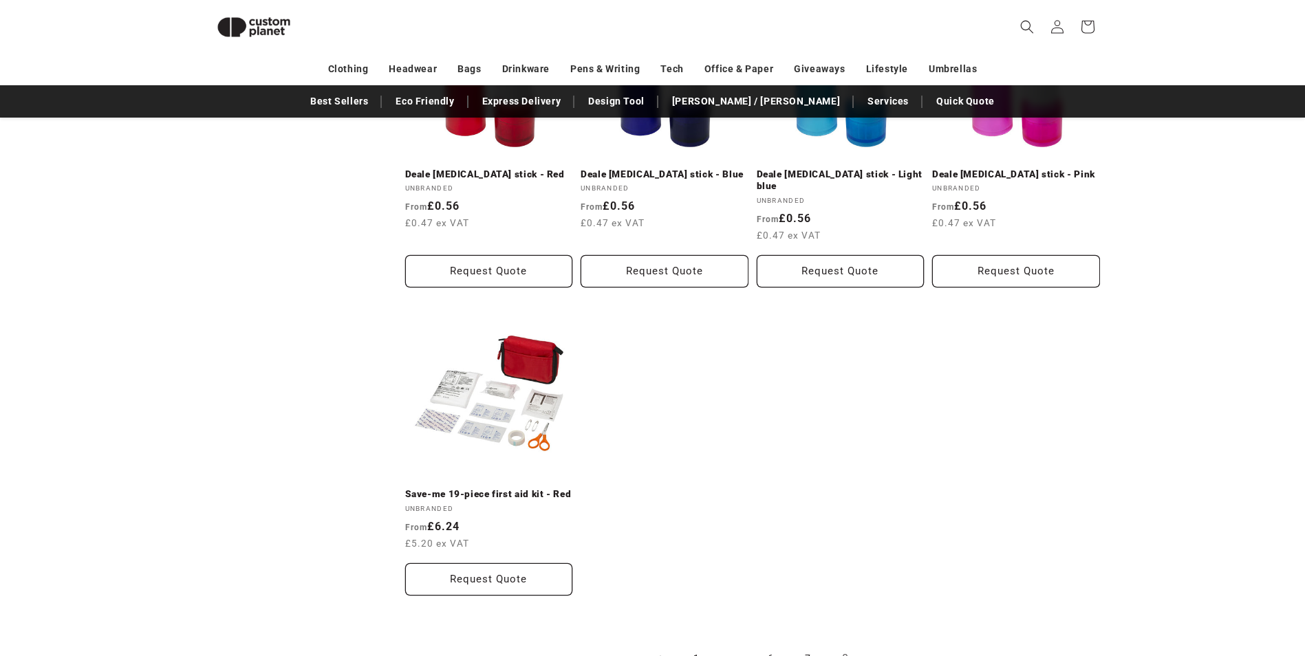
scroll to position [1357, 0]
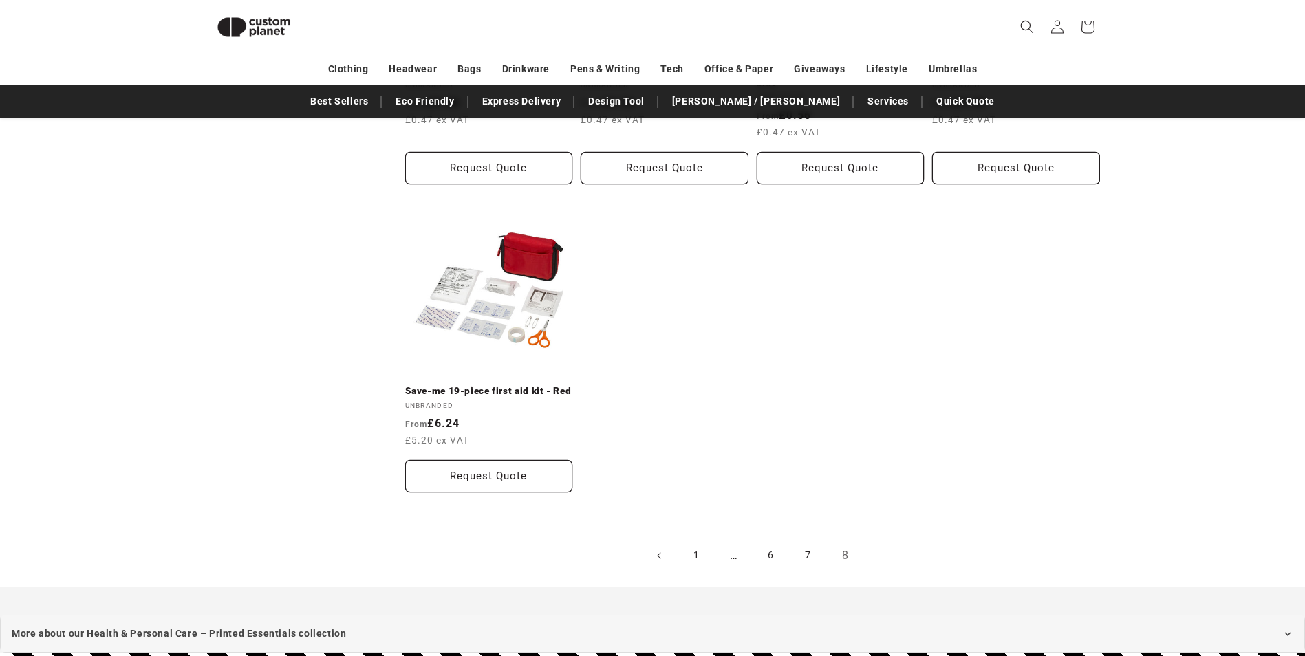
click at [773, 543] on link "6" at bounding box center [771, 556] width 30 height 30
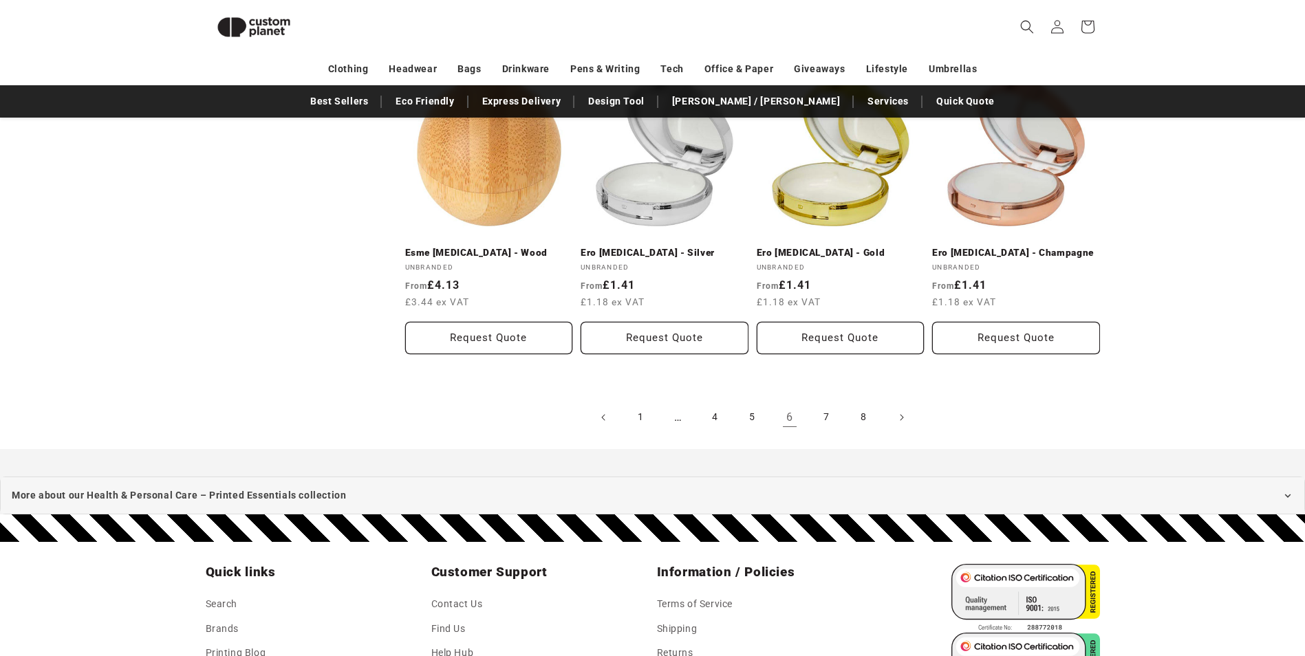
scroll to position [1504, 0]
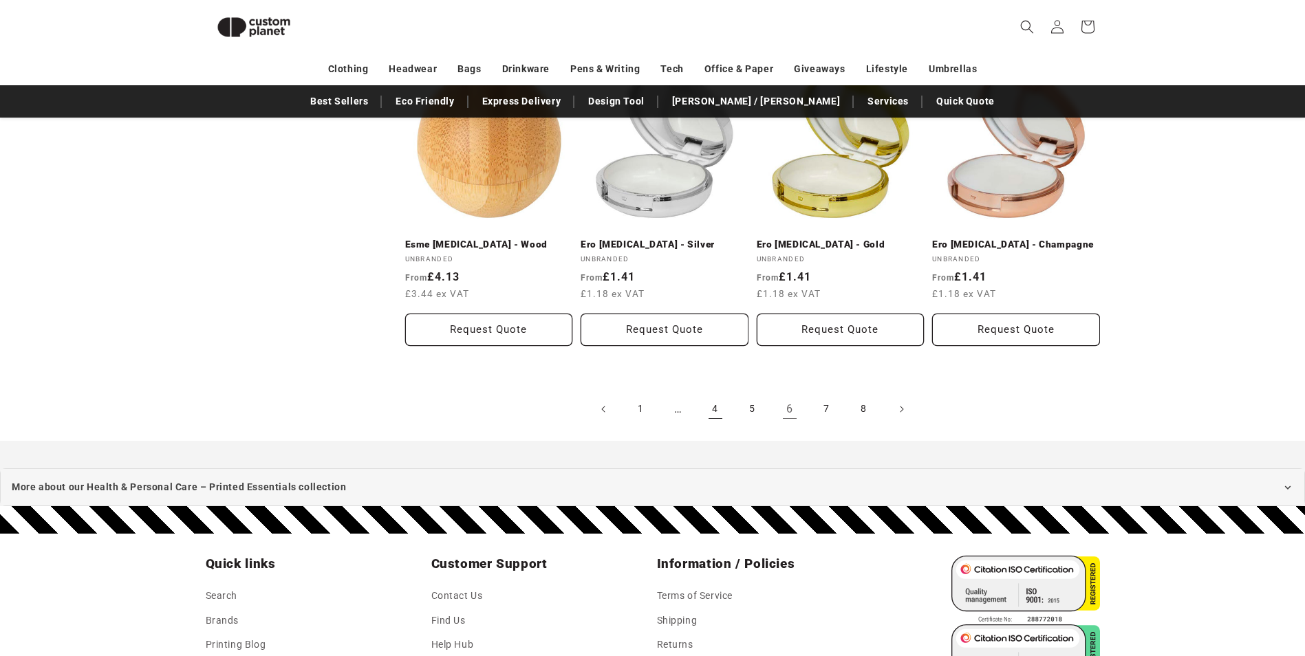
click at [711, 407] on link "4" at bounding box center [715, 409] width 30 height 30
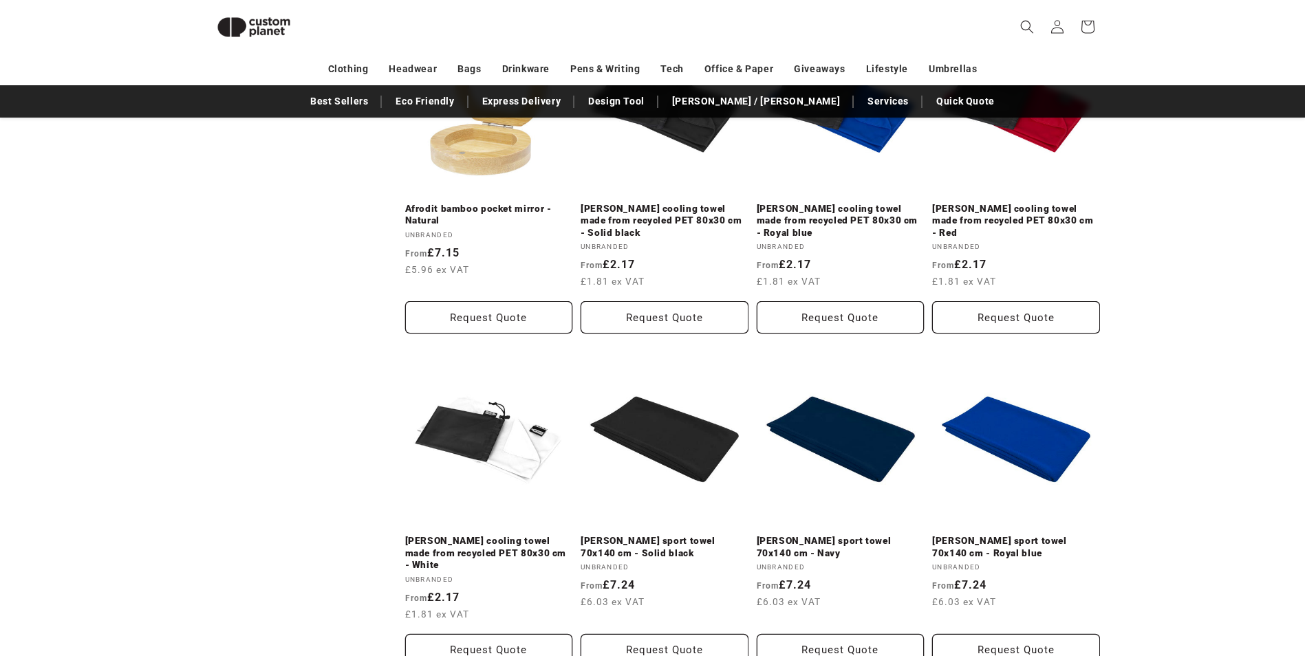
scroll to position [1288, 0]
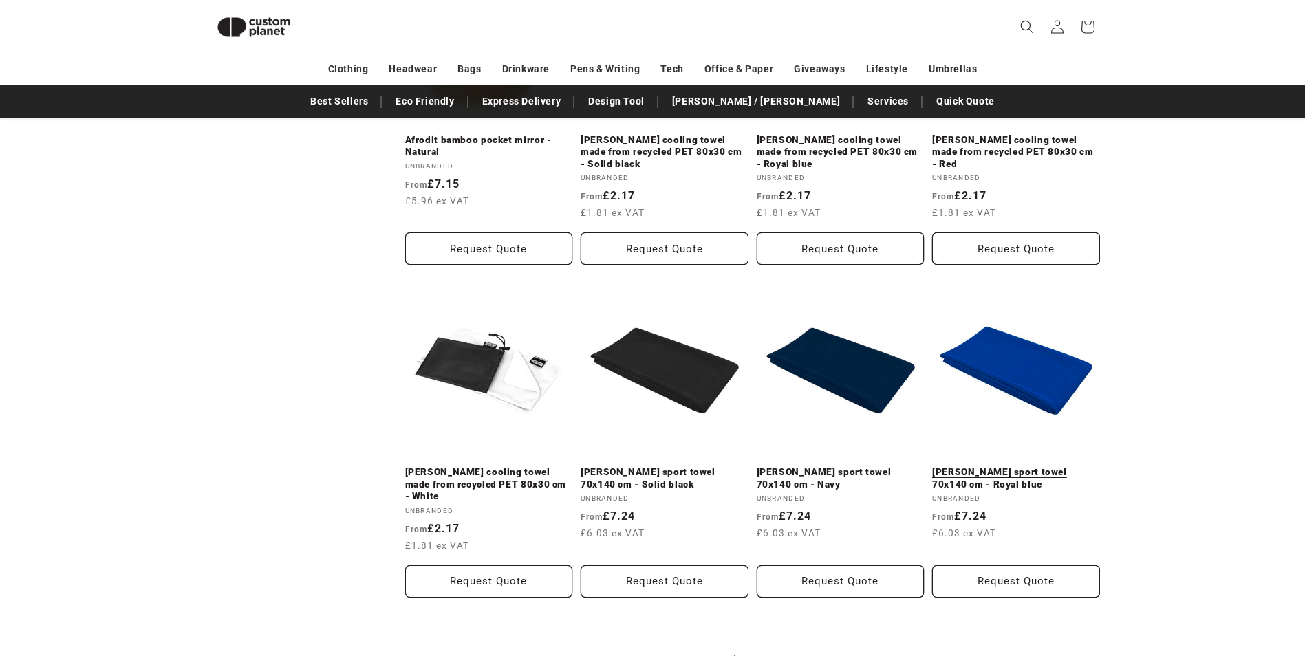
click at [1004, 471] on link "Althea sport towel 70x140 cm - Royal blue" at bounding box center [1016, 478] width 168 height 24
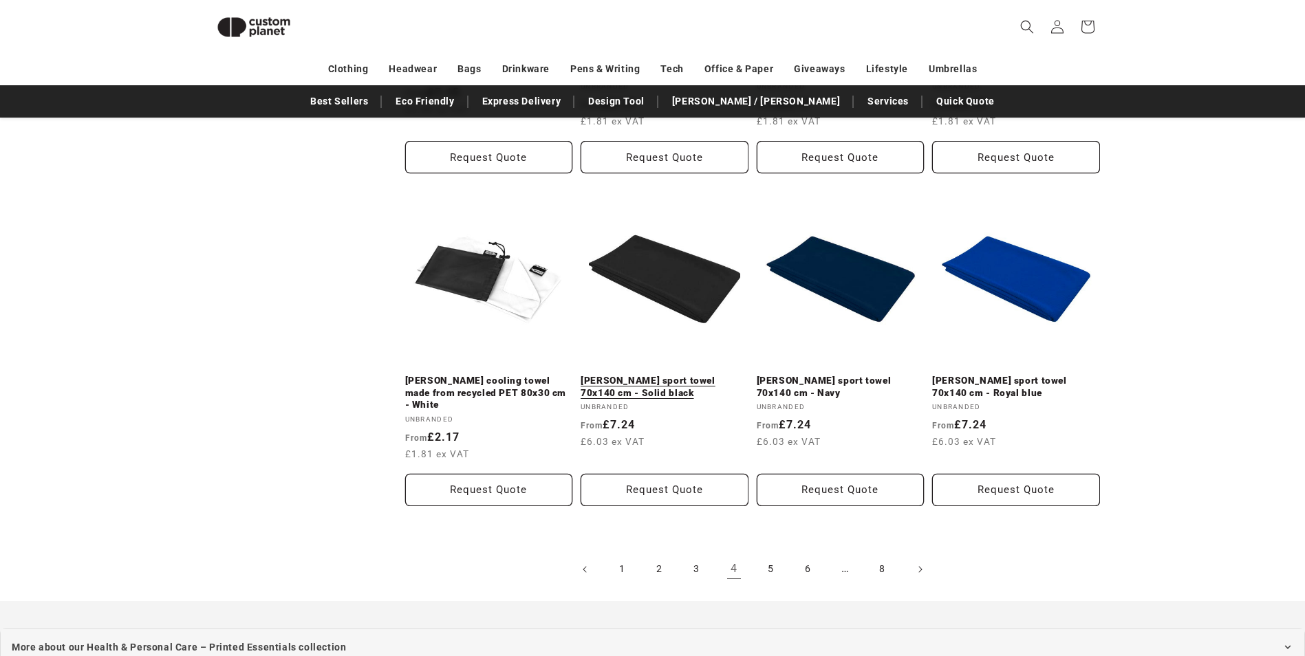
scroll to position [1495, 0]
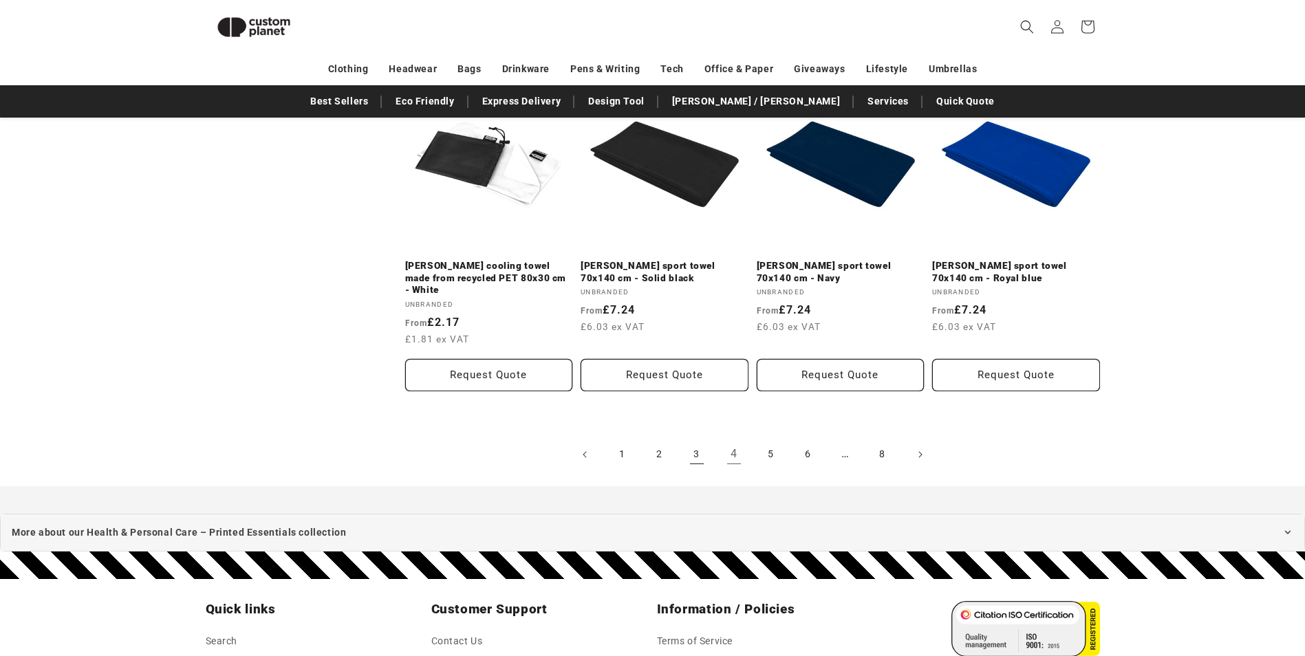
click at [700, 440] on link "3" at bounding box center [697, 455] width 30 height 30
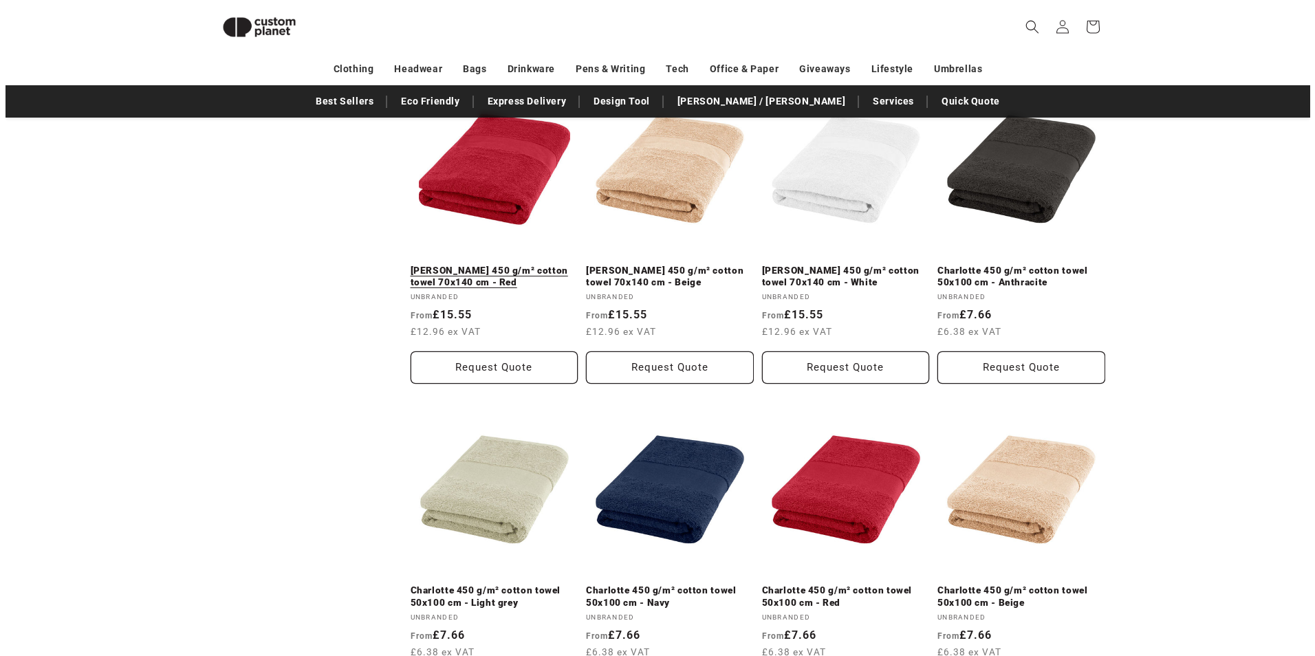
scroll to position [1014, 0]
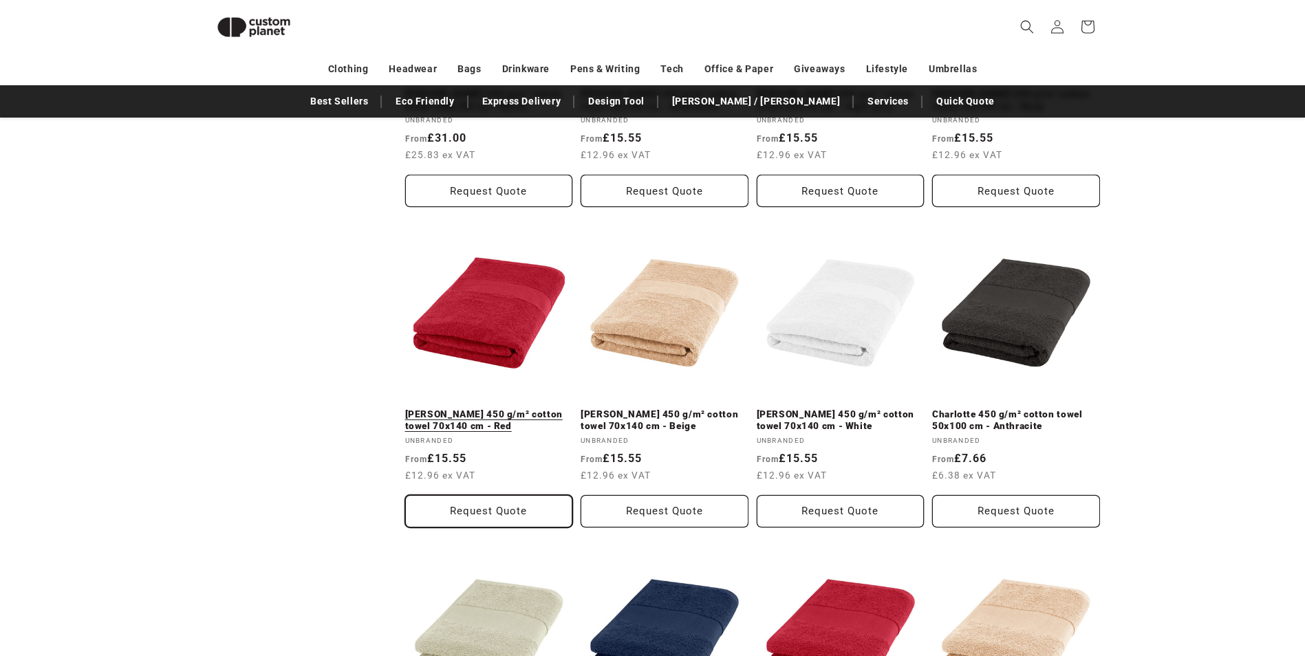
click at [488, 517] on button "Request Quote" at bounding box center [489, 511] width 168 height 32
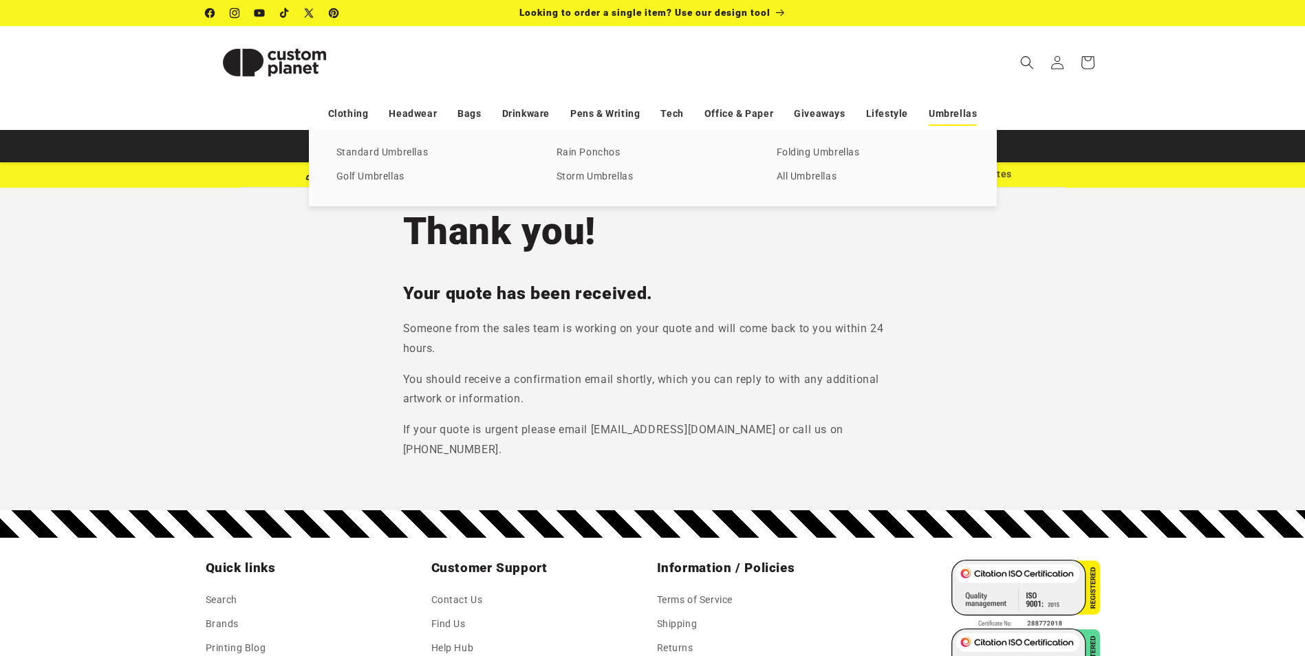
click at [943, 119] on link "Umbrellas" at bounding box center [953, 114] width 48 height 24
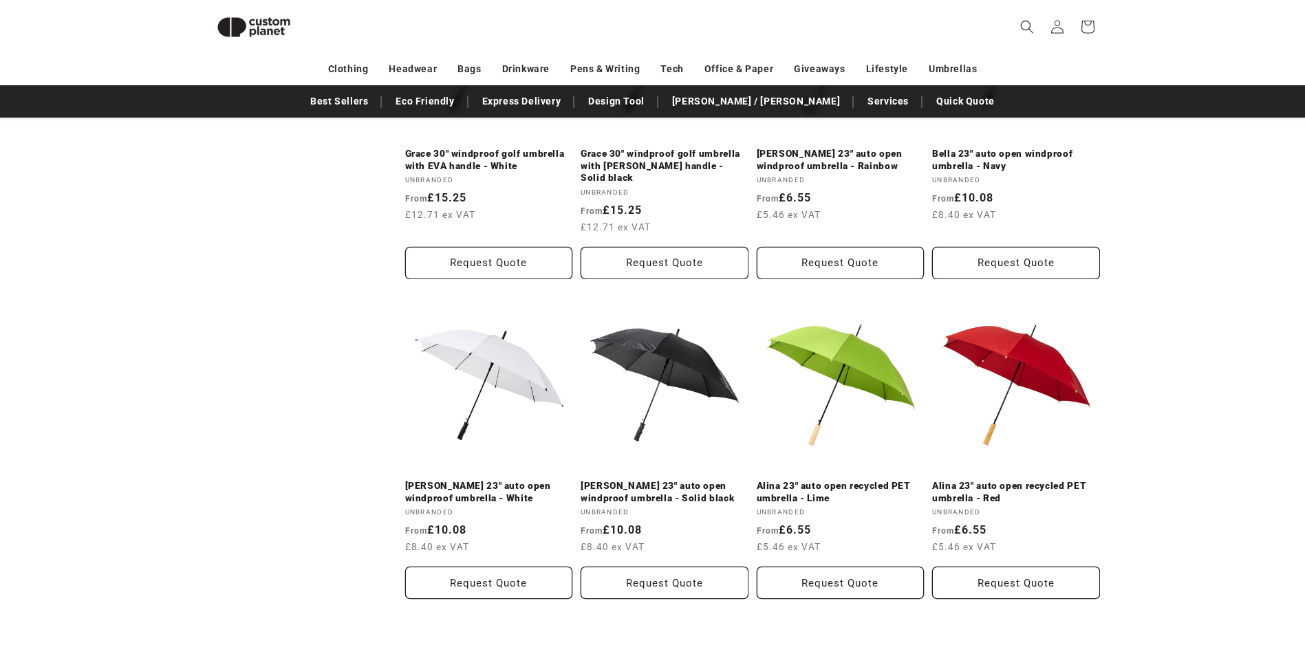
scroll to position [2939, 0]
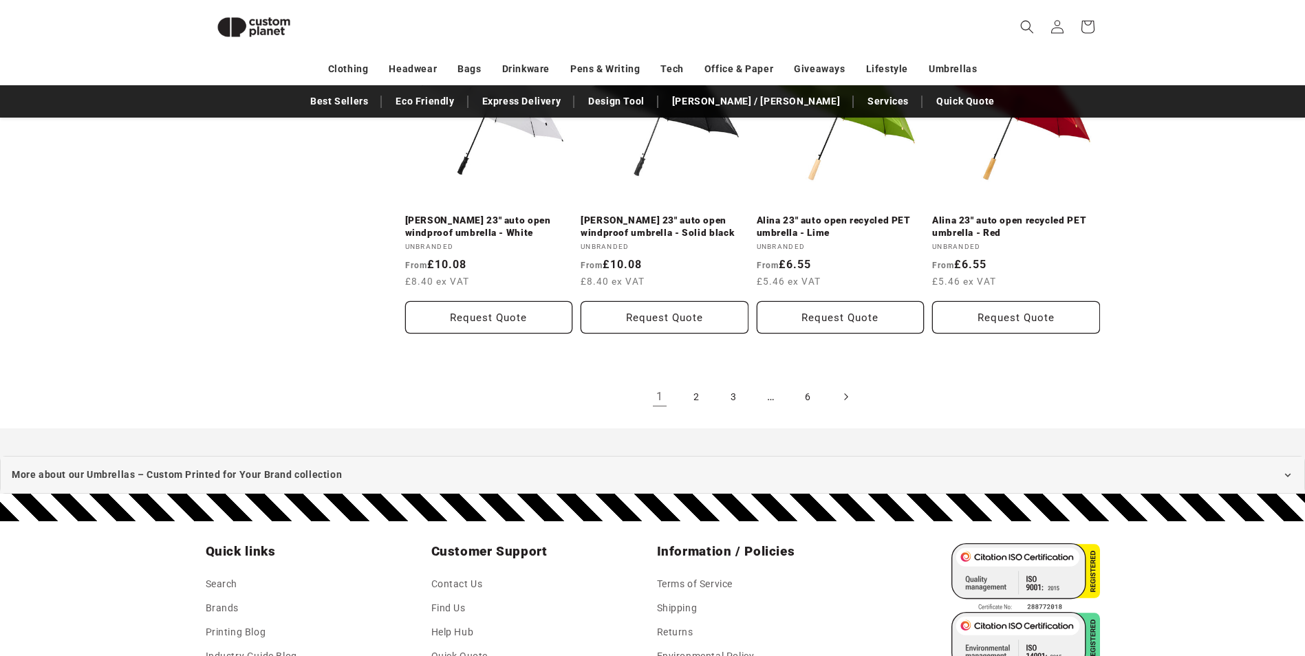
click at [845, 389] on icon "Next page" at bounding box center [845, 396] width 4 height 14
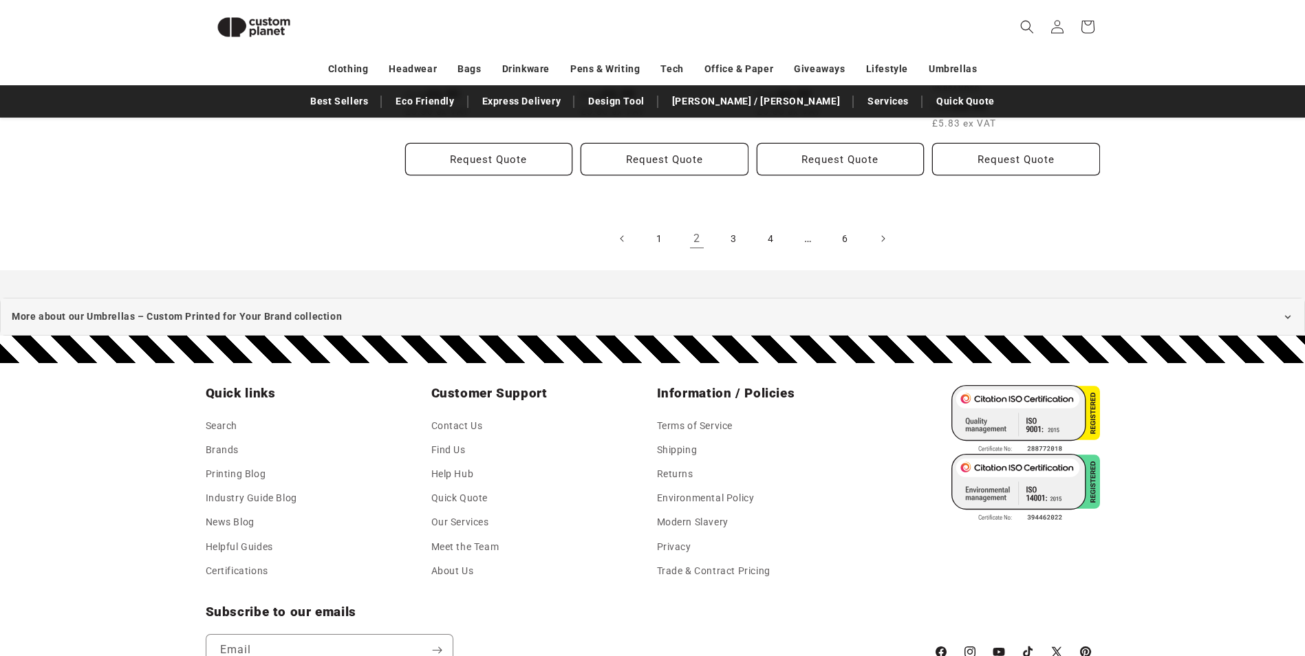
scroll to position [3076, 0]
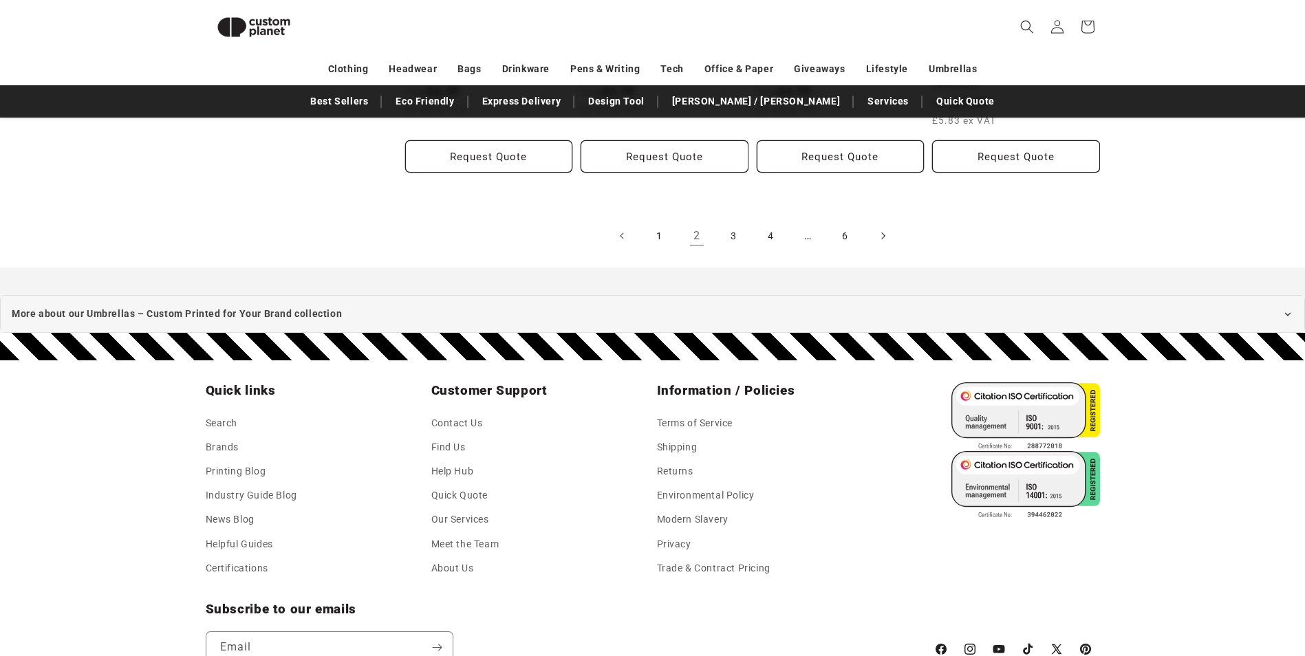
click at [882, 228] on icon "Next page" at bounding box center [882, 235] width 4 height 14
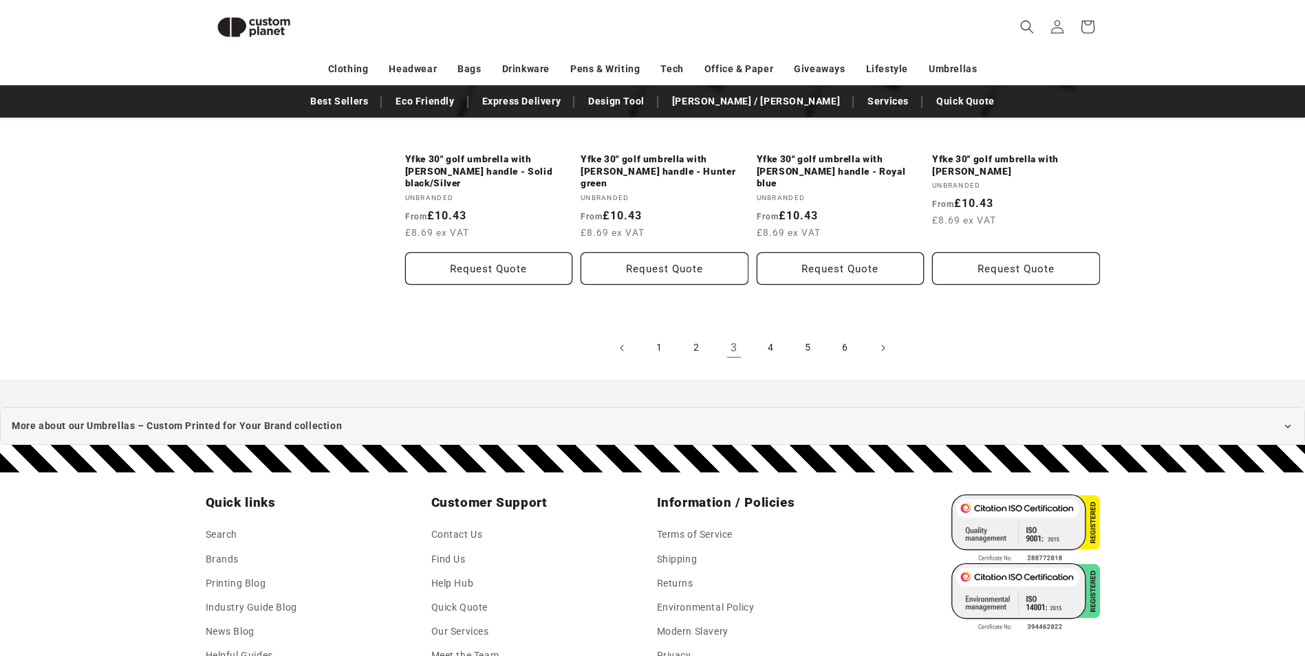
scroll to position [2939, 0]
click at [885, 341] on icon "Next page" at bounding box center [882, 348] width 4 height 14
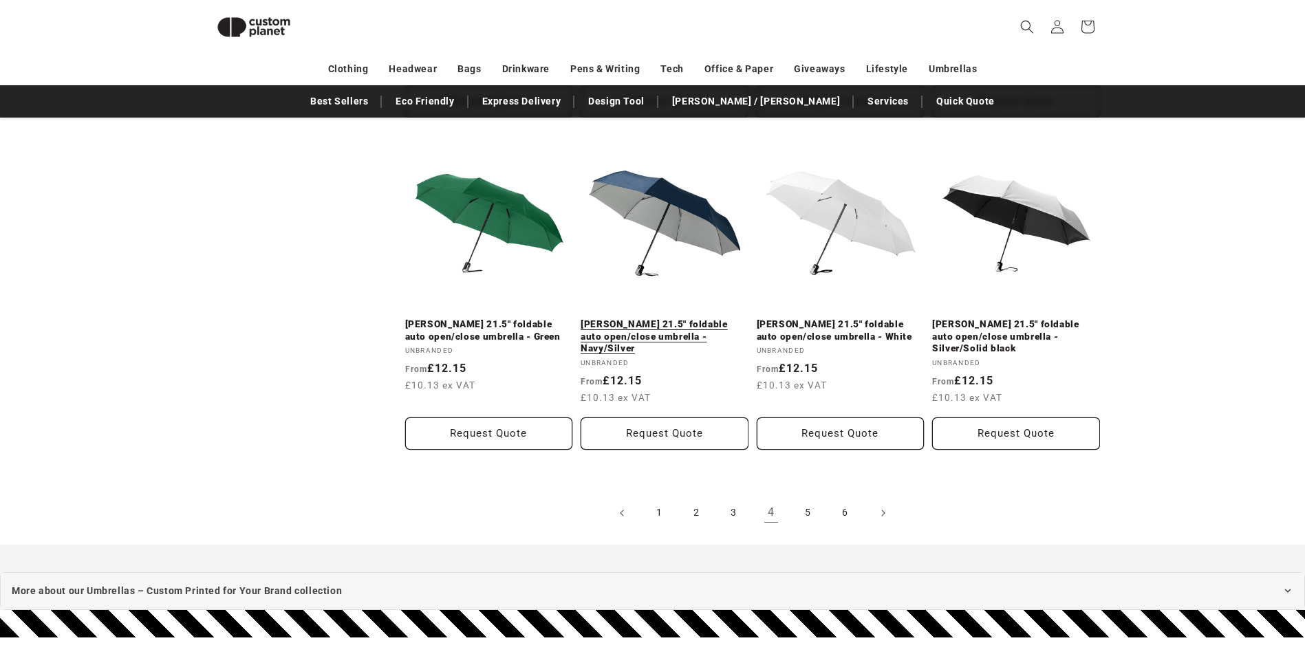
scroll to position [2870, 0]
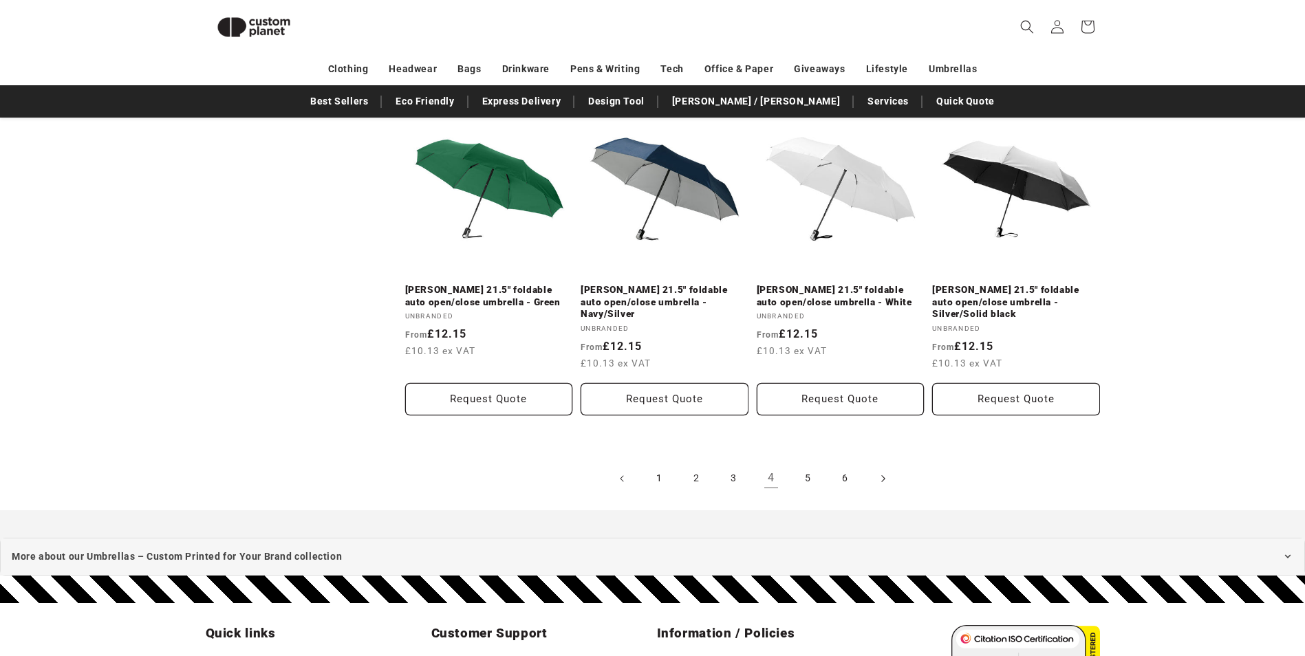
click at [884, 471] on icon "Next page" at bounding box center [882, 478] width 4 height 14
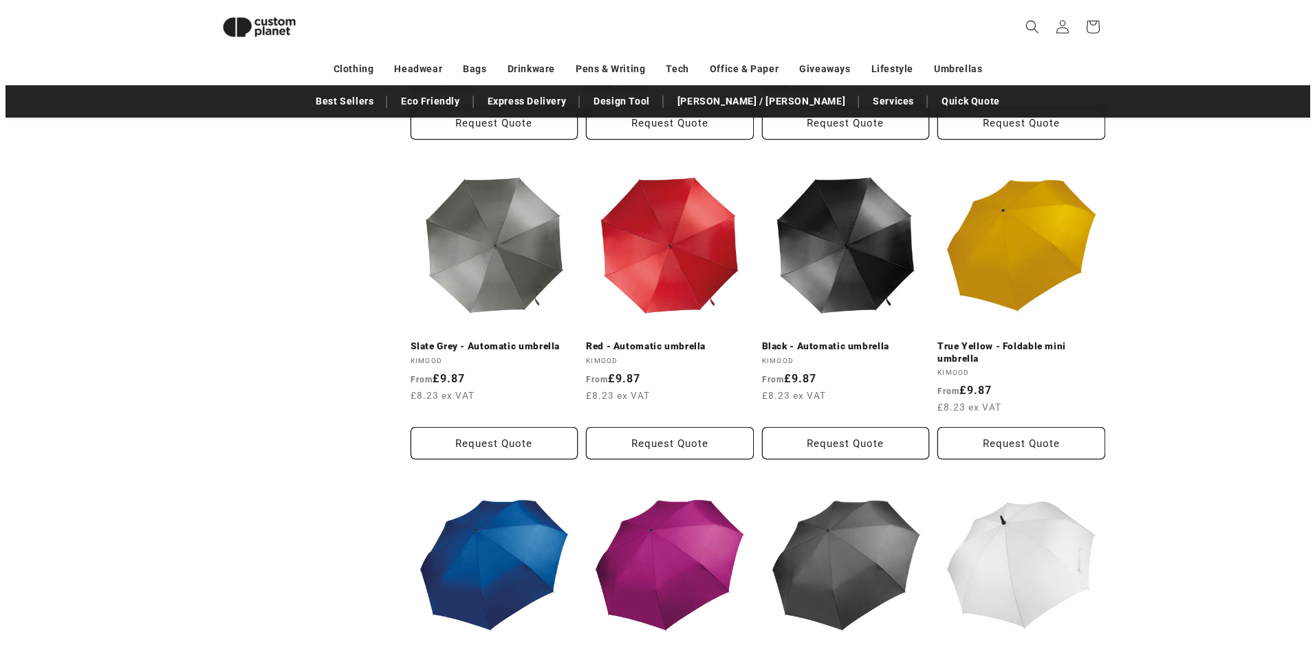
scroll to position [1150, 0]
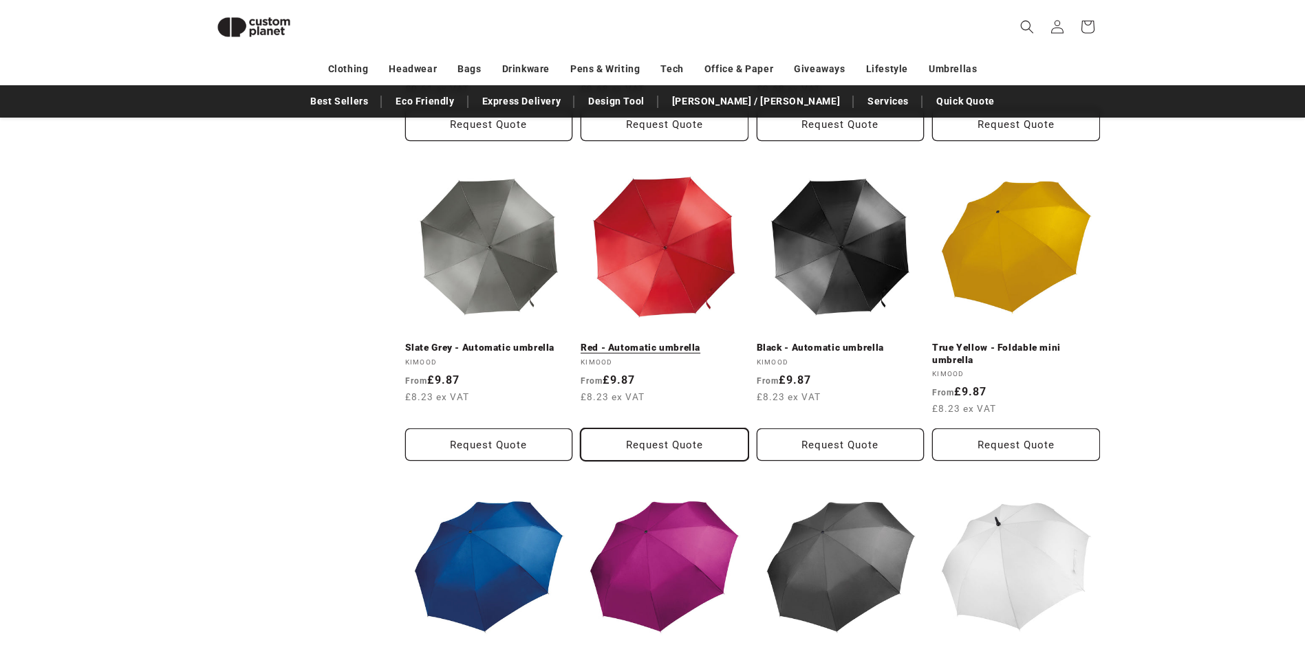
click at [644, 429] on button "Request Quote" at bounding box center [665, 445] width 168 height 32
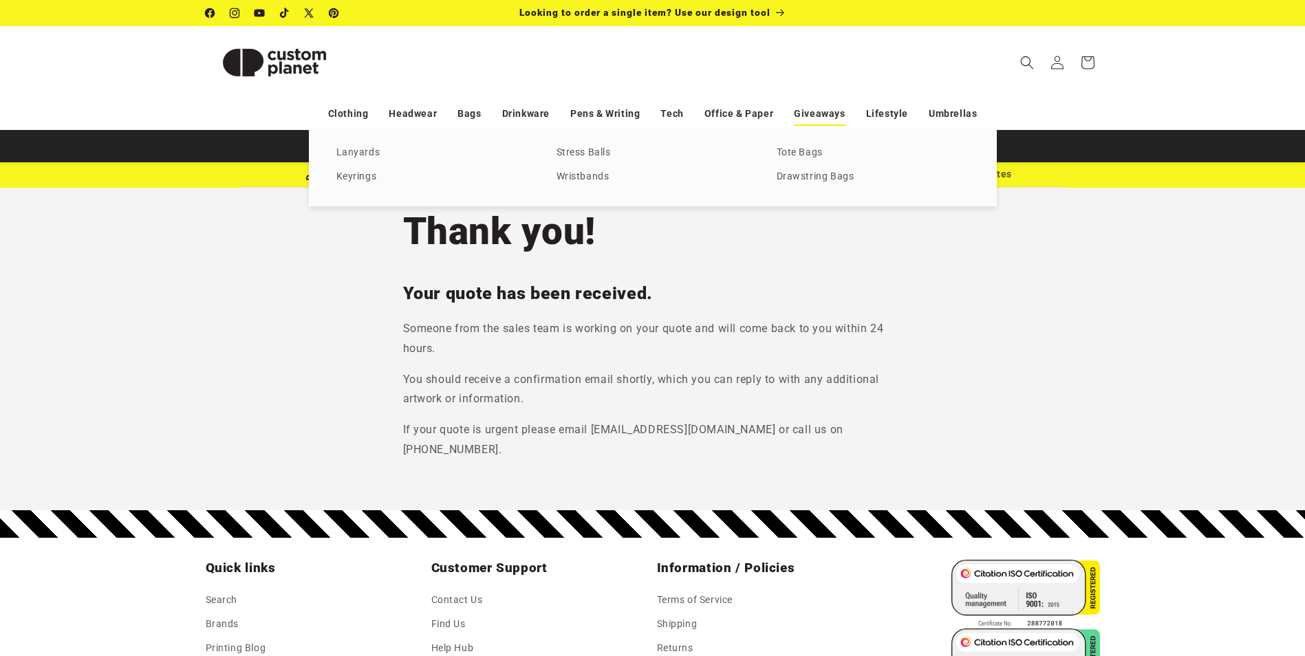
click at [837, 116] on link "Giveaways" at bounding box center [819, 114] width 51 height 24
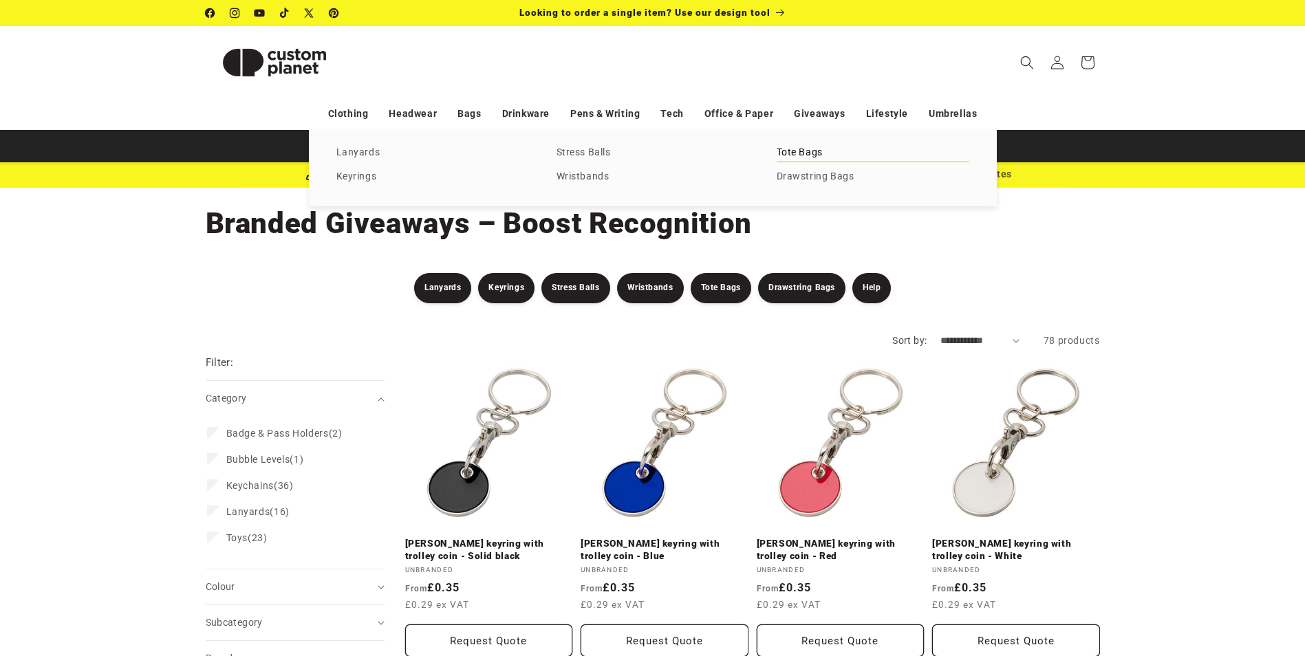
click at [805, 154] on link "Tote Bags" at bounding box center [873, 153] width 193 height 19
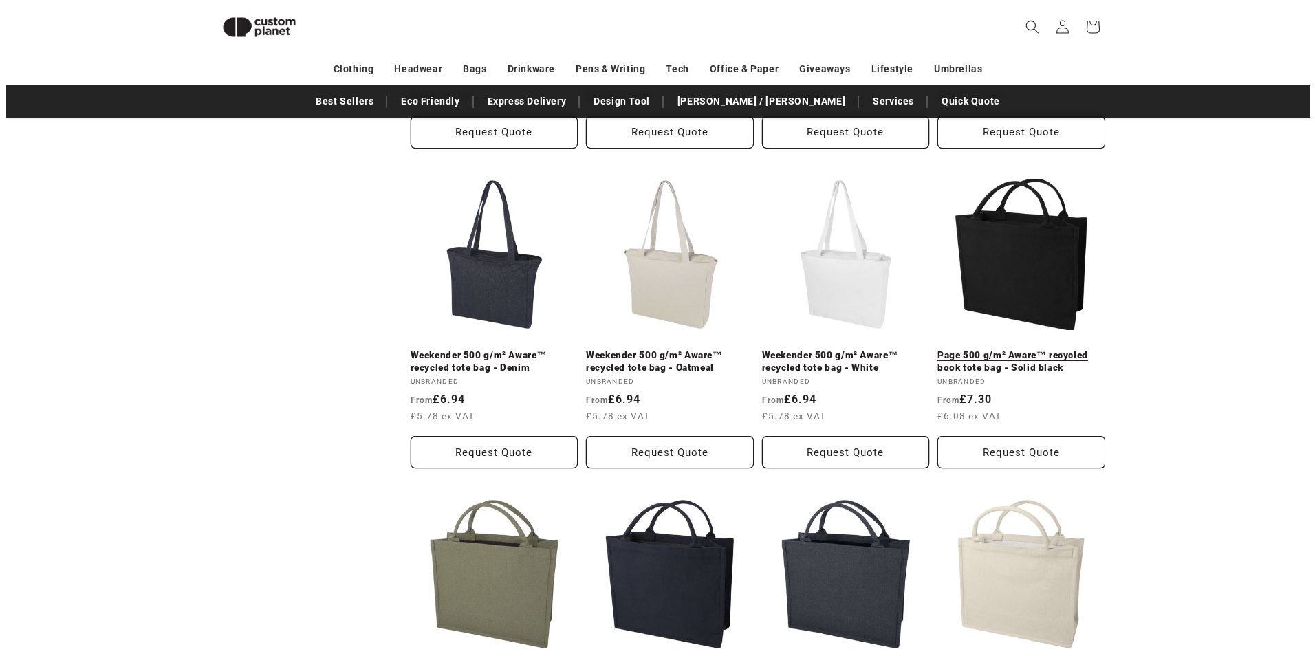
scroll to position [1082, 0]
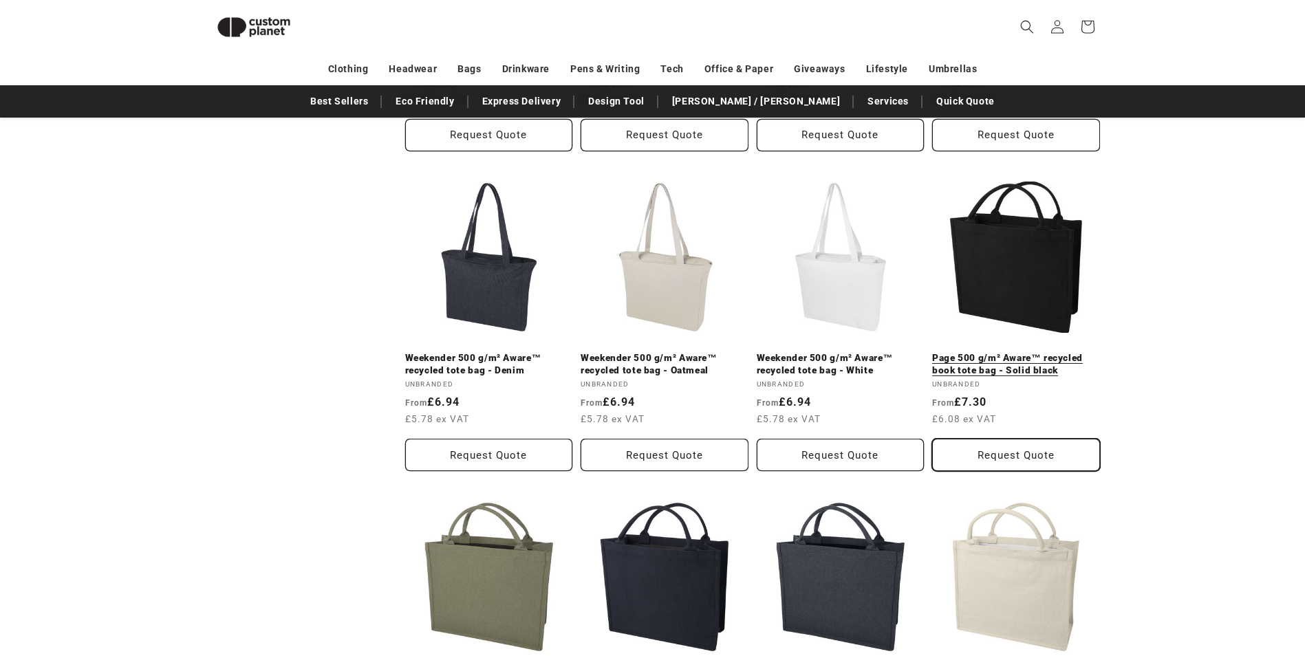
click at [1006, 445] on button "Request Quote" at bounding box center [1016, 455] width 168 height 32
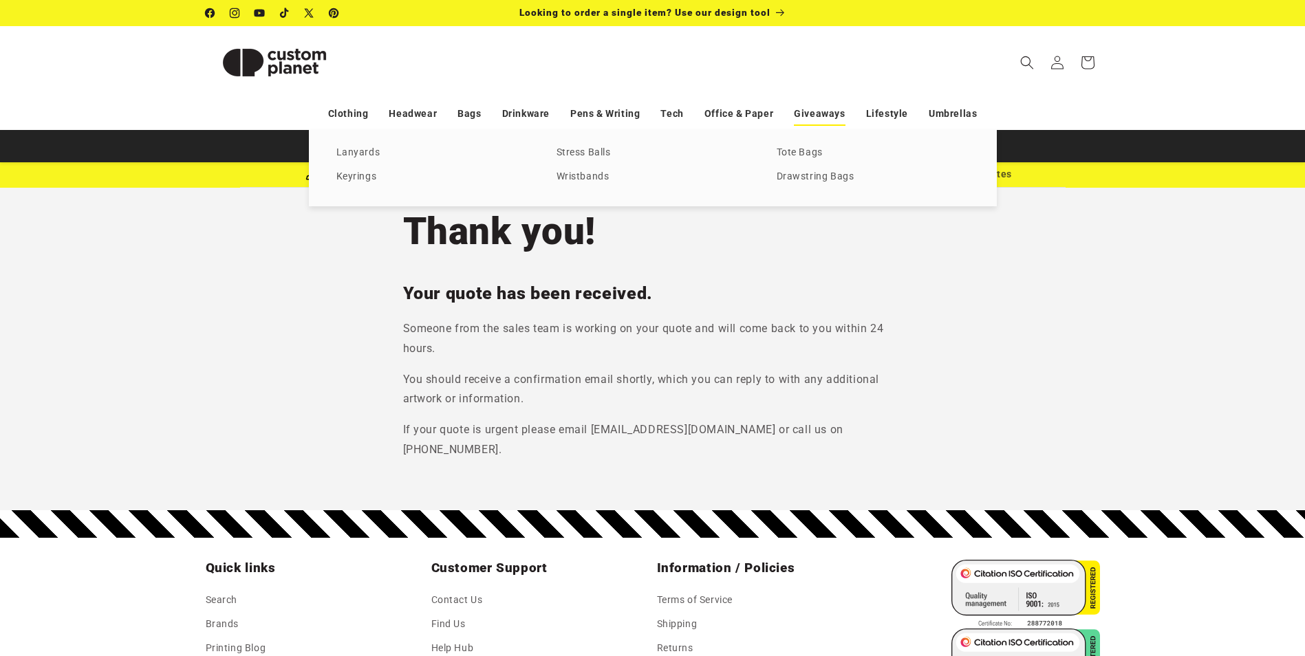
click at [821, 116] on link "Giveaways" at bounding box center [819, 114] width 51 height 24
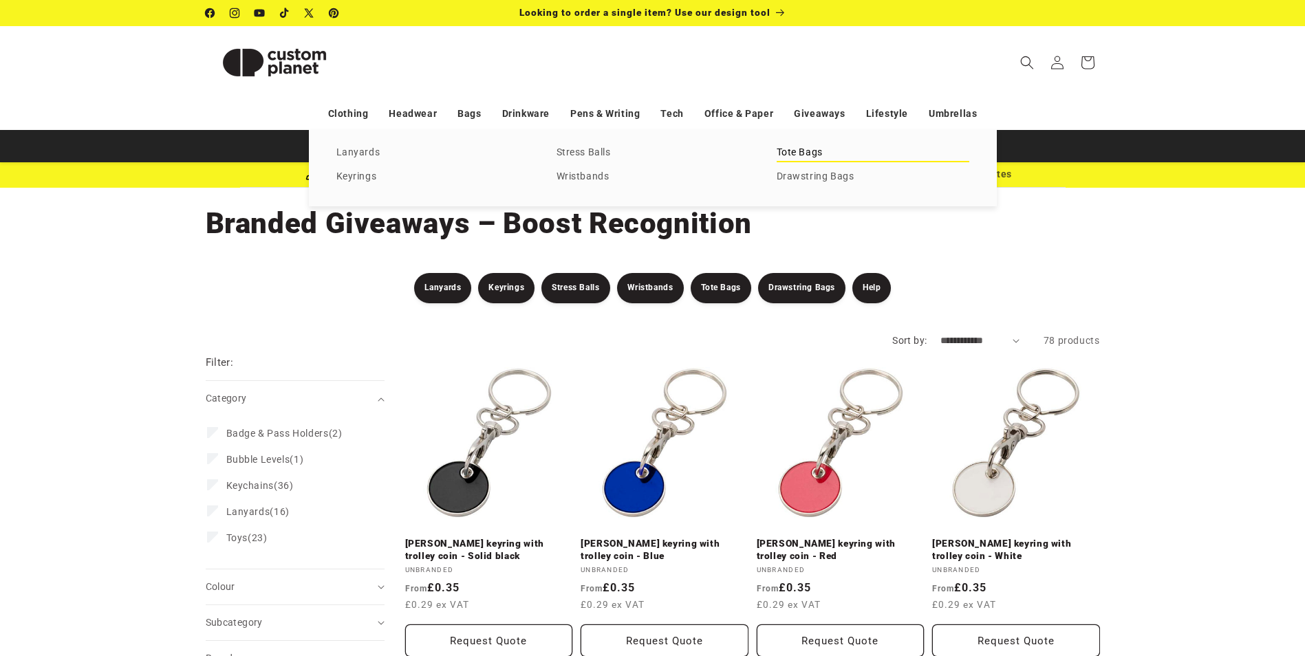
click at [805, 149] on link "Tote Bags" at bounding box center [873, 153] width 193 height 19
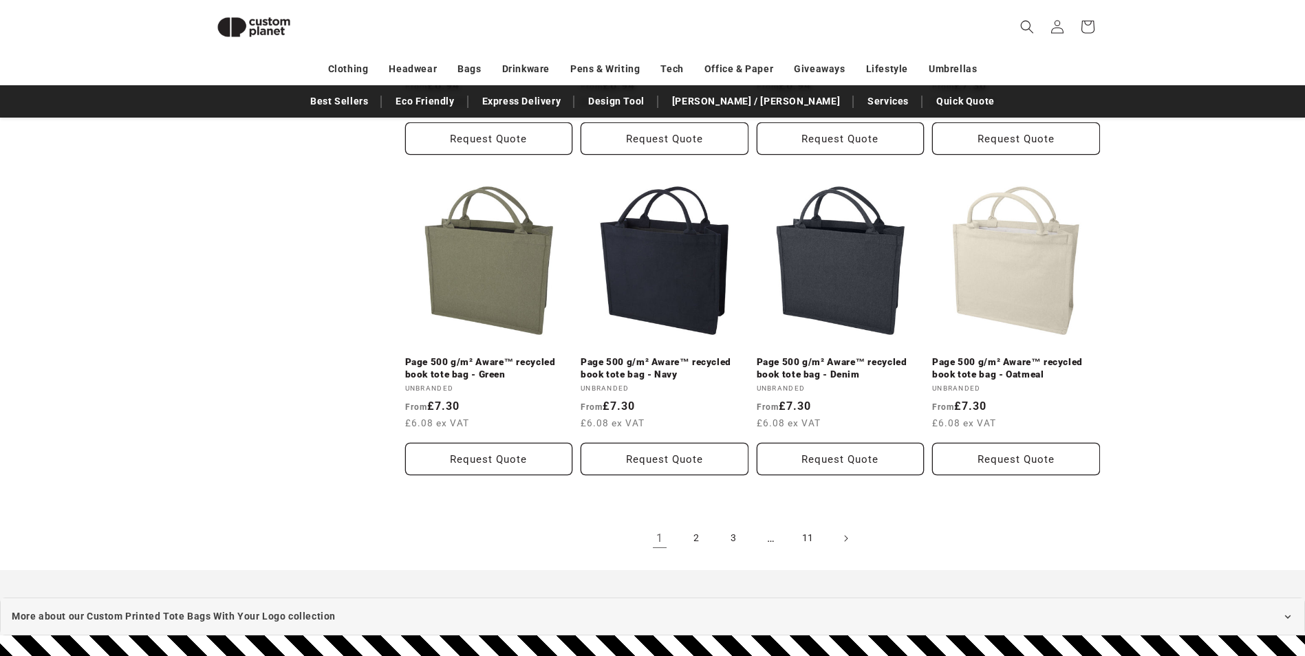
scroll to position [1404, 0]
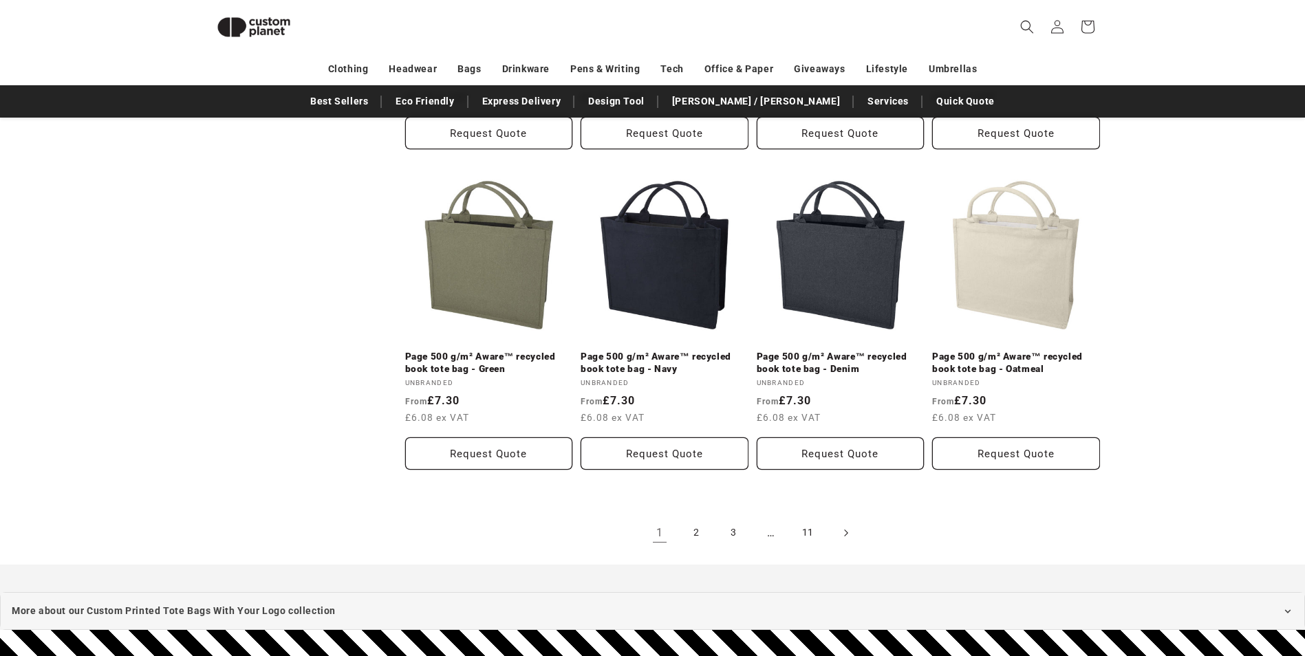
click at [844, 526] on icon "Next page" at bounding box center [845, 533] width 4 height 14
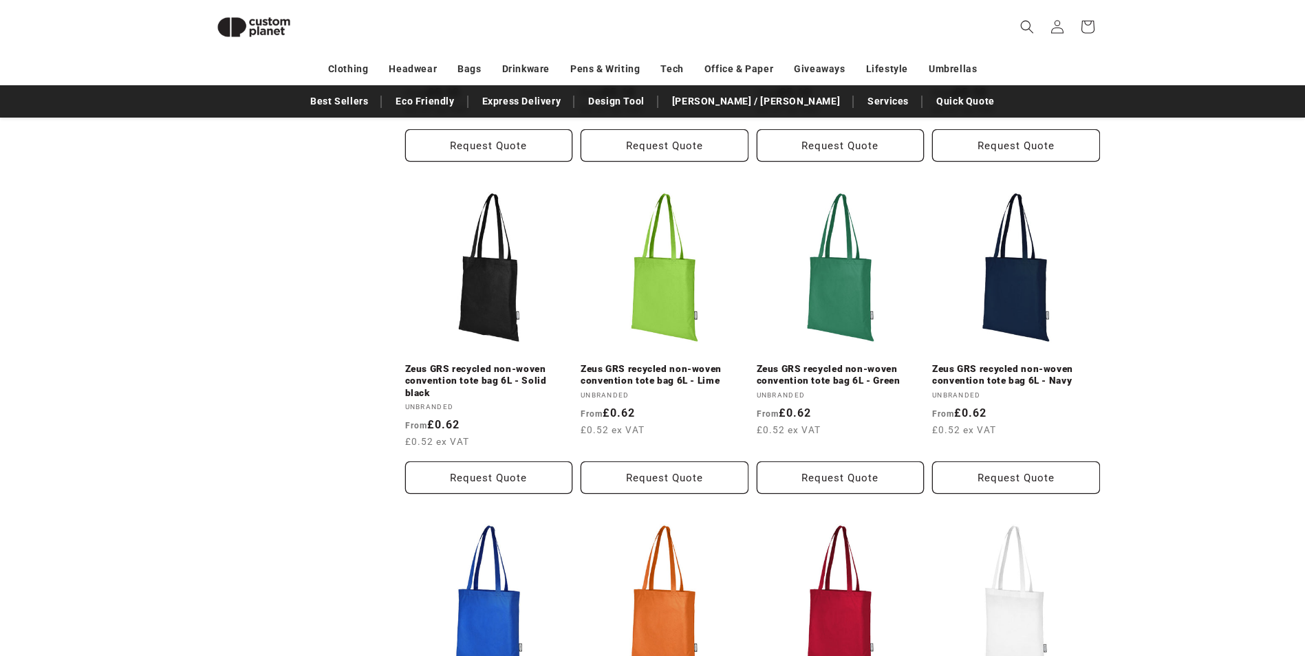
scroll to position [1495, 0]
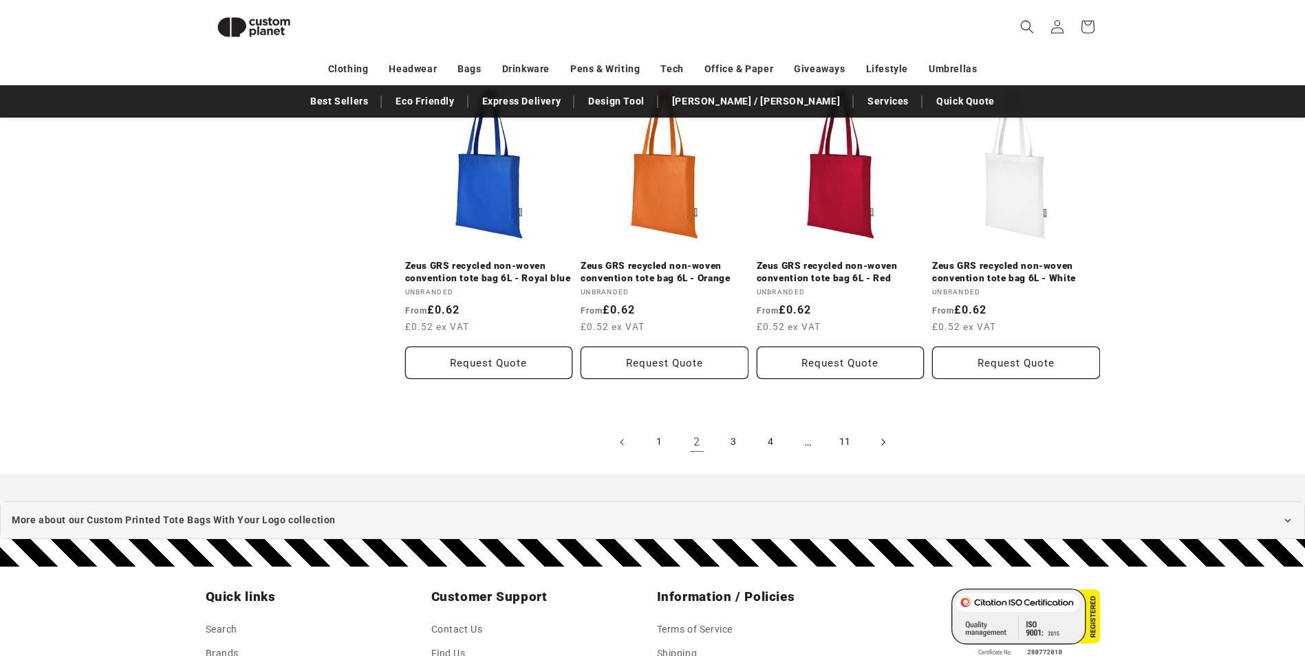
click at [885, 441] on icon "Next page" at bounding box center [882, 442] width 4 height 14
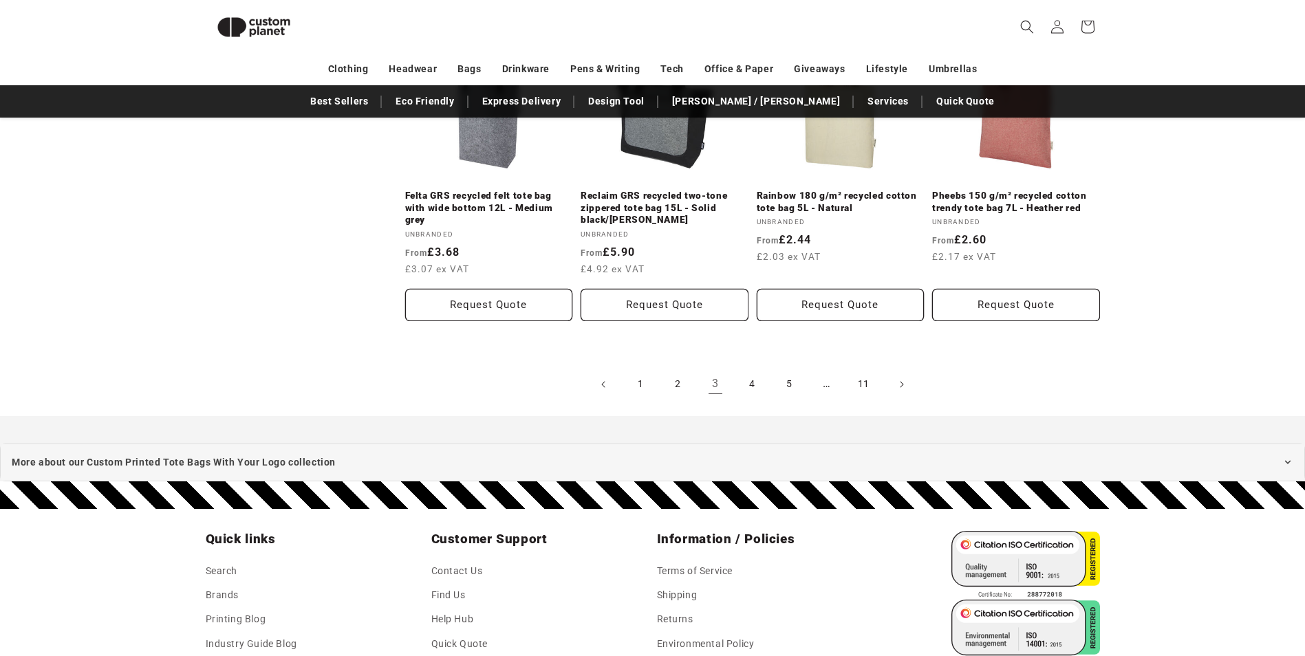
scroll to position [1702, 0]
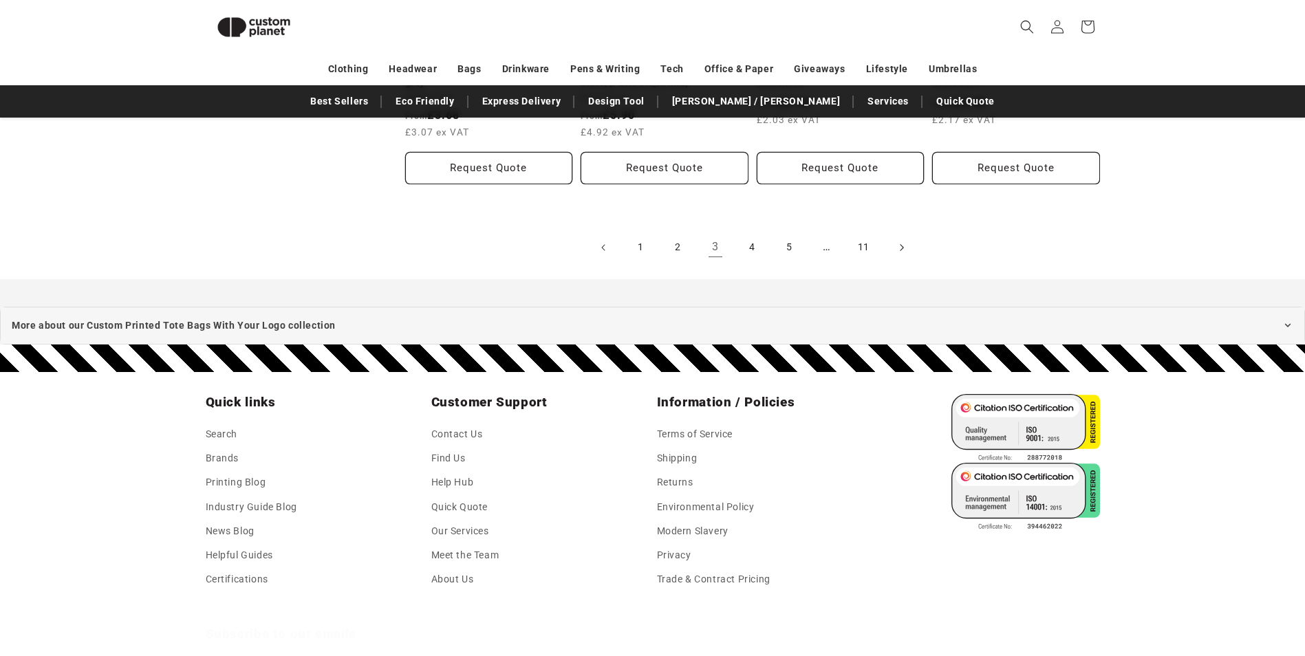
click at [900, 248] on icon "Next page" at bounding box center [901, 247] width 4 height 14
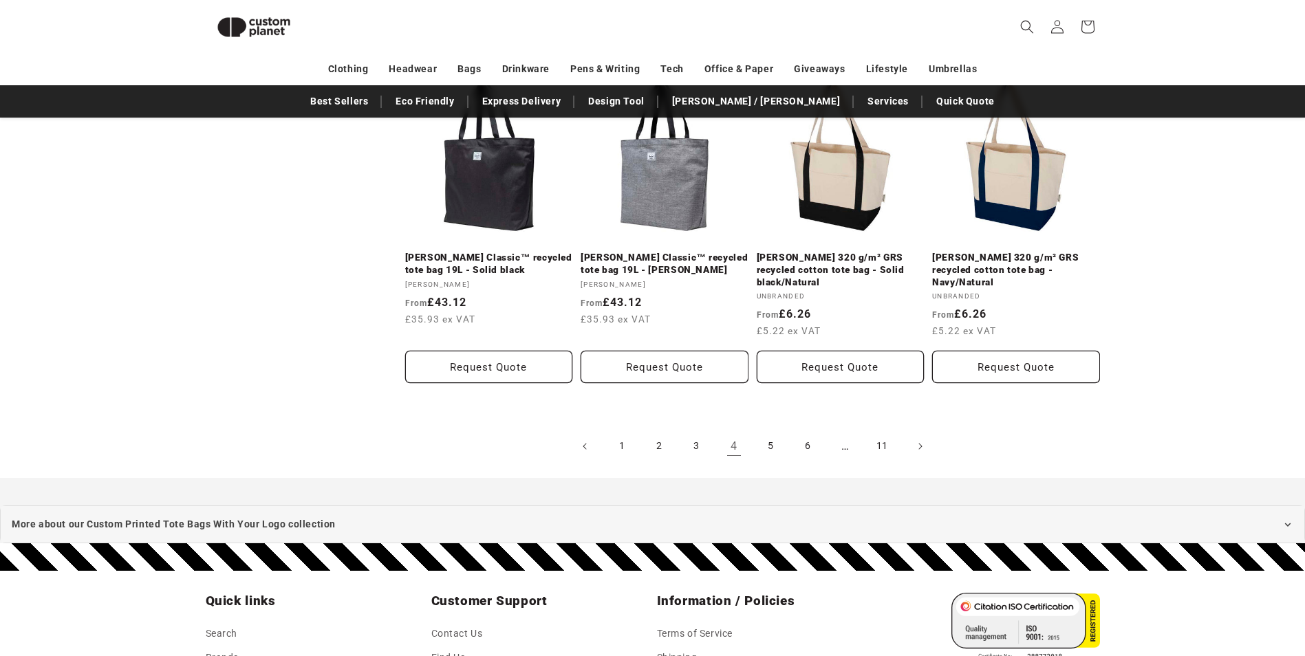
scroll to position [1495, 0]
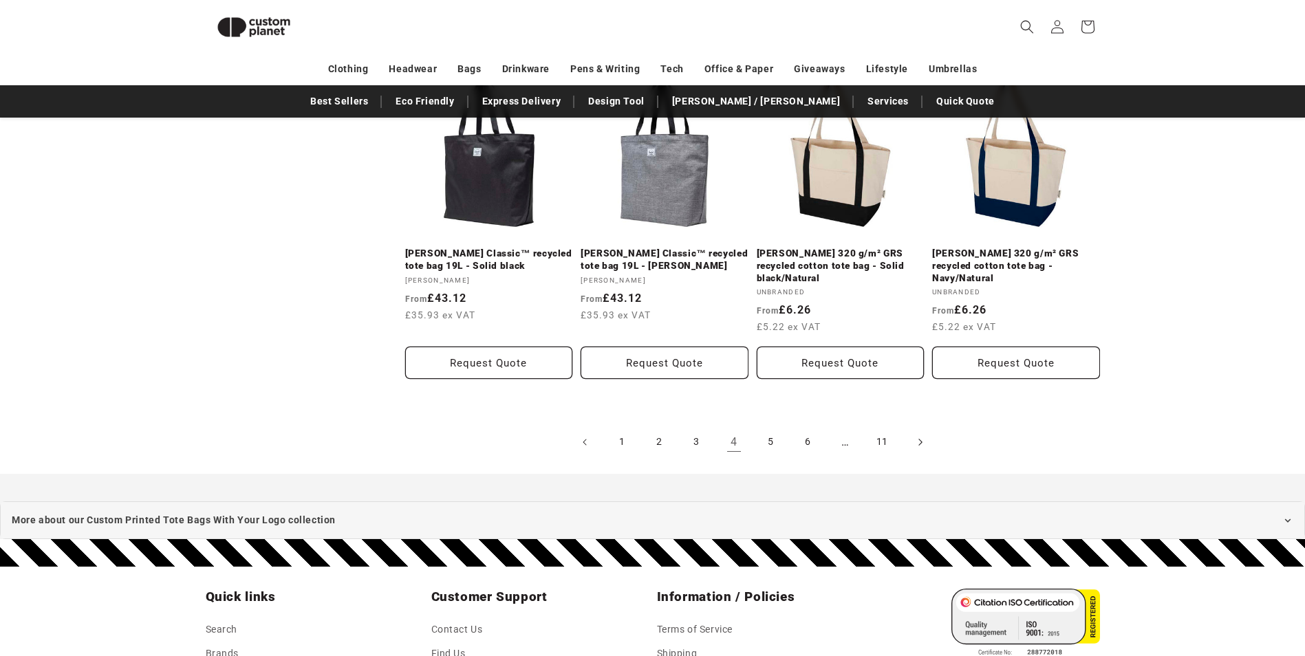
click at [920, 435] on icon "Next page" at bounding box center [920, 442] width 4 height 14
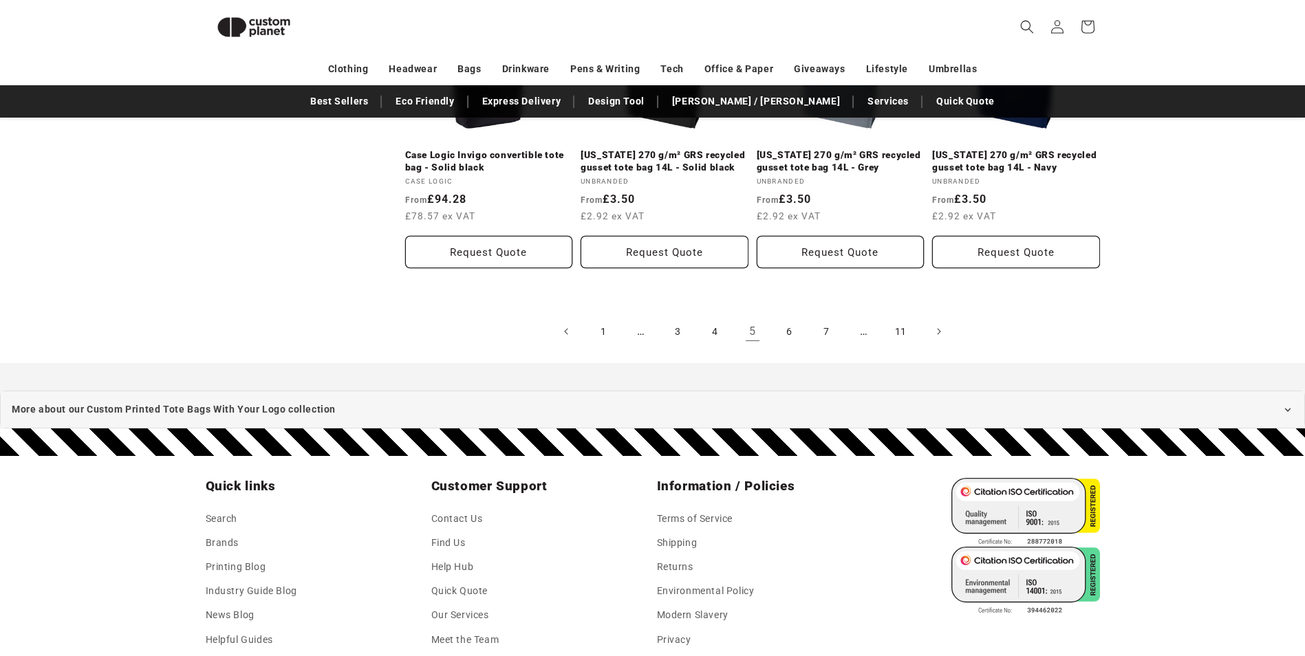
scroll to position [1701, 0]
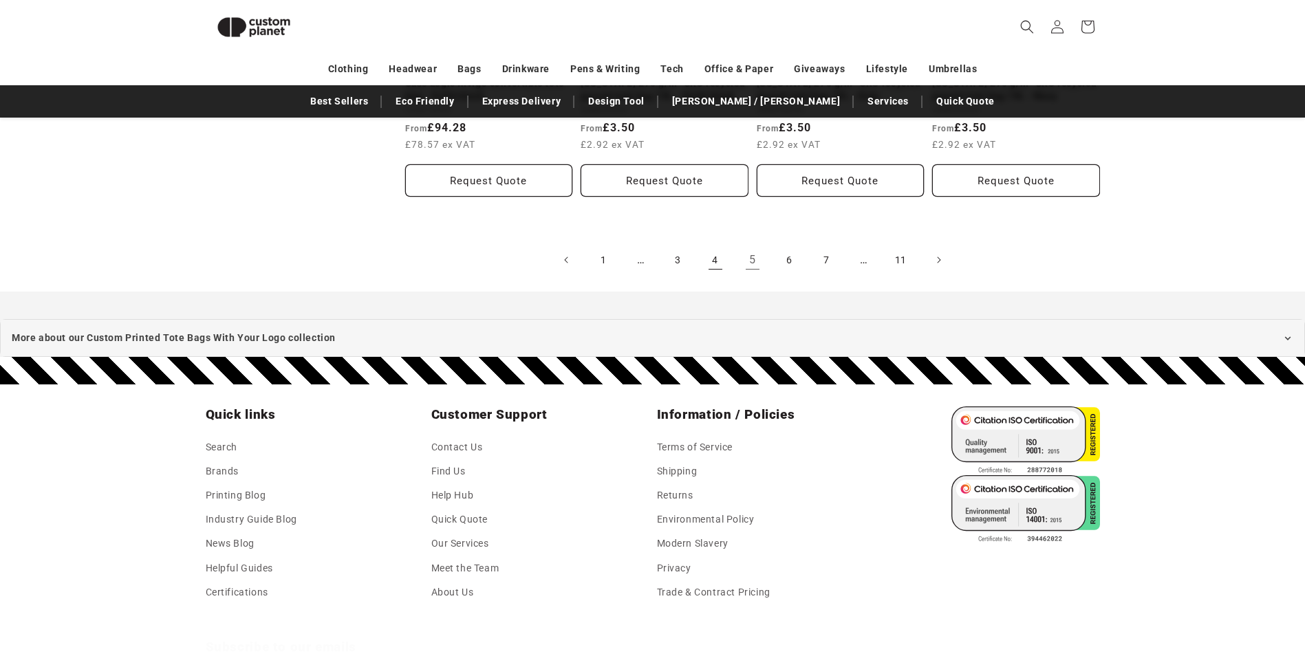
click at [715, 266] on link "4" at bounding box center [715, 260] width 30 height 30
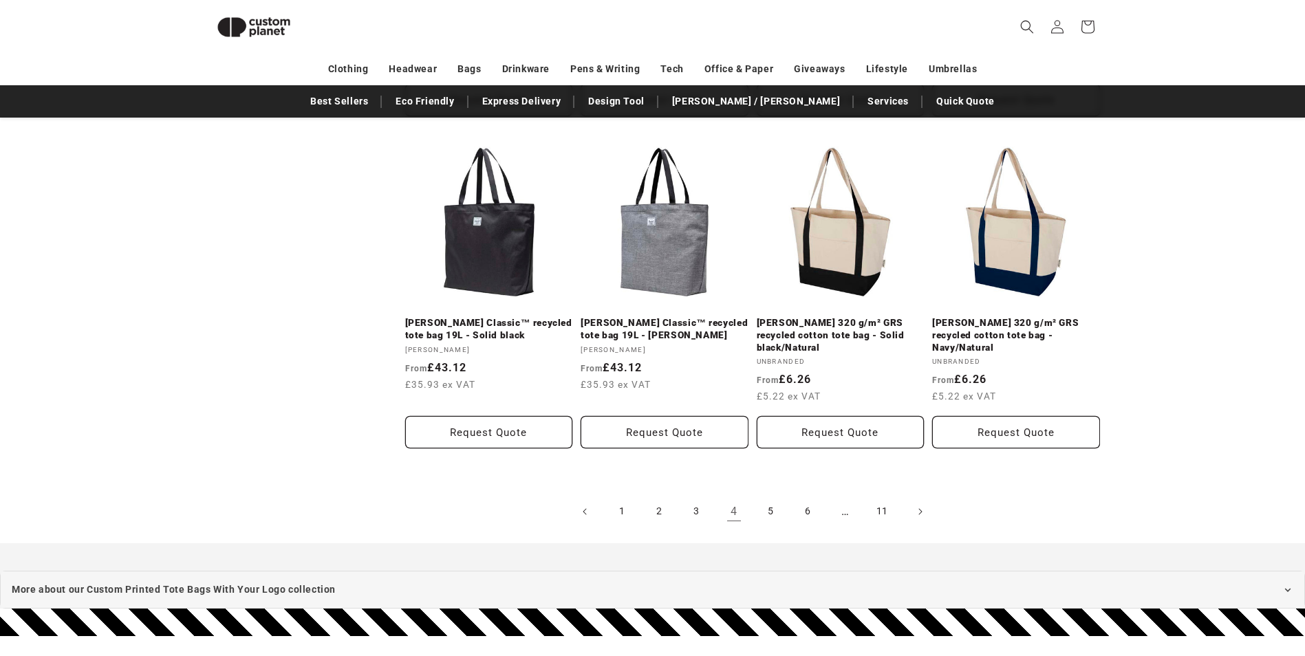
scroll to position [1288, 0]
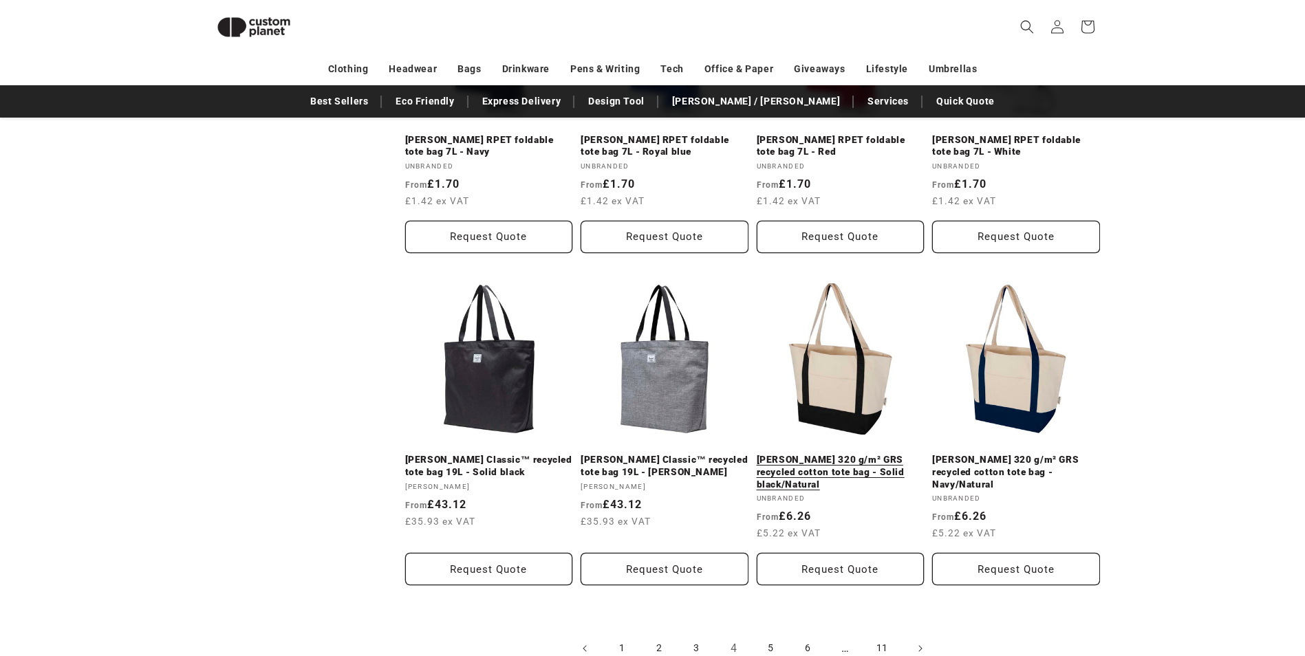
click at [838, 454] on link "[PERSON_NAME] 320 g/m² GRS recycled cotton tote bag - Solid black/Natural" at bounding box center [841, 472] width 168 height 36
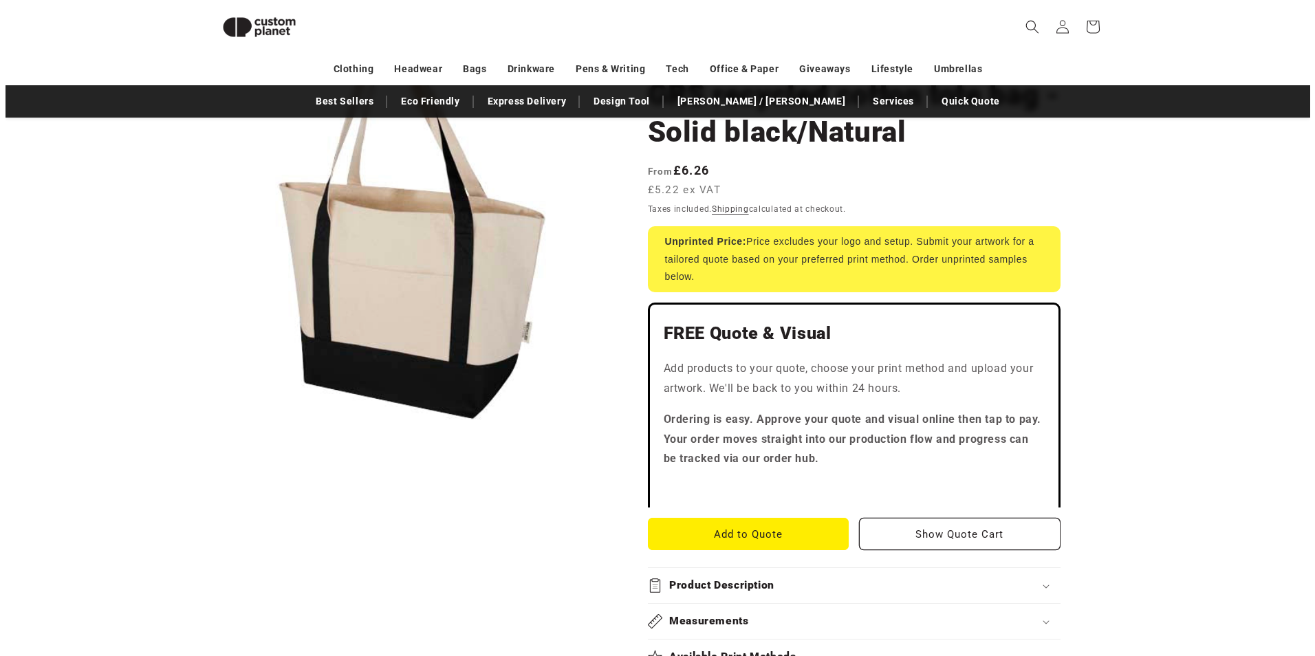
scroll to position [188, 0]
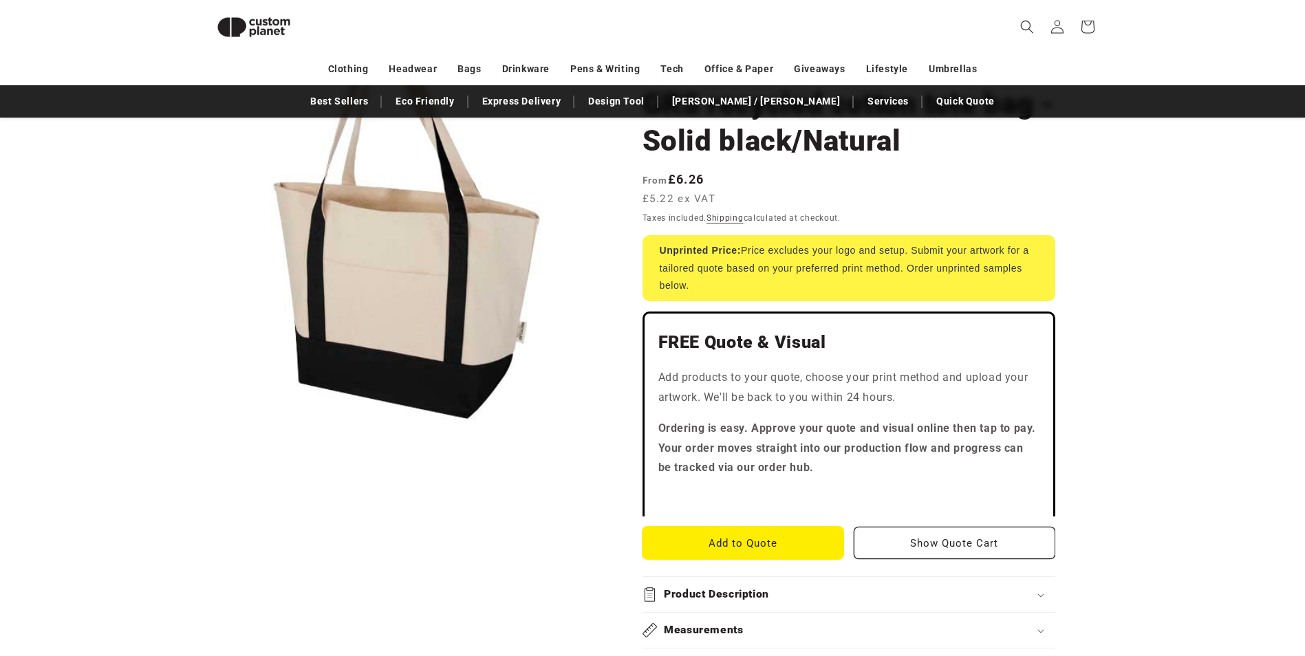
click at [742, 543] on button "Add to Quote" at bounding box center [743, 543] width 202 height 32
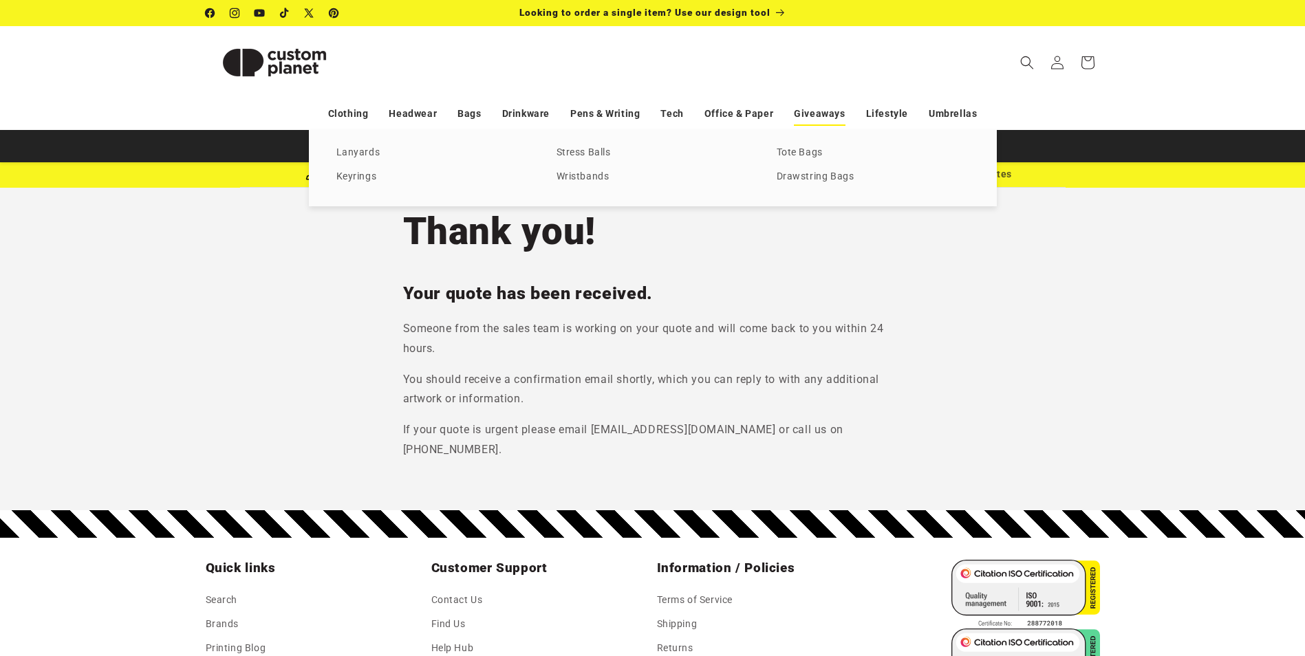
click at [815, 113] on link "Giveaways" at bounding box center [819, 114] width 51 height 24
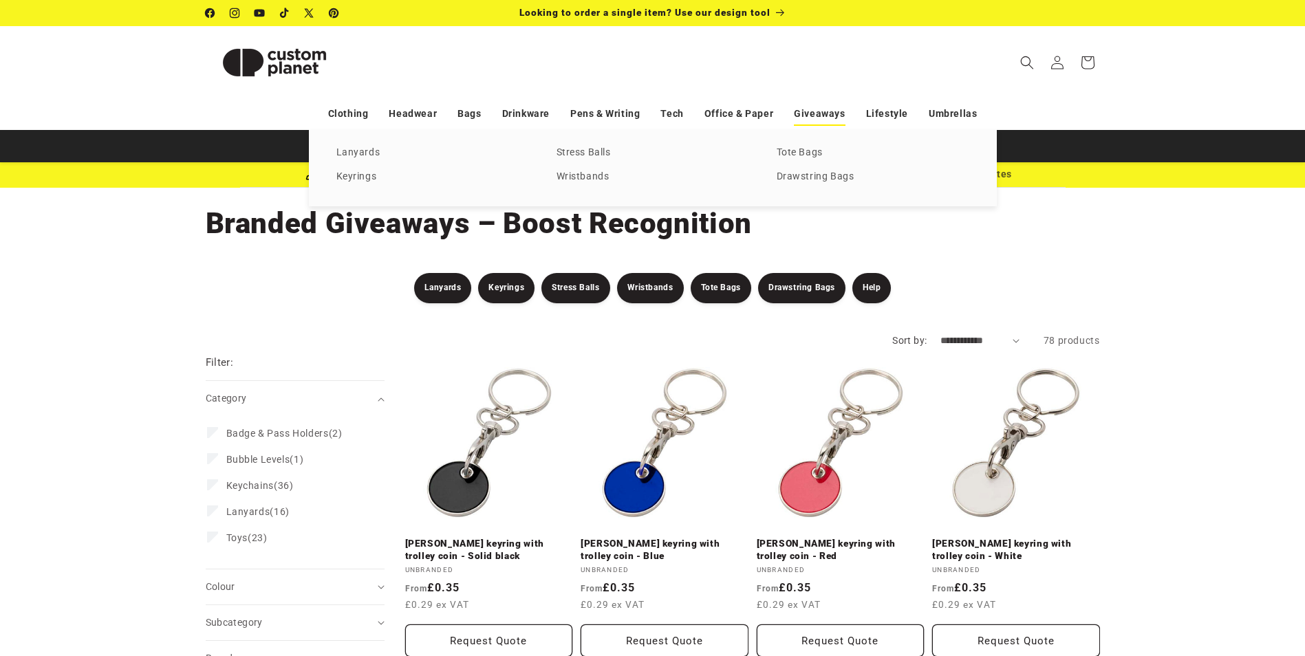
click at [809, 103] on link "Giveaways" at bounding box center [819, 114] width 51 height 24
click at [802, 150] on link "Tote Bags" at bounding box center [873, 153] width 193 height 19
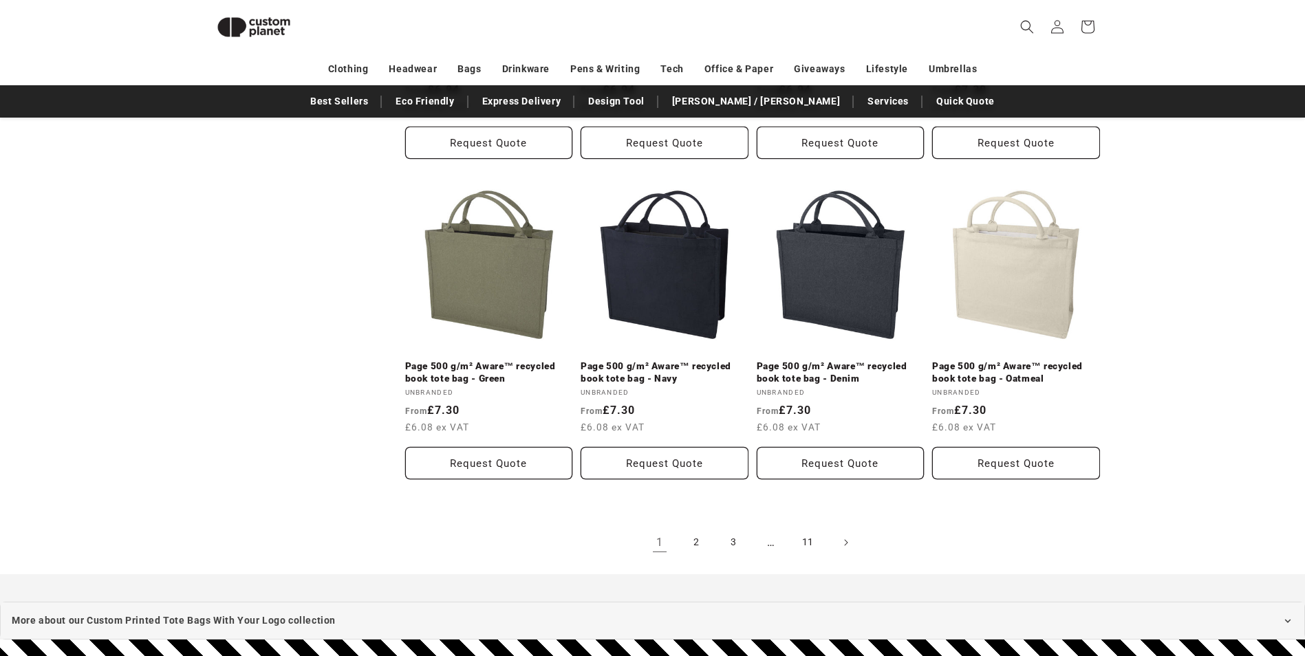
scroll to position [1397, 0]
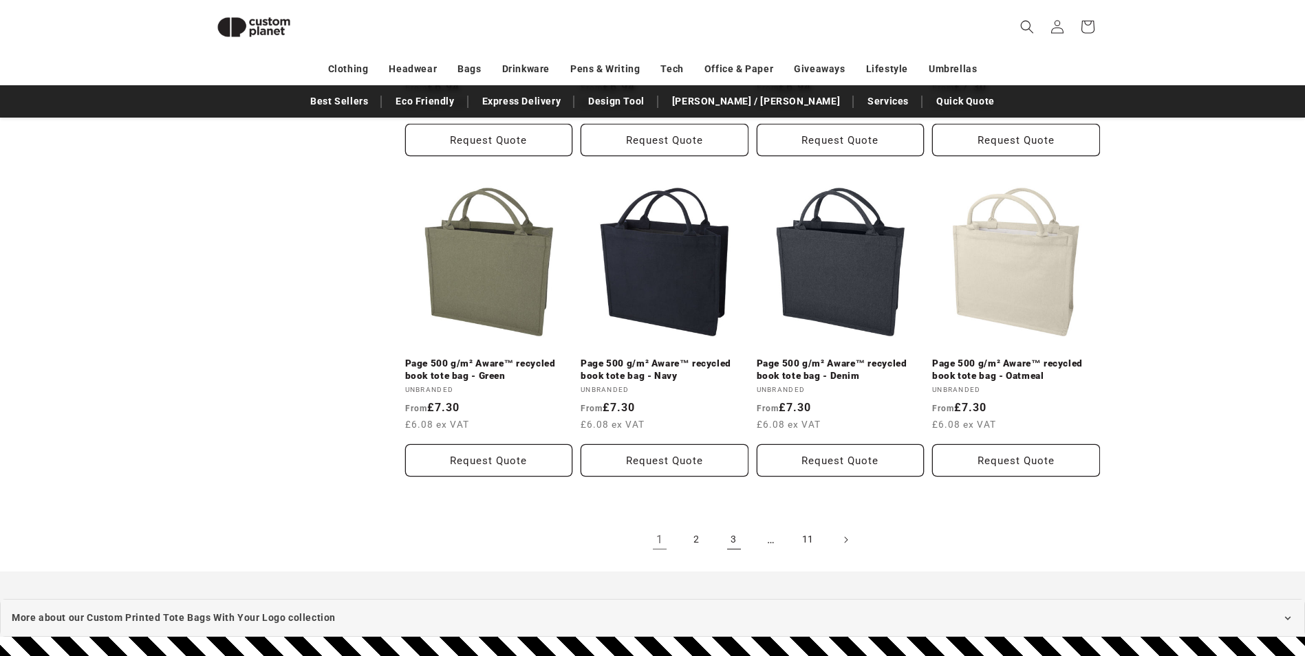
click at [732, 527] on link "3" at bounding box center [734, 540] width 30 height 30
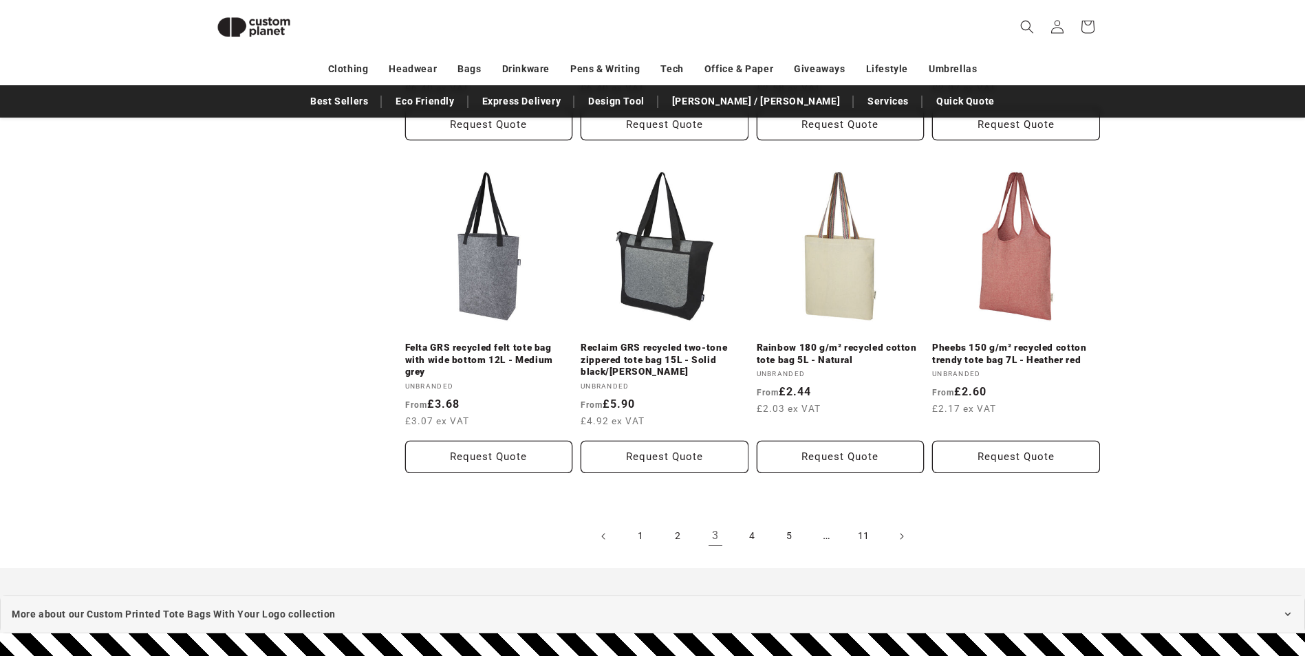
scroll to position [1473, 0]
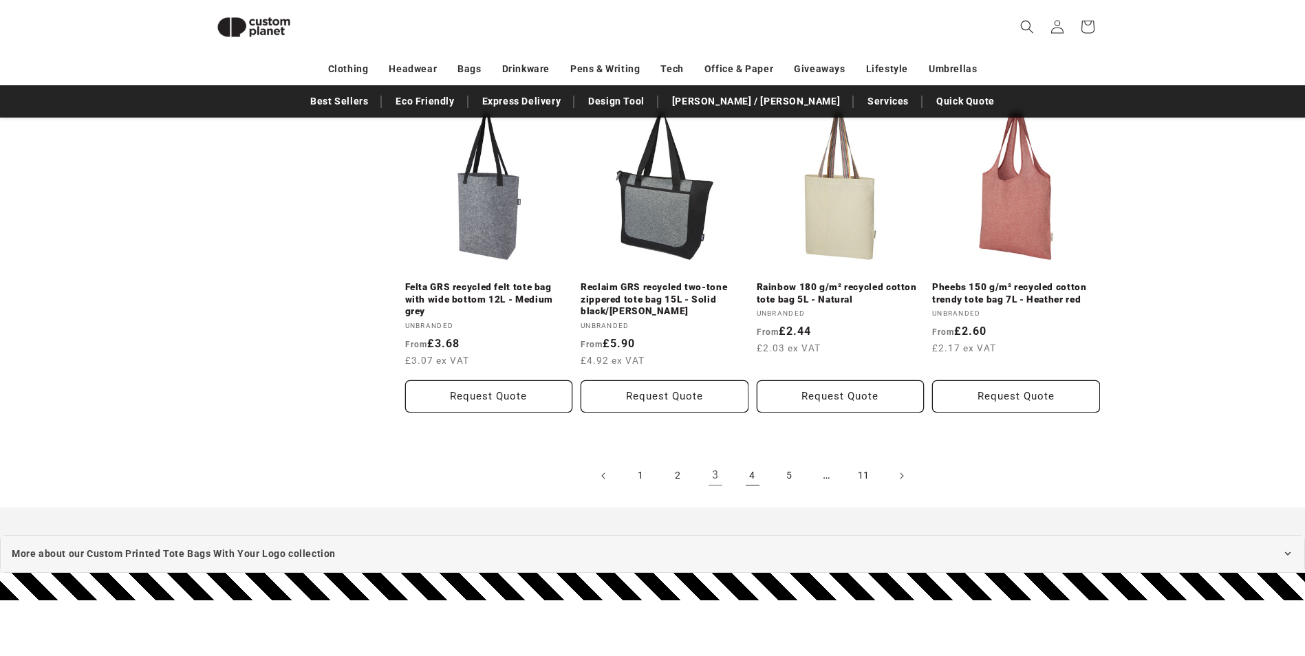
click at [752, 473] on link "4" at bounding box center [752, 476] width 30 height 30
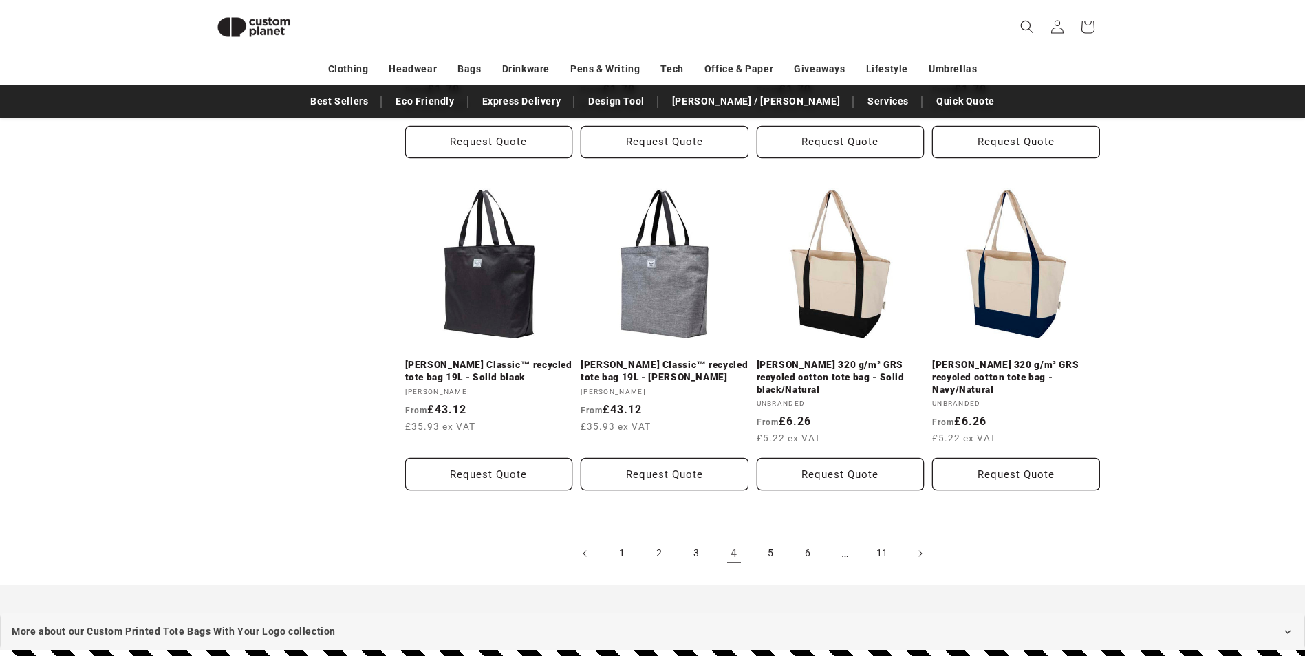
scroll to position [1421, 0]
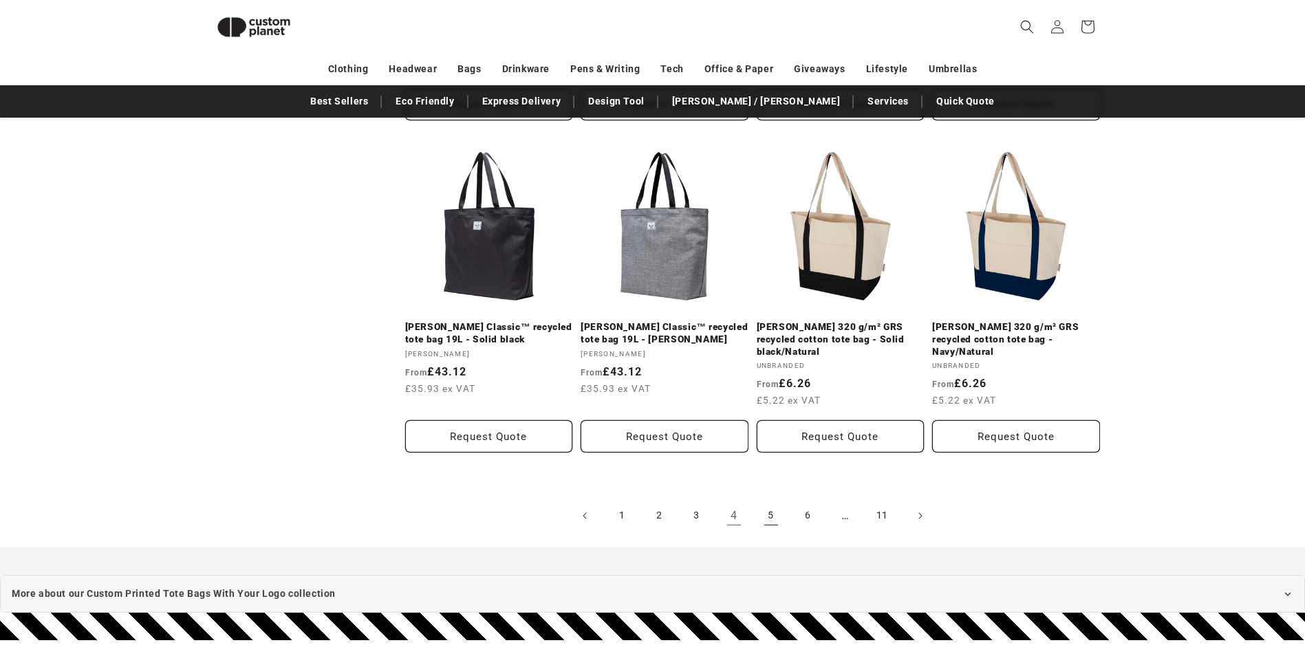
click at [768, 505] on link "5" at bounding box center [771, 516] width 30 height 30
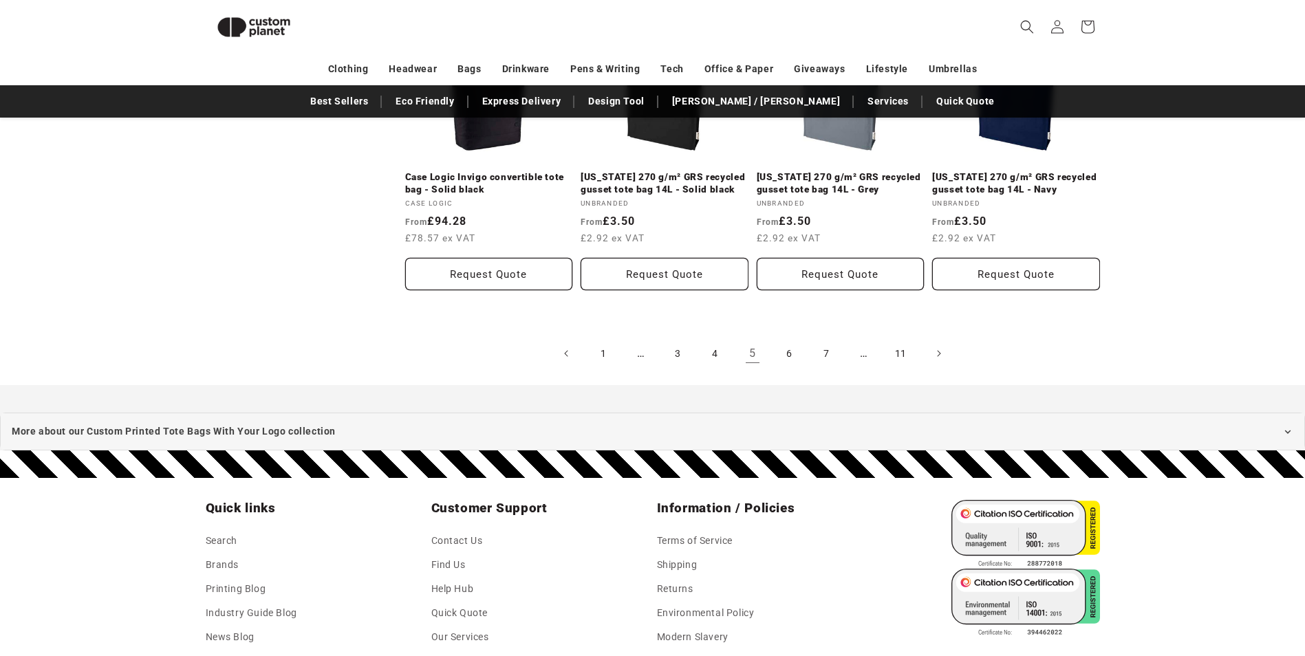
scroll to position [1602, 0]
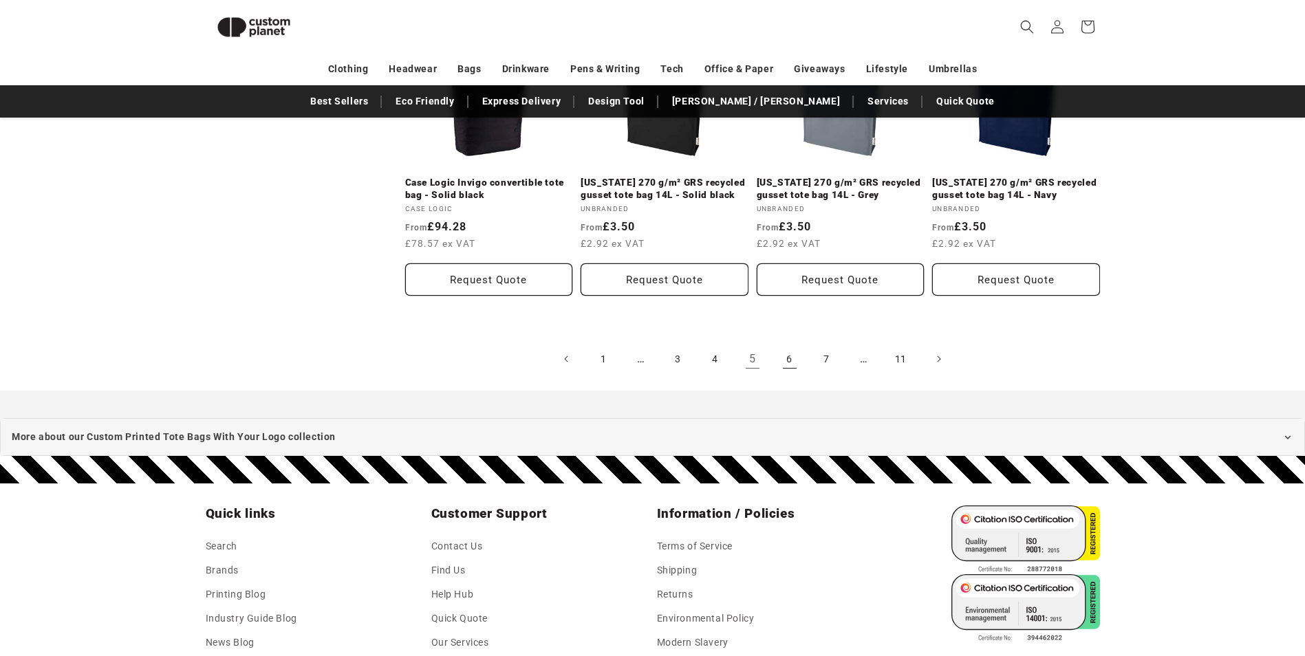
click at [786, 363] on link "6" at bounding box center [790, 359] width 30 height 30
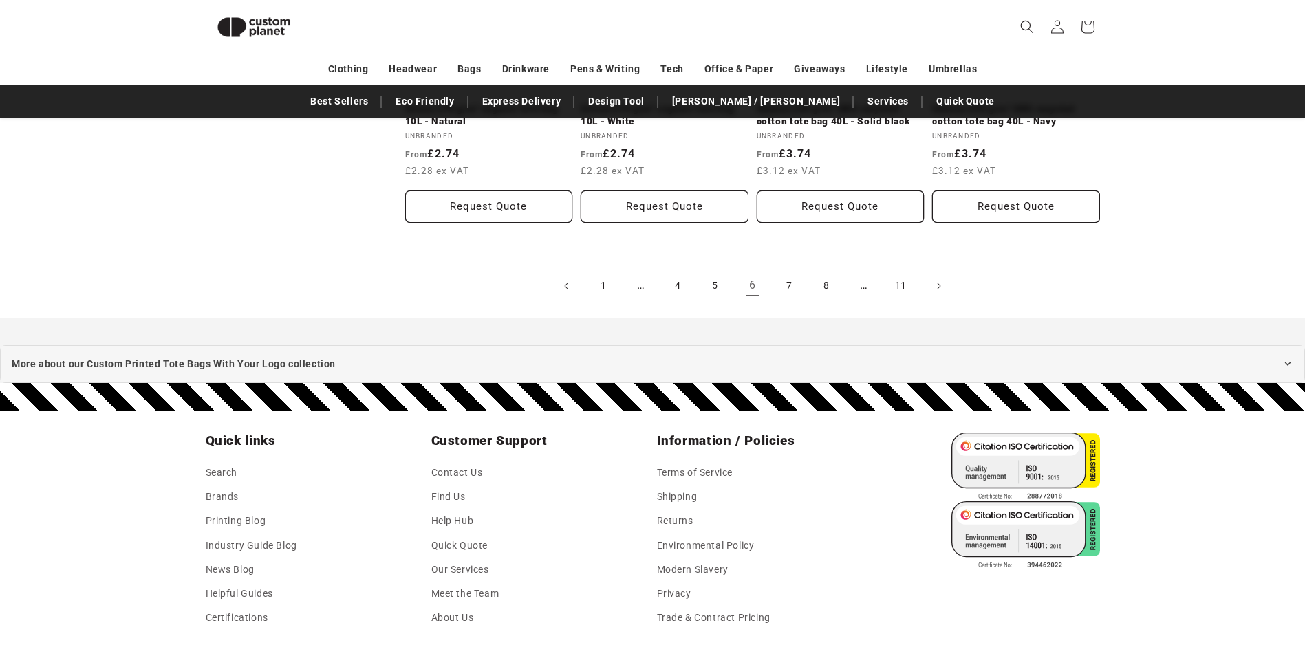
scroll to position [1663, 0]
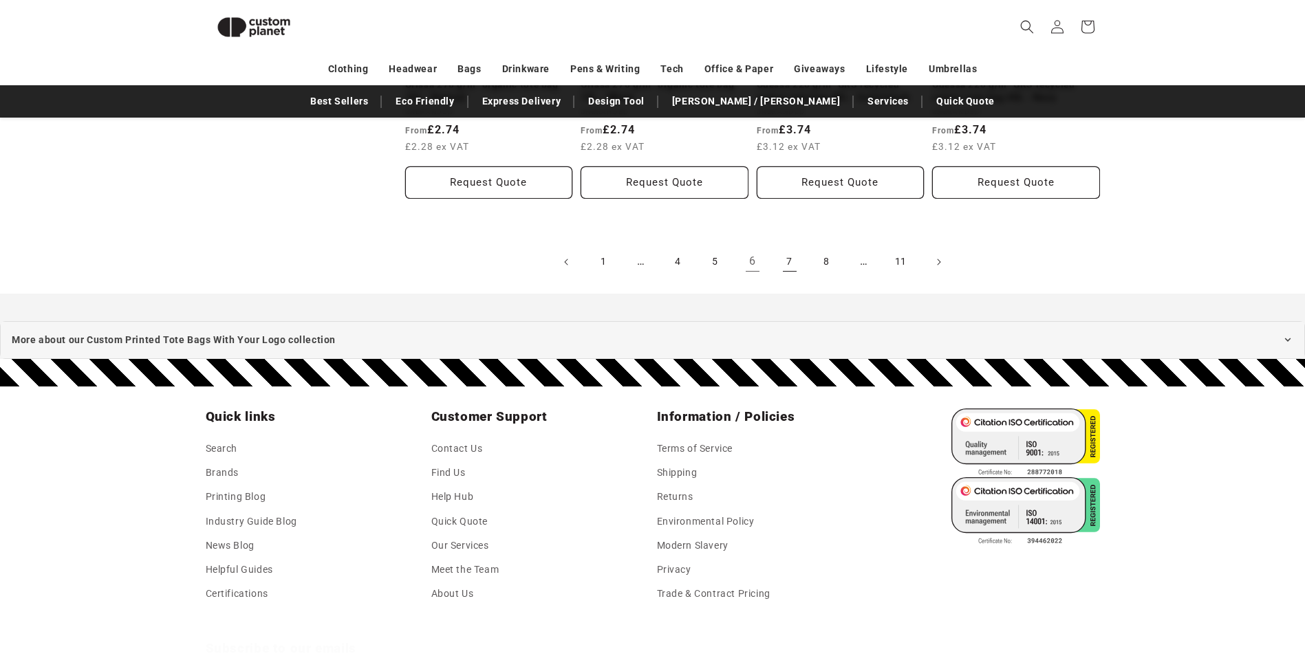
click at [787, 257] on link "7" at bounding box center [790, 262] width 30 height 30
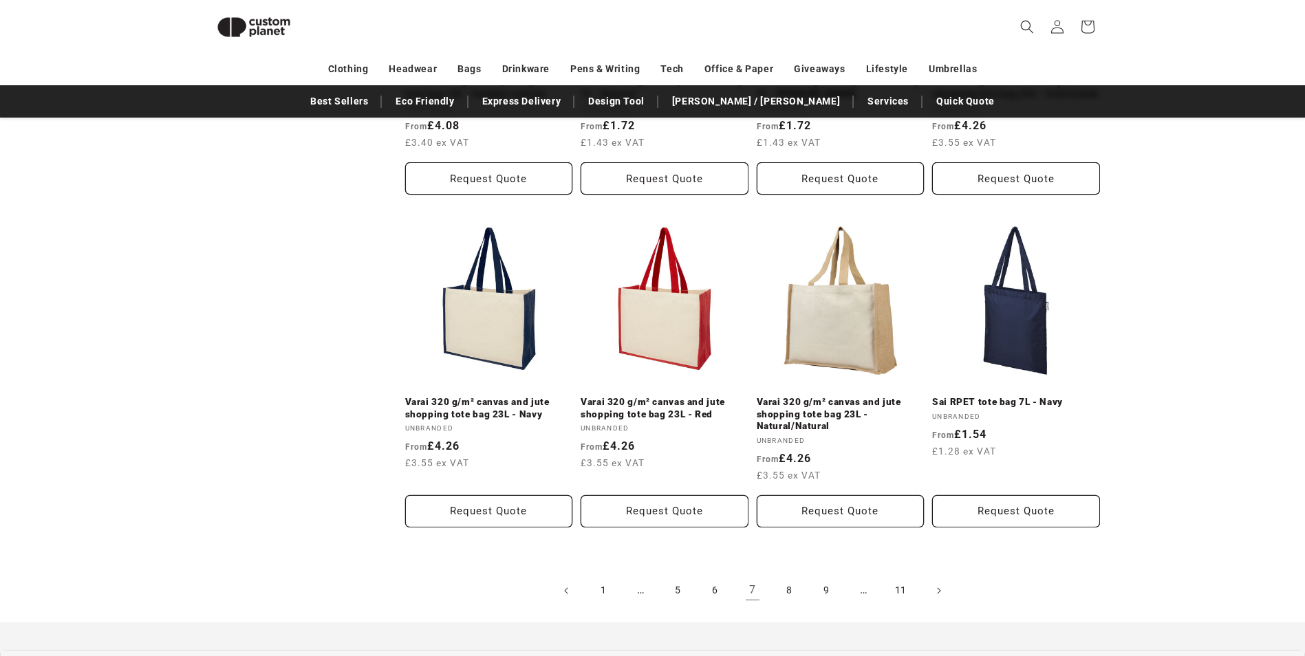
scroll to position [1402, 0]
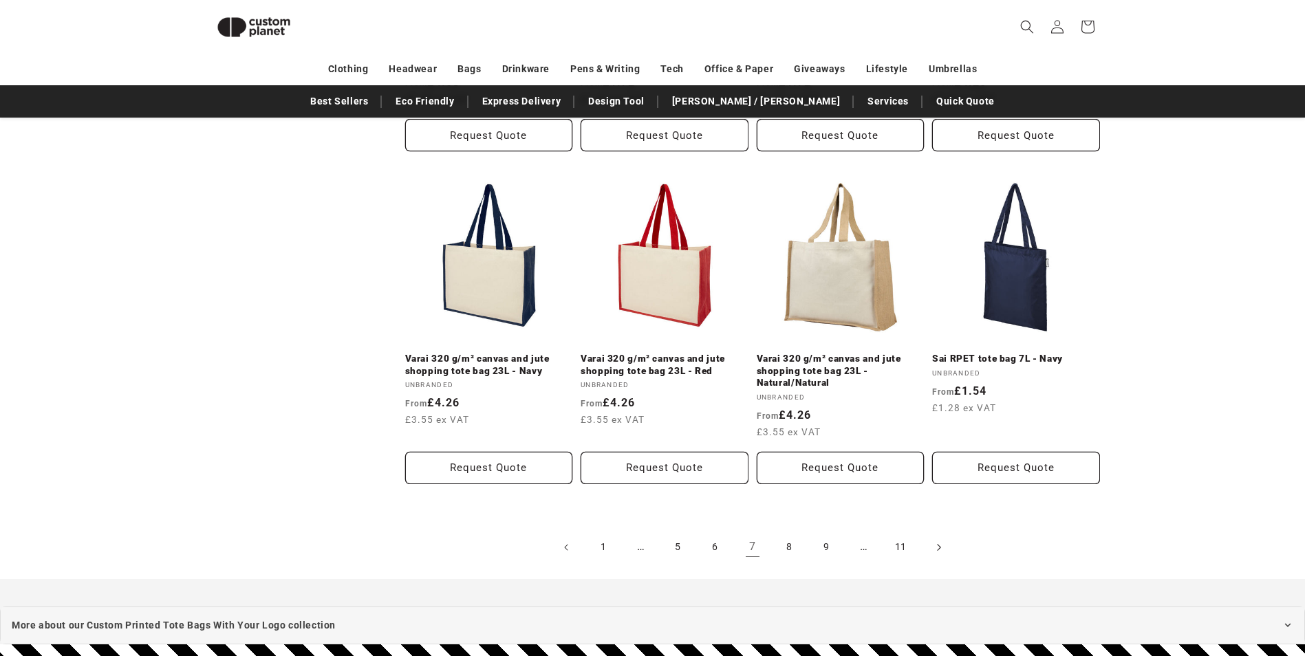
click at [938, 540] on icon "Next page" at bounding box center [938, 547] width 4 height 14
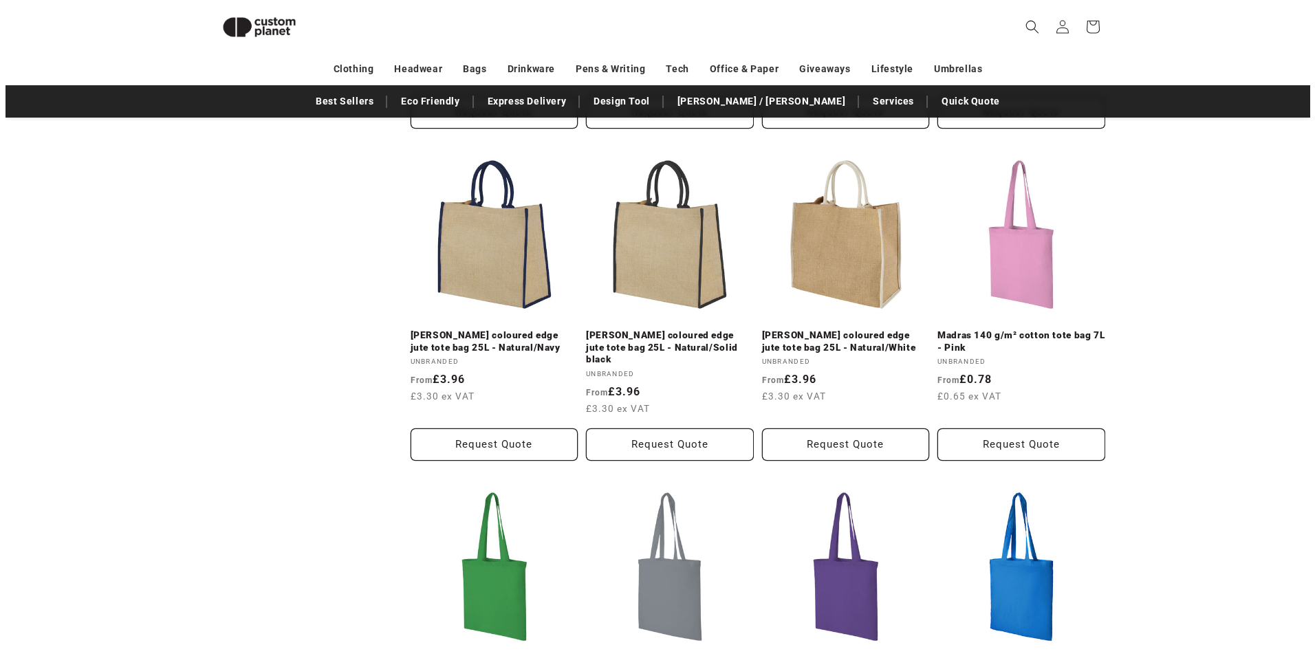
scroll to position [997, 0]
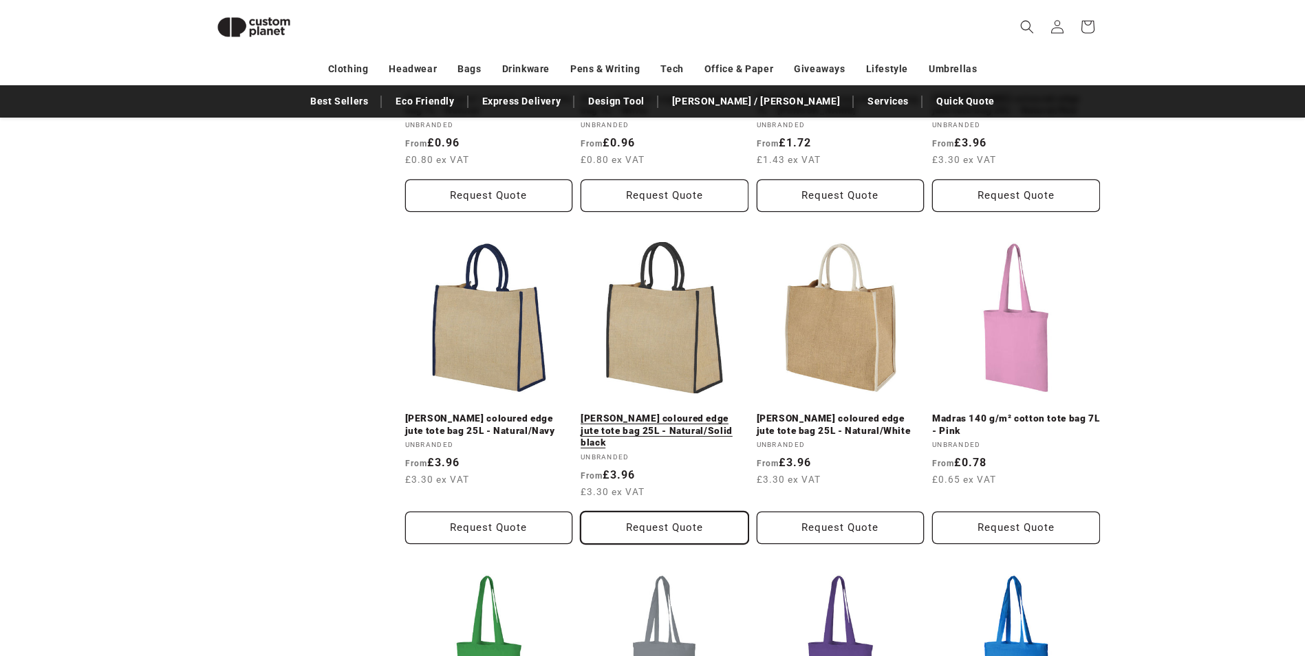
click at [663, 512] on button "Request Quote" at bounding box center [665, 528] width 168 height 32
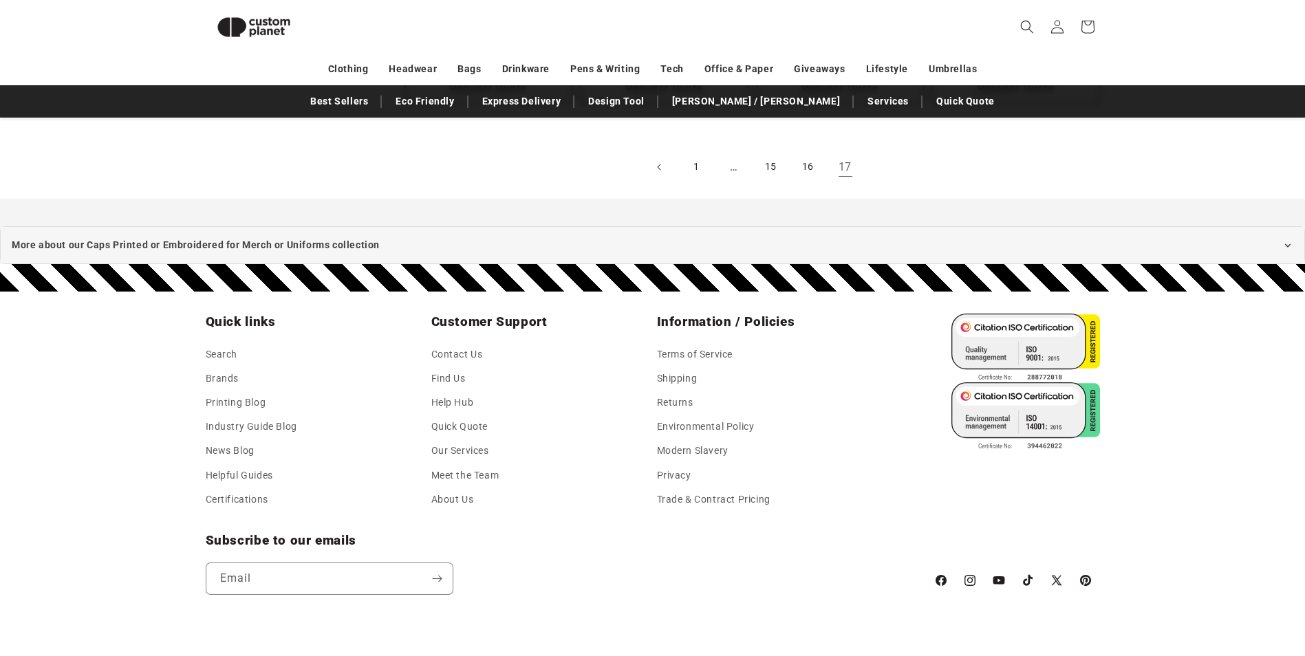
scroll to position [1770, 0]
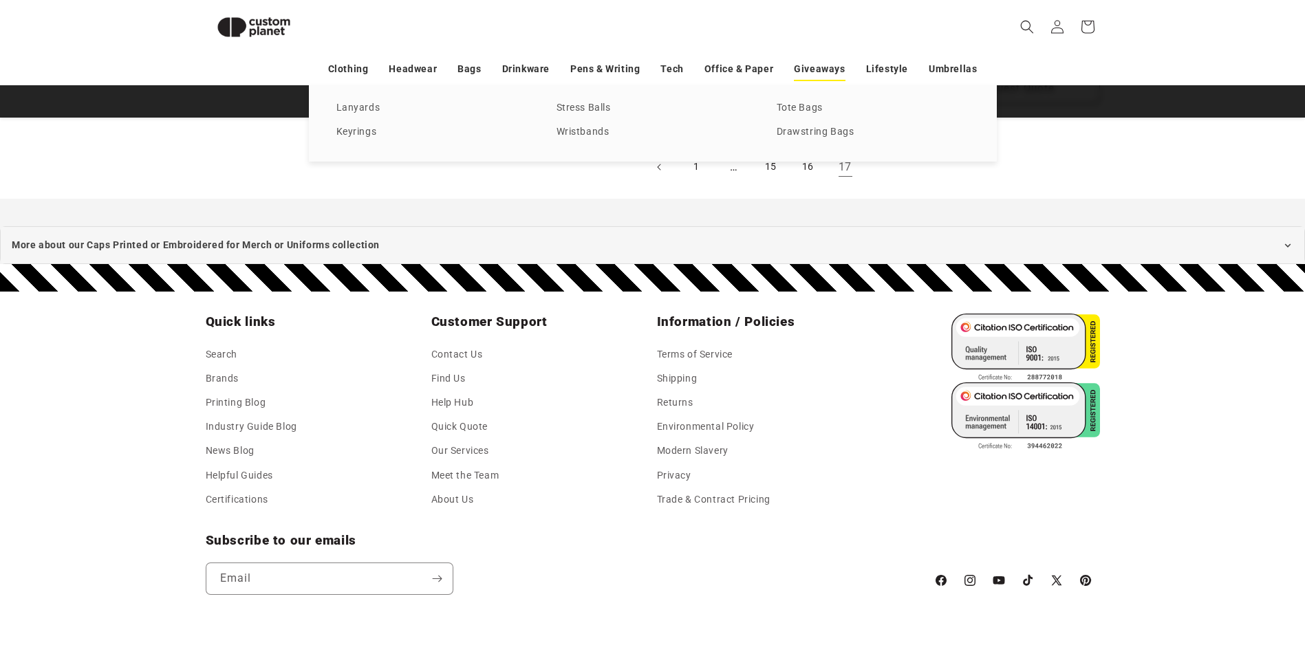
click at [801, 67] on link "Giveaways" at bounding box center [819, 69] width 51 height 24
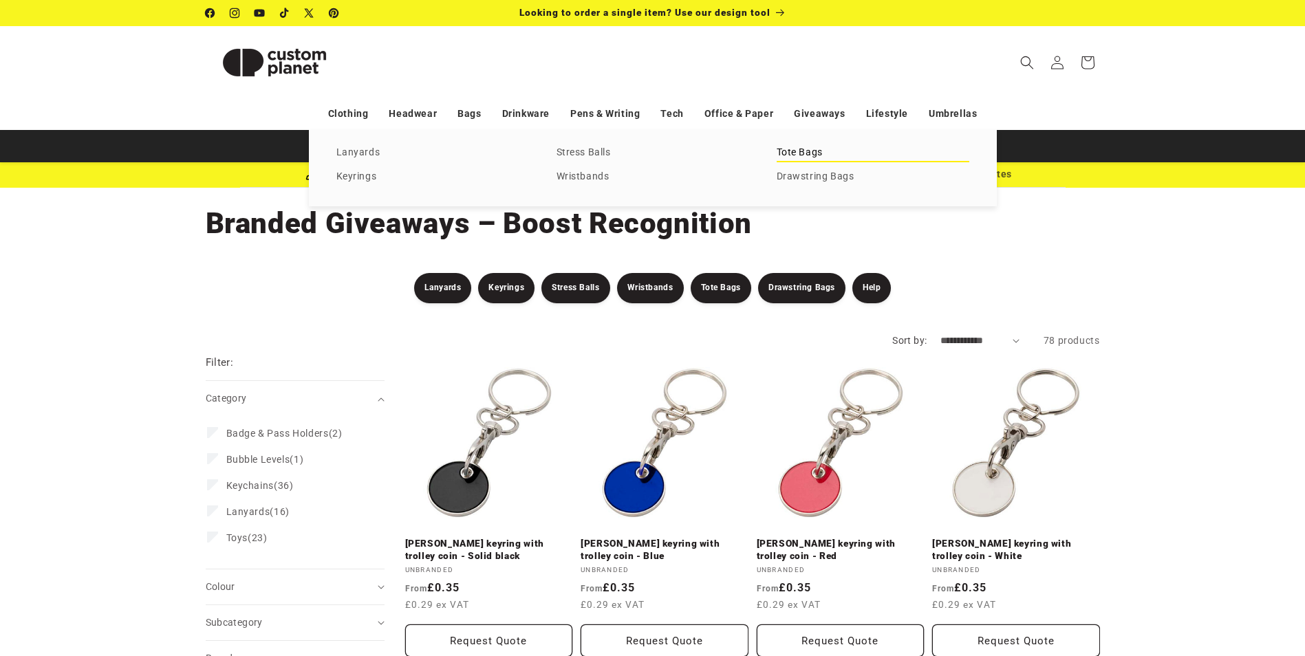
click at [799, 153] on link "Tote Bags" at bounding box center [873, 153] width 193 height 19
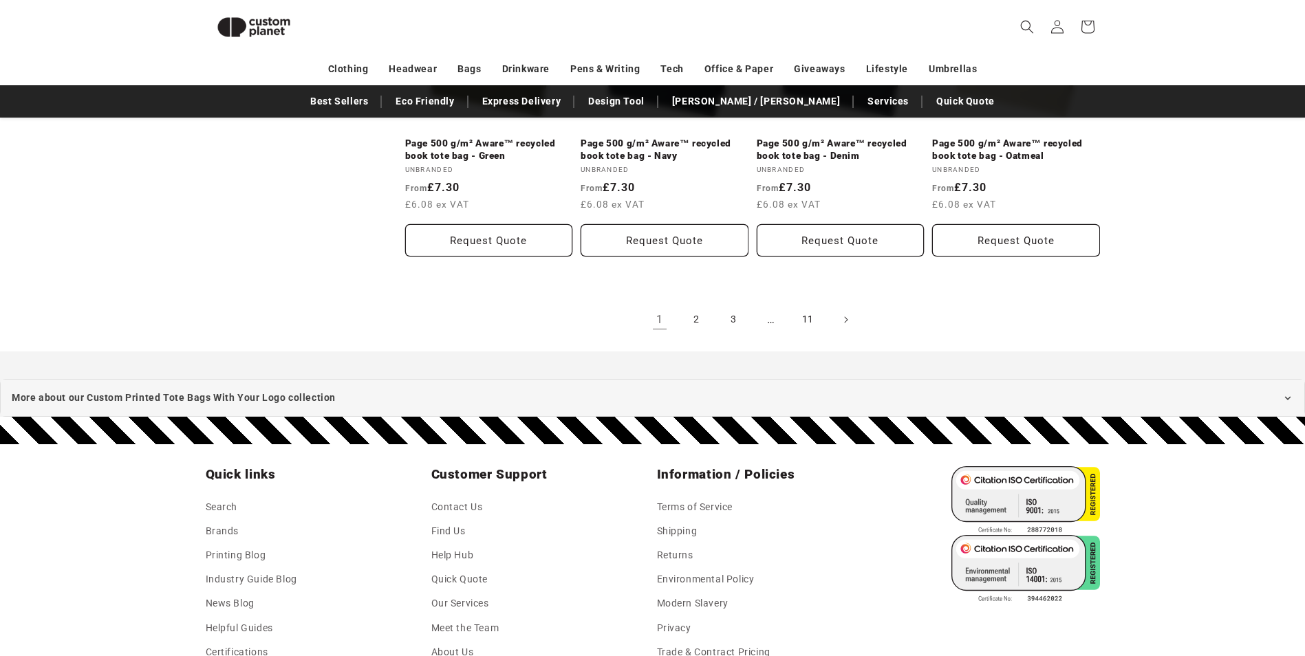
scroll to position [1658, 0]
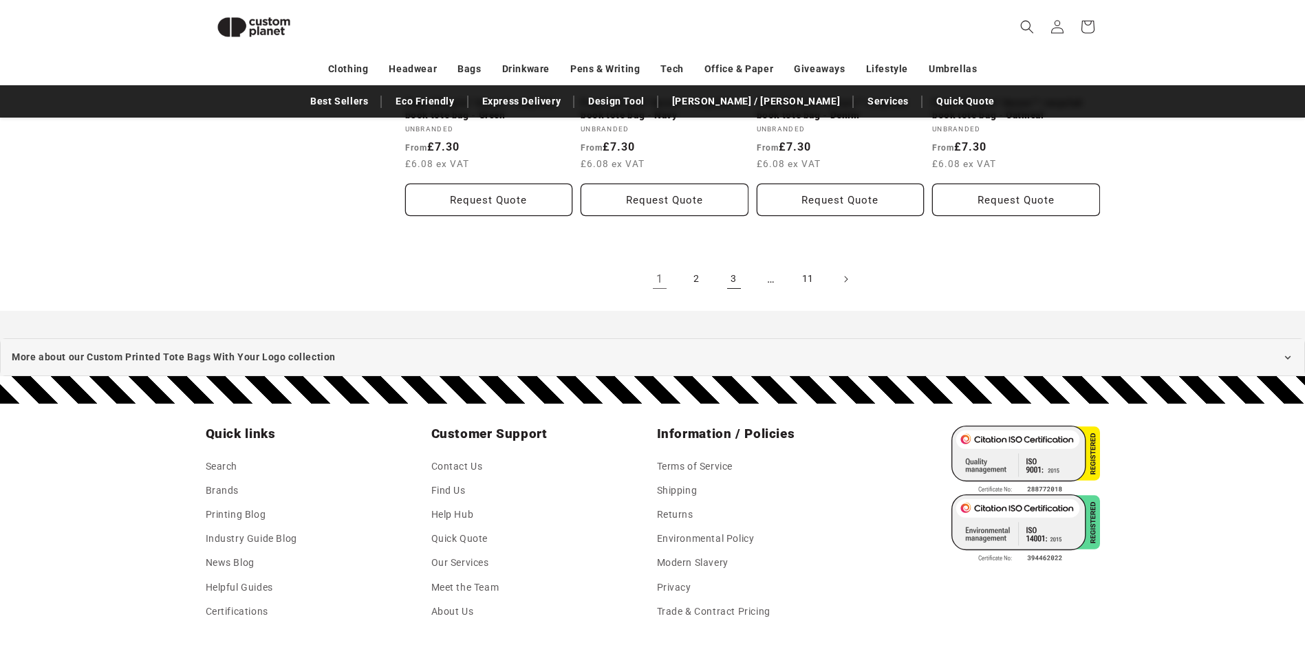
click at [735, 266] on link "3" at bounding box center [734, 279] width 30 height 30
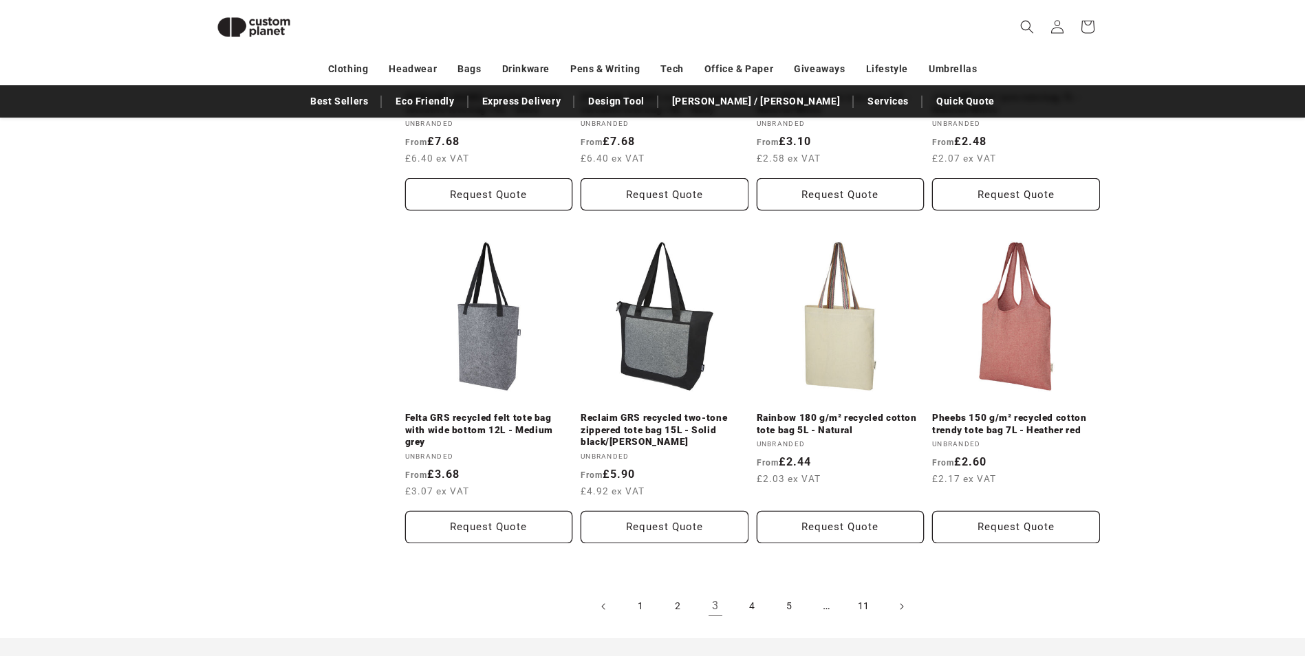
scroll to position [1460, 0]
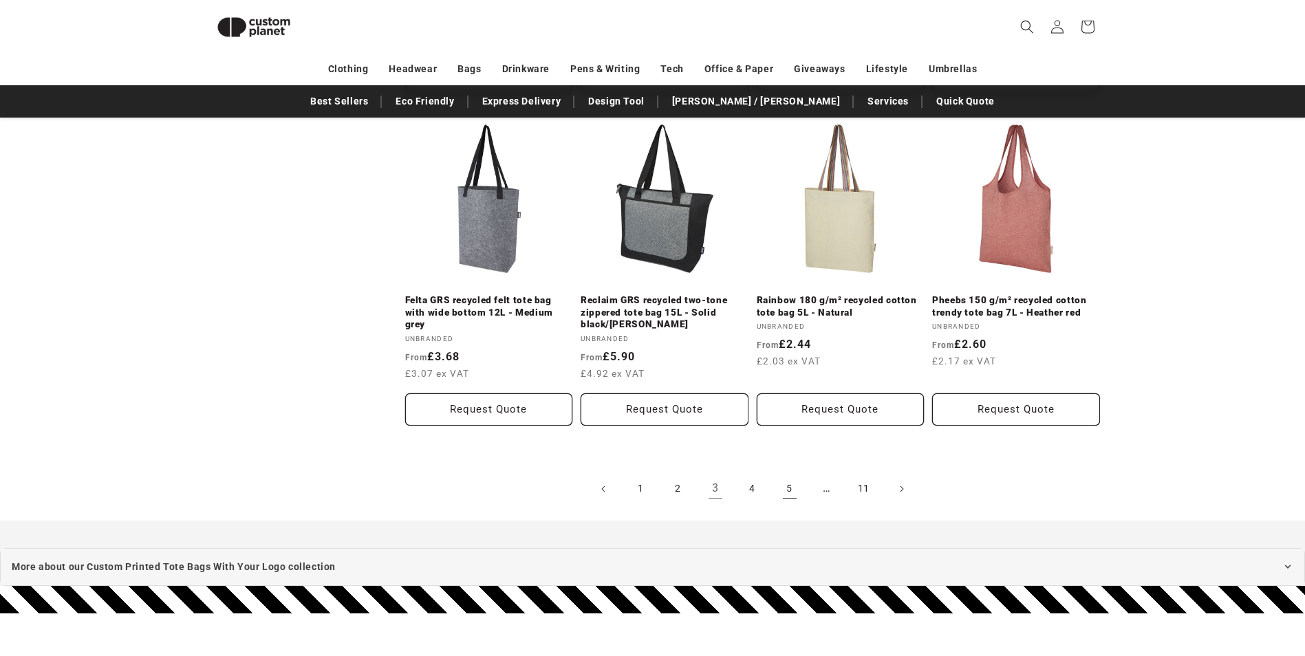
click at [790, 485] on link "5" at bounding box center [790, 489] width 30 height 30
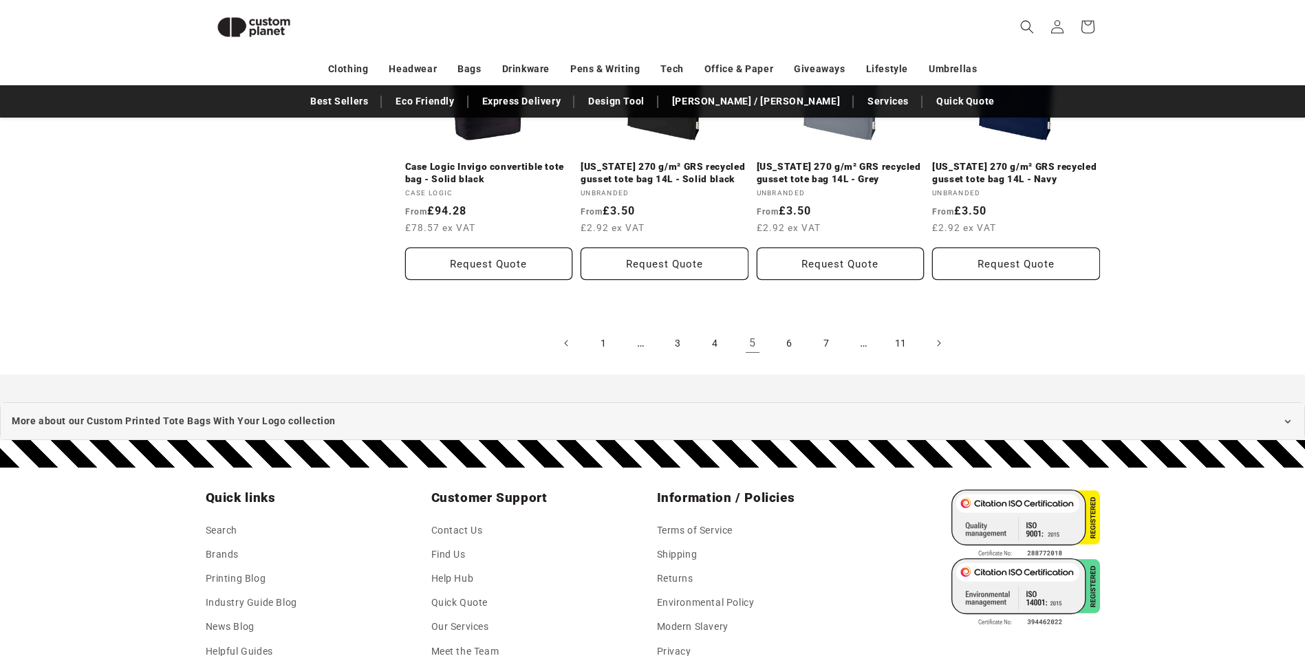
scroll to position [1645, 0]
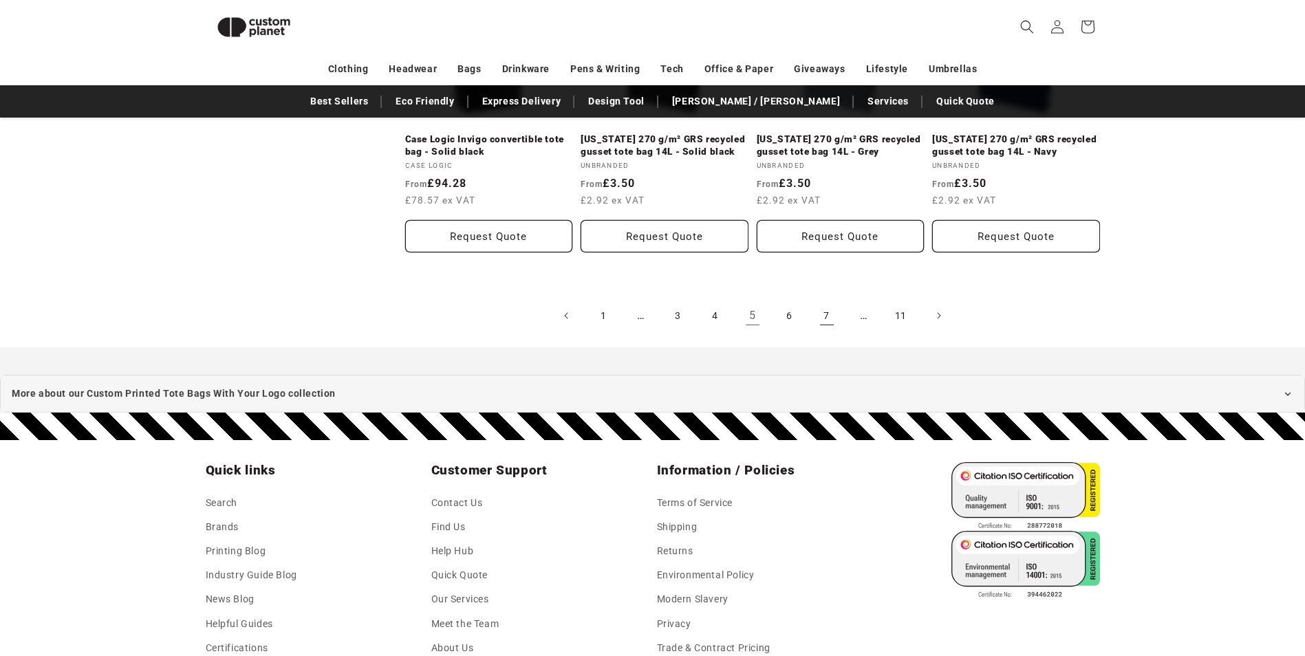
click at [825, 314] on link "7" at bounding box center [827, 316] width 30 height 30
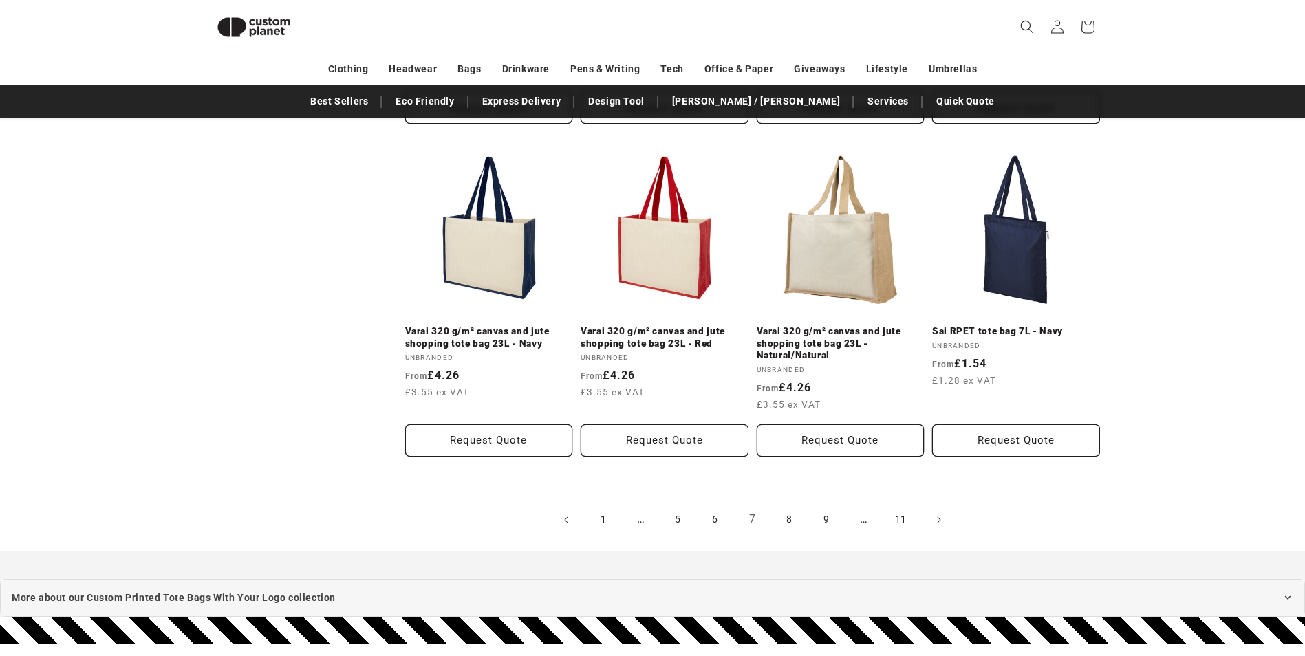
scroll to position [1492, 0]
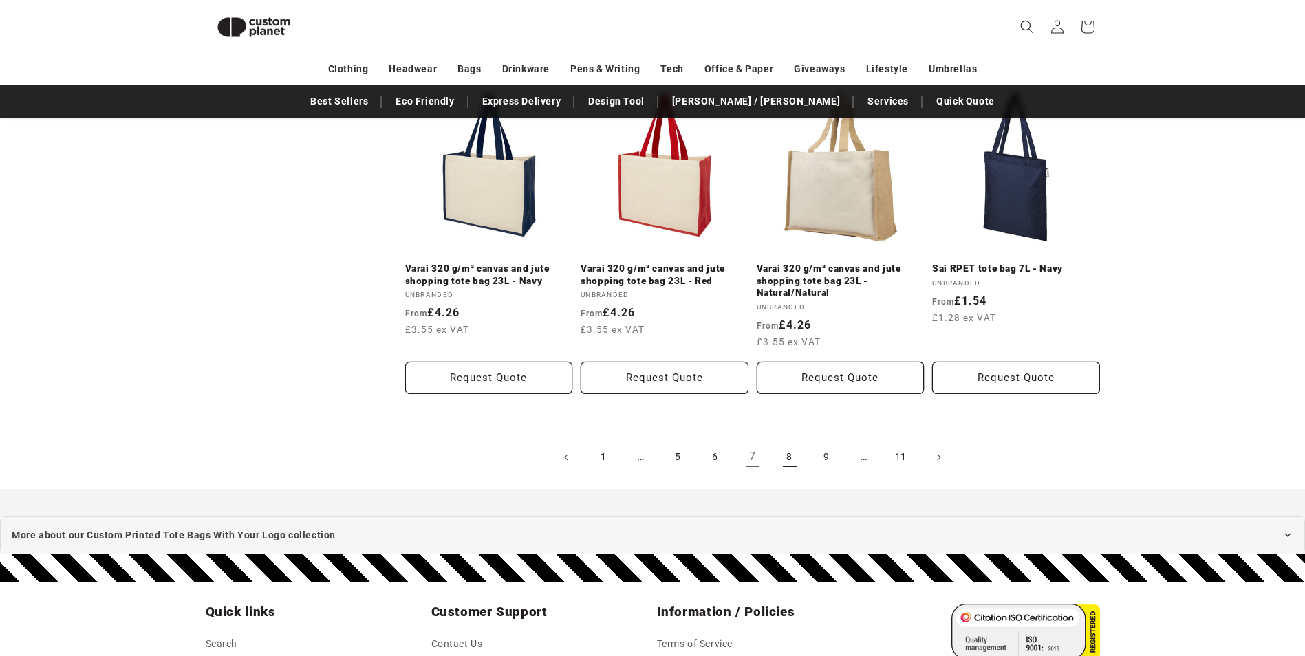
click at [790, 442] on link "8" at bounding box center [790, 457] width 30 height 30
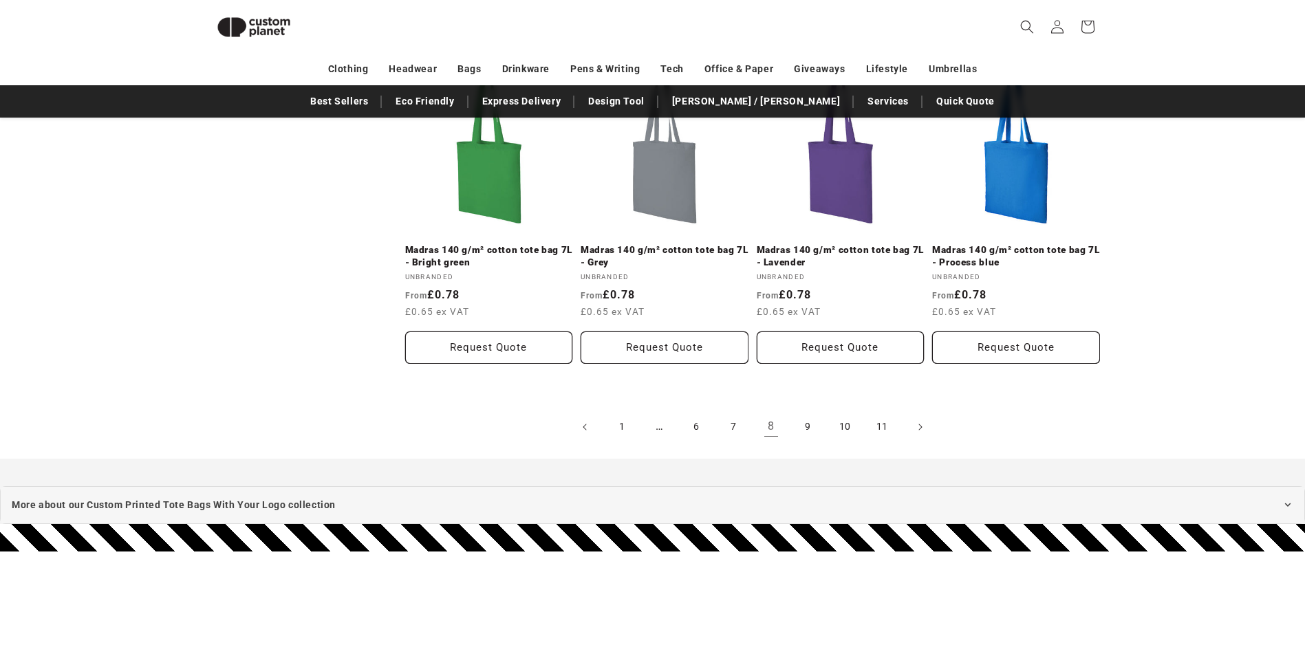
scroll to position [1563, 0]
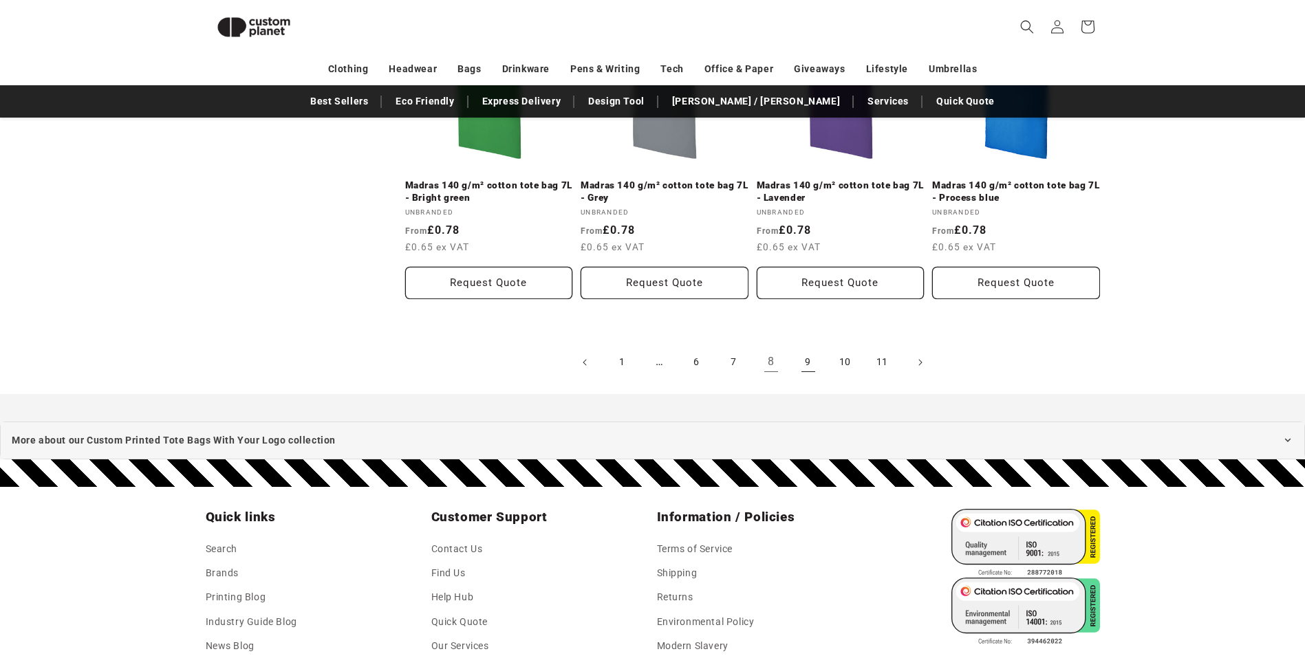
click at [806, 352] on link "9" at bounding box center [808, 362] width 30 height 30
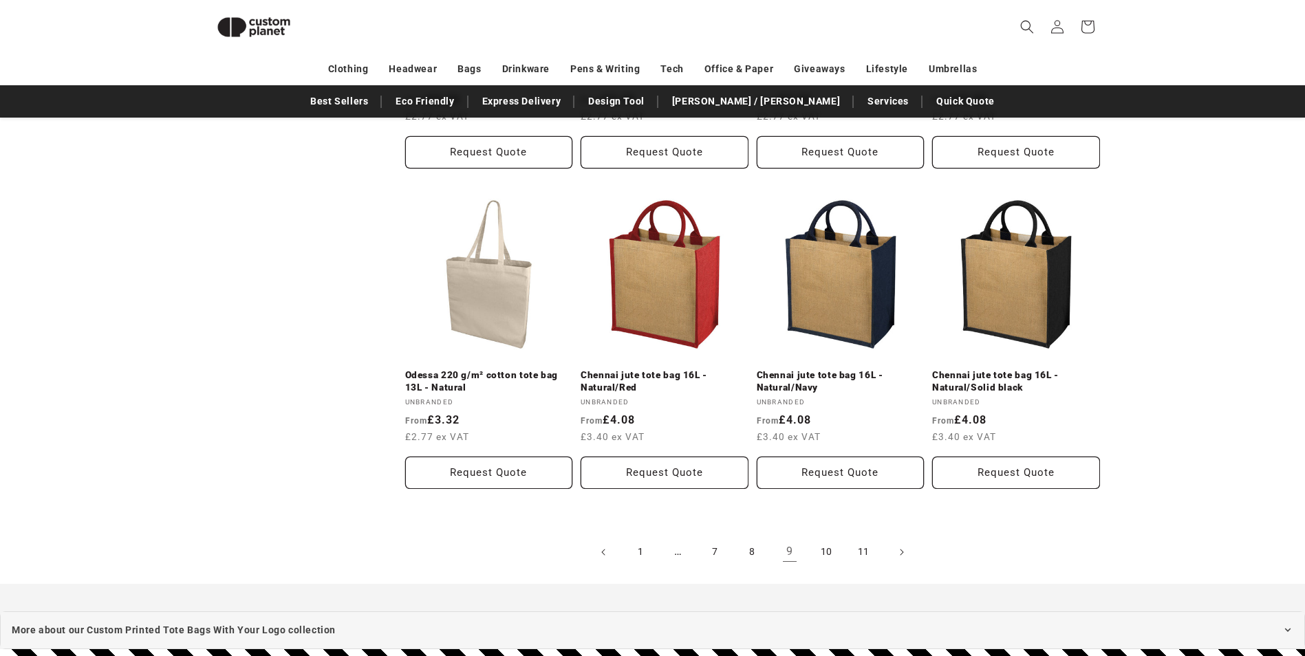
scroll to position [1389, 0]
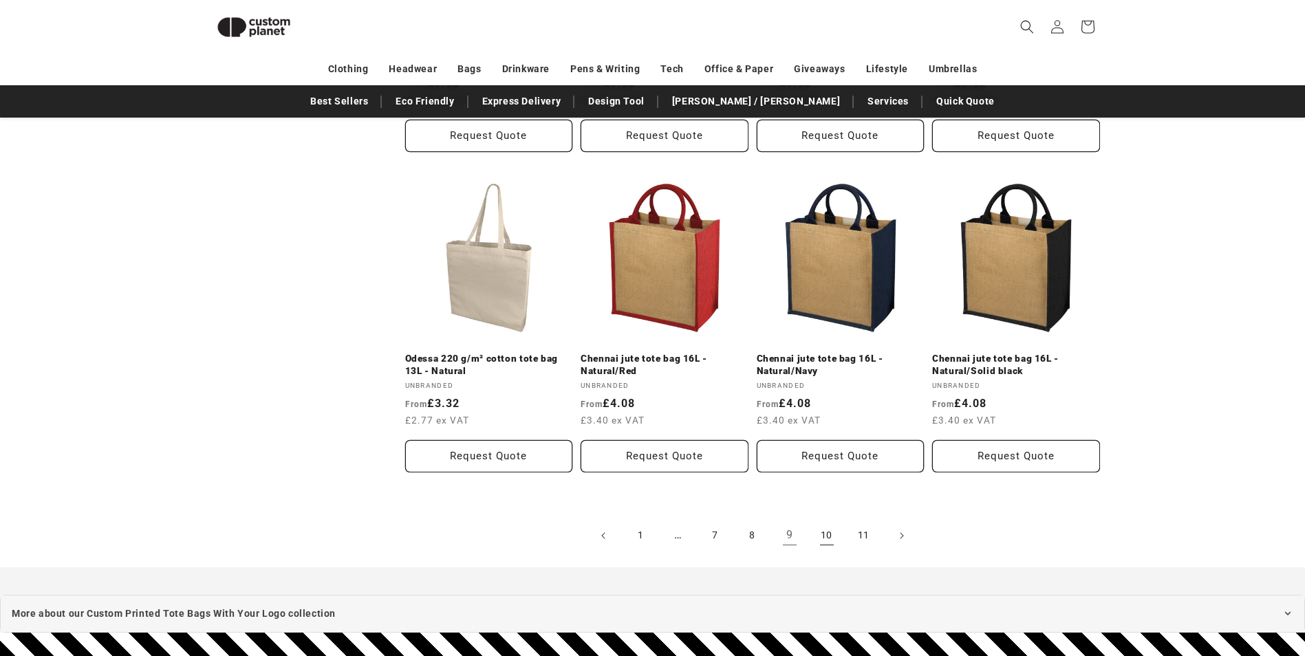
click at [823, 536] on link "10" at bounding box center [827, 536] width 30 height 30
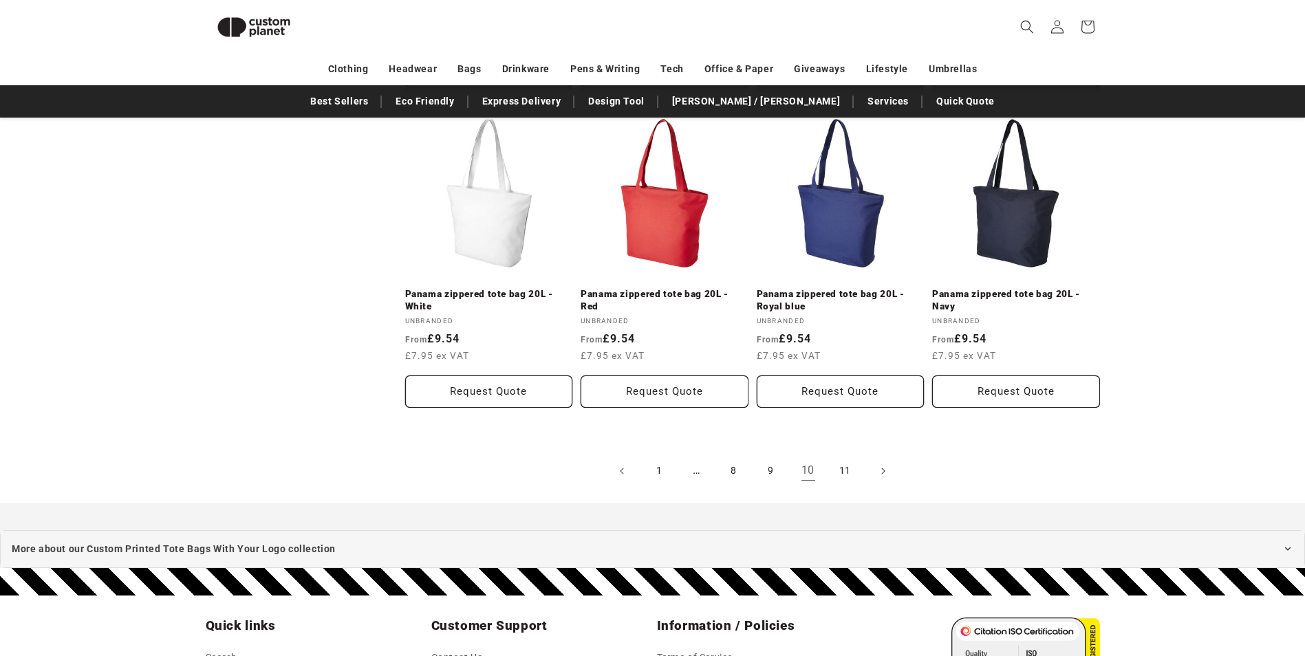
scroll to position [1478, 0]
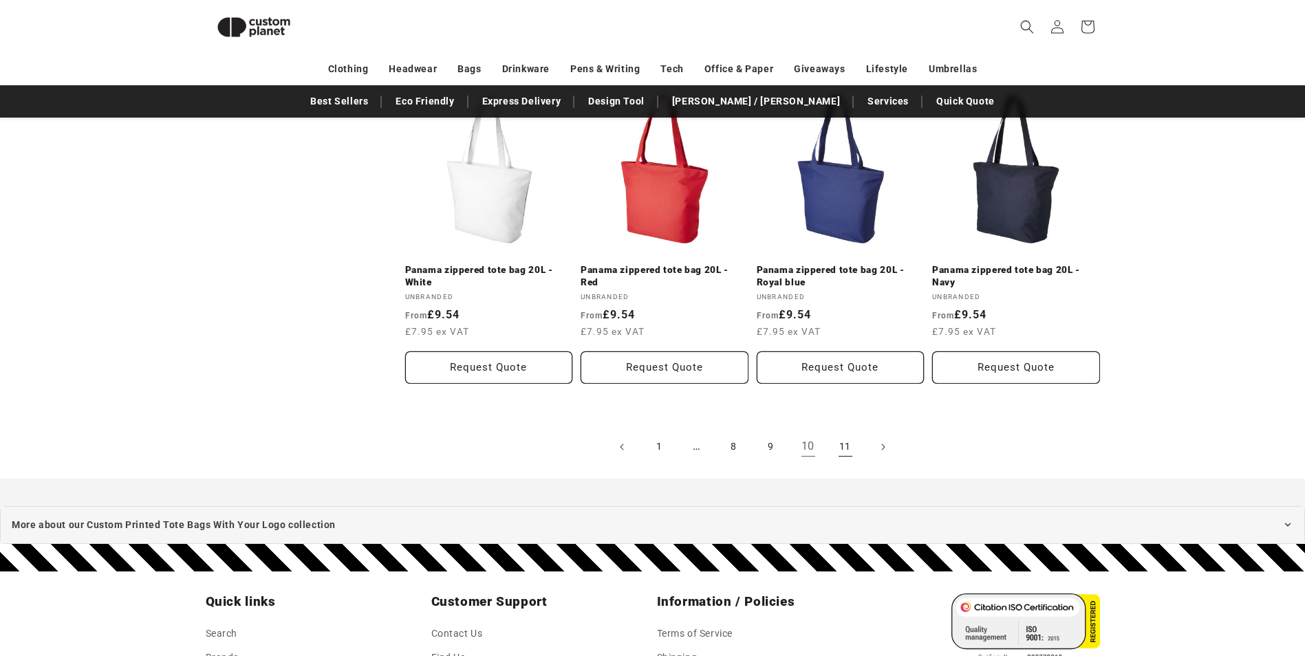
click at [841, 448] on link "11" at bounding box center [845, 447] width 30 height 30
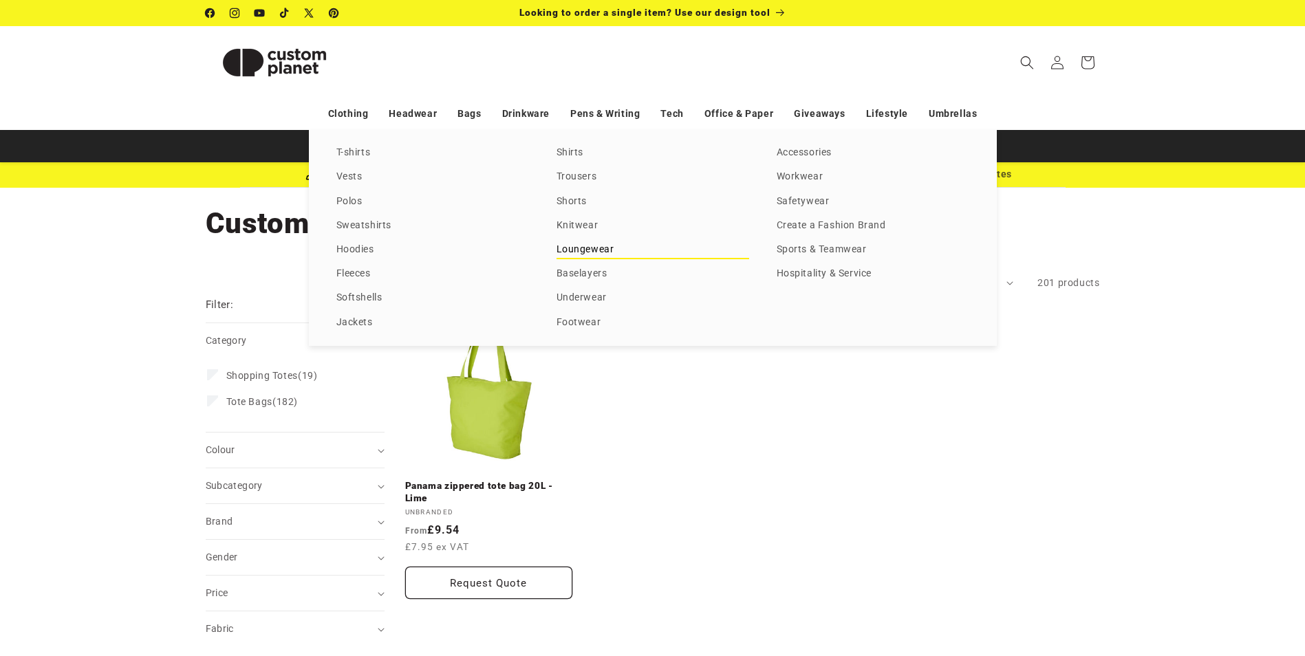
click at [589, 247] on link "Loungewear" at bounding box center [652, 250] width 193 height 19
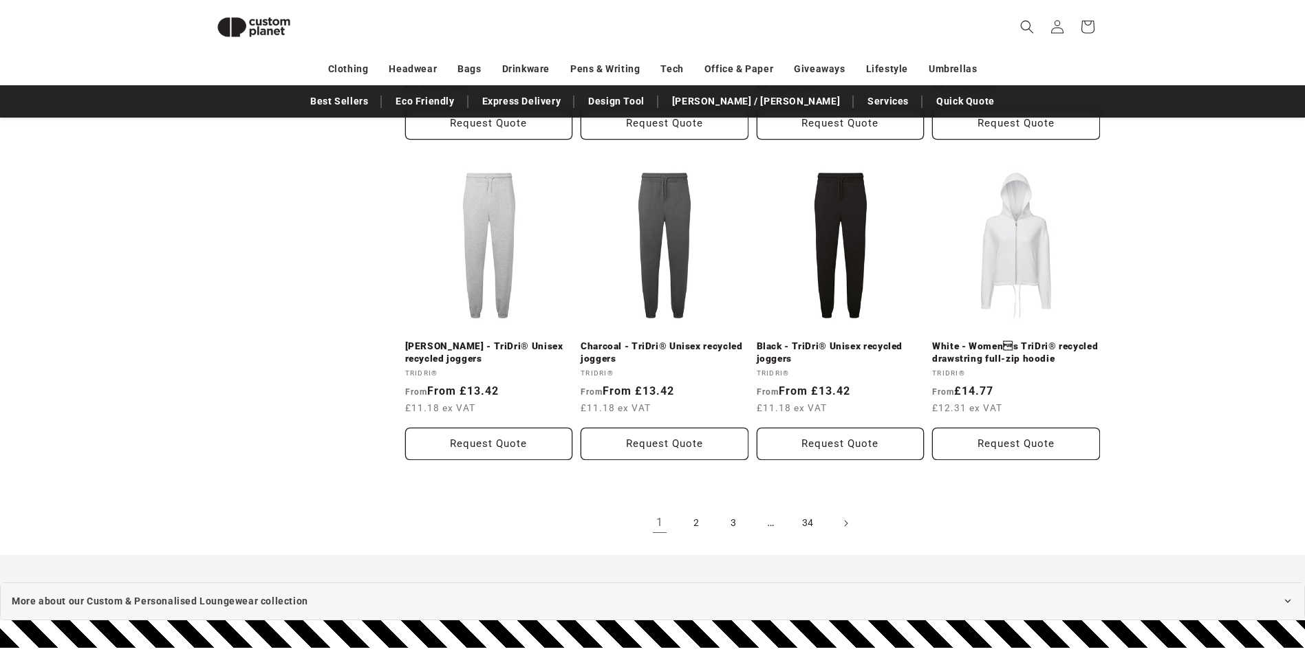
scroll to position [1526, 0]
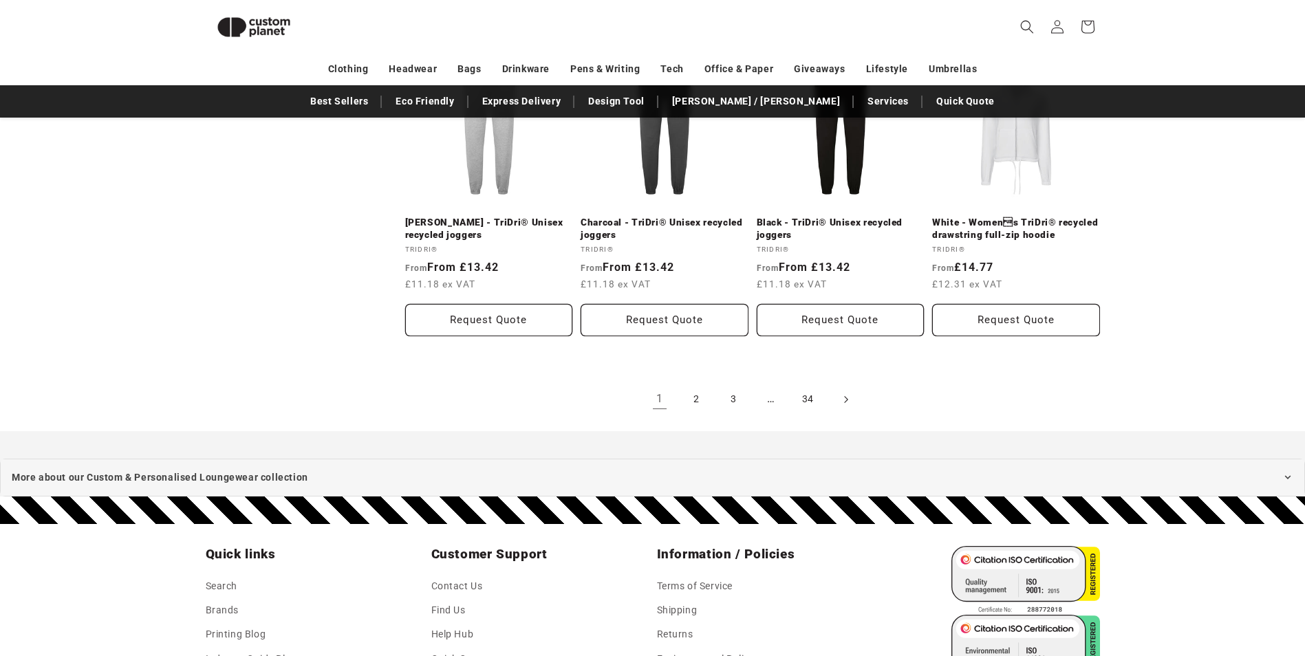
click at [847, 400] on icon "Next page" at bounding box center [845, 399] width 3 height 7
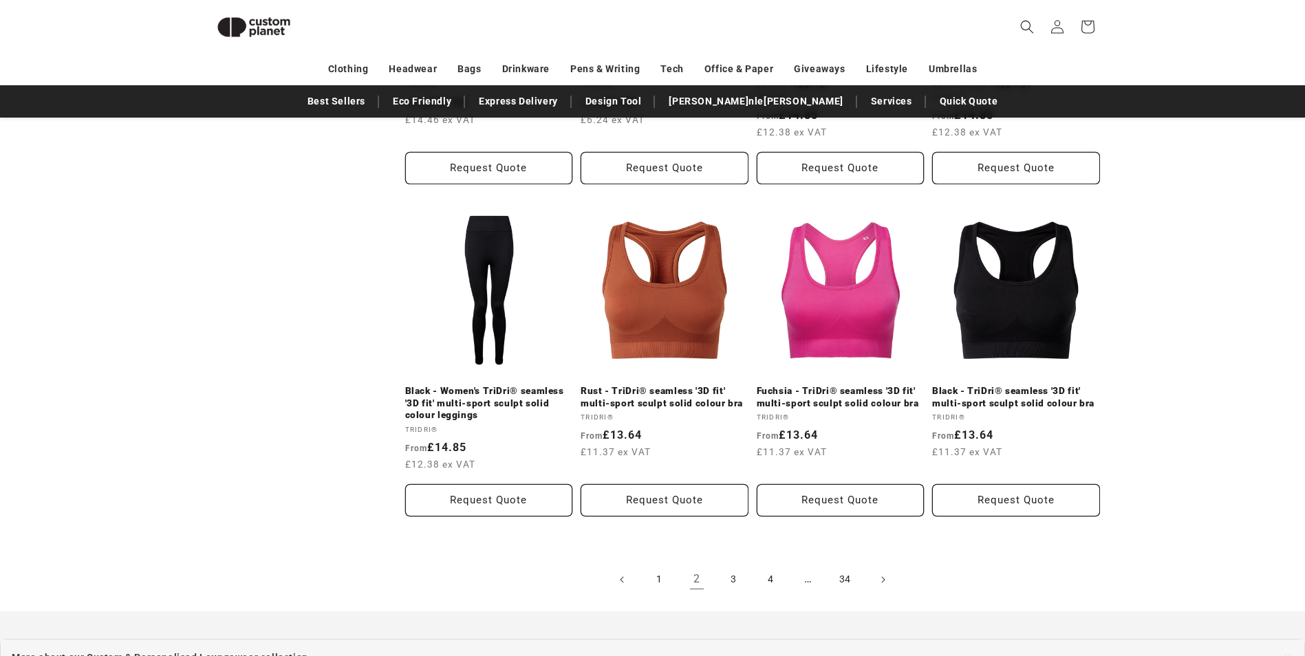
scroll to position [1432, 0]
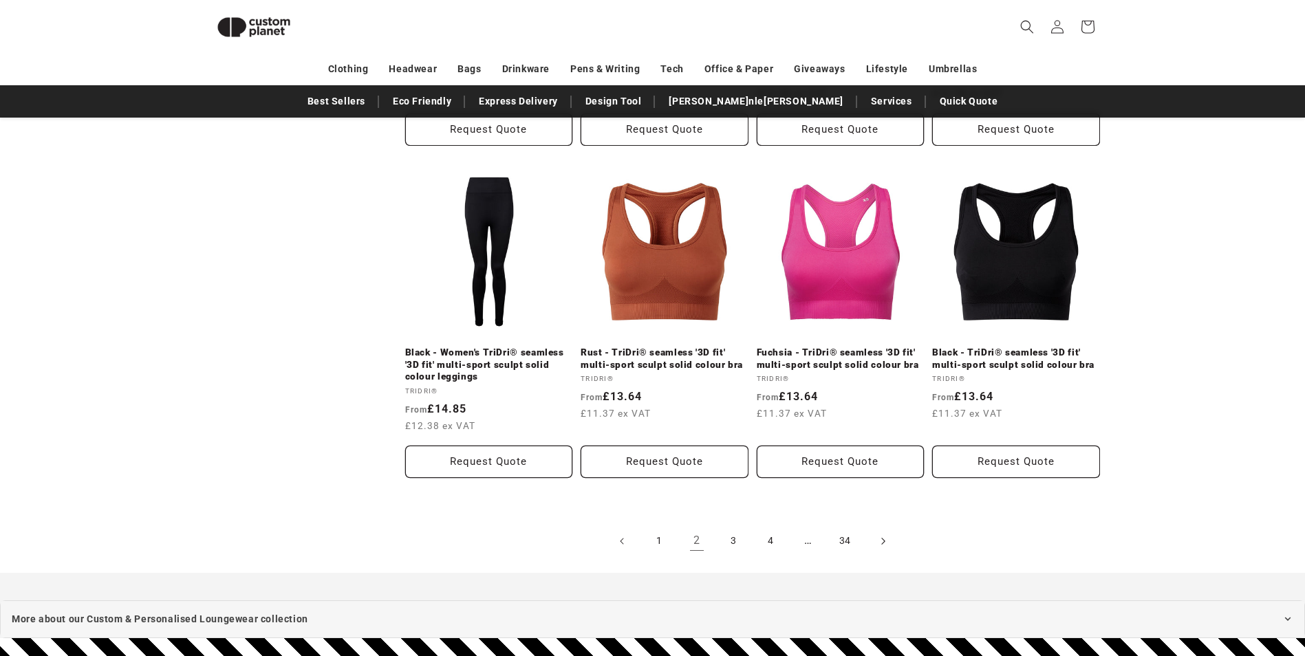
click at [882, 534] on icon "Next page" at bounding box center [882, 541] width 4 height 14
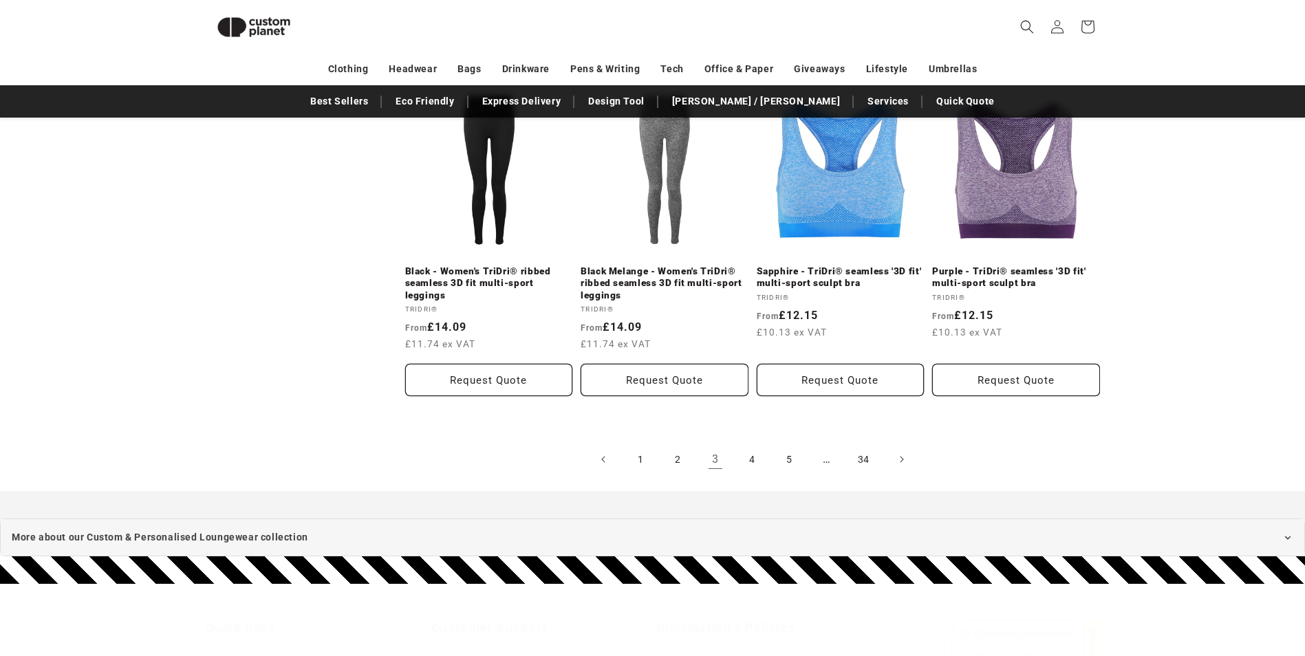
scroll to position [1539, 0]
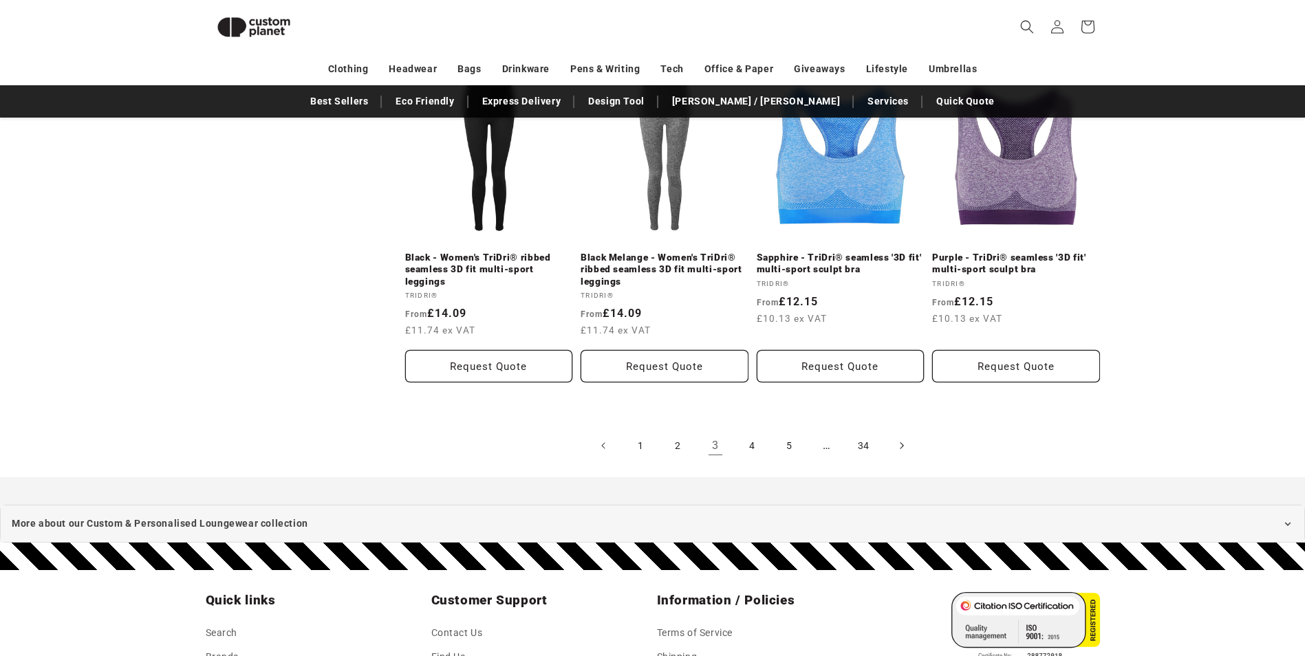
click at [903, 442] on icon "Next page" at bounding box center [901, 446] width 4 height 14
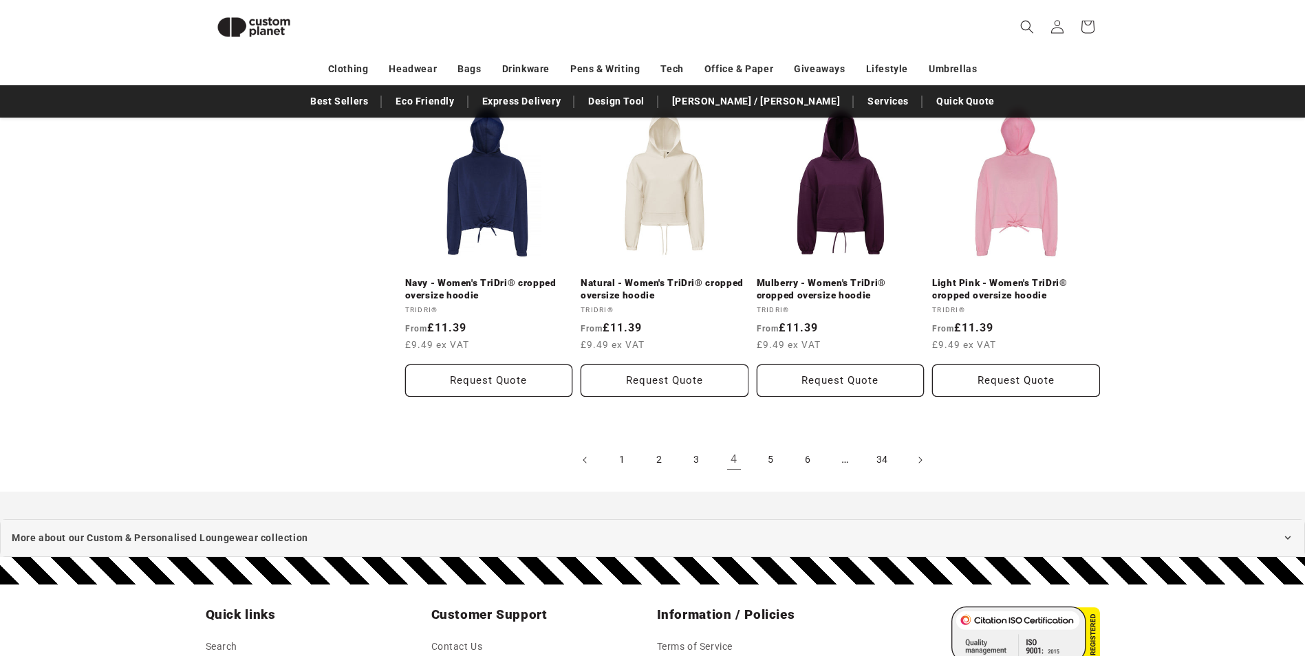
scroll to position [1508, 0]
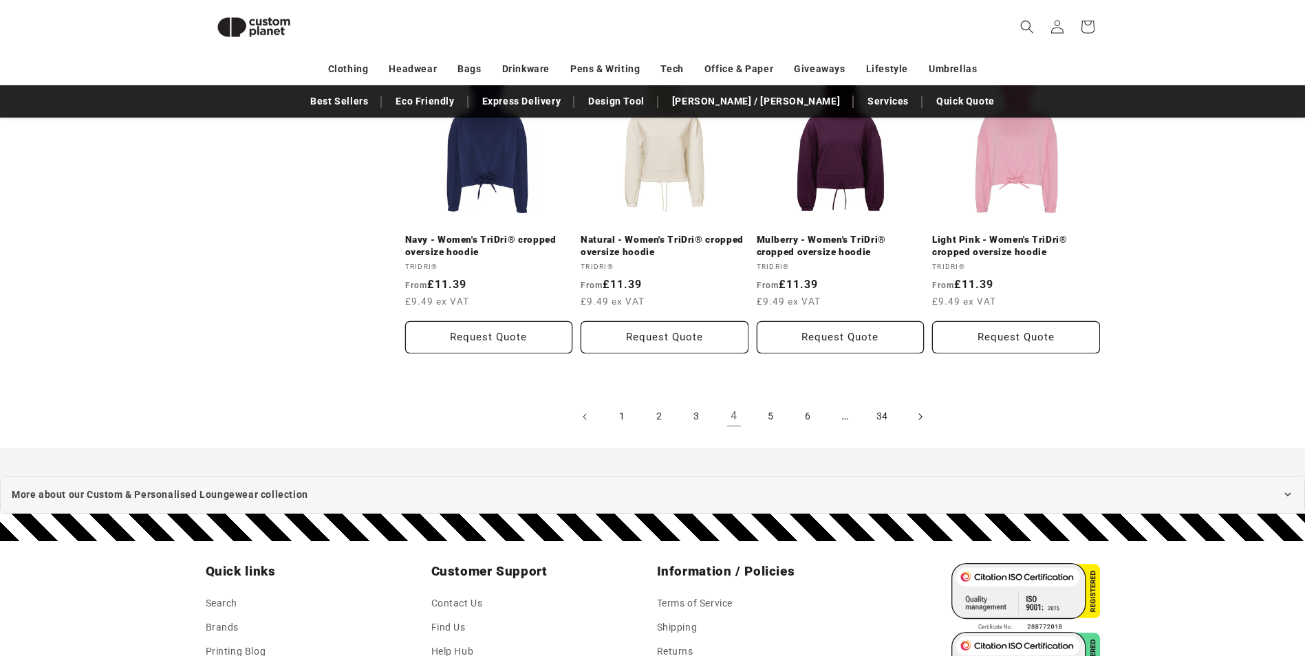
click at [922, 415] on span "Next page" at bounding box center [920, 417] width 14 height 14
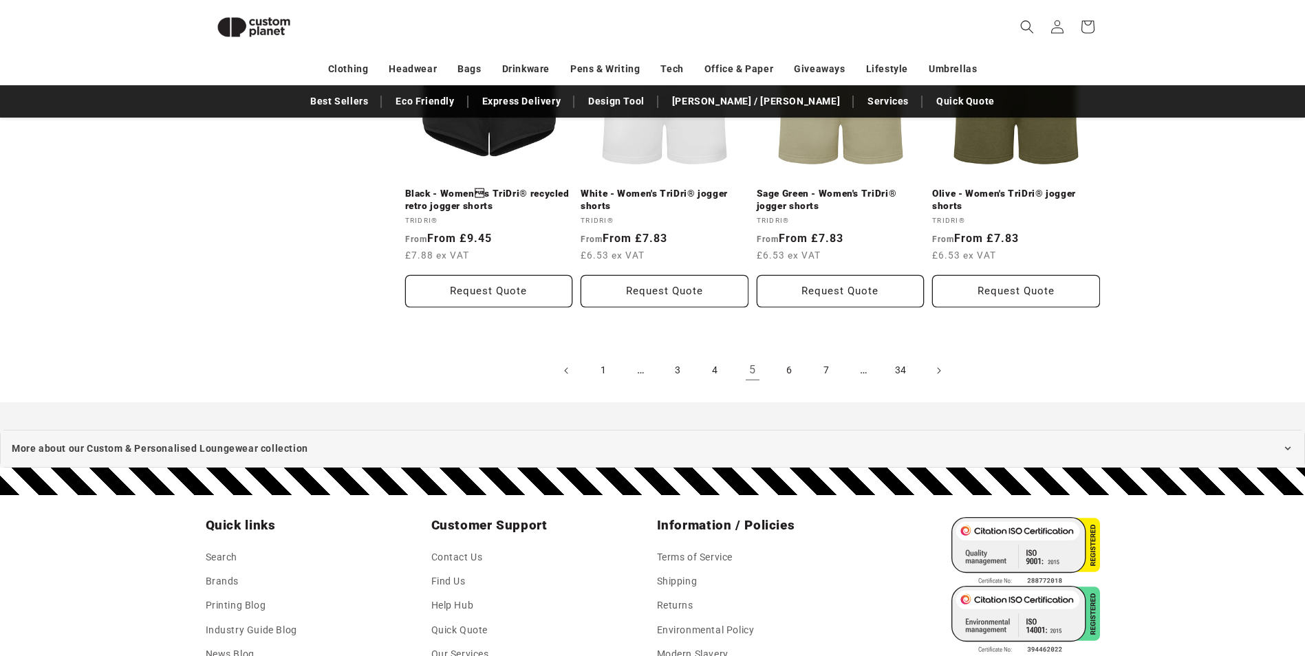
scroll to position [1560, 0]
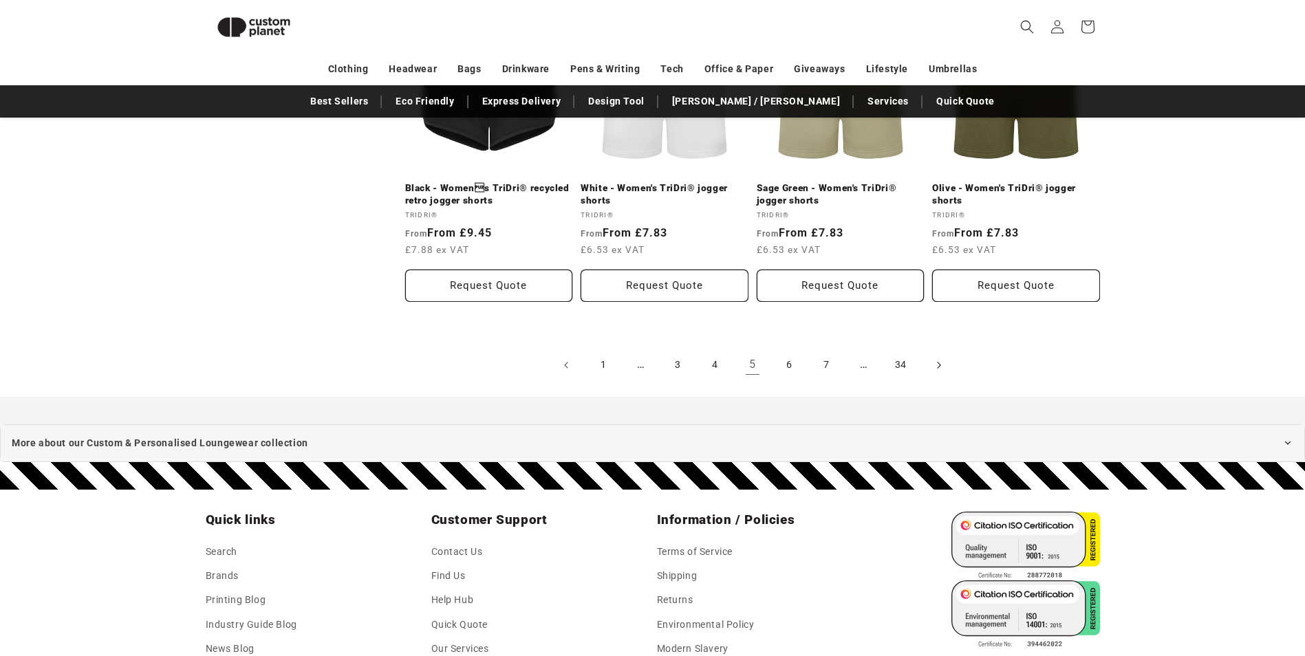
click at [940, 365] on icon "Next page" at bounding box center [938, 365] width 3 height 7
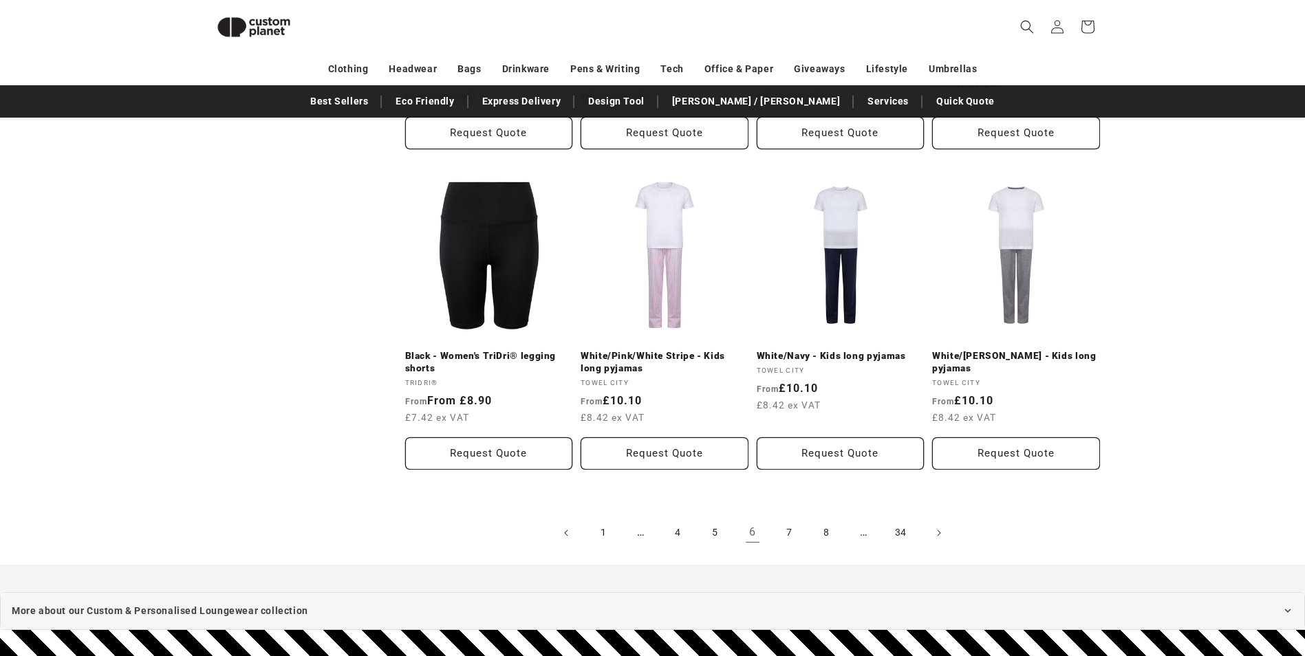
scroll to position [1460, 0]
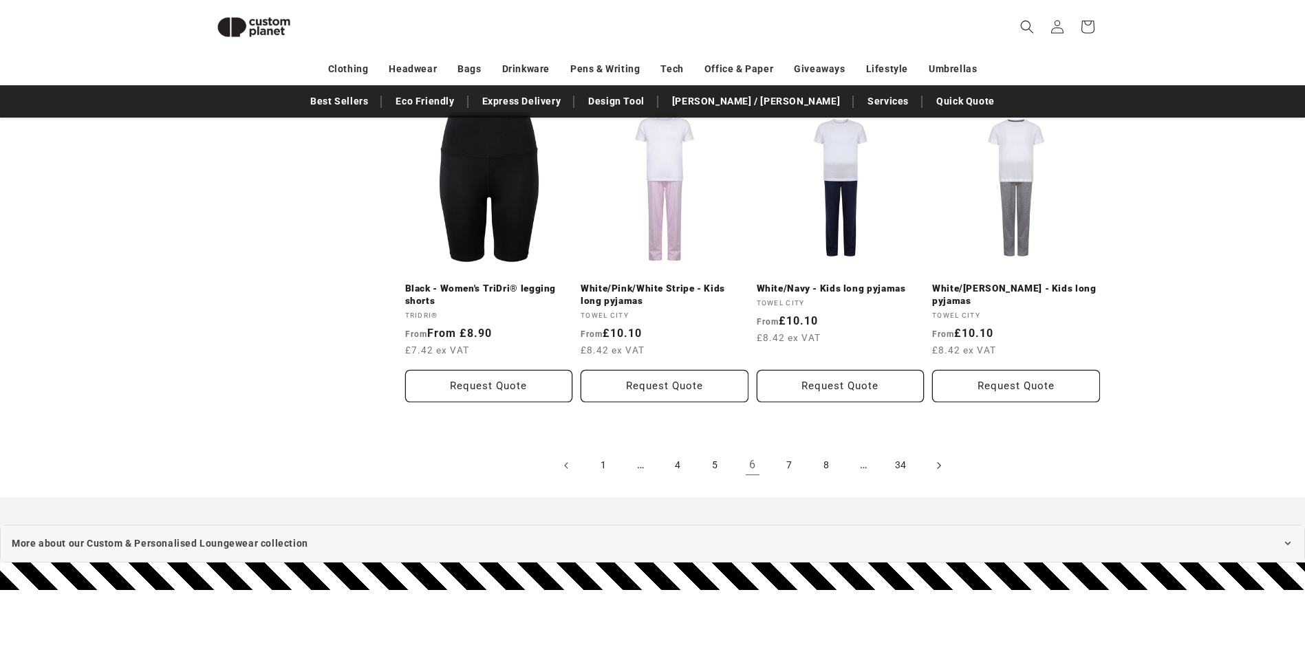
click at [938, 466] on icon "Next page" at bounding box center [938, 465] width 4 height 14
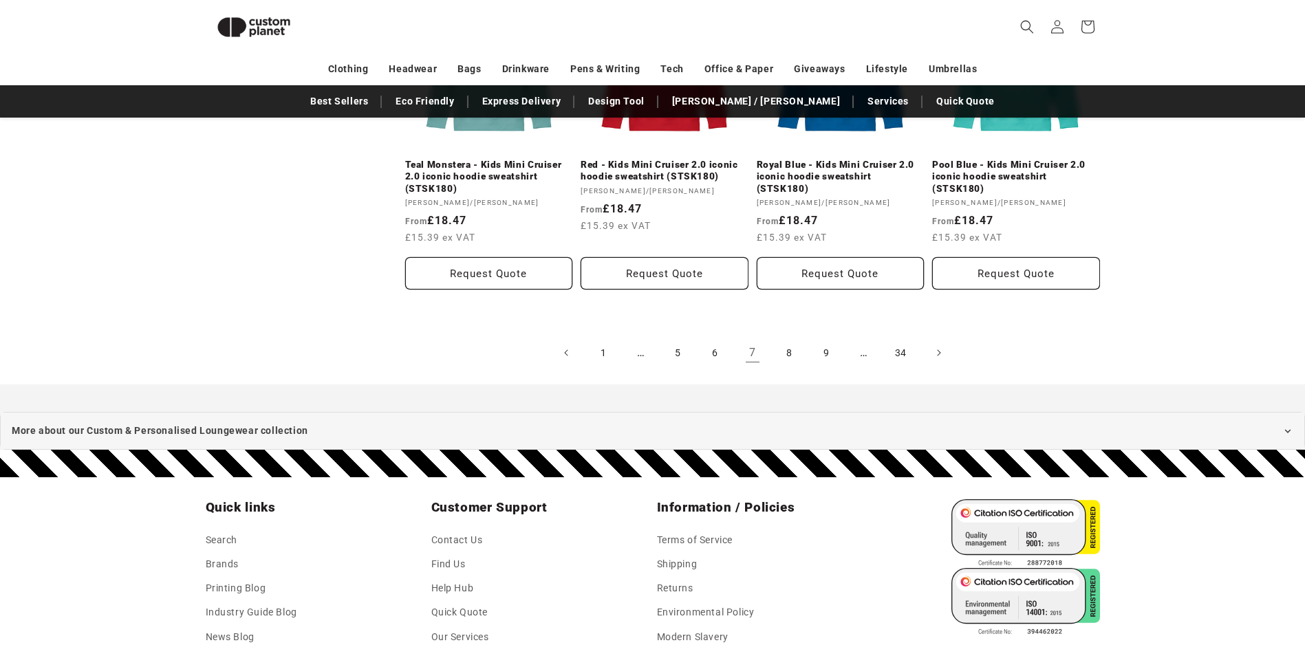
scroll to position [1608, 0]
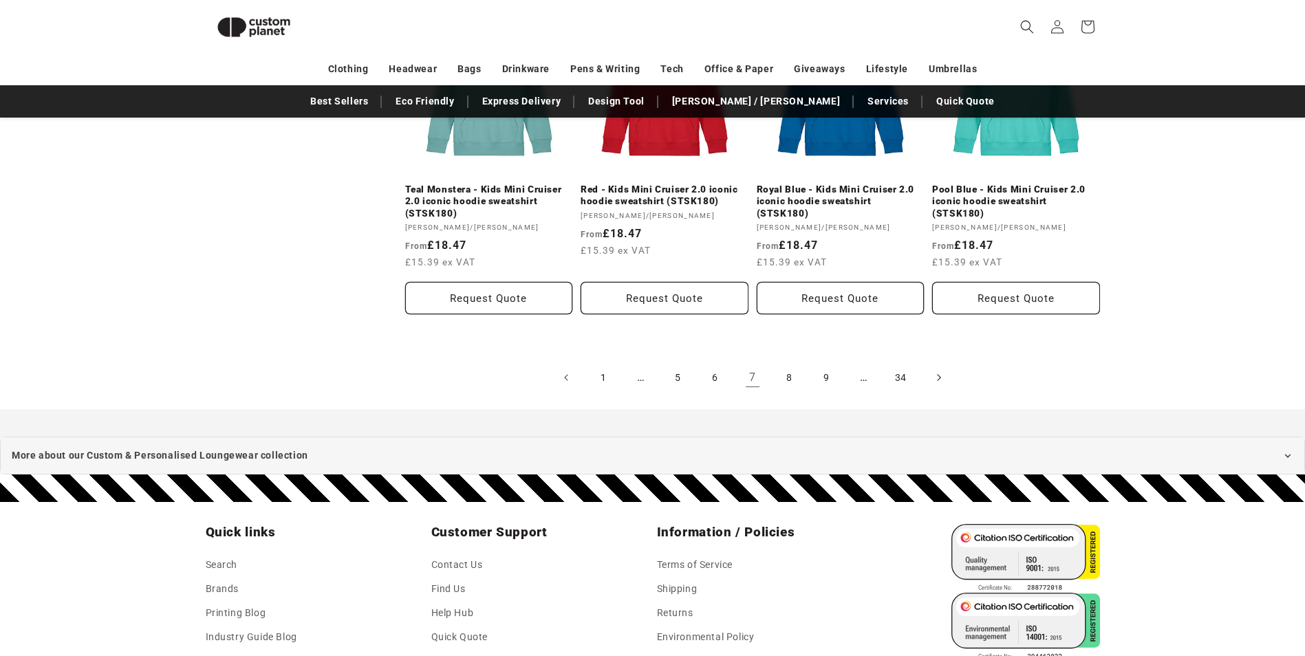
click at [937, 371] on icon "Next page" at bounding box center [938, 378] width 4 height 14
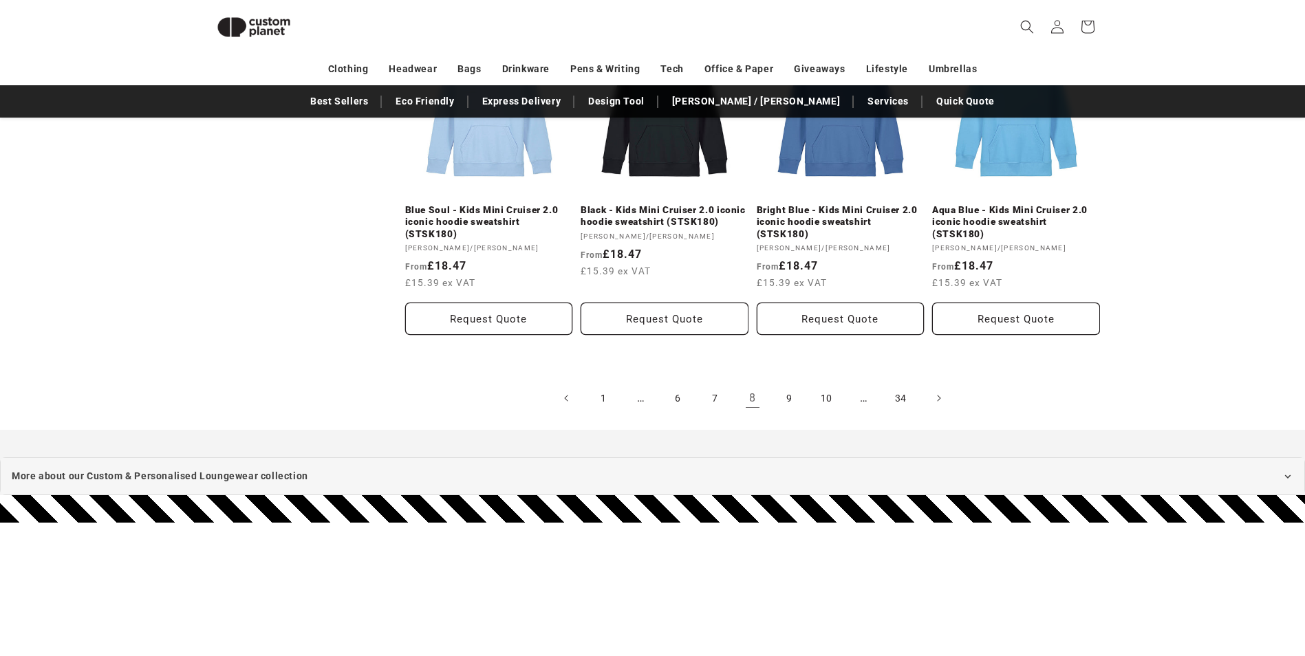
scroll to position [1639, 0]
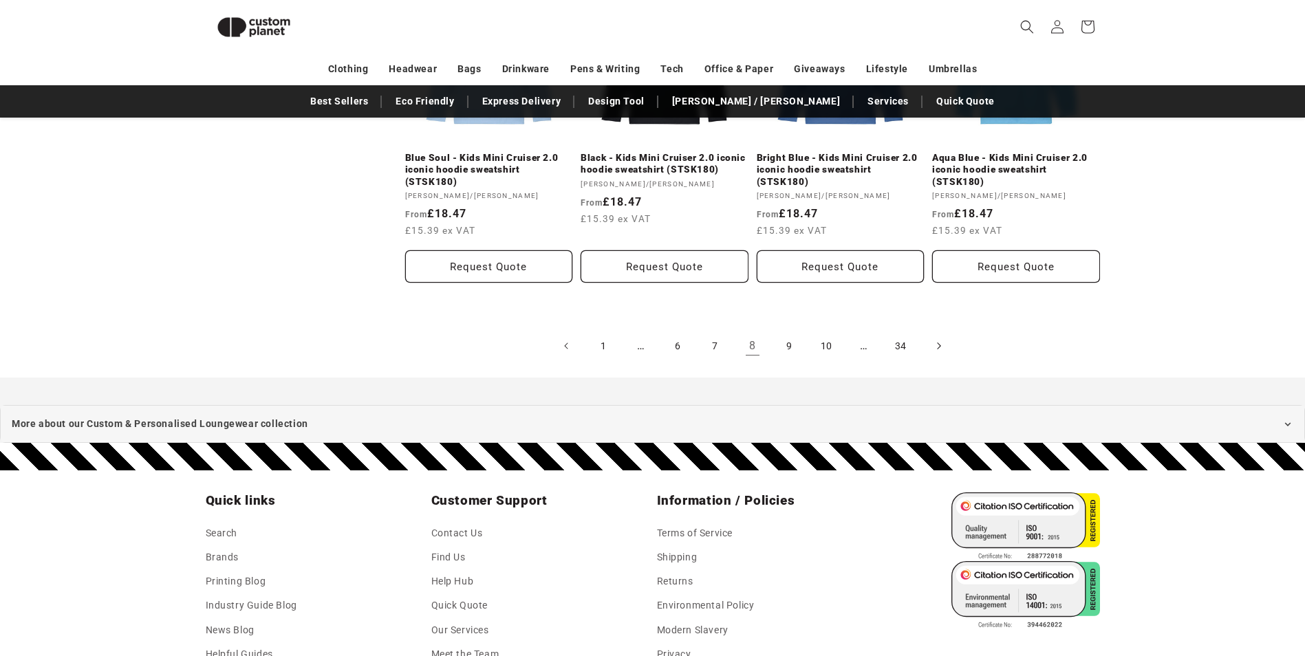
click at [940, 339] on icon "Next page" at bounding box center [938, 346] width 4 height 14
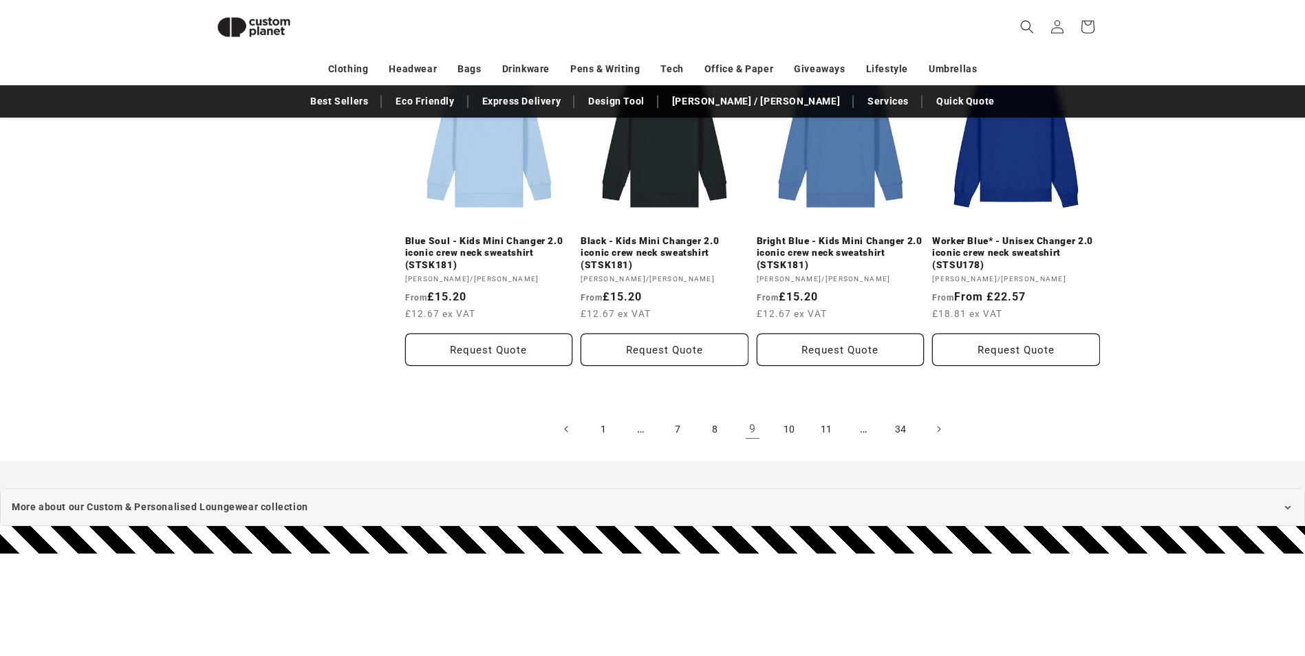
scroll to position [1559, 0]
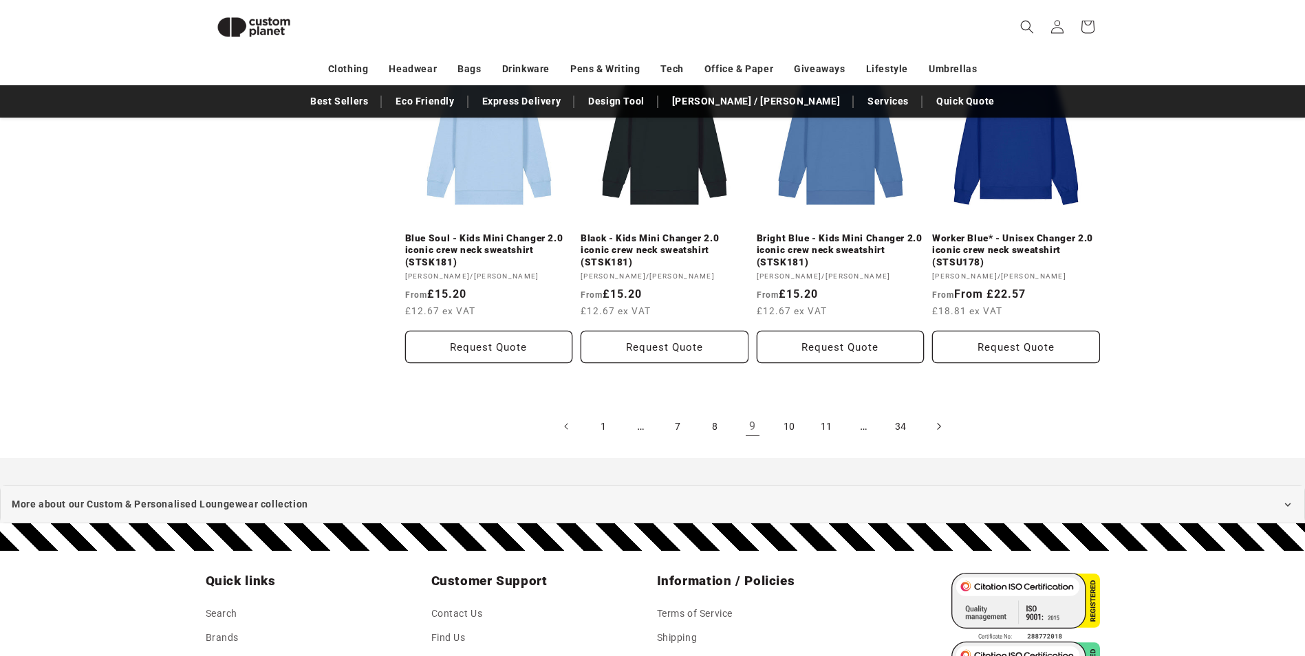
click at [934, 429] on span "Next page" at bounding box center [938, 427] width 14 height 14
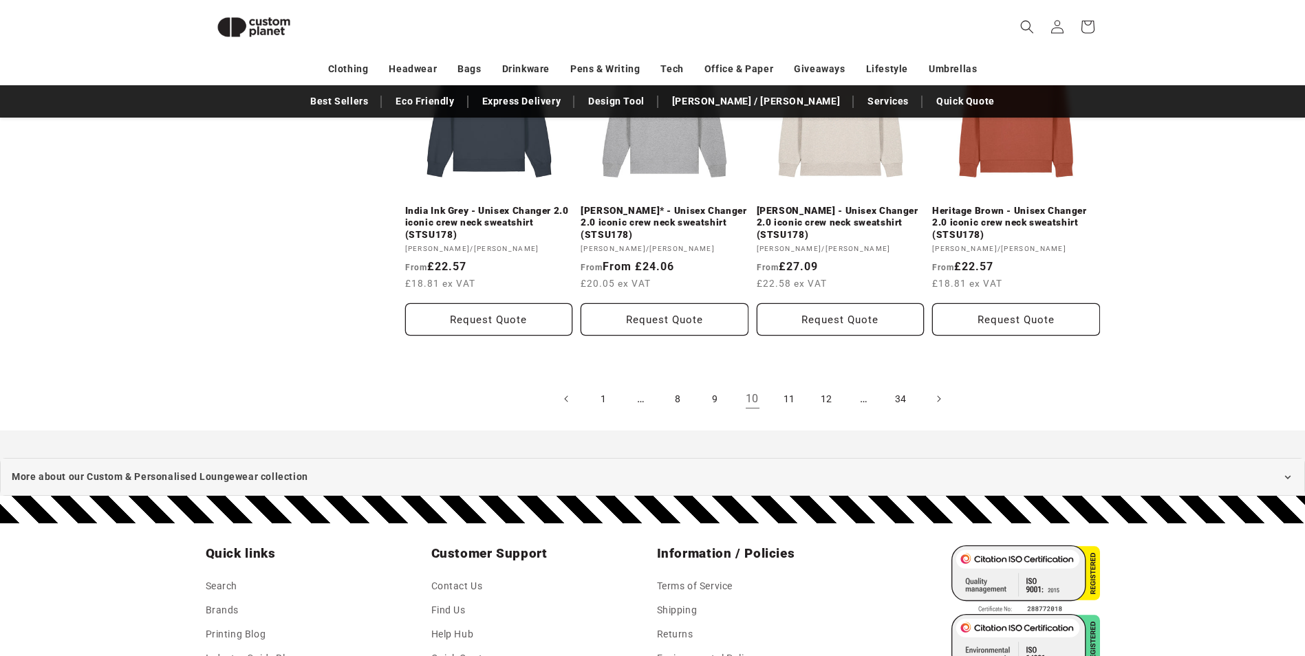
scroll to position [1625, 0]
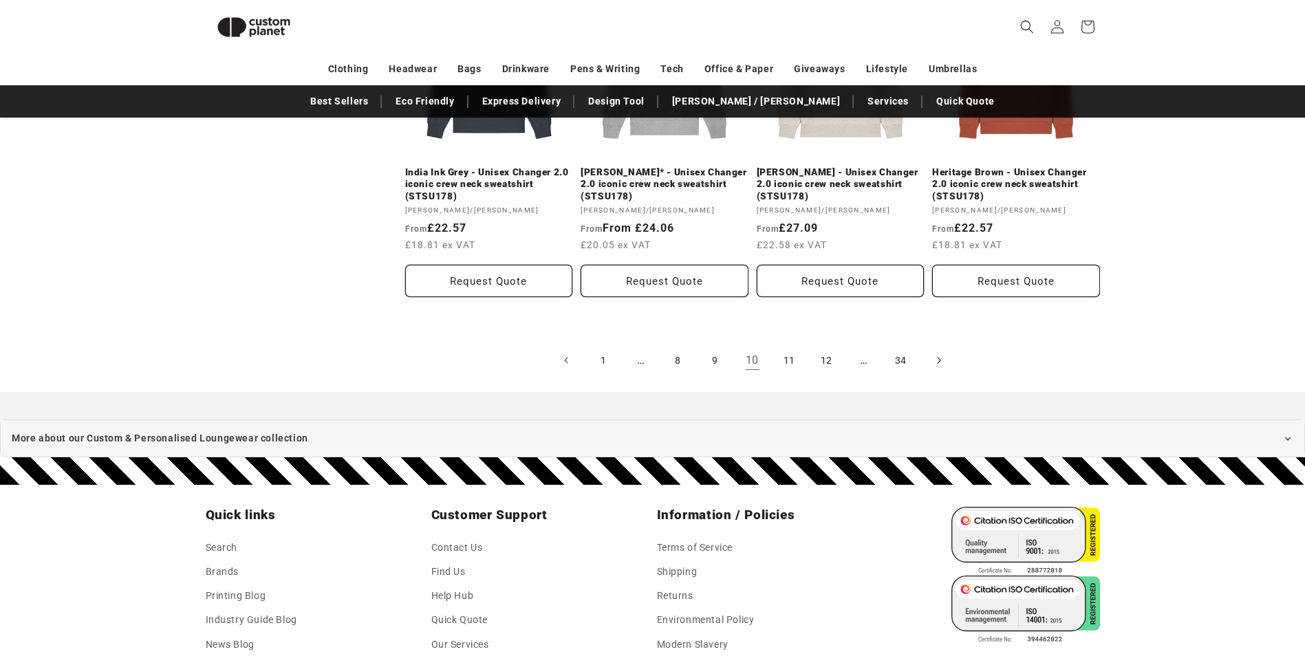
click at [936, 358] on icon "Next page" at bounding box center [938, 361] width 4 height 14
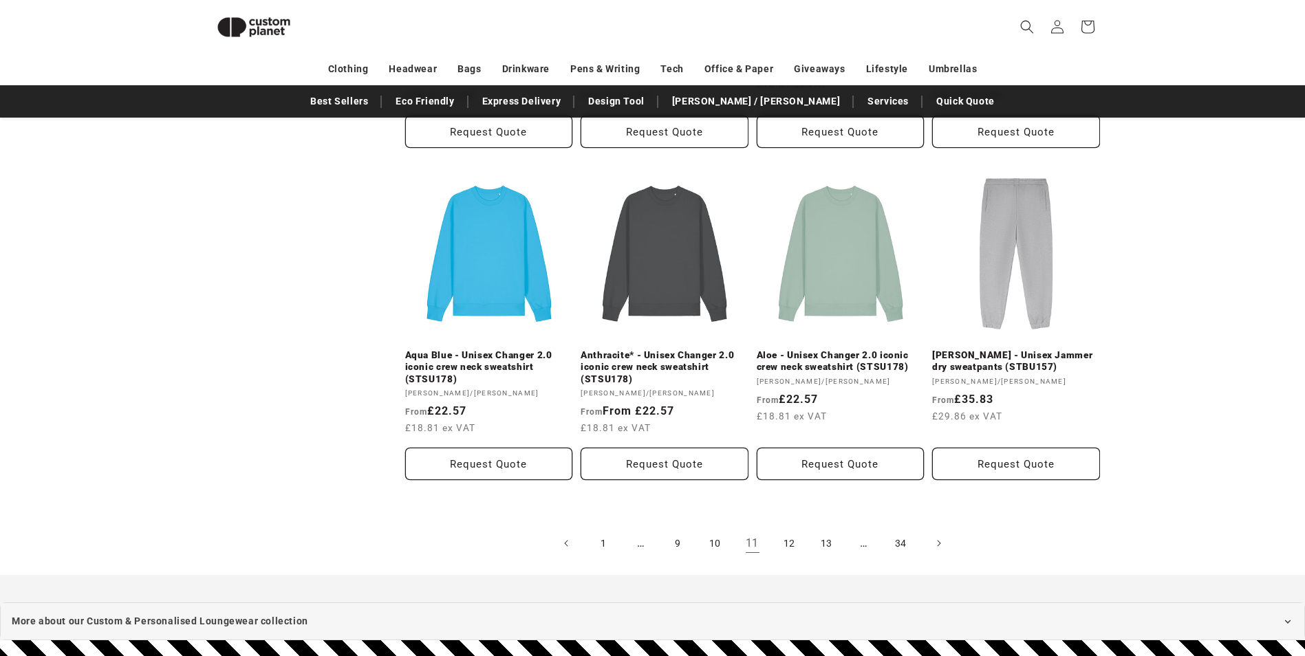
scroll to position [1583, 0]
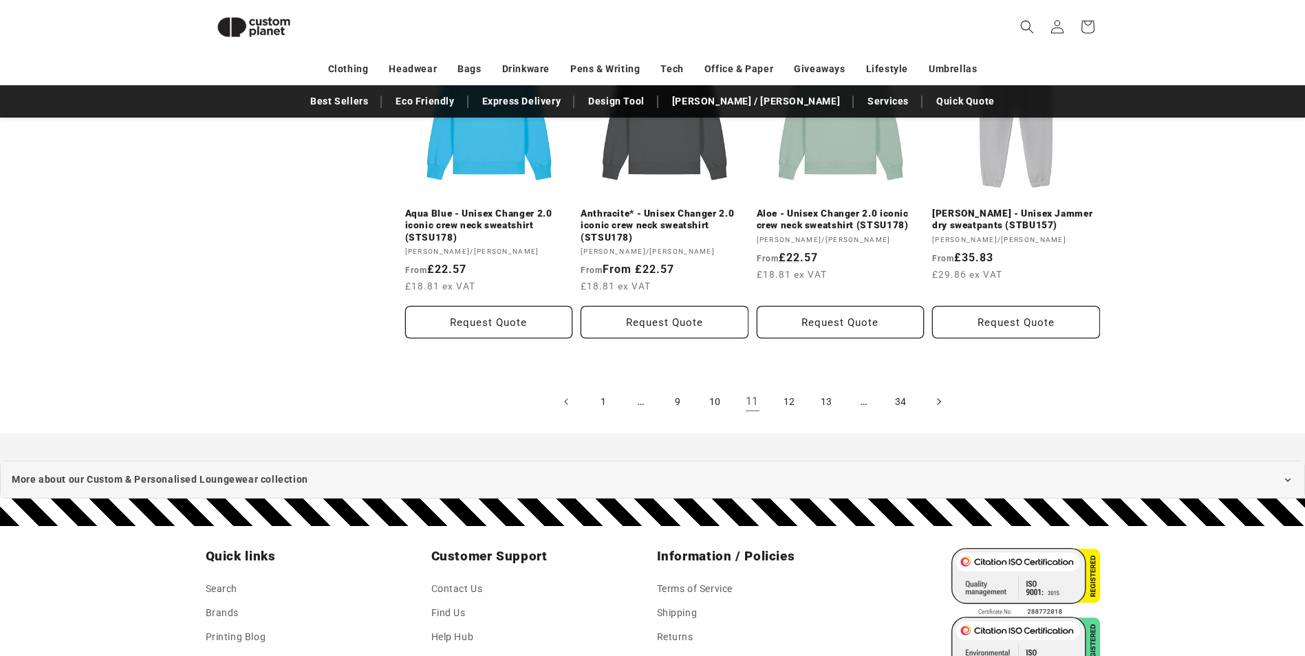
click at [940, 402] on icon "Next page" at bounding box center [938, 401] width 3 height 7
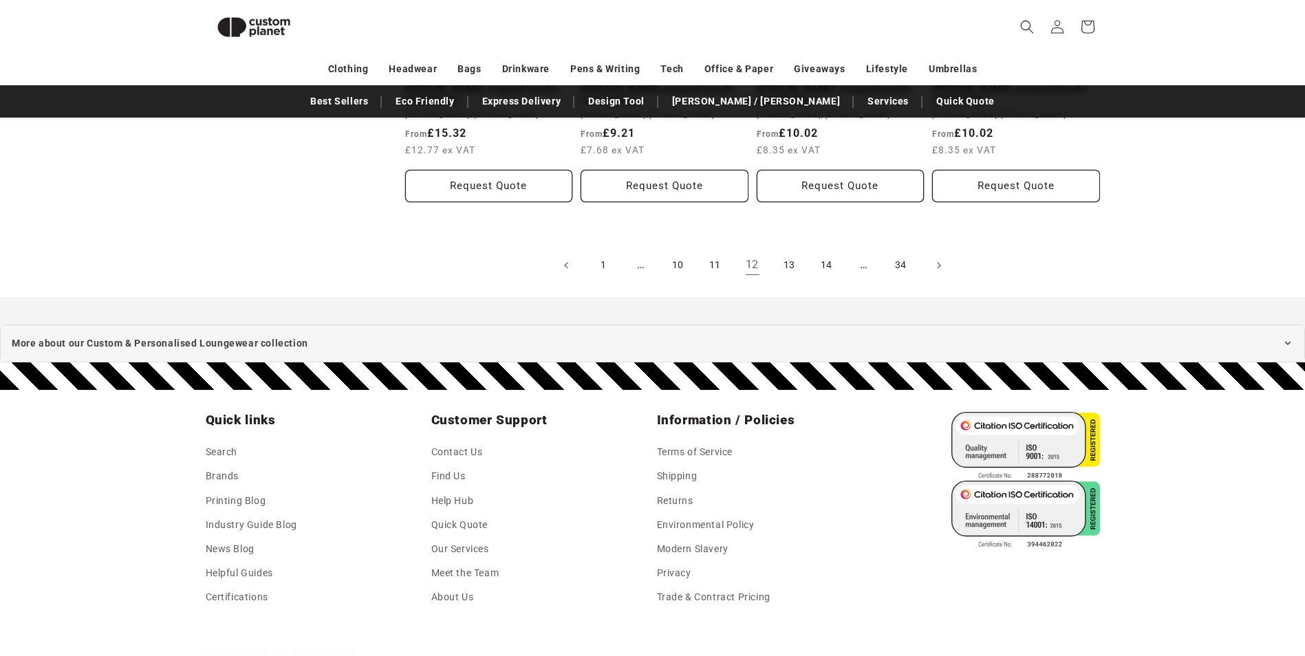
scroll to position [1653, 0]
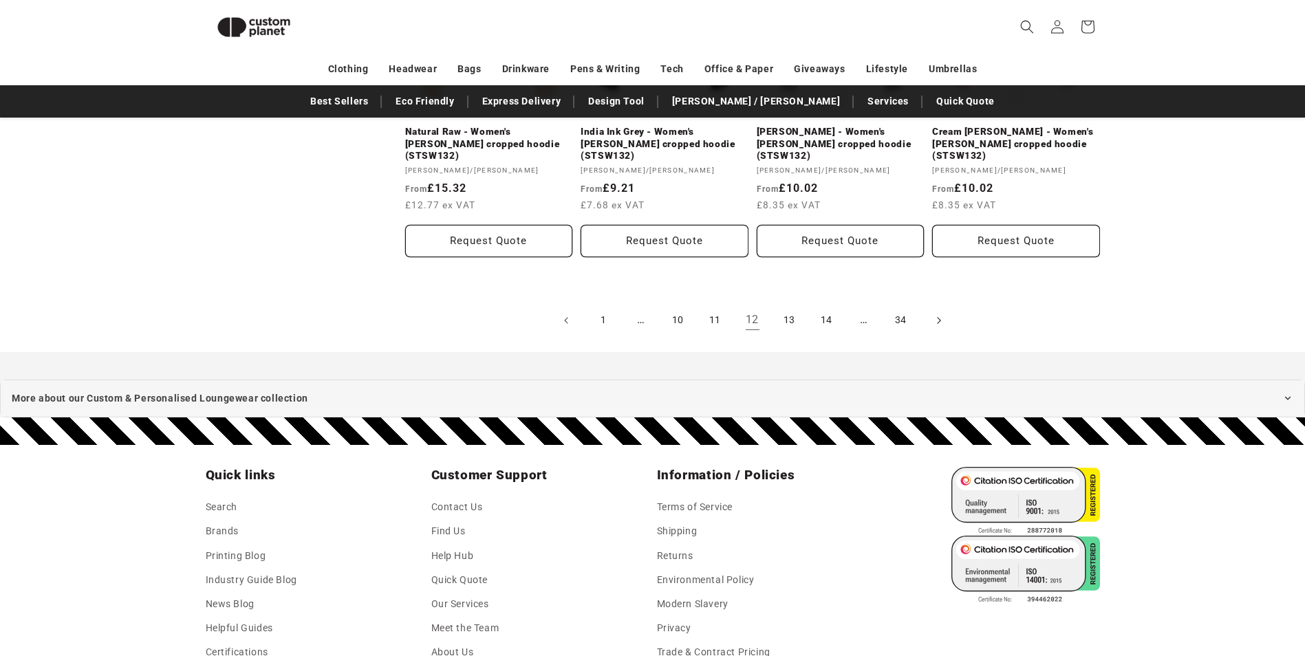
click at [936, 313] on icon "Next page" at bounding box center [938, 320] width 4 height 14
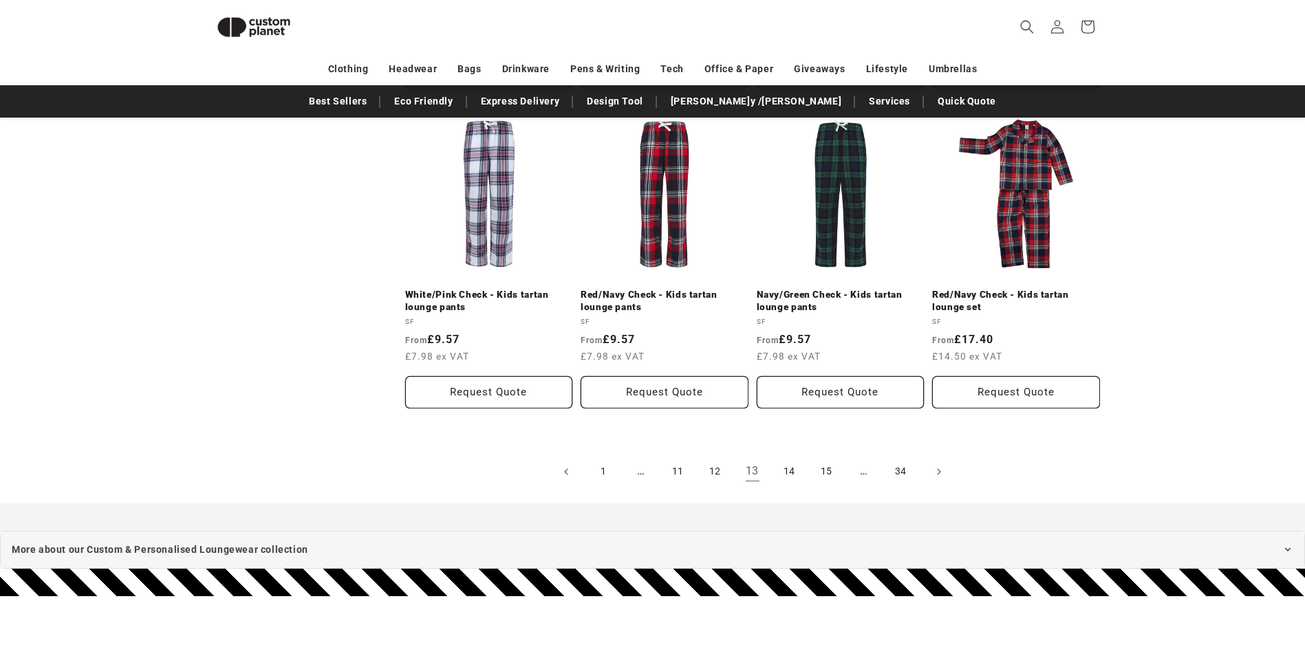
scroll to position [1445, 0]
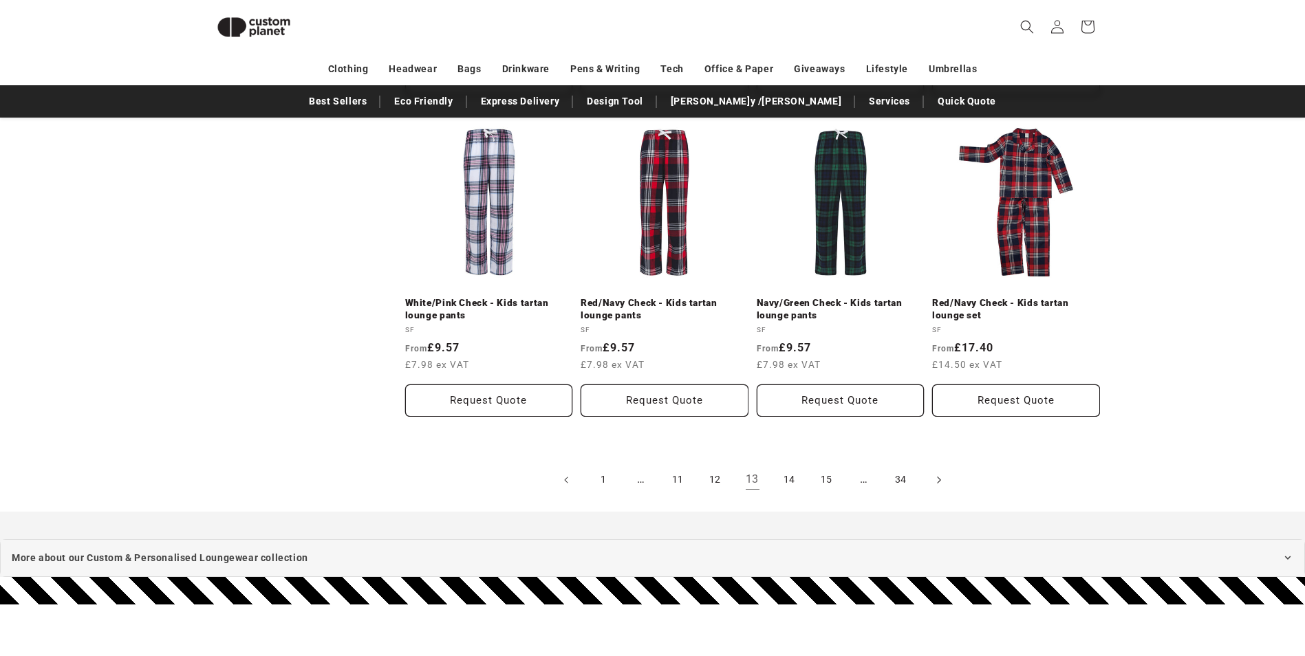
click at [938, 481] on icon "Next page" at bounding box center [938, 480] width 4 height 14
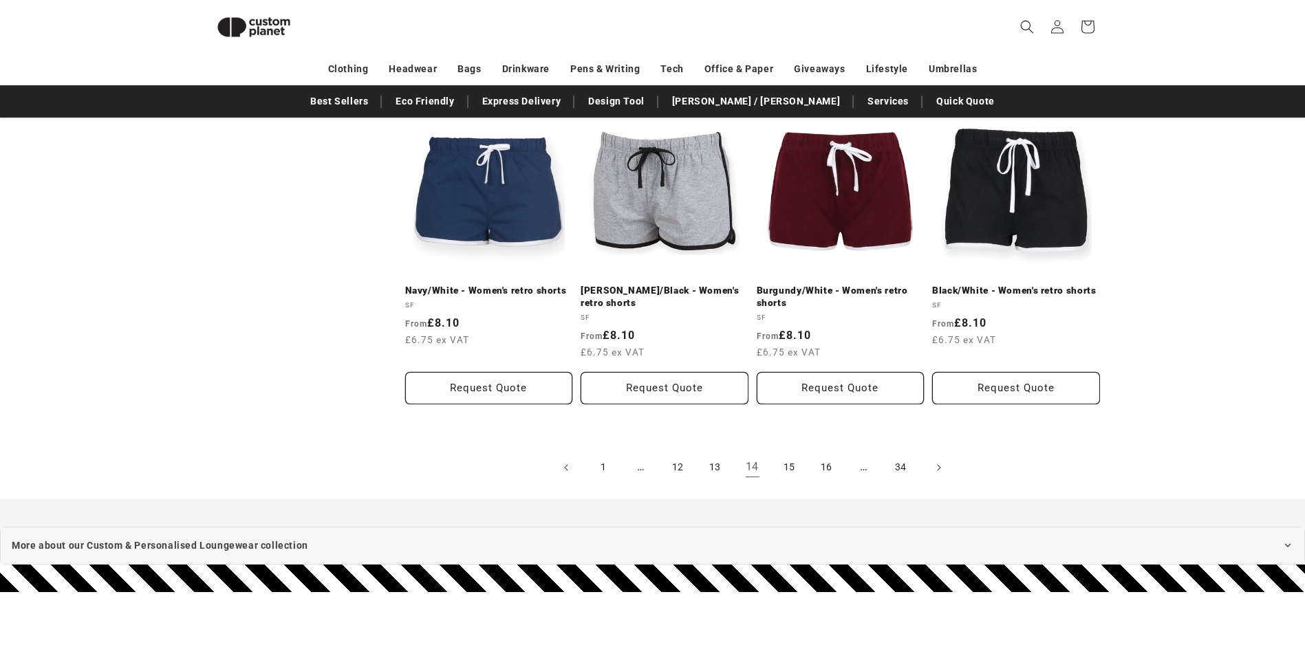
scroll to position [1463, 0]
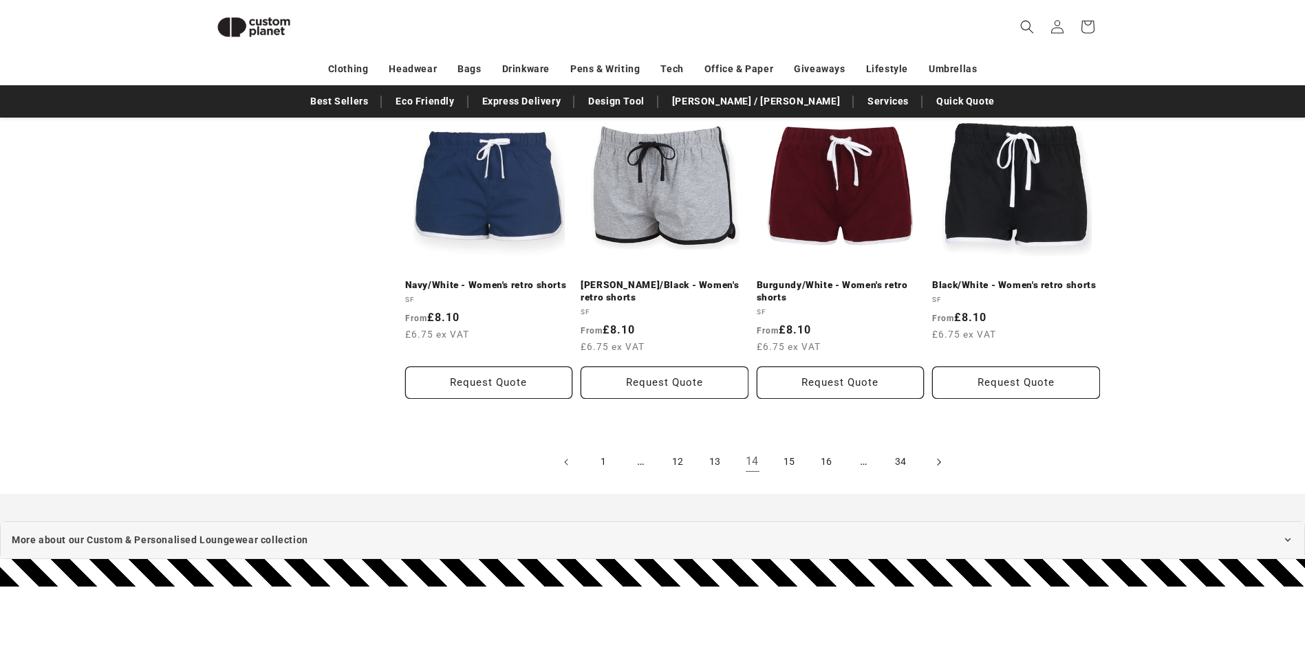
click at [940, 462] on icon "Next page" at bounding box center [938, 462] width 4 height 14
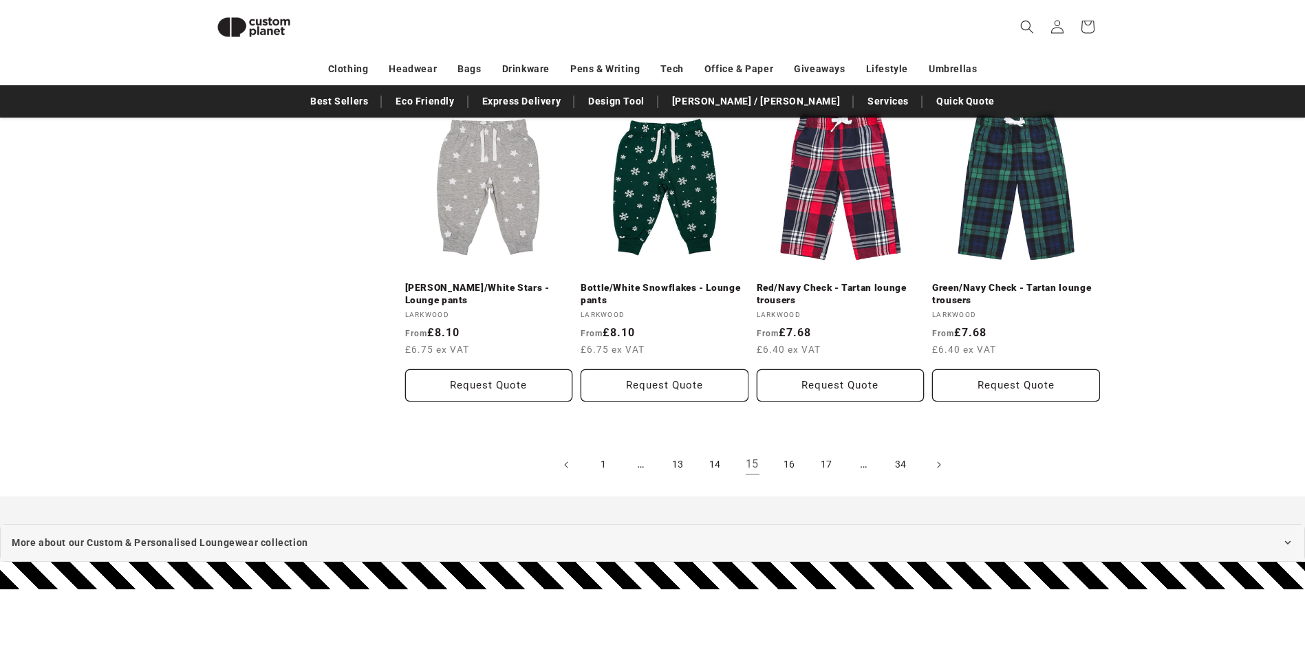
scroll to position [1477, 0]
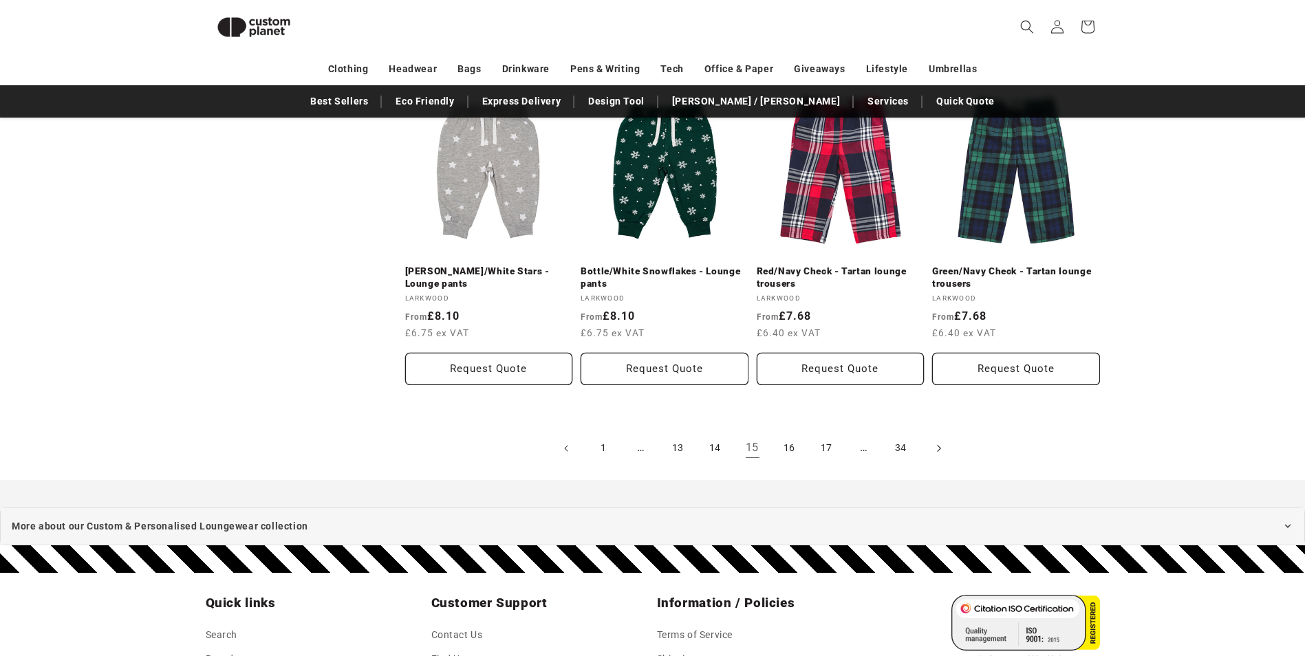
click at [935, 444] on span "Next page" at bounding box center [938, 449] width 14 height 14
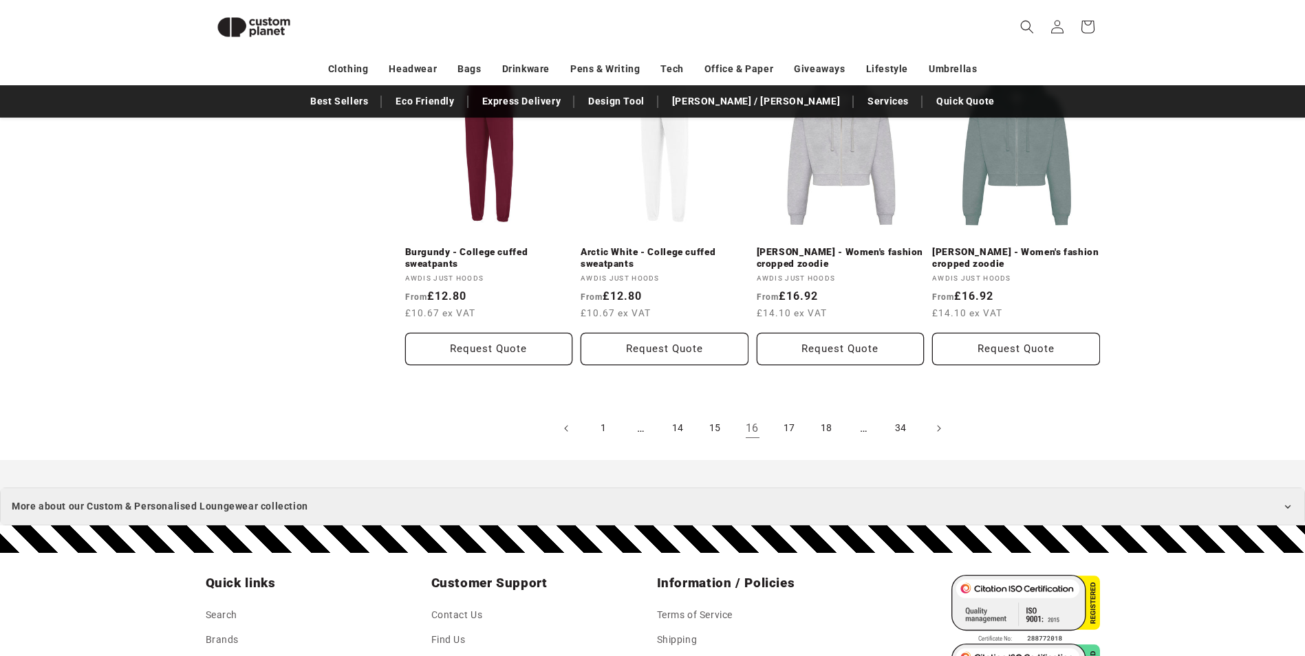
scroll to position [1486, 0]
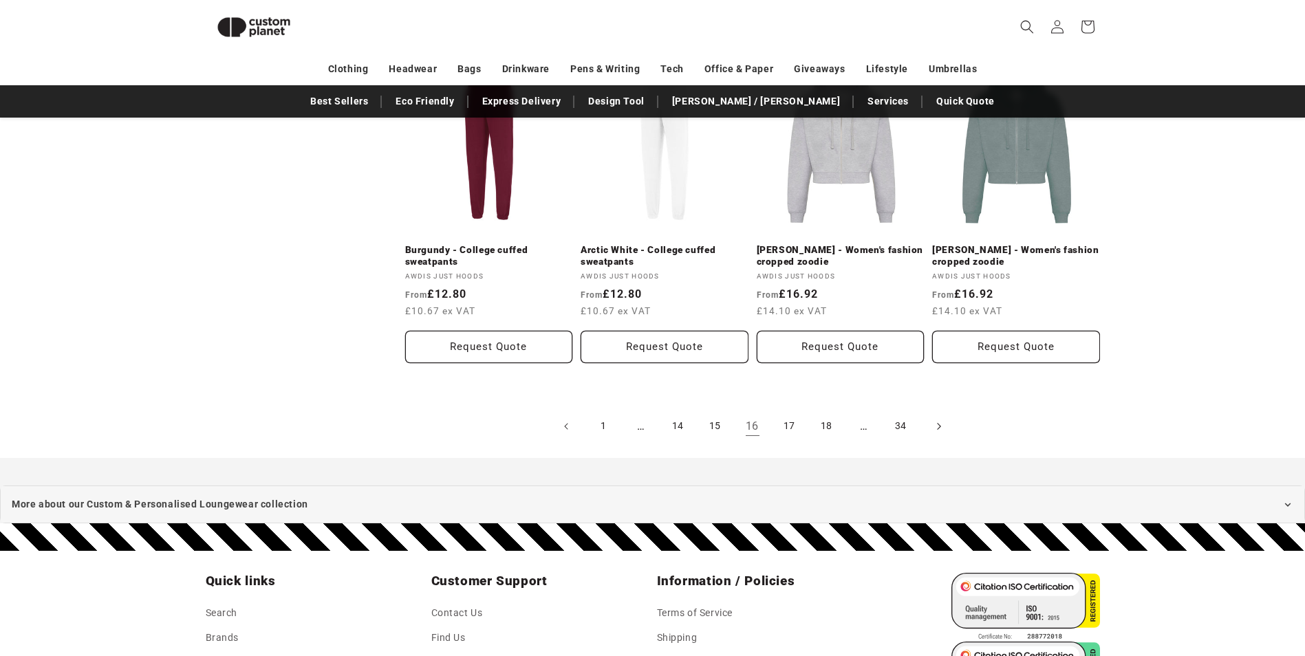
click at [940, 419] on icon "Next page" at bounding box center [938, 426] width 4 height 14
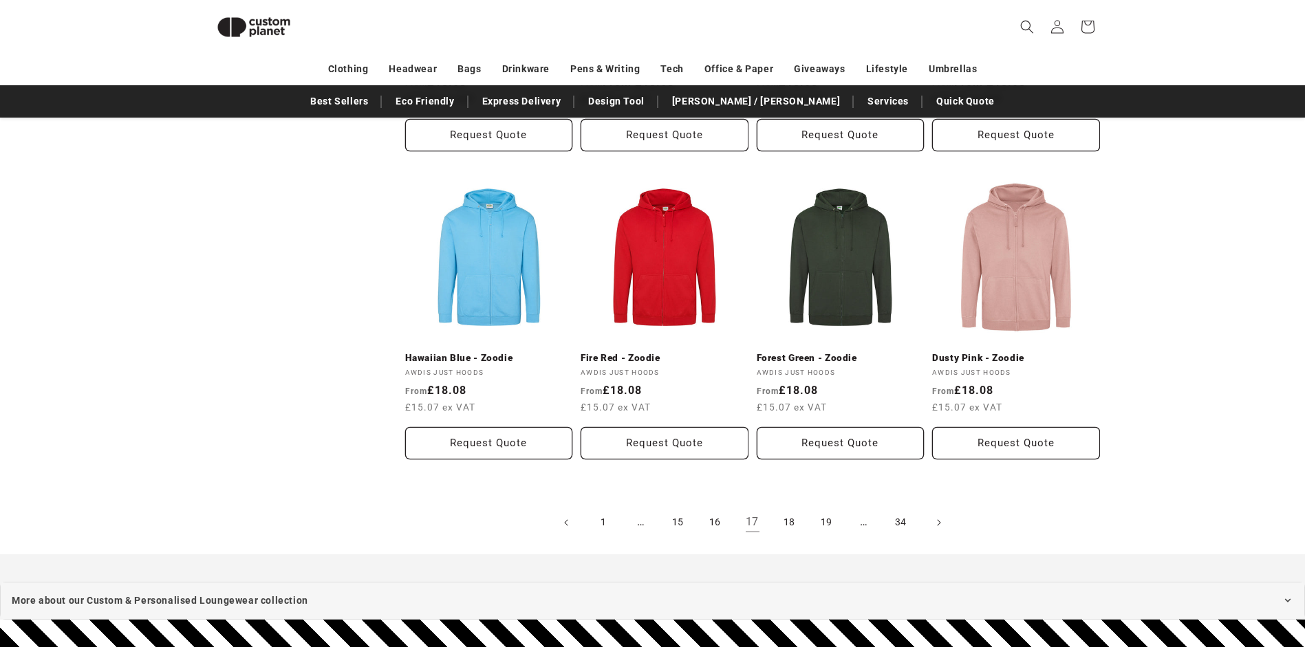
scroll to position [1472, 0]
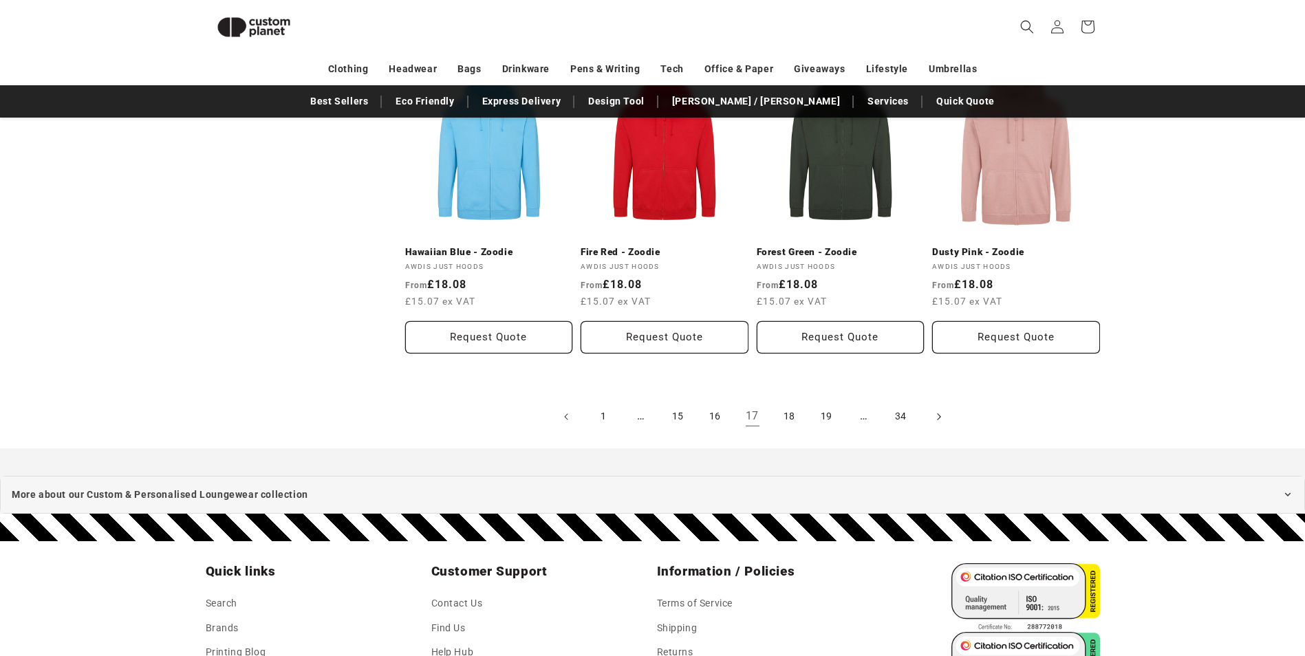
click at [940, 409] on icon "Next page" at bounding box center [938, 416] width 4 height 14
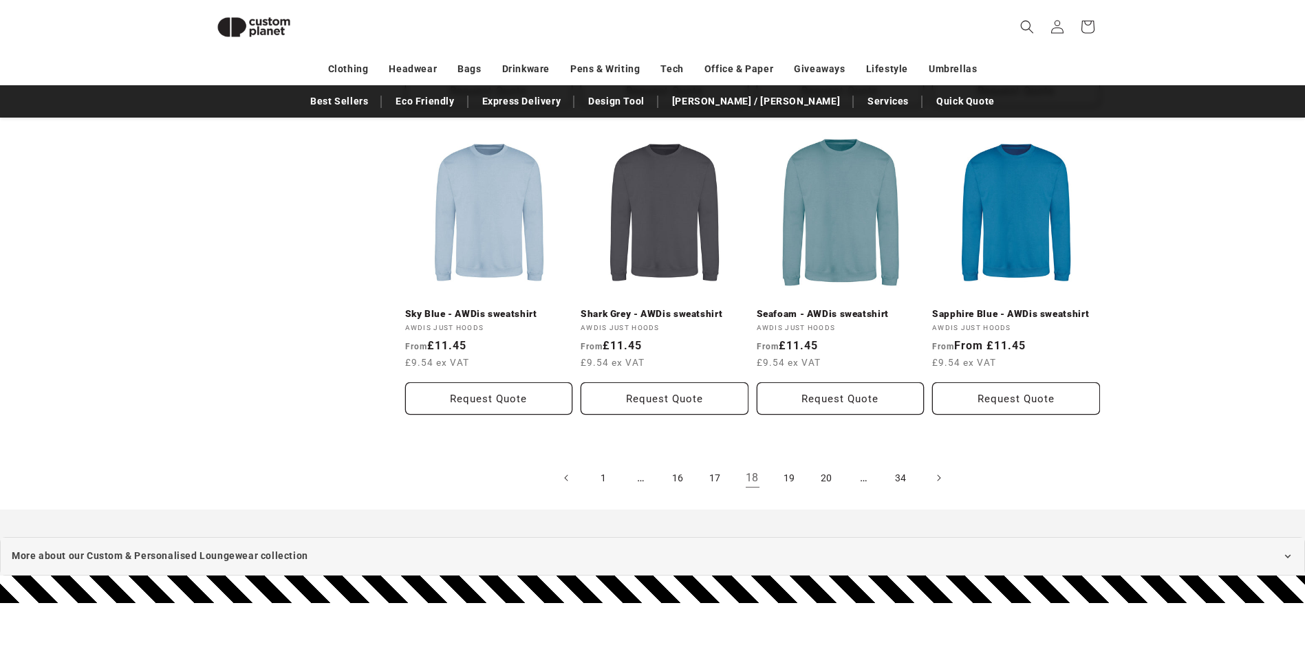
scroll to position [1483, 0]
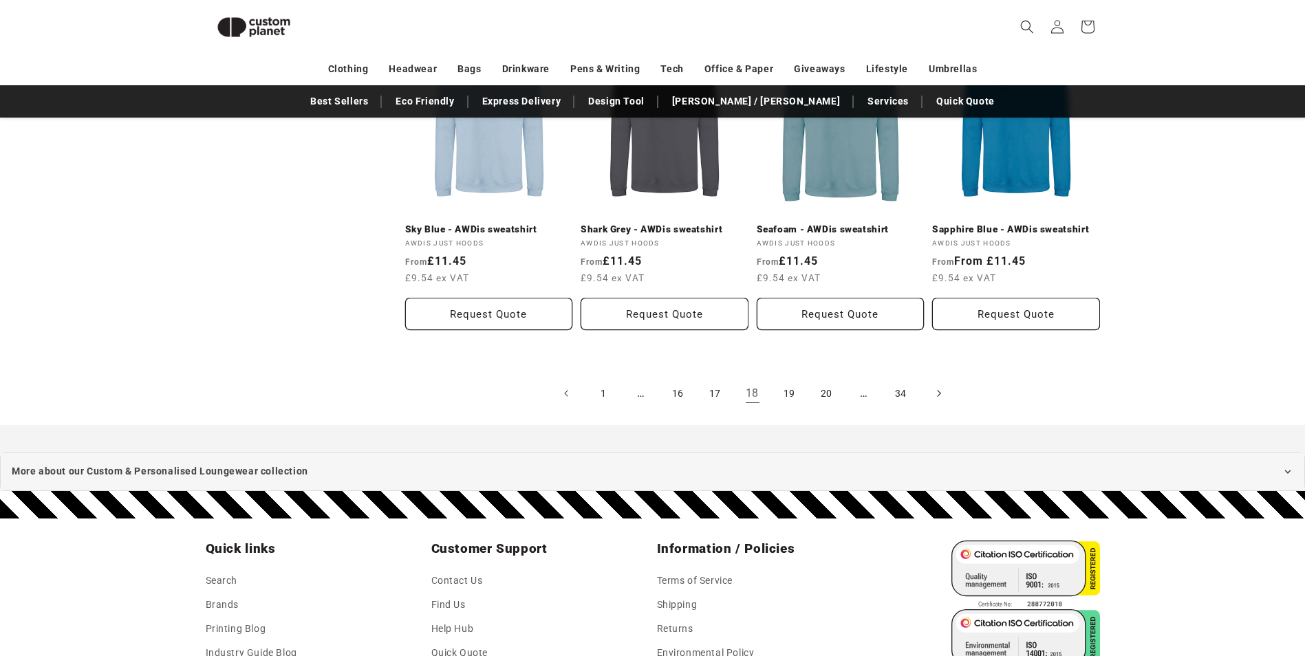
click at [940, 391] on icon "Next page" at bounding box center [938, 394] width 4 height 14
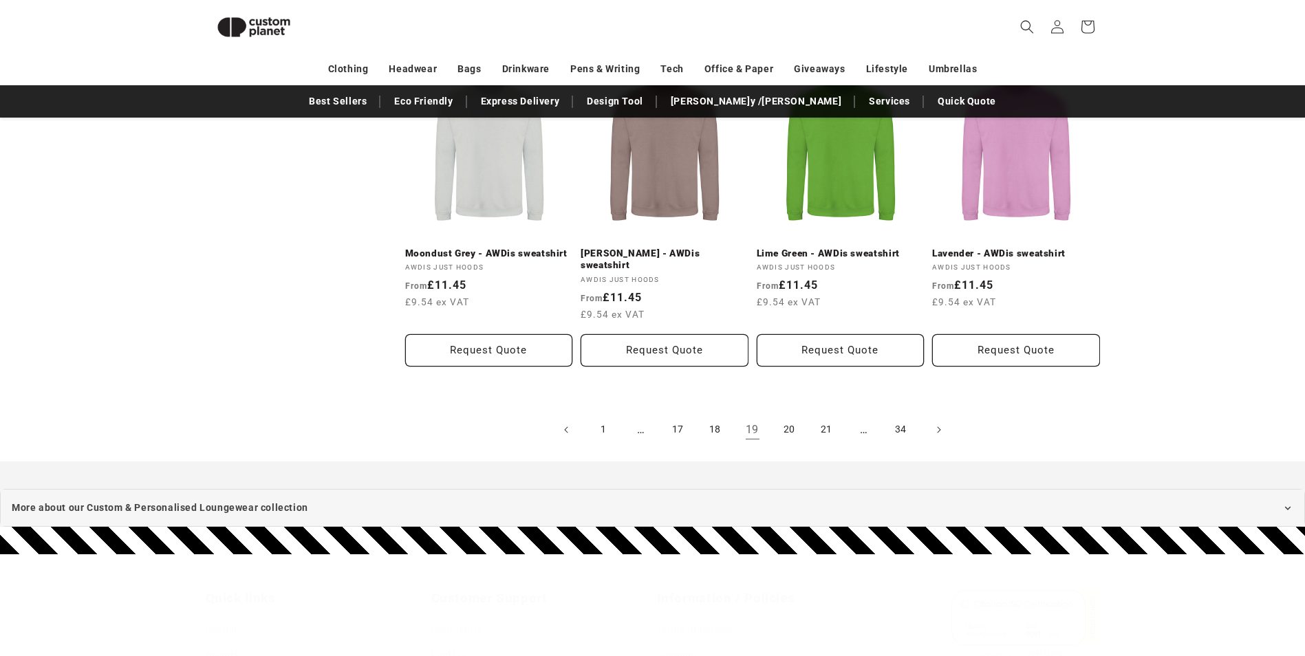
scroll to position [1574, 0]
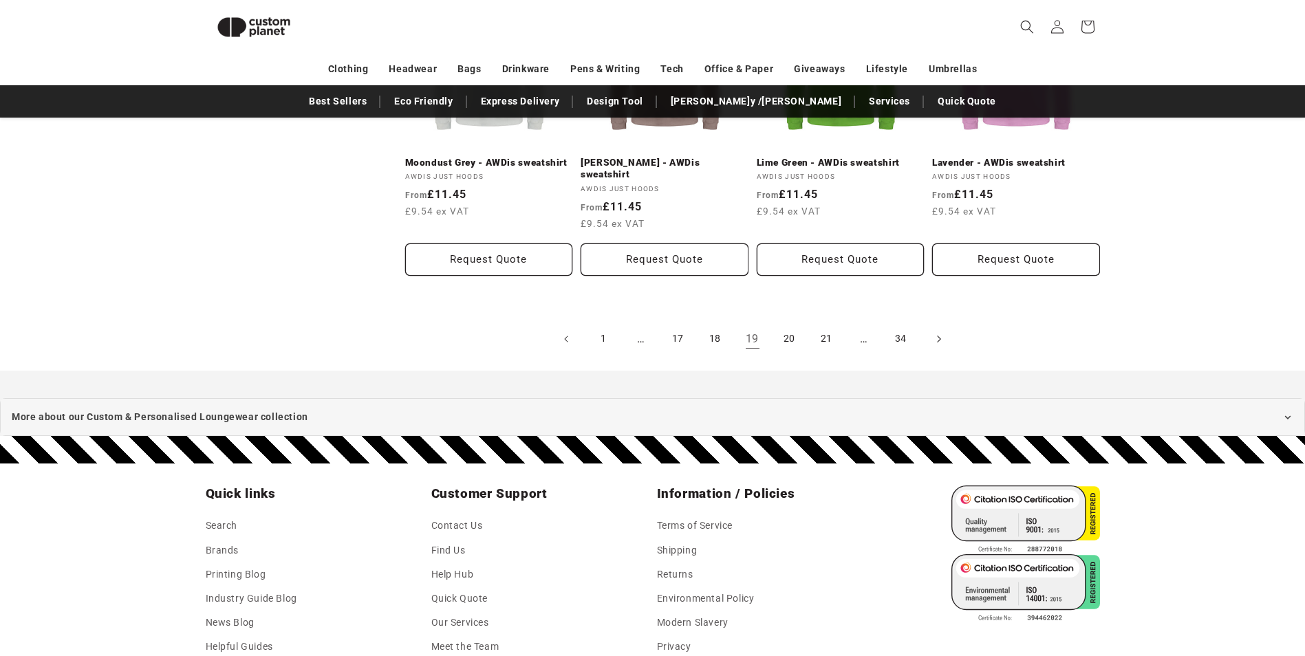
click at [939, 336] on icon "Next page" at bounding box center [938, 339] width 3 height 7
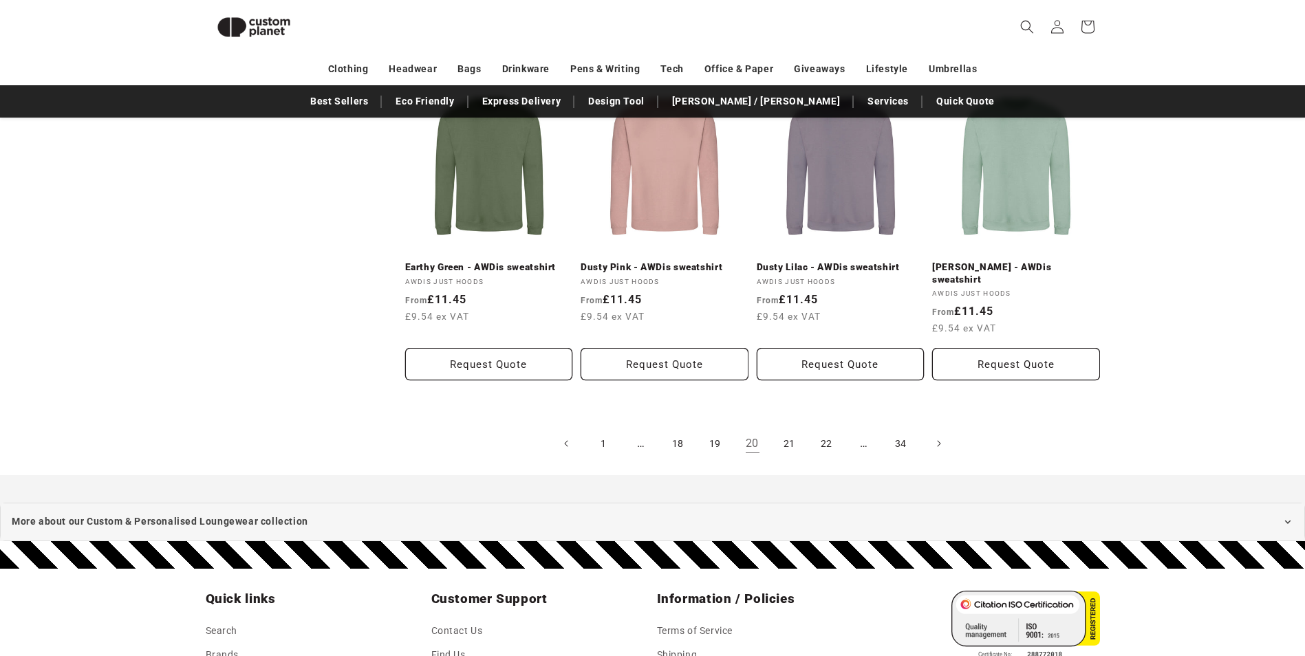
scroll to position [1449, 0]
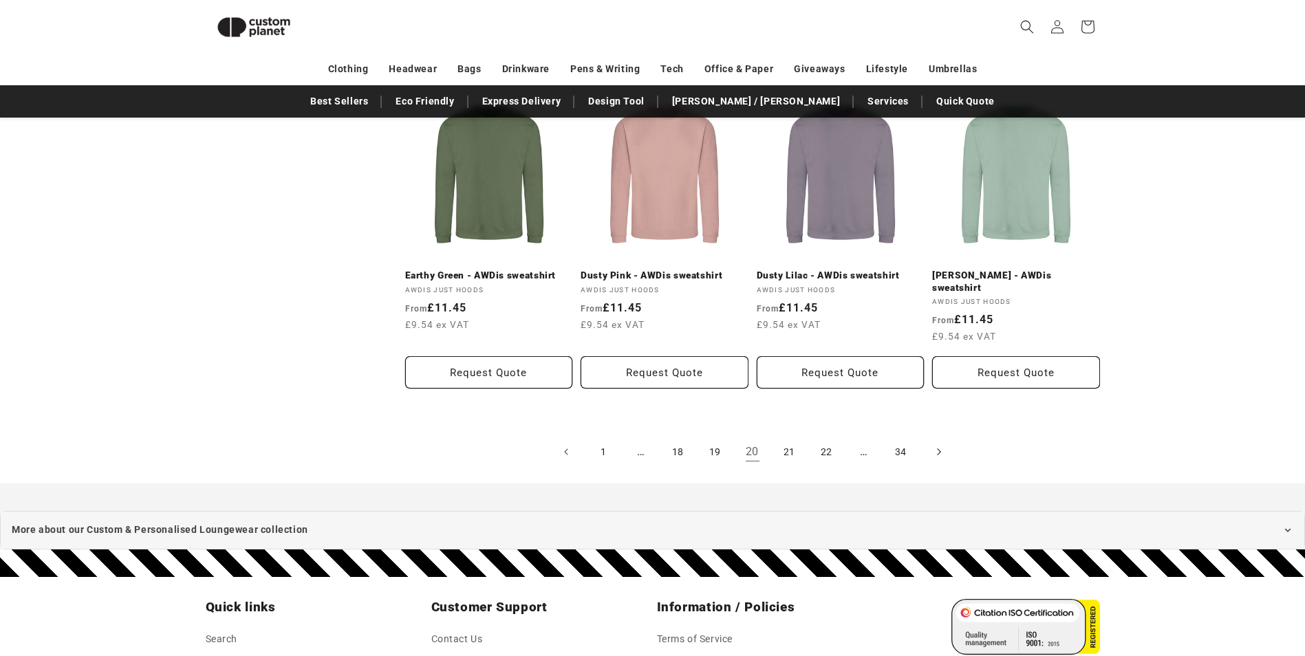
click at [940, 445] on icon "Next page" at bounding box center [938, 452] width 4 height 14
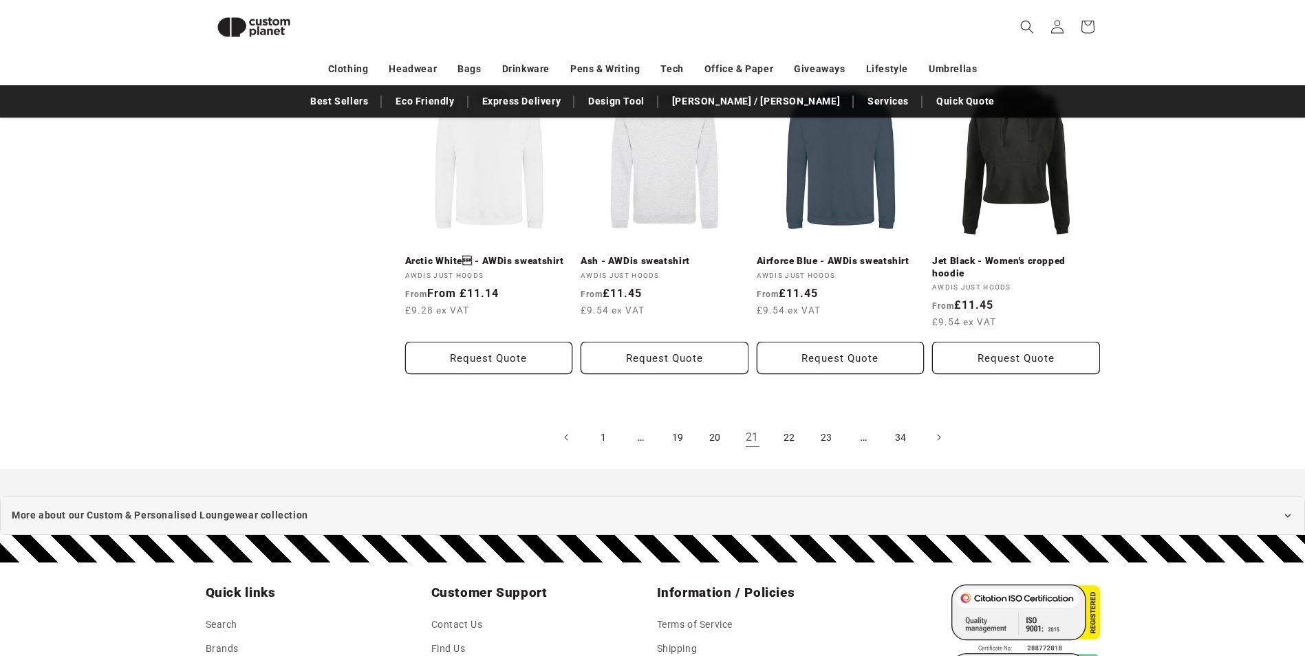
scroll to position [1549, 0]
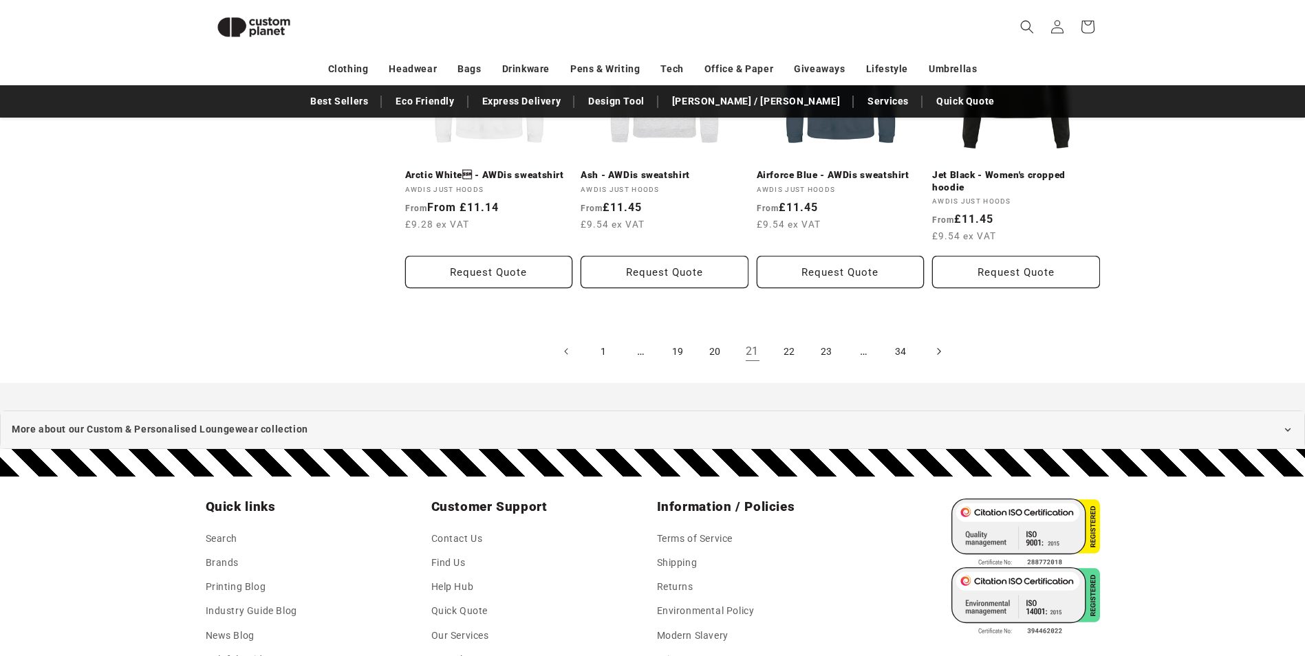
click at [940, 359] on icon "Next page" at bounding box center [938, 352] width 4 height 14
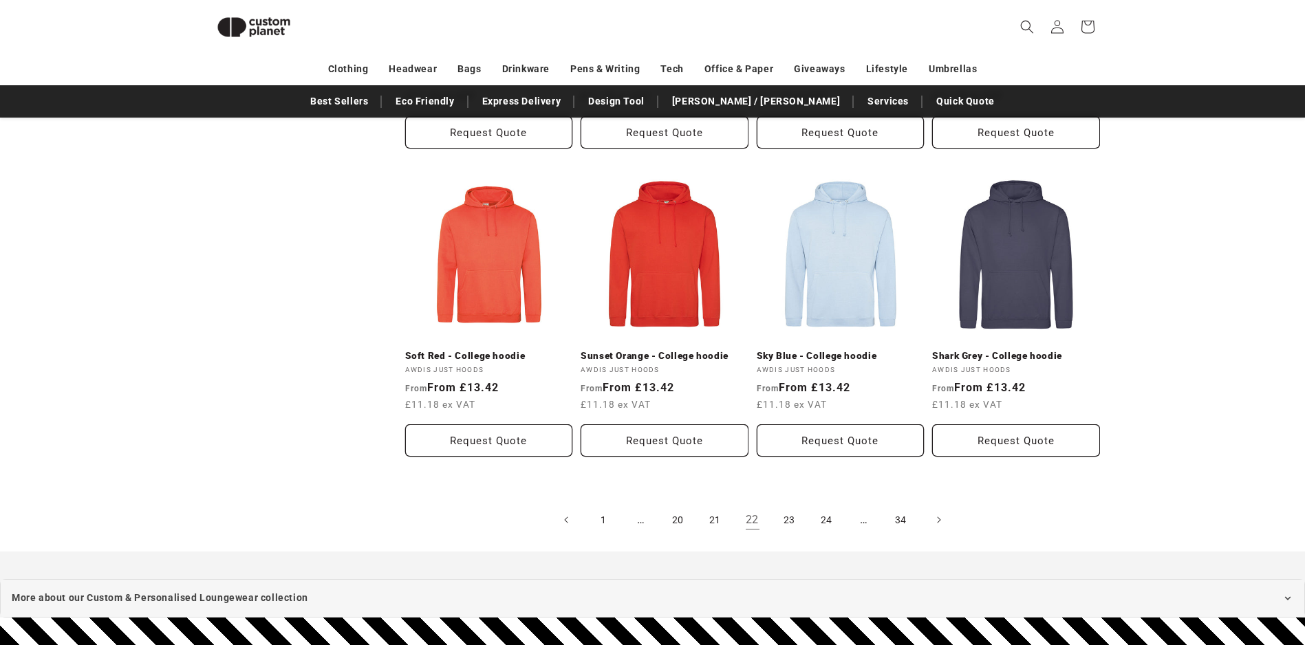
scroll to position [1481, 0]
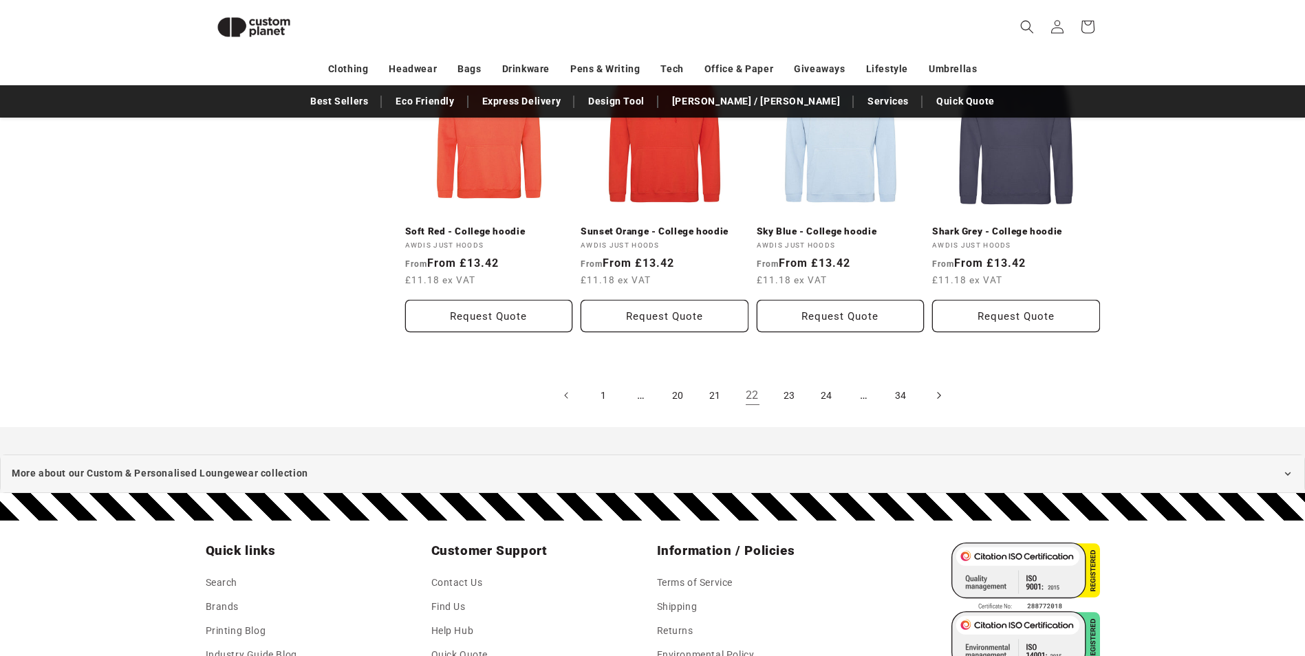
click at [937, 401] on icon "Next page" at bounding box center [938, 396] width 4 height 14
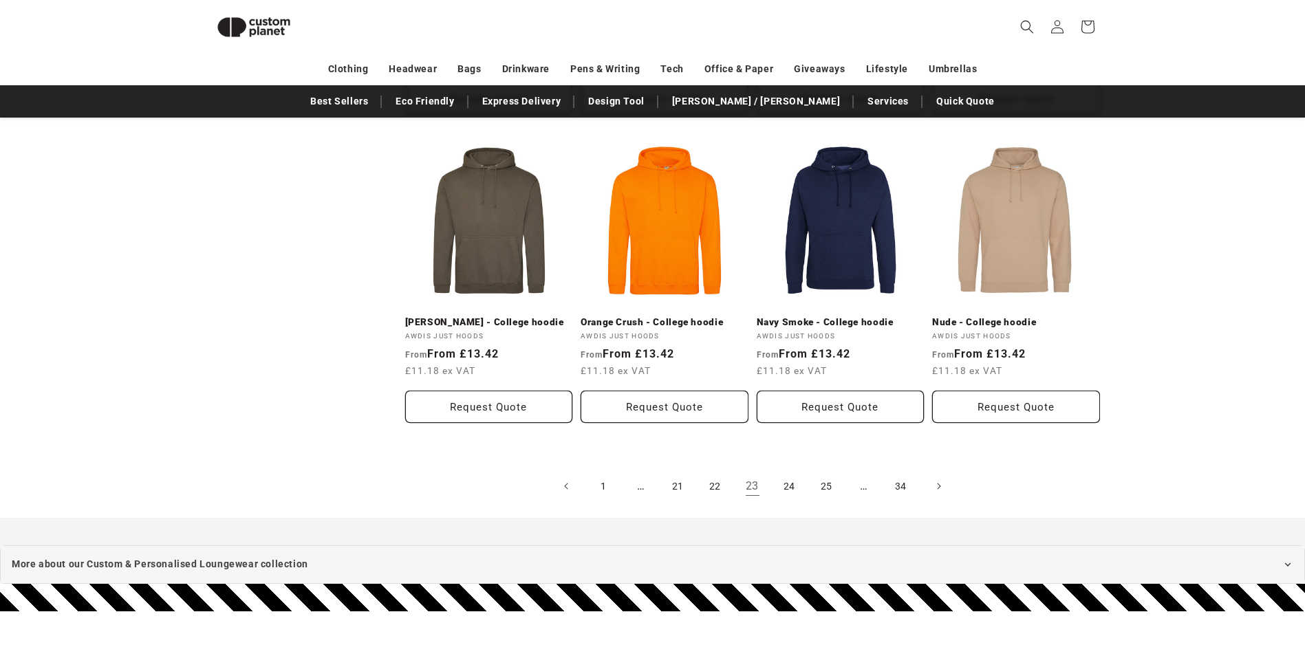
scroll to position [1396, 0]
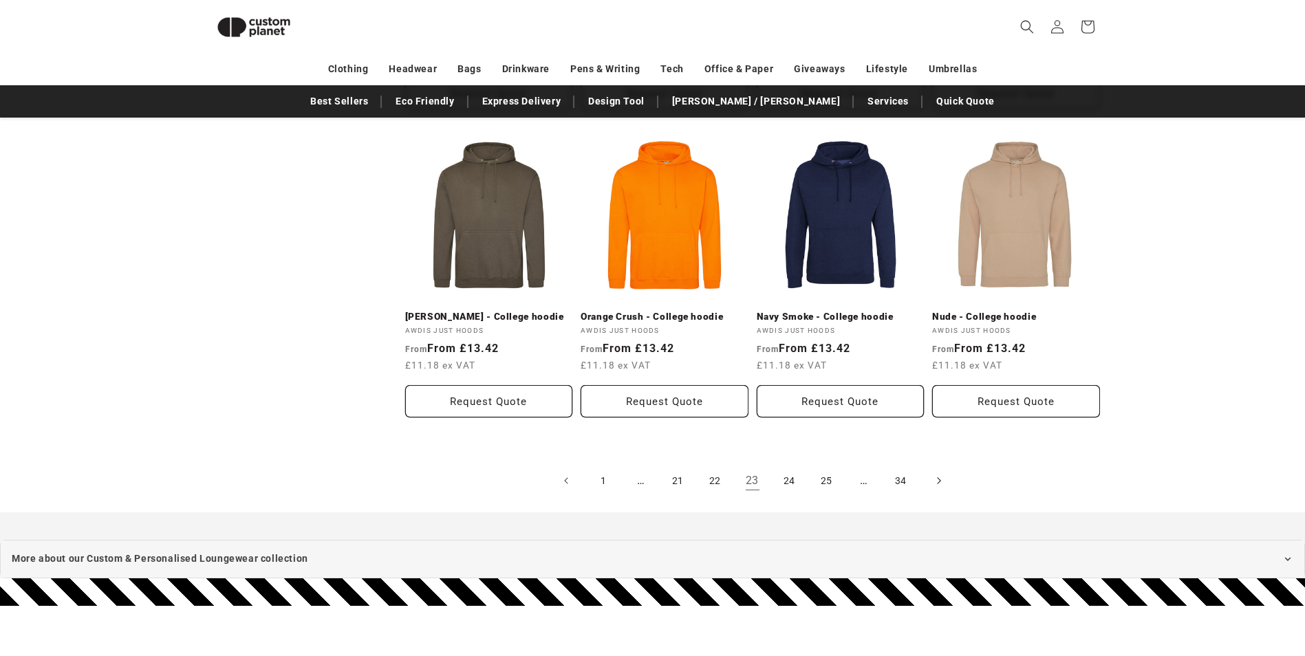
click at [937, 474] on icon "Next page" at bounding box center [938, 481] width 4 height 14
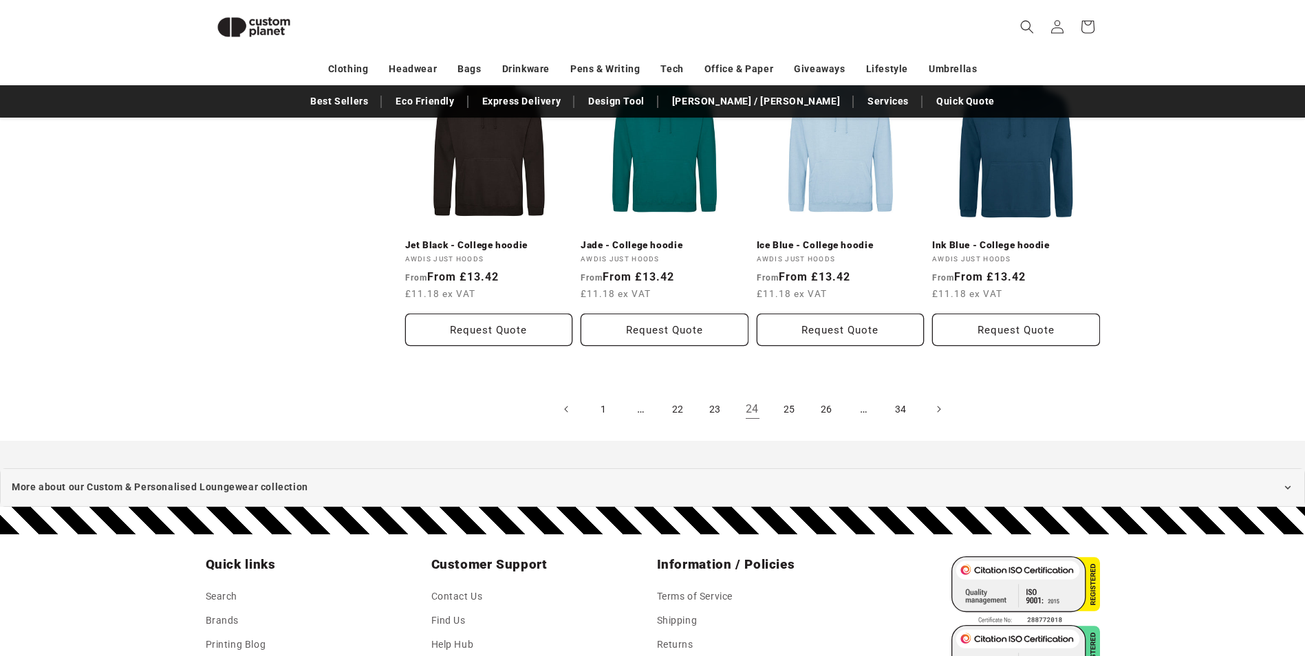
scroll to position [1470, 0]
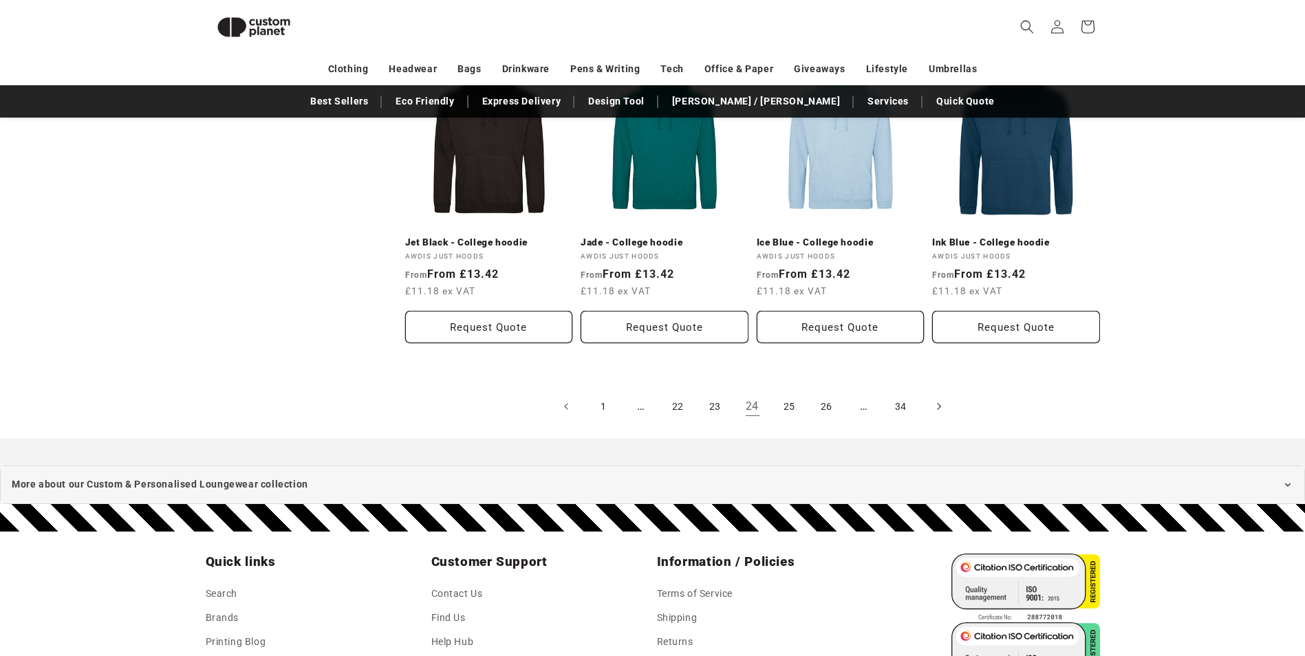
click at [938, 400] on icon "Next page" at bounding box center [938, 407] width 4 height 14
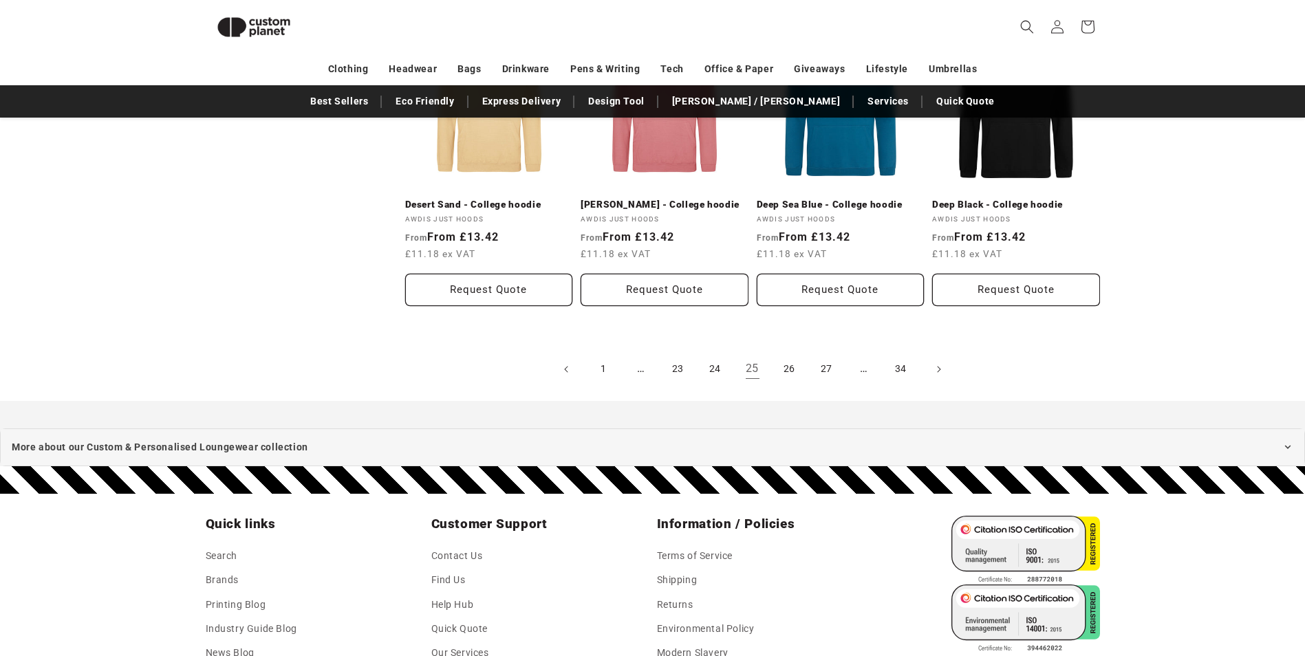
scroll to position [1469, 0]
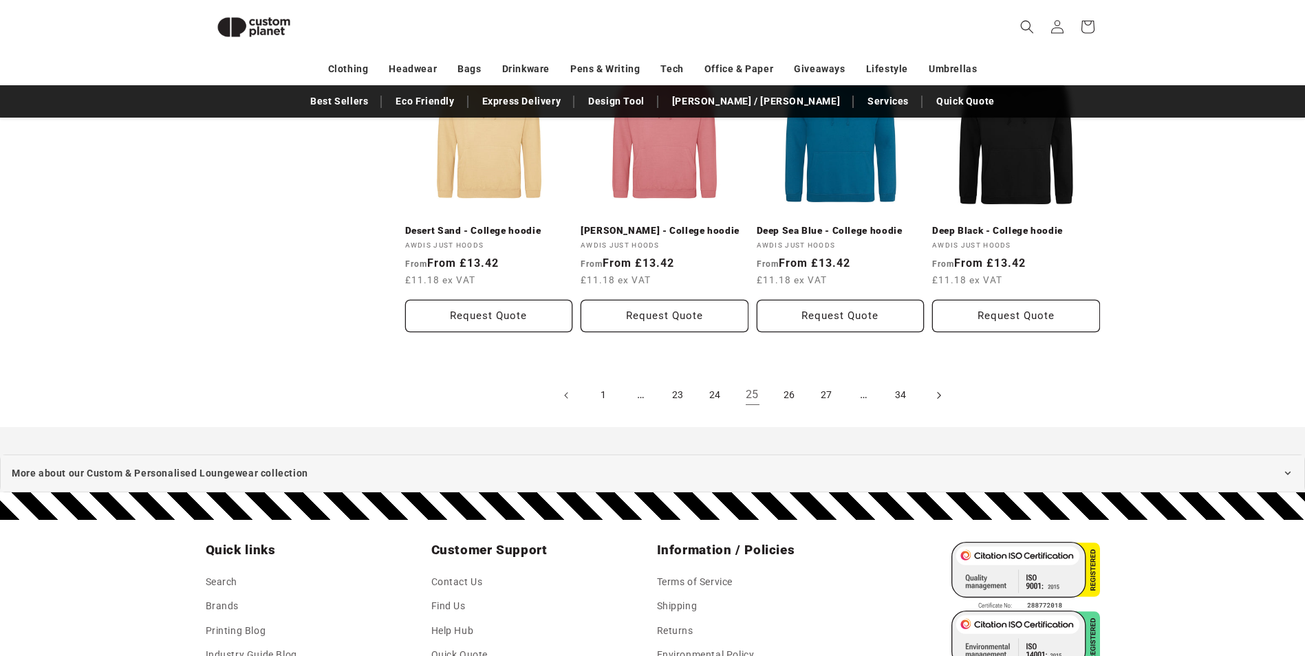
click at [938, 396] on icon "Next page" at bounding box center [938, 395] width 4 height 14
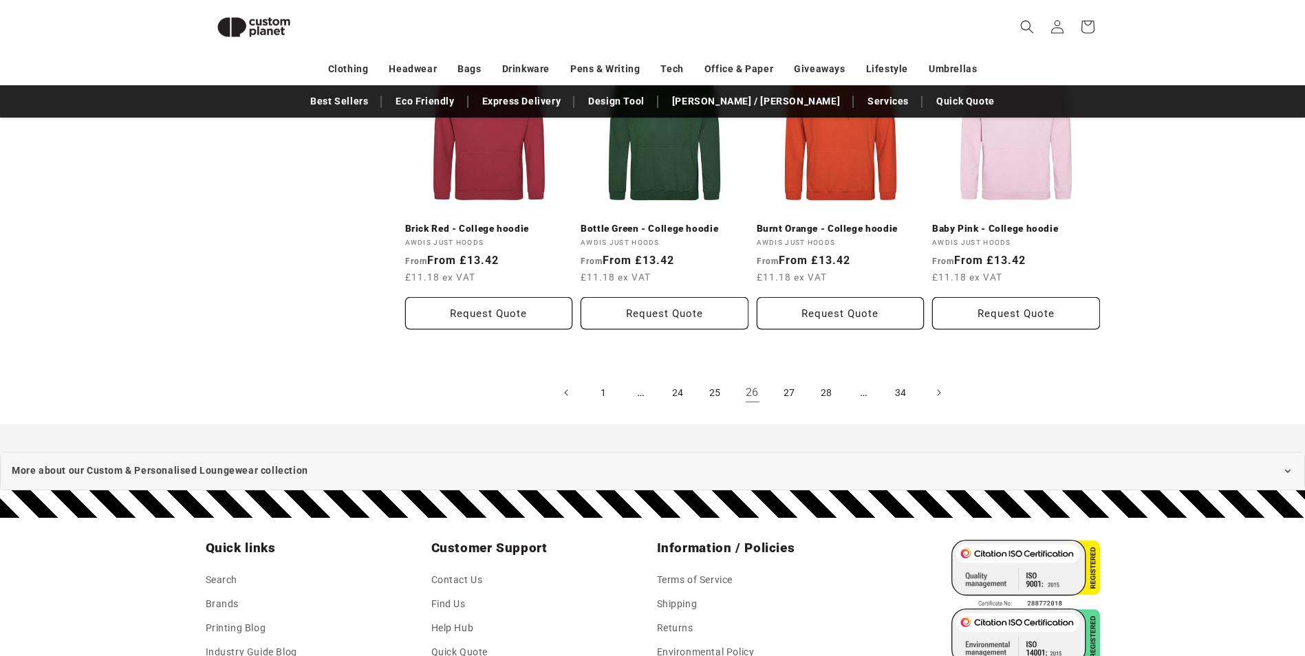
scroll to position [1478, 0]
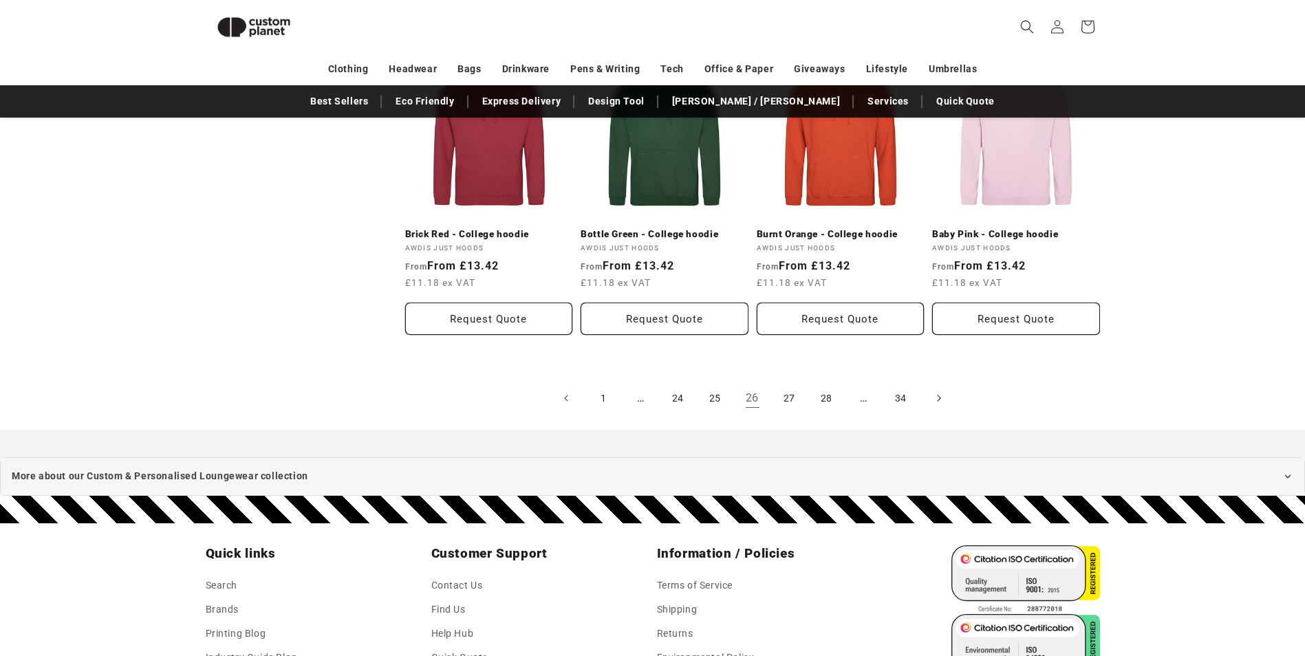
click at [936, 402] on icon "Next page" at bounding box center [938, 398] width 4 height 14
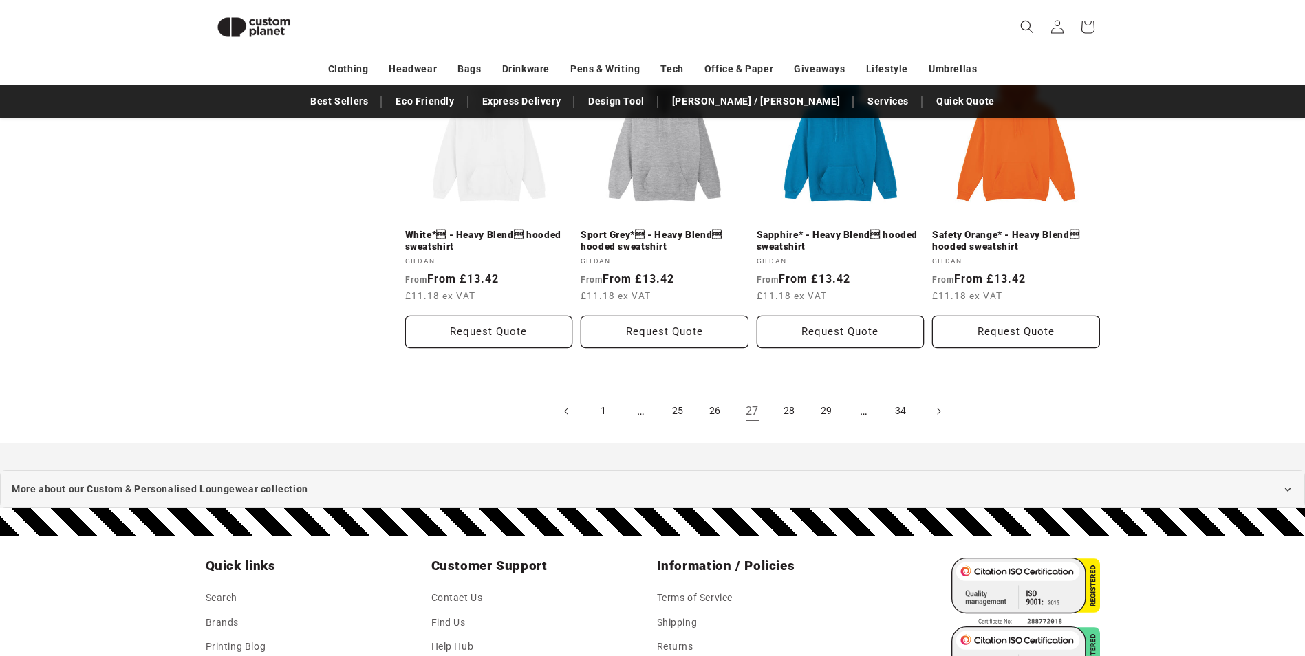
scroll to position [1507, 0]
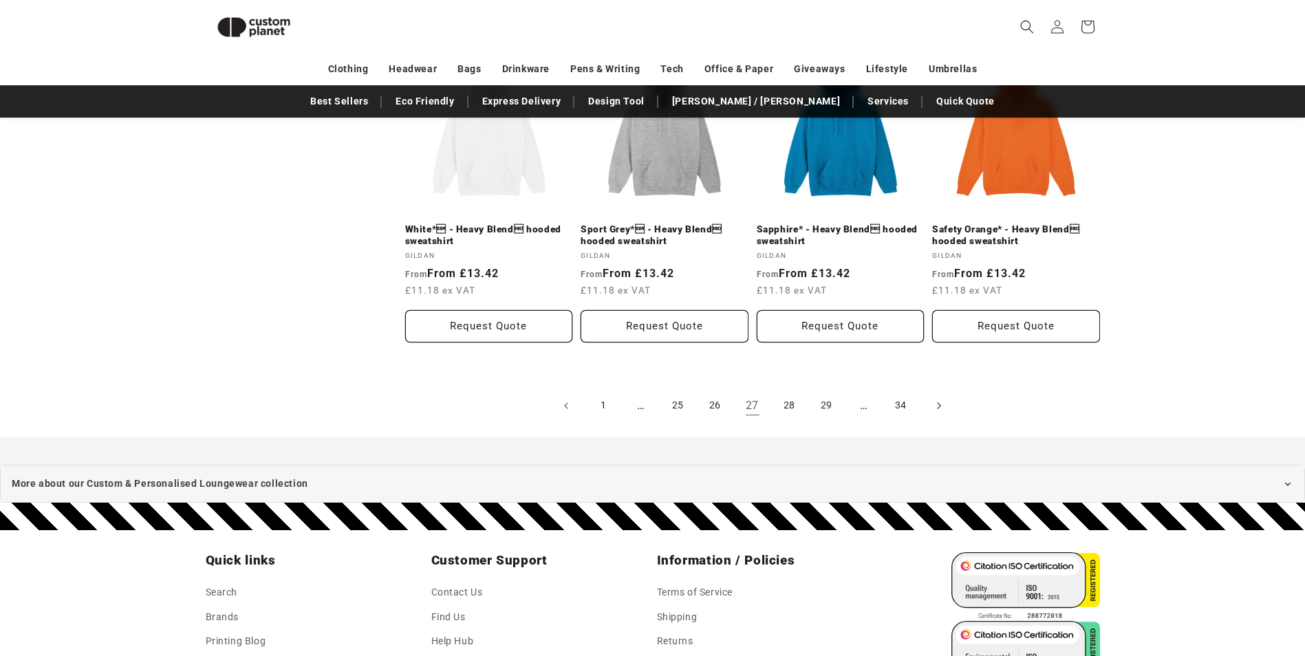
click at [939, 402] on icon "Next page" at bounding box center [938, 405] width 3 height 7
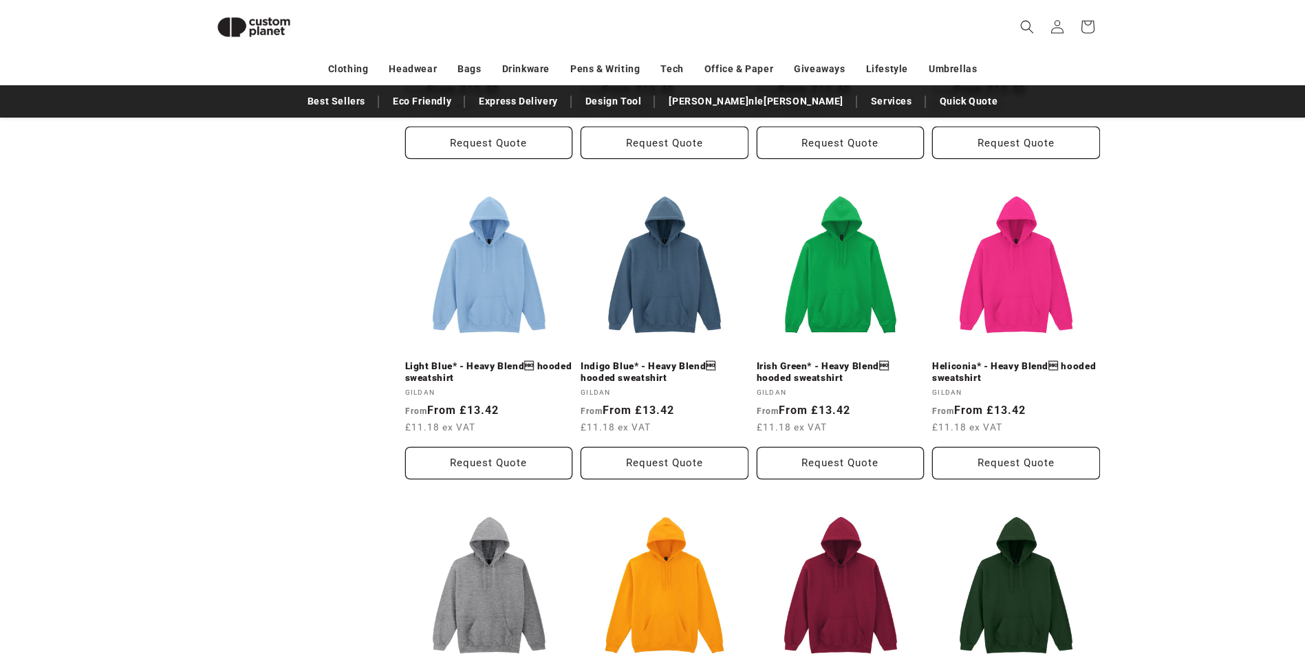
scroll to position [1067, 0]
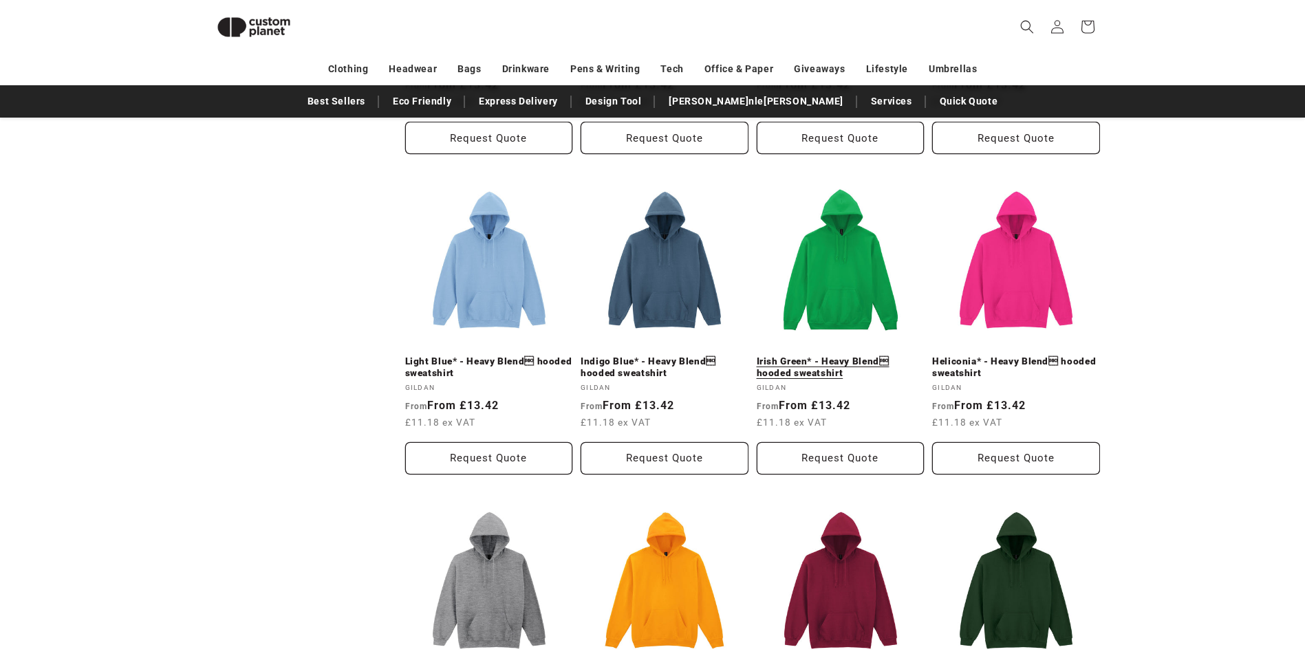
click at [819, 356] on link "Irish Green* - Heavy Blend hooded sweatshirt" at bounding box center [841, 368] width 168 height 24
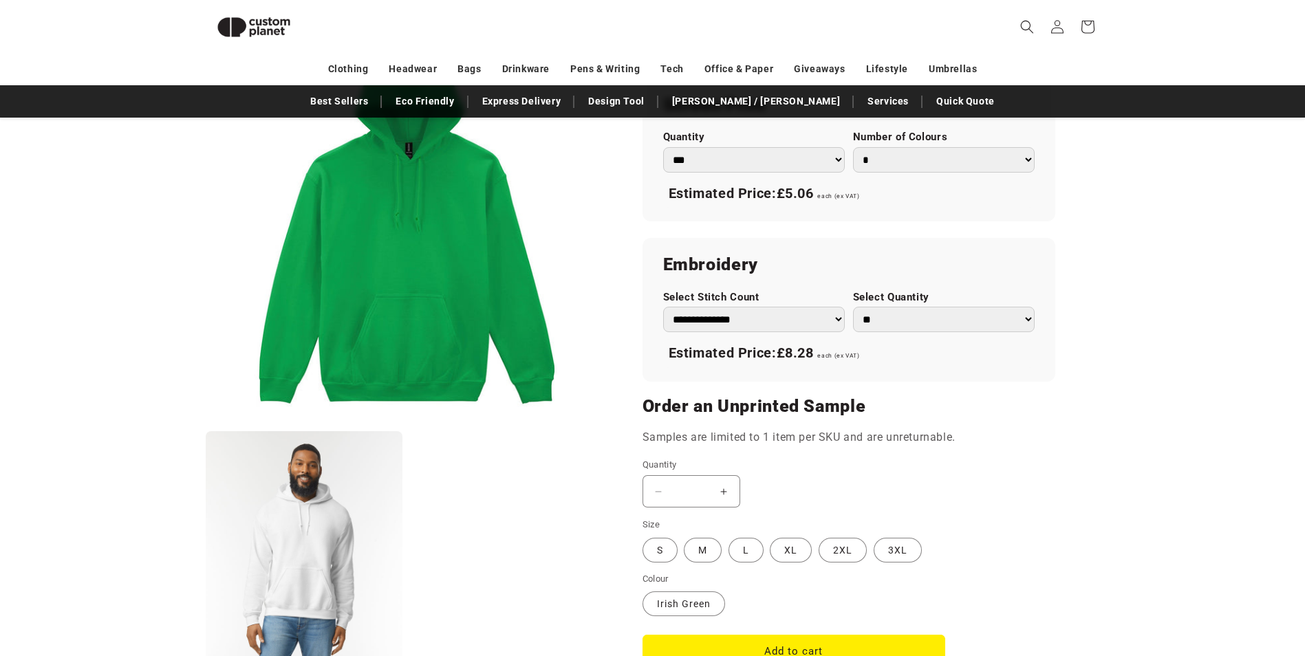
scroll to position [808, 0]
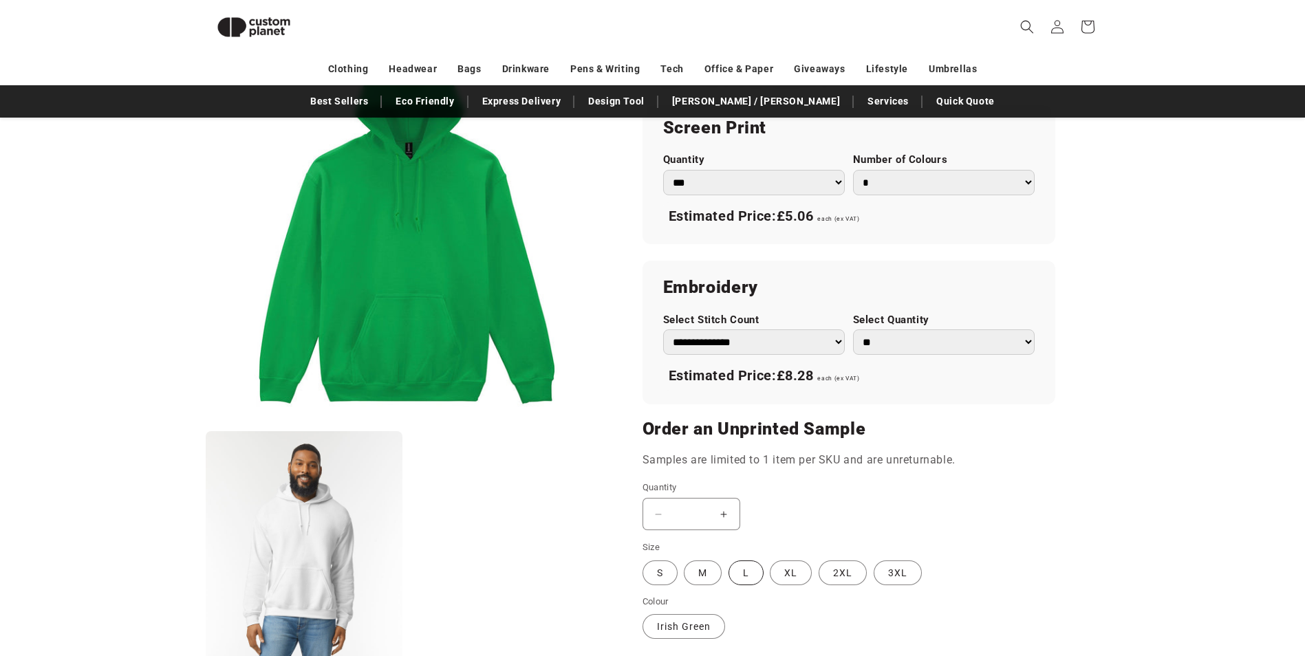
click at [757, 574] on label "L Variant sold out or unavailable" at bounding box center [745, 573] width 35 height 25
click at [665, 632] on label "Irish Green Variant sold out or unavailable" at bounding box center [683, 626] width 83 height 25
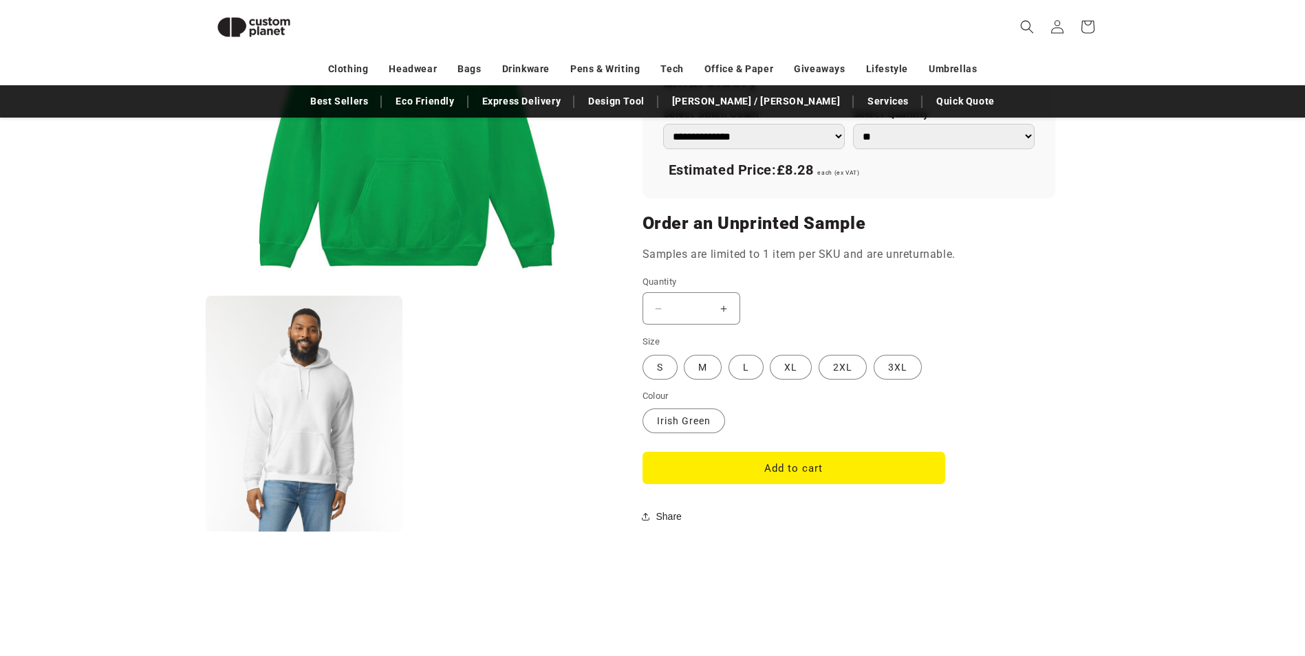
scroll to position [1014, 0]
click at [792, 473] on button "Add to cart" at bounding box center [793, 467] width 303 height 32
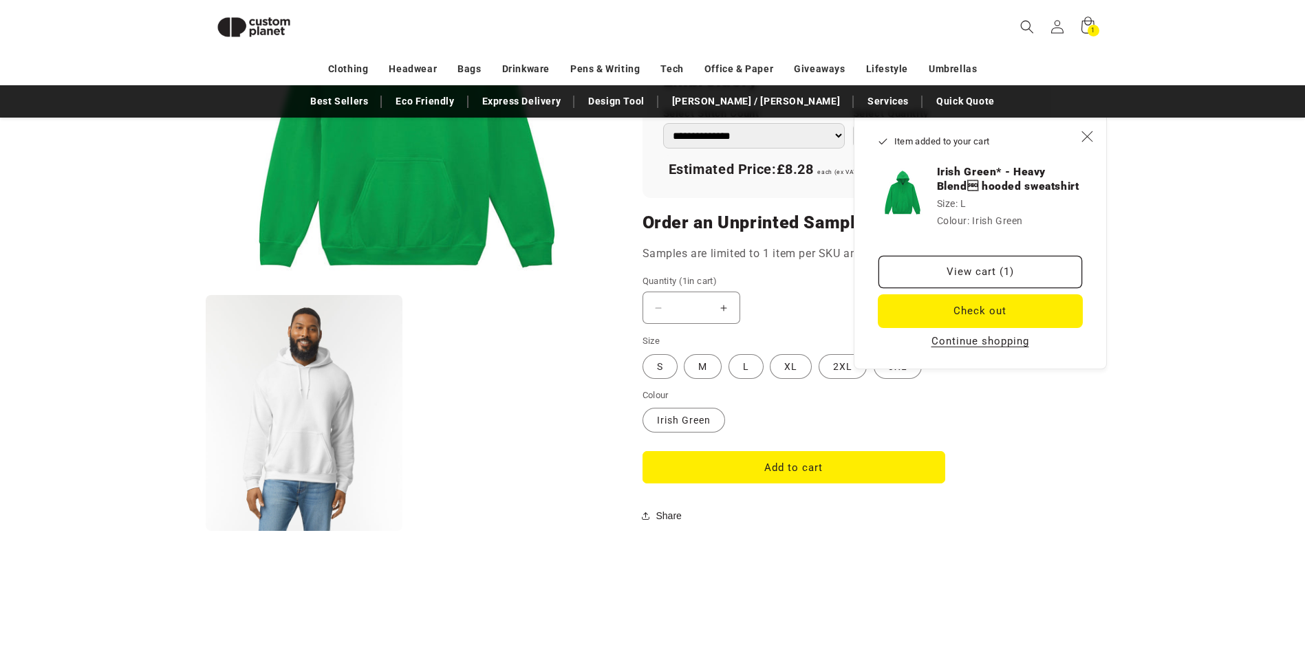
click at [961, 310] on button "Check out" at bounding box center [980, 311] width 204 height 32
